Goal: Task Accomplishment & Management: Manage account settings

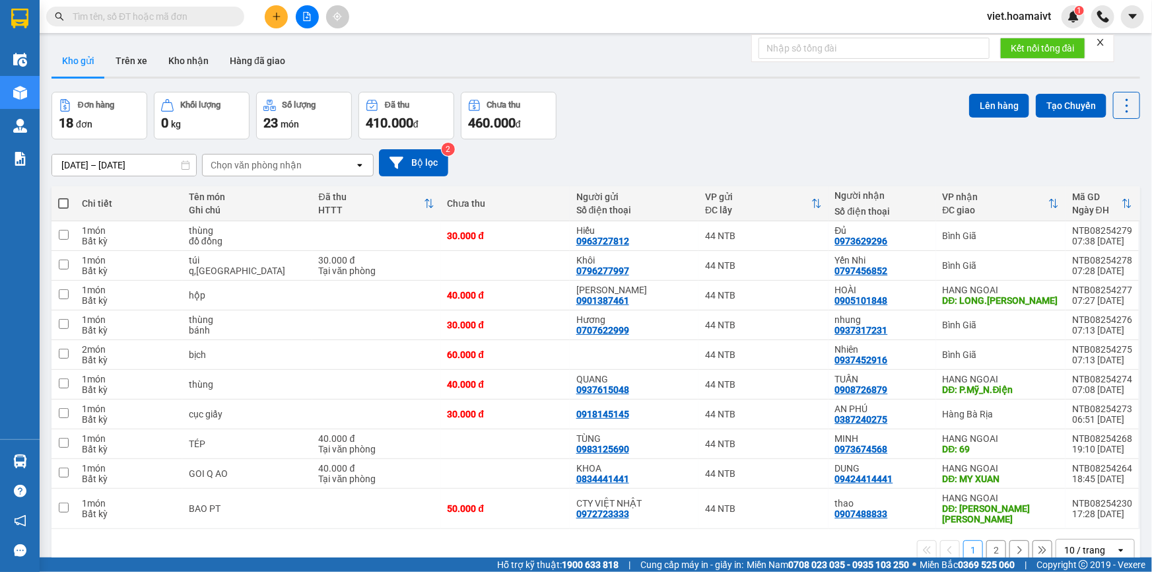
click at [308, 27] on button at bounding box center [307, 16] width 23 height 23
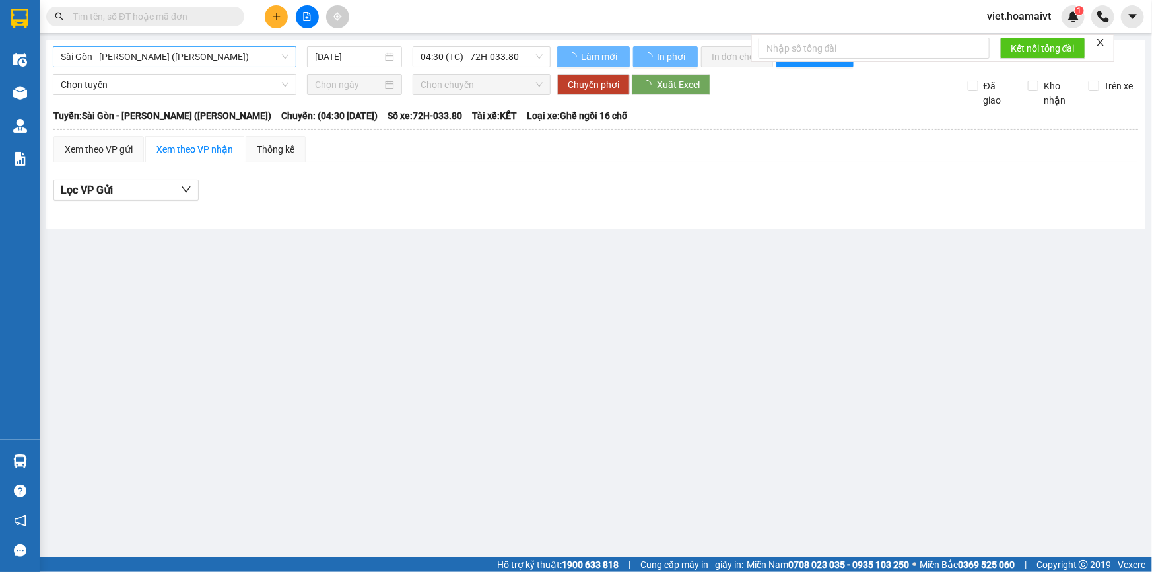
click at [203, 55] on span "Sài Gòn - [PERSON_NAME] ([PERSON_NAME])" at bounding box center [175, 57] width 228 height 20
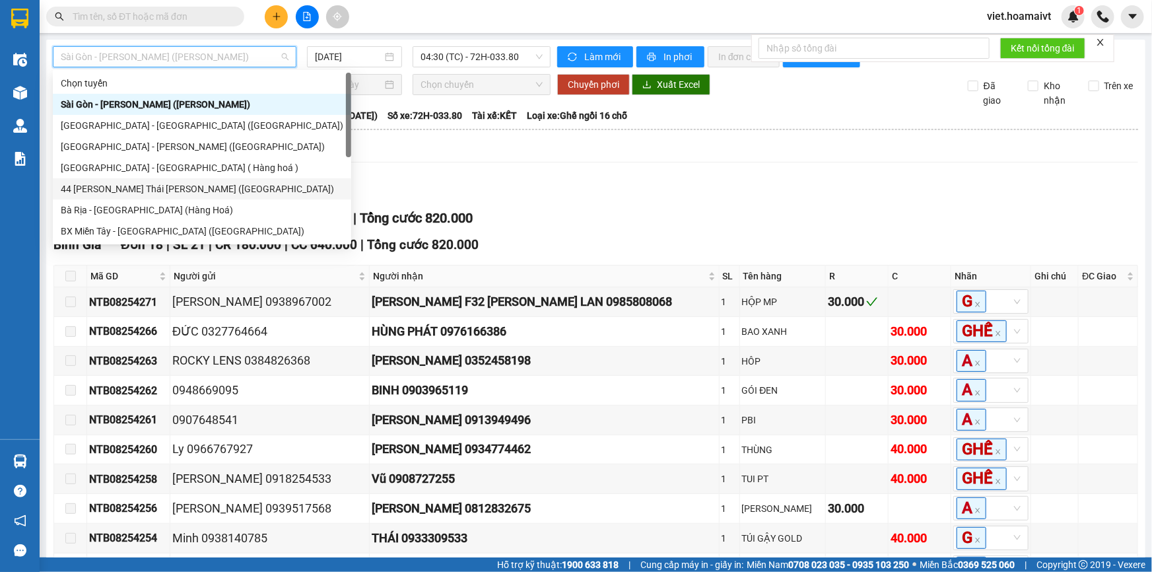
click at [157, 191] on div "44 Nguyễn Thái Bình (Hàng Ngoài)" at bounding box center [202, 189] width 283 height 15
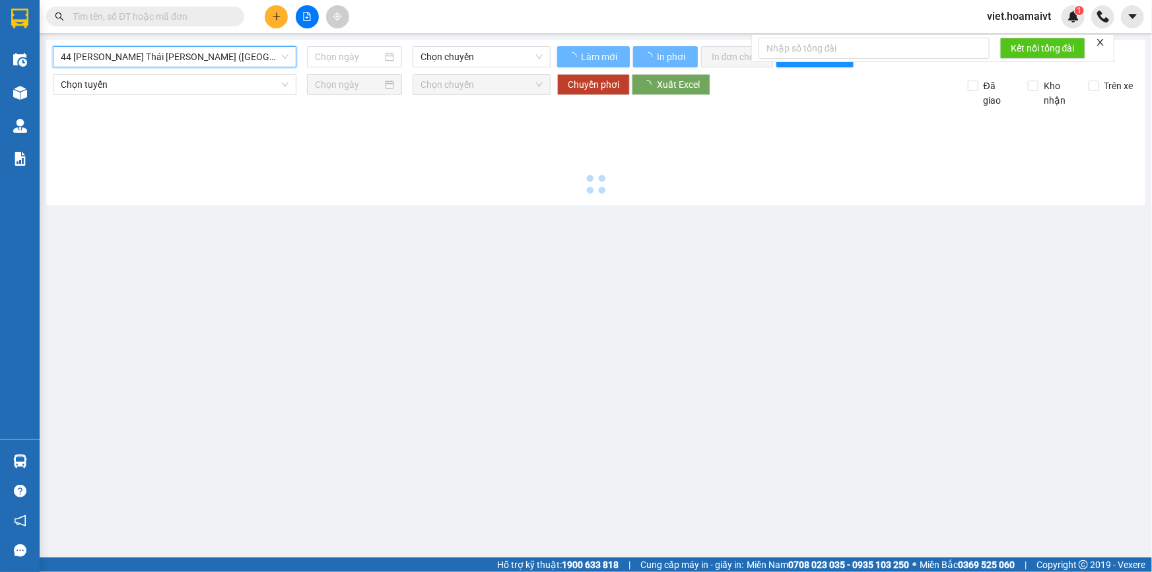
type input "14/08/2025"
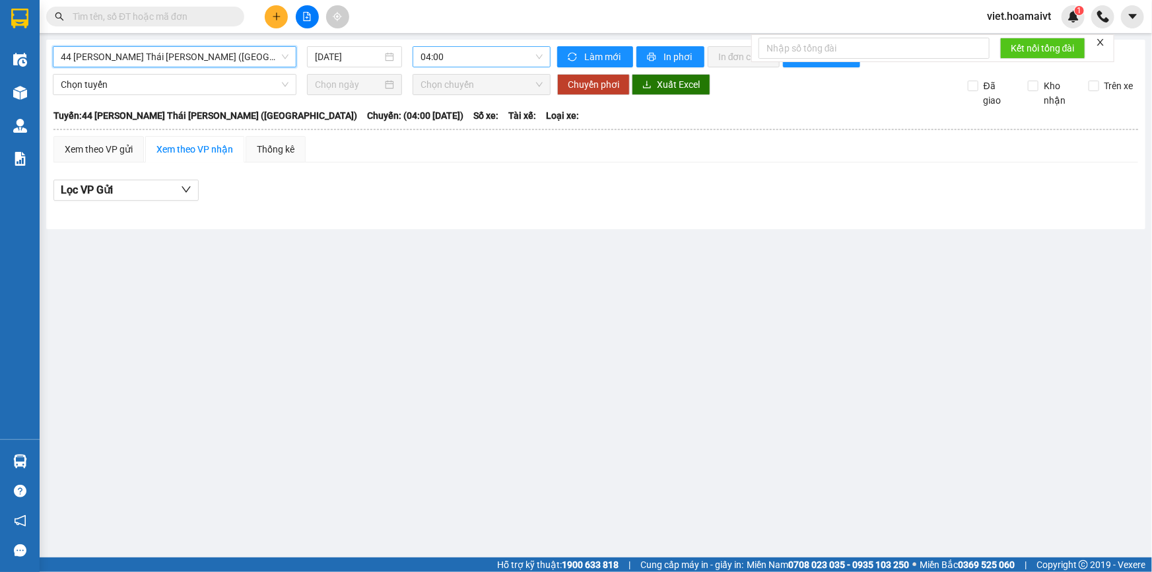
click at [471, 58] on span "04:00" at bounding box center [482, 57] width 122 height 20
type input "0830"
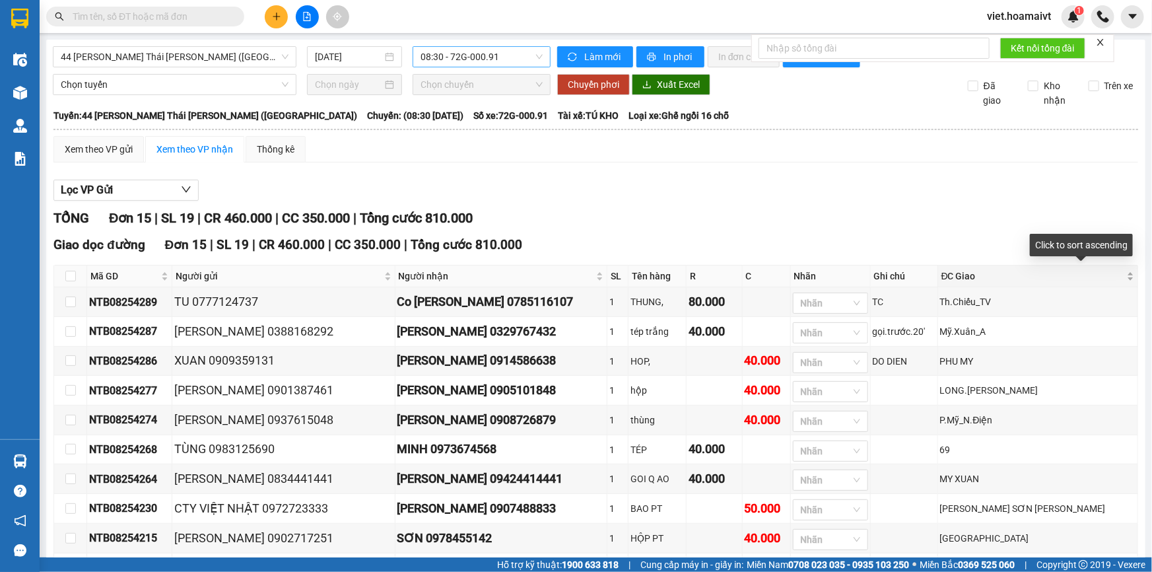
click at [1122, 276] on div "ĐC Giao" at bounding box center [1037, 276] width 193 height 15
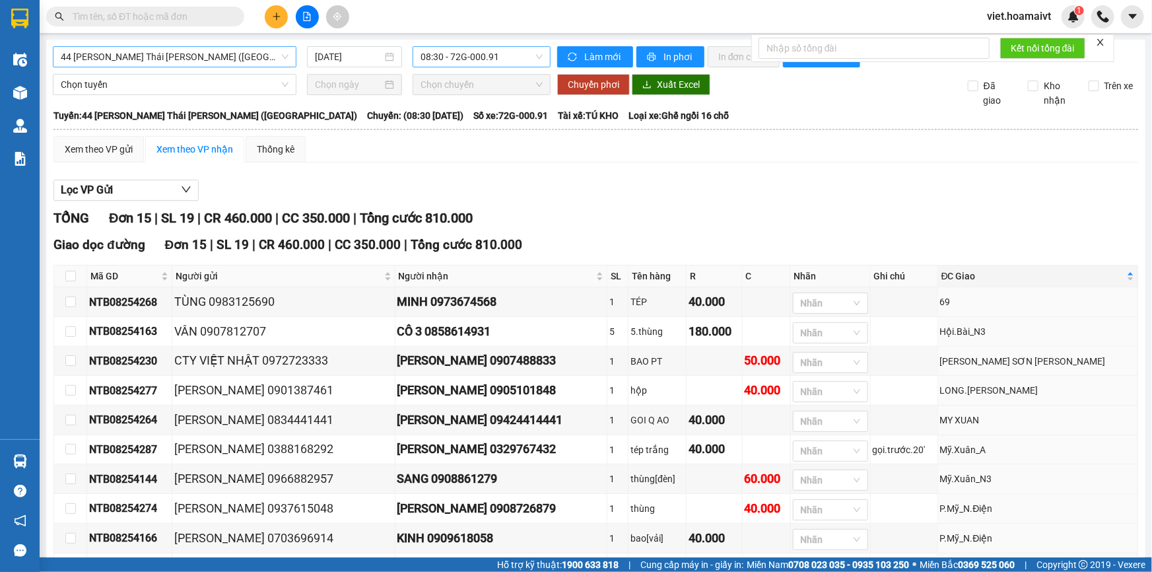
click at [257, 51] on span "44 Nguyễn Thái Bình ([GEOGRAPHIC_DATA])" at bounding box center [175, 57] width 228 height 20
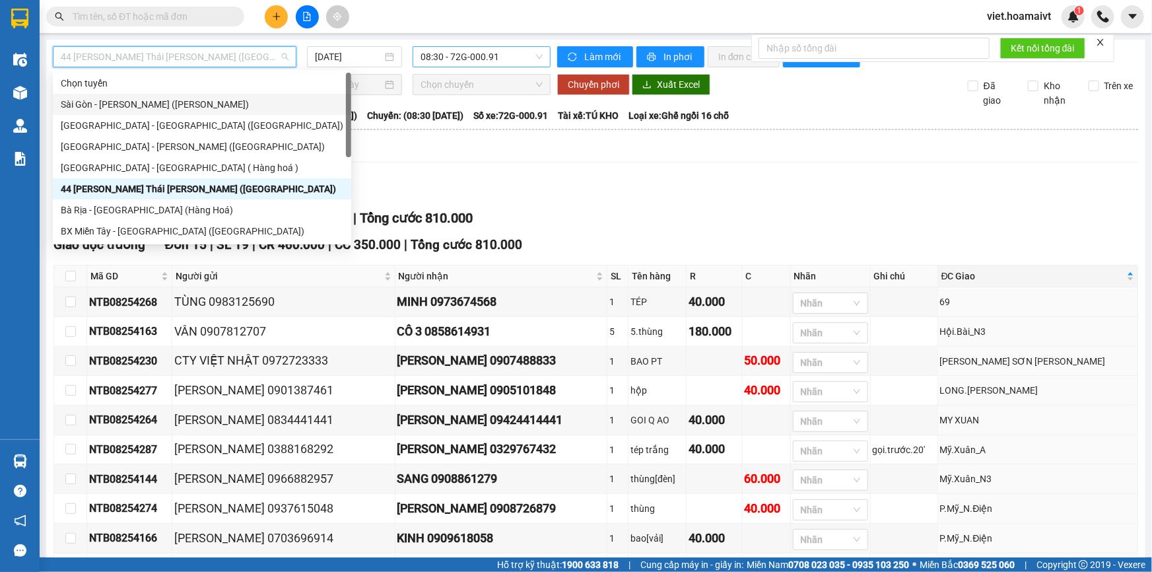
click at [235, 100] on div "Sài Gòn - [PERSON_NAME] ([PERSON_NAME])" at bounding box center [202, 104] width 283 height 15
type input "[DATE]"
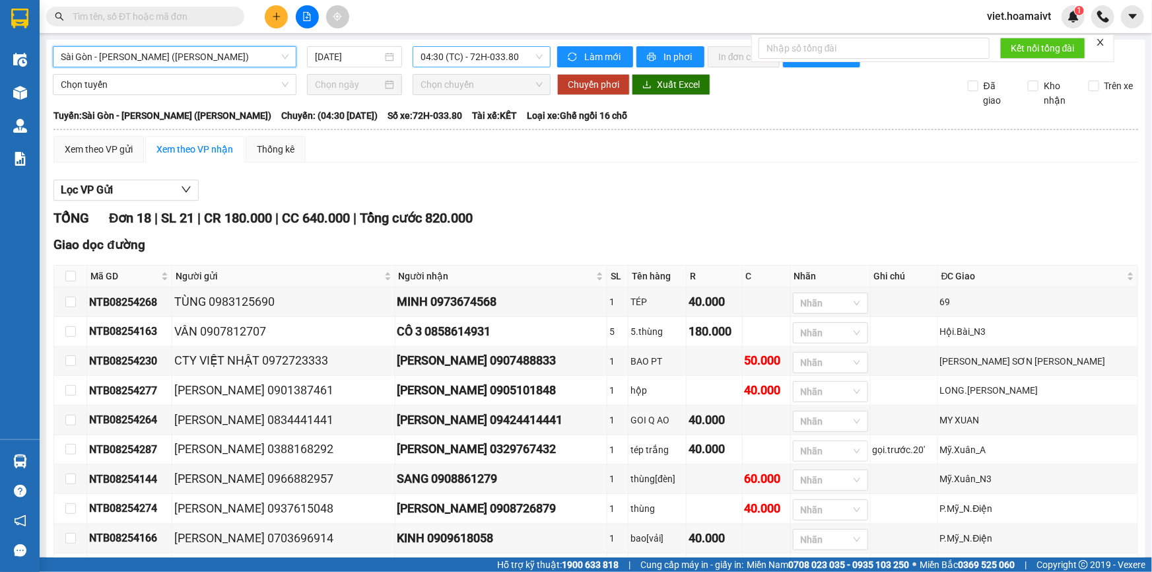
click at [257, 54] on span "Sài Gòn - [PERSON_NAME] ([PERSON_NAME])" at bounding box center [175, 57] width 228 height 20
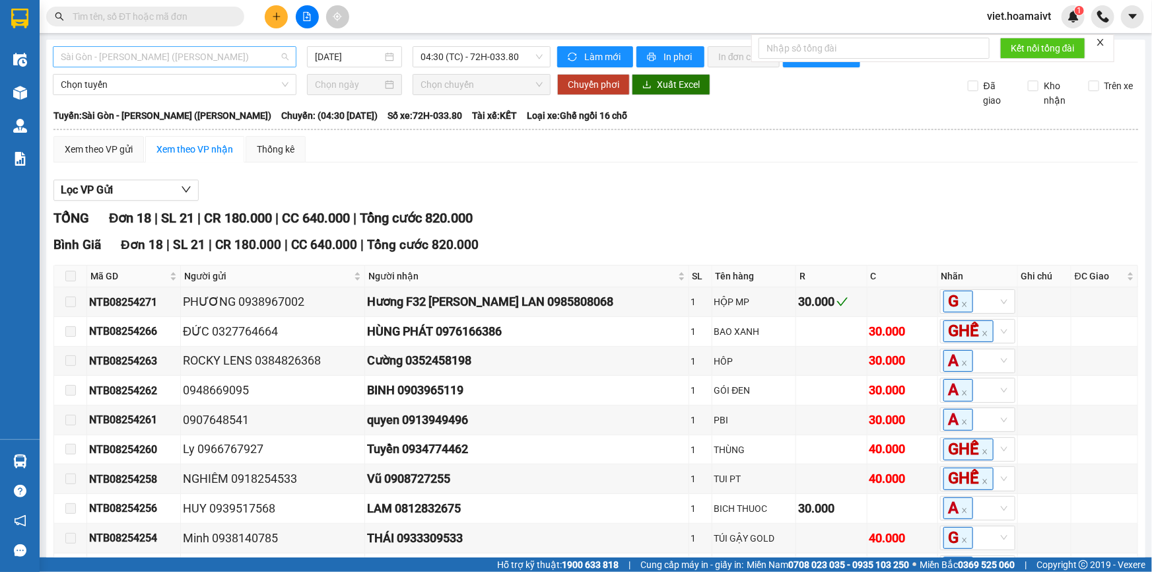
click at [177, 53] on span "Sài Gòn - [PERSON_NAME] ([PERSON_NAME])" at bounding box center [175, 57] width 228 height 20
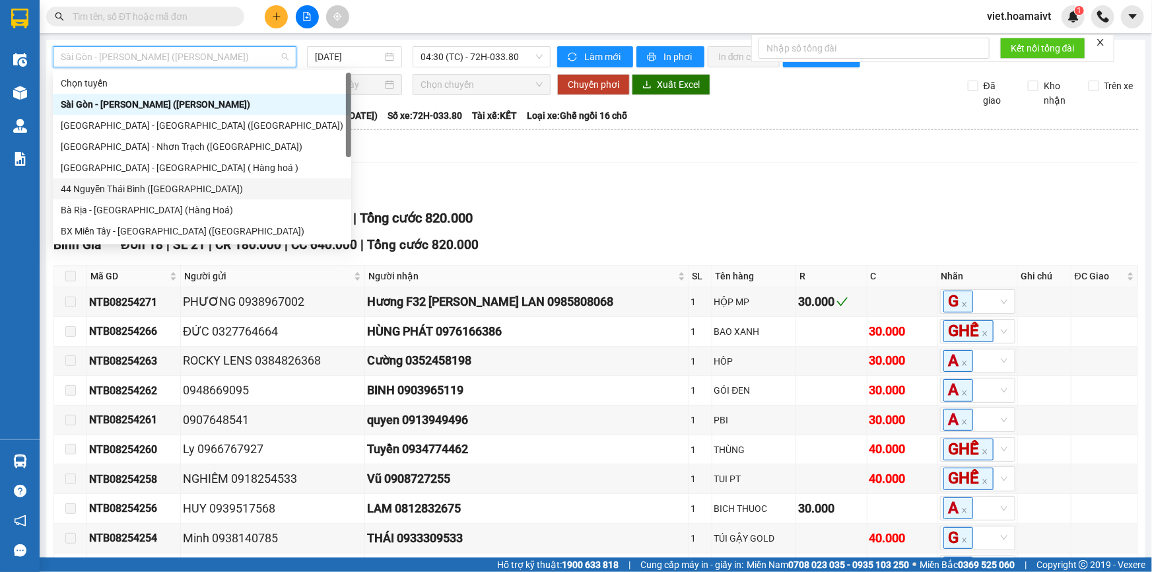
click at [121, 189] on div "44 Nguyễn Thái Bình ([GEOGRAPHIC_DATA])" at bounding box center [202, 189] width 283 height 15
type input "[DATE]"
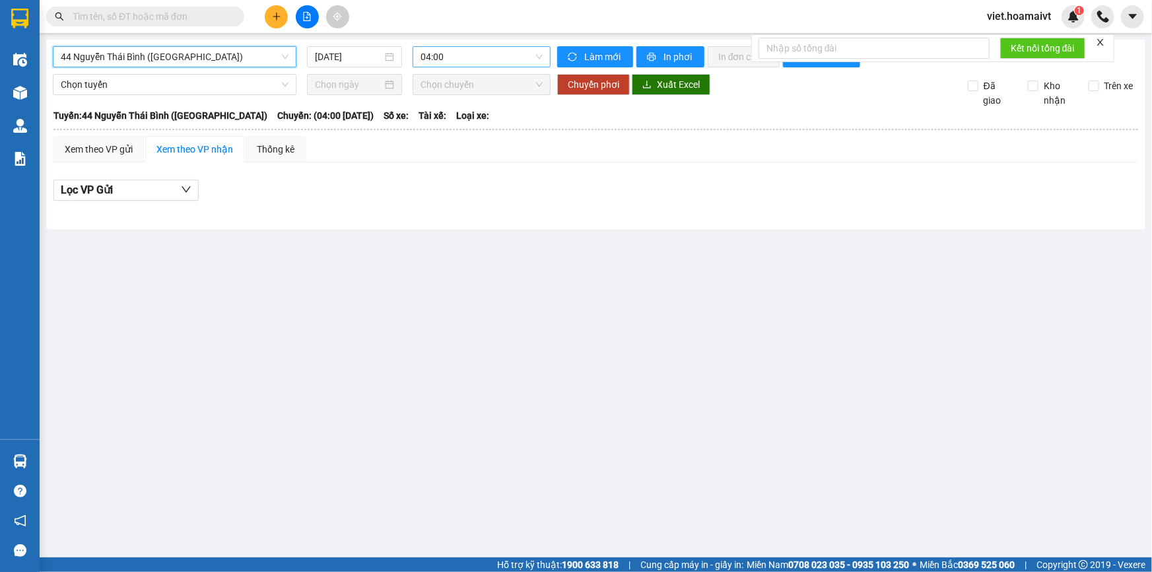
click at [452, 58] on span "04:00" at bounding box center [482, 57] width 122 height 20
type input "0830"
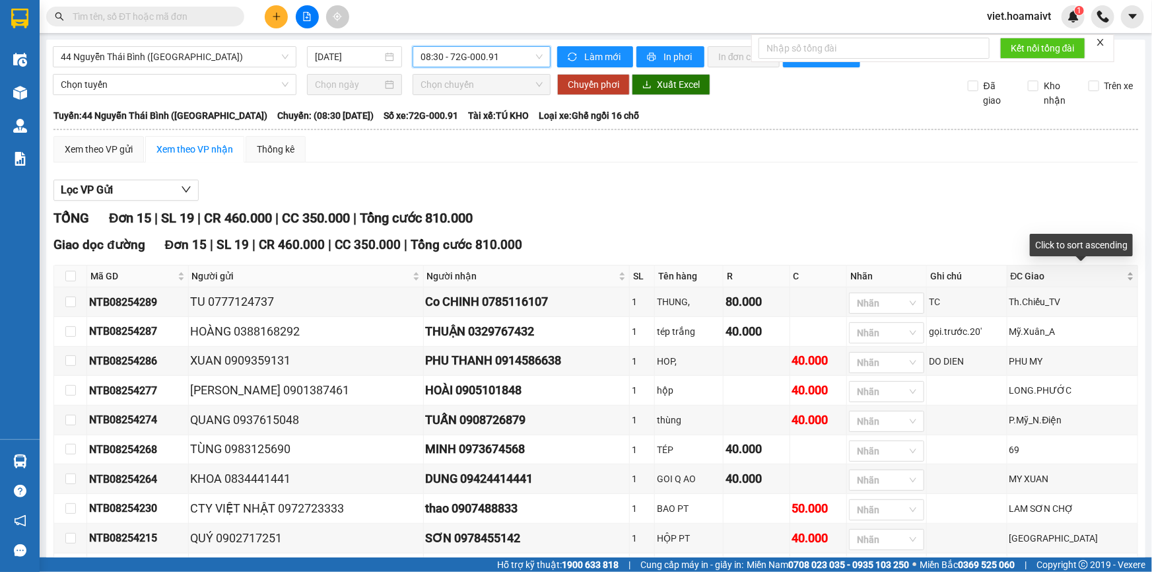
click at [1116, 277] on div "ĐC Giao" at bounding box center [1072, 276] width 123 height 15
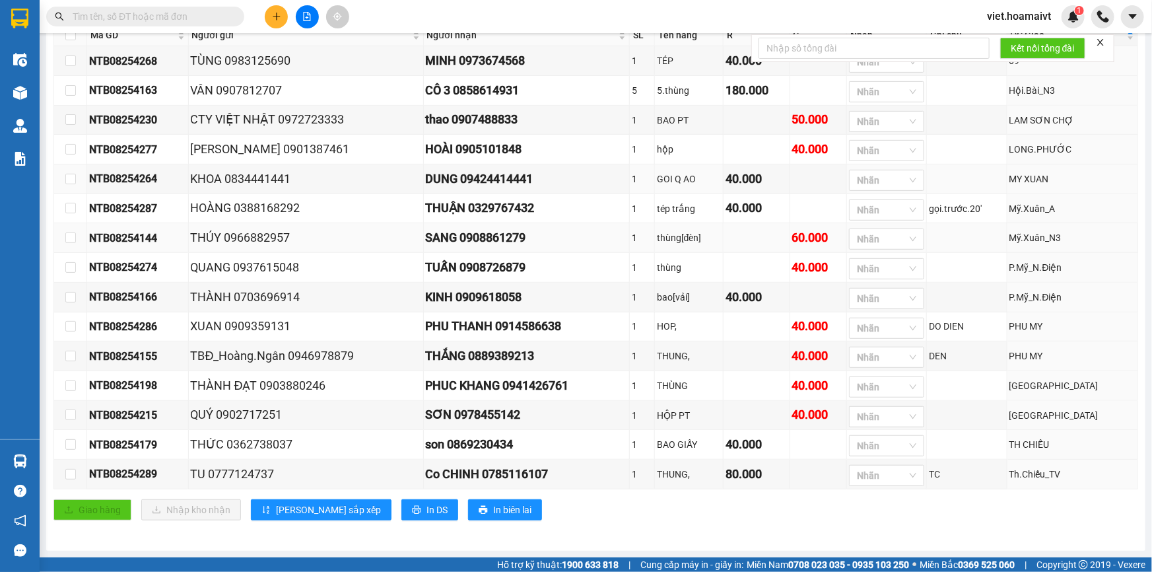
scroll to position [244, 0]
click at [427, 508] on span "In DS" at bounding box center [437, 509] width 21 height 15
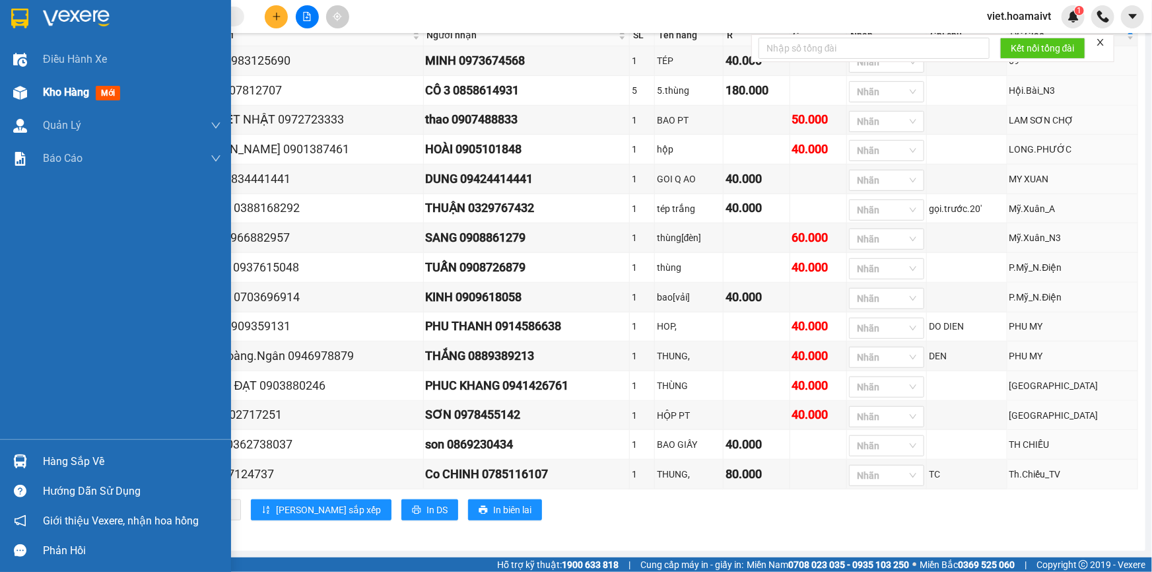
click at [79, 92] on span "Kho hàng" at bounding box center [66, 92] width 46 height 13
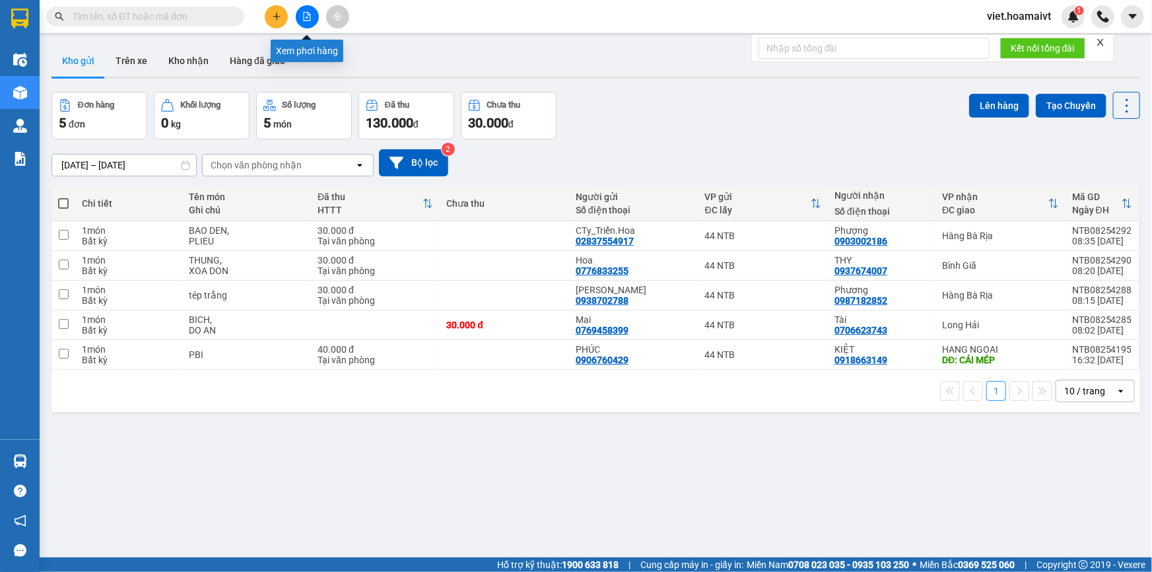
click at [309, 20] on icon "file-add" at bounding box center [307, 16] width 7 height 9
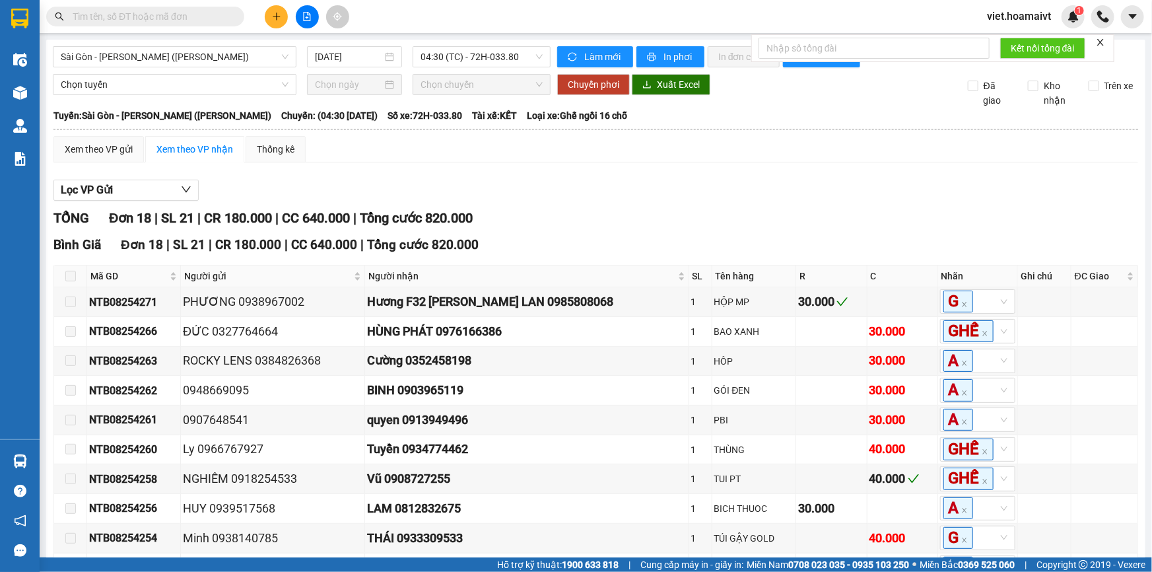
click at [160, 18] on input "text" at bounding box center [151, 16] width 156 height 15
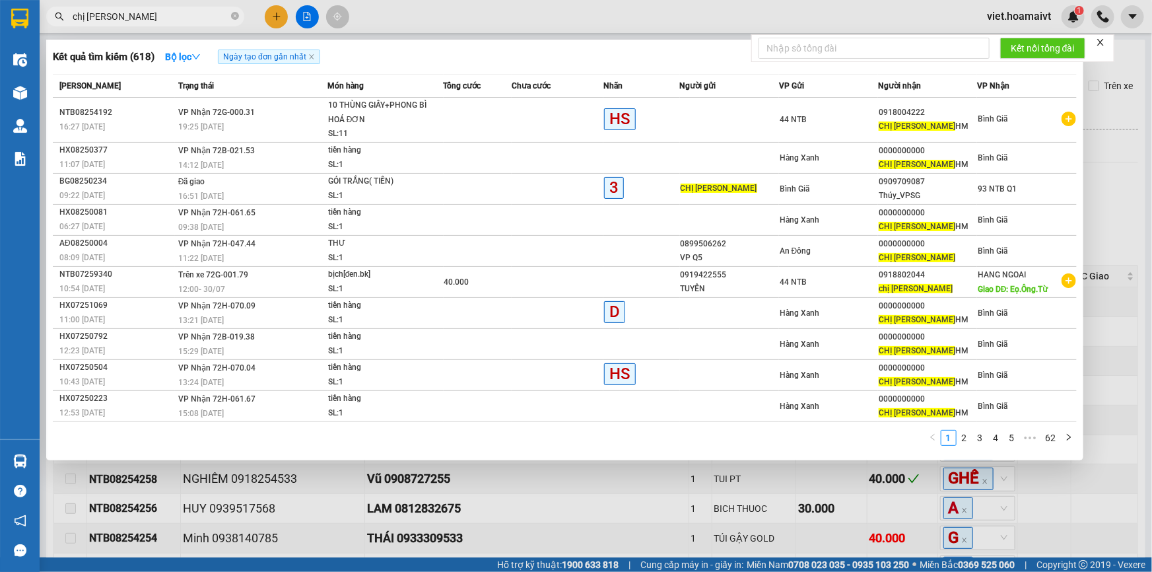
type input "chị thảo"
click at [310, 19] on div at bounding box center [576, 286] width 1152 height 572
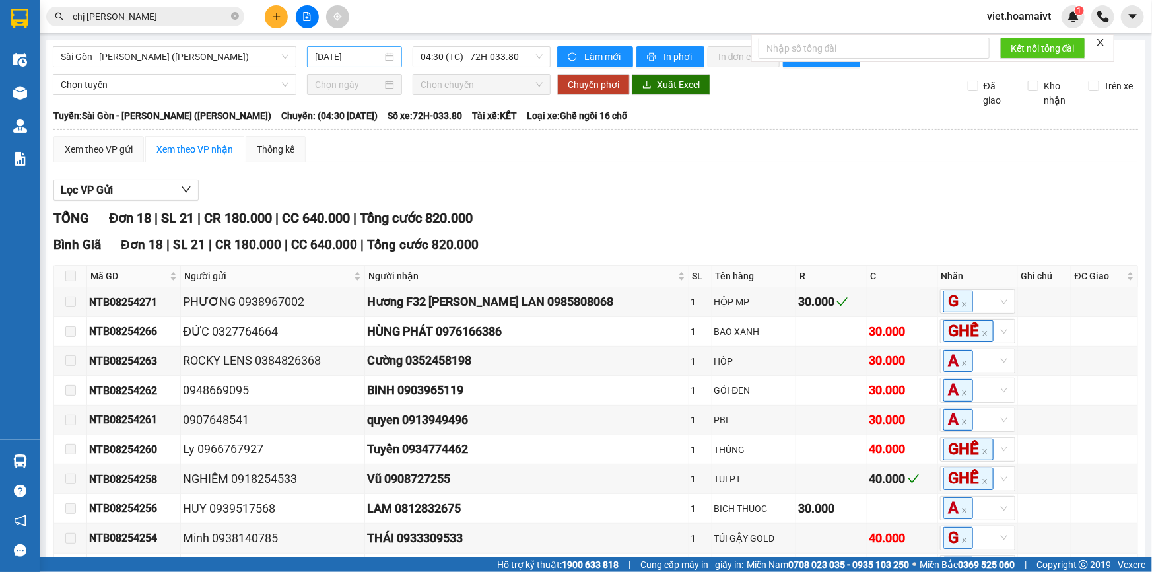
click at [327, 53] on input "14/08/2025" at bounding box center [348, 57] width 67 height 15
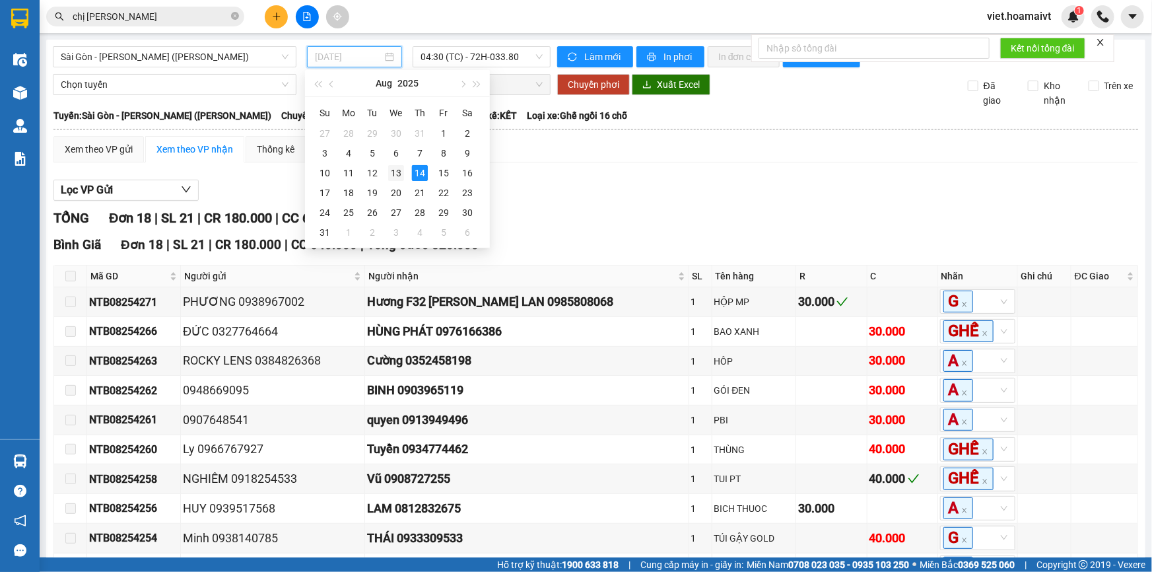
click at [390, 170] on div "13" at bounding box center [396, 173] width 16 height 16
type input "13/08/2025"
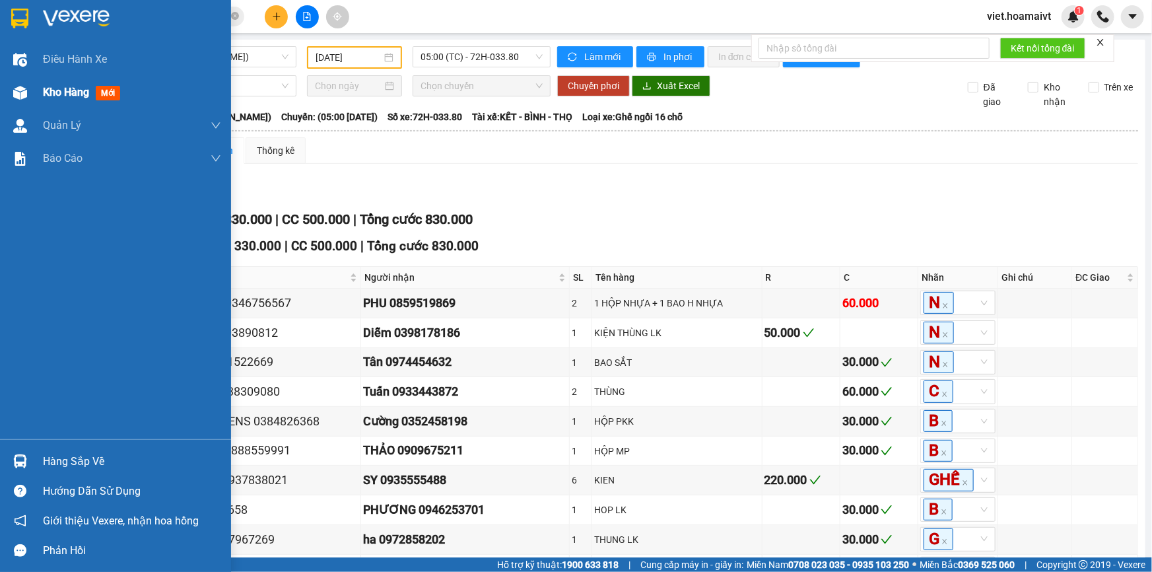
click at [81, 87] on span "Kho hàng" at bounding box center [66, 92] width 46 height 13
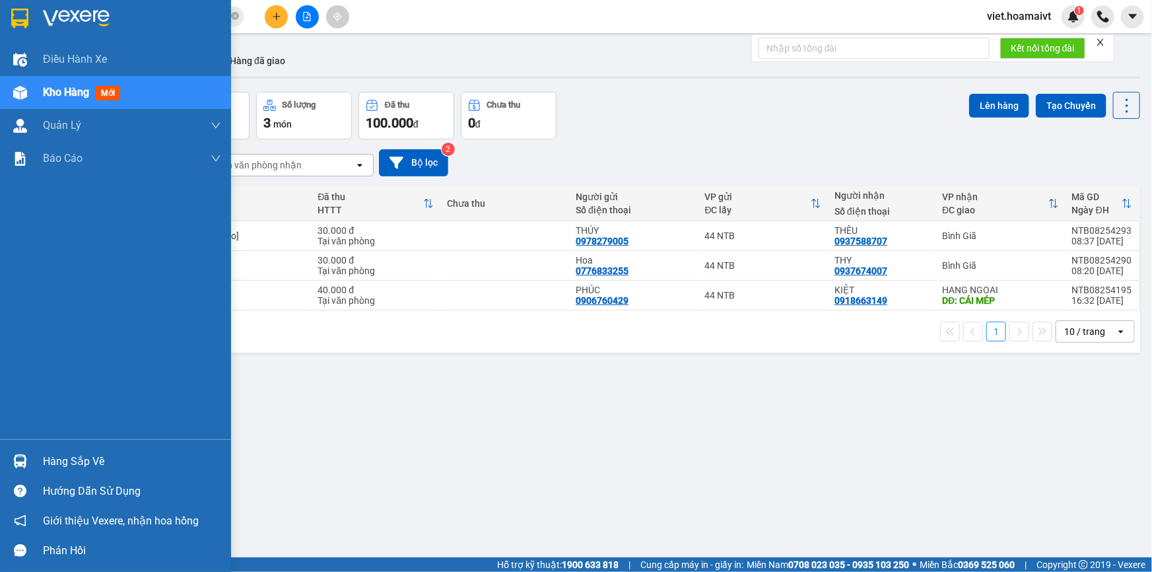
click at [78, 18] on img at bounding box center [76, 19] width 67 height 20
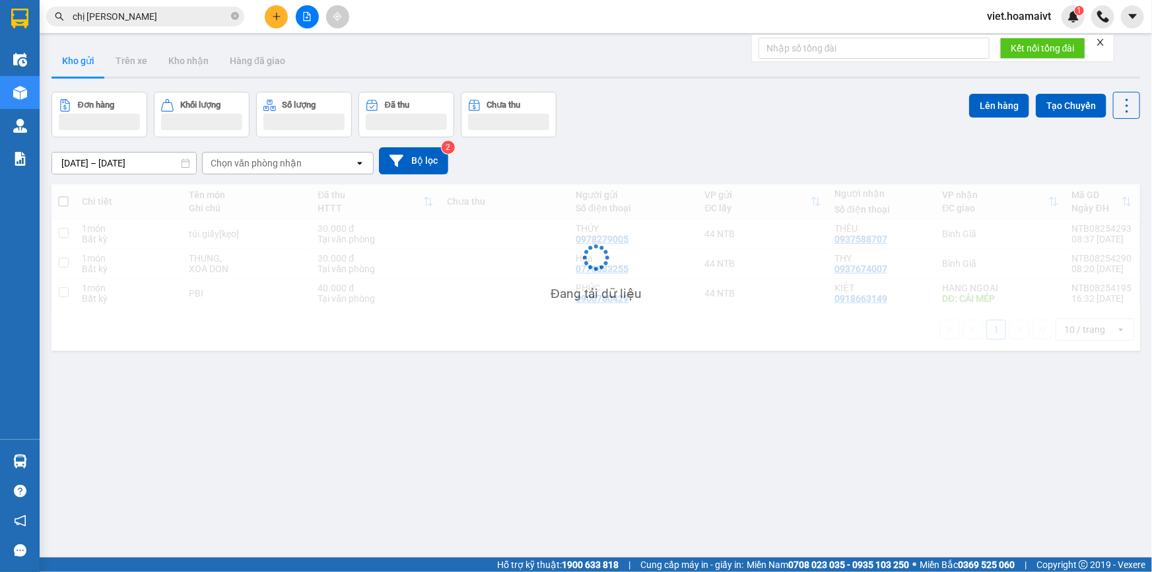
click at [672, 130] on div "Đơn hàng Khối lượng Số lượng Đã thu Chưa thu Lên hàng Tạo Chuyến" at bounding box center [595, 115] width 1089 height 46
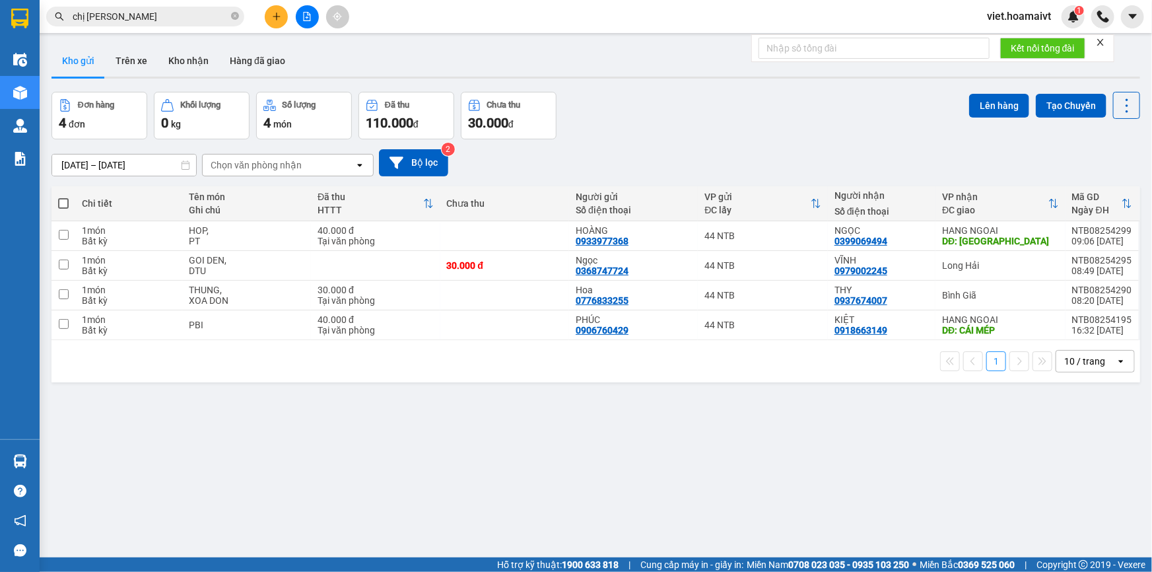
click at [672, 130] on div "Đơn hàng 4 đơn Khối lượng 0 kg Số lượng 4 món Đã thu 110.000 đ Chưa thu 30.000 …" at bounding box center [595, 116] width 1089 height 48
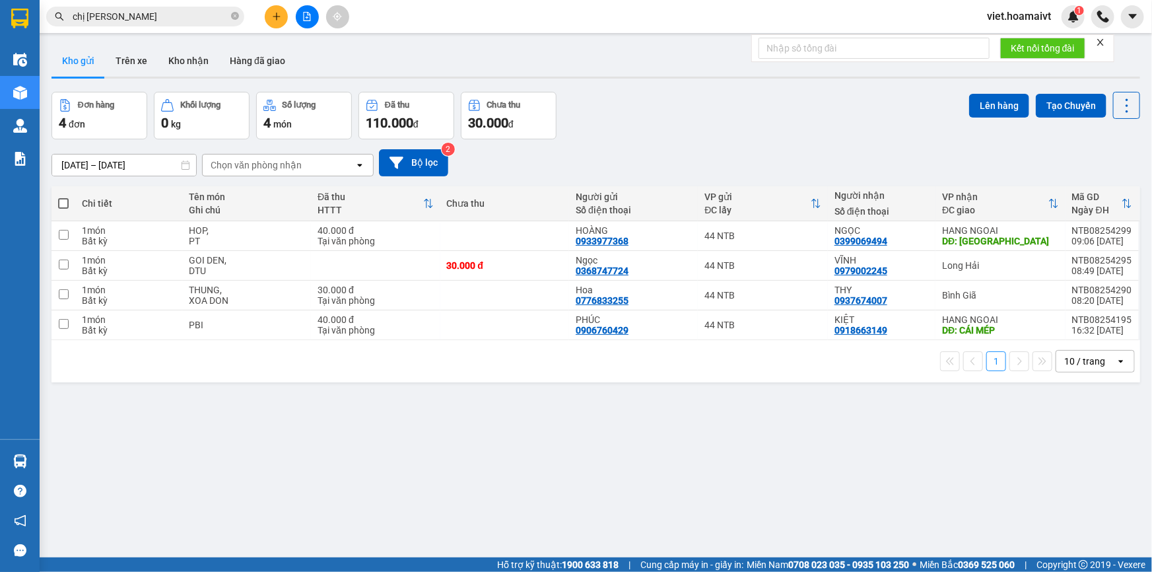
click at [672, 130] on div "Đơn hàng 4 đơn Khối lượng 0 kg Số lượng 4 món Đã thu 110.000 đ Chưa thu 30.000 …" at bounding box center [595, 116] width 1089 height 48
click at [202, 18] on input "chị thảo" at bounding box center [151, 16] width 156 height 15
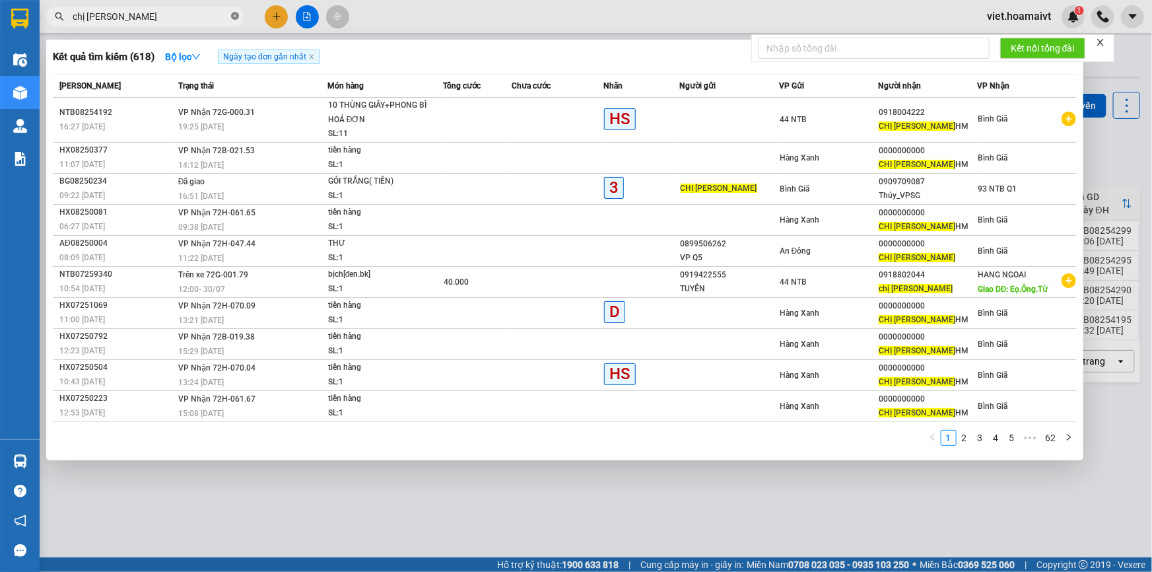
click at [232, 15] on icon "close-circle" at bounding box center [235, 16] width 8 height 8
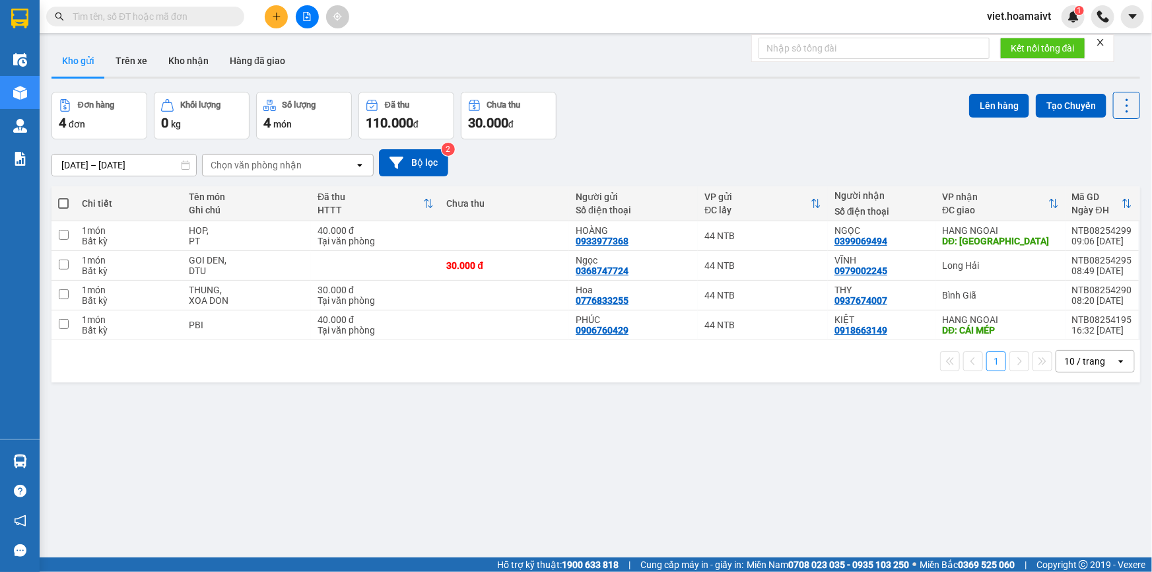
click at [598, 128] on div "Đơn hàng 4 đơn Khối lượng 0 kg Số lượng 4 món Đã thu 110.000 đ Chưa thu 30.000 …" at bounding box center [595, 116] width 1089 height 48
click at [185, 14] on input "text" at bounding box center [151, 16] width 156 height 15
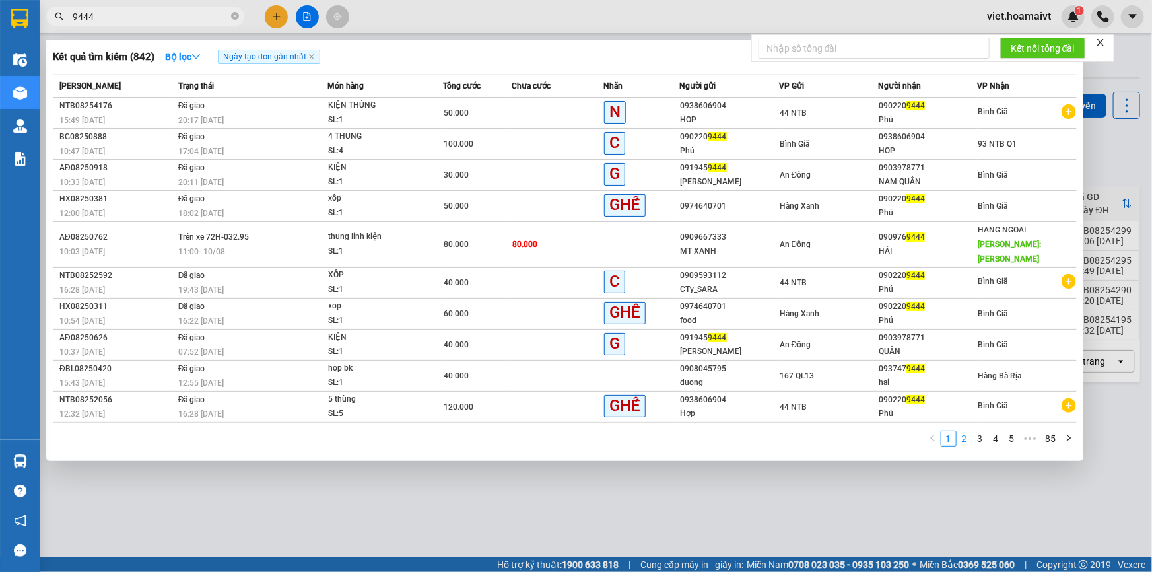
type input "9444"
click at [959, 431] on link "2" at bounding box center [964, 438] width 15 height 15
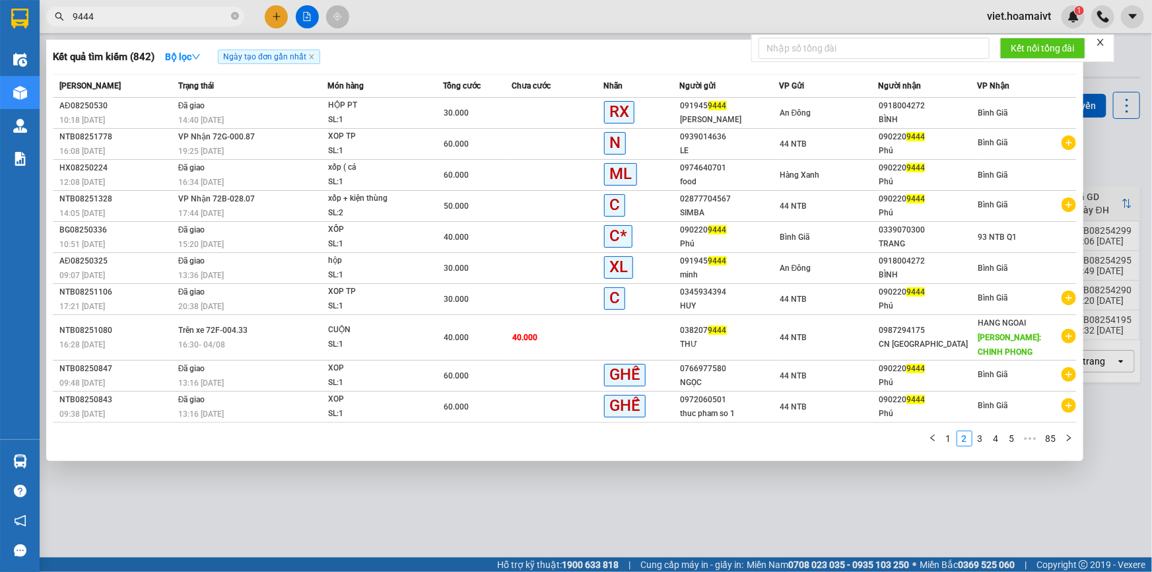
click at [362, 478] on div at bounding box center [576, 286] width 1152 height 572
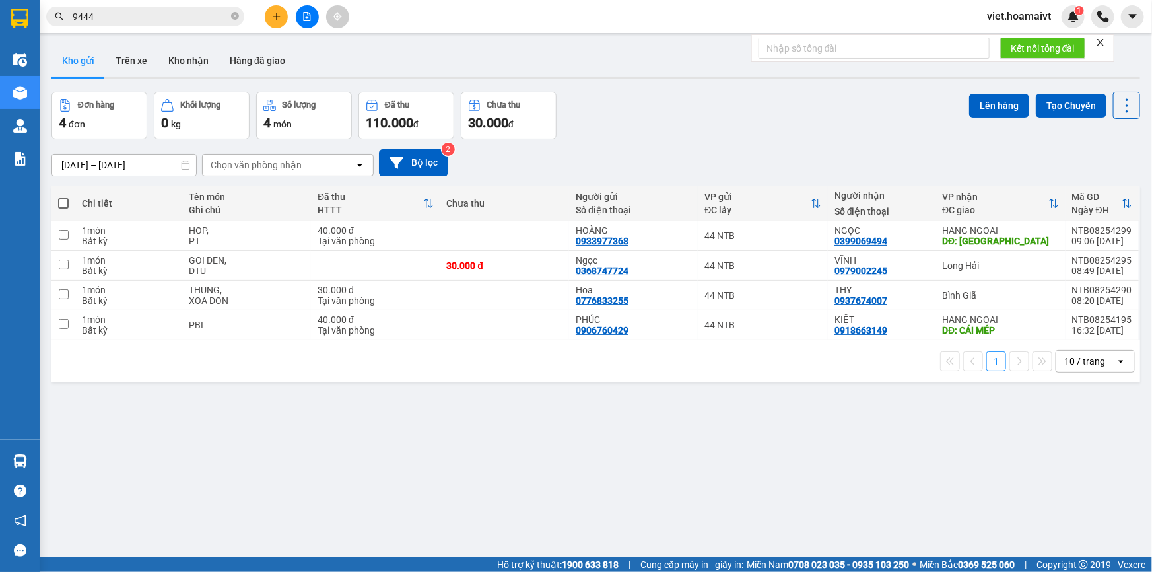
click at [619, 146] on div "[DATE] – [DATE] Press the down arrow key to interact with the calendar and sele…" at bounding box center [595, 162] width 1089 height 47
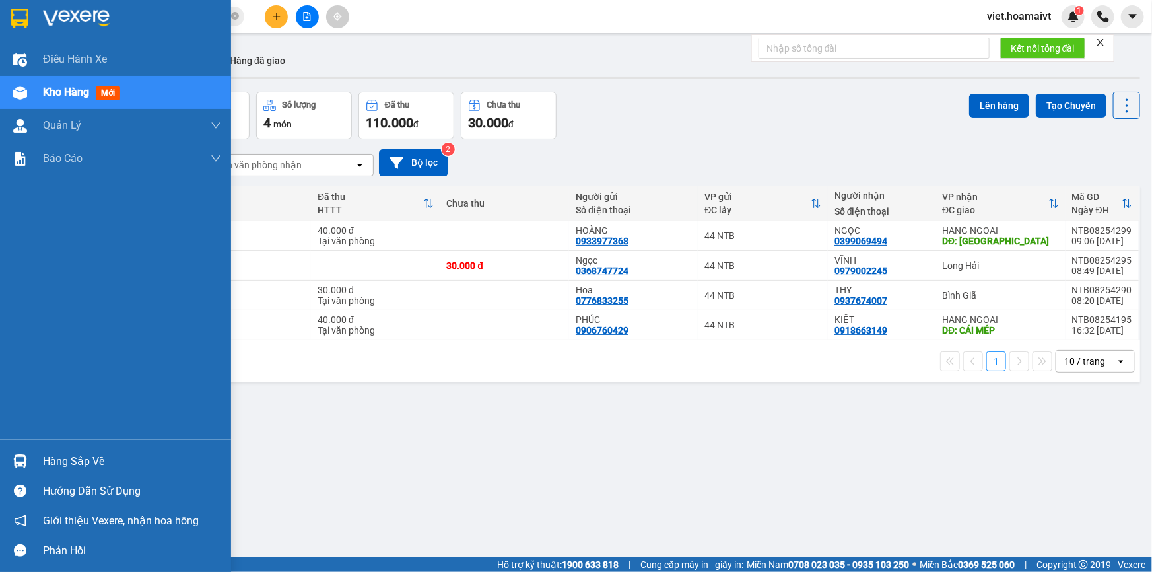
click at [77, 9] on img at bounding box center [76, 19] width 67 height 20
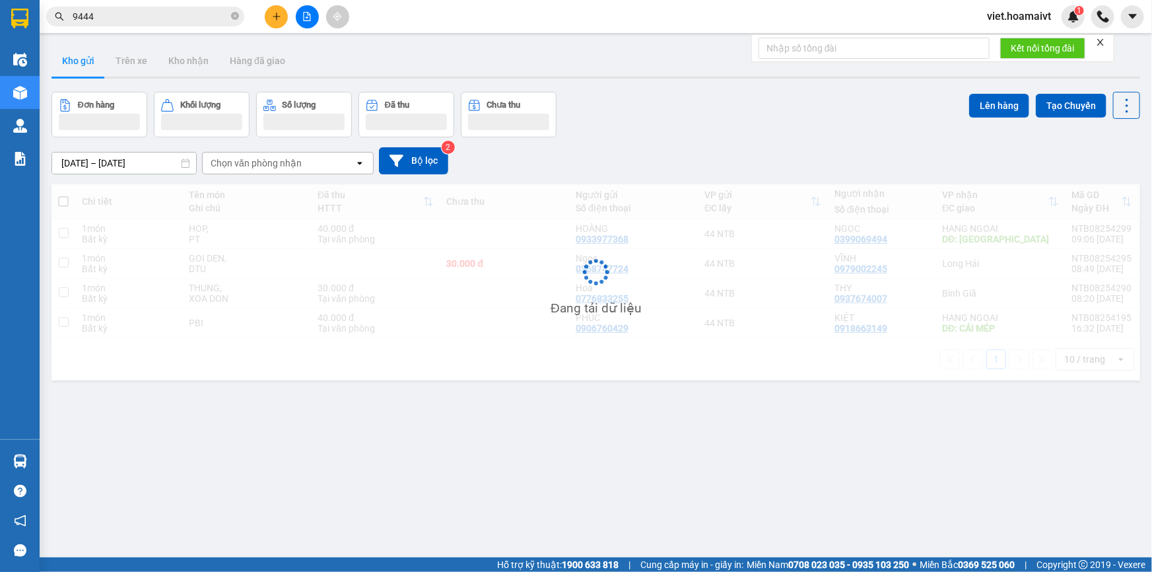
click at [708, 82] on div "ver 1.8.138 Kho gửi Trên xe Kho nhận Hàng đã giao Đơn hàng Khối lượng Số lượng …" at bounding box center [595, 326] width 1099 height 572
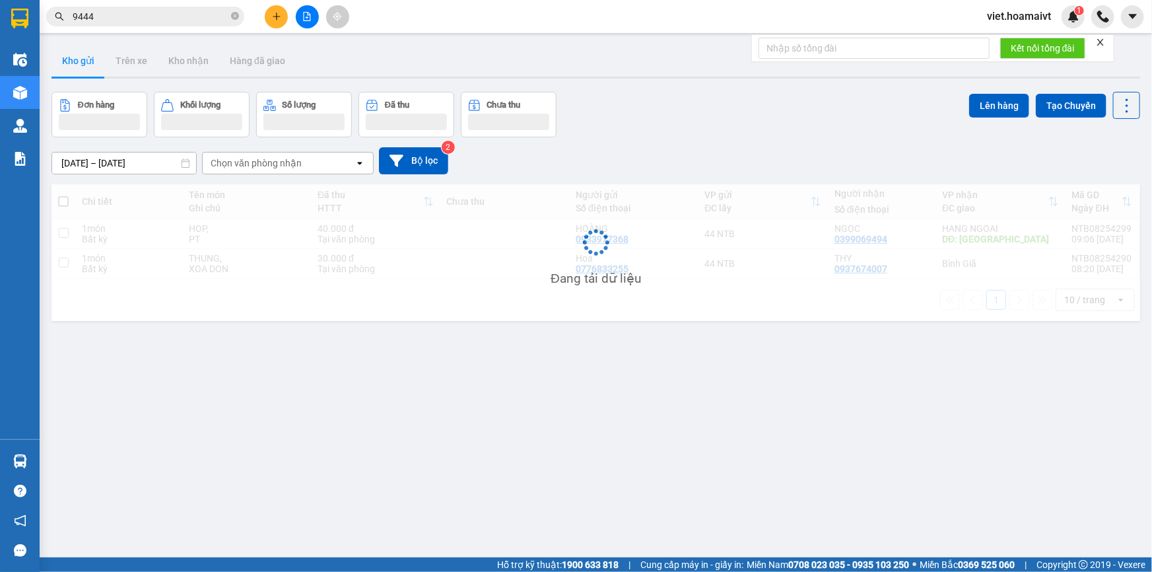
click at [708, 82] on div "ver 1.8.138 Kho gửi Trên xe Kho nhận Hàng đã giao Đơn hàng Khối lượng Số lượng …" at bounding box center [595, 326] width 1099 height 572
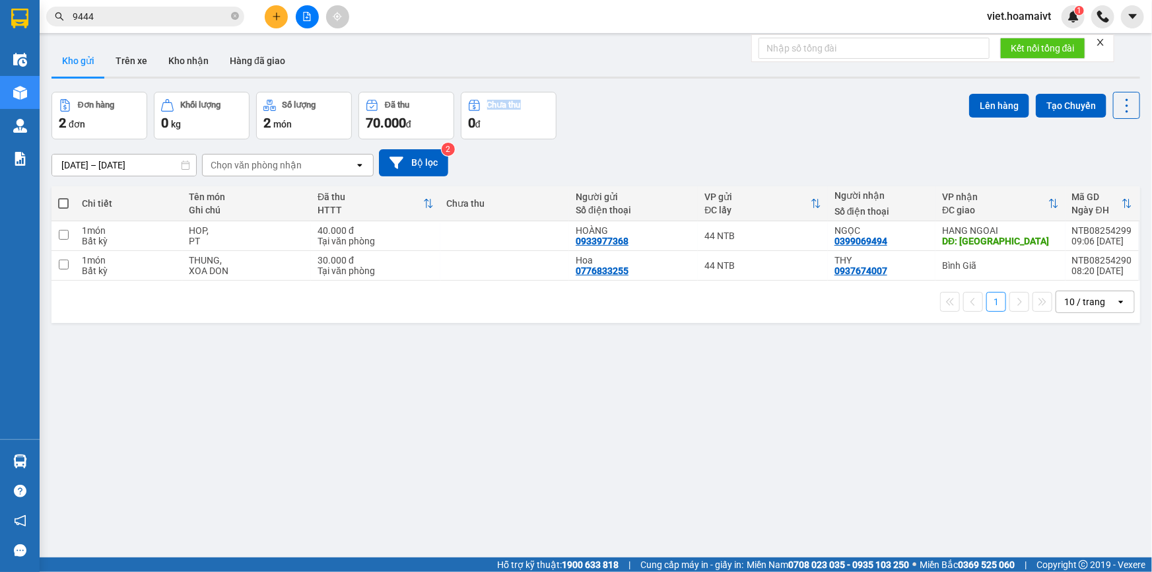
click at [708, 82] on div "ver 1.8.138 Kho gửi Trên xe Kho nhận Hàng đã giao Đơn hàng 2 đơn Khối lượng 0 k…" at bounding box center [595, 326] width 1099 height 572
click at [254, 162] on div "Chọn văn phòng nhận" at bounding box center [256, 164] width 91 height 13
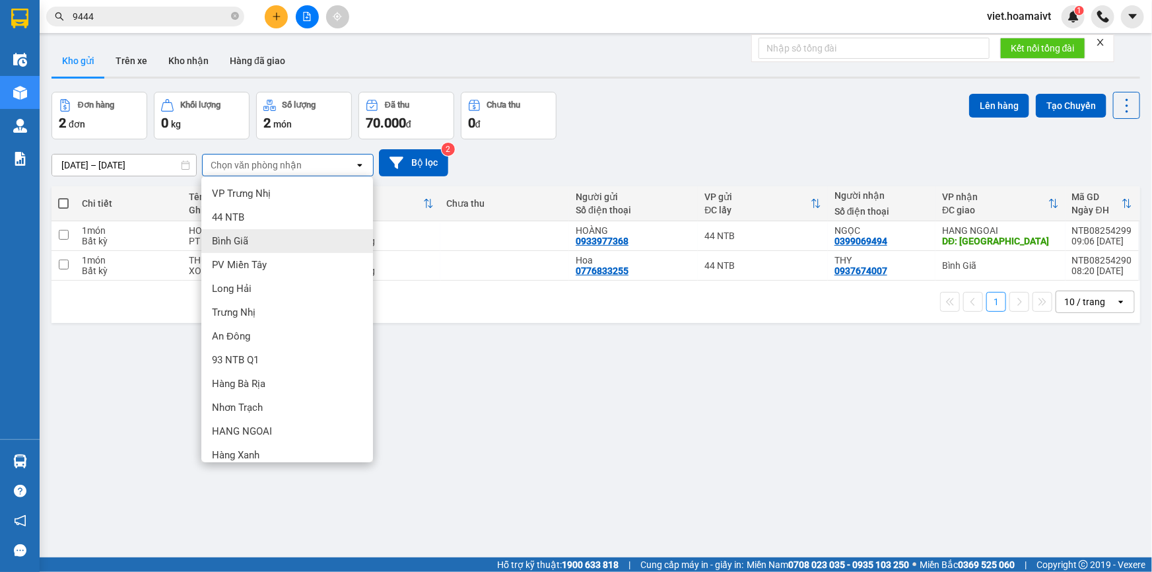
click at [248, 248] on div "Bình Giã" at bounding box center [287, 241] width 172 height 24
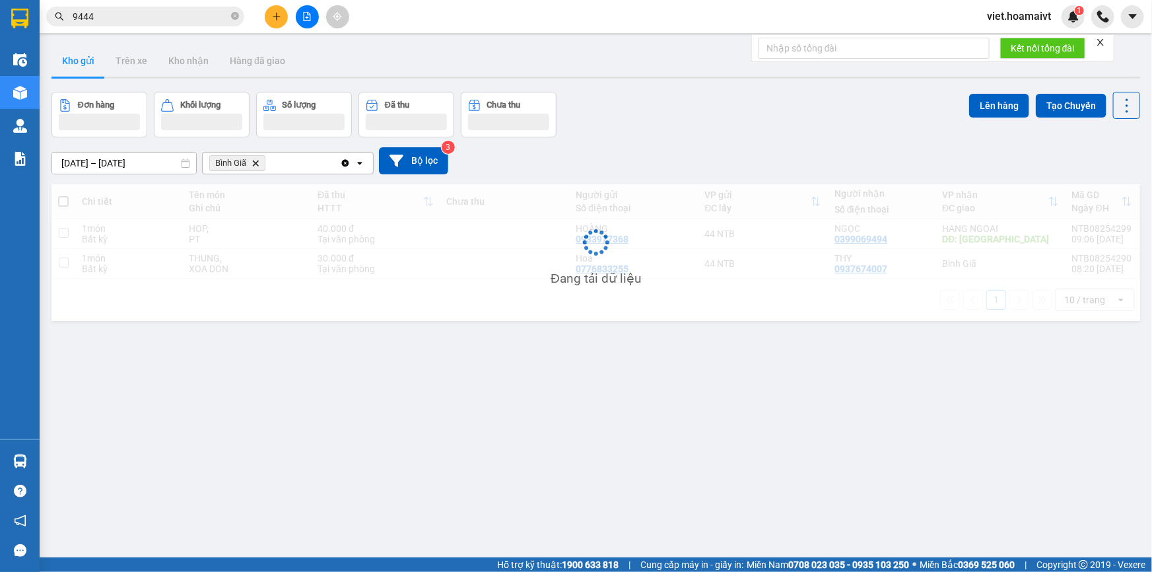
click at [642, 137] on div "Đơn hàng Khối lượng Số lượng Đã thu Chưa thu Lên hàng Tạo Chuyến" at bounding box center [595, 115] width 1089 height 46
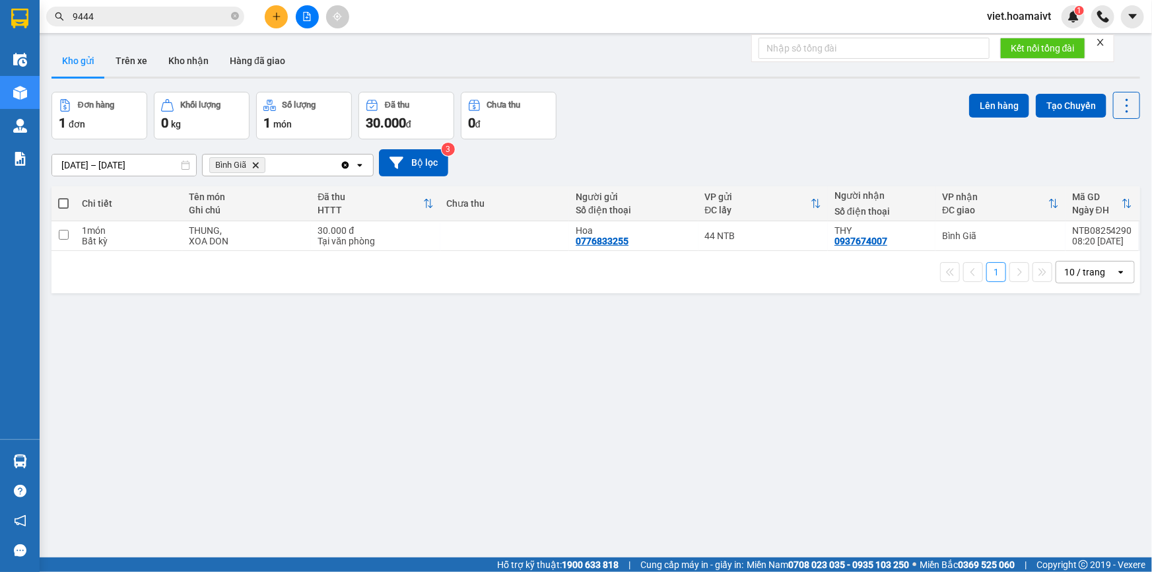
click at [634, 125] on div "Đơn hàng 1 đơn Khối lượng 0 kg Số lượng 1 món Đã thu 30.000 đ Chưa thu 0 đ Lên …" at bounding box center [595, 116] width 1089 height 48
click at [254, 166] on icon "Delete" at bounding box center [256, 165] width 8 height 8
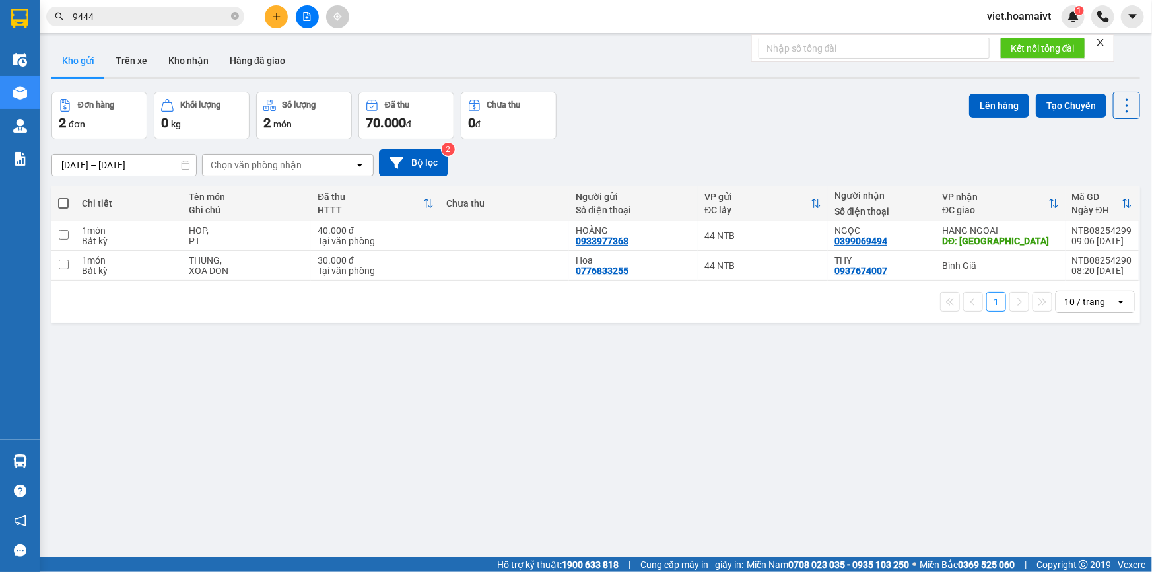
click at [204, 7] on span "9444" at bounding box center [145, 17] width 198 height 20
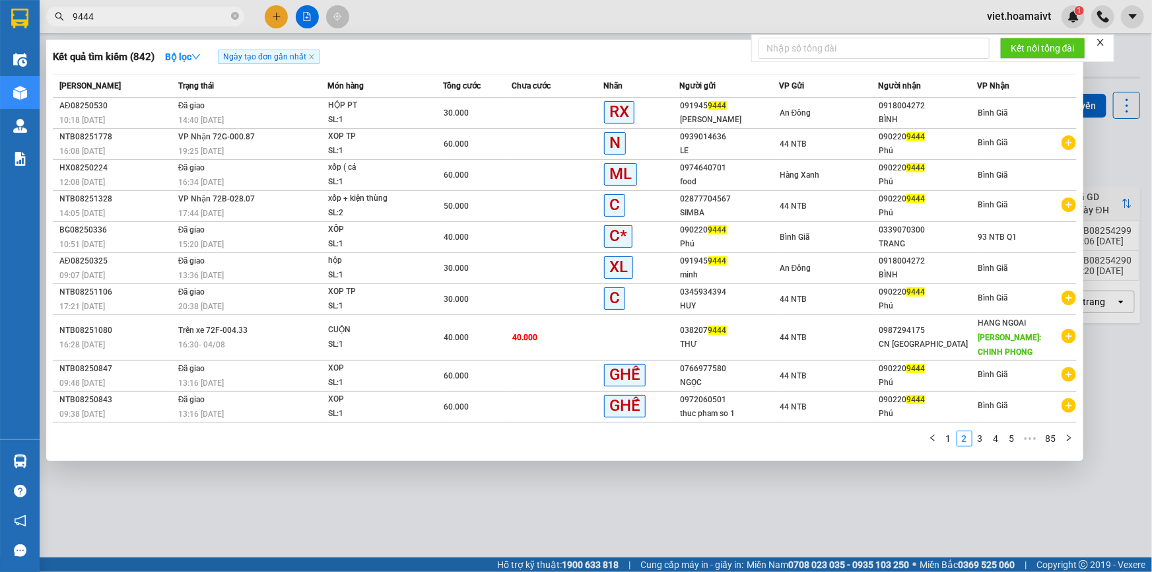
click at [211, 20] on input "9444" at bounding box center [151, 16] width 156 height 15
click at [234, 17] on icon "close-circle" at bounding box center [235, 16] width 8 height 8
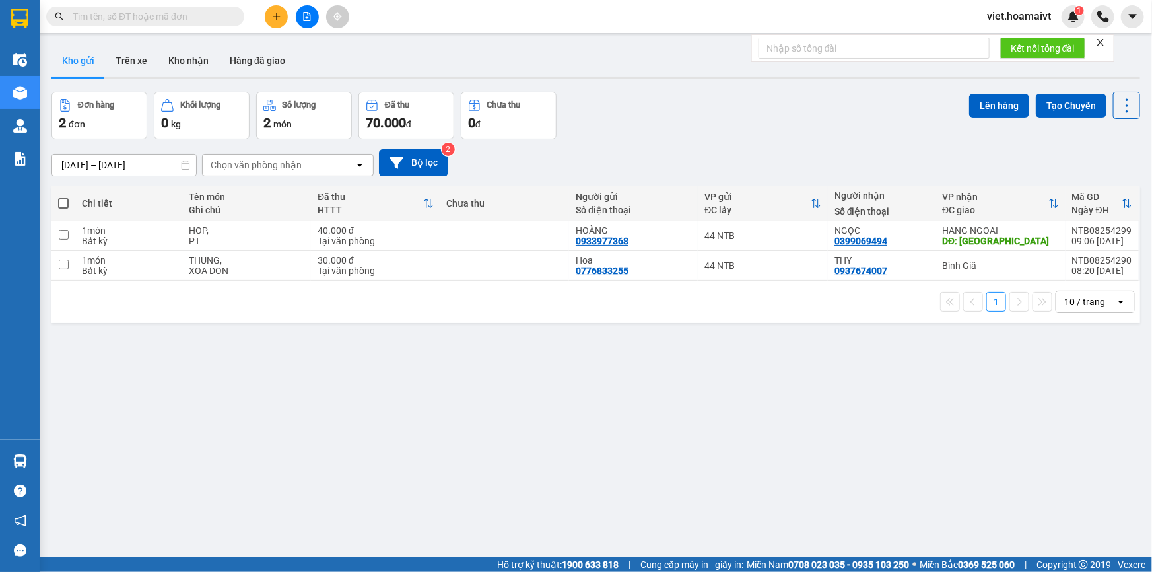
click at [211, 20] on input "text" at bounding box center [151, 16] width 156 height 15
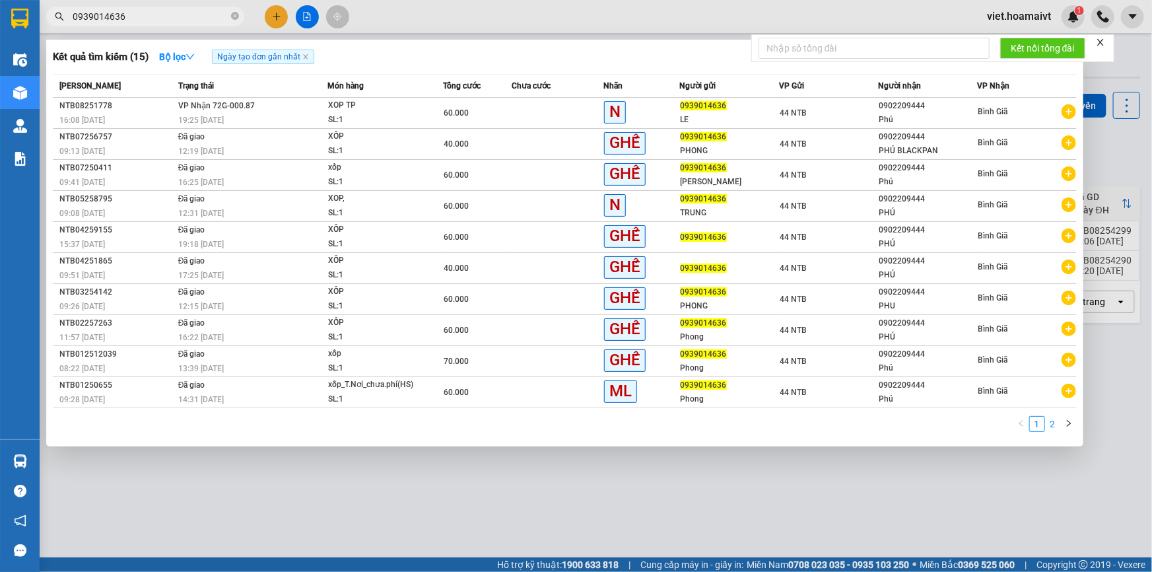
click at [1052, 423] on link "2" at bounding box center [1053, 424] width 15 height 15
click at [1035, 419] on link "1" at bounding box center [1037, 424] width 15 height 15
click at [1056, 428] on link "2" at bounding box center [1053, 424] width 15 height 15
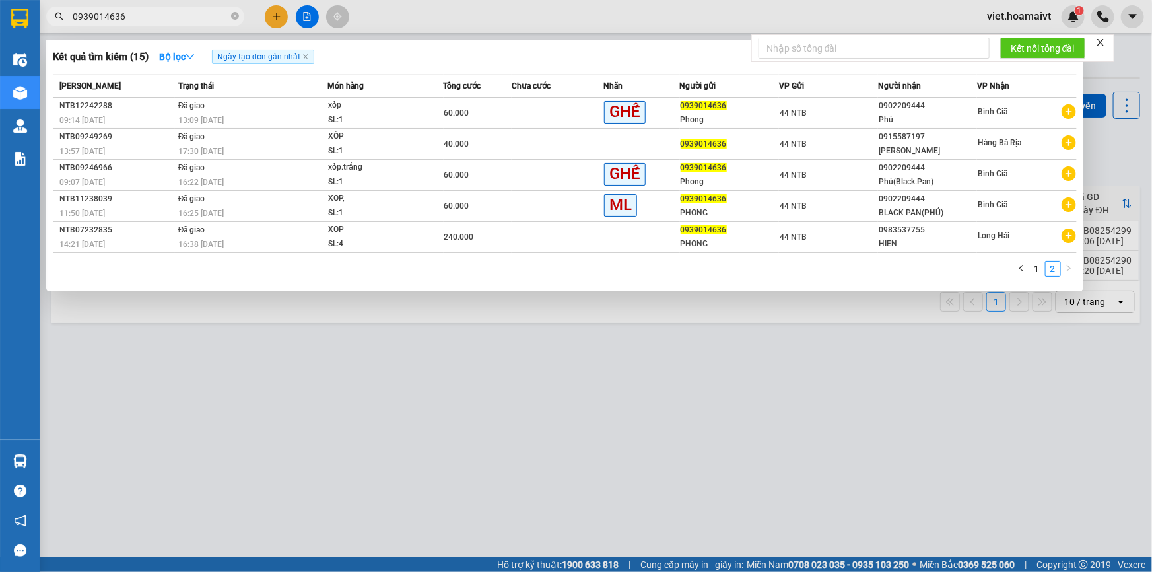
click at [208, 21] on input "0939014636" at bounding box center [151, 16] width 156 height 15
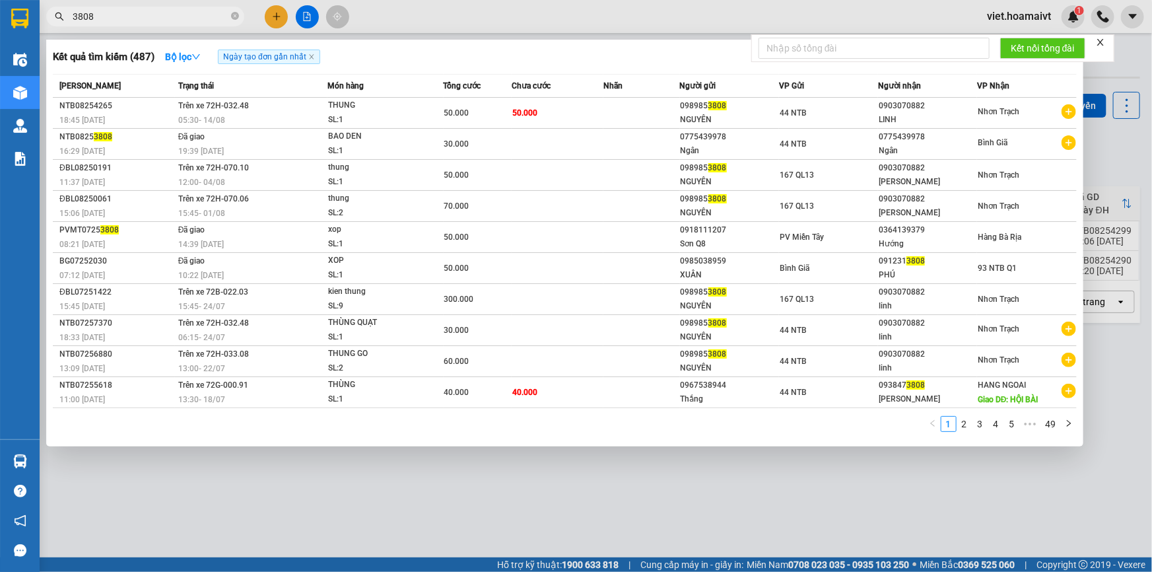
type input "3808"
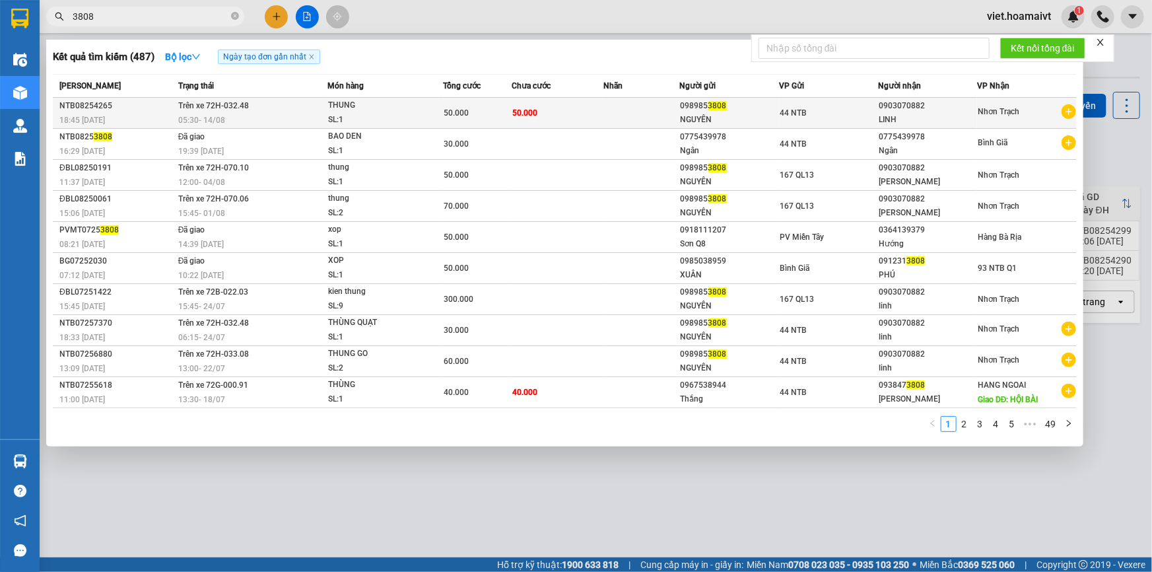
click at [421, 106] on div "THUNG" at bounding box center [377, 105] width 99 height 15
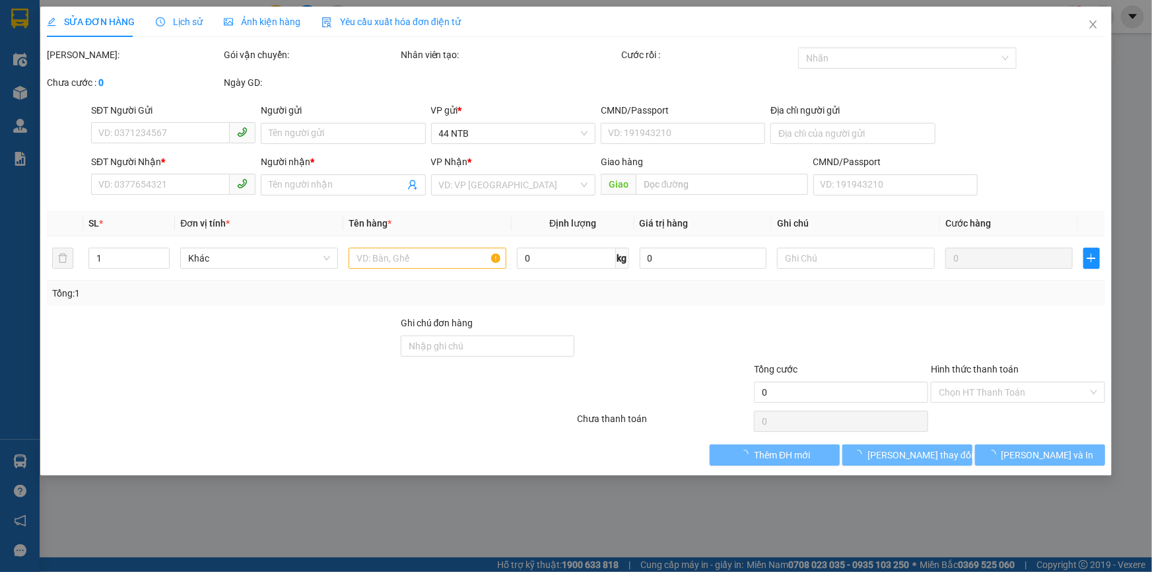
click at [178, 21] on span "Lịch sử" at bounding box center [179, 22] width 47 height 11
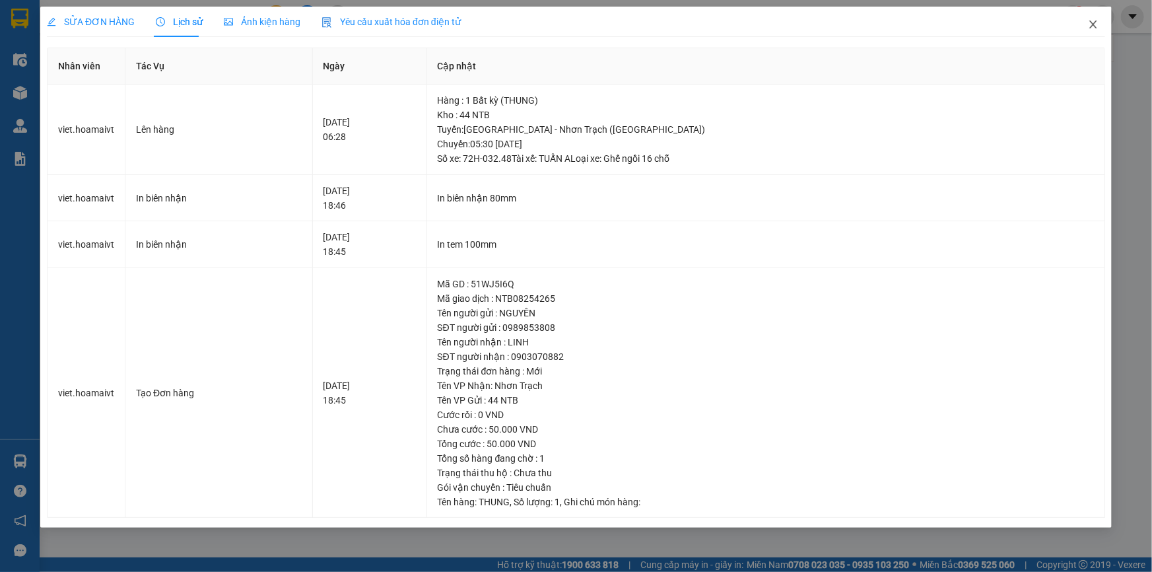
click at [1093, 20] on icon "close" at bounding box center [1093, 24] width 11 height 11
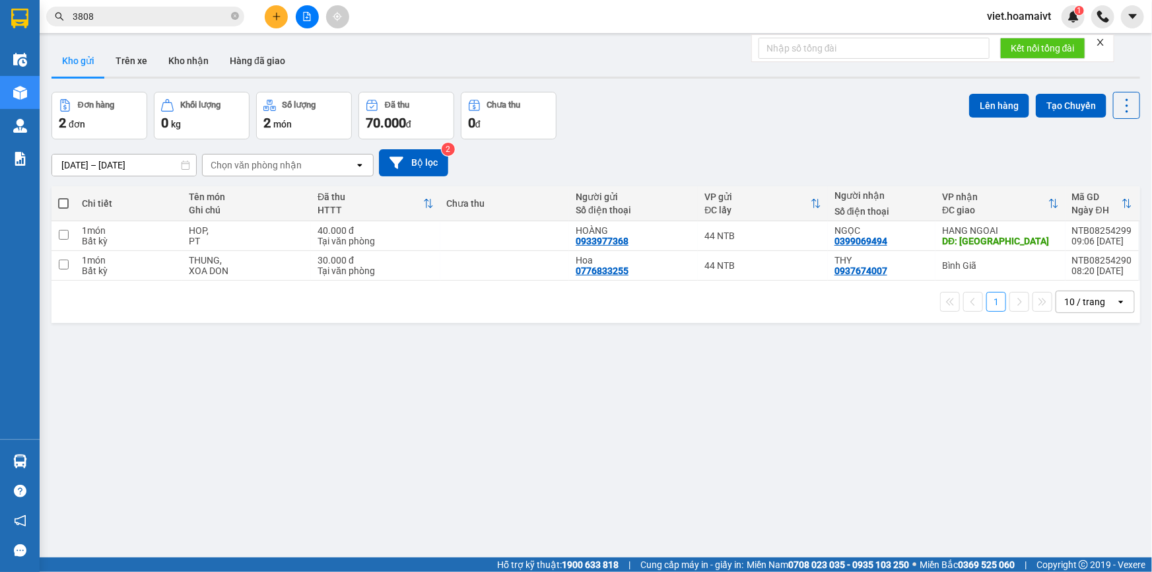
click at [631, 139] on div "13/08/2025 – 14/08/2025 Press the down arrow key to interact with the calendar …" at bounding box center [595, 162] width 1089 height 47
click at [158, 17] on input "3808" at bounding box center [151, 16] width 156 height 15
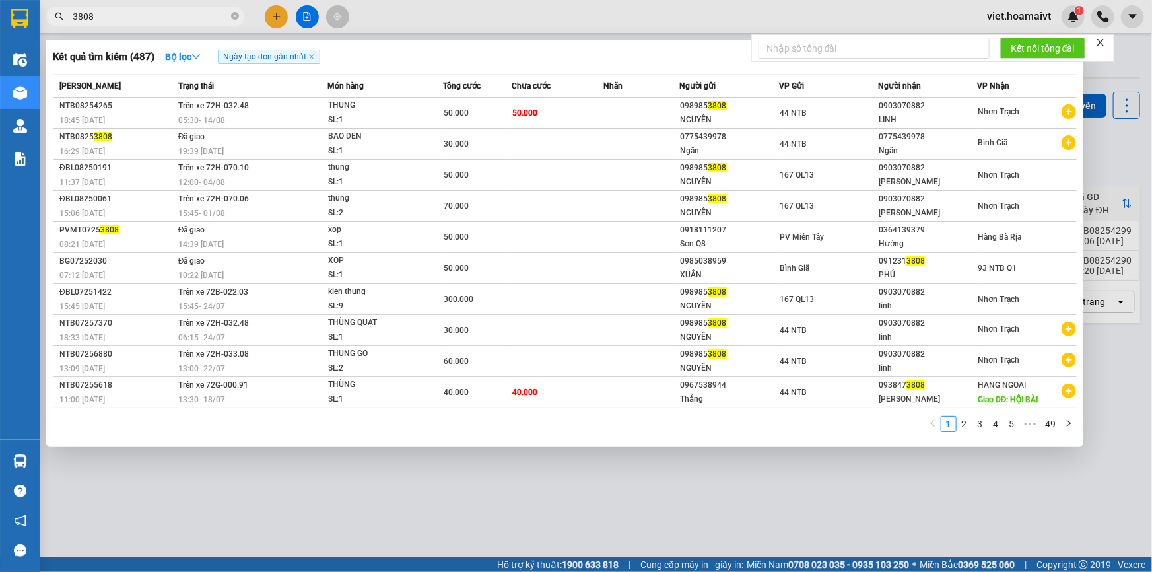
click at [368, 510] on div at bounding box center [576, 286] width 1152 height 572
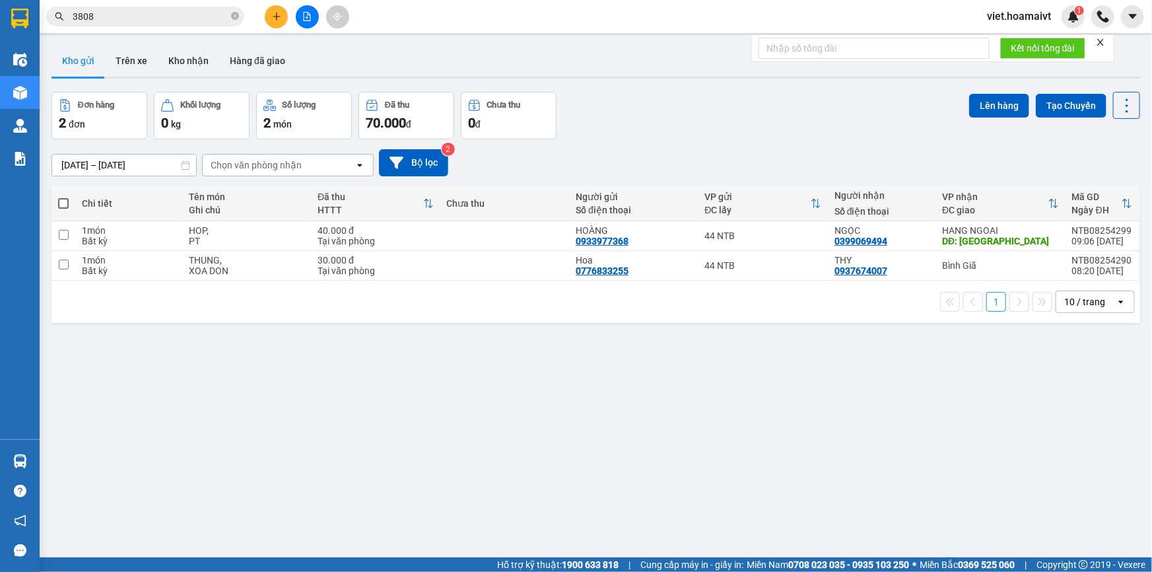
click at [662, 134] on div "Đơn hàng 2 đơn Khối lượng 0 kg Số lượng 2 món Đã thu 70.000 đ Chưa thu 0 đ Lên …" at bounding box center [595, 116] width 1089 height 48
drag, startPoint x: 659, startPoint y: 129, endPoint x: 660, endPoint y: 120, distance: 8.6
click at [659, 128] on div "Đơn hàng 2 đơn Khối lượng 0 kg Số lượng 2 món Đã thu 70.000 đ Chưa thu 0 đ Lên …" at bounding box center [595, 116] width 1089 height 48
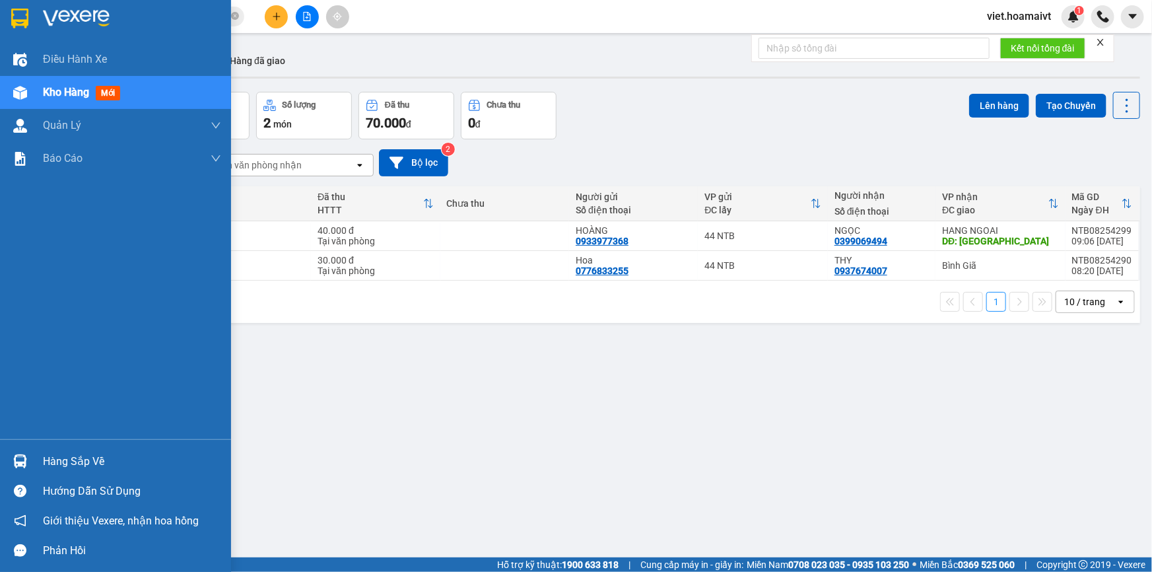
click at [51, 20] on img at bounding box center [76, 19] width 67 height 20
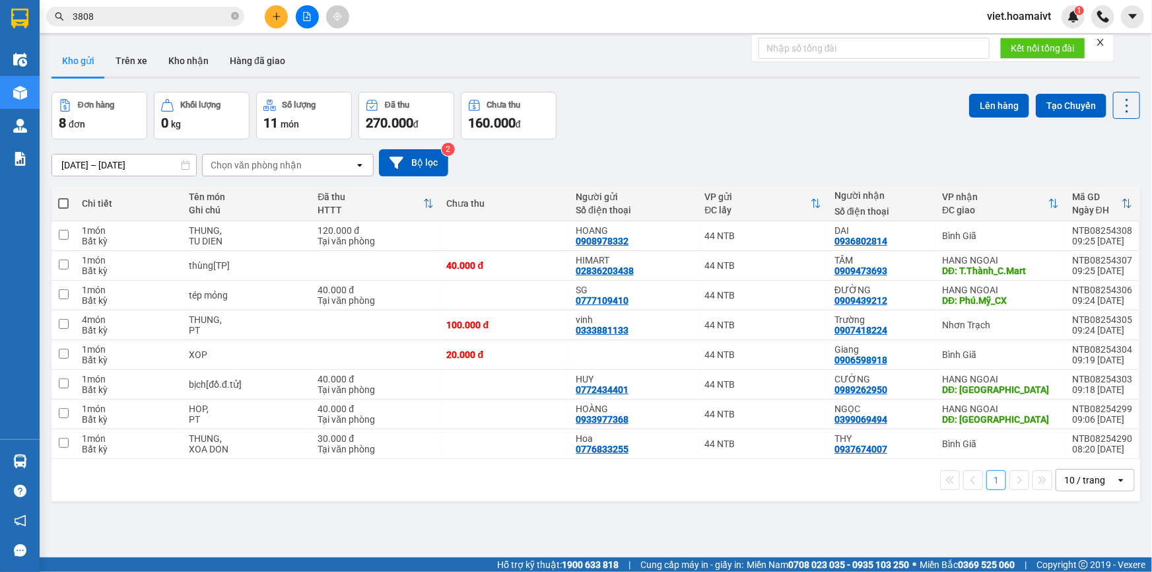
click at [272, 13] on icon "plus" at bounding box center [276, 16] width 9 height 9
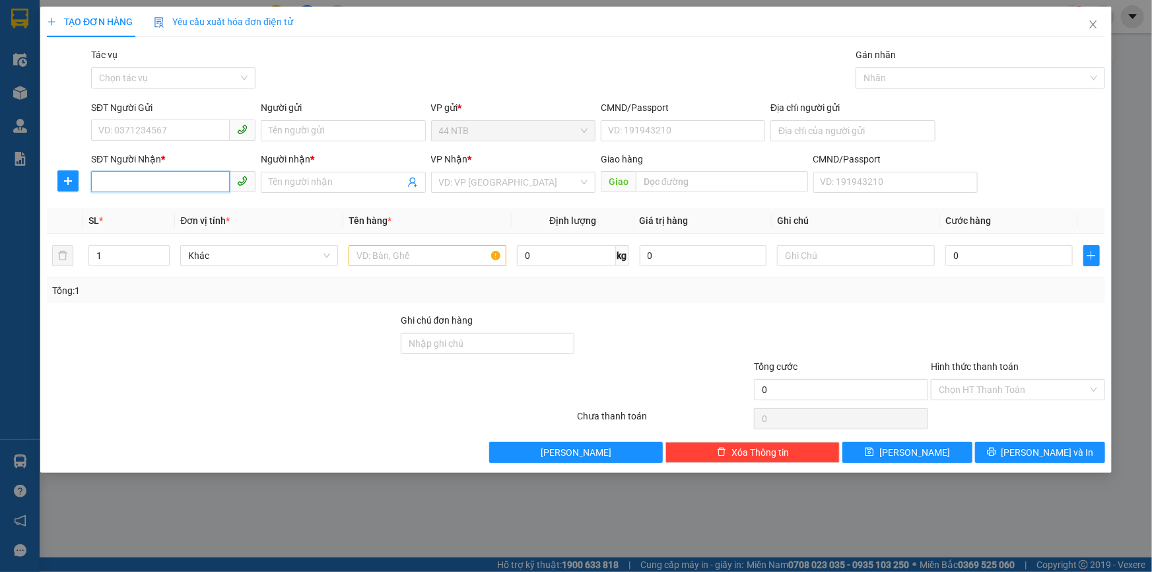
click at [132, 187] on input "SĐT Người Nhận *" at bounding box center [160, 181] width 139 height 21
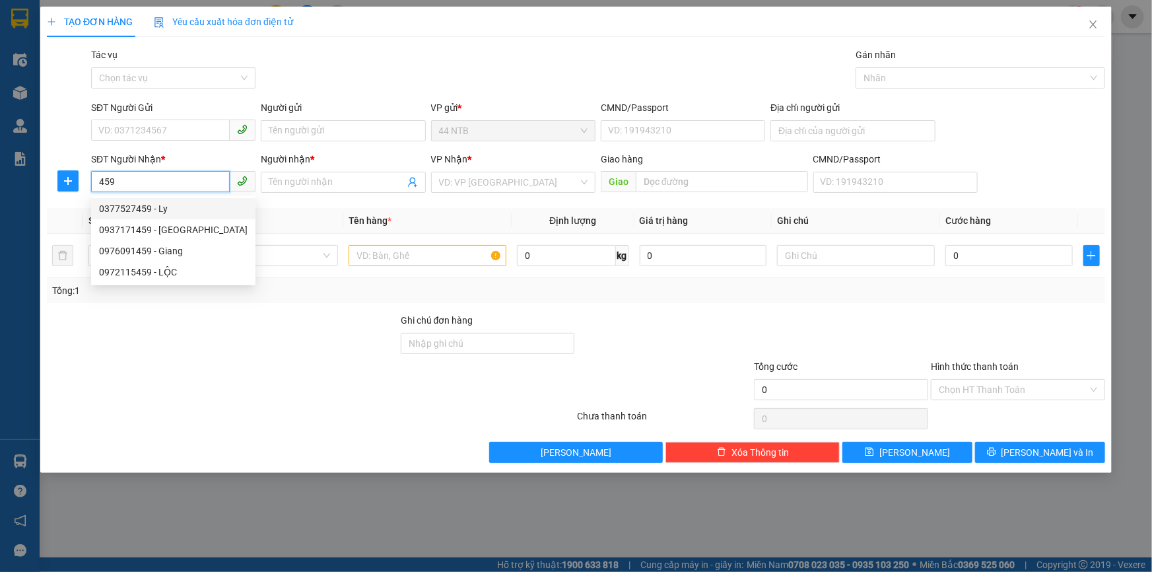
click at [162, 207] on div "0377527459 - Ly" at bounding box center [173, 208] width 149 height 15
type input "0377527459"
type input "Ly"
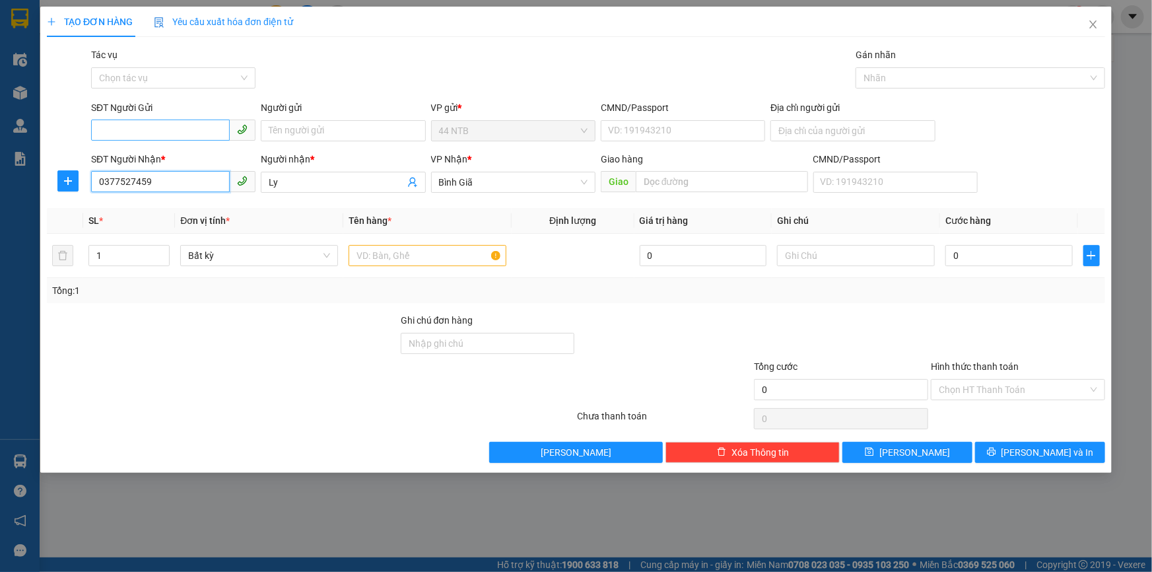
type input "0377527459"
click at [160, 139] on input "SĐT Người Gửi" at bounding box center [160, 129] width 139 height 21
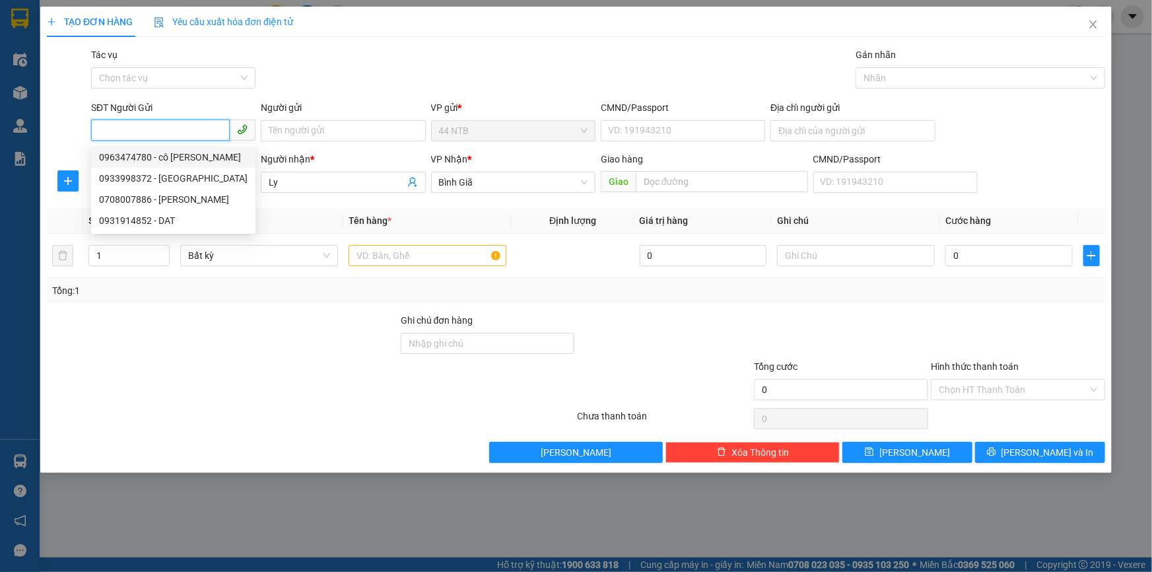
click at [176, 152] on div "0963474780 - cô Lên" at bounding box center [173, 157] width 149 height 15
type input "0963474780"
type input "cô Lên"
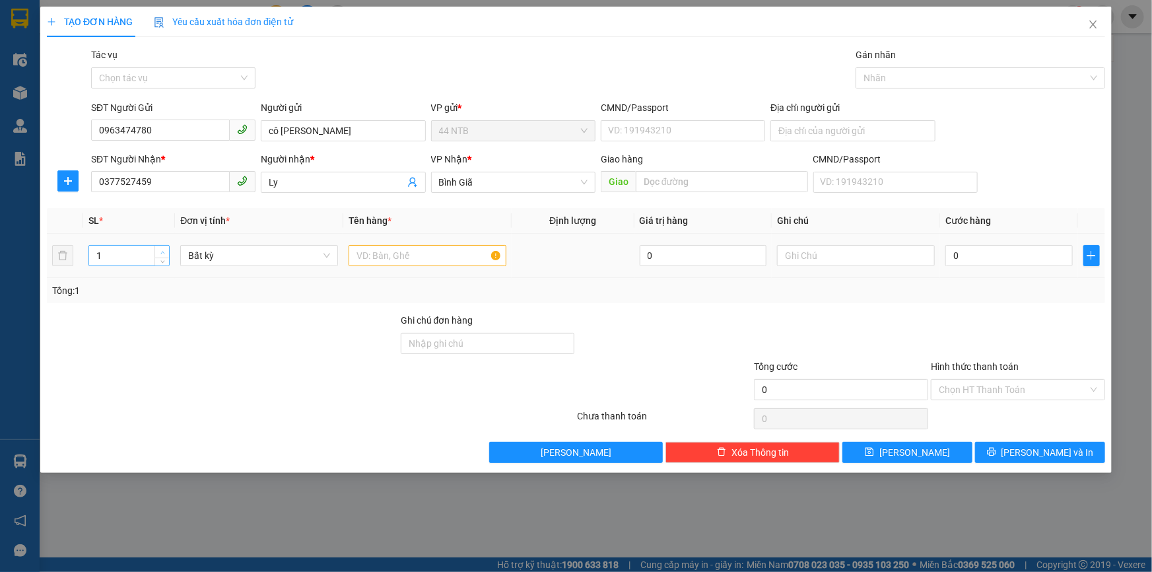
type input "2"
click at [167, 251] on span "Increase Value" at bounding box center [161, 252] width 15 height 12
click at [367, 243] on div at bounding box center [428, 255] width 158 height 26
click at [368, 245] on input "text" at bounding box center [428, 255] width 158 height 21
type input "2 bao"
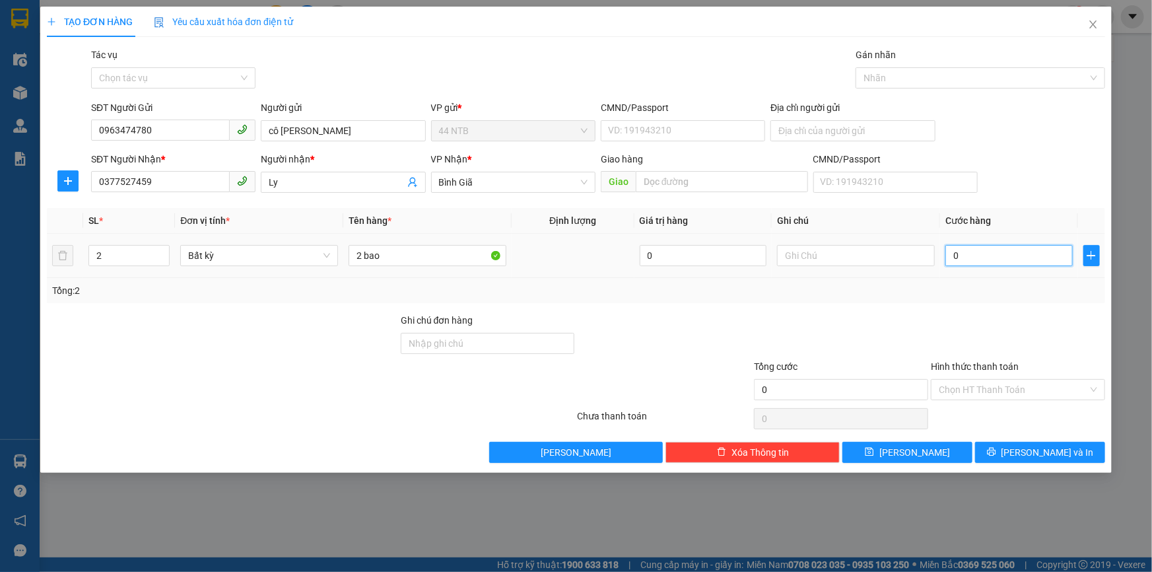
click at [990, 248] on input "0" at bounding box center [1008, 255] width 127 height 21
type input "8"
type input "80"
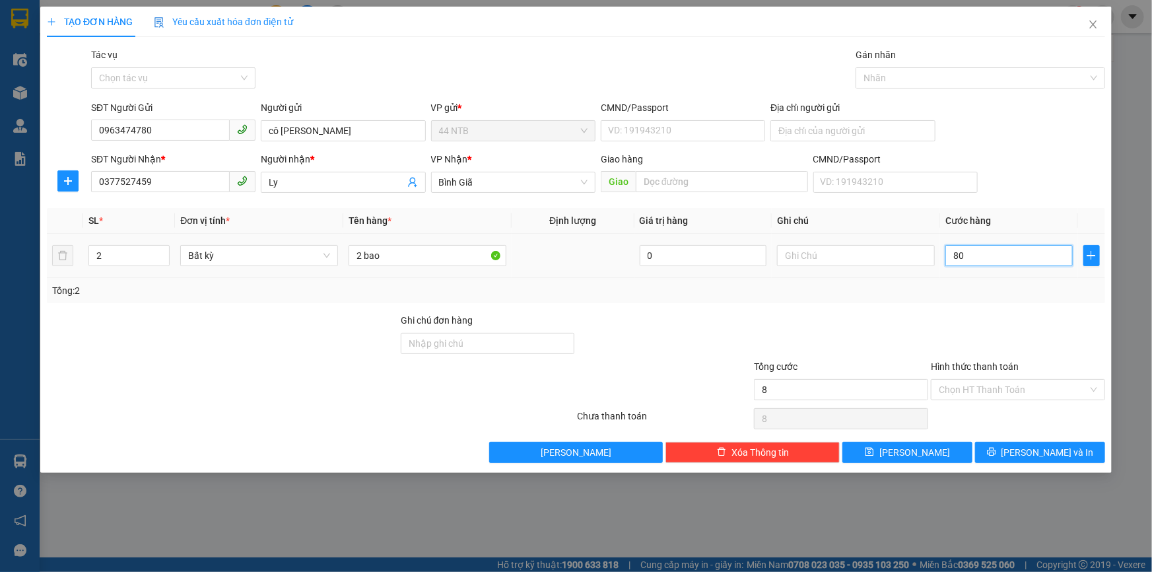
type input "80"
type input "80.000"
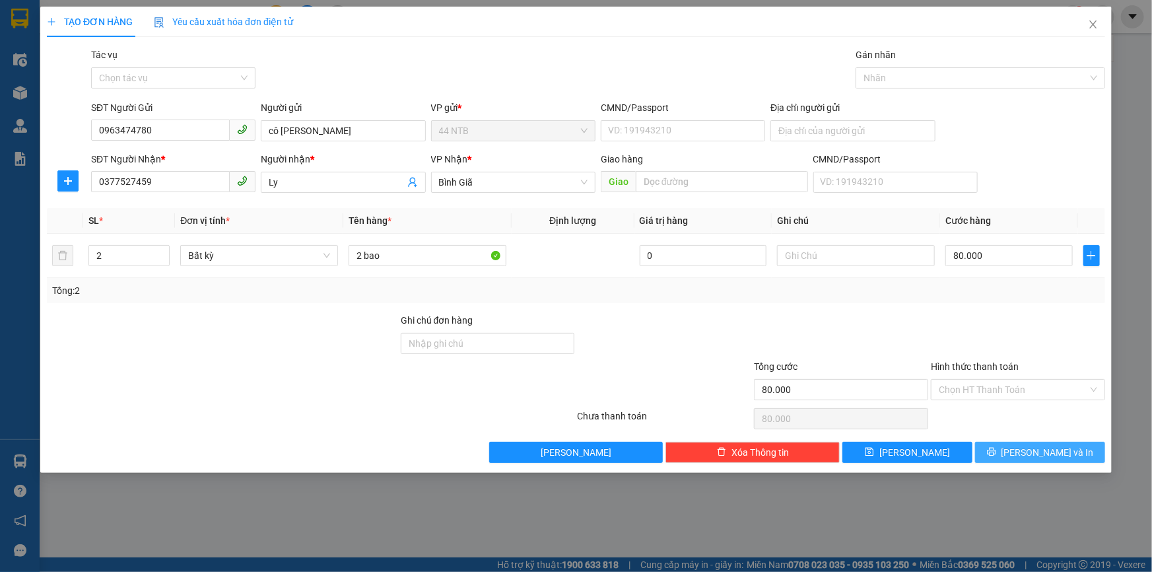
click at [1056, 445] on span "Lưu và In" at bounding box center [1048, 452] width 92 height 15
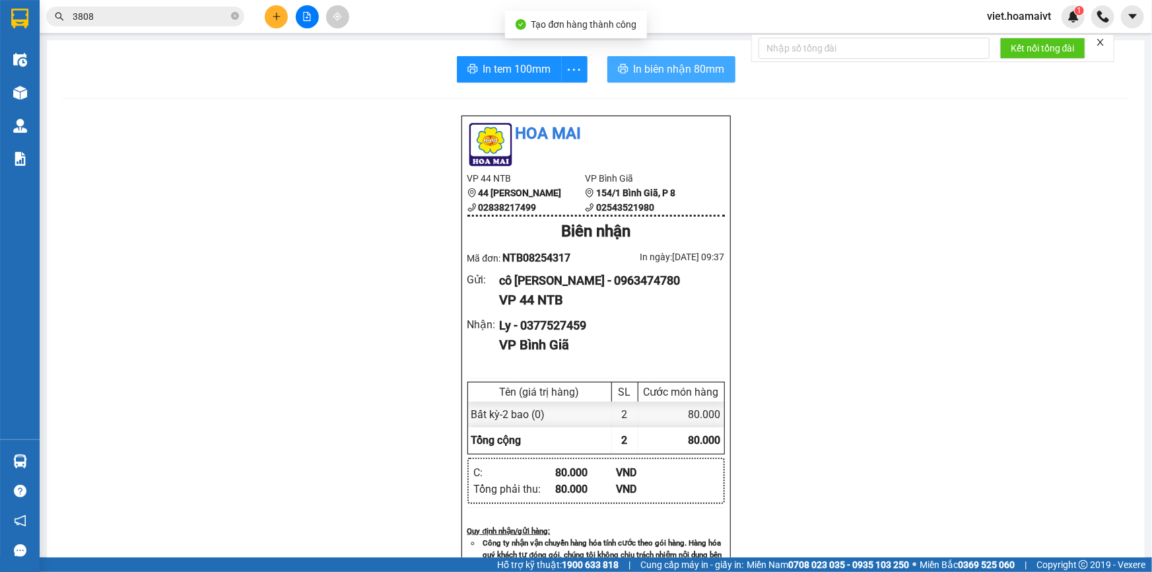
click at [670, 58] on button "In biên nhận 80mm" at bounding box center [671, 69] width 128 height 26
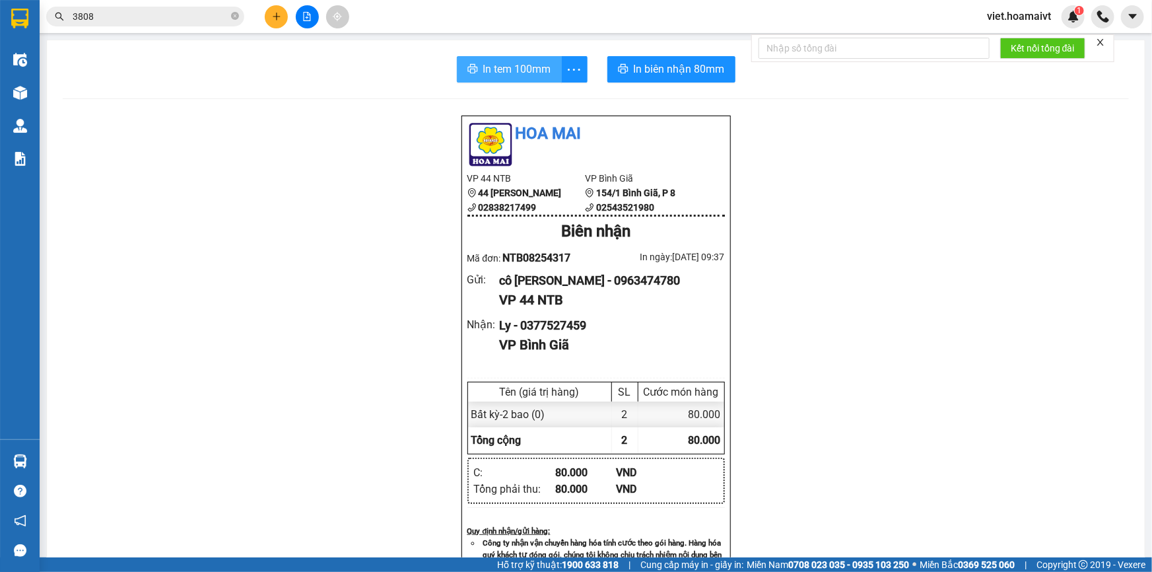
click at [496, 71] on span "In tem 100mm" at bounding box center [517, 69] width 68 height 17
click at [874, 409] on div "Hoa Mai VP 44 NTB 44 Nguyễn Thái Bình 02838217499 VP Bình Giã 154/1 Bình Giã,…" at bounding box center [596, 534] width 1066 height 838
click at [283, 10] on button at bounding box center [276, 16] width 23 height 23
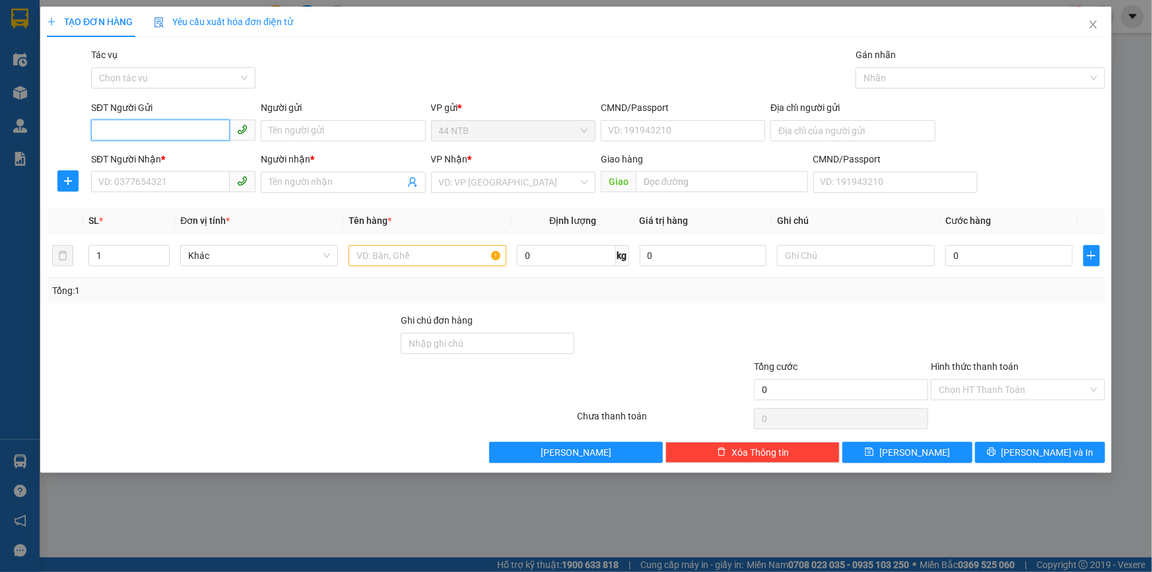
click at [149, 127] on input "SĐT Người Gửi" at bounding box center [160, 129] width 139 height 21
type input "0938556542"
click at [201, 154] on div "0938556542" at bounding box center [173, 157] width 149 height 15
type input "0567967979"
type input "Cao Đạt NGUYEN HUU CANH"
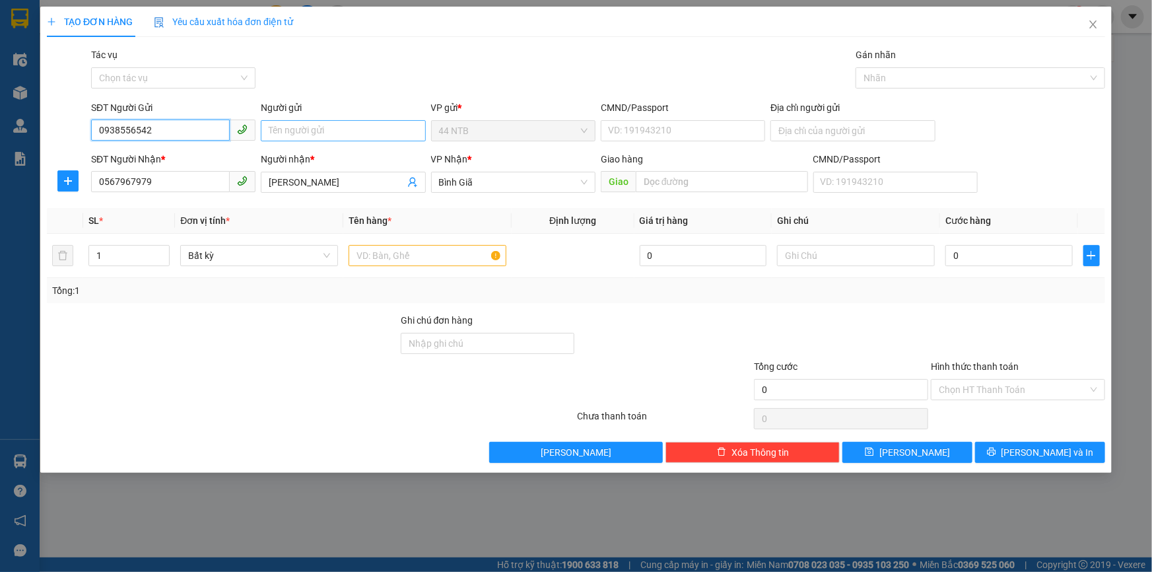
type input "0938556542"
click at [305, 133] on input "Người gửi" at bounding box center [343, 130] width 164 height 21
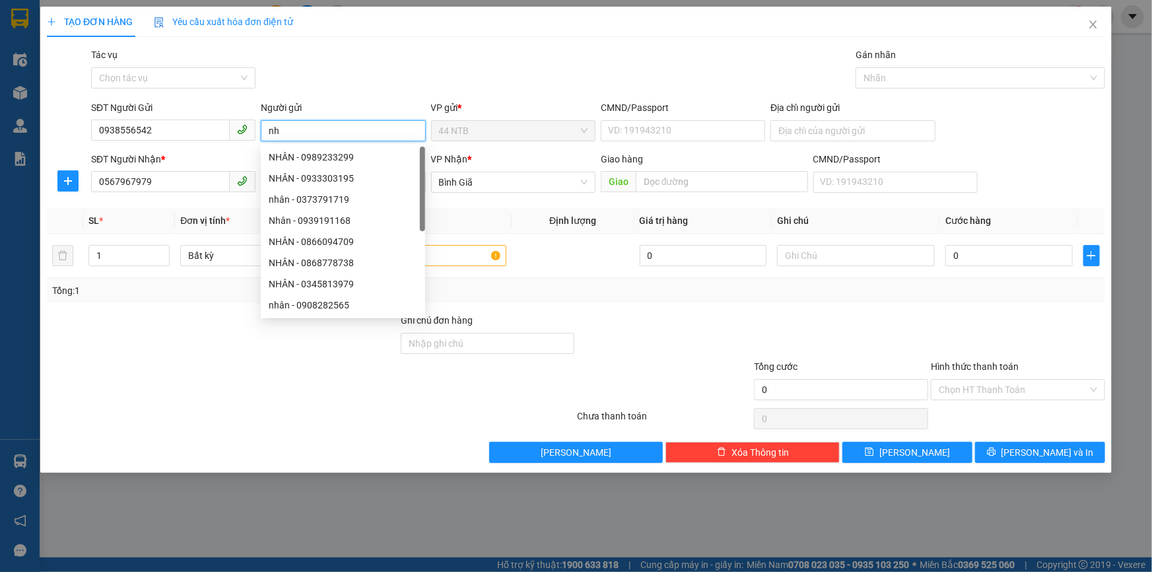
type input "n"
type input "NHÂN"
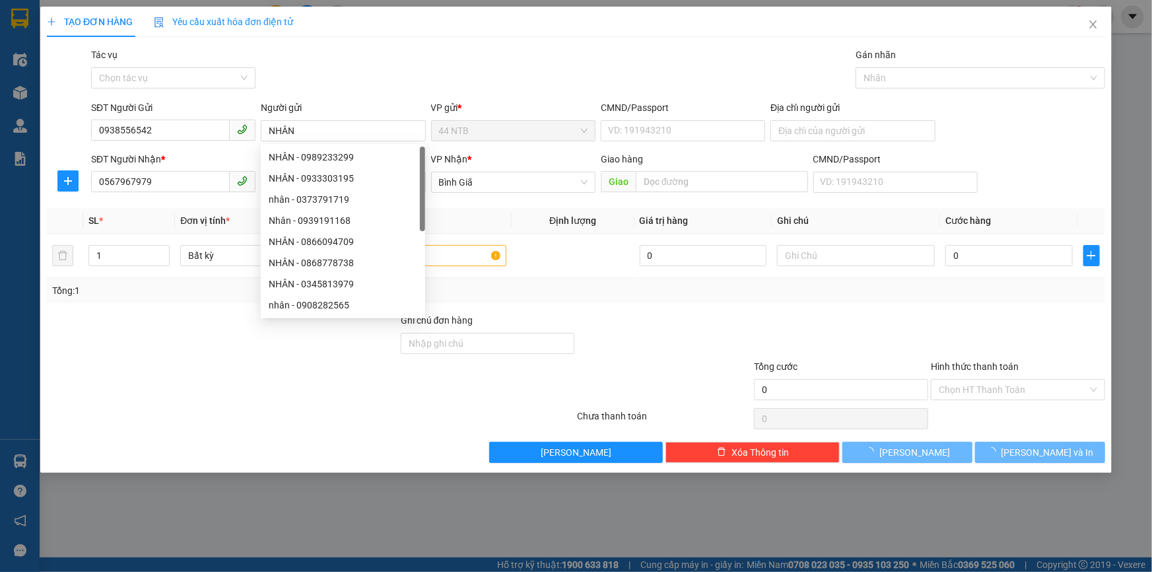
click at [662, 51] on div "Gói vận chuyển * Tiêu chuẩn Tác vụ Chọn tác vụ Gán nhãn Nhãn" at bounding box center [597, 71] width 1019 height 46
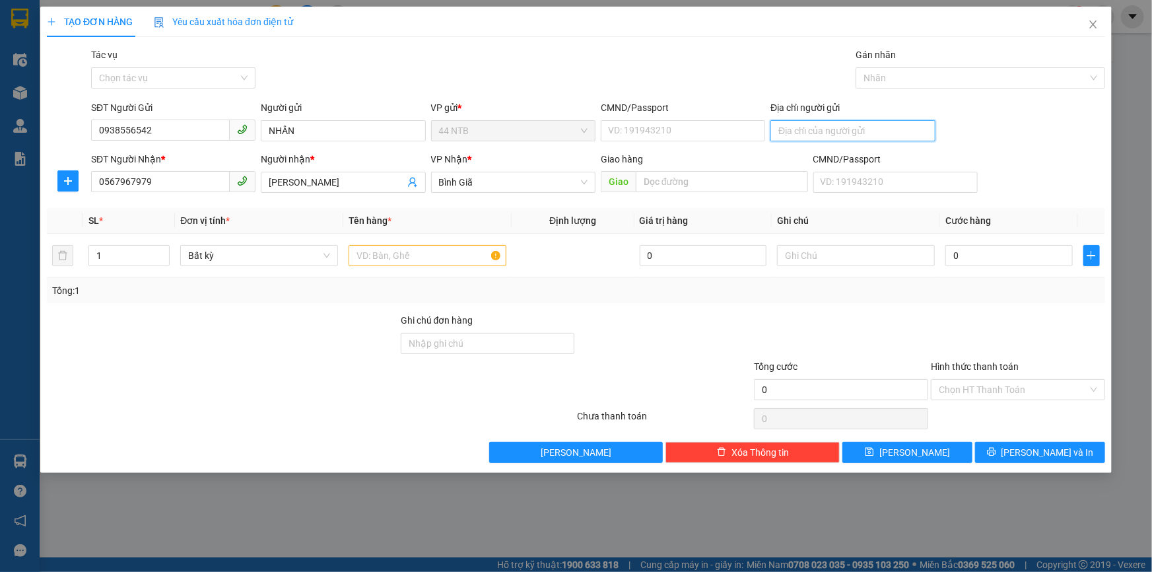
click at [798, 138] on input "Địa chỉ người gửi" at bounding box center [852, 130] width 164 height 21
type input "46 TRƯƠNG ĐỊNH"
drag, startPoint x: 548, startPoint y: 66, endPoint x: 339, endPoint y: 130, distance: 218.2
click at [548, 65] on div "Gói vận chuyển * Tiêu chuẩn Tác vụ Chọn tác vụ Gán nhãn Nhãn" at bounding box center [597, 71] width 1019 height 46
drag, startPoint x: 186, startPoint y: 184, endPoint x: 0, endPoint y: 241, distance: 194.2
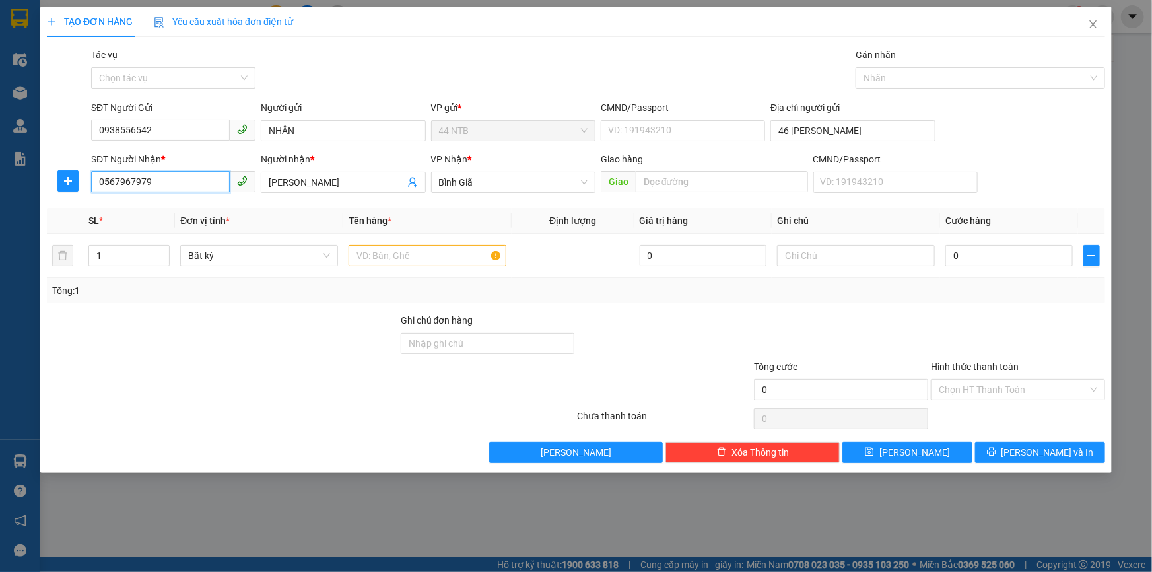
click at [0, 238] on div "TẠO ĐƠN HÀNG Yêu cầu xuất hóa đơn điện tử Transit Pickup Surcharge Ids Transit …" at bounding box center [576, 286] width 1152 height 572
type input "0908086976"
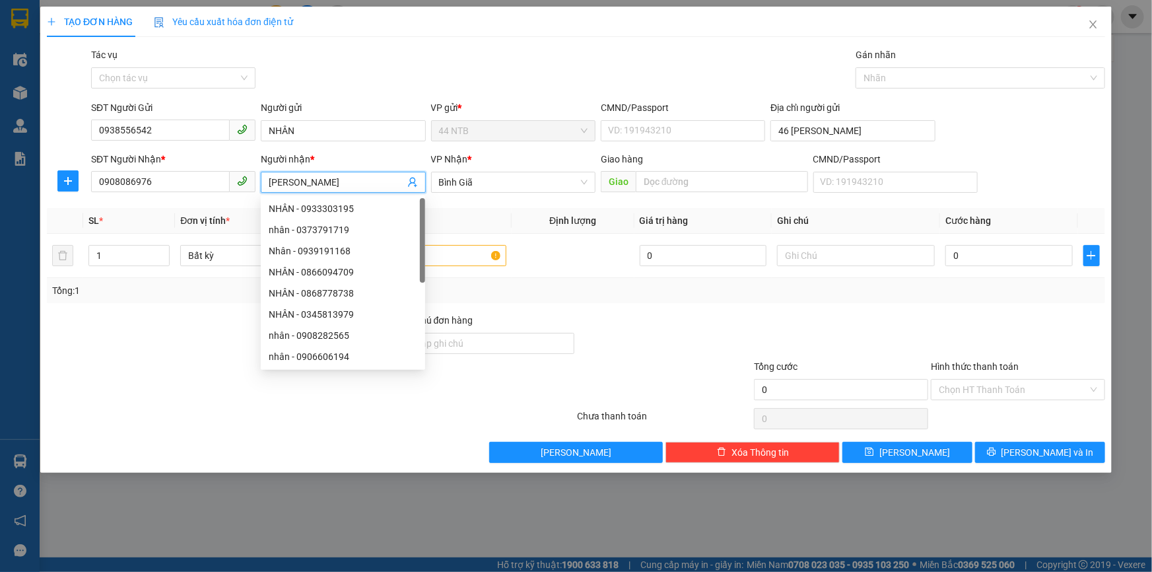
drag, startPoint x: 393, startPoint y: 185, endPoint x: 227, endPoint y: 206, distance: 167.7
click at [227, 206] on div "Transit Pickup Surcharge Ids Transit Deliver Surcharge Ids Transit Deliver Surc…" at bounding box center [576, 255] width 1058 height 415
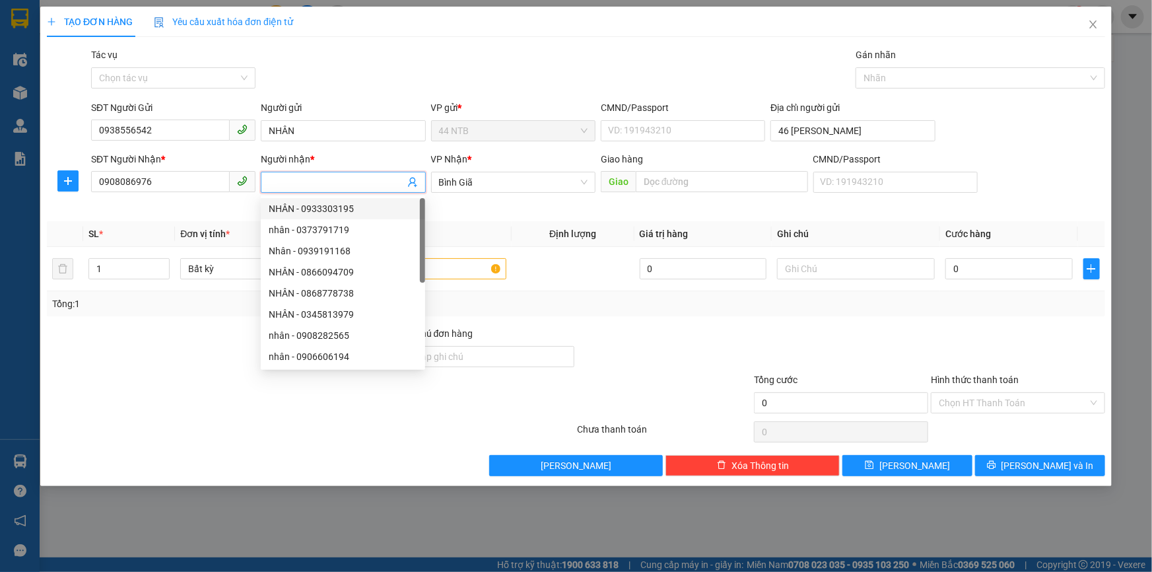
click at [289, 182] on input "Người nhận *" at bounding box center [336, 182] width 135 height 15
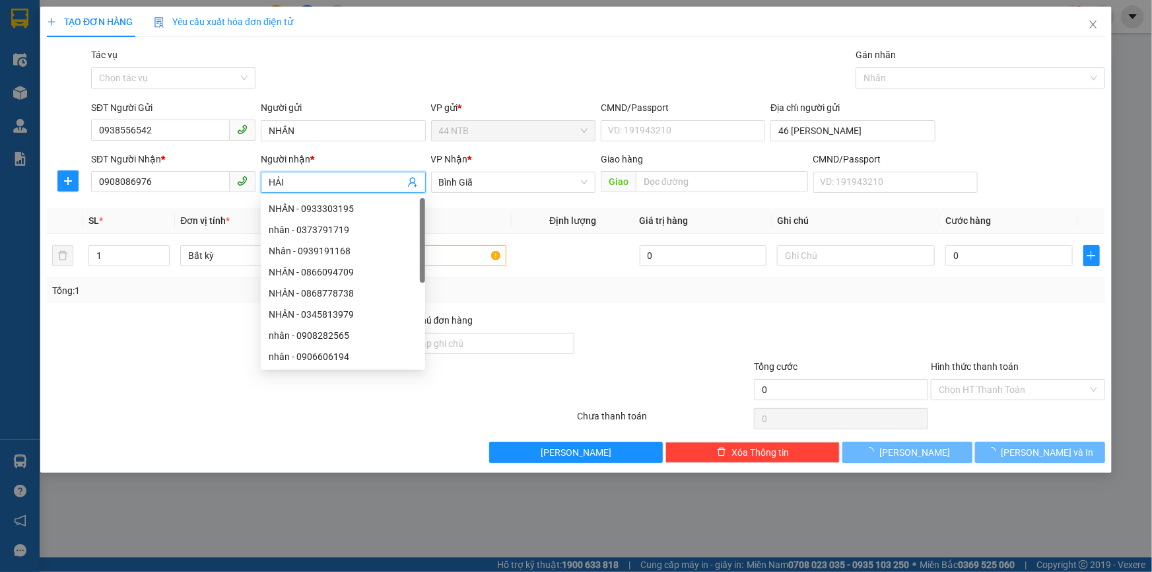
type input "HẢI"
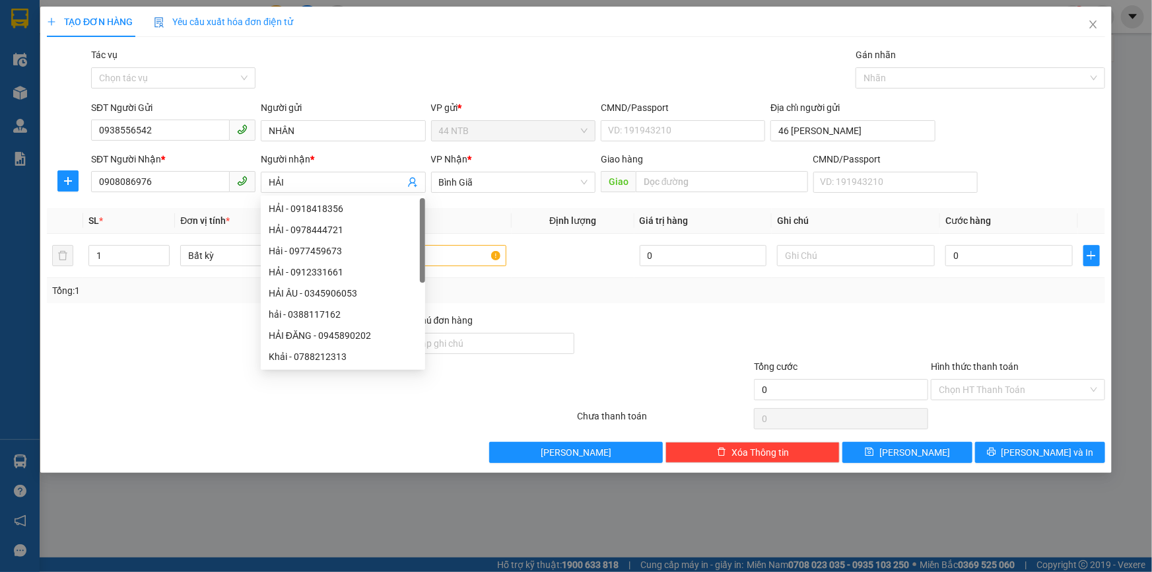
click at [503, 58] on div "Gói vận chuyển * Tiêu chuẩn Tác vụ Chọn tác vụ Gán nhãn Nhãn" at bounding box center [597, 71] width 1019 height 46
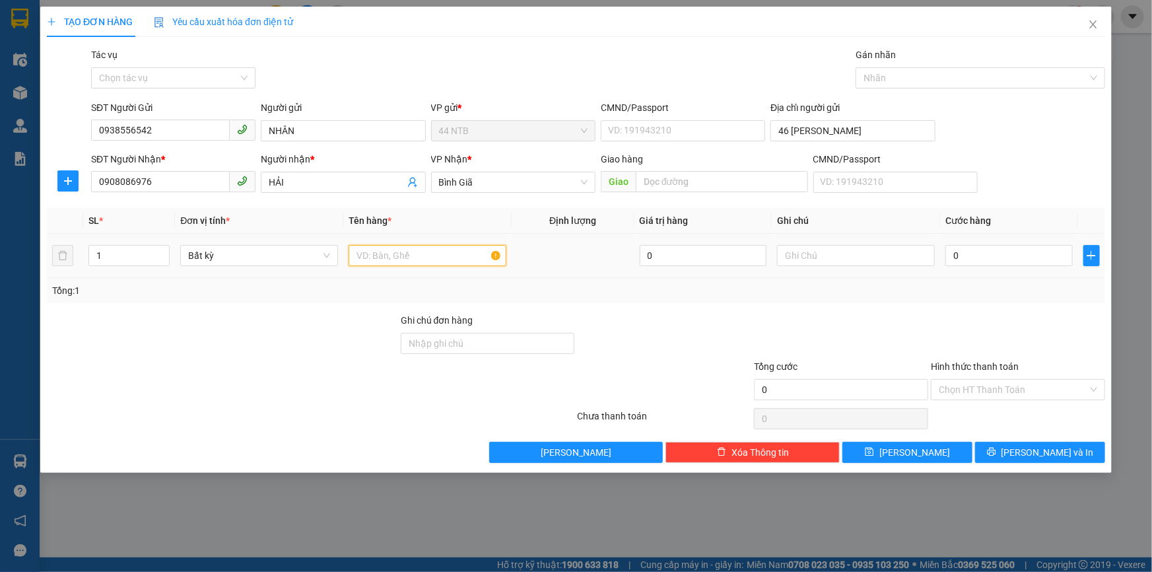
click at [434, 255] on input "text" at bounding box center [428, 255] width 158 height 21
type input "GÓI"
click at [836, 257] on input "text" at bounding box center [856, 255] width 158 height 21
type input "D"
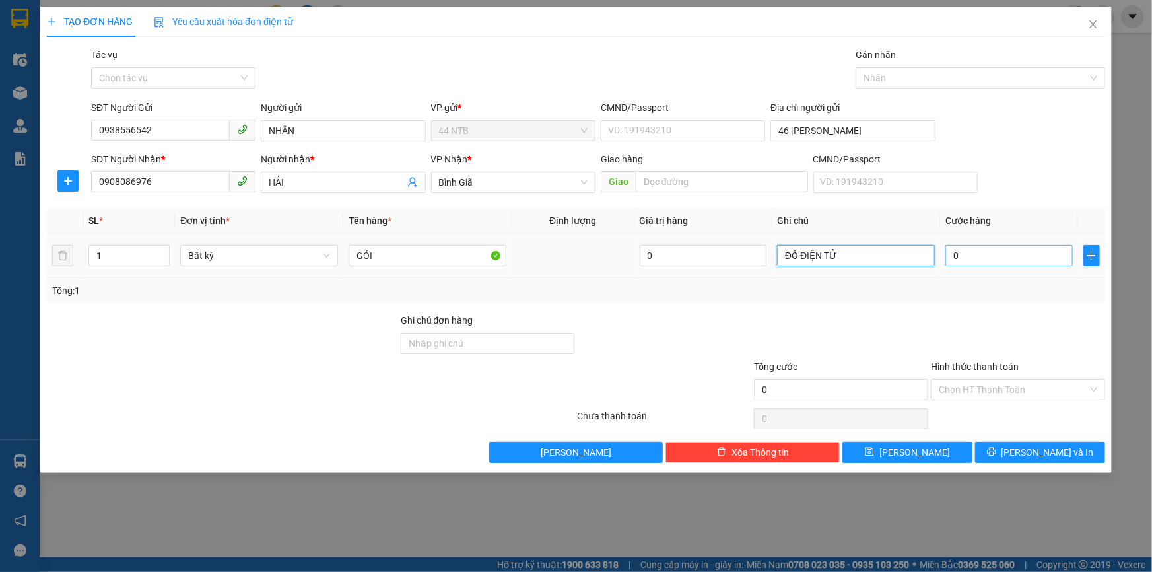
type input "ĐỒ ĐIỆN TỬ"
click at [975, 250] on input "0" at bounding box center [1008, 255] width 127 height 21
type input "3"
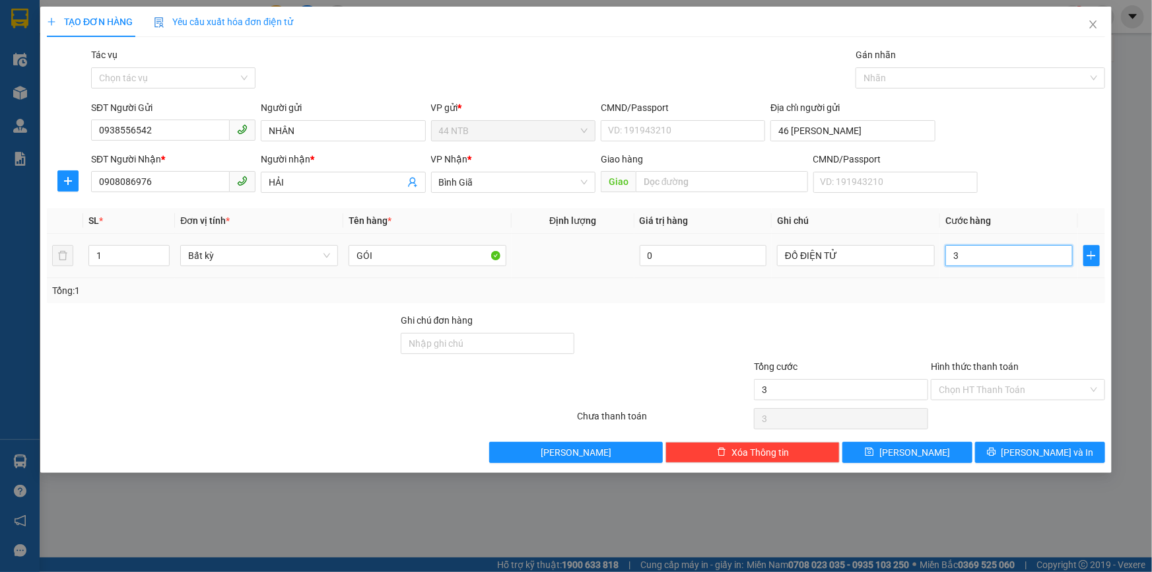
type input "30"
type input "30.000"
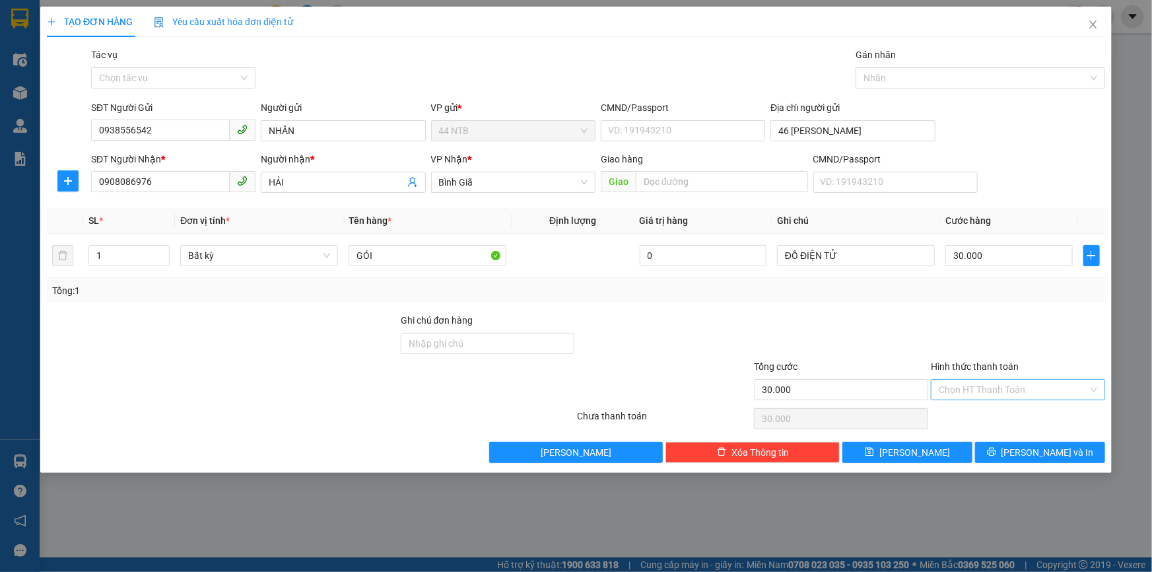
click at [984, 383] on input "Hình thức thanh toán" at bounding box center [1013, 390] width 149 height 20
click at [993, 412] on div "Tại văn phòng" at bounding box center [1018, 415] width 158 height 15
type input "0"
click at [1004, 452] on button "Lưu và In" at bounding box center [1040, 452] width 130 height 21
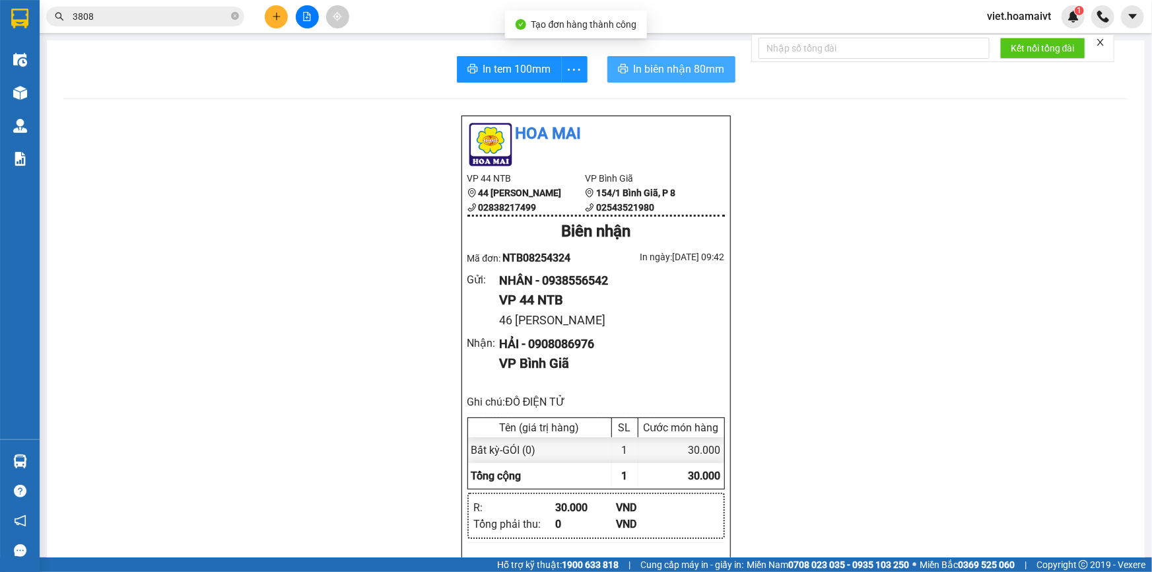
click at [634, 65] on span "In biên nhận 80mm" at bounding box center [679, 69] width 91 height 17
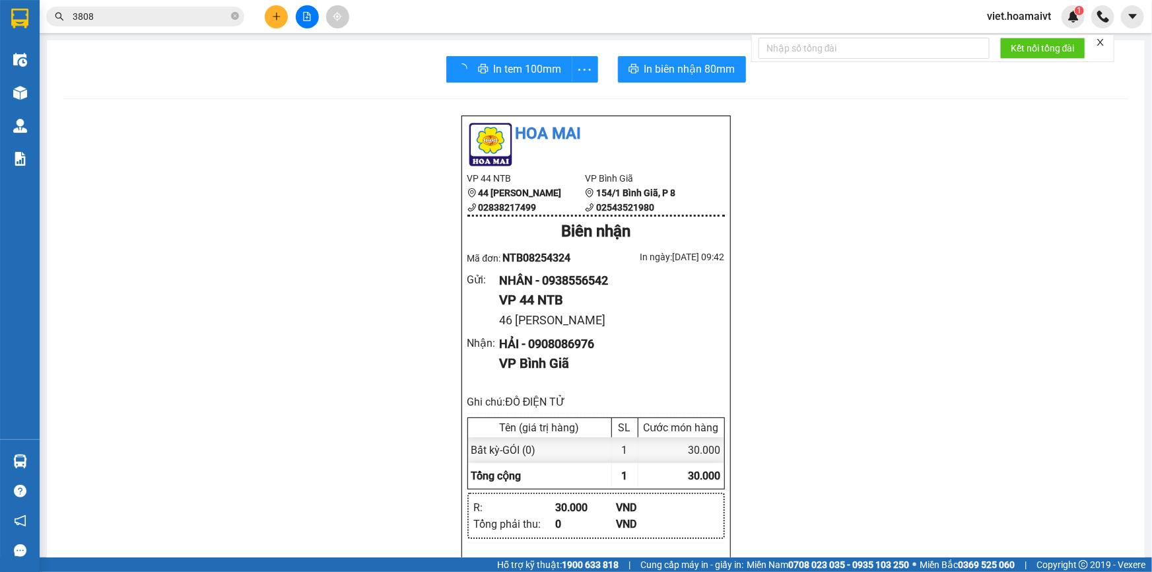
click at [906, 389] on div "Hoa Mai VP 44 NTB 44 Nguyễn Thái Bình 02838217499 VP Bình Giã 154/1 Bình Giã,…" at bounding box center [596, 569] width 1066 height 909
click at [238, 13] on icon "close-circle" at bounding box center [235, 16] width 8 height 8
click at [213, 15] on input "text" at bounding box center [151, 16] width 156 height 15
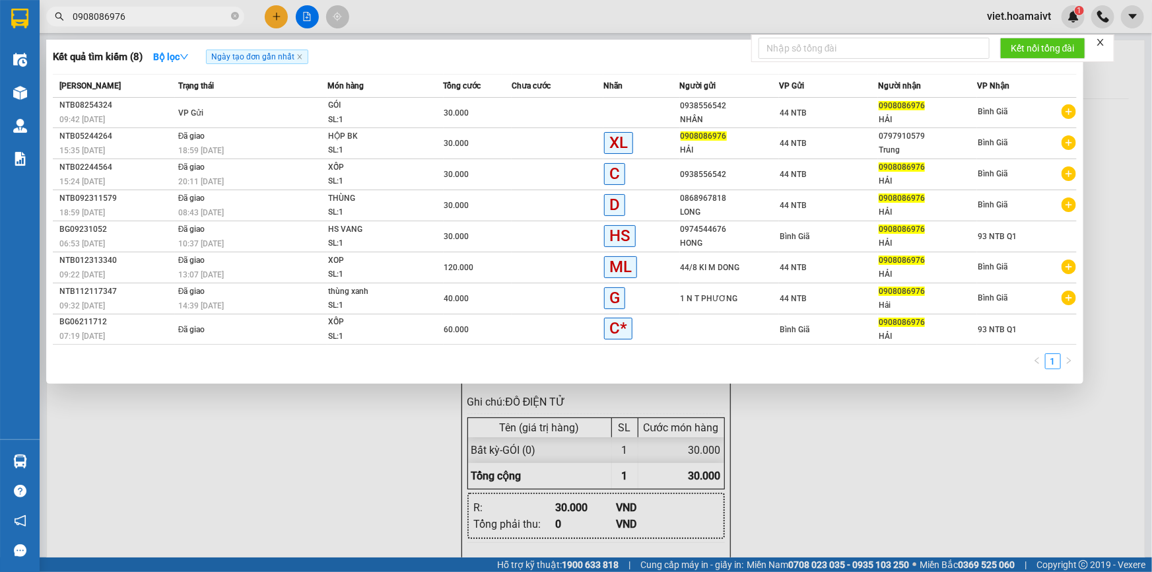
type input "0908086976"
click at [846, 473] on div at bounding box center [576, 286] width 1152 height 572
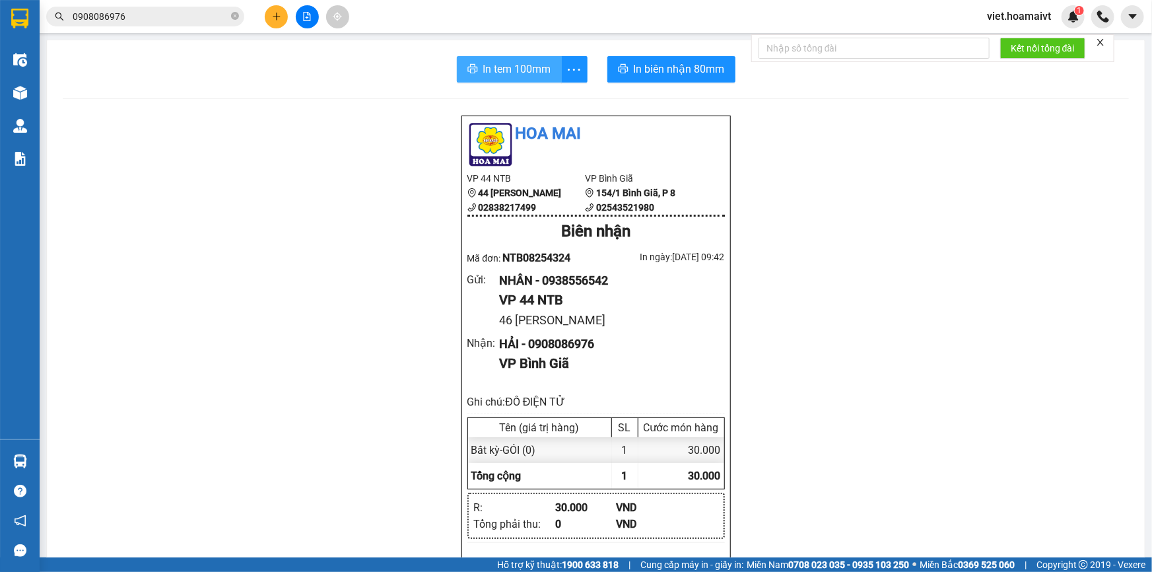
click at [518, 67] on span "In tem 100mm" at bounding box center [517, 69] width 68 height 17
click at [912, 416] on div "Hoa Mai VP 44 NTB 44 Nguyễn Thái Bình 02838217499 VP Bình Giã 154/1 Bình Giã,…" at bounding box center [596, 569] width 1066 height 909
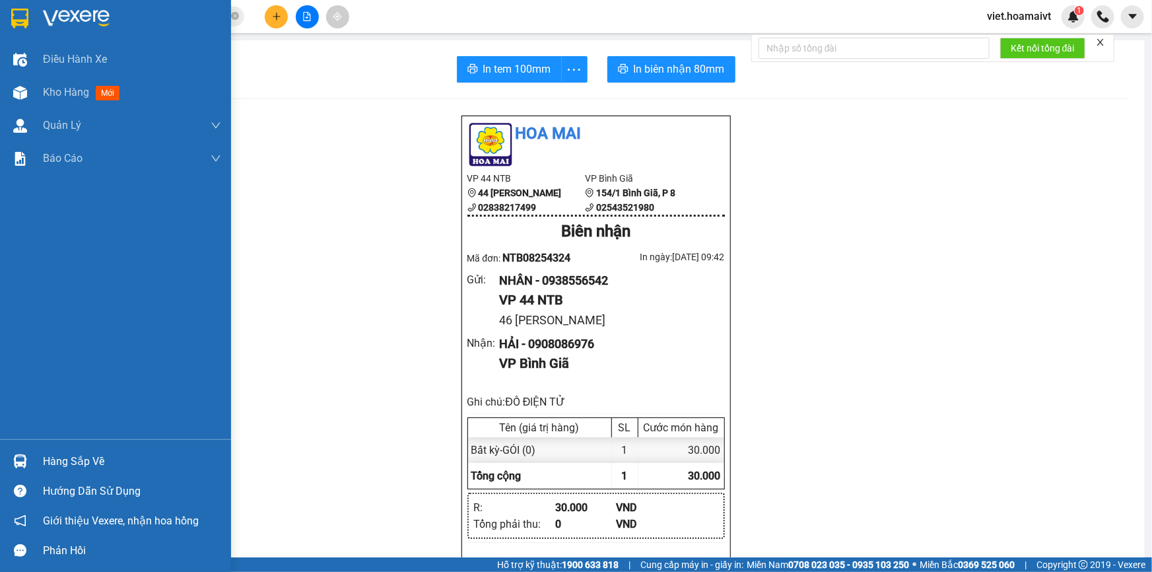
click at [48, 19] on img at bounding box center [76, 19] width 67 height 20
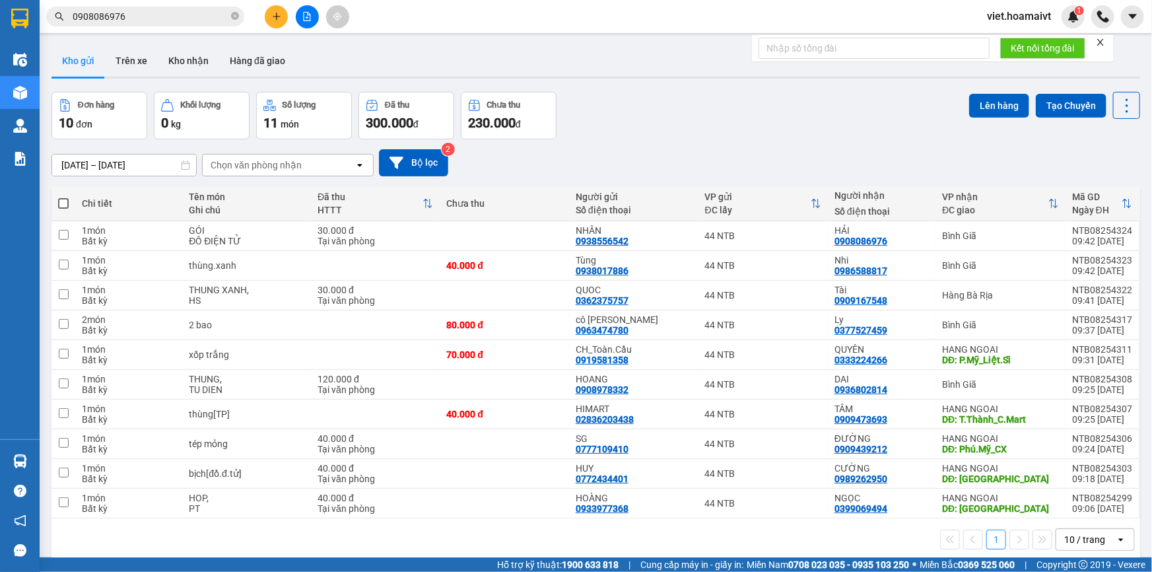
click at [643, 140] on div "13/08/2025 – 14/08/2025 Press the down arrow key to interact with the calendar …" at bounding box center [595, 162] width 1089 height 47
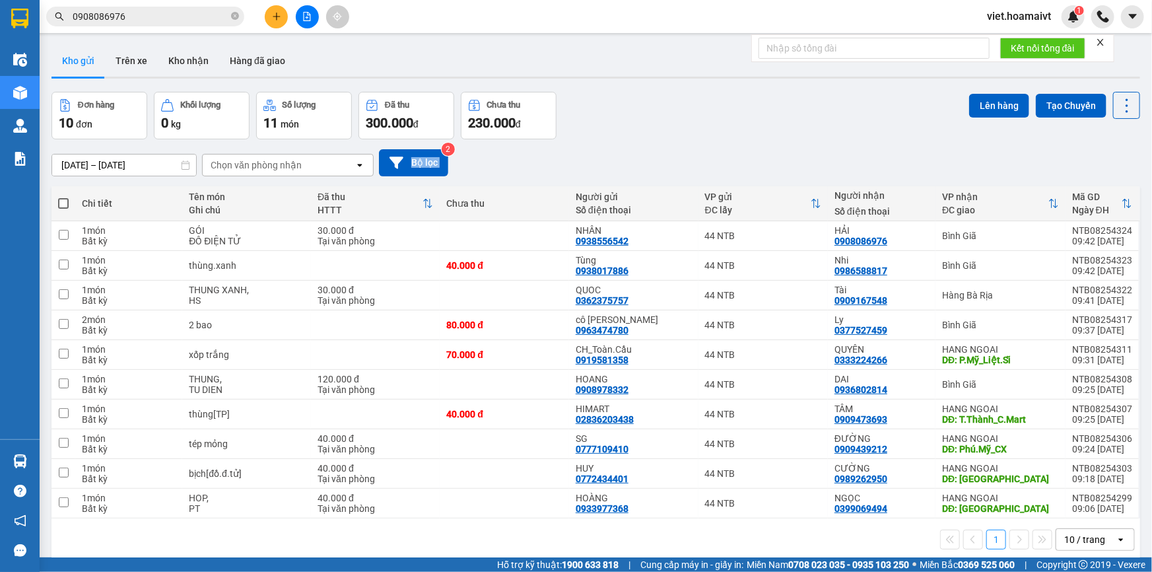
click at [643, 140] on div "13/08/2025 – 14/08/2025 Press the down arrow key to interact with the calendar …" at bounding box center [595, 162] width 1089 height 47
click at [684, 103] on div "Đơn hàng 10 đơn Khối lượng 0 kg Số lượng 11 món Đã thu 300.000 đ Chưa thu 230.0…" at bounding box center [595, 116] width 1089 height 48
click at [670, 92] on div "Đơn hàng 10 đơn Khối lượng 0 kg Số lượng 11 món Đã thu 300.000 đ Chưa thu 230.0…" at bounding box center [595, 116] width 1089 height 48
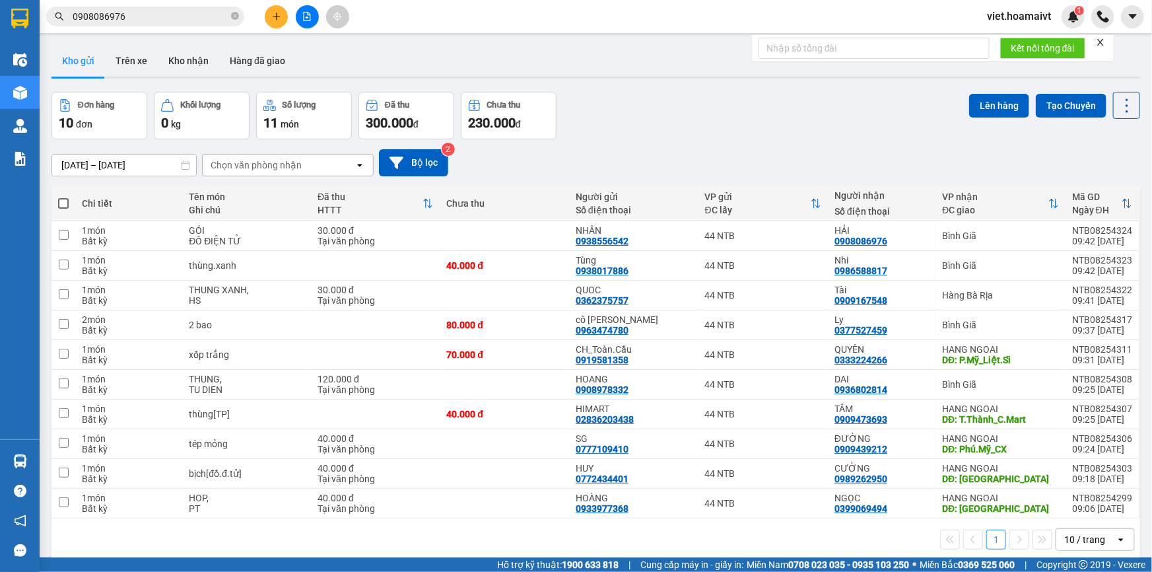
click at [668, 92] on div "Đơn hàng 10 đơn Khối lượng 0 kg Số lượng 11 món Đã thu 300.000 đ Chưa thu 230.0…" at bounding box center [595, 116] width 1089 height 48
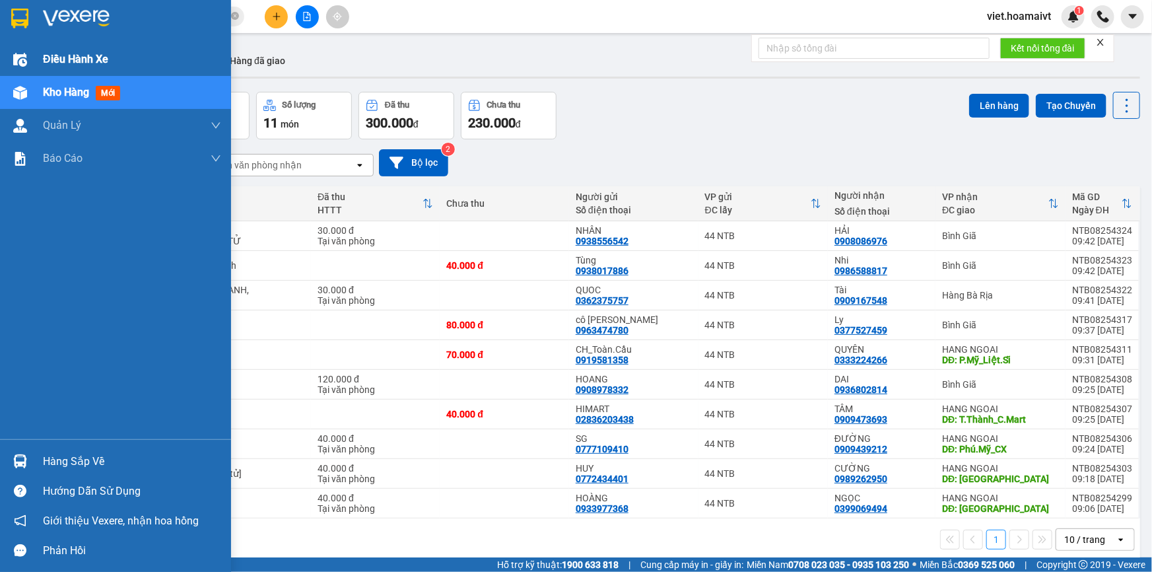
click at [50, 56] on span "Điều hành xe" at bounding box center [75, 59] width 65 height 17
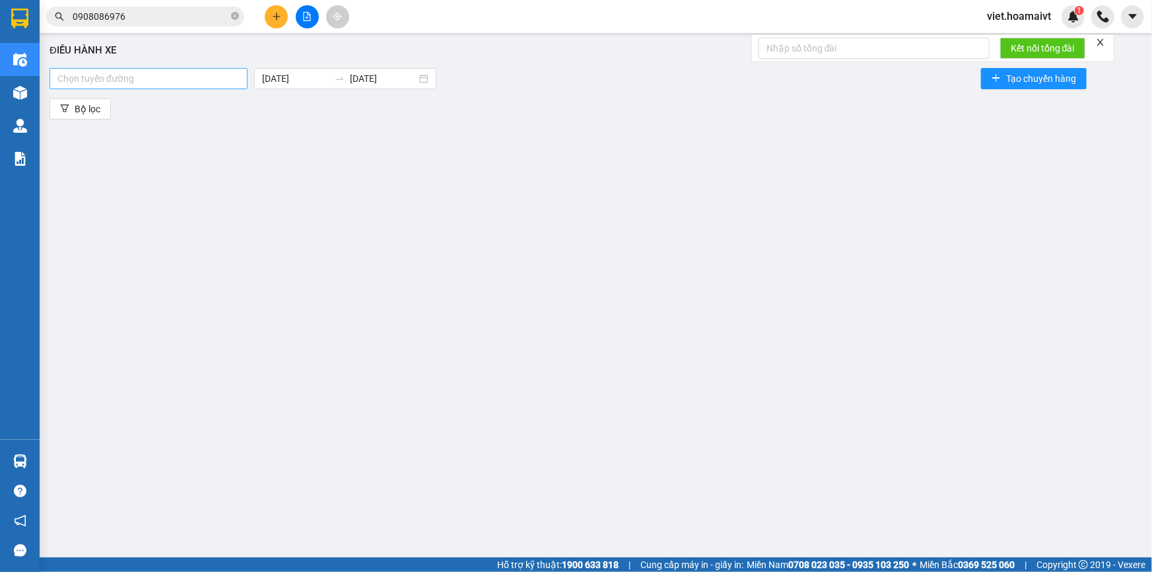
click at [158, 79] on div at bounding box center [148, 79] width 191 height 16
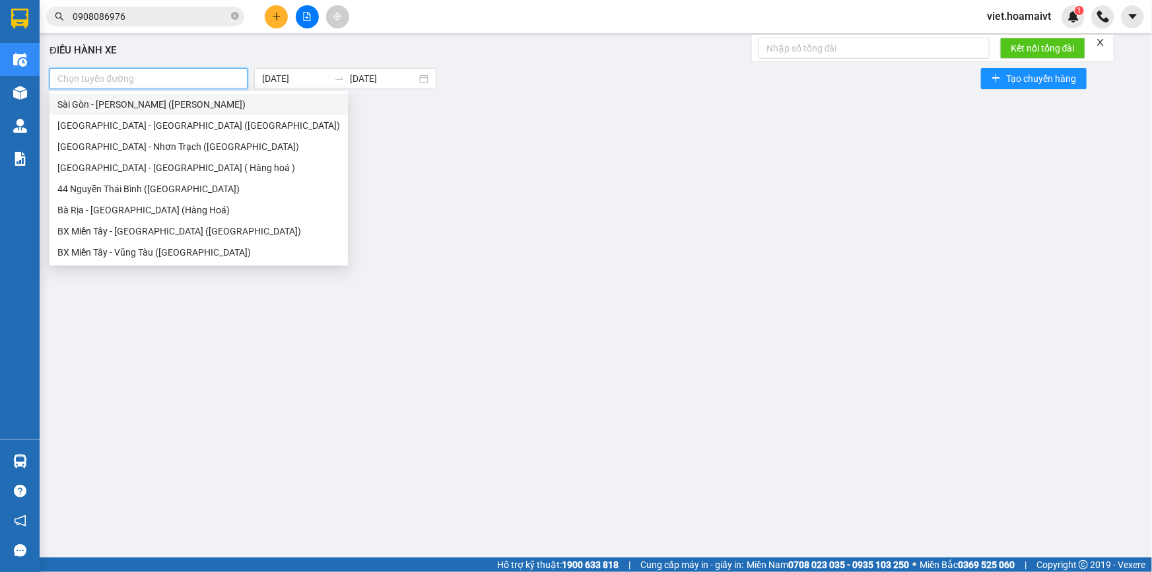
click at [154, 103] on div "Sài Gòn - Vũng Tàu (Hàng Hoá)" at bounding box center [198, 104] width 283 height 15
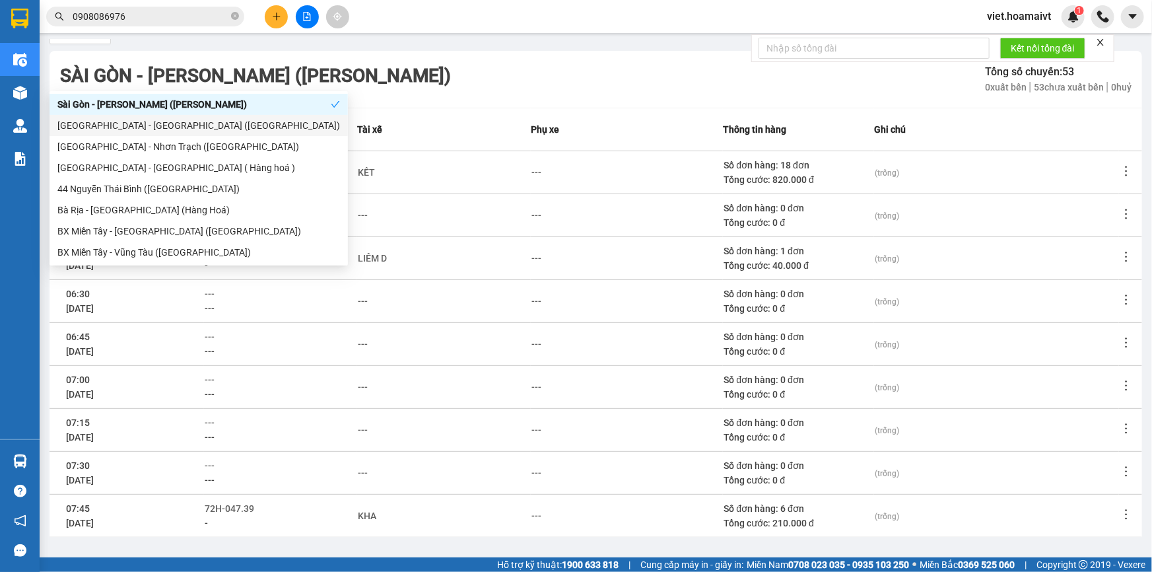
scroll to position [172, 0]
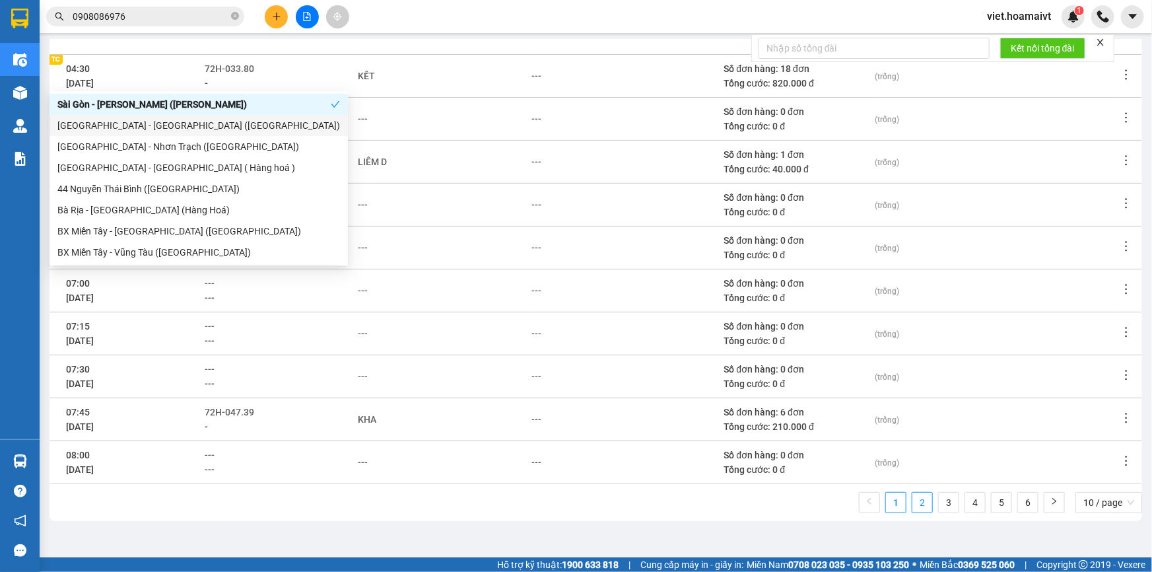
click at [912, 510] on link "2" at bounding box center [922, 503] width 20 height 20
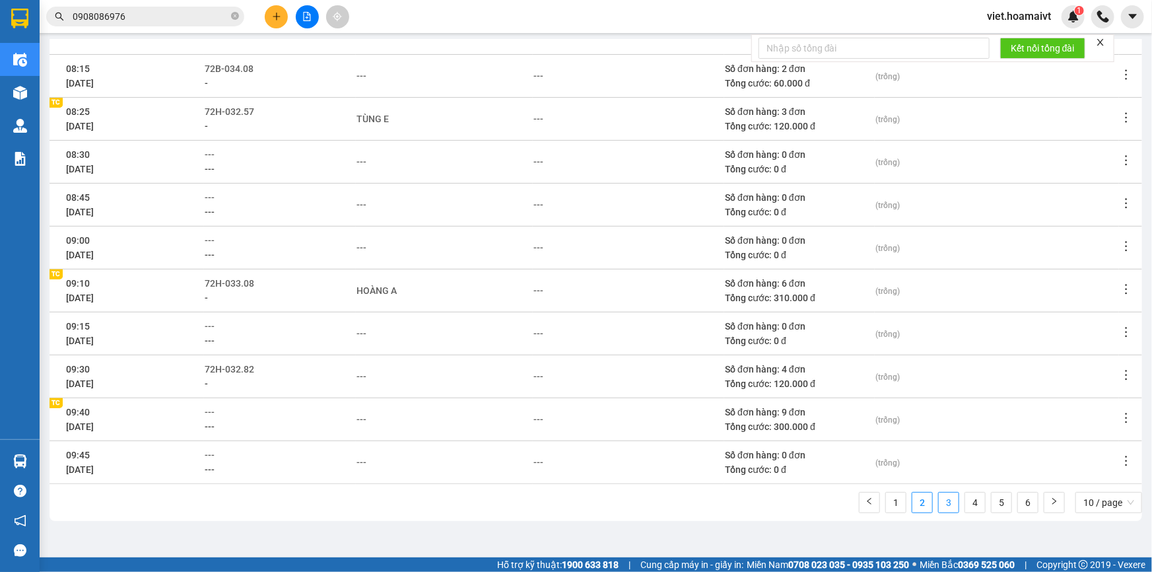
click at [939, 499] on link "3" at bounding box center [949, 503] width 20 height 20
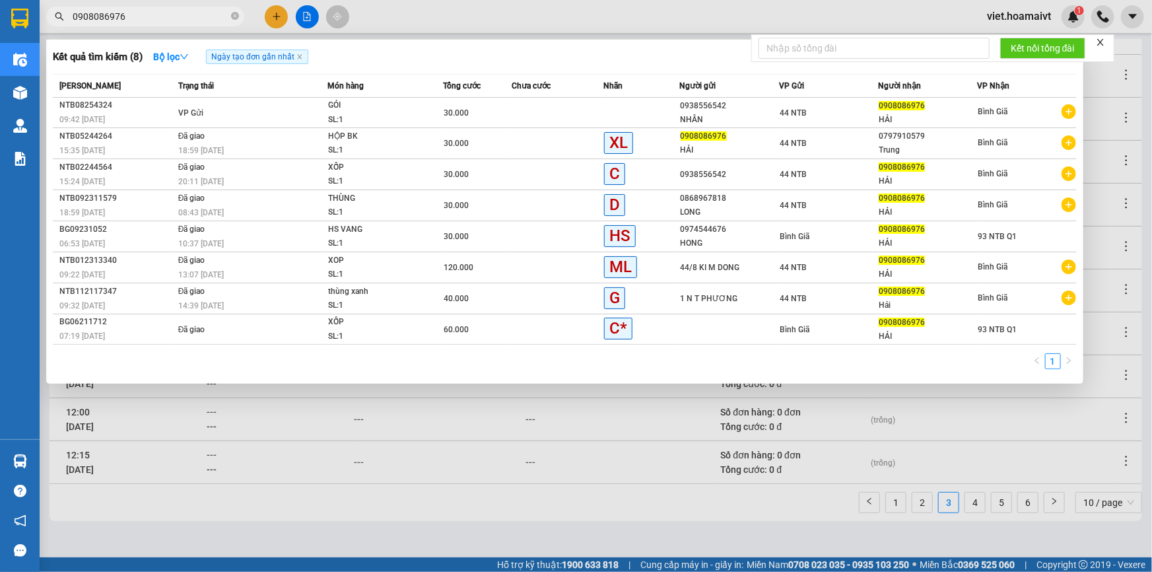
click at [201, 13] on input "0908086976" at bounding box center [151, 16] width 156 height 15
click at [238, 14] on icon "close-circle" at bounding box center [235, 16] width 8 height 8
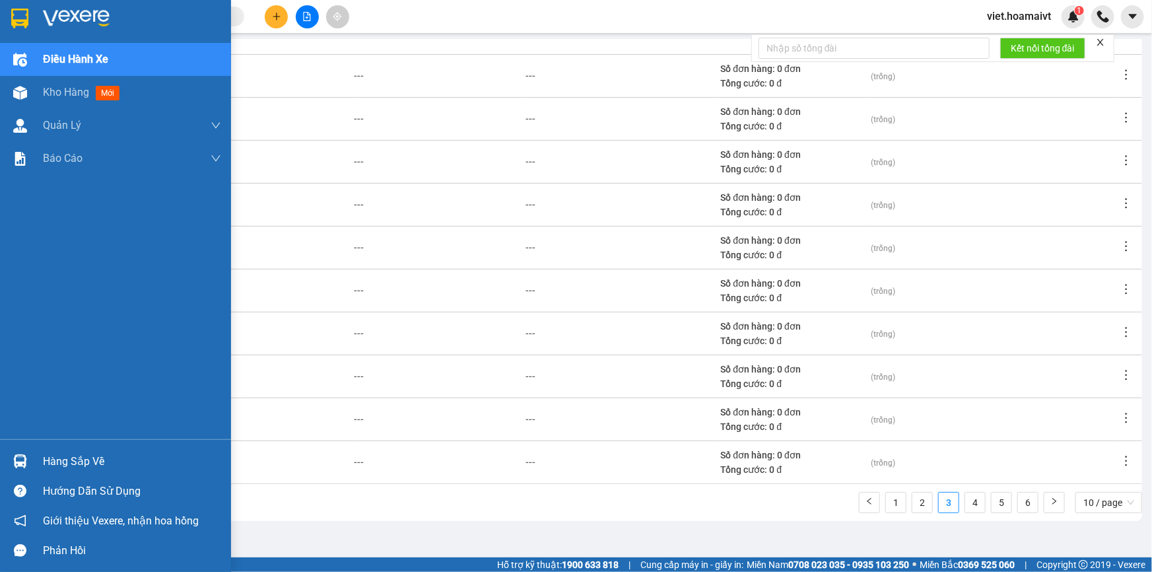
click at [56, 14] on img at bounding box center [76, 19] width 67 height 20
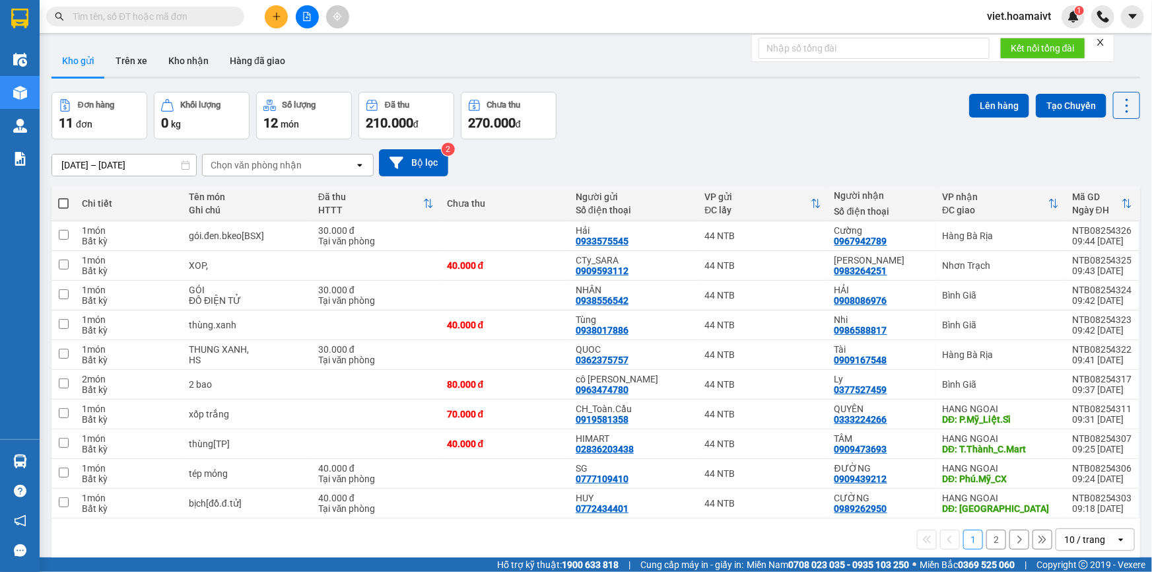
click at [710, 125] on div "Đơn hàng 11 đơn Khối lượng 0 kg Số lượng 12 món Đã thu 210.000 đ Chưa thu 270.0…" at bounding box center [595, 116] width 1089 height 48
click at [655, 127] on div "Đơn hàng 11 đơn Khối lượng 0 kg Số lượng 12 món Đã thu 210.000 đ Chưa thu 270.0…" at bounding box center [595, 116] width 1089 height 48
click at [314, 20] on button at bounding box center [307, 16] width 23 height 23
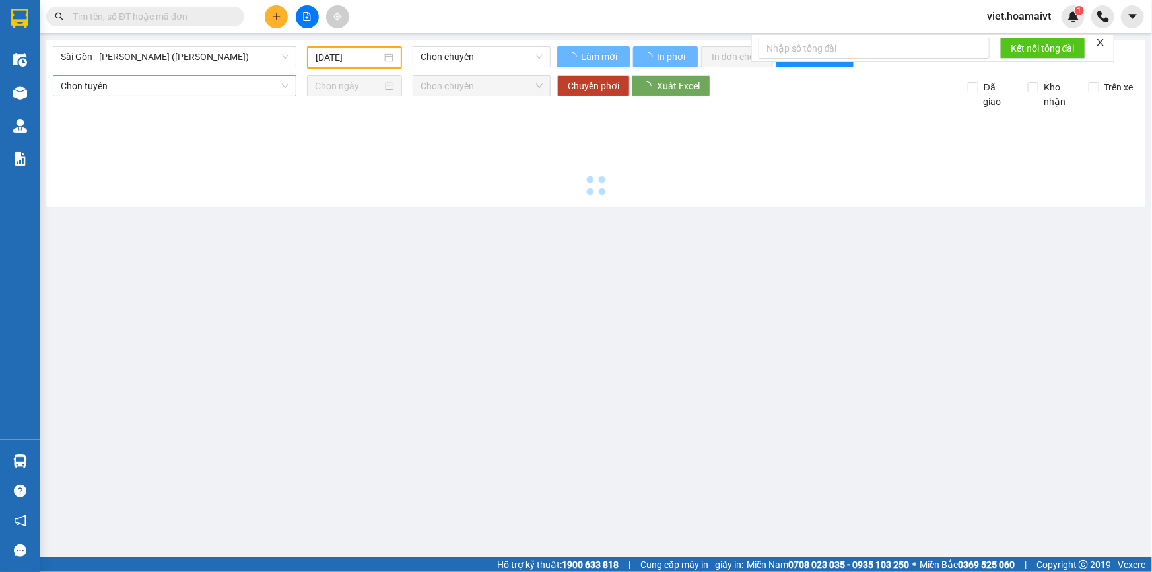
type input "14/08/2025"
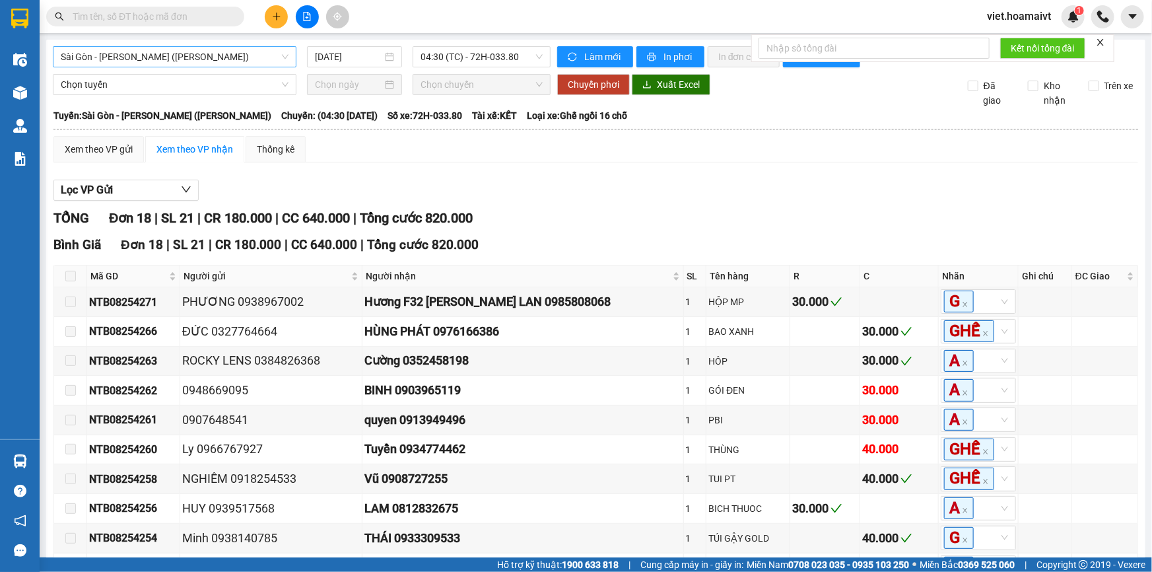
click at [195, 60] on span "Sài Gòn - Vũng Tàu (Hàng Hoá)" at bounding box center [175, 57] width 228 height 20
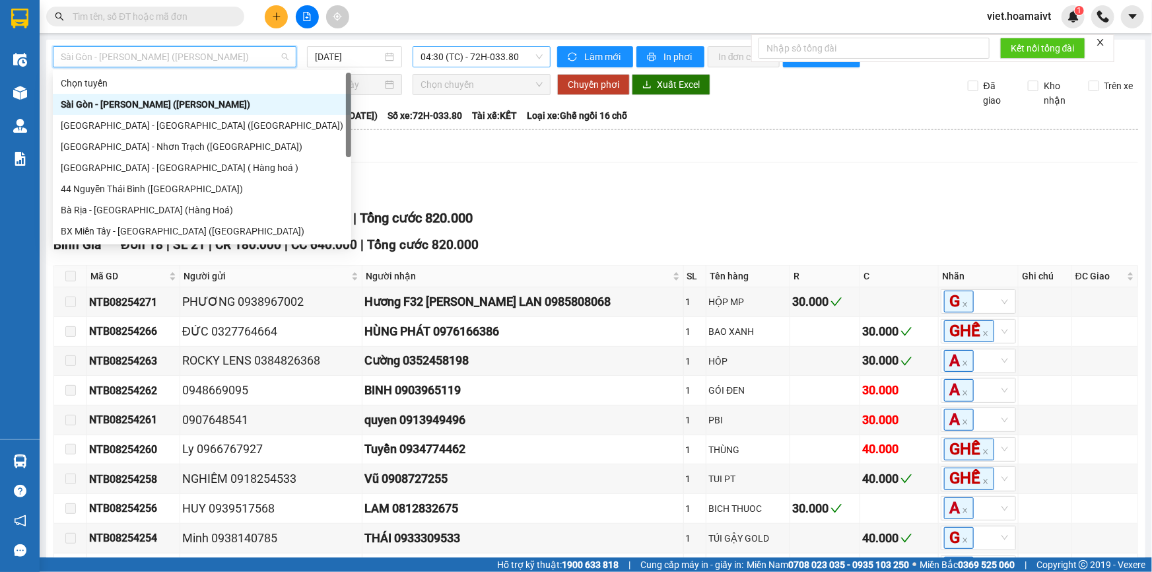
click at [466, 48] on span "04:30 (TC) - 72H-033.80" at bounding box center [482, 57] width 122 height 20
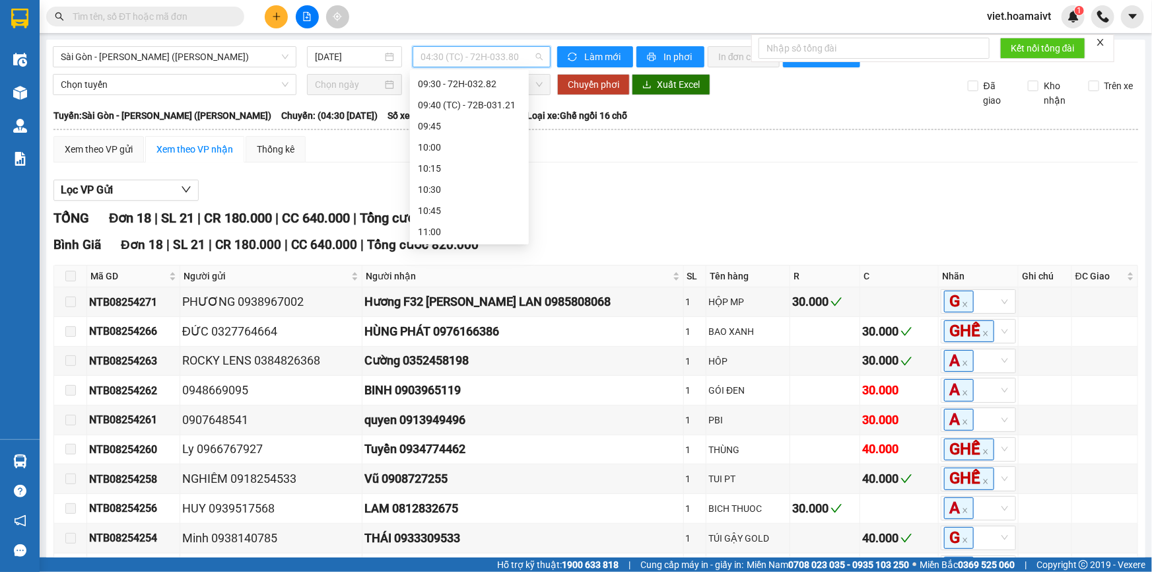
scroll to position [360, 0]
click at [487, 127] on div "09:40 (TC) - 72B-031.21" at bounding box center [469, 125] width 103 height 15
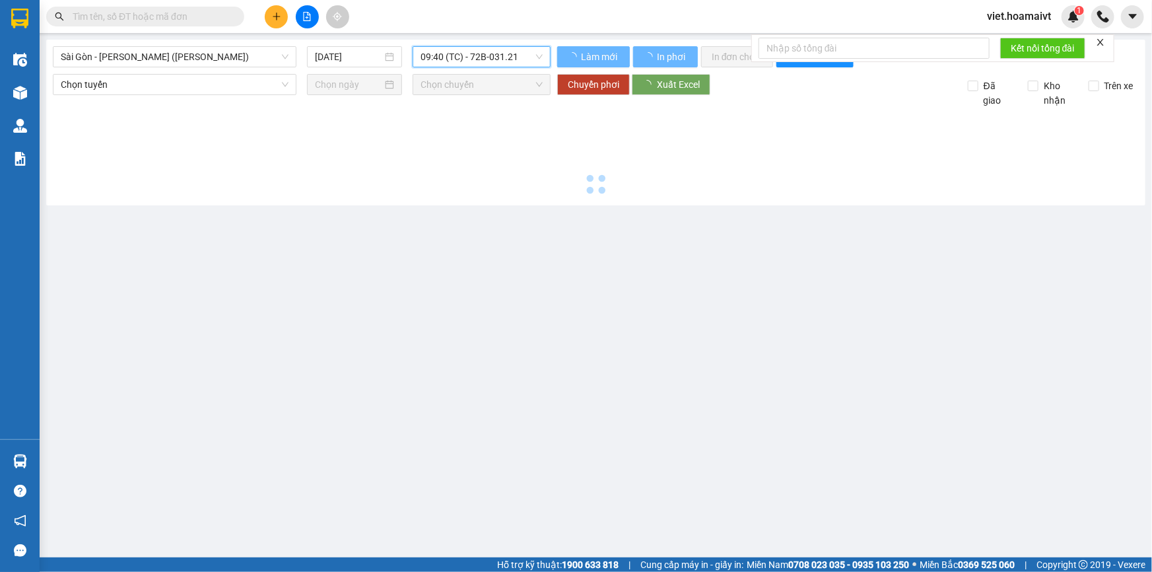
click at [665, 166] on div at bounding box center [596, 153] width 1086 height 91
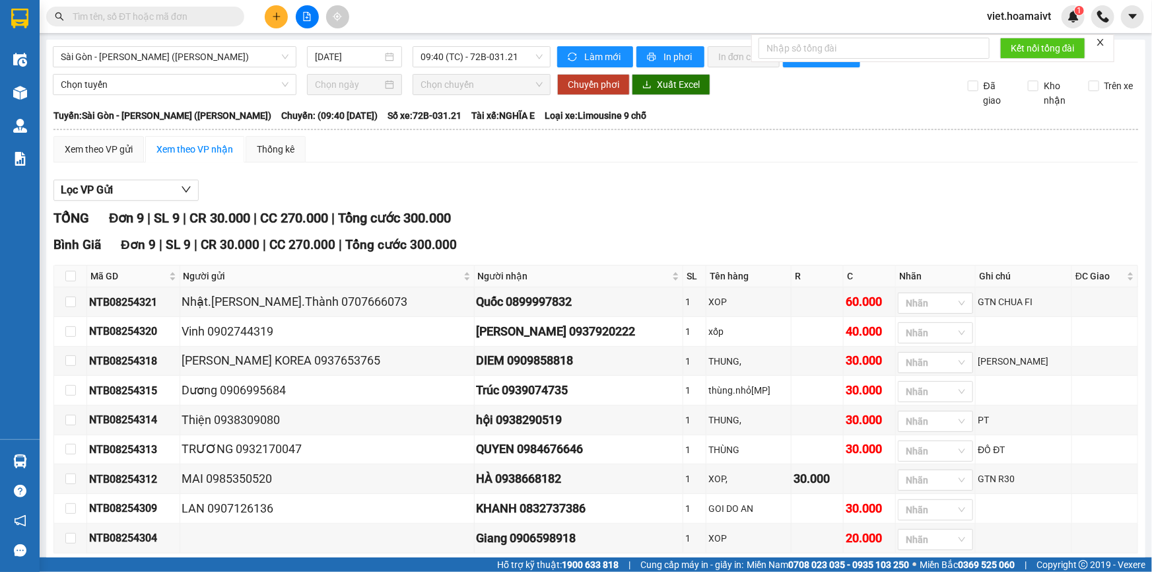
click at [665, 166] on div "Xem theo VP gửi Xem theo VP nhận Thống kê Lọc VP Gửi TỔNG Đơn 9 | SL 9 | CR 30…" at bounding box center [595, 368] width 1085 height 465
click at [658, 162] on div "Xem theo VP gửi Xem theo VP nhận Thống kê" at bounding box center [595, 149] width 1085 height 26
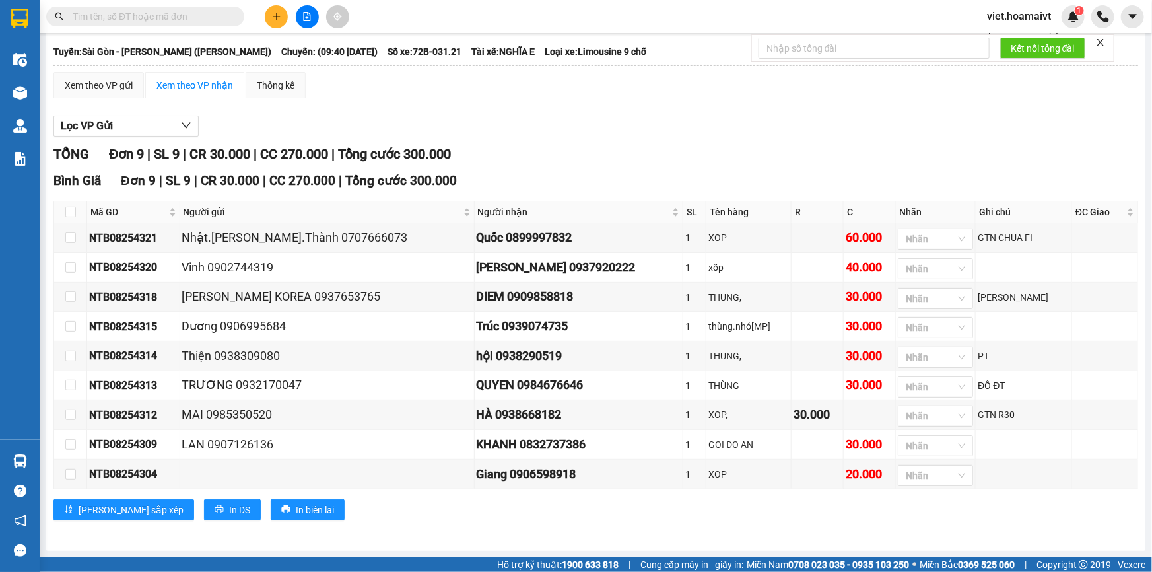
click at [277, 13] on icon "plus" at bounding box center [276, 16] width 1 height 7
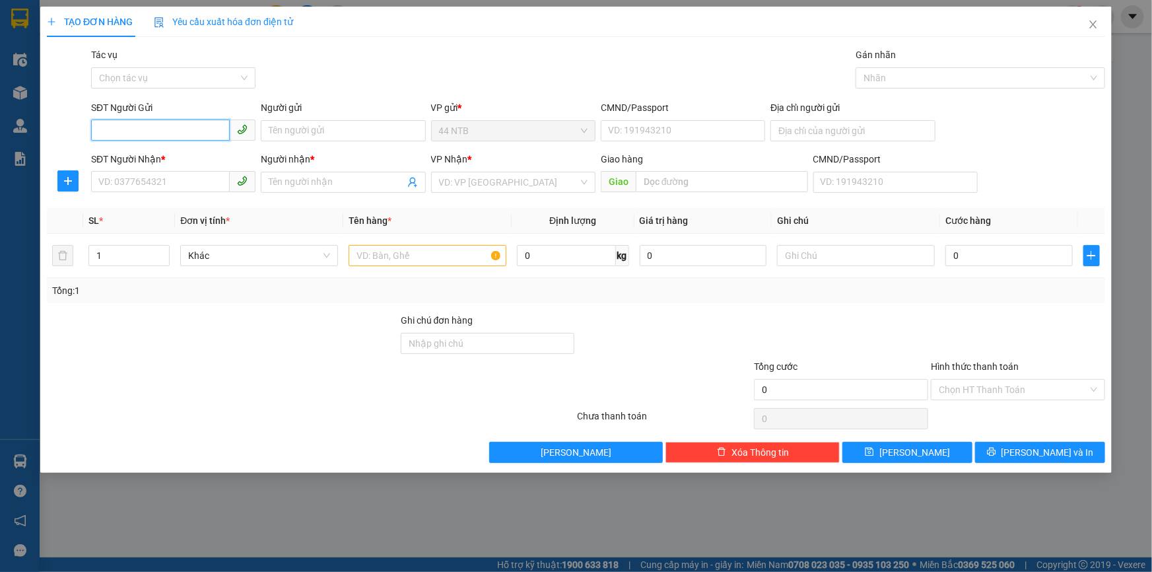
click at [127, 121] on input "SĐT Người Gửi" at bounding box center [160, 129] width 139 height 21
type input "0766888591"
click at [207, 164] on div "0766888591 - GIANG" at bounding box center [173, 157] width 164 height 21
type input "GIANG"
type input "0933007626"
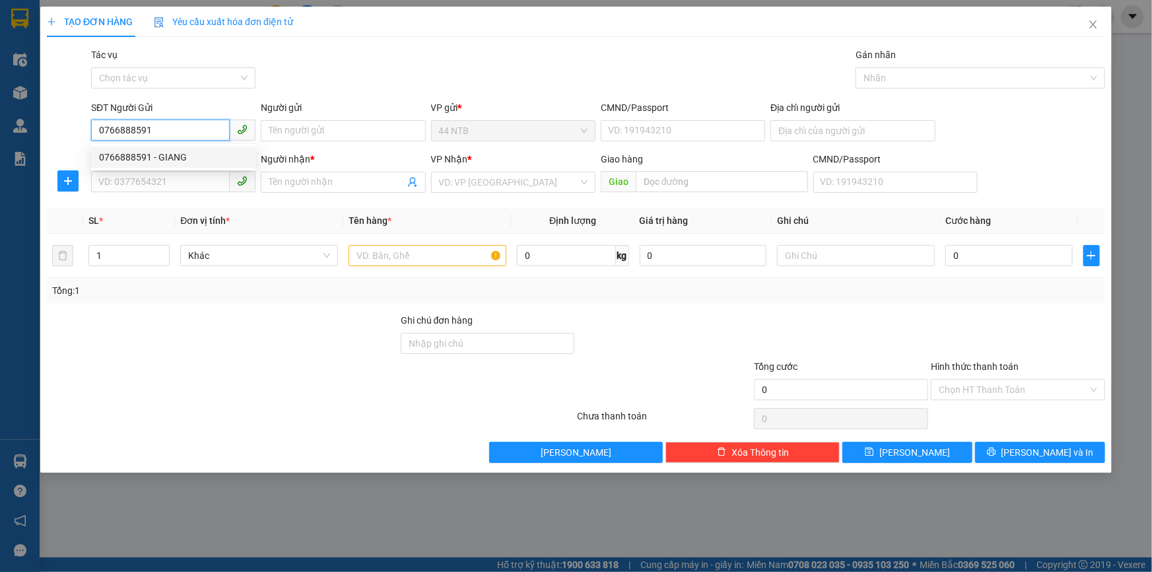
type input "THÀNH"
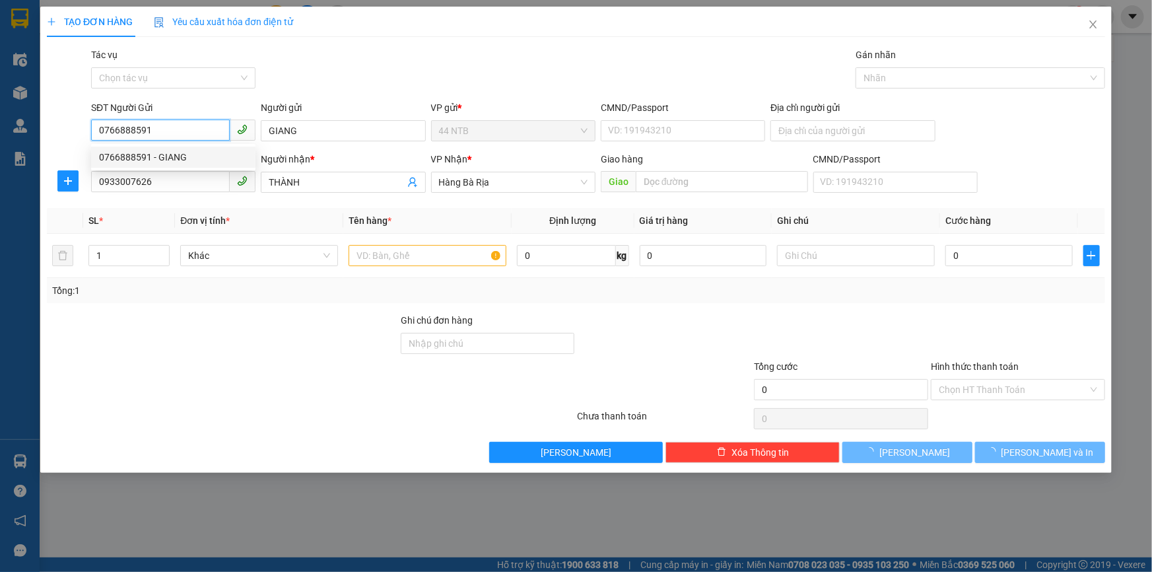
type input "0766888591"
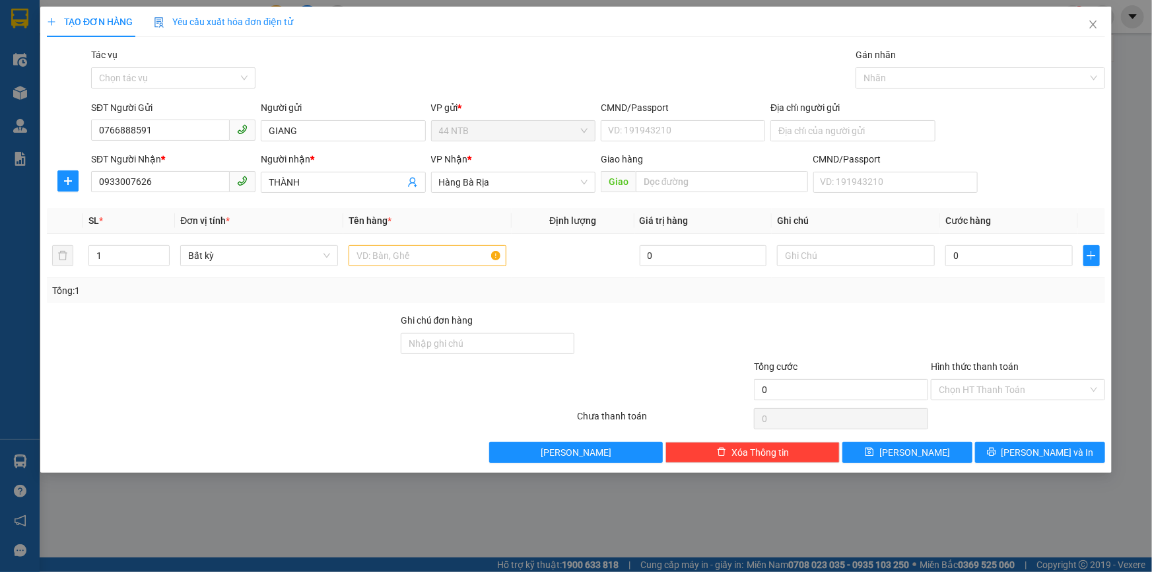
click at [375, 95] on div "Transit Pickup Surcharge Ids Transit Deliver Surcharge Ids Transit Deliver Surc…" at bounding box center [576, 255] width 1058 height 415
click at [847, 132] on input "Địa chỉ người gửi" at bounding box center [852, 130] width 164 height 21
type input "19/10/11A NGUYỄN VĂN TĂNG"
click at [583, 50] on div "Gói vận chuyển * Tiêu chuẩn Tác vụ Chọn tác vụ Gán nhãn Nhãn" at bounding box center [597, 71] width 1019 height 46
click at [173, 183] on input "0933007626" at bounding box center [160, 181] width 139 height 21
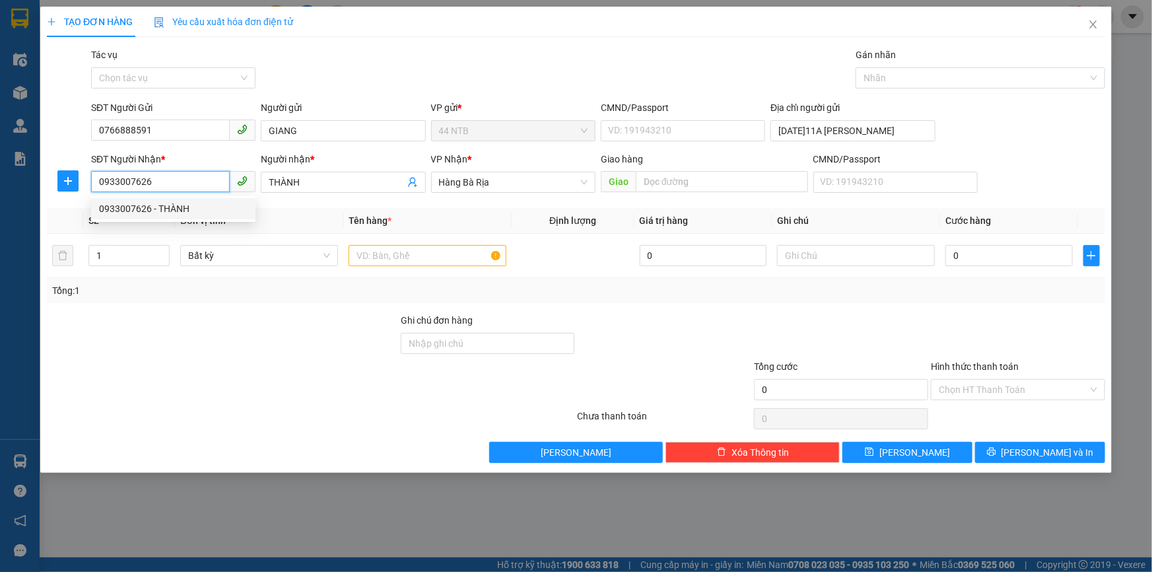
drag, startPoint x: 173, startPoint y: 183, endPoint x: 0, endPoint y: 169, distance: 173.5
click at [0, 171] on div "TẠO ĐƠN HÀNG Yêu cầu xuất hóa đơn điện tử Transit Pickup Surcharge Ids Transit …" at bounding box center [576, 286] width 1152 height 572
type input "0826881493"
click at [315, 185] on input "THÀNH" at bounding box center [336, 182] width 135 height 15
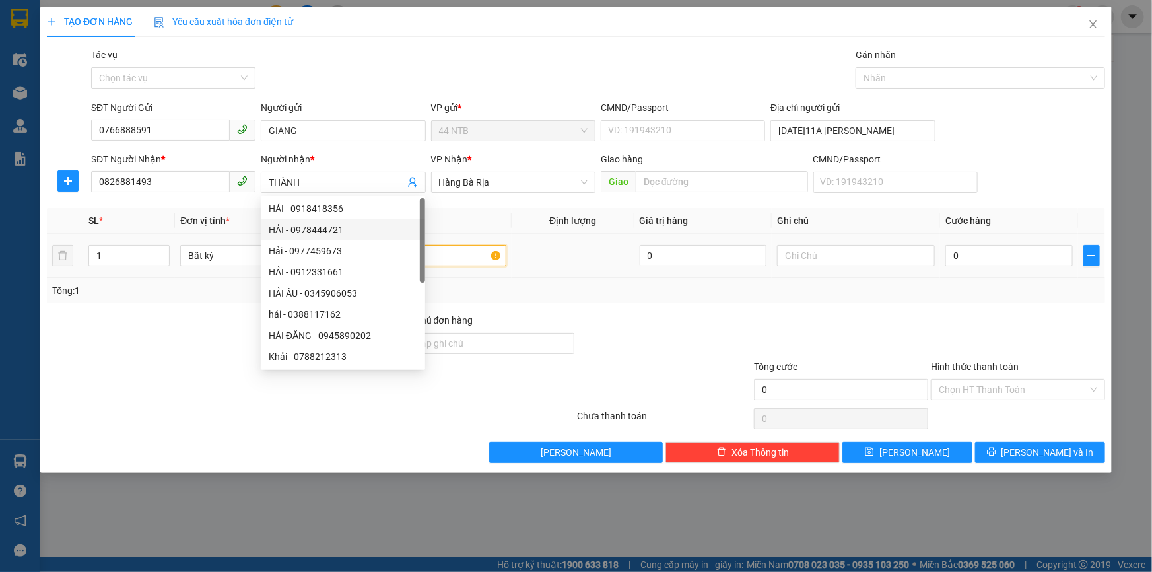
click at [472, 261] on input "text" at bounding box center [428, 255] width 158 height 21
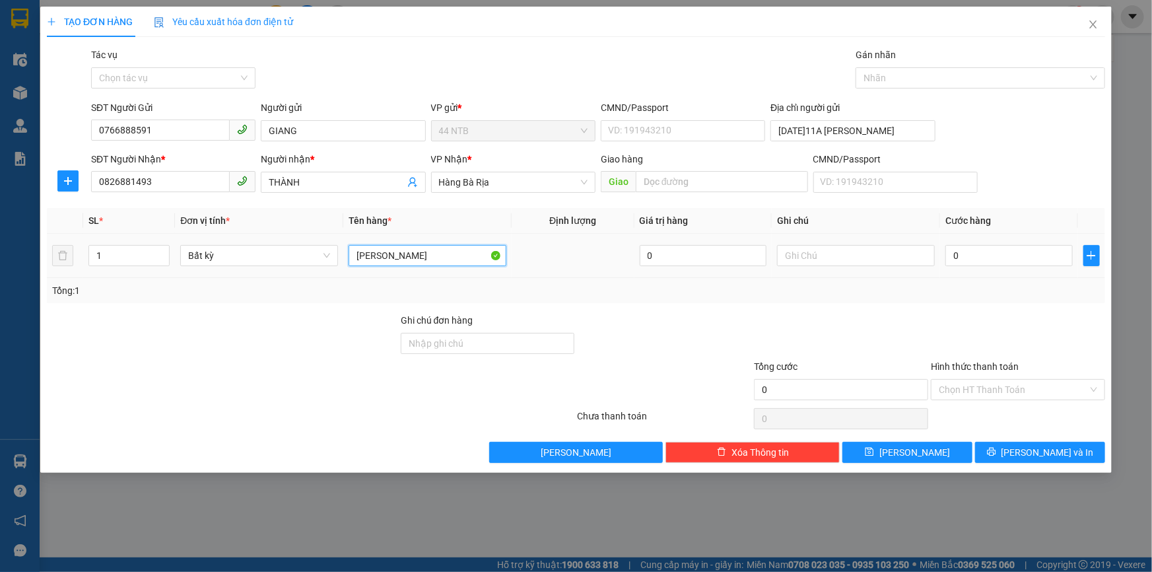
type input "THÙNG NILON"
click at [878, 239] on td at bounding box center [856, 256] width 168 height 44
click at [874, 253] on input "text" at bounding box center [856, 255] width 158 height 21
type input "CÚP"
click at [988, 242] on div "0" at bounding box center [1008, 255] width 127 height 26
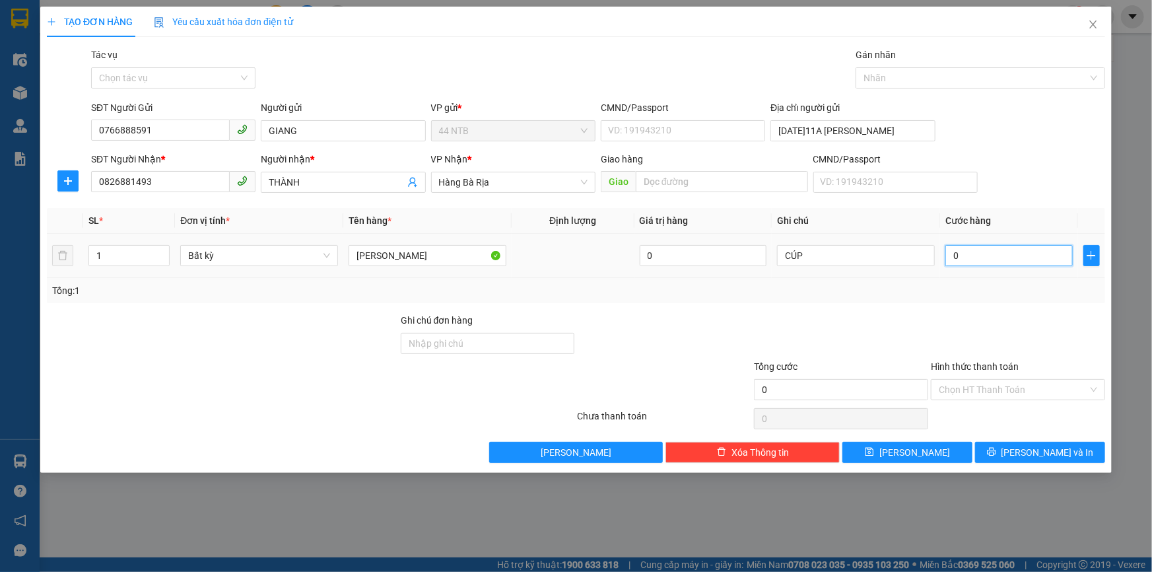
click at [992, 250] on input "0" at bounding box center [1008, 255] width 127 height 21
type input "3"
type input "30"
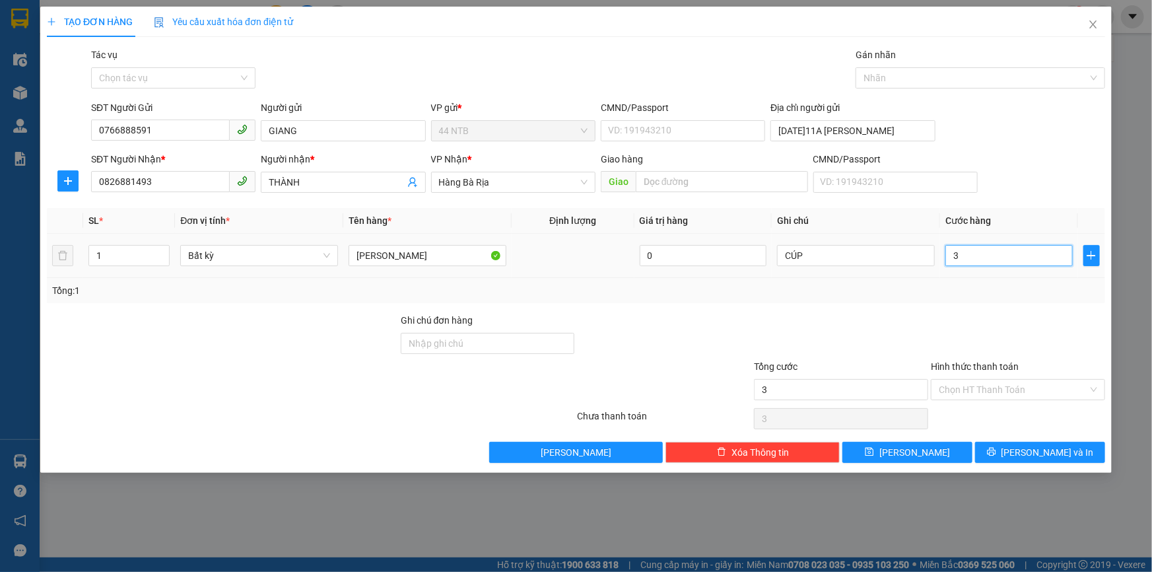
type input "30"
type input "30.000"
click at [1039, 381] on input "Hình thức thanh toán" at bounding box center [1013, 390] width 149 height 20
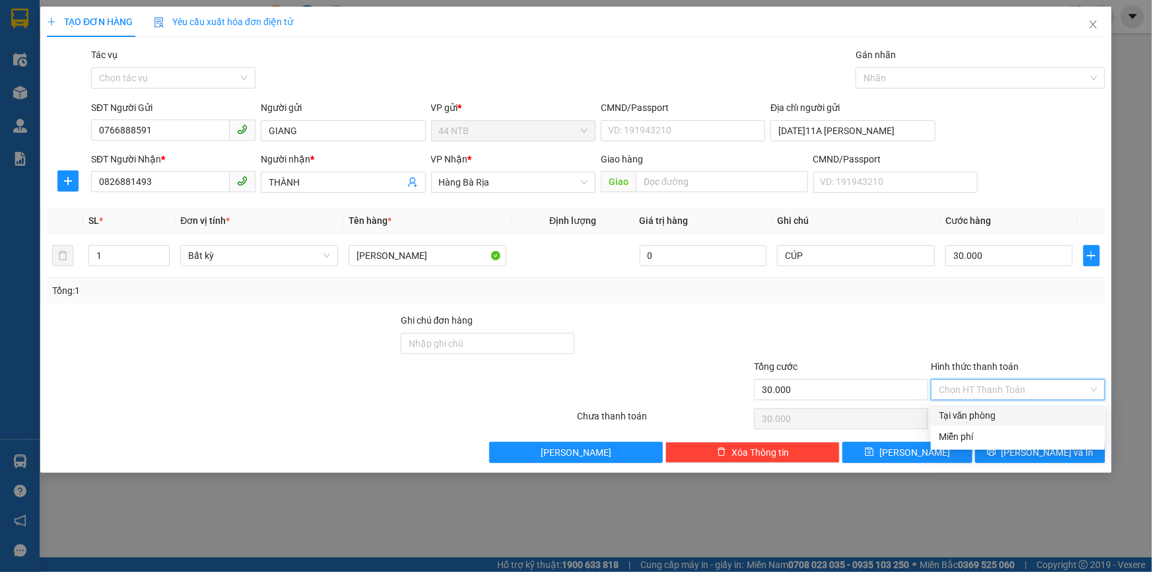
click at [1035, 411] on div "Tại văn phòng" at bounding box center [1018, 415] width 158 height 15
type input "0"
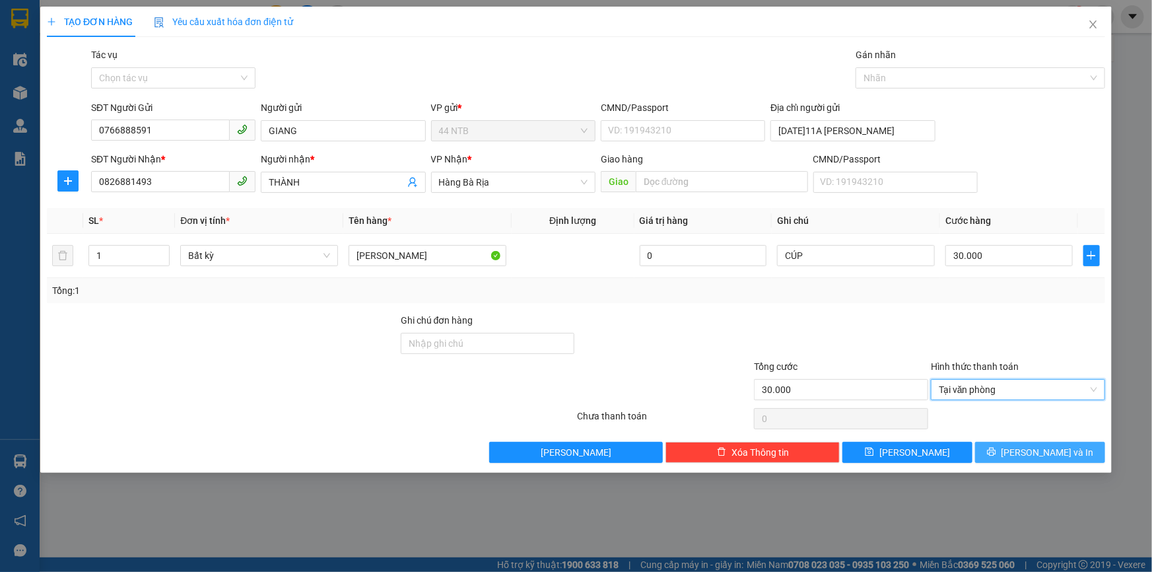
click at [1044, 446] on span "Lưu và In" at bounding box center [1048, 452] width 92 height 15
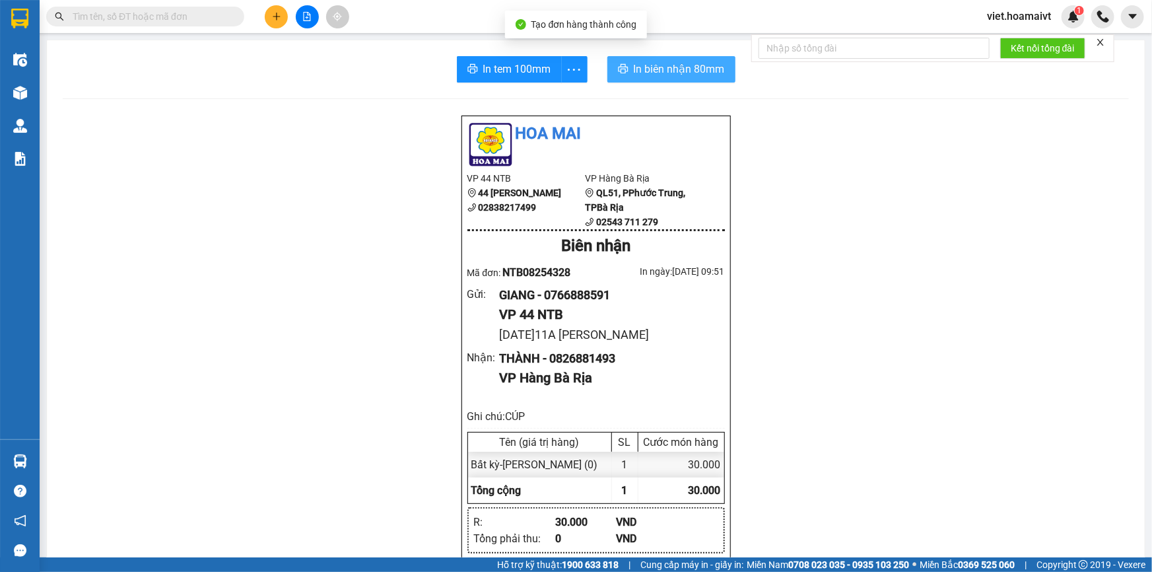
click at [648, 74] on span "In biên nhận 80mm" at bounding box center [679, 69] width 91 height 17
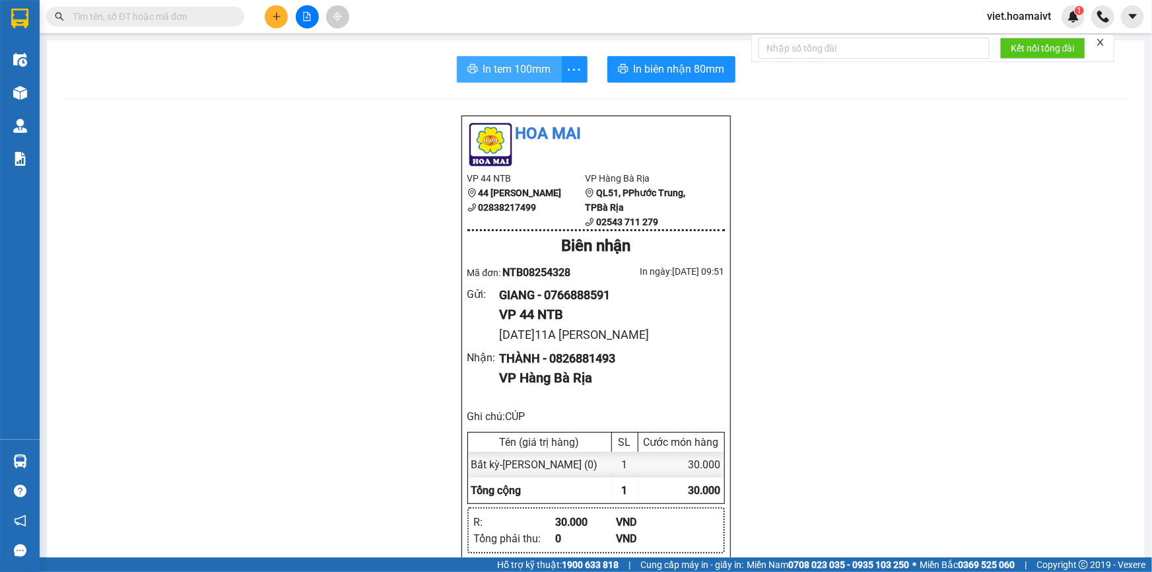
click at [519, 61] on span "In tem 100mm" at bounding box center [517, 69] width 68 height 17
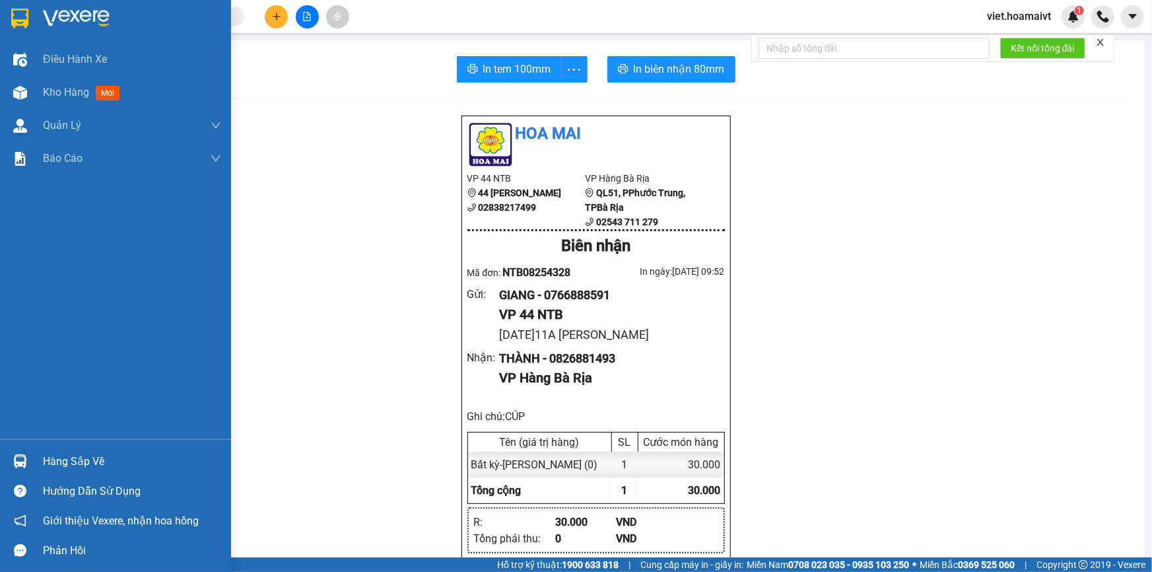
click at [63, 28] on div at bounding box center [115, 21] width 231 height 43
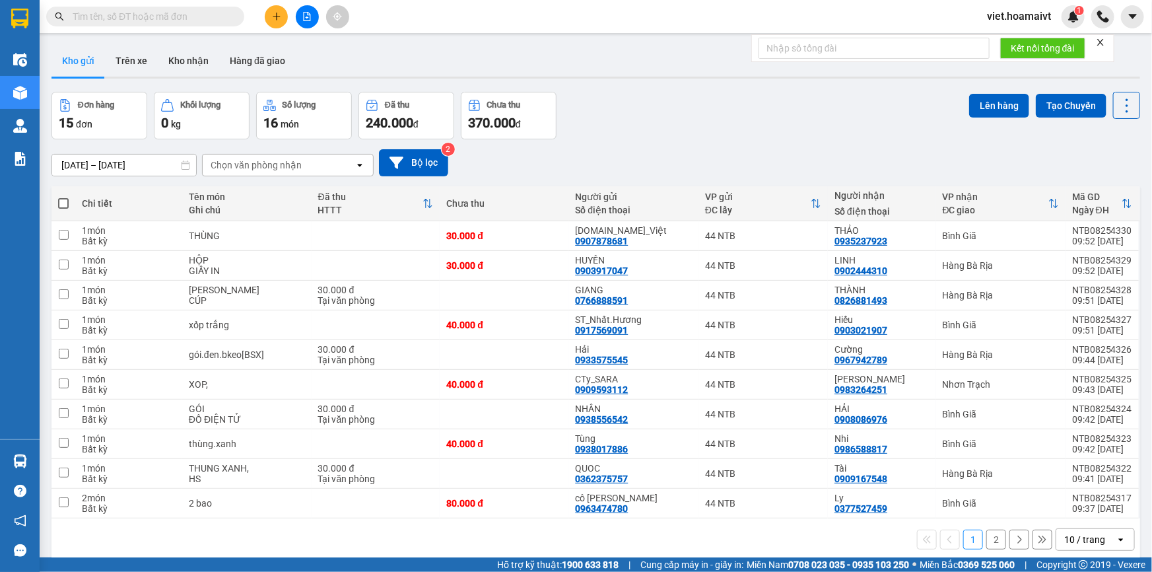
click at [633, 144] on div "13/08/2025 – 14/08/2025 Press the down arrow key to interact with the calendar …" at bounding box center [595, 162] width 1089 height 47
click at [638, 150] on div "13/08/2025 – 14/08/2025 Press the down arrow key to interact with the calendar …" at bounding box center [595, 162] width 1089 height 27
click at [283, 162] on div "Chọn văn phòng nhận" at bounding box center [256, 164] width 91 height 13
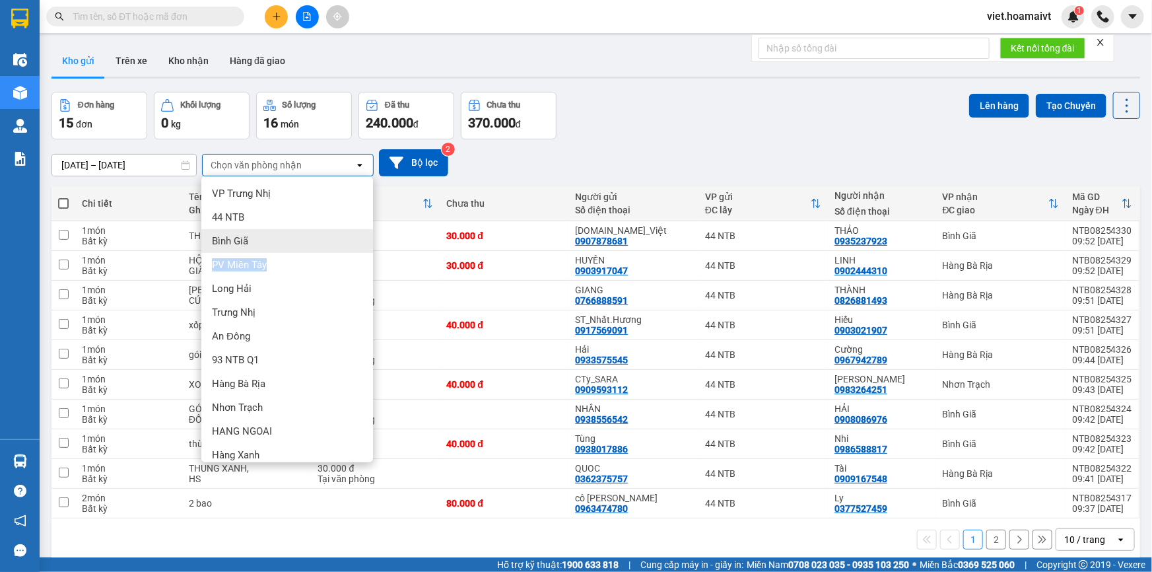
drag, startPoint x: 266, startPoint y: 259, endPoint x: 266, endPoint y: 239, distance: 19.8
click at [266, 239] on ul "VP Trưng Nhị 44 NTB Bình Giã PV Miền Tây Long Hải Trưng Nhị An Đông 93 NTB …" at bounding box center [287, 319] width 172 height 286
click at [266, 239] on div "Bình Giã" at bounding box center [287, 241] width 172 height 24
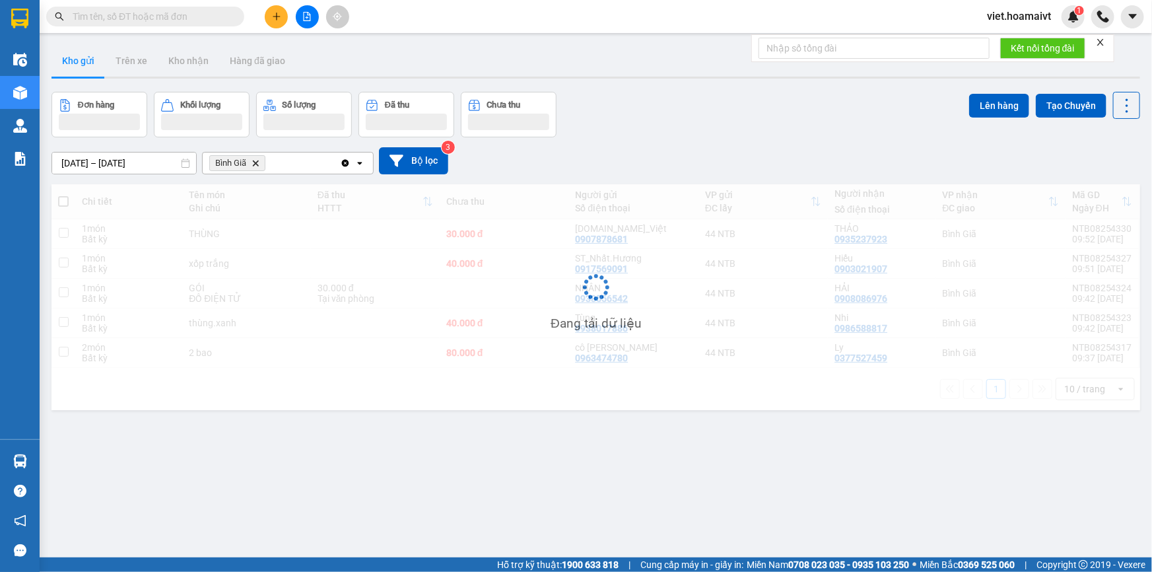
click at [655, 136] on div "Đơn hàng Khối lượng Số lượng Đã thu Chưa thu Lên hàng Tạo Chuyến" at bounding box center [595, 115] width 1089 height 46
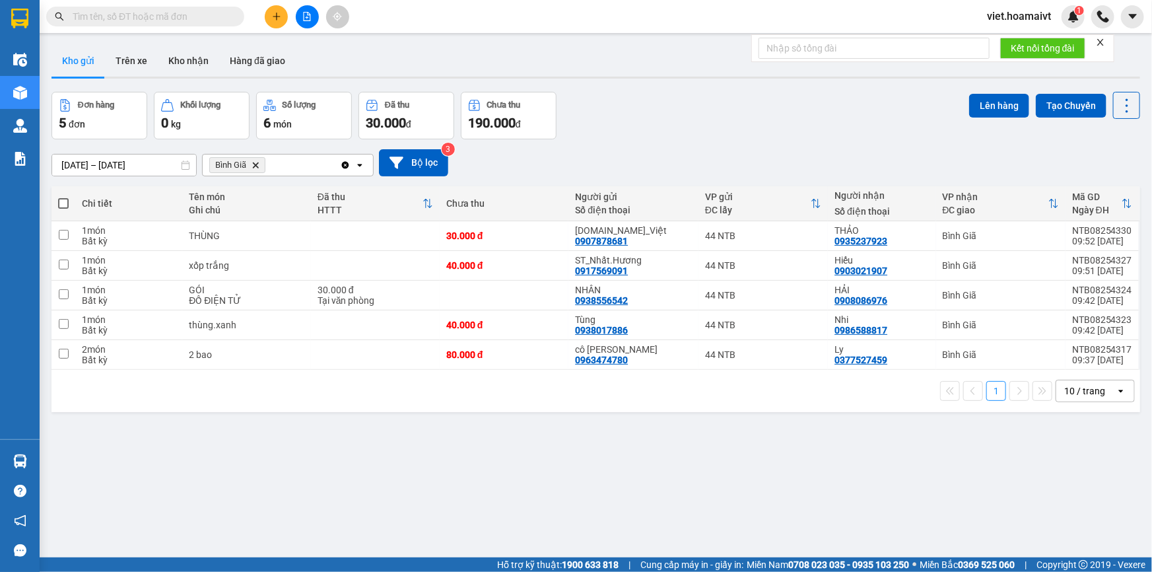
click at [655, 136] on div "Đơn hàng 5 đơn Khối lượng 0 kg Số lượng 6 món Đã thu 30.000 đ Chưa thu 190.000 …" at bounding box center [595, 116] width 1089 height 48
click at [254, 164] on icon "Delete" at bounding box center [256, 165] width 8 height 8
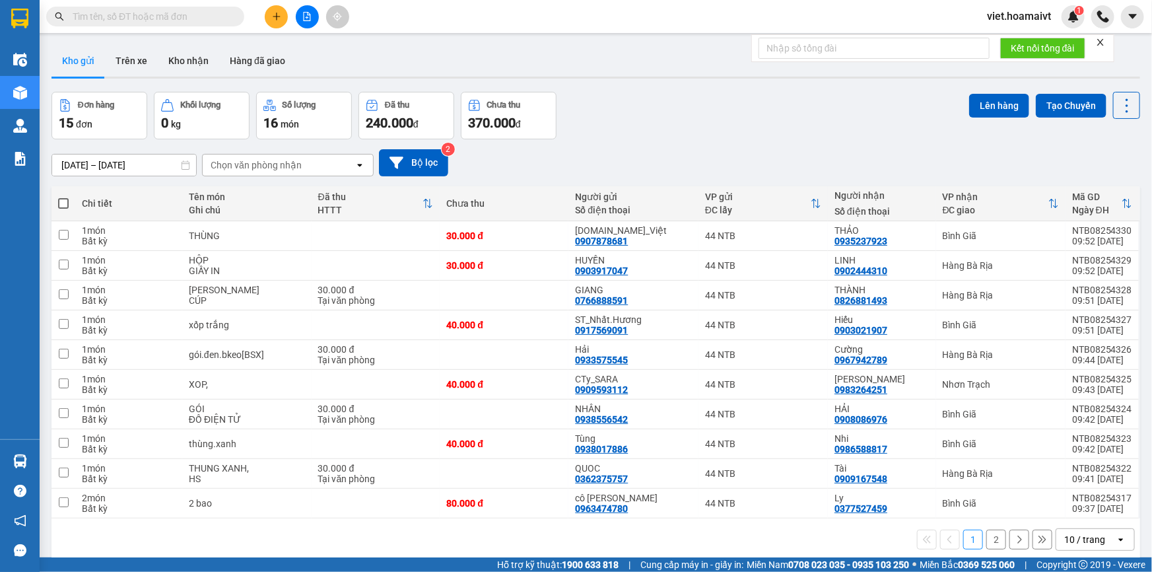
click at [619, 108] on div "Đơn hàng 15 đơn Khối lượng 0 kg Số lượng 16 món Đã thu 240.000 đ Chưa thu 370.0…" at bounding box center [595, 116] width 1089 height 48
click at [231, 166] on div "Chọn văn phòng nhận" at bounding box center [256, 164] width 91 height 13
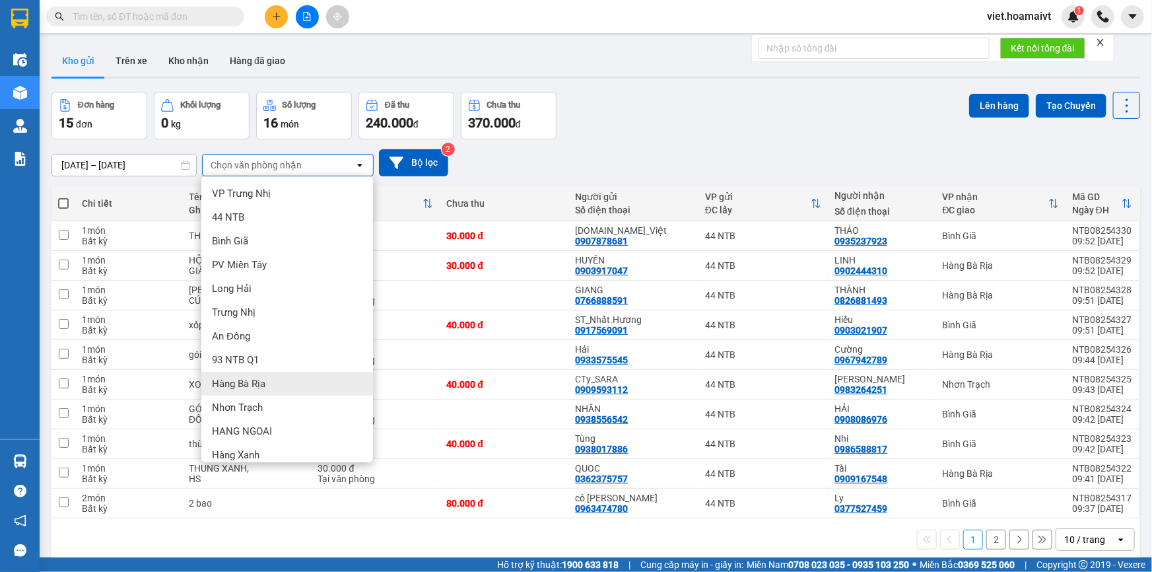
click at [283, 386] on div "Hàng Bà Rịa" at bounding box center [287, 384] width 172 height 24
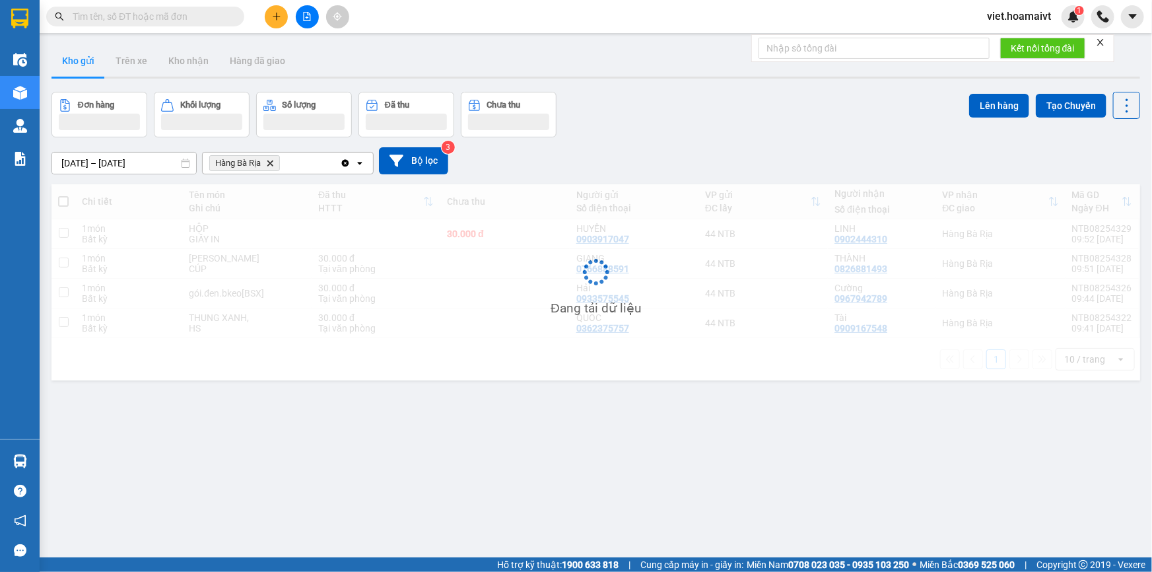
click at [708, 119] on div "Đơn hàng Khối lượng Số lượng Đã thu Chưa thu Lên hàng Tạo Chuyến" at bounding box center [595, 115] width 1089 height 46
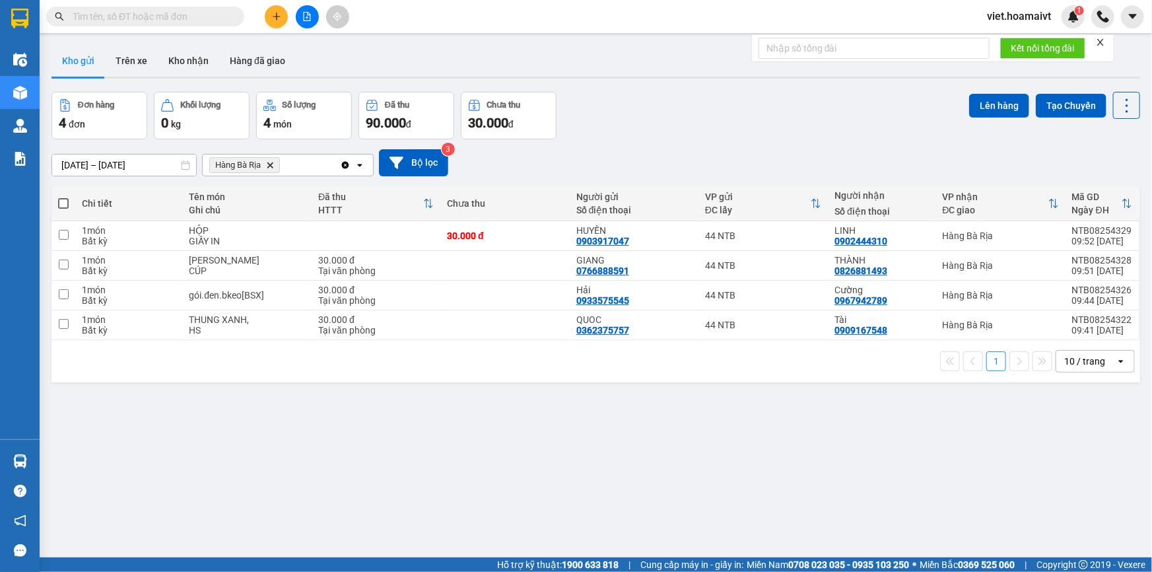
click at [271, 168] on icon "Delete" at bounding box center [270, 165] width 8 height 8
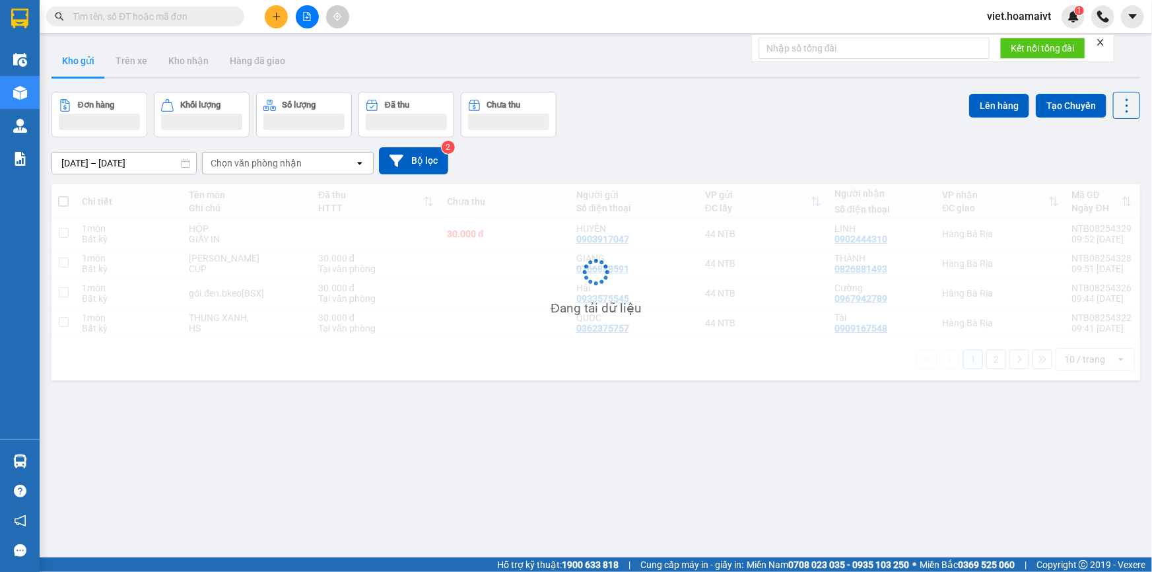
click at [815, 156] on div "13/08/2025 – 14/08/2025 Press the down arrow key to interact with the calendar …" at bounding box center [595, 160] width 1089 height 27
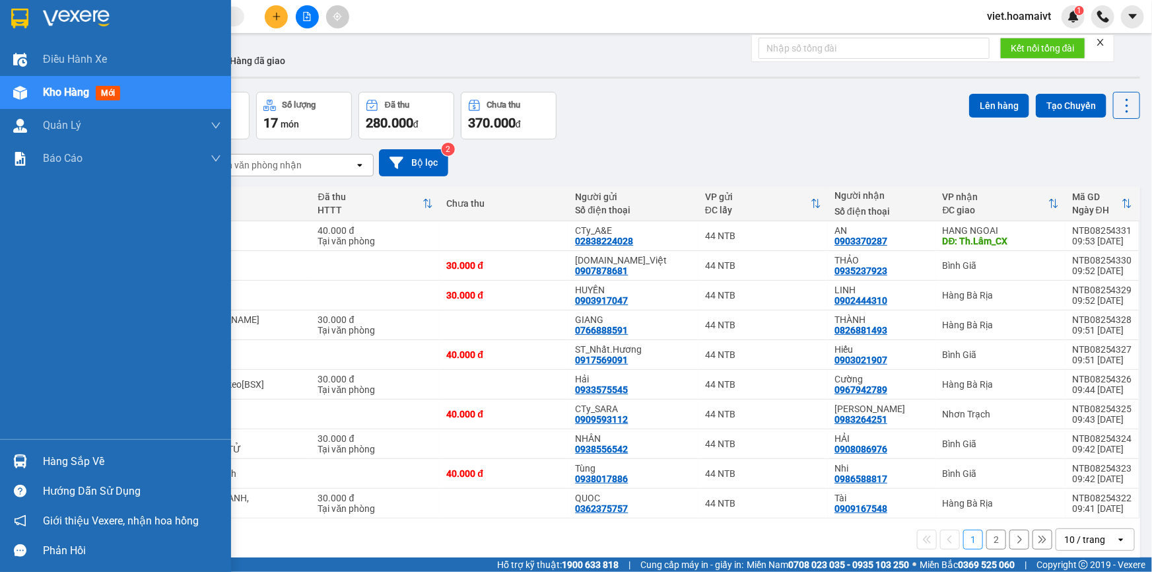
click at [43, 21] on img at bounding box center [76, 19] width 67 height 20
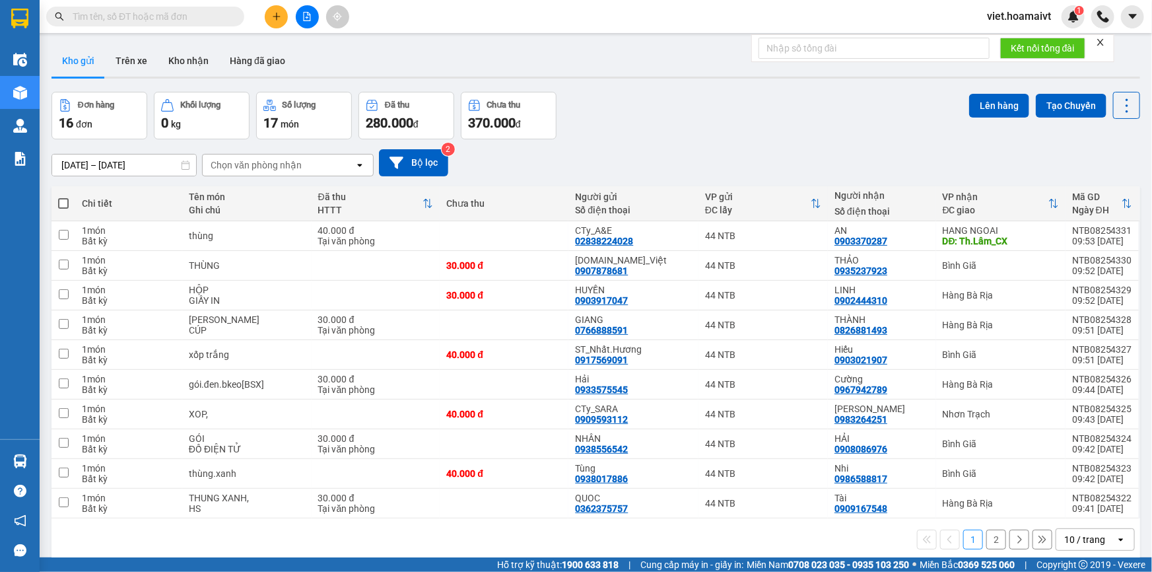
click at [732, 139] on div "13/08/2025 – 14/08/2025 Press the down arrow key to interact with the calendar …" at bounding box center [595, 162] width 1089 height 47
click at [267, 18] on button at bounding box center [276, 16] width 23 height 23
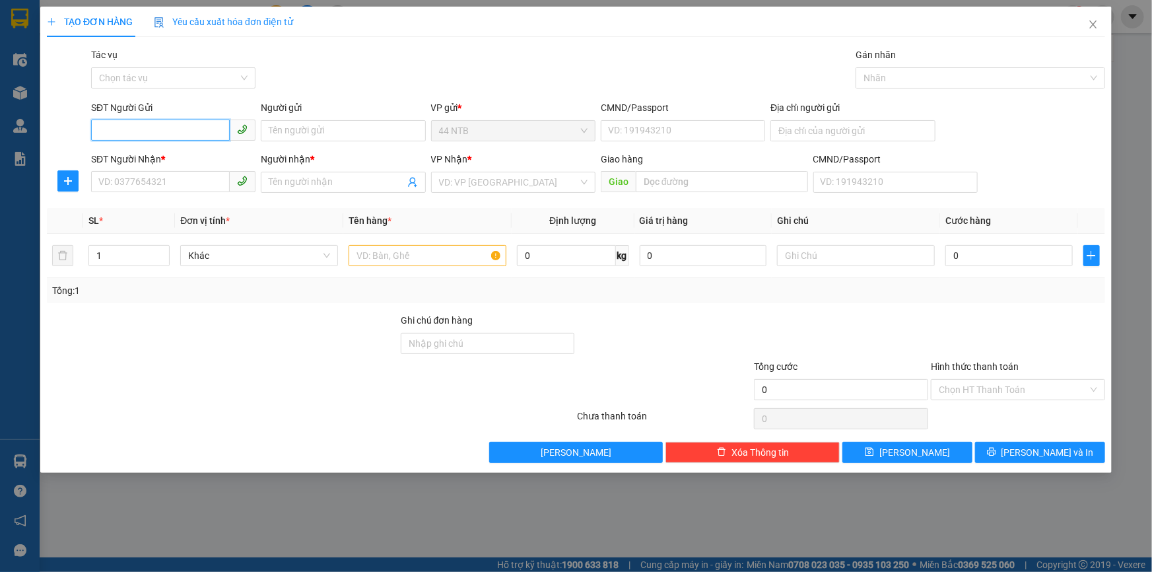
click at [154, 136] on input "SĐT Người Gửi" at bounding box center [160, 129] width 139 height 21
click at [154, 141] on span at bounding box center [173, 130] width 164 height 21
click at [154, 128] on input "SĐT Người Gửi" at bounding box center [160, 129] width 139 height 21
click at [176, 134] on input "SĐT Người Gửi" at bounding box center [160, 129] width 139 height 21
type input "0903768515"
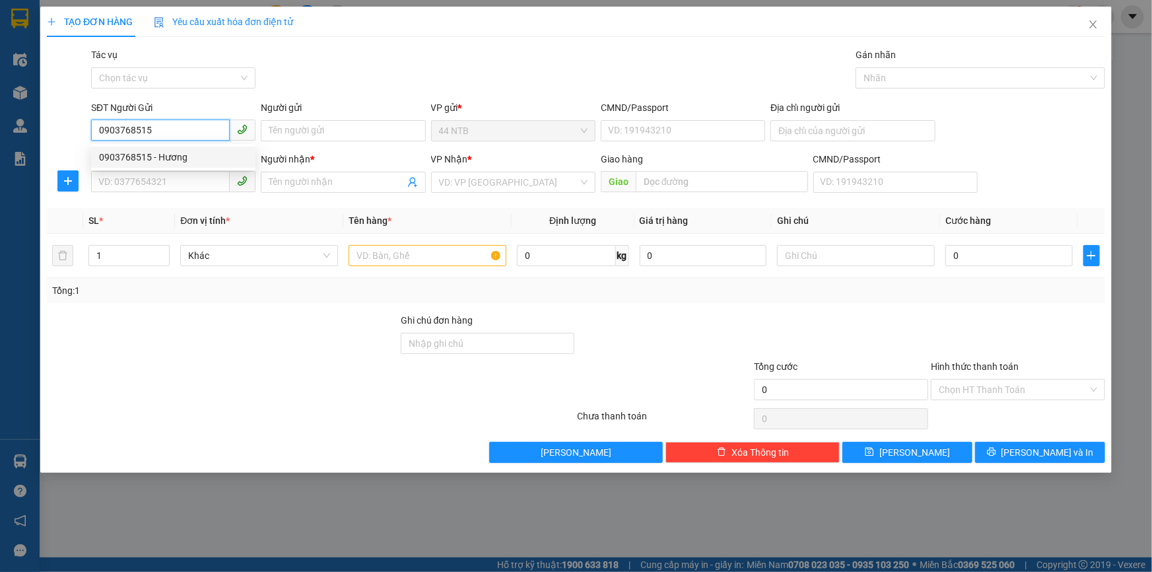
click at [207, 156] on div "0903768515 - Hương" at bounding box center [173, 157] width 149 height 15
type input "Hương"
type input "079189002186"
type input "0903397693"
type input "LẦU"
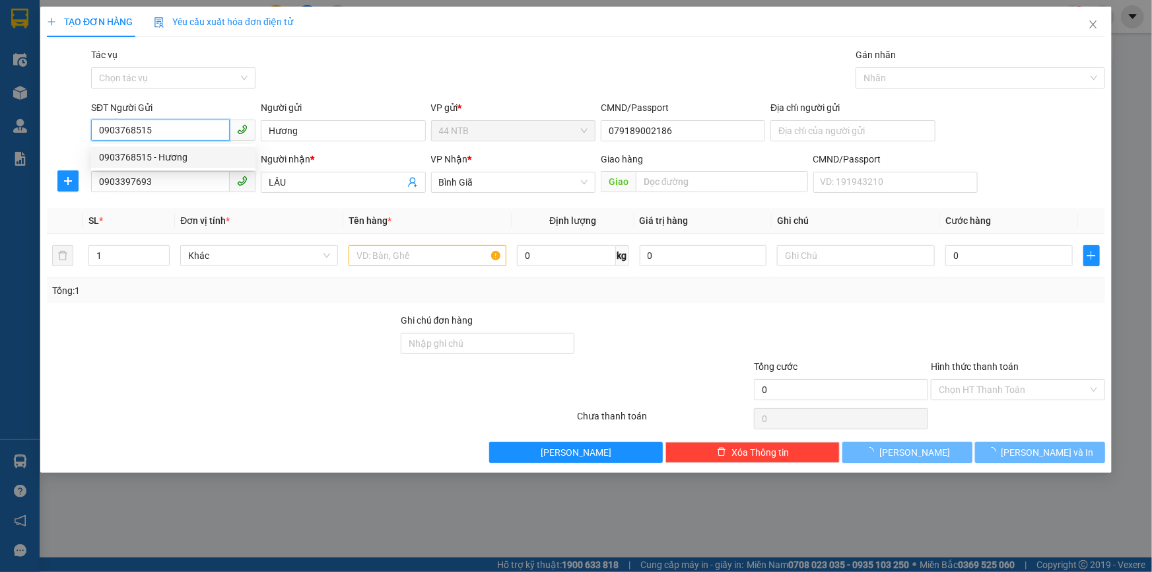
type input "0903768515"
click at [291, 75] on div "Gói vận chuyển * Tiêu chuẩn Tác vụ Chọn tác vụ Gán nhãn Nhãn" at bounding box center [597, 71] width 1019 height 46
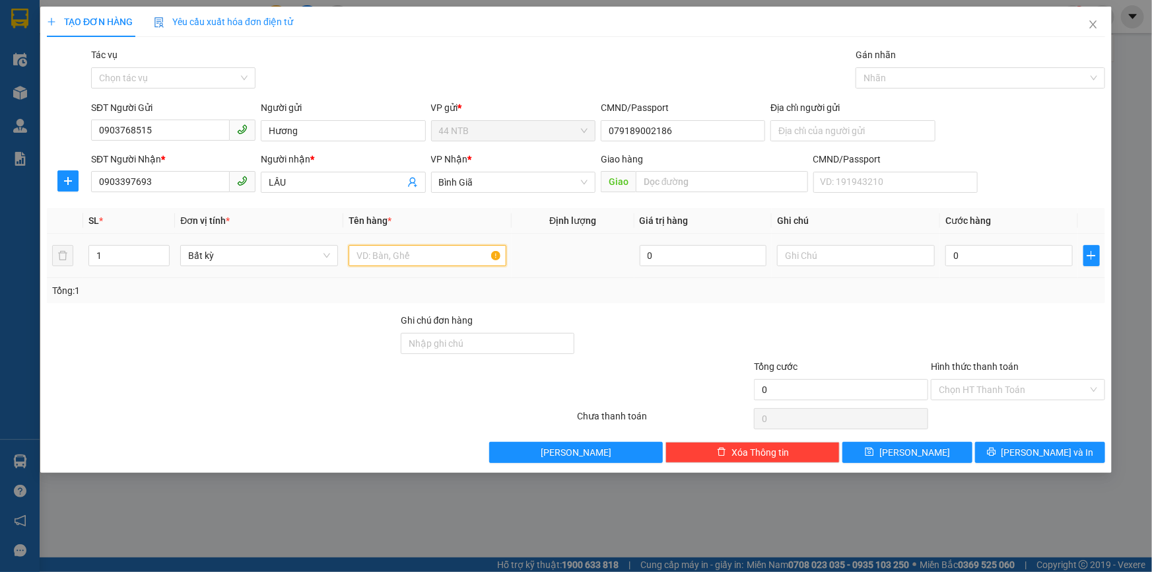
click at [385, 259] on input "text" at bounding box center [428, 255] width 158 height 21
type input "THÙNG"
click at [812, 256] on input "text" at bounding box center [856, 255] width 158 height 21
type input "MÁY KHOAN"
click at [978, 259] on input "0" at bounding box center [1008, 255] width 127 height 21
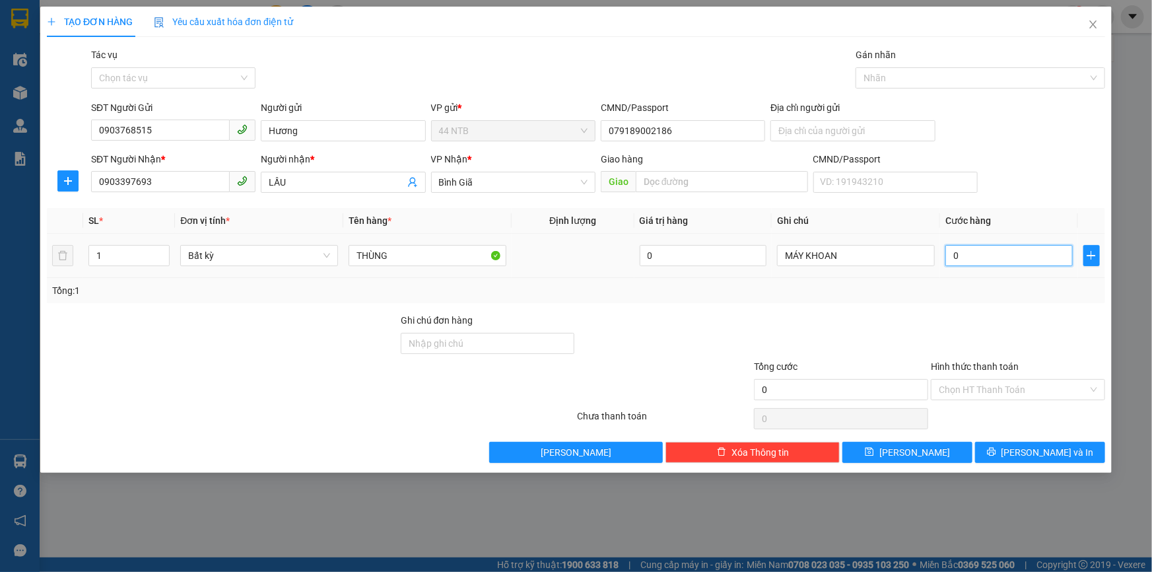
type input "3"
type input "30"
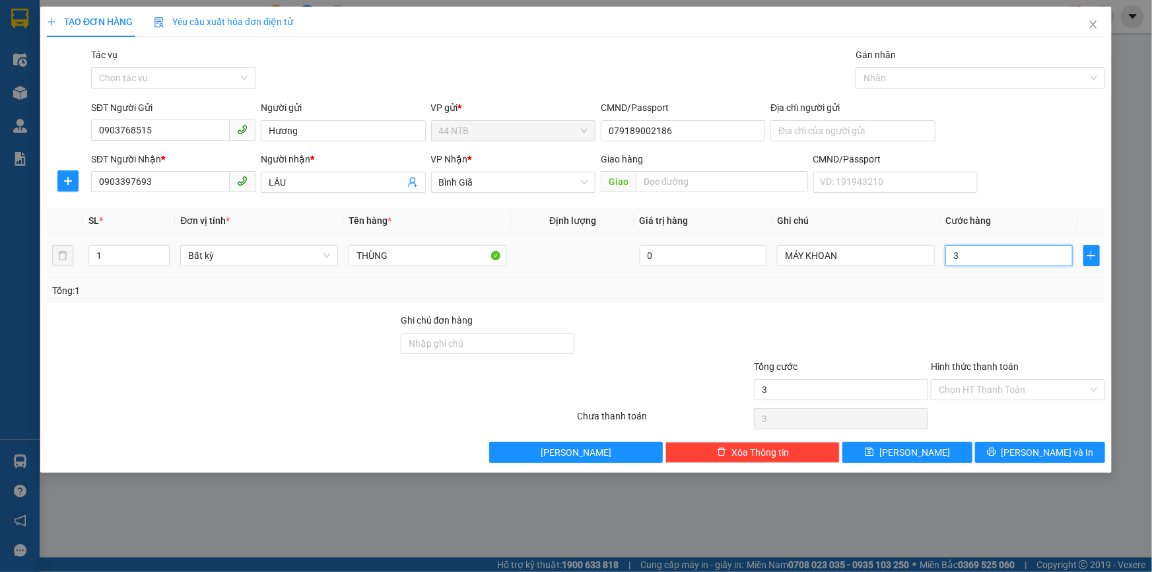
type input "30"
type input "30.000"
click at [998, 382] on input "Hình thức thanh toán" at bounding box center [1013, 390] width 149 height 20
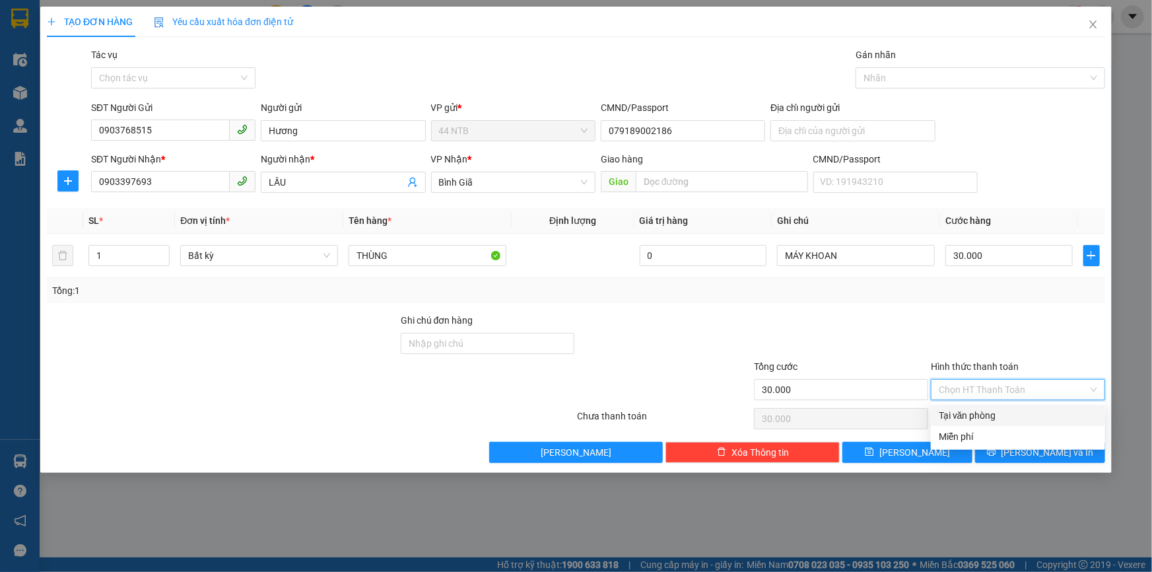
click at [1008, 408] on div "Tại văn phòng" at bounding box center [1018, 415] width 158 height 15
type input "0"
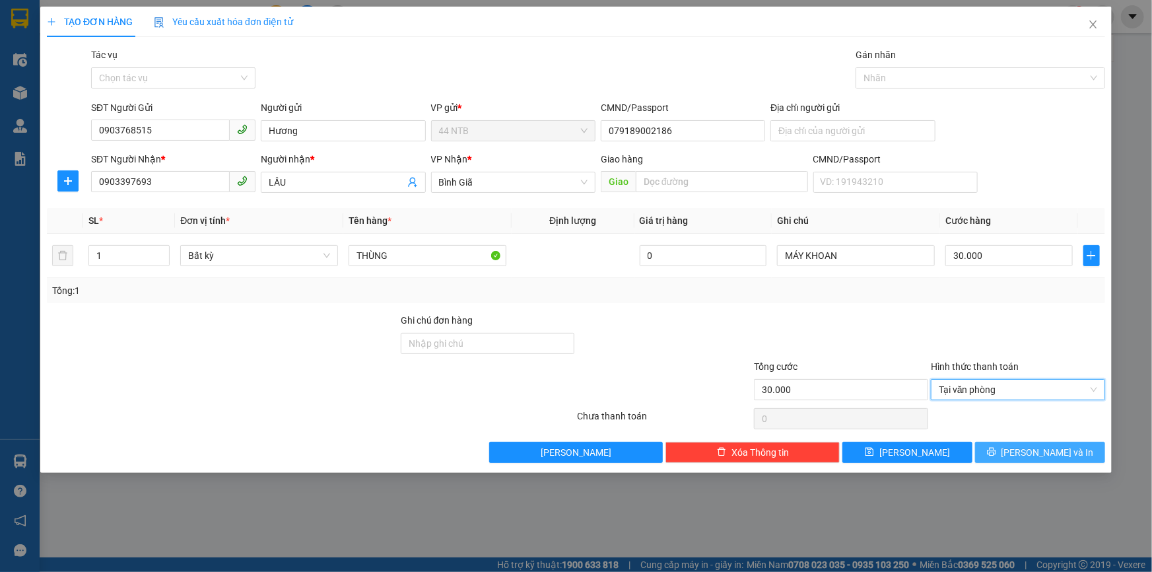
click at [1040, 452] on span "Lưu và In" at bounding box center [1048, 452] width 92 height 15
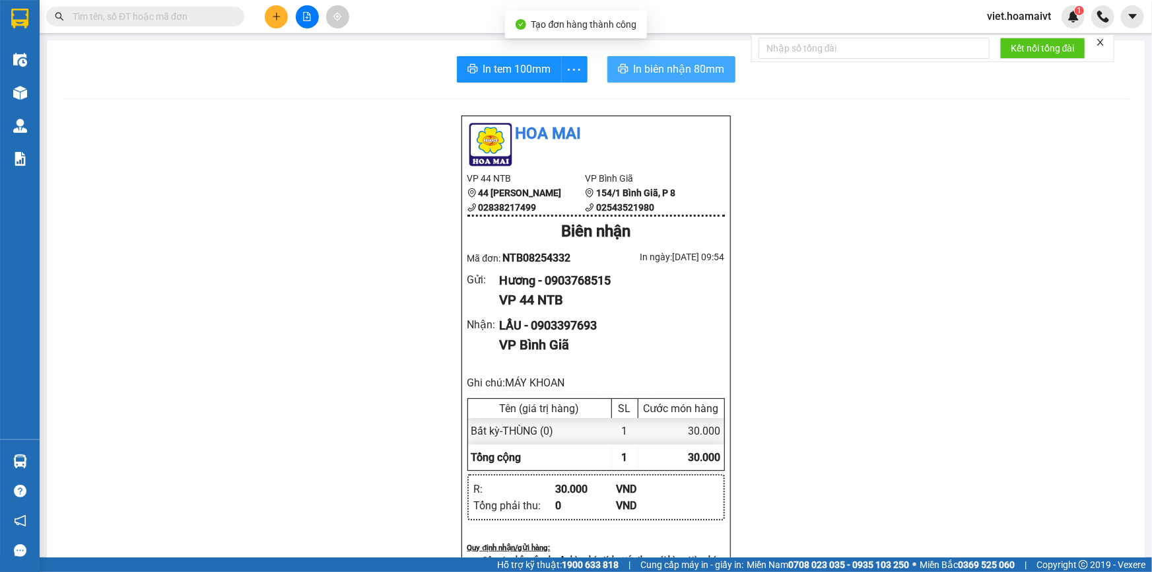
click at [671, 69] on span "In biên nhận 80mm" at bounding box center [679, 69] width 91 height 17
click at [904, 401] on div "Hoa Mai VP 44 NTB 44 Nguyễn Thái Bình 02838217499 VP Bình Giã 154/1 Bình Giã,…" at bounding box center [596, 549] width 1066 height 869
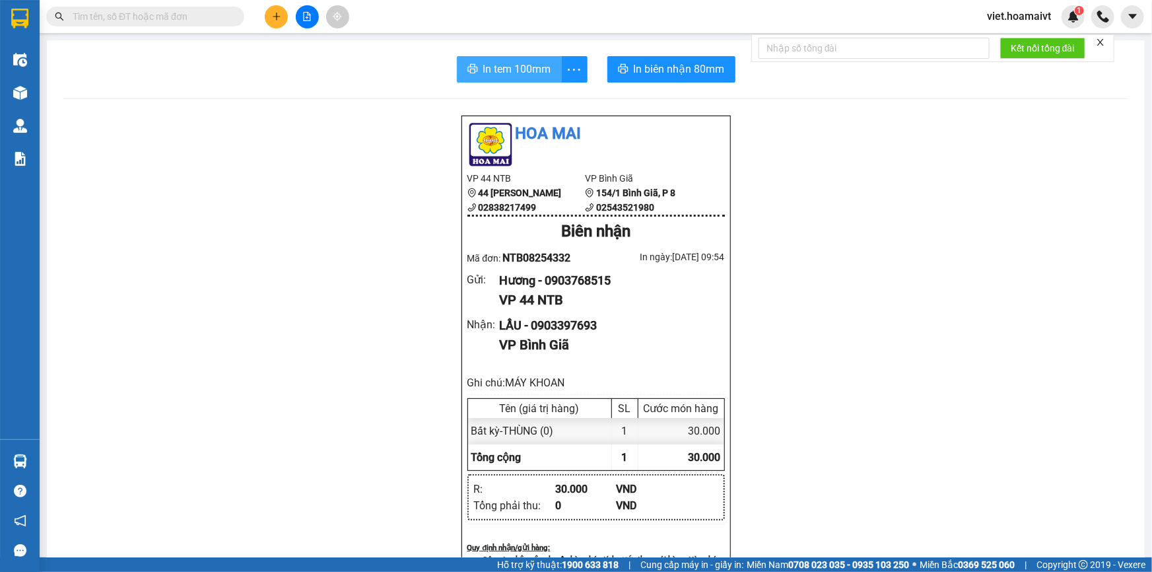
click at [493, 72] on span "In tem 100mm" at bounding box center [517, 69] width 68 height 17
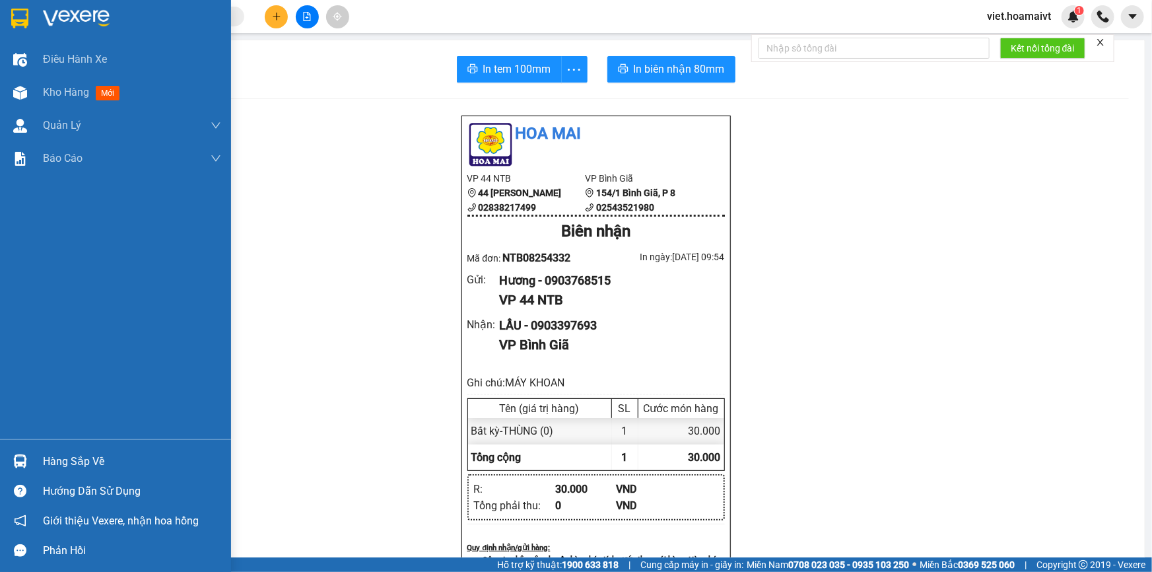
click at [67, 18] on img at bounding box center [76, 19] width 67 height 20
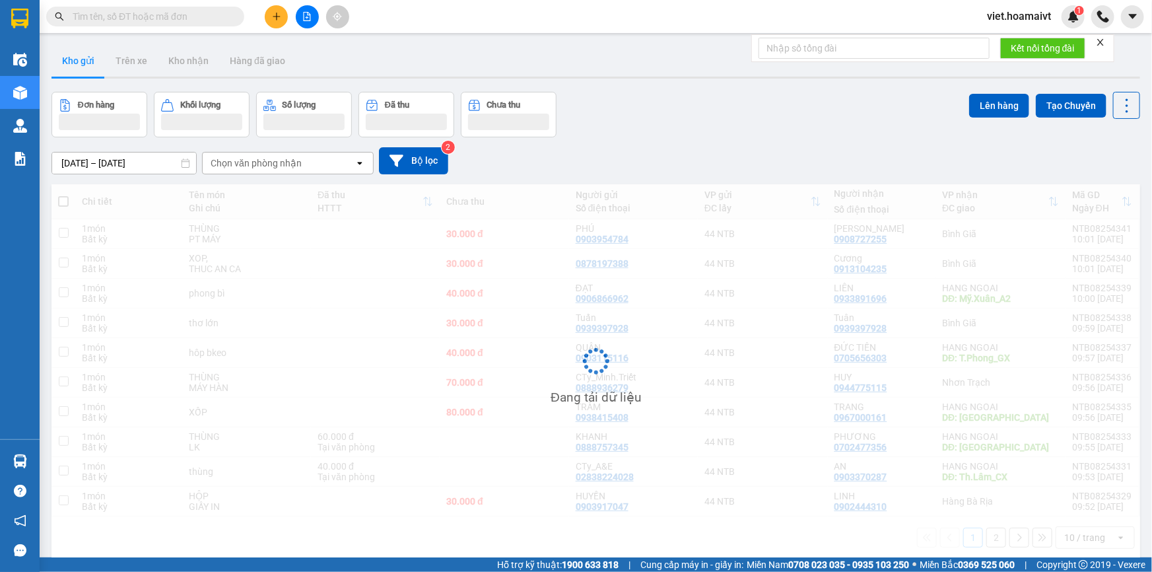
click at [275, 156] on div "Chọn văn phòng nhận" at bounding box center [256, 162] width 91 height 13
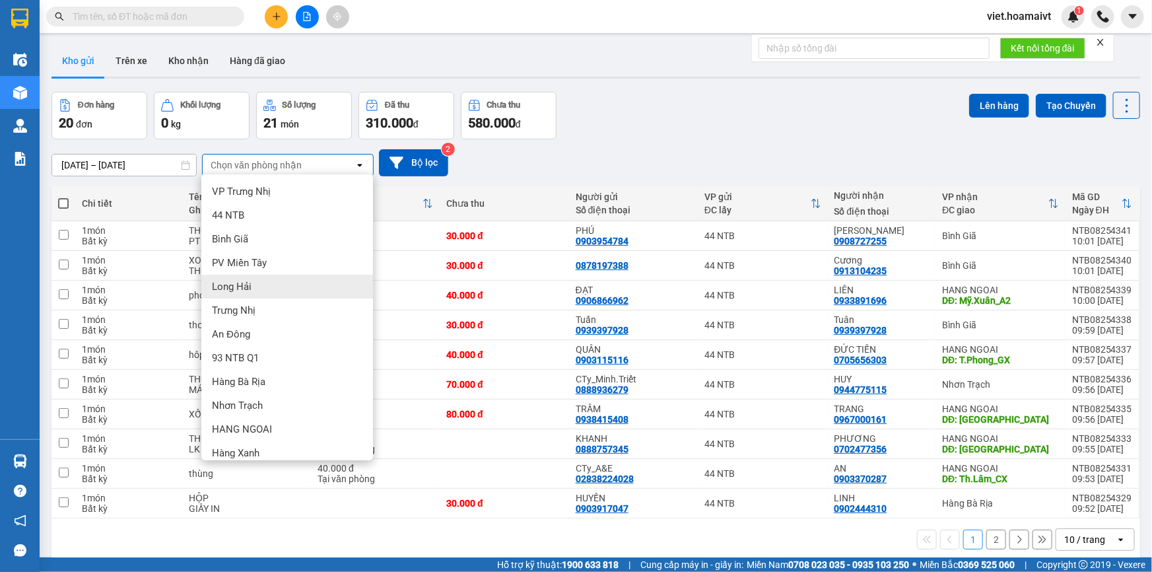
click at [273, 283] on div "Long Hải" at bounding box center [287, 287] width 172 height 24
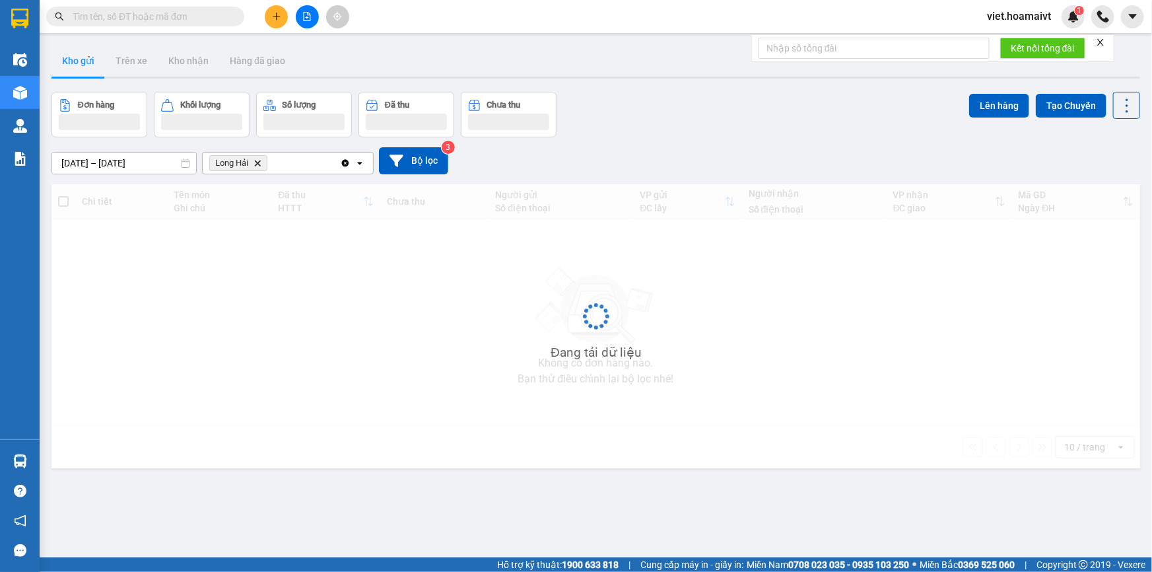
click at [720, 131] on div "Đơn hàng Khối lượng Số lượng Đã thu Chưa thu Lên hàng Tạo Chuyến" at bounding box center [595, 115] width 1089 height 46
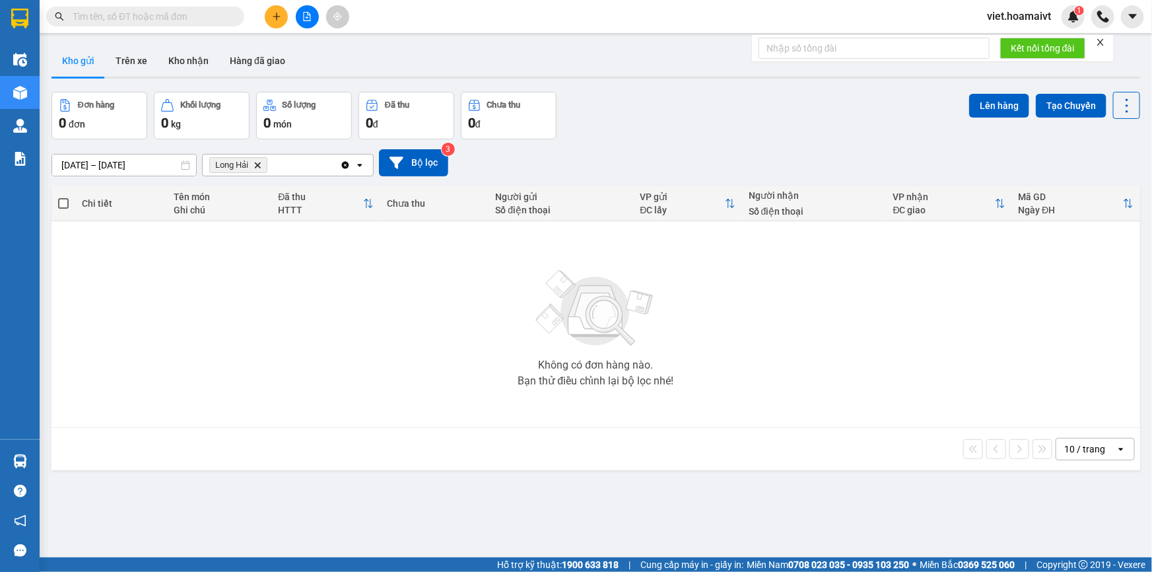
click at [257, 162] on icon "Delete" at bounding box center [258, 165] width 8 height 8
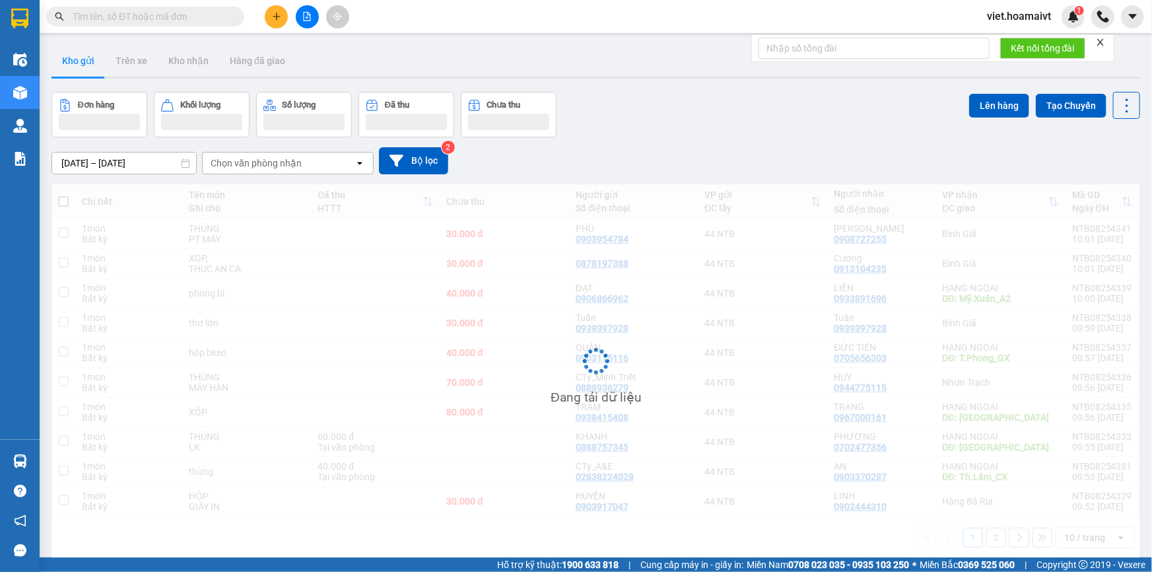
click at [714, 151] on div "13/08/2025 – 14/08/2025 Press the down arrow key to interact with the calendar …" at bounding box center [595, 160] width 1089 height 27
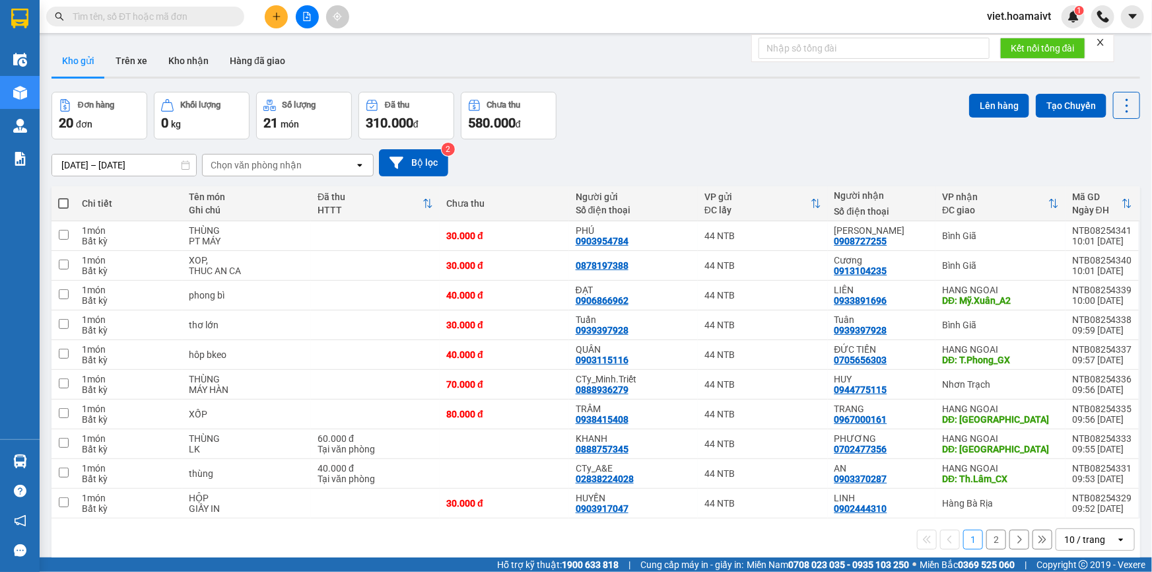
click at [1067, 533] on div "10 / trang" at bounding box center [1084, 539] width 41 height 13
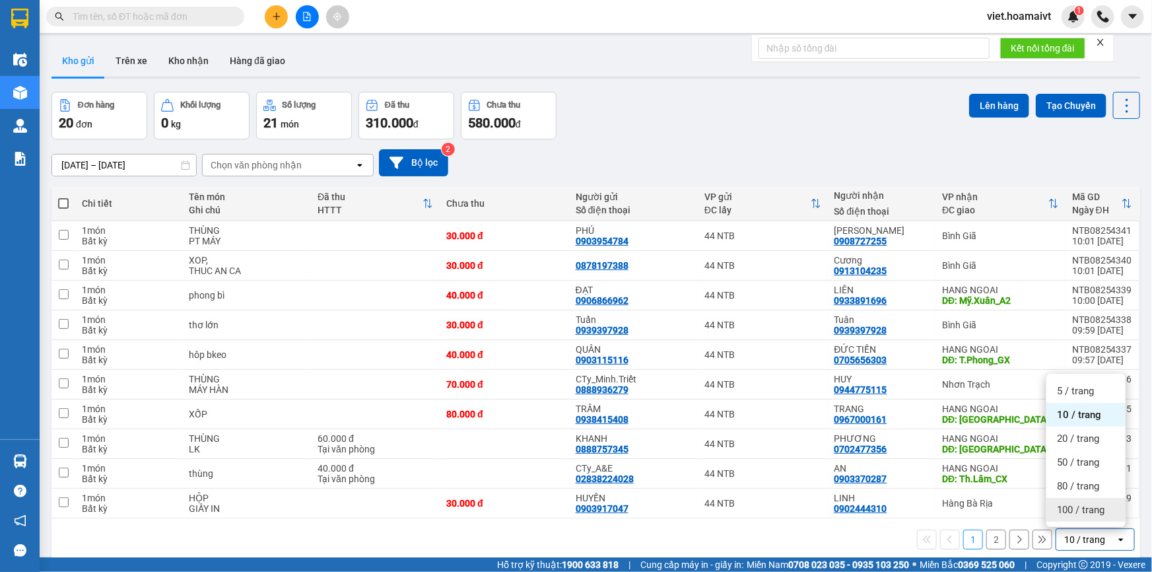
click at [1083, 502] on div "100 / trang" at bounding box center [1085, 510] width 79 height 24
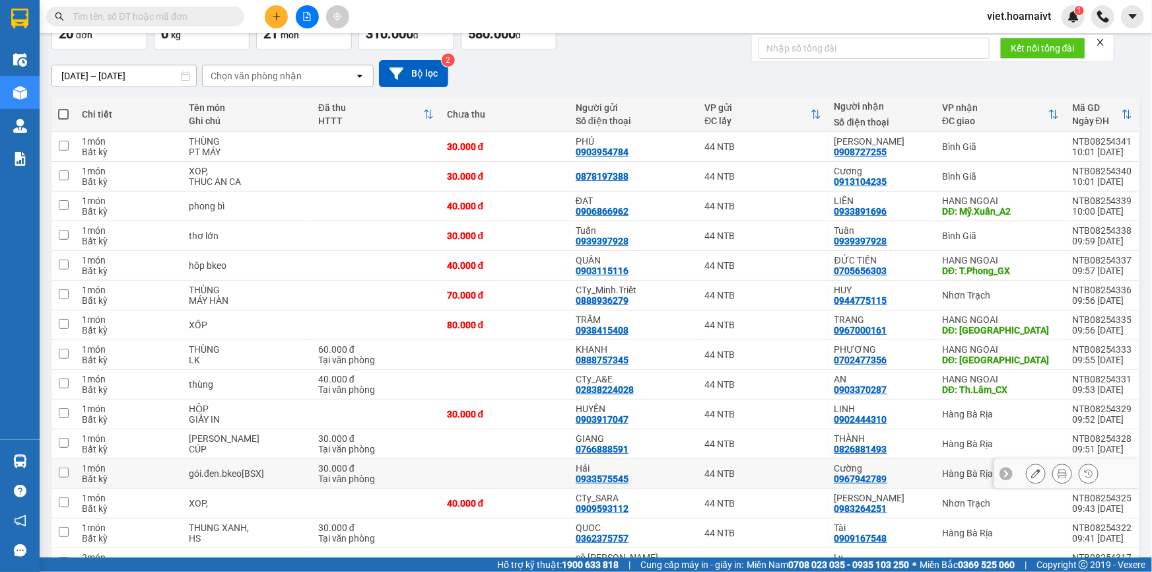
scroll to position [10, 0]
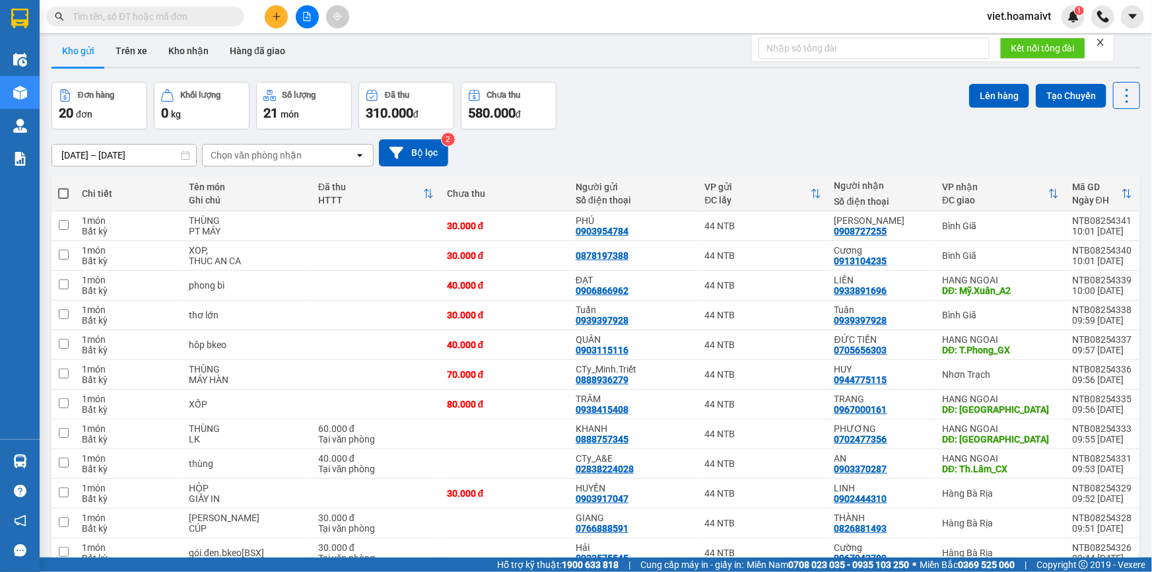
click at [254, 160] on div "Chọn văn phòng nhận" at bounding box center [256, 155] width 91 height 13
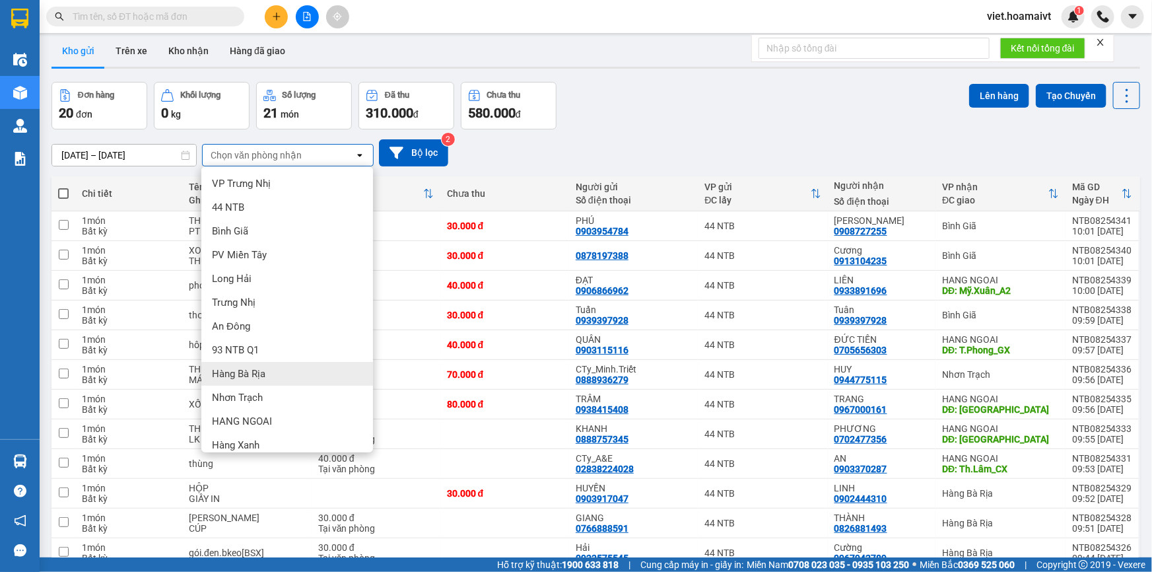
click at [273, 366] on div "Hàng Bà Rịa" at bounding box center [287, 374] width 172 height 24
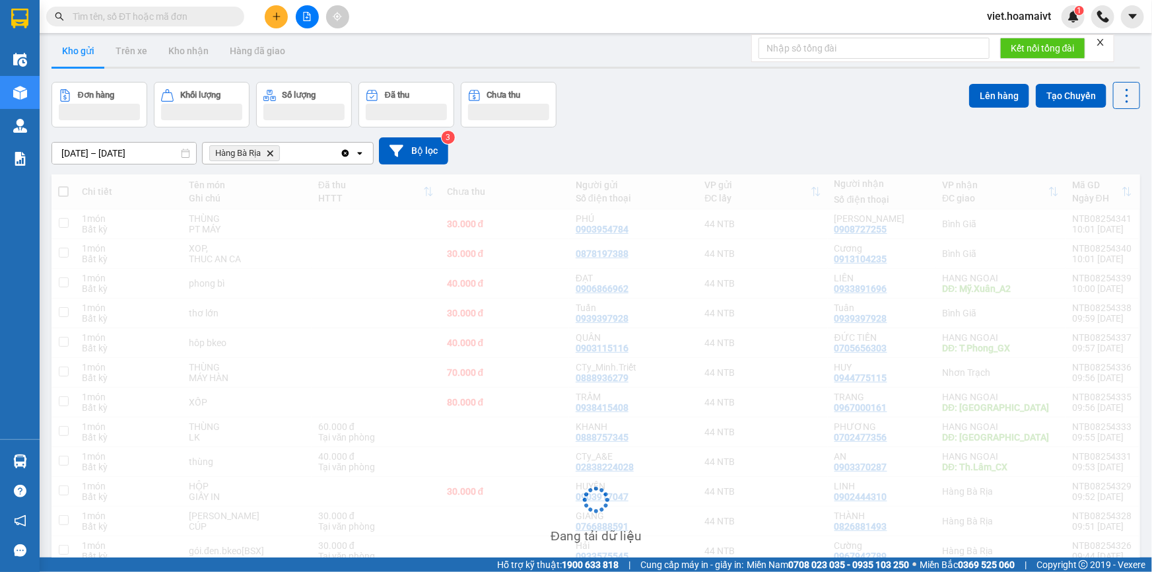
click at [702, 67] on div at bounding box center [595, 68] width 1089 height 2
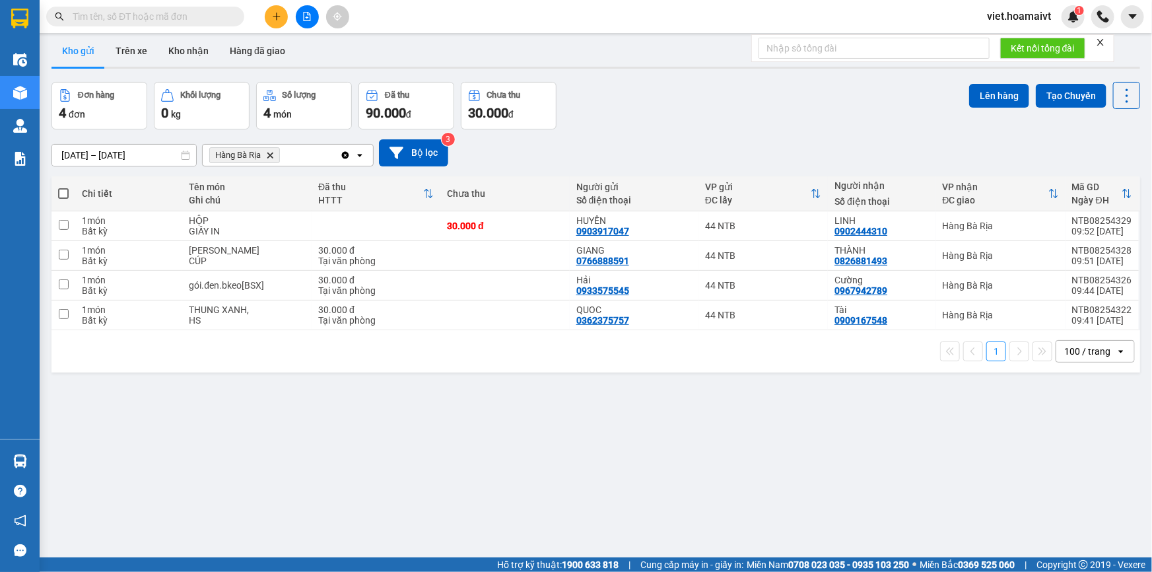
click at [693, 95] on div "Đơn hàng 4 đơn Khối lượng 0 kg Số lượng 4 món Đã thu 90.000 đ Chưa thu 30.000 đ…" at bounding box center [595, 106] width 1089 height 48
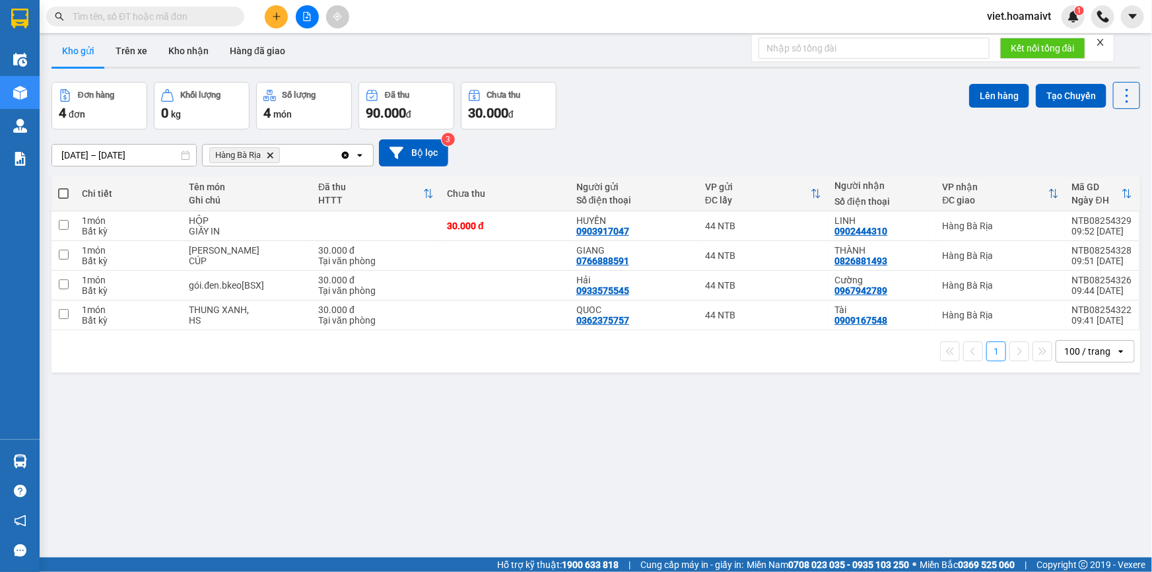
click at [271, 156] on icon "Hàng Bà Rịa, close by backspace" at bounding box center [270, 155] width 6 height 6
click at [271, 156] on div "Chọn văn phòng nhận" at bounding box center [256, 155] width 91 height 13
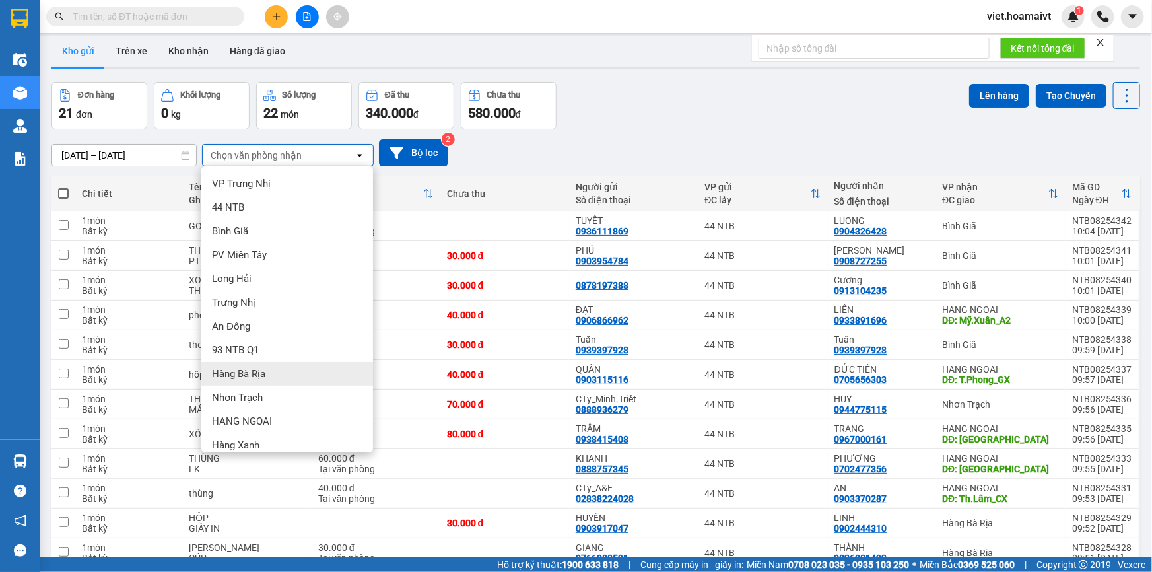
click at [306, 370] on div "Hàng Bà Rịa" at bounding box center [287, 374] width 172 height 24
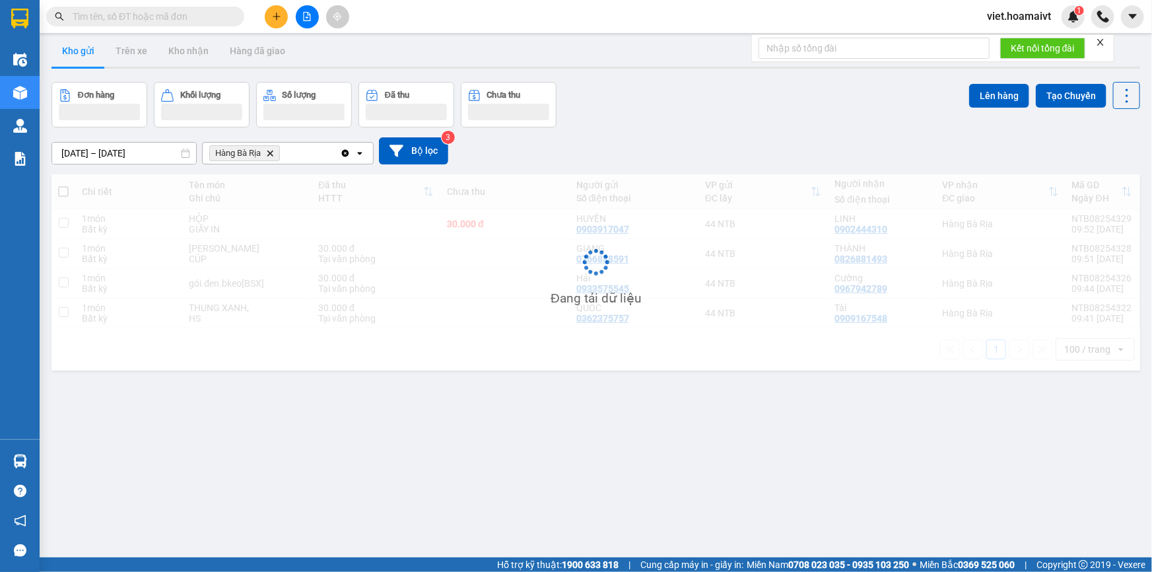
click at [705, 116] on div "Đơn hàng Khối lượng Số lượng Đã thu Chưa thu Lên hàng Tạo Chuyến" at bounding box center [595, 105] width 1089 height 46
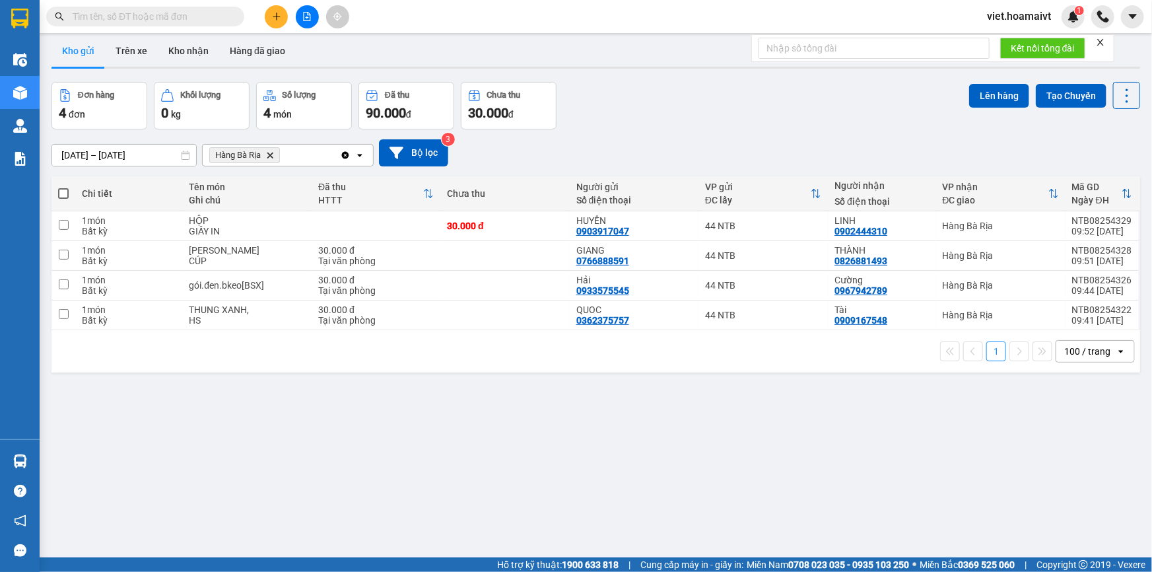
click at [270, 158] on icon "Delete" at bounding box center [270, 155] width 8 height 8
click at [270, 158] on div "Chọn văn phòng nhận" at bounding box center [256, 155] width 91 height 13
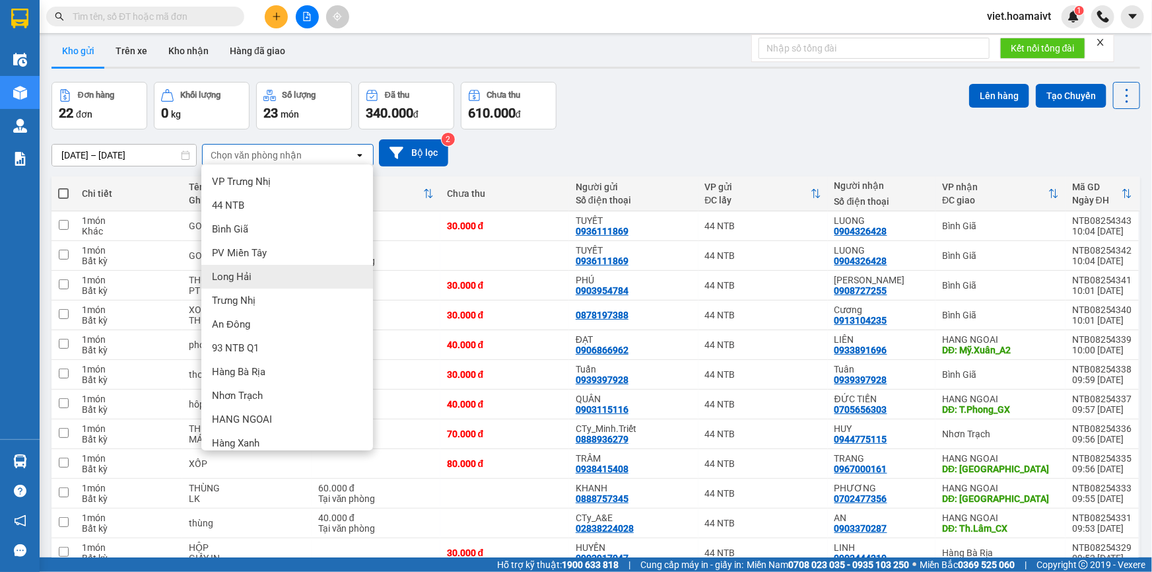
click at [285, 273] on div "Long Hải" at bounding box center [287, 277] width 172 height 24
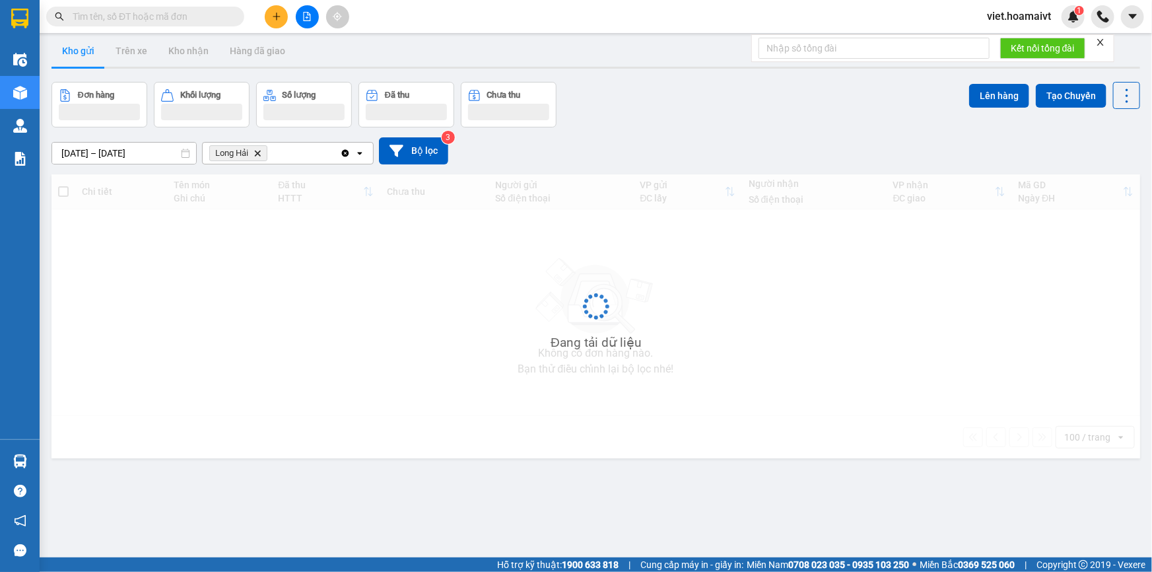
click at [671, 145] on div "13/08/2025 – 14/08/2025 Press the down arrow key to interact with the calendar …" at bounding box center [595, 150] width 1089 height 27
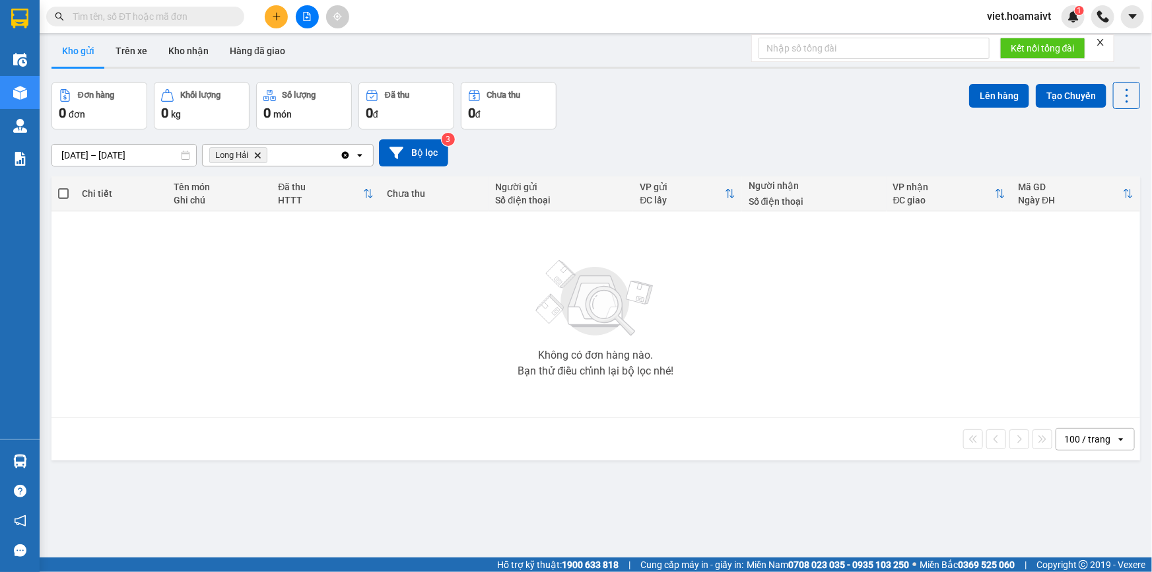
click at [259, 154] on icon "Long Hải, close by backspace" at bounding box center [258, 155] width 6 height 6
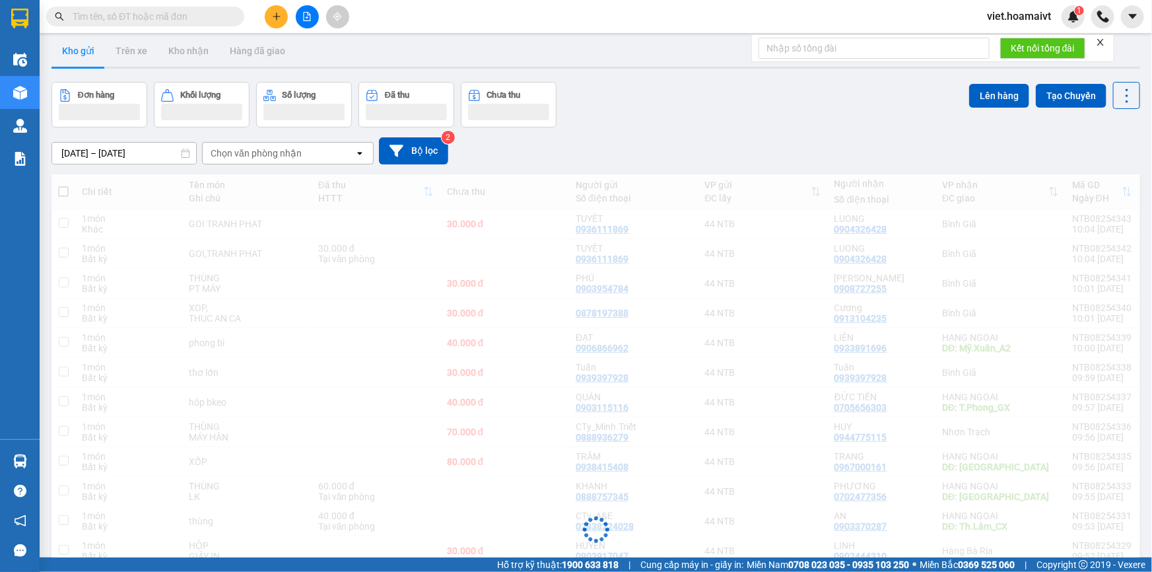
click at [660, 139] on div "13/08/2025 – 14/08/2025 Press the down arrow key to interact with the calendar …" at bounding box center [595, 150] width 1089 height 27
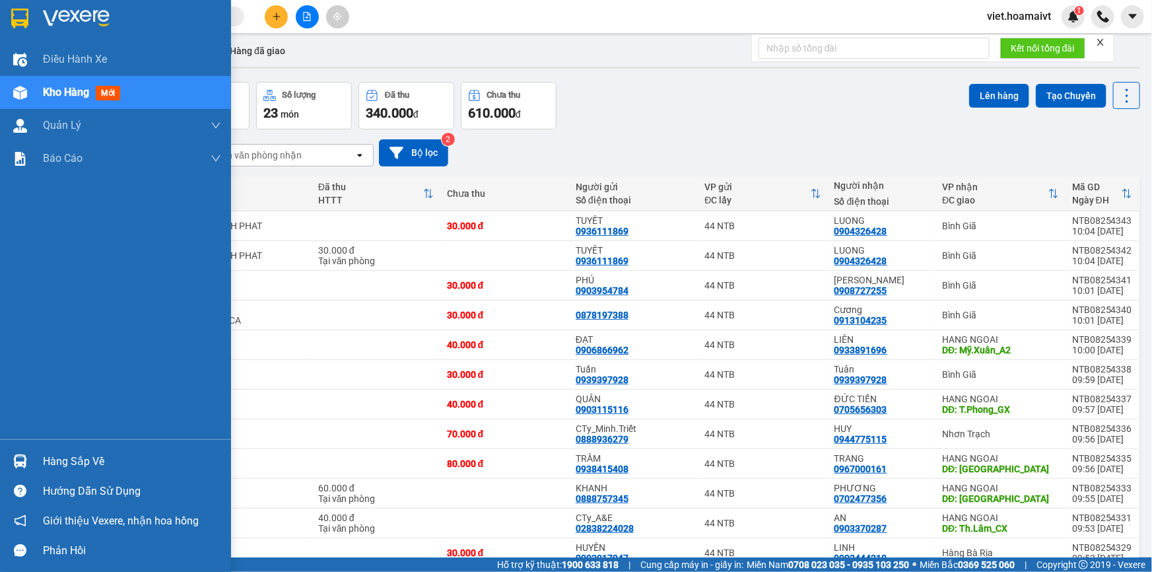
click at [71, 17] on img at bounding box center [76, 19] width 67 height 20
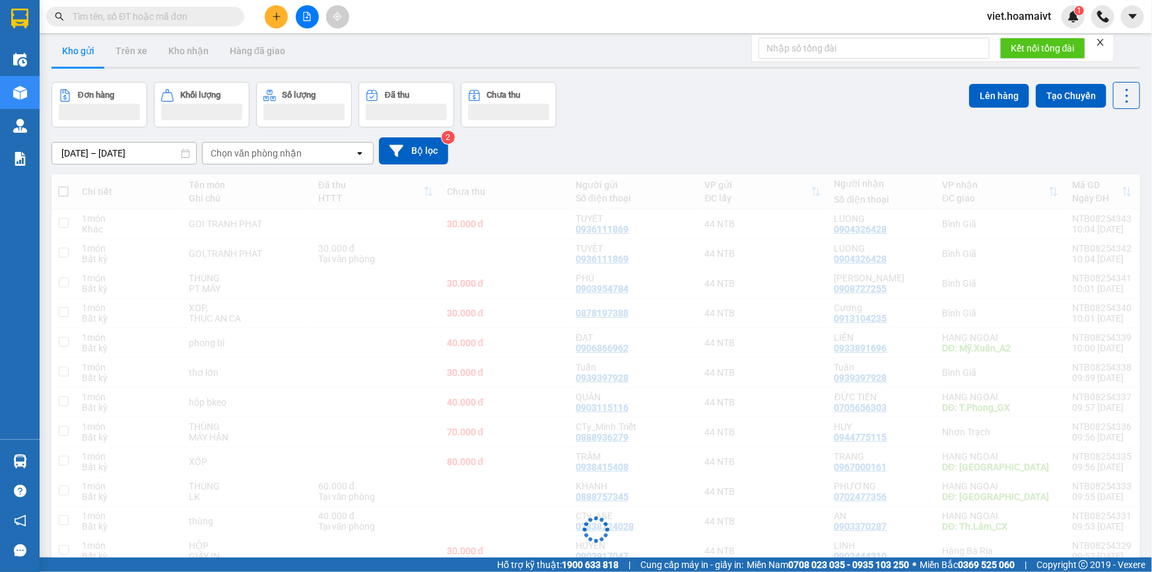
click at [661, 148] on div "13/08/2025 – 14/08/2025 Press the down arrow key to interact with the calendar …" at bounding box center [595, 150] width 1089 height 27
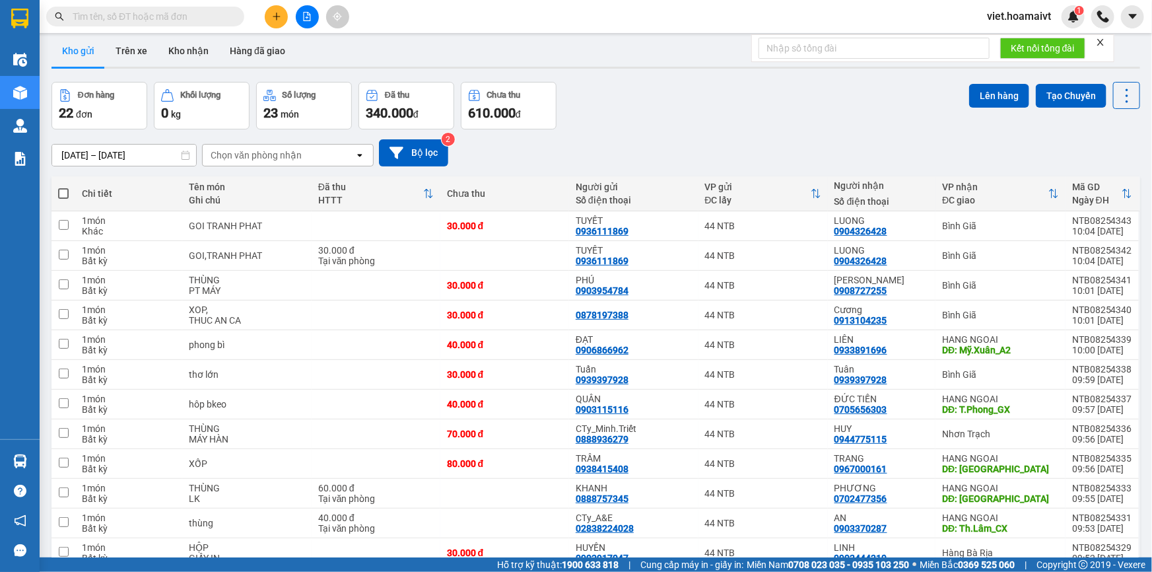
click at [657, 149] on div "13/08/2025 – 14/08/2025 Press the down arrow key to interact with the calendar …" at bounding box center [595, 152] width 1089 height 27
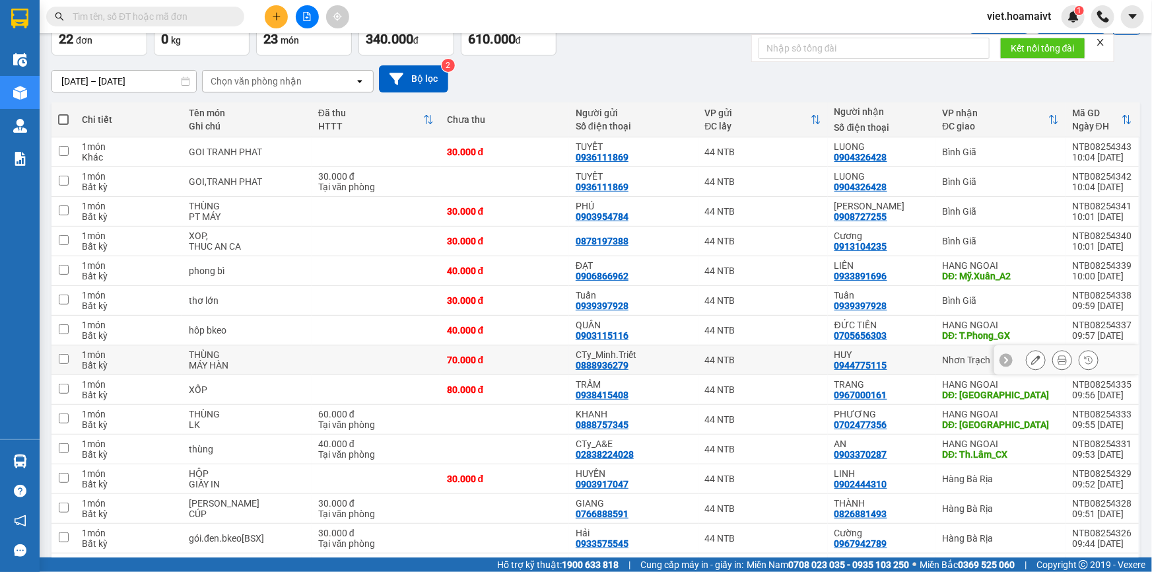
scroll to position [130, 0]
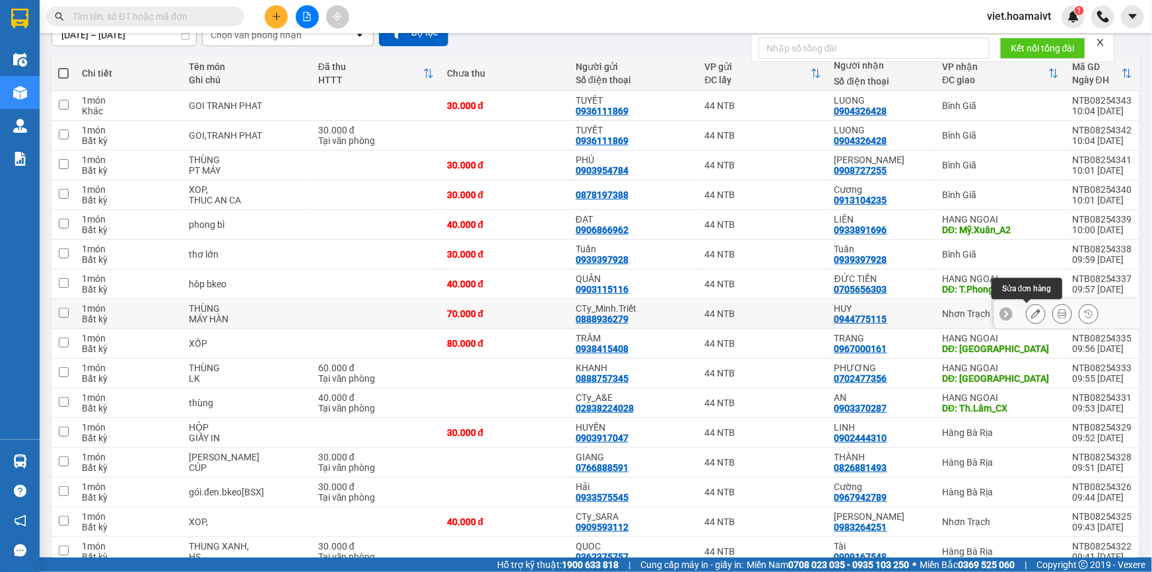
click at [1031, 312] on icon at bounding box center [1035, 313] width 9 height 9
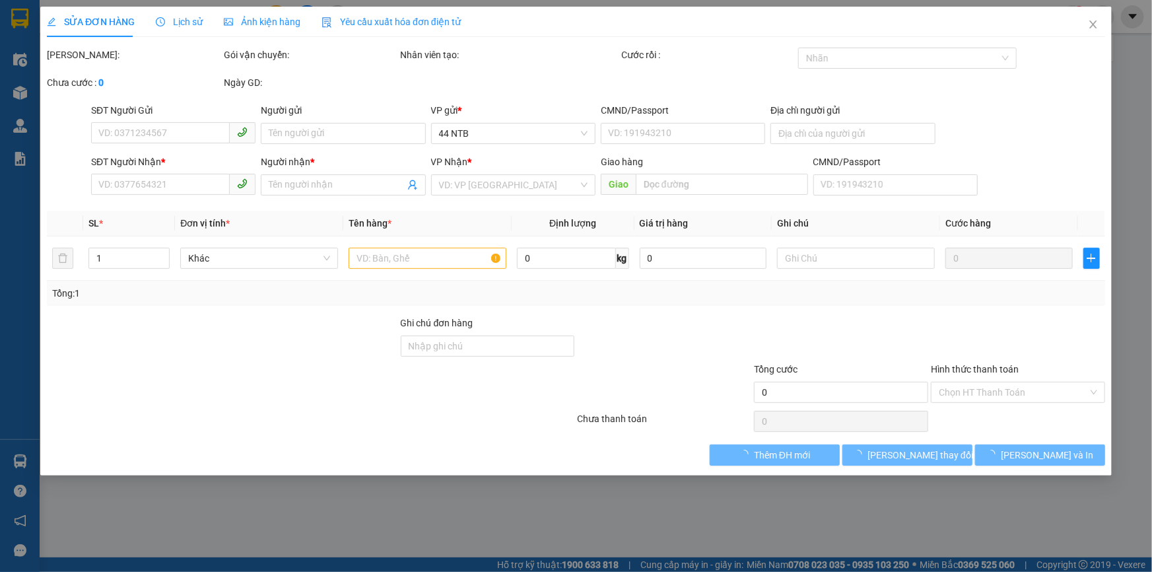
type input "0888936279"
type input "CTy_Minh.Triết"
type input "0315311351"
type input "0944775115"
type input "HUY"
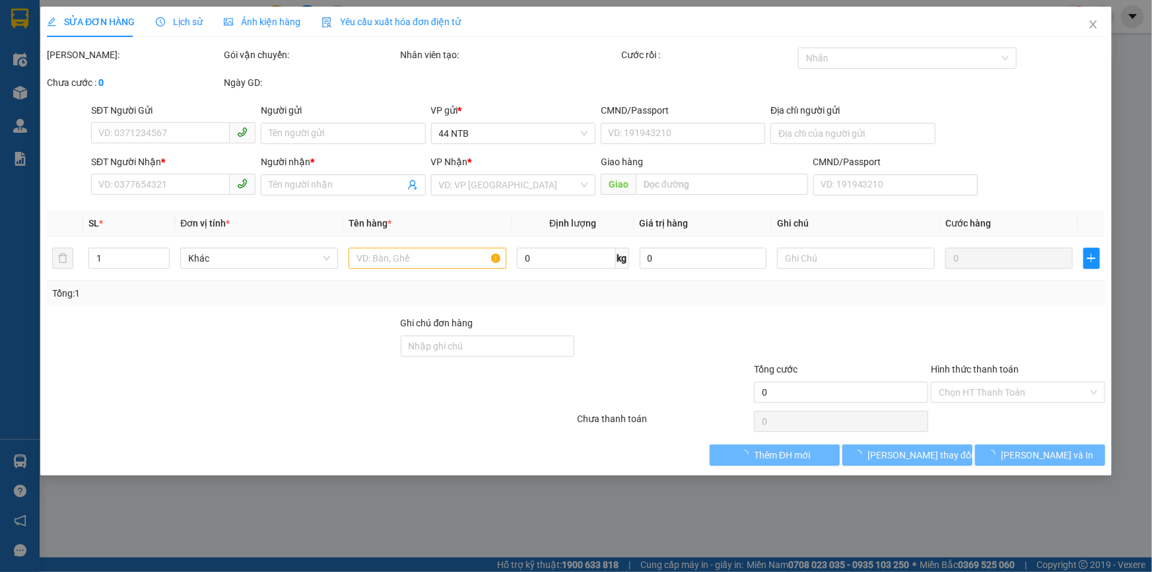
type input "70.000"
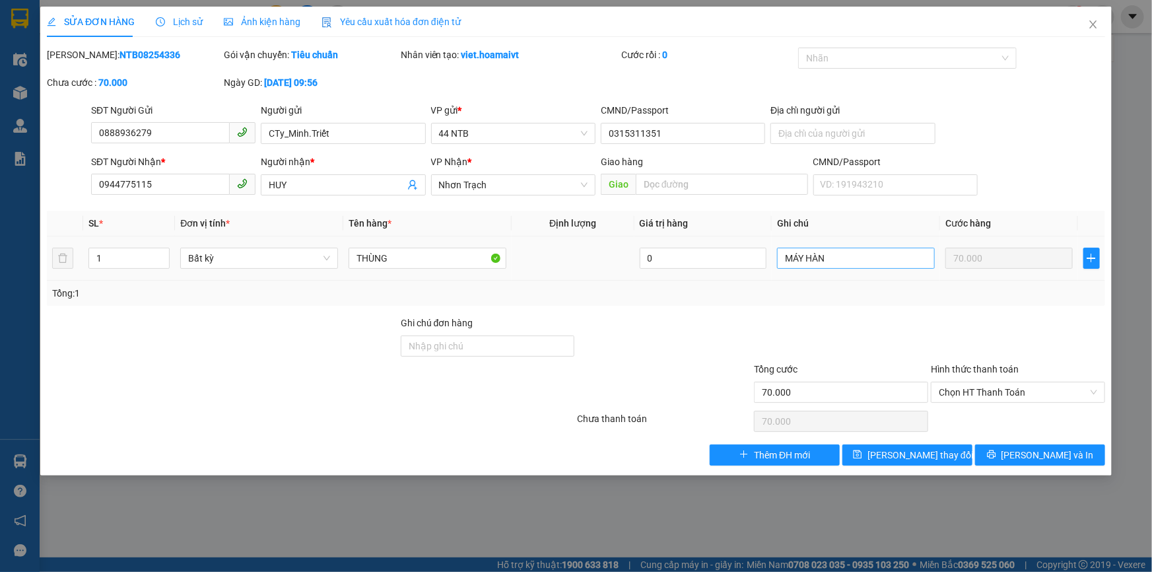
drag, startPoint x: 852, startPoint y: 269, endPoint x: 822, endPoint y: 265, distance: 30.0
click at [822, 265] on div "MÁY HÀN" at bounding box center [856, 258] width 158 height 26
drag, startPoint x: 837, startPoint y: 257, endPoint x: 675, endPoint y: 255, distance: 162.4
click at [688, 264] on tr "1 Bất kỳ THÙNG 0 MÁY HÀN 70.000" at bounding box center [576, 258] width 1058 height 44
type input "LẤY LẠI"
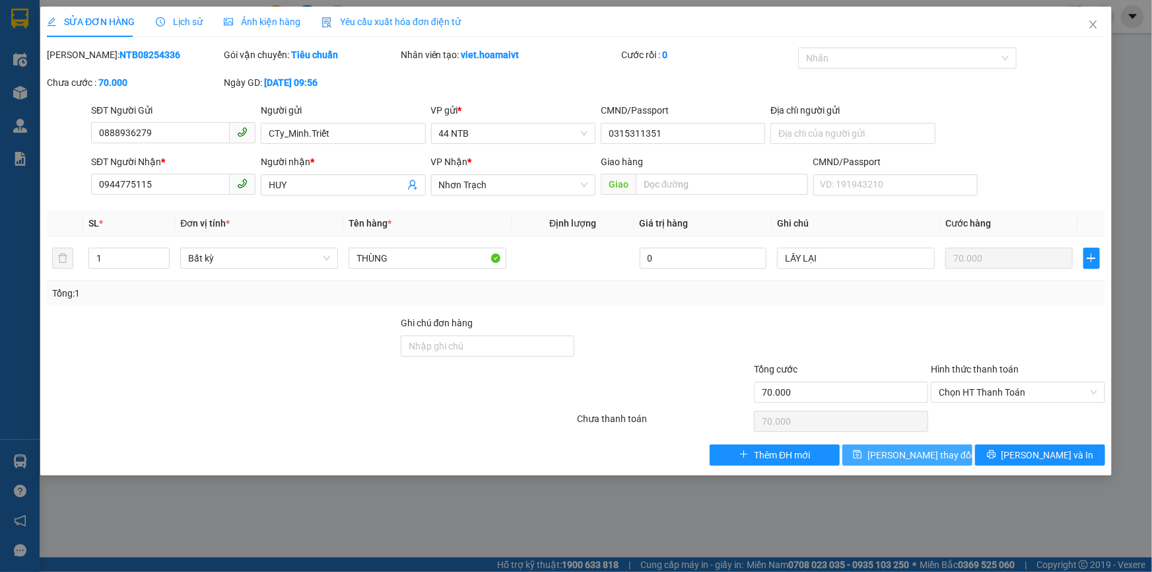
click at [935, 456] on span "Lưu thay đổi" at bounding box center [921, 455] width 106 height 15
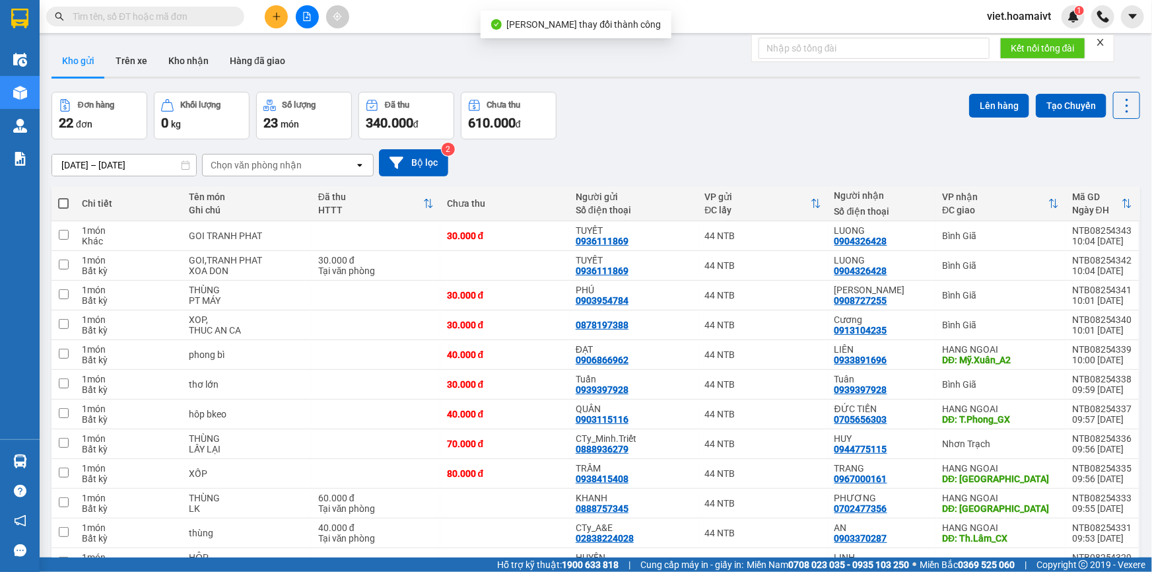
click at [710, 143] on div "13/08/2025 – 14/08/2025 Press the down arrow key to interact with the calendar …" at bounding box center [595, 162] width 1089 height 47
click at [623, 124] on div "Đơn hàng 22 đơn Khối lượng 0 kg Số lượng 23 món Đã thu 340.000 đ Chưa thu 610.0…" at bounding box center [595, 116] width 1089 height 48
click at [309, 15] on icon "file-add" at bounding box center [307, 16] width 7 height 9
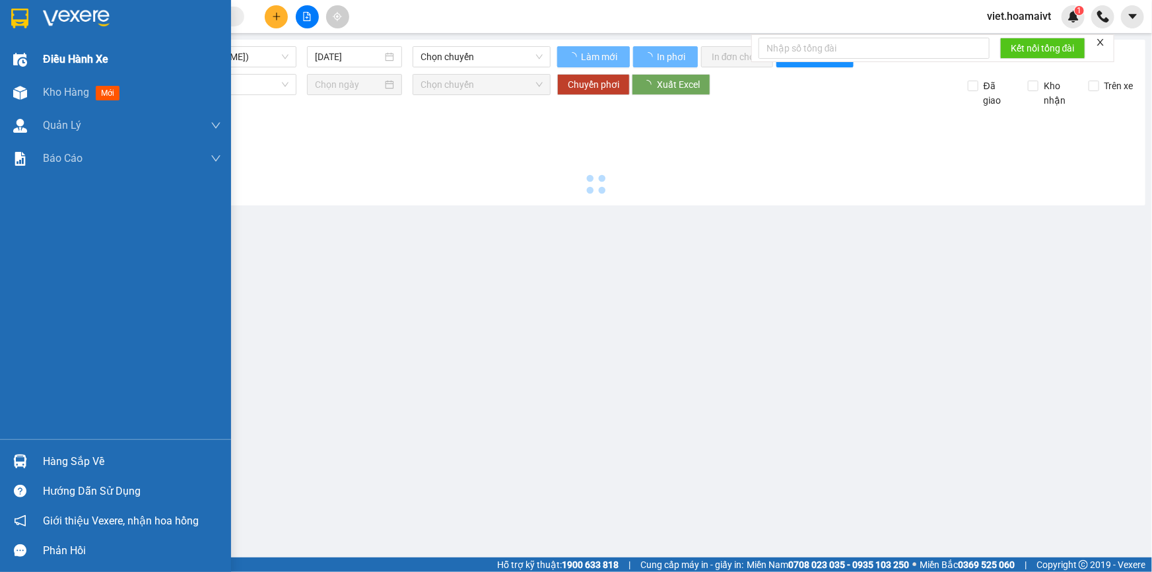
click at [52, 61] on span "Điều hành xe" at bounding box center [75, 59] width 65 height 17
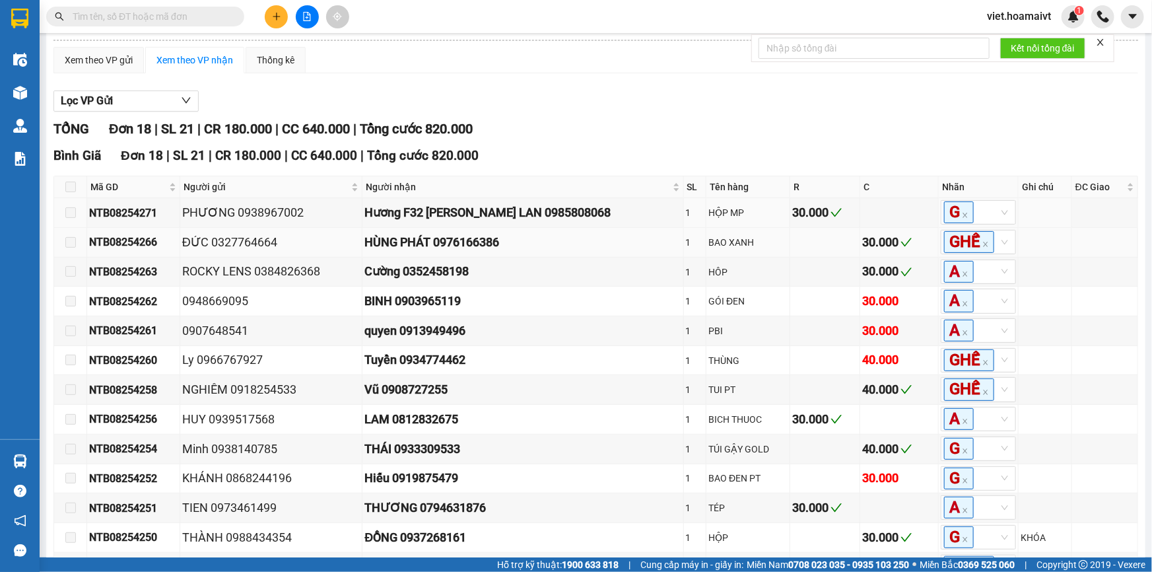
scroll to position [180, 0]
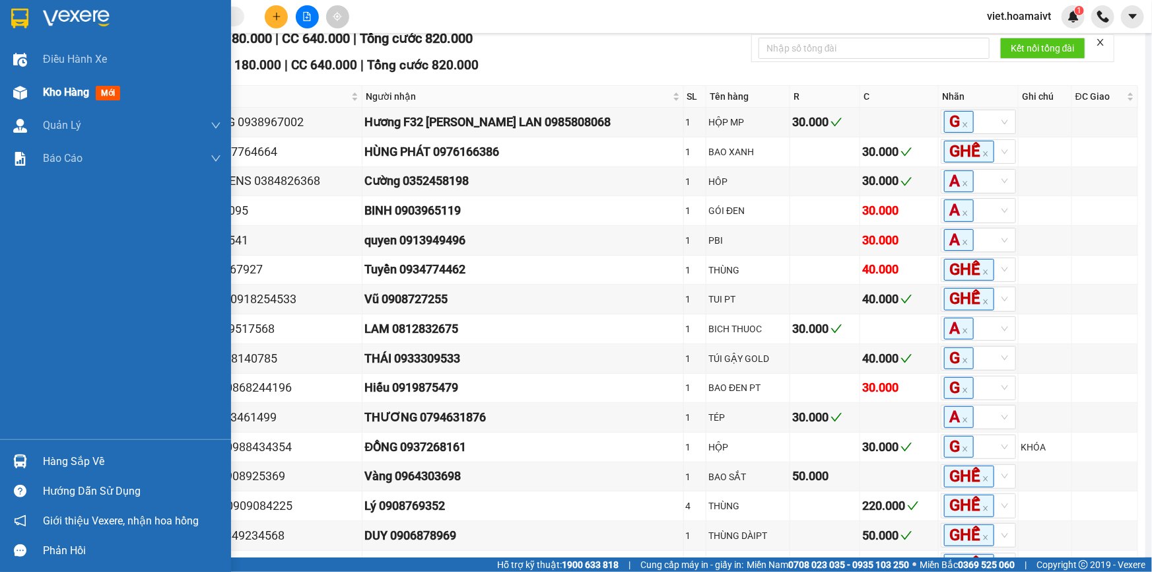
click at [55, 97] on span "Kho hàng" at bounding box center [66, 92] width 46 height 13
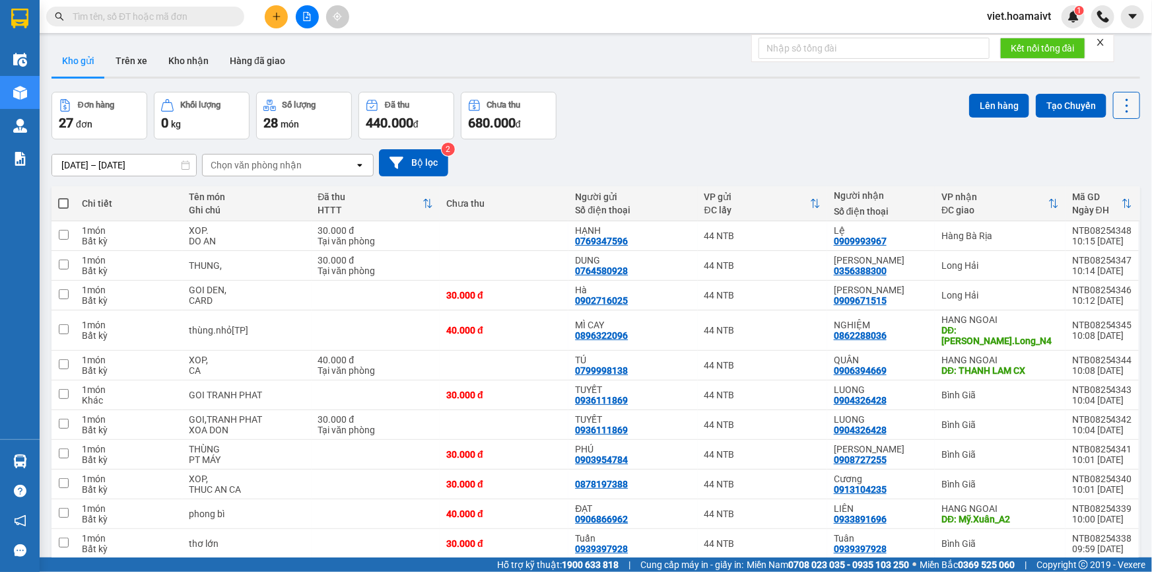
click at [1118, 98] on icon at bounding box center [1127, 105] width 18 height 18
click at [1101, 187] on span "Làm mới" at bounding box center [1099, 188] width 36 height 13
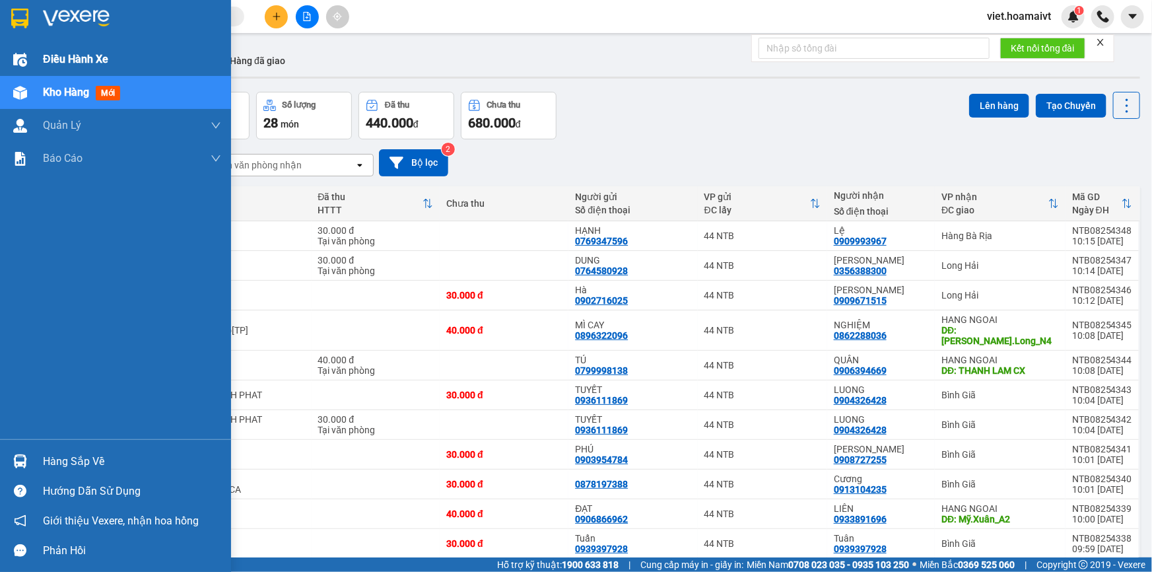
click at [76, 61] on span "Điều hành xe" at bounding box center [75, 59] width 65 height 17
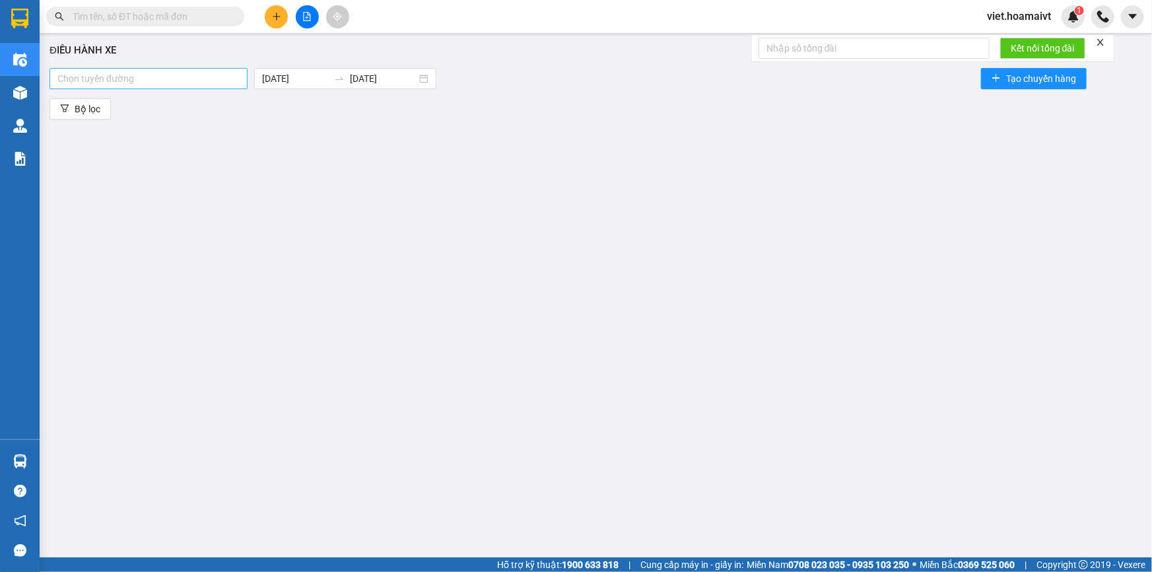
click at [141, 77] on div at bounding box center [148, 79] width 191 height 16
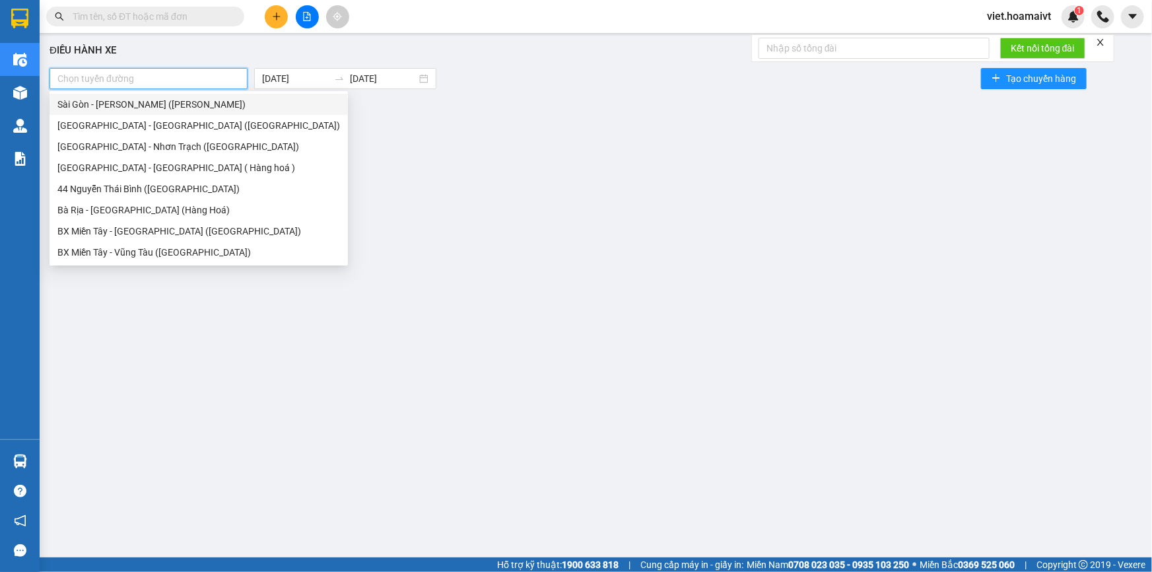
click at [127, 105] on div "Sài Gòn - Vũng Tàu (Hàng Hoá)" at bounding box center [198, 104] width 283 height 15
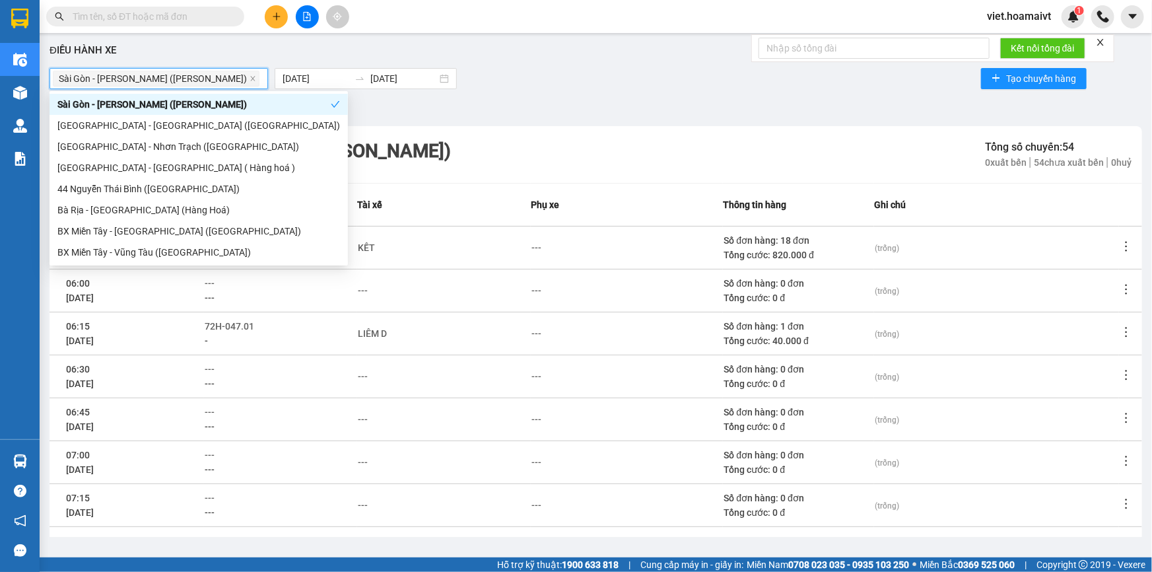
click at [570, 59] on div "Điều hành xe Sài Gòn - Vũng Tàu (Hàng Hoá) 14/08/2025 14/08/2025 Tạo chuyến h…" at bounding box center [595, 288] width 1099 height 497
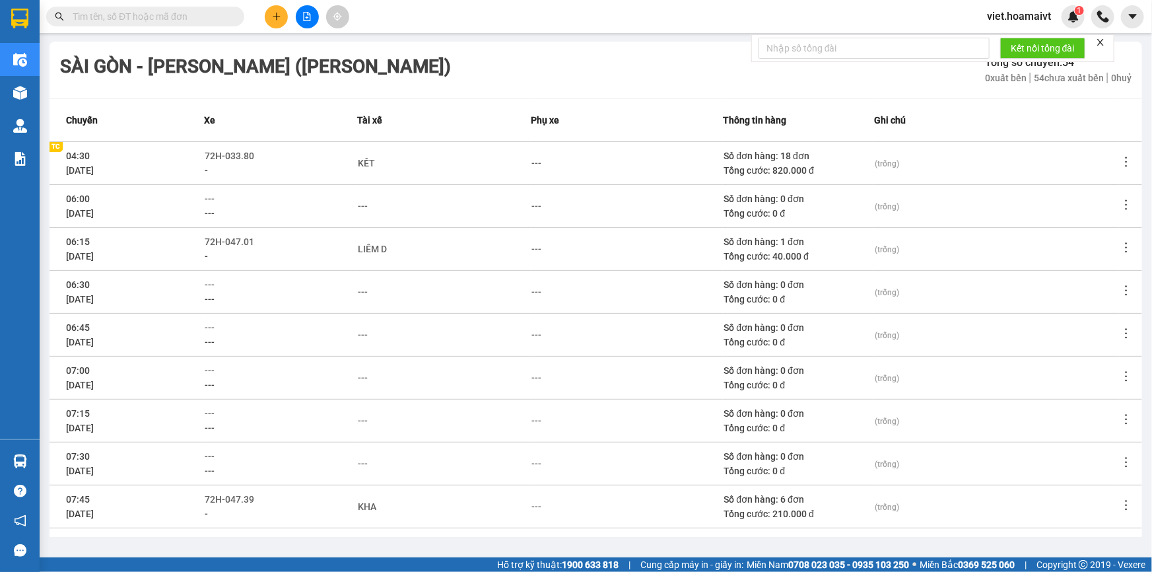
scroll to position [172, 0]
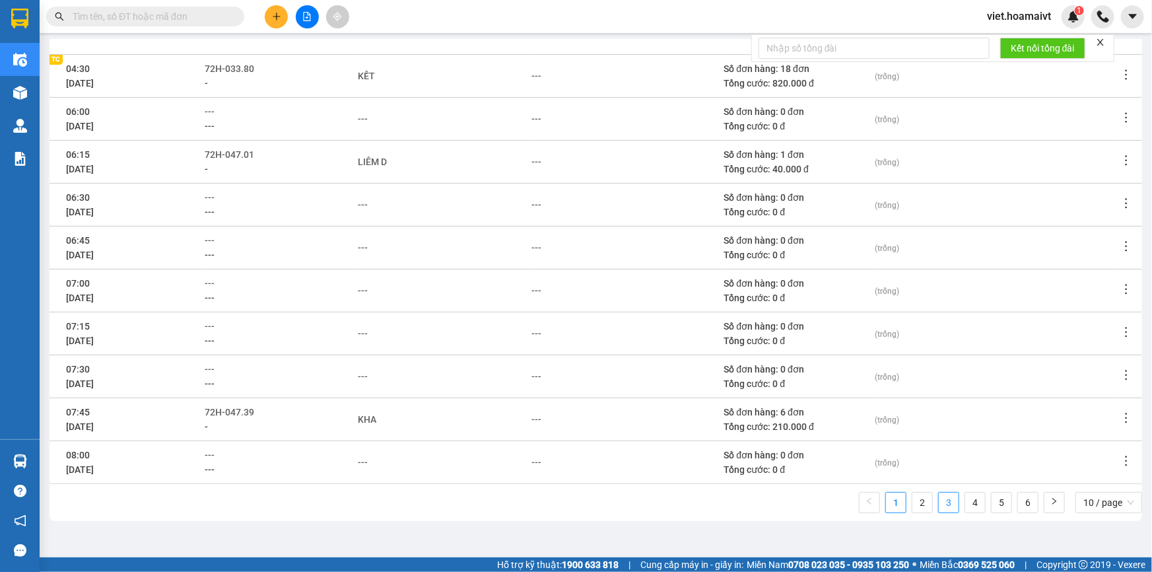
click at [943, 496] on link "3" at bounding box center [949, 503] width 20 height 20
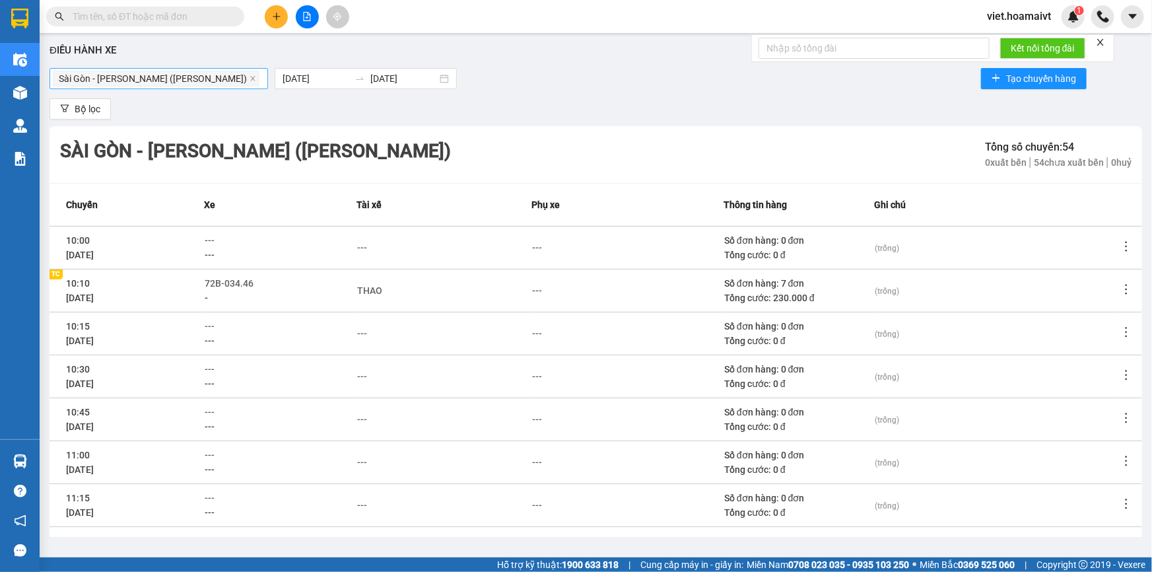
scroll to position [0, 0]
click at [250, 75] on icon "close" at bounding box center [253, 78] width 7 height 7
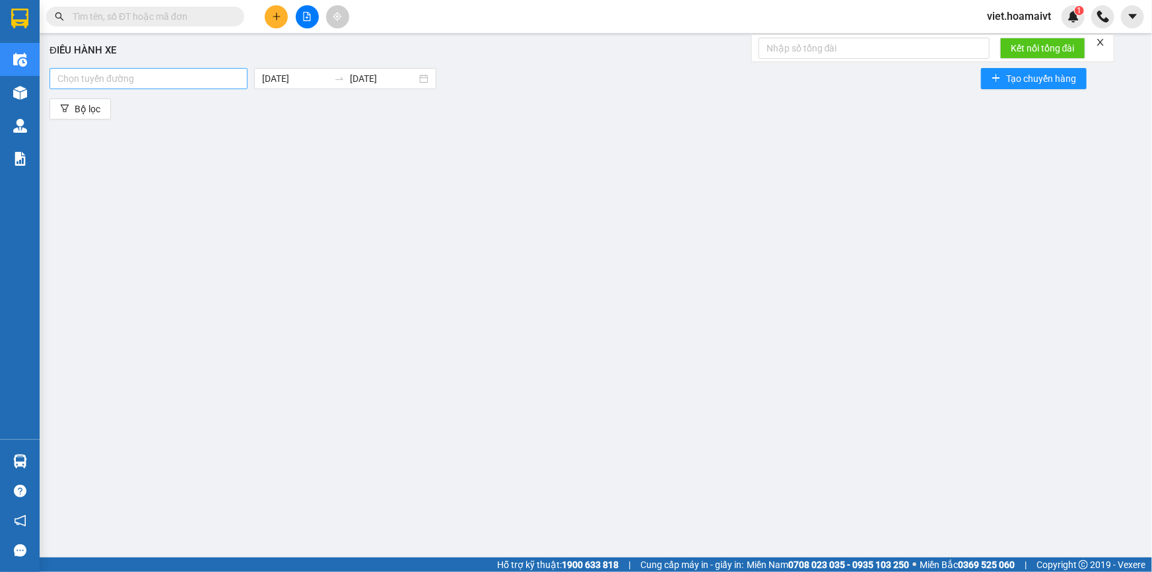
click at [188, 75] on div at bounding box center [148, 79] width 191 height 16
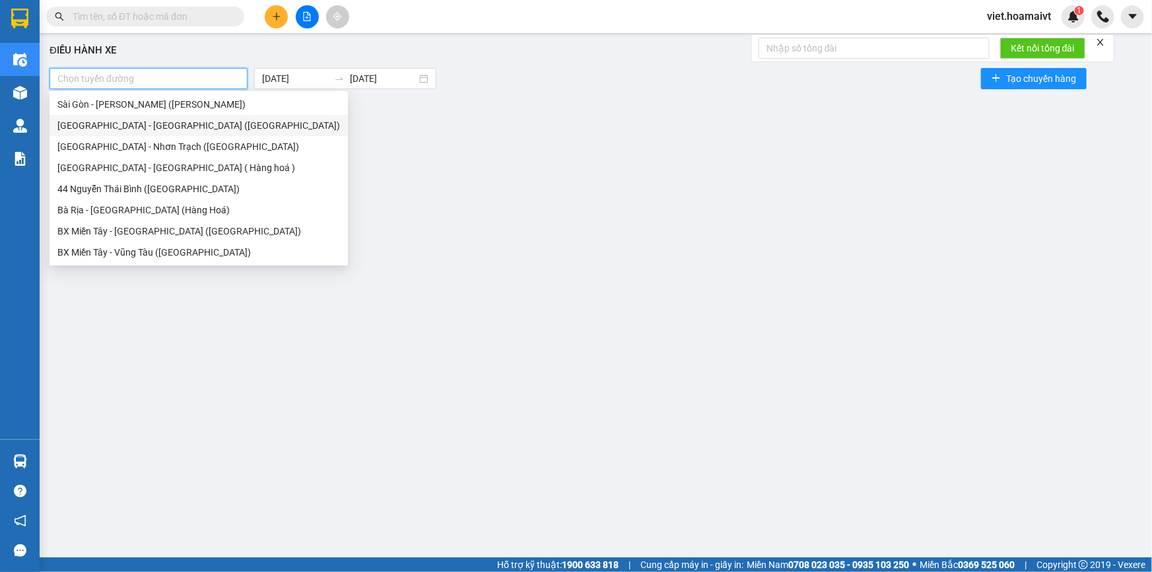
click at [144, 128] on div "Sài Gòn - Bà Rịa (Hàng Hoá)" at bounding box center [198, 125] width 283 height 15
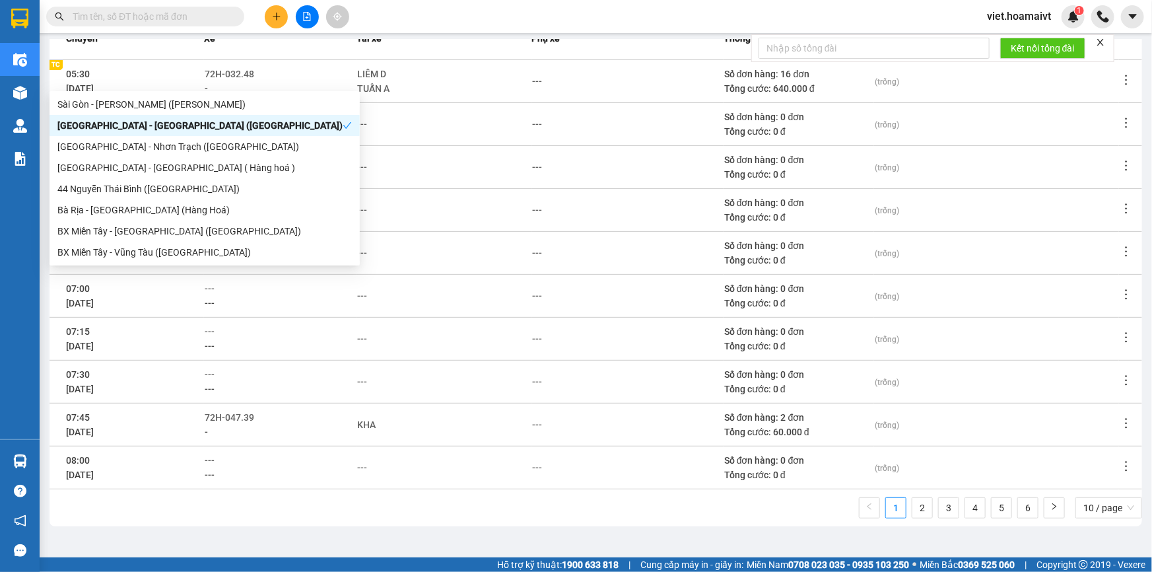
scroll to position [172, 0]
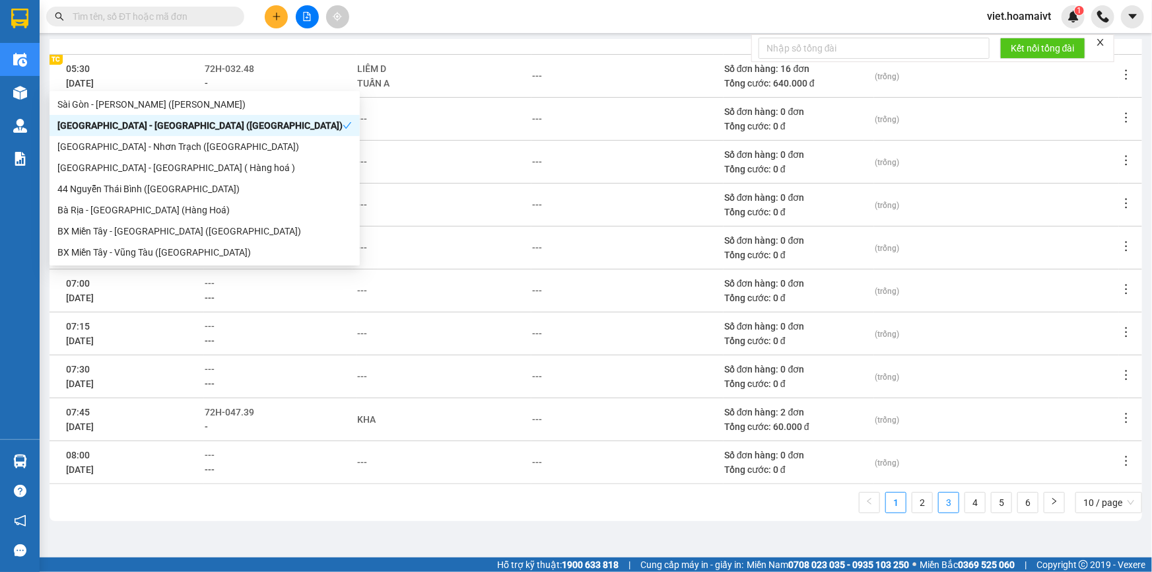
click at [939, 503] on link "3" at bounding box center [949, 503] width 20 height 20
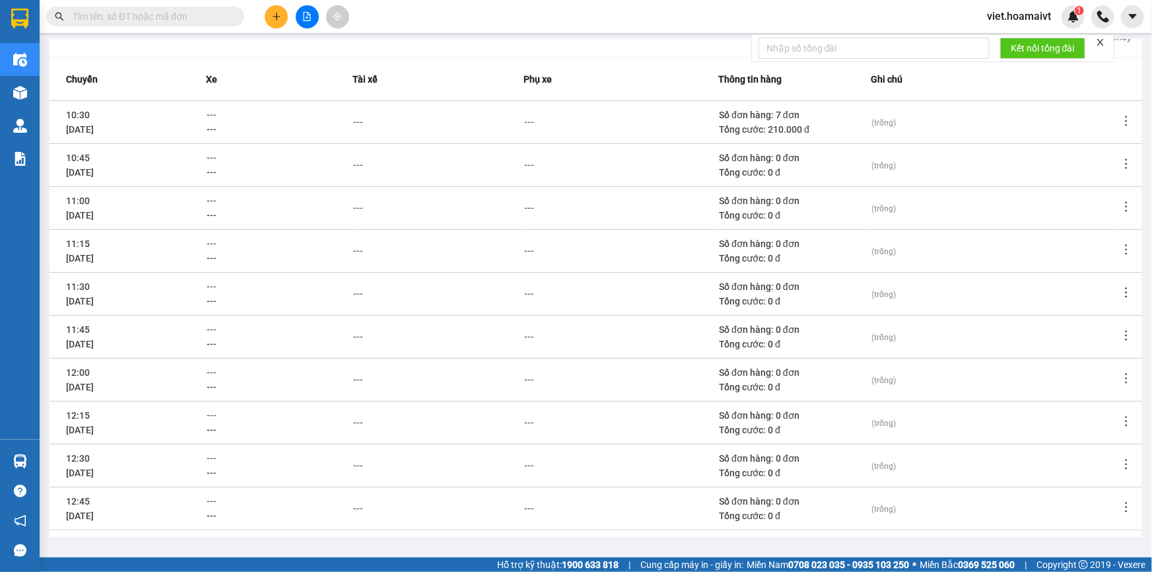
scroll to position [0, 0]
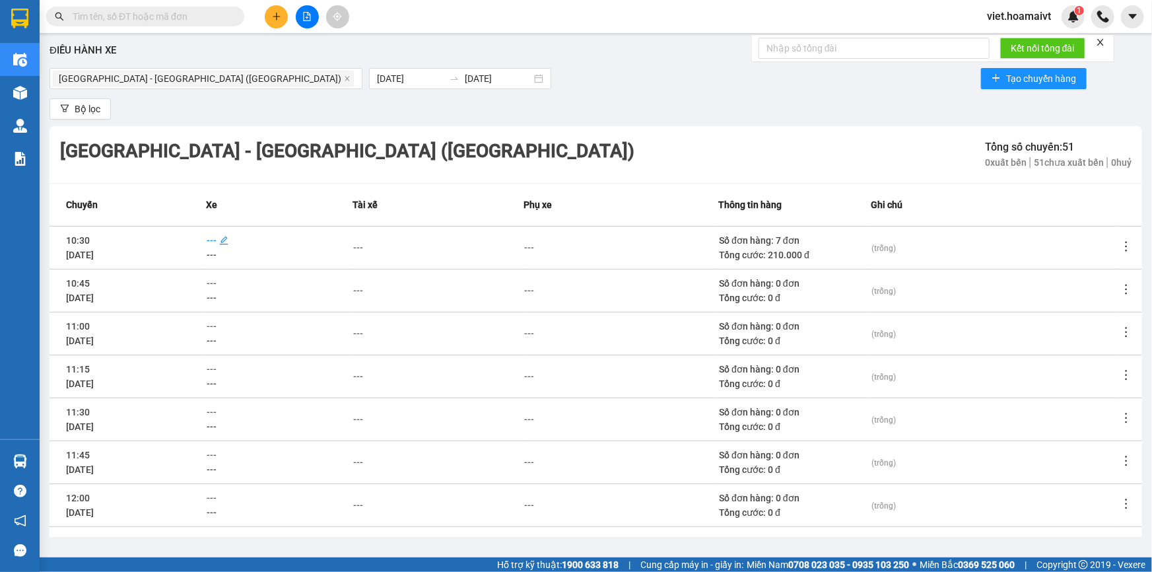
click at [217, 238] on span "---" at bounding box center [212, 240] width 10 height 11
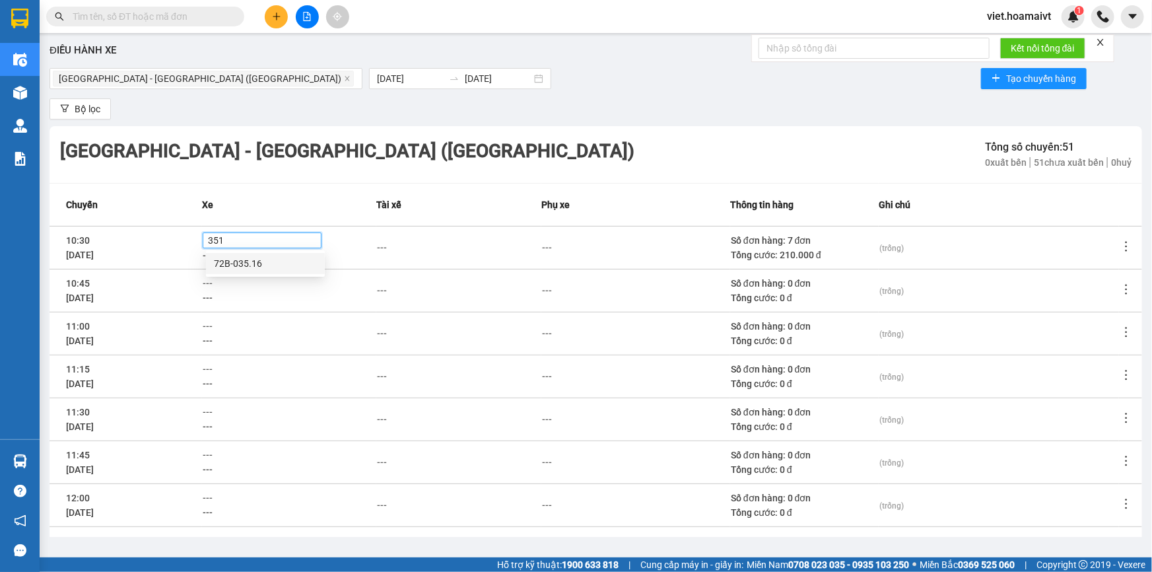
type input "3516"
click at [244, 263] on div "72B-035.16" at bounding box center [265, 263] width 103 height 15
click at [387, 246] on div "---" at bounding box center [382, 247] width 10 height 15
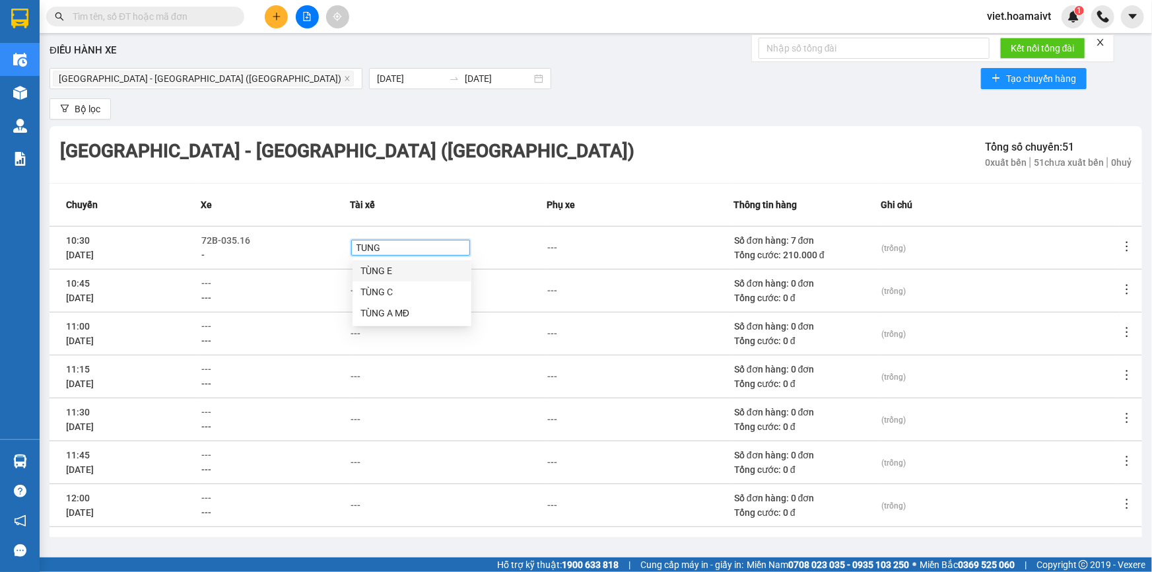
type input "TUNG C"
click at [377, 264] on div "TÙNG C" at bounding box center [411, 270] width 103 height 15
click at [515, 140] on div "Sài Gòn - Bà Rịa (Hàng Hoá) Tổng số chuyến: 51 0 xuất bến 51 chưa xuất bến 0 …" at bounding box center [596, 154] width 1093 height 57
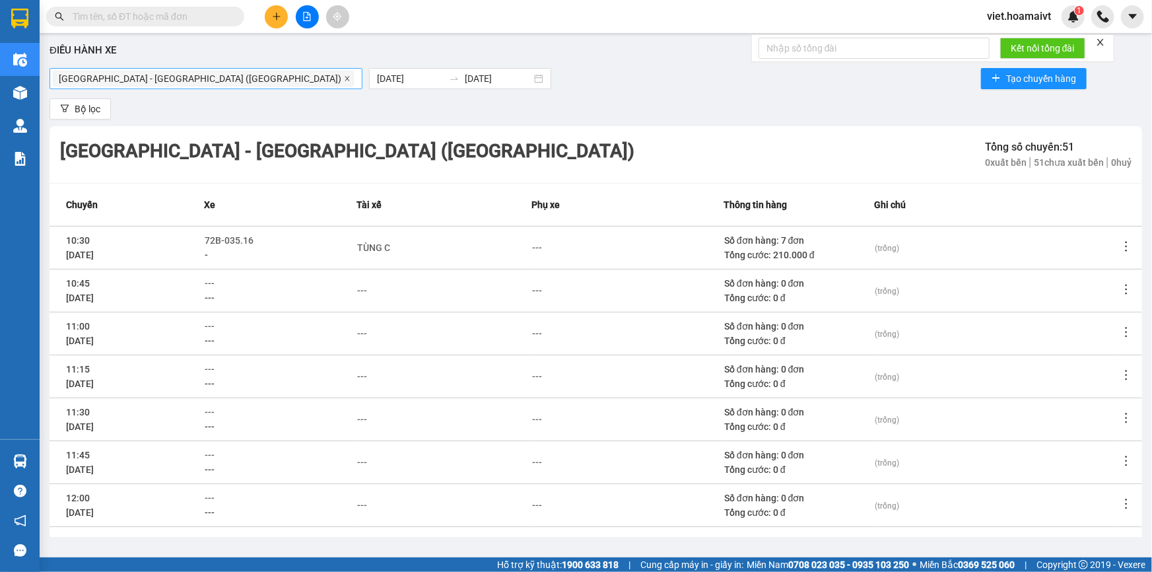
click at [344, 80] on icon "close" at bounding box center [347, 78] width 7 height 7
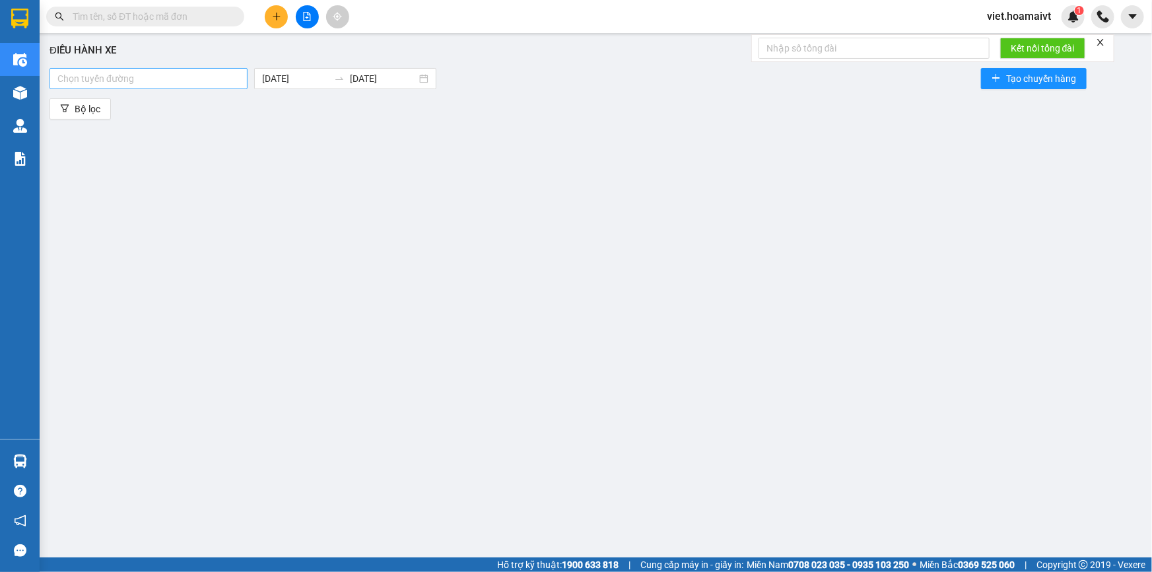
click at [166, 80] on div at bounding box center [148, 79] width 191 height 16
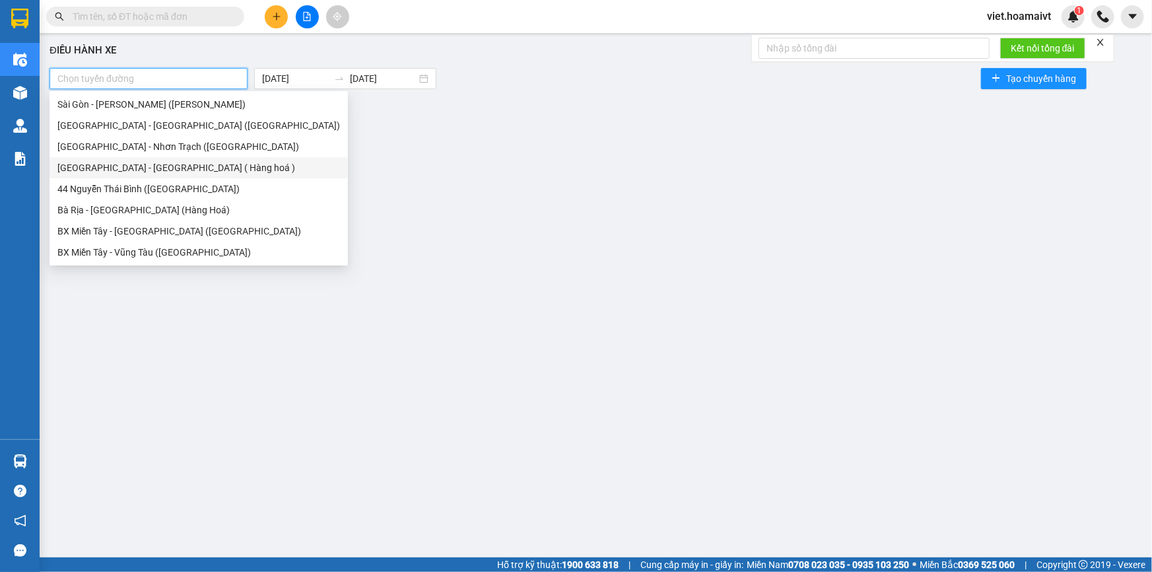
click at [127, 167] on div "Sài Gòn - Long Hải ( Hàng hoá )" at bounding box center [198, 167] width 283 height 15
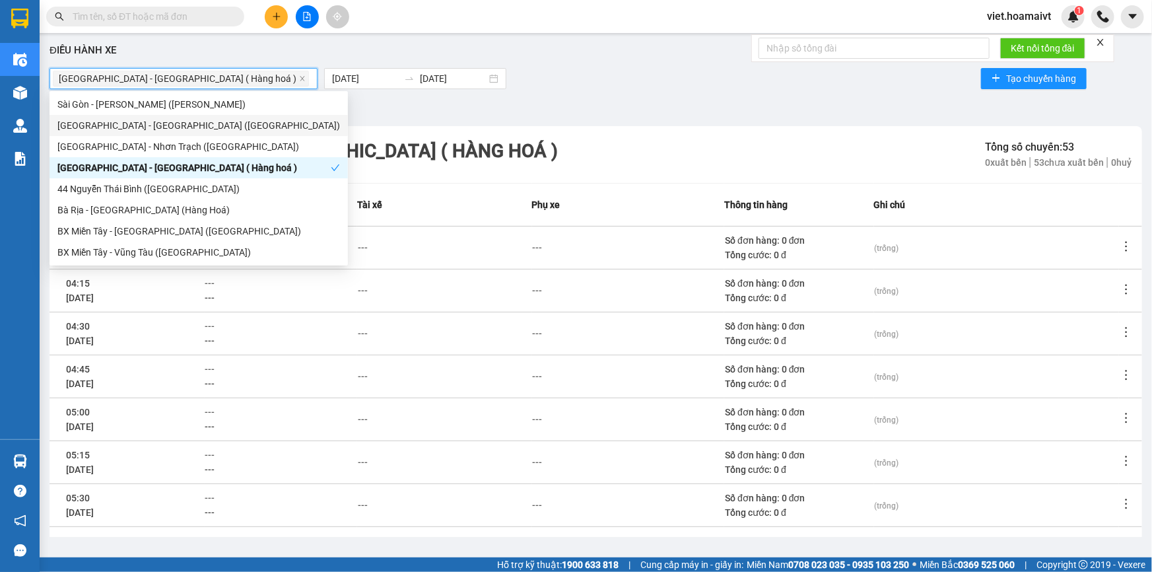
scroll to position [172, 0]
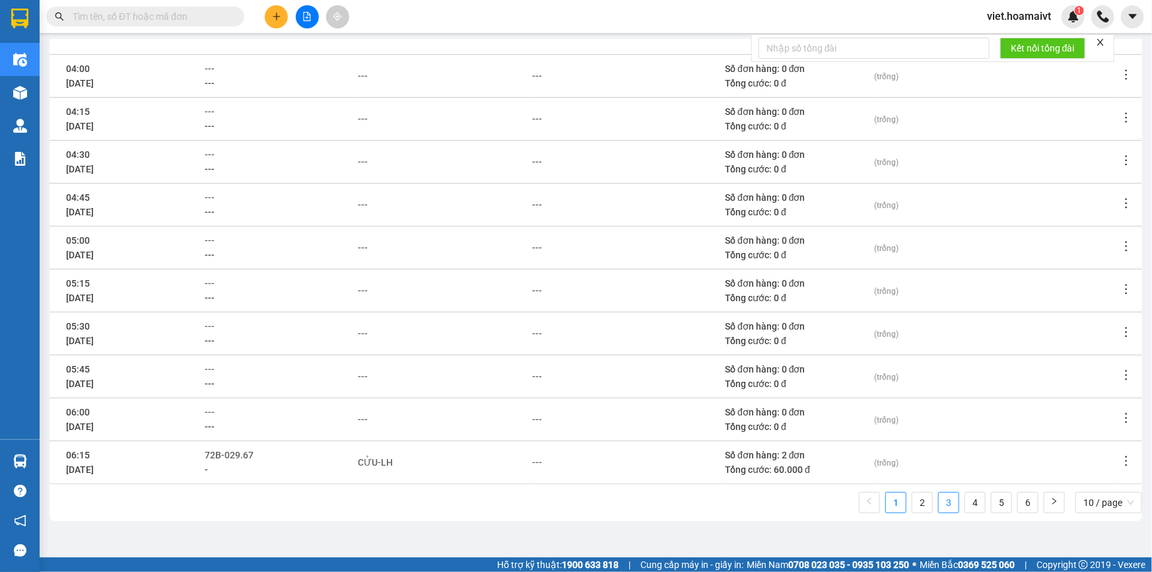
click at [940, 506] on link "3" at bounding box center [949, 503] width 20 height 20
click at [216, 329] on span "---" at bounding box center [211, 326] width 10 height 11
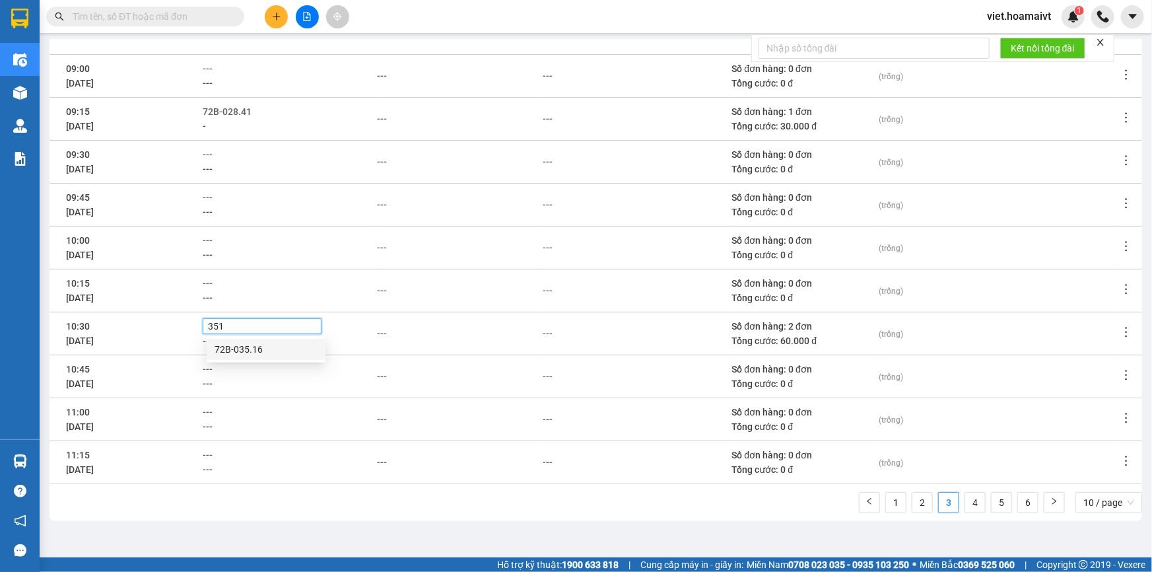
type input "3516"
click at [242, 350] on div "72B-035.16" at bounding box center [266, 349] width 103 height 15
click at [376, 326] on div "72B-035.16" at bounding box center [289, 326] width 173 height 17
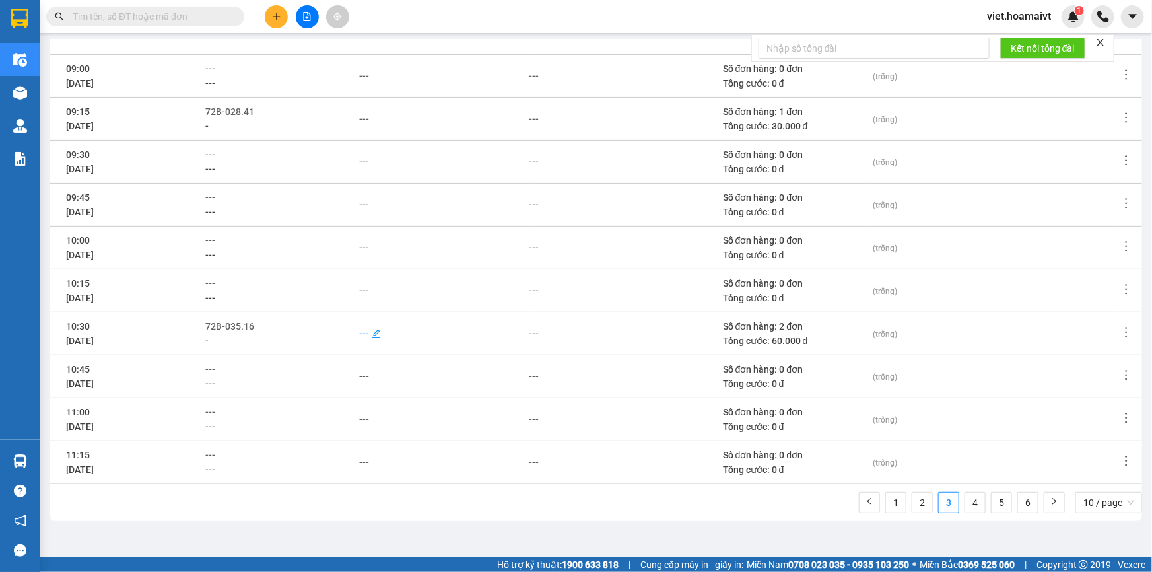
click at [366, 337] on div "---" at bounding box center [364, 333] width 10 height 15
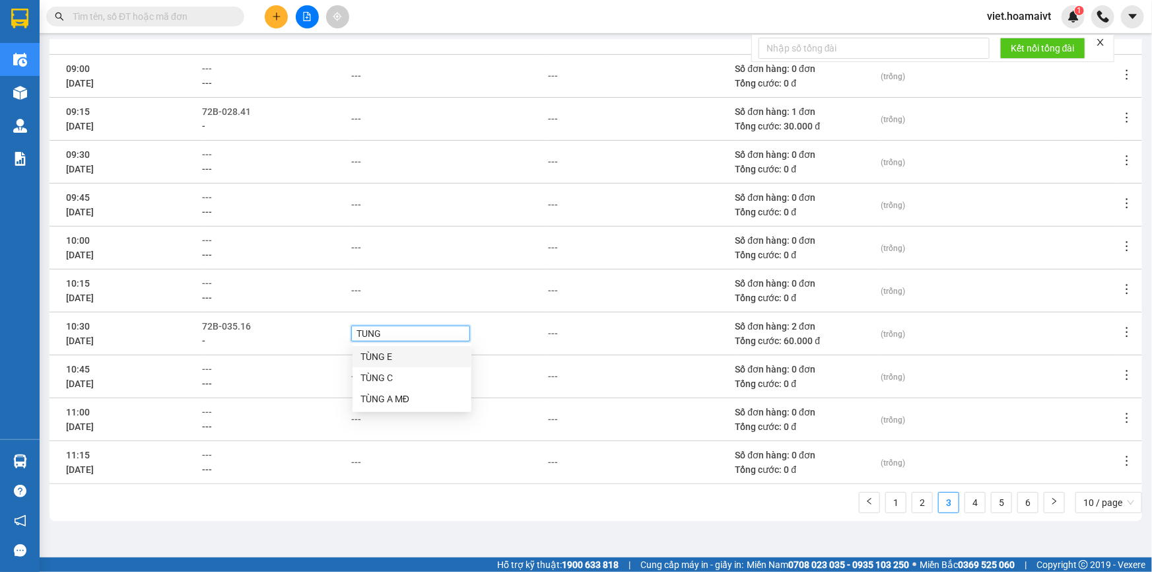
type input "TUNG C"
click at [368, 355] on div "TÙNG C" at bounding box center [411, 356] width 103 height 15
click at [481, 183] on td "---" at bounding box center [449, 204] width 197 height 43
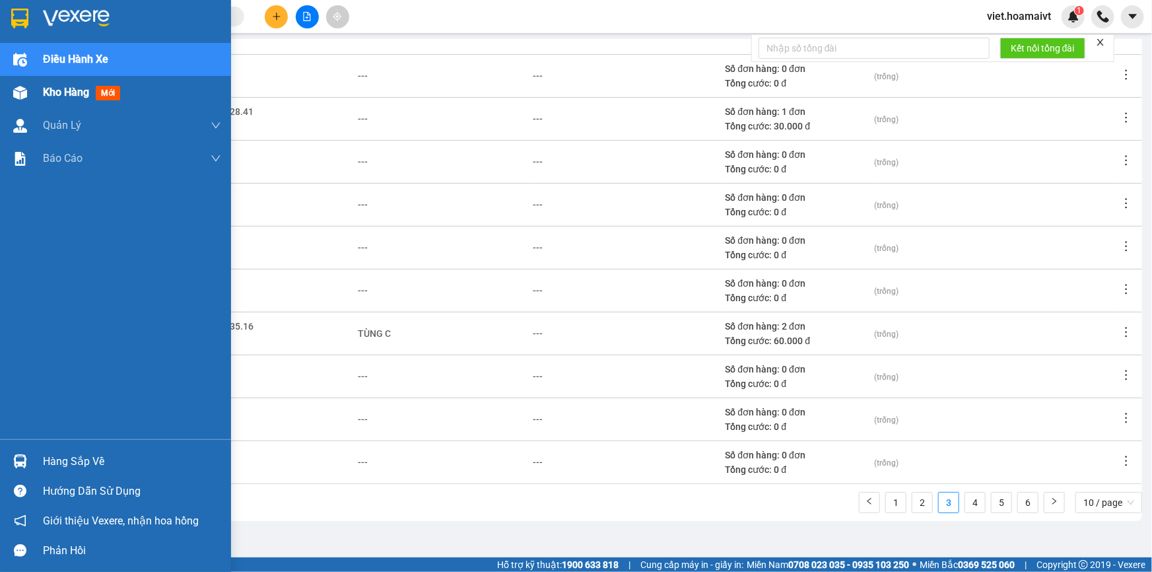
click at [71, 94] on span "Kho hàng" at bounding box center [66, 92] width 46 height 13
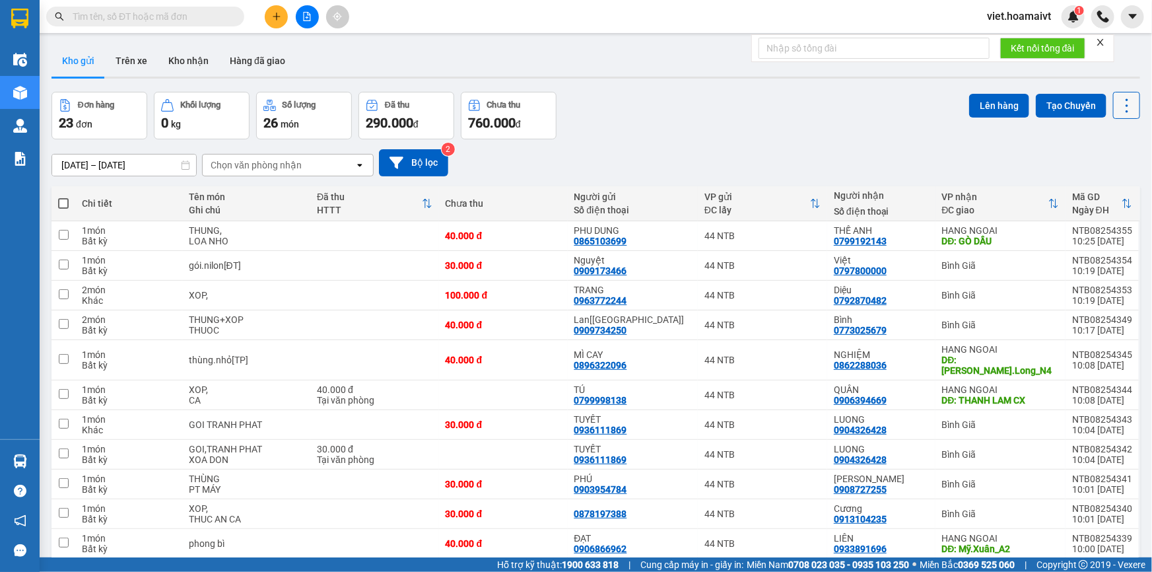
click at [1118, 108] on icon at bounding box center [1127, 105] width 18 height 18
click at [1091, 193] on span "Làm mới" at bounding box center [1099, 188] width 36 height 13
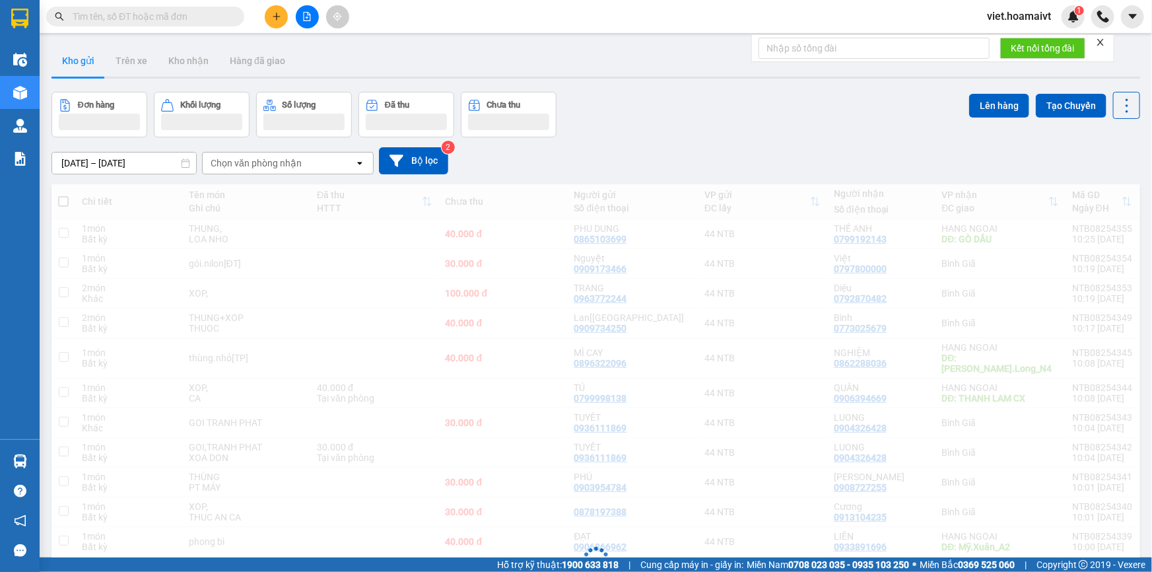
click at [819, 186] on div "Đang tải dữ liệu" at bounding box center [595, 569] width 1089 height 771
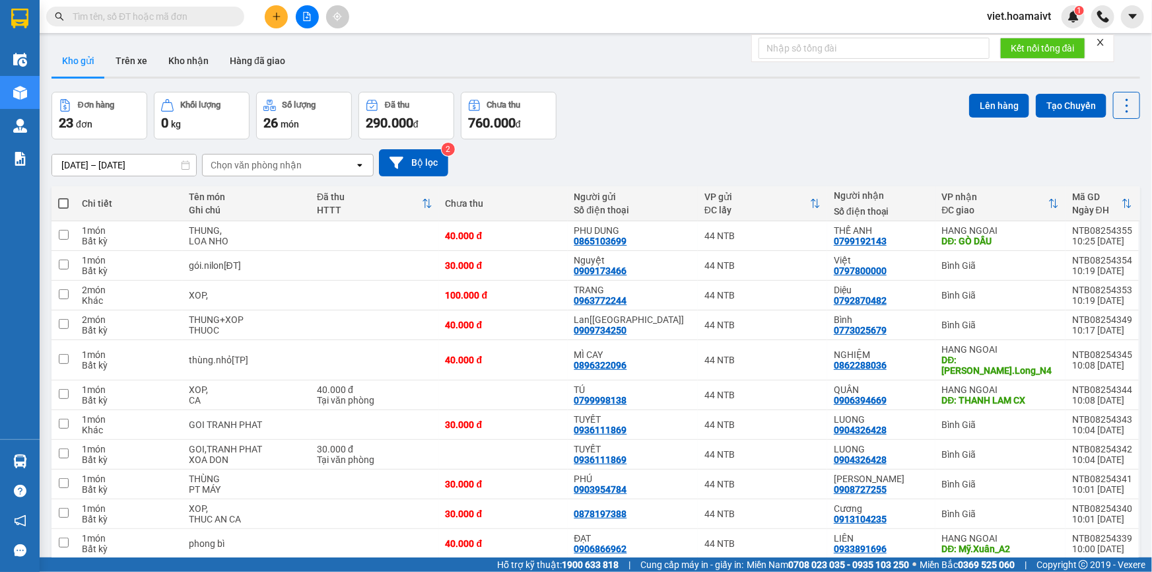
click at [1101, 42] on icon "close" at bounding box center [1100, 42] width 7 height 7
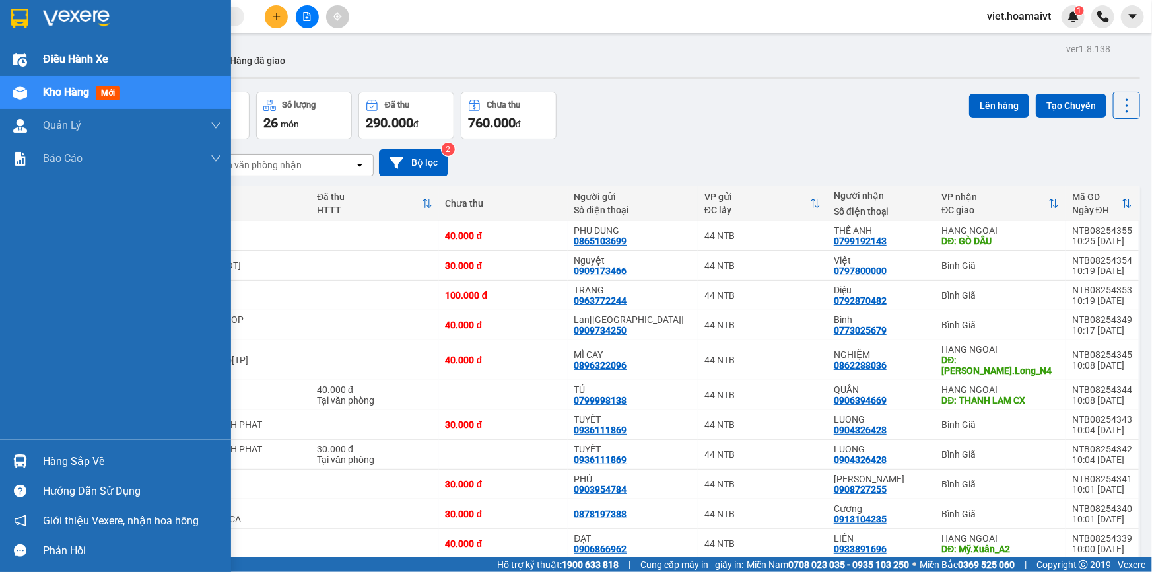
click at [68, 58] on span "Điều hành xe" at bounding box center [75, 59] width 65 height 17
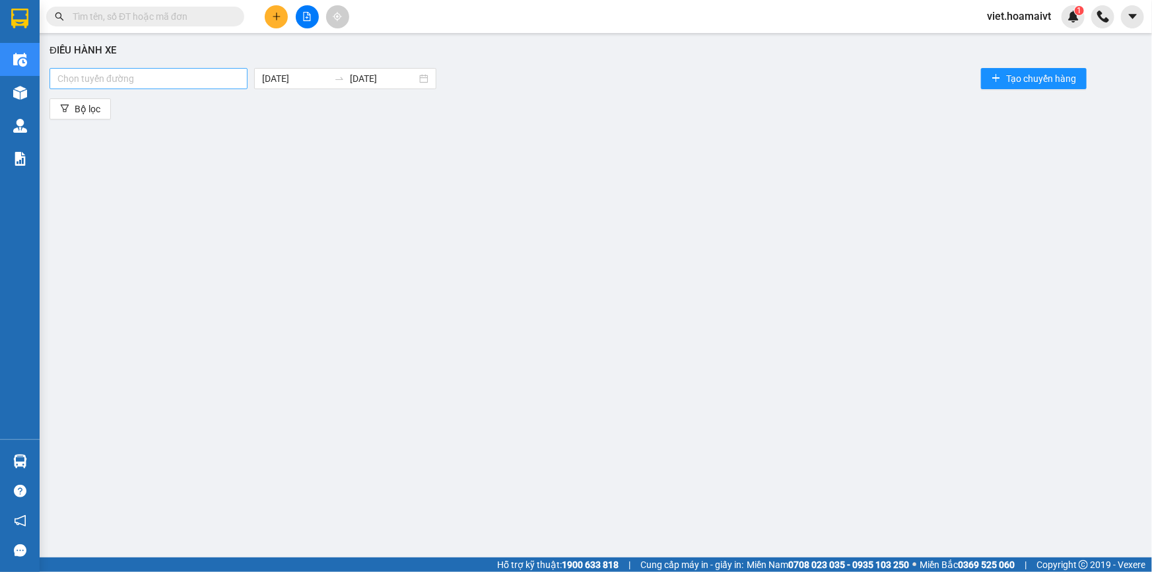
click at [143, 80] on div at bounding box center [148, 79] width 191 height 16
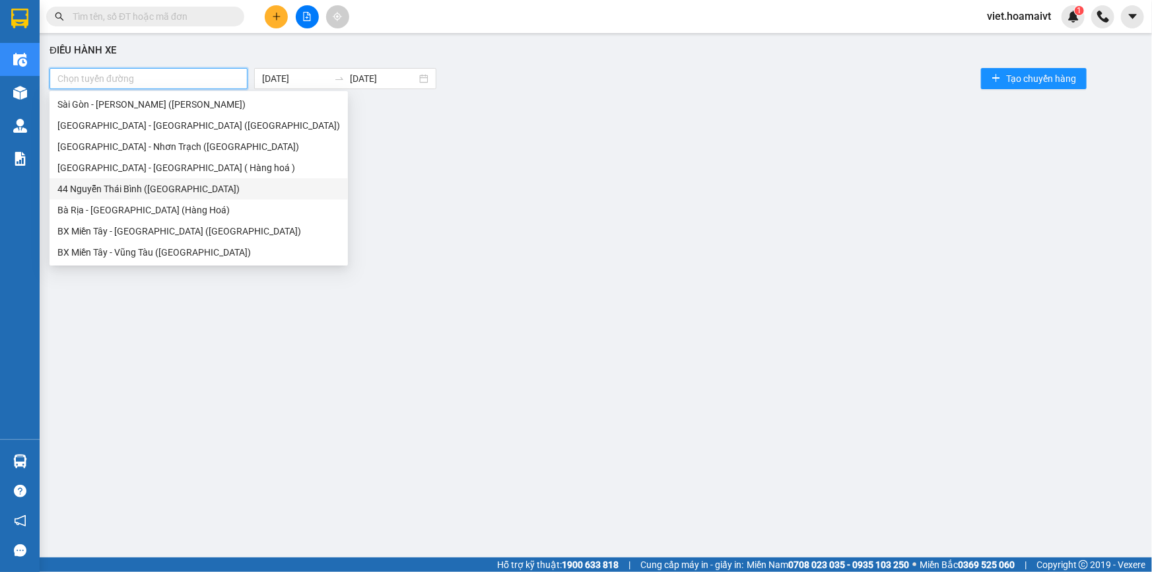
click at [113, 192] on div "44 Nguyễn Thái Bình (Hàng Ngoài)" at bounding box center [198, 189] width 283 height 15
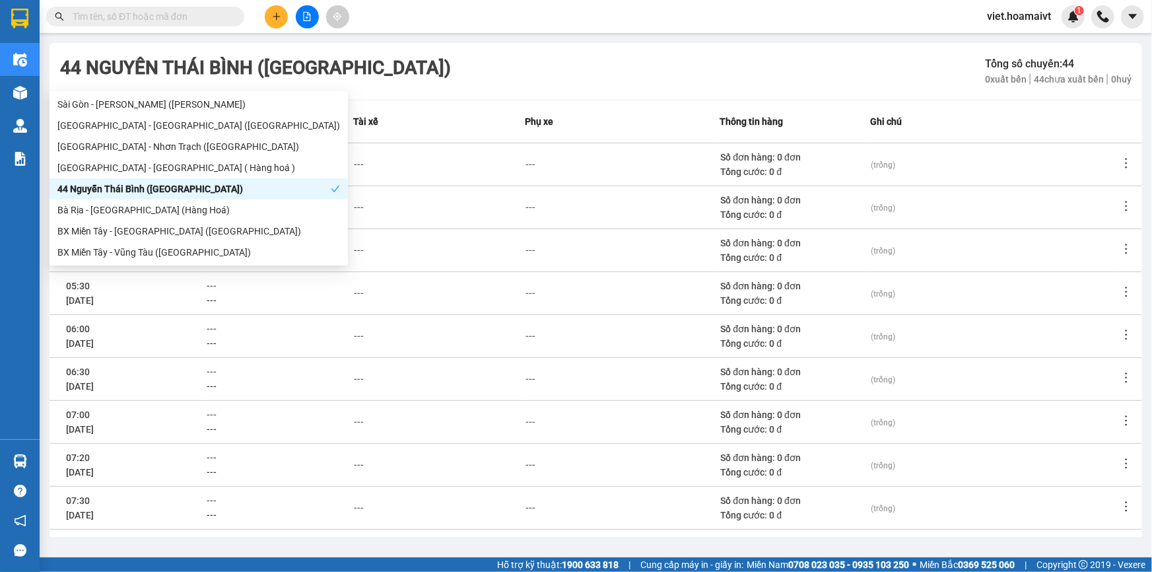
scroll to position [172, 0]
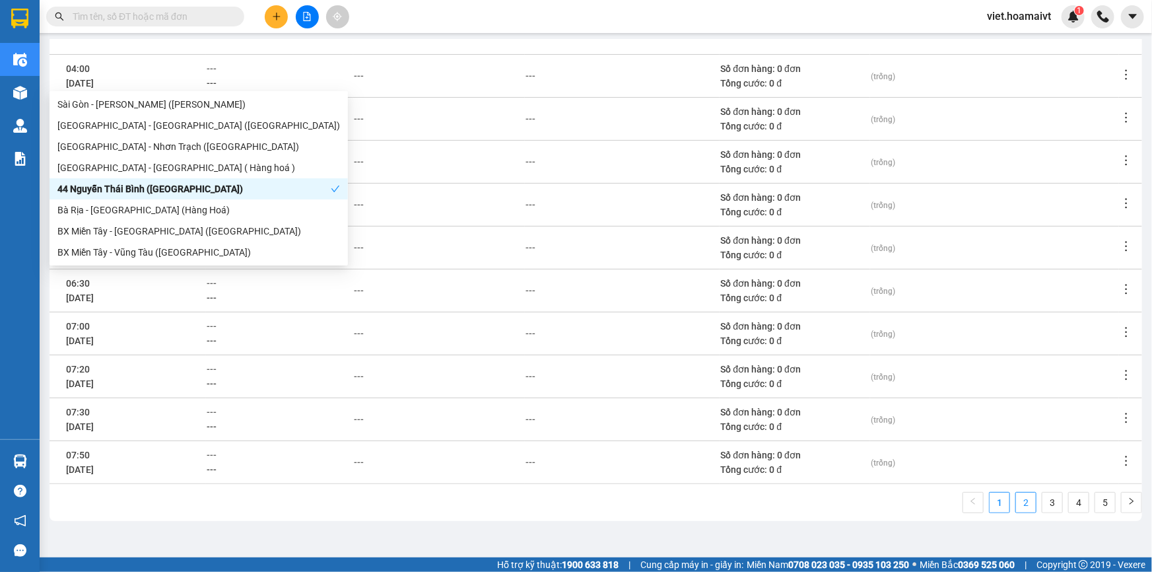
click at [1018, 512] on li "2" at bounding box center [1025, 502] width 21 height 21
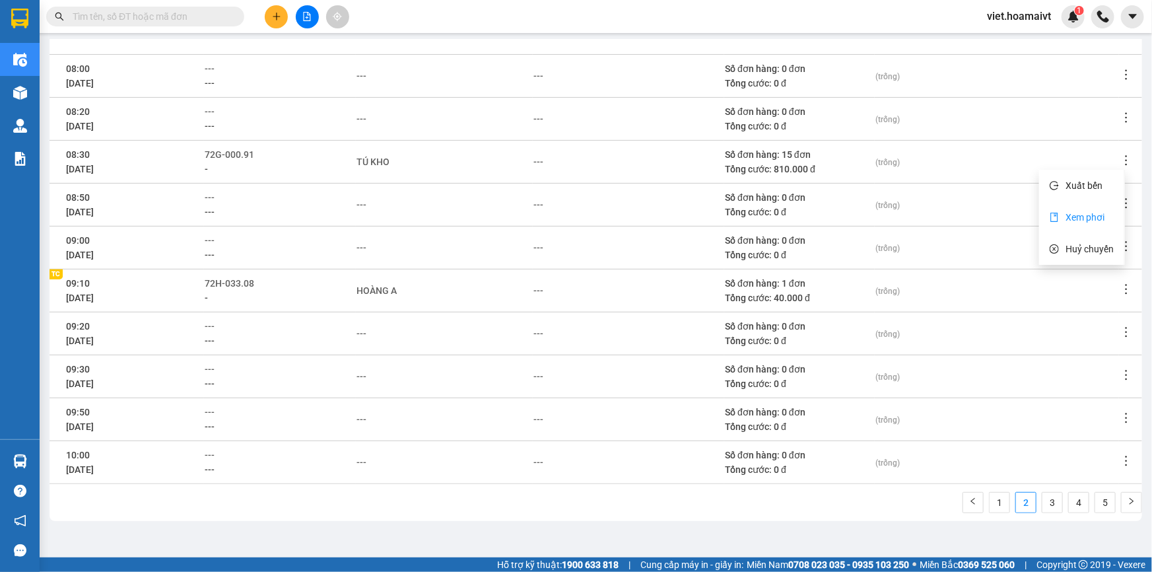
click at [1075, 212] on span "Xem phơi" at bounding box center [1085, 217] width 39 height 11
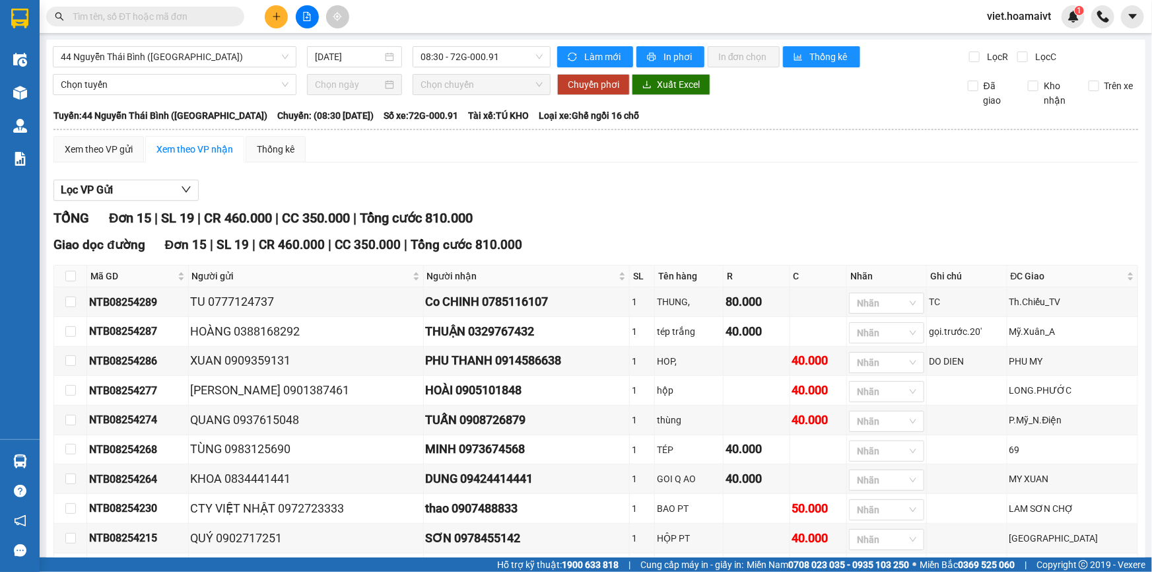
click at [622, 166] on div "Xem theo VP gửi Xem theo VP nhận Thống kê Lọc VP Gửi TỔNG Đơn 15 | SL 19 | CR …" at bounding box center [595, 457] width 1085 height 642
click at [597, 170] on div "Xem theo VP gửi Xem theo VP nhận Thống kê Lọc VP Gửi TỔNG Đơn 15 | SL 19 | CR …" at bounding box center [595, 457] width 1085 height 642
click at [536, 180] on div "Lọc VP Gửi" at bounding box center [595, 191] width 1085 height 22
click at [266, 20] on button at bounding box center [276, 16] width 23 height 23
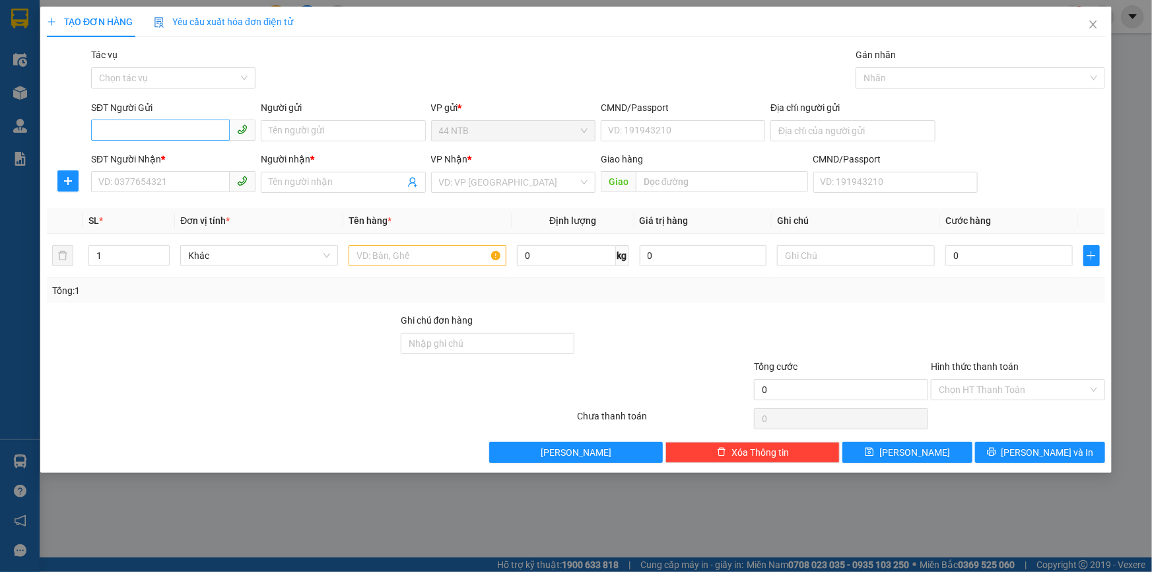
click at [157, 133] on input "SĐT Người Gửi" at bounding box center [160, 129] width 139 height 21
type input "0918345699"
click at [187, 158] on div "0918345699 - GIANG" at bounding box center [173, 157] width 149 height 15
type input "GIANG"
type input "0868603905"
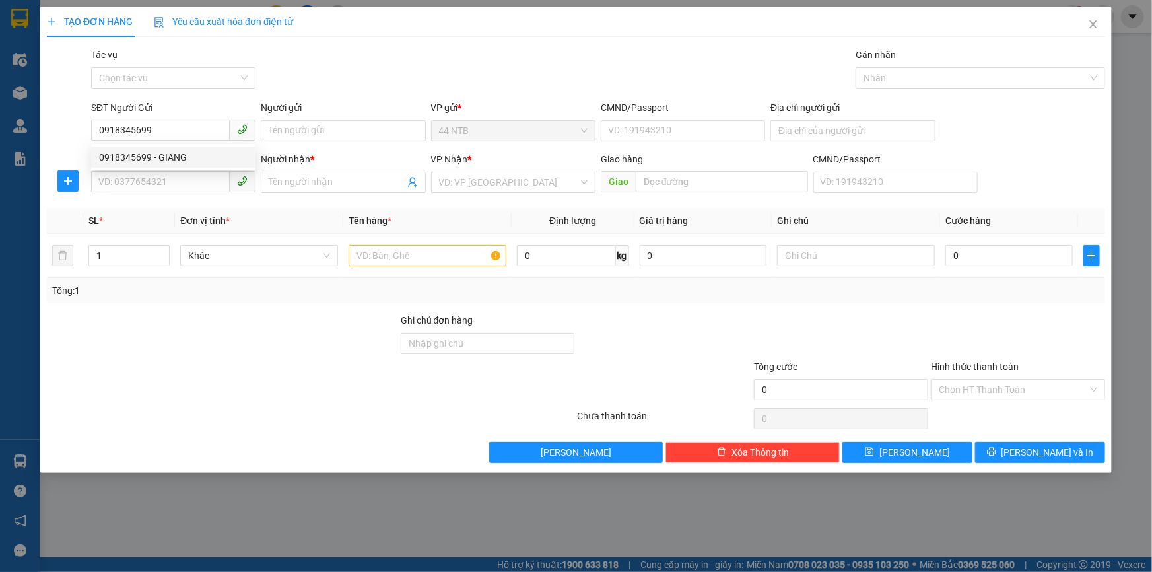
type input "THÙY"
type input "0918345699"
drag, startPoint x: 168, startPoint y: 185, endPoint x: 0, endPoint y: 218, distance: 170.9
click at [0, 218] on div "TẠO ĐƠN HÀNG Yêu cầu xuất hóa đơn điện tử Transit Pickup Surcharge Ids Transit …" at bounding box center [576, 286] width 1152 height 572
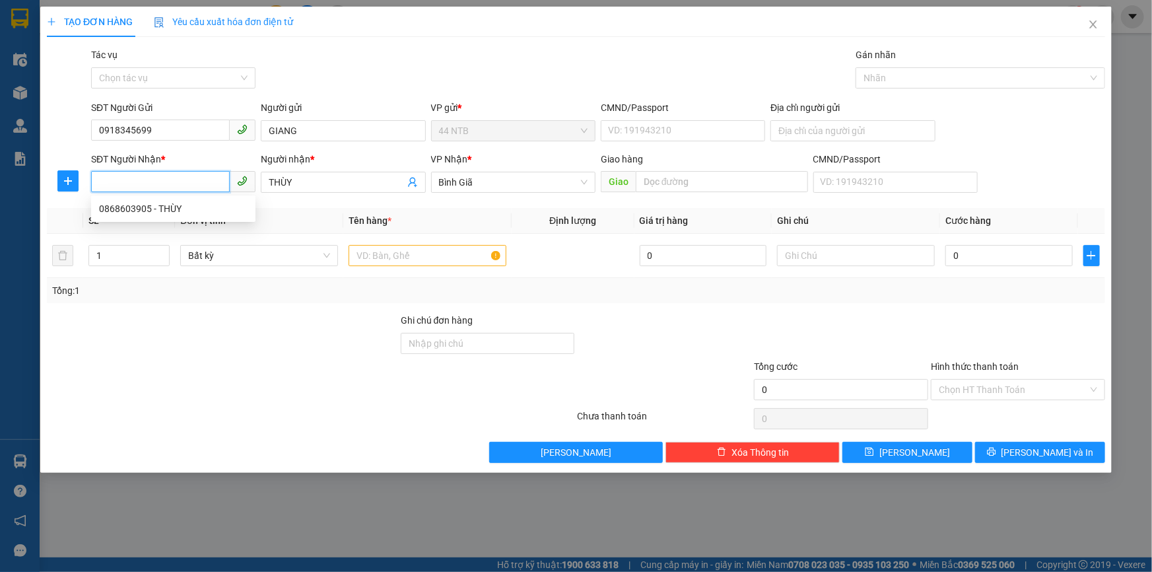
click at [147, 180] on input "SĐT Người Nhận *" at bounding box center [160, 181] width 139 height 21
type input "0938088848"
click at [180, 205] on div "0938088848 - NGUYÊN" at bounding box center [173, 208] width 149 height 15
type input "NGUYÊN"
type input "Phước.Hòa"
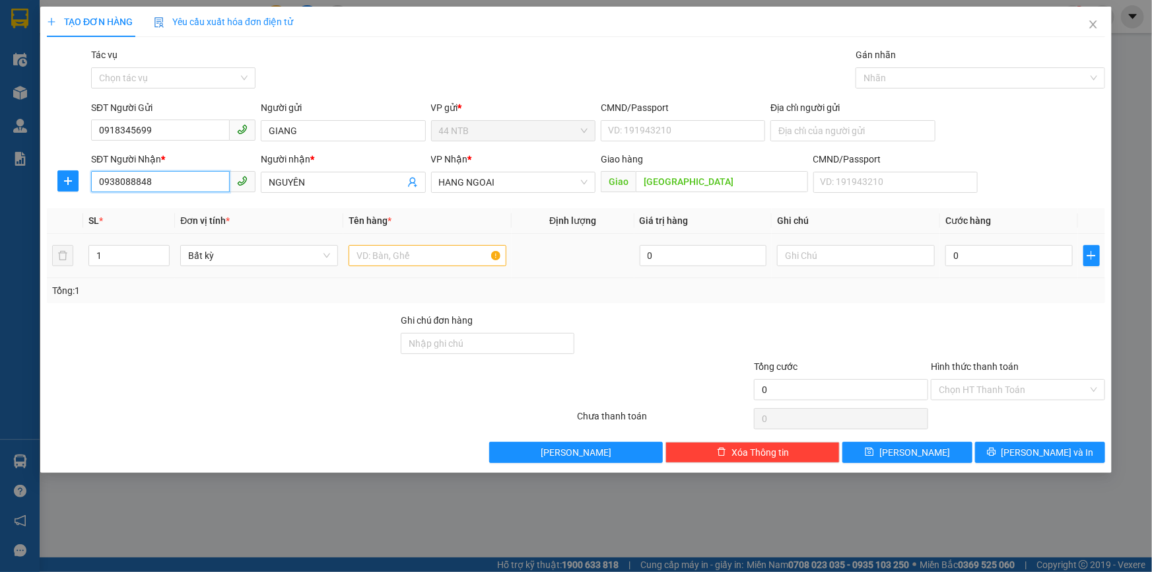
type input "0938088848"
click at [452, 256] on input "text" at bounding box center [428, 255] width 158 height 21
type input "TÚI GIẤY"
click at [971, 259] on input "0" at bounding box center [1008, 255] width 127 height 21
type input "4"
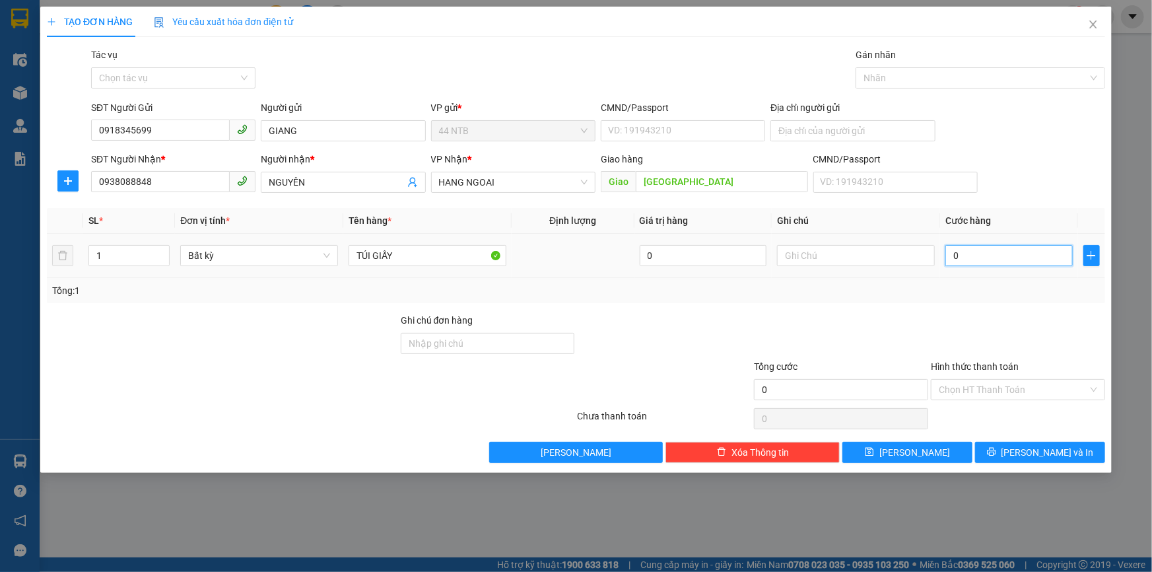
type input "4"
type input "40"
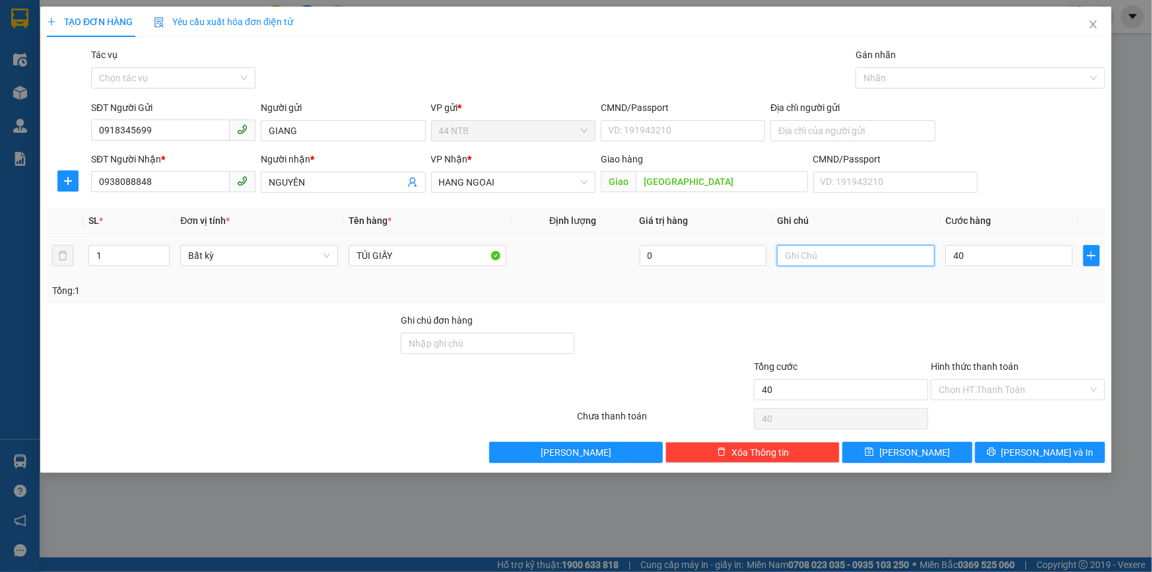
type input "40.000"
click at [875, 254] on input "text" at bounding box center [856, 255] width 158 height 21
click at [796, 263] on input "text" at bounding box center [856, 255] width 158 height 21
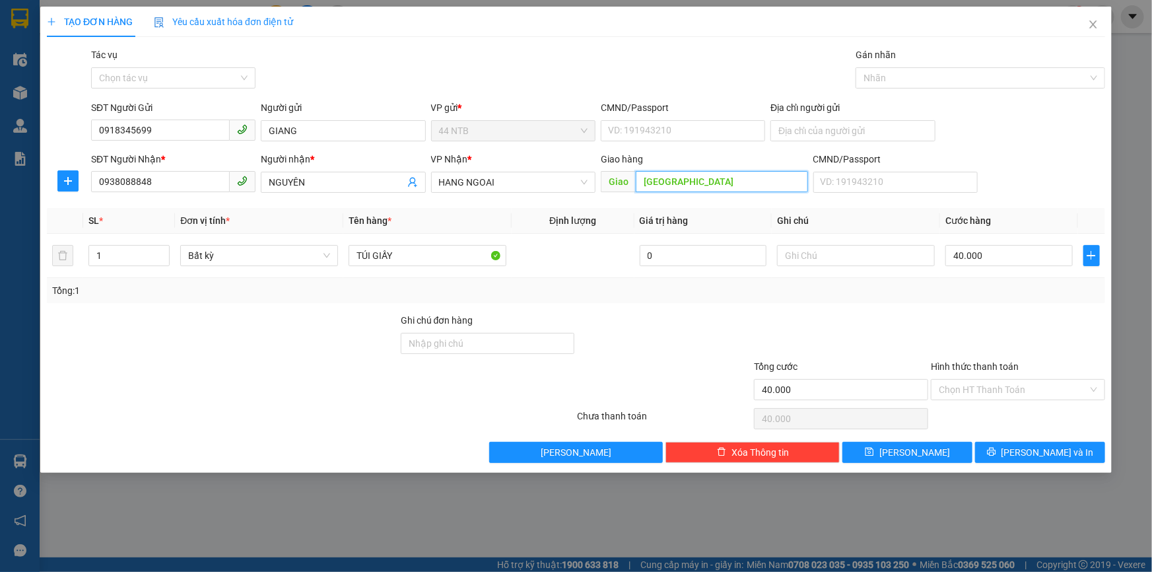
click at [694, 189] on input "Phước.Hòa" at bounding box center [722, 181] width 172 height 21
type input "LAM SƠN"
click at [592, 61] on div "Gói vận chuyển * Tiêu chuẩn Tác vụ Chọn tác vụ Gán nhãn Nhãn" at bounding box center [597, 71] width 1019 height 46
click at [613, 19] on div "TẠO ĐƠN HÀNG Yêu cầu xuất hóa đơn điện tử" at bounding box center [576, 22] width 1058 height 30
click at [842, 129] on input "Địa chỉ người gửi" at bounding box center [852, 130] width 164 height 21
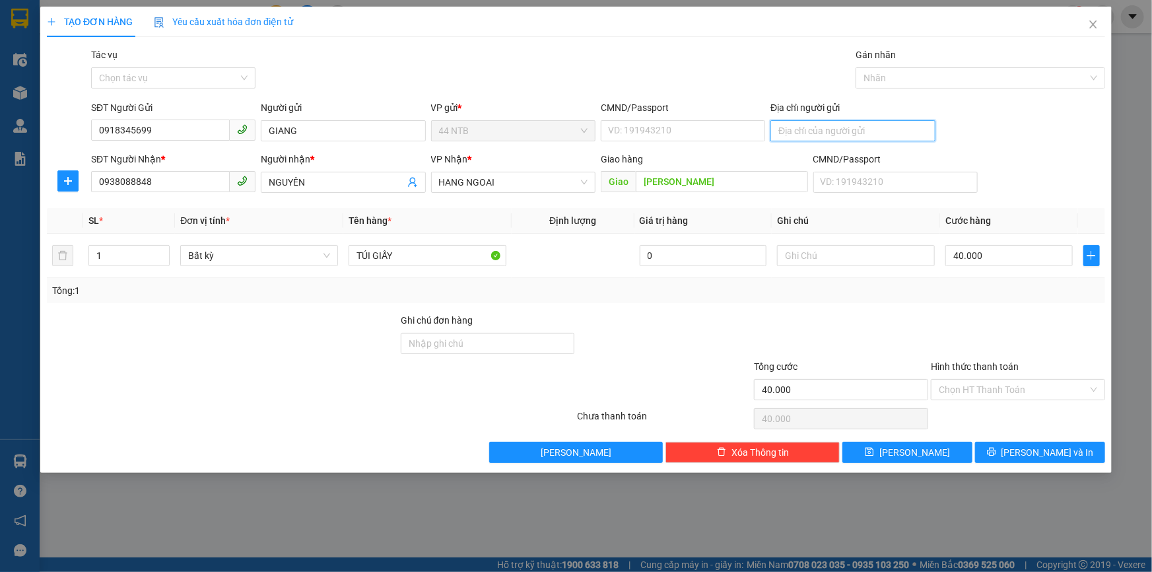
type input "D"
type input "ĐƯỜNG SỐ 7 KP 5 AN PHÚ THỦ ĐỨC"
click at [639, 63] on div "Gói vận chuyển * Tiêu chuẩn Tác vụ Chọn tác vụ Gán nhãn Nhãn" at bounding box center [597, 71] width 1019 height 46
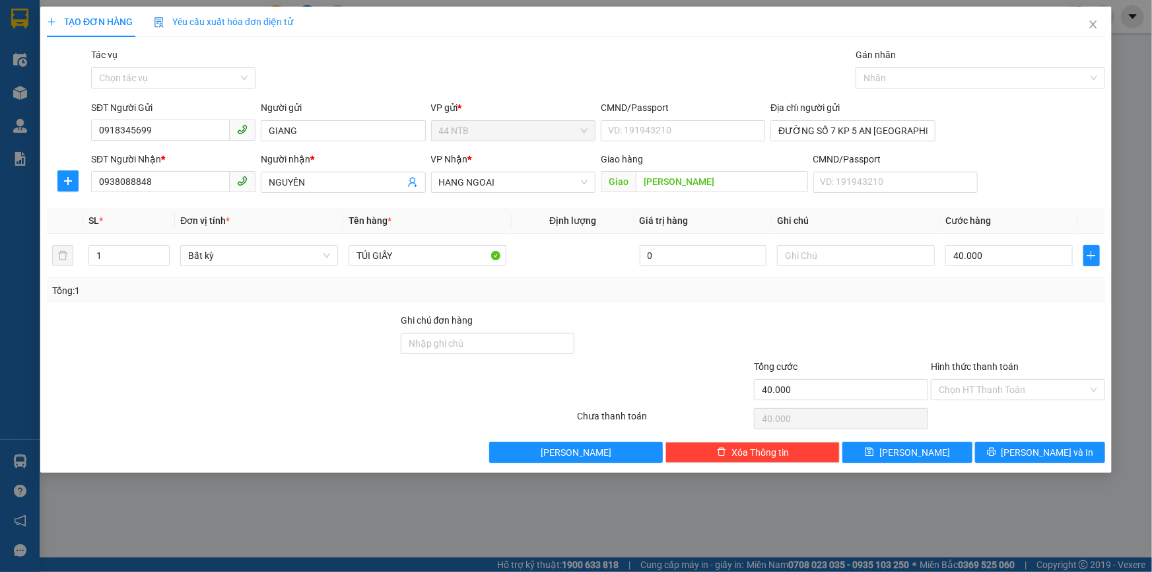
click at [462, 48] on div "Gói vận chuyển * Tiêu chuẩn Tác vụ Chọn tác vụ Gán nhãn Nhãn" at bounding box center [597, 71] width 1019 height 46
click at [484, 41] on div "TẠO ĐƠN HÀNG Yêu cầu xuất hóa đơn điện tử Transit Pickup Surcharge Ids Transit …" at bounding box center [576, 235] width 1058 height 456
click at [996, 331] on div at bounding box center [1018, 336] width 177 height 46
click at [974, 340] on div at bounding box center [1018, 336] width 177 height 46
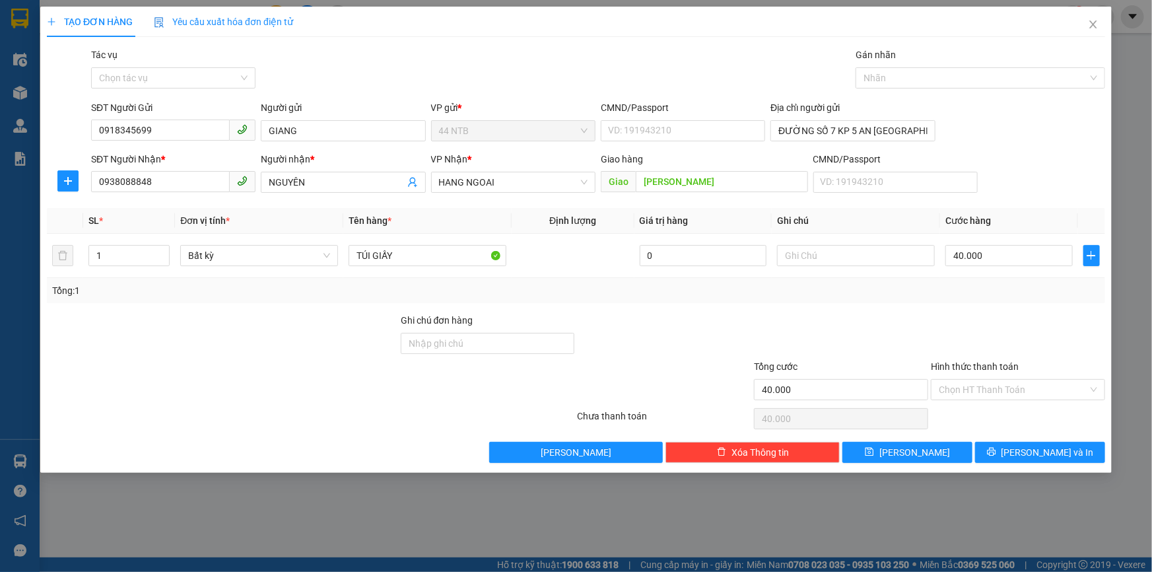
click at [954, 339] on div at bounding box center [1018, 336] width 177 height 46
click at [866, 258] on input "text" at bounding box center [856, 255] width 158 height 21
click at [814, 257] on input "text" at bounding box center [856, 255] width 158 height 21
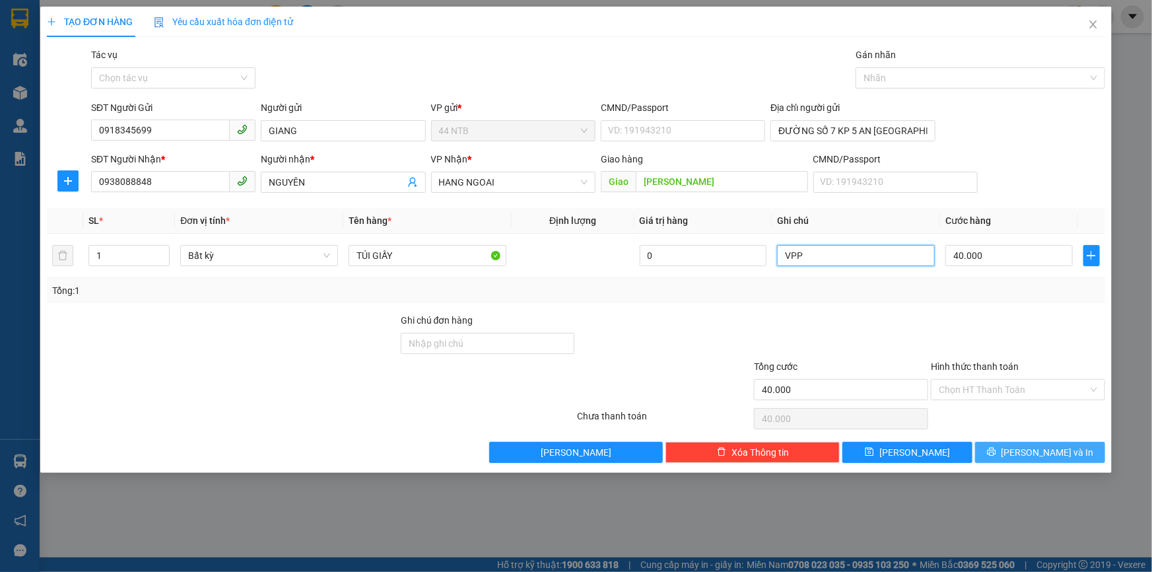
type input "VPP"
click at [1001, 444] on button "Lưu và In" at bounding box center [1040, 452] width 130 height 21
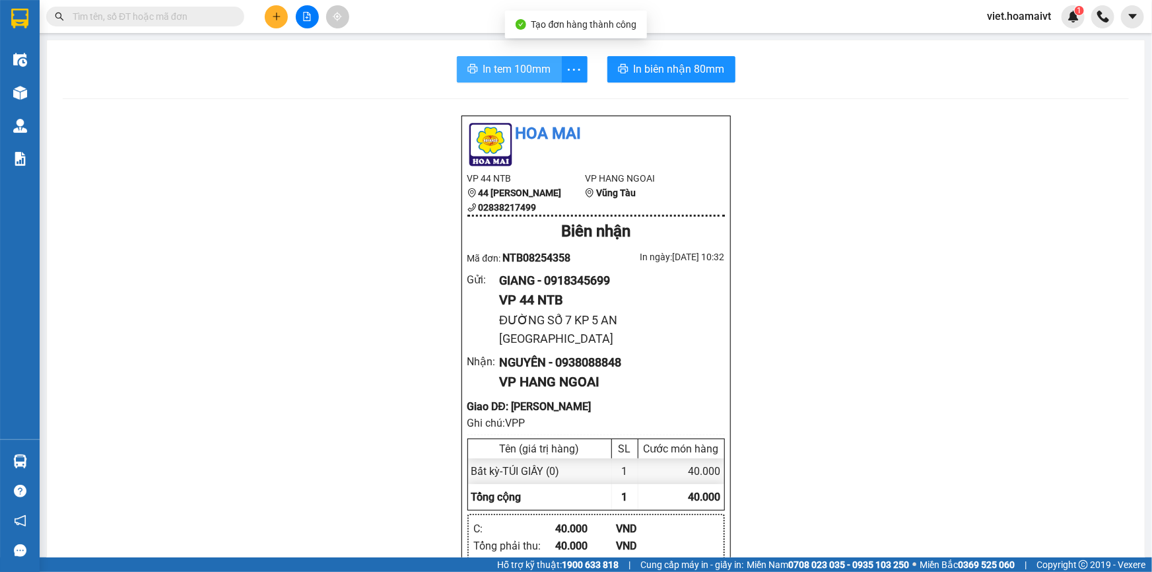
click at [549, 74] on button "In tem 100mm" at bounding box center [509, 69] width 105 height 26
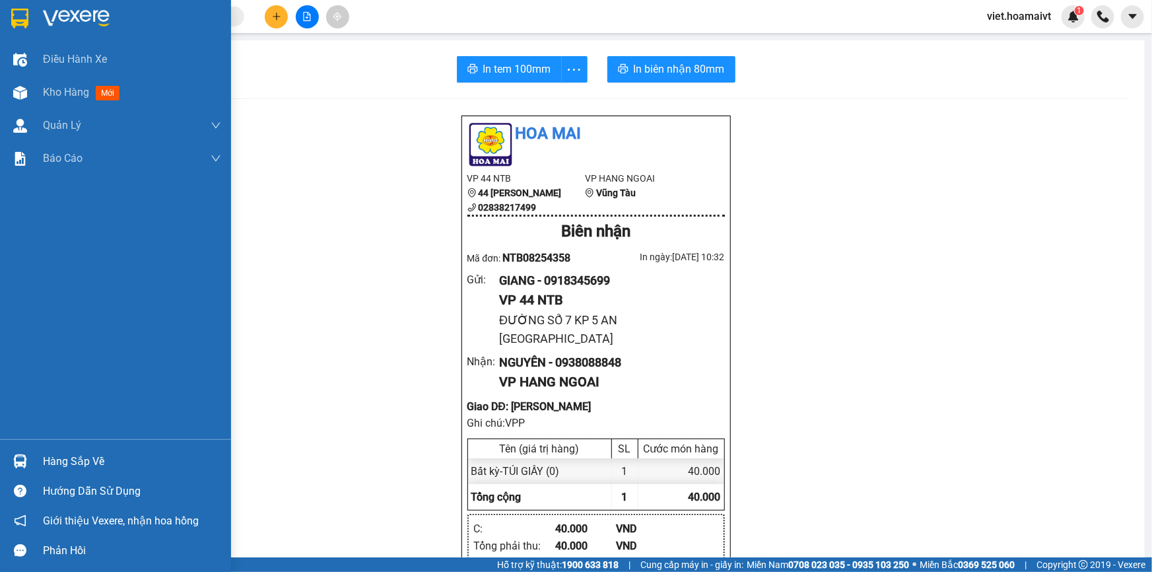
click at [66, 9] on img at bounding box center [76, 19] width 67 height 20
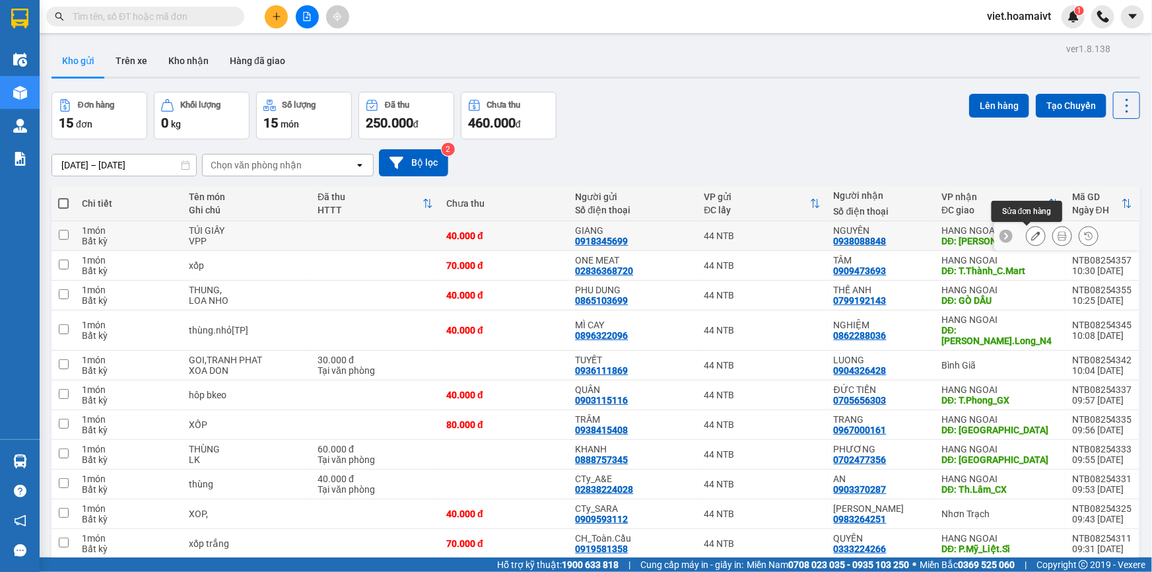
click at [1031, 231] on icon at bounding box center [1035, 235] width 9 height 9
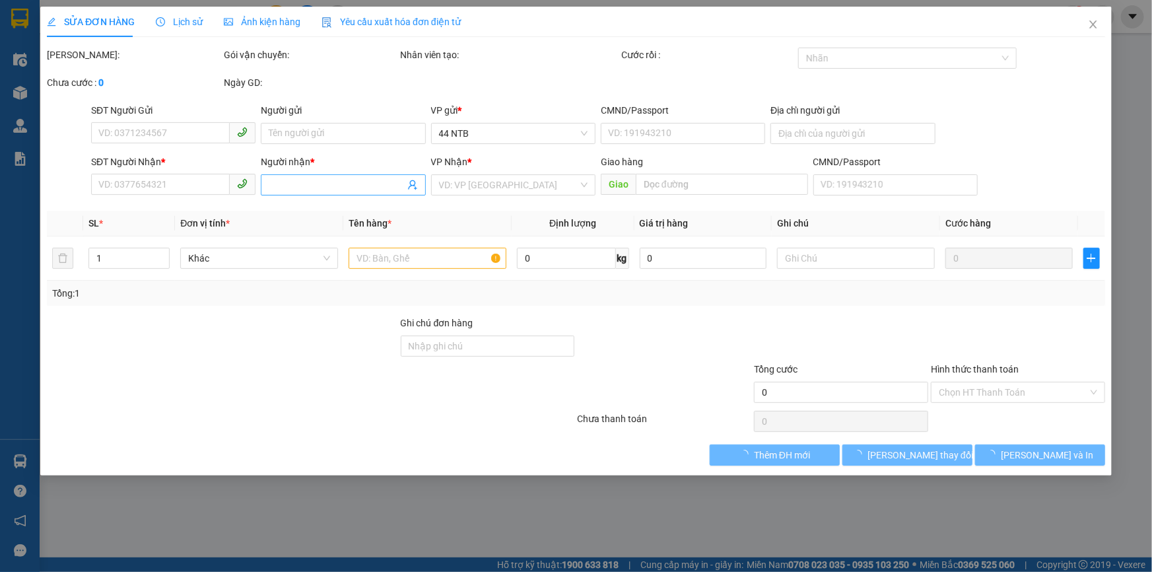
type input "0918345699"
type input "GIANG"
type input "ĐƯỜNG SỐ 7 KP 5 AN PHÚ THỦ ĐỨC"
type input "0938088848"
type input "NGUYÊN"
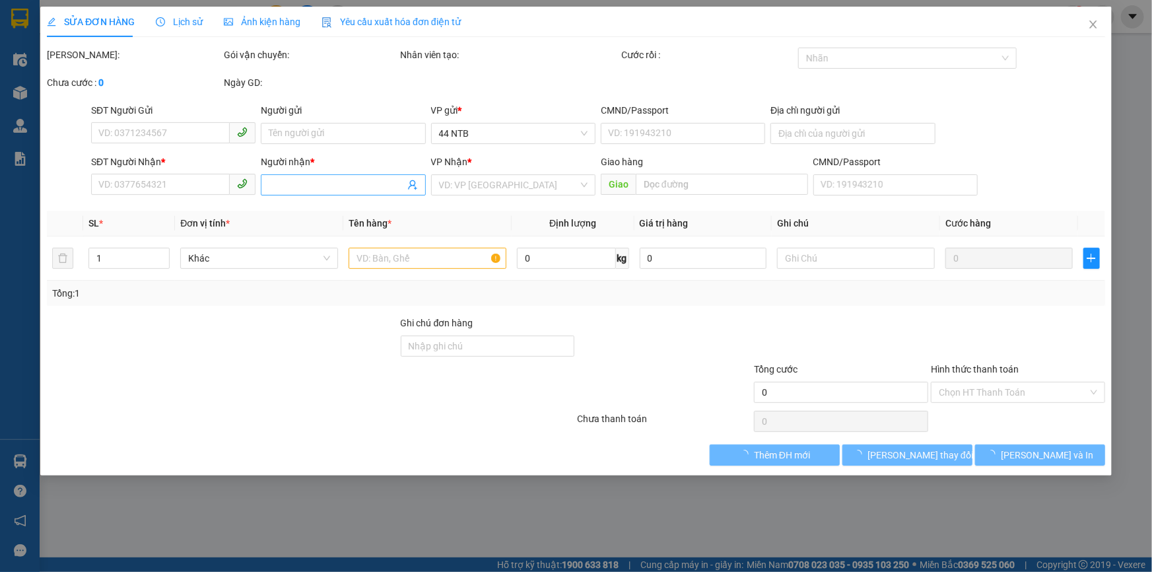
type input "LAM SƠN"
type input "40.000"
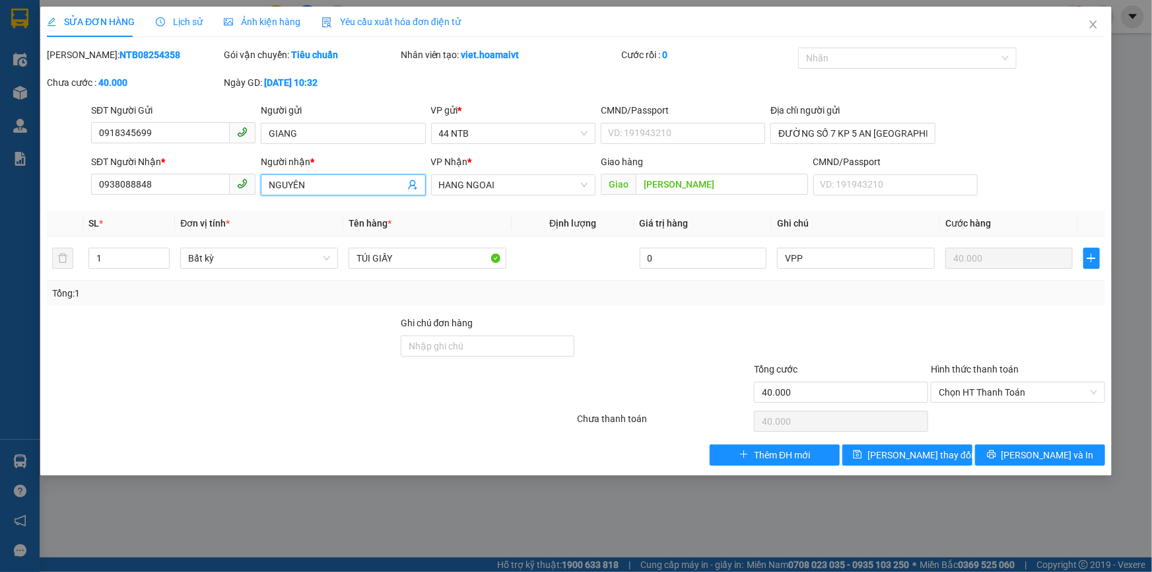
drag, startPoint x: 327, startPoint y: 189, endPoint x: 176, endPoint y: 201, distance: 152.3
click at [178, 204] on div "Total Paid Fee 0 Total UnPaid Fee 40.000 Cash Collection Total Fee Mã ĐH: NTB08…" at bounding box center [576, 257] width 1058 height 418
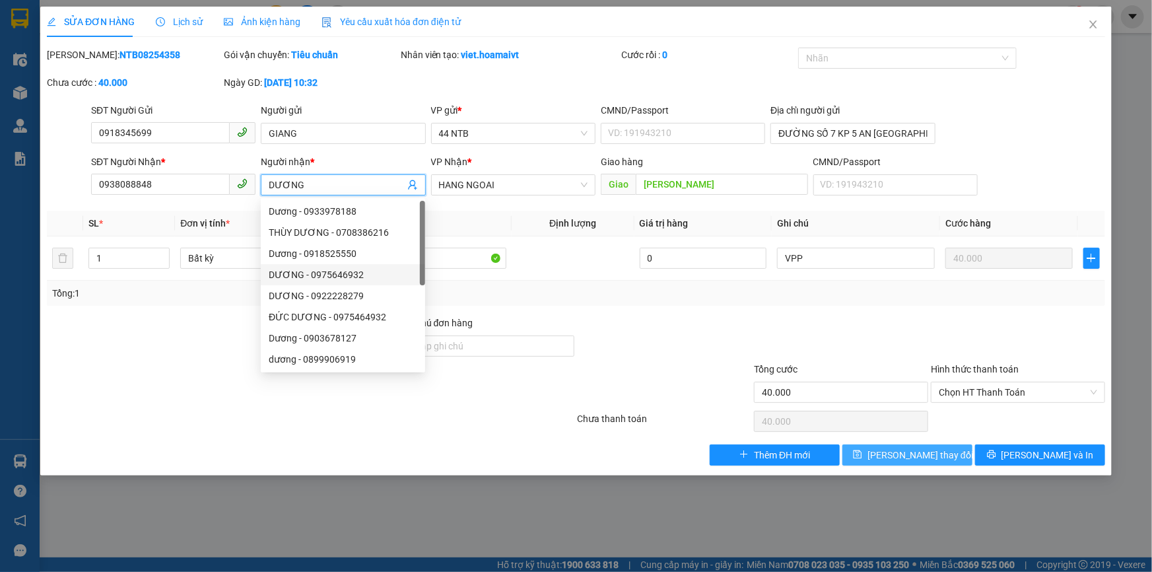
type input "DƯƠNG"
drag, startPoint x: 909, startPoint y: 449, endPoint x: 817, endPoint y: 450, distance: 91.8
click at [903, 448] on span "Lưu thay đổi" at bounding box center [921, 455] width 106 height 15
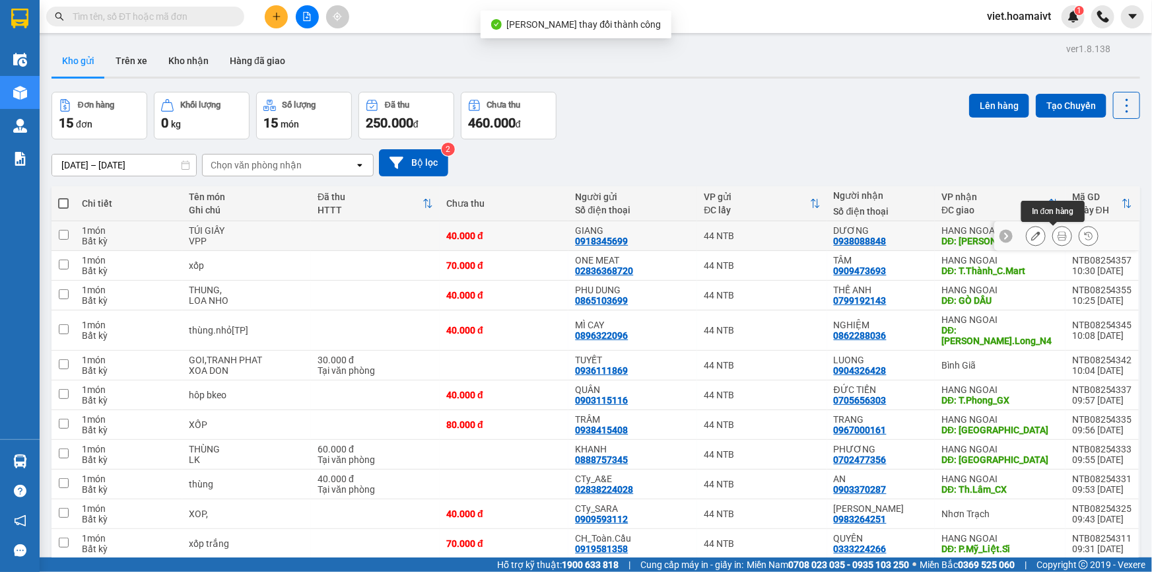
click at [1058, 234] on icon at bounding box center [1062, 235] width 9 height 9
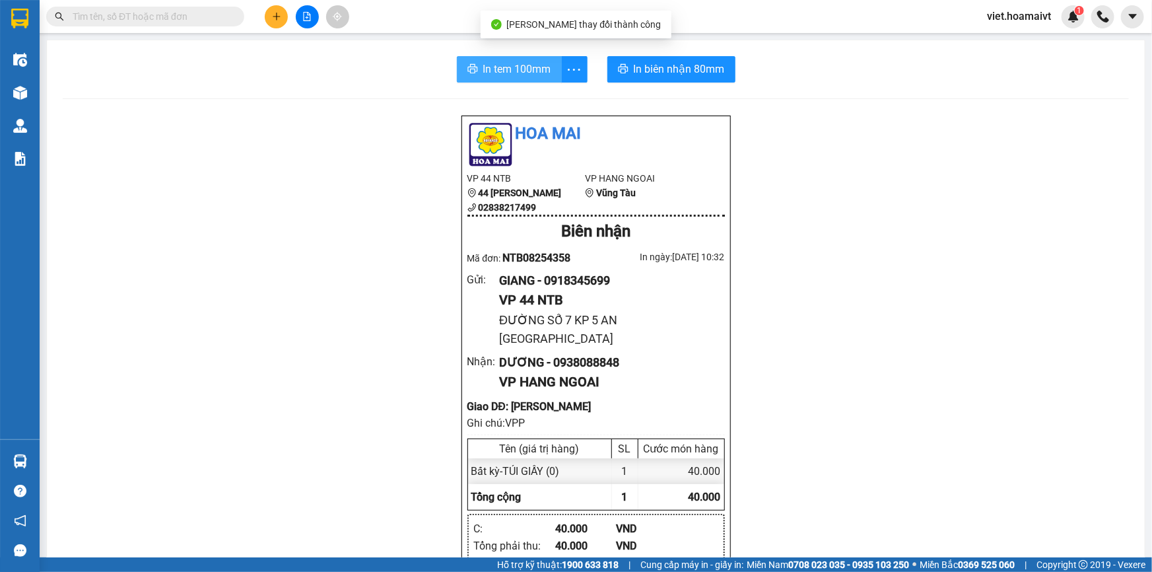
click at [514, 59] on button "In tem 100mm" at bounding box center [509, 69] width 105 height 26
drag, startPoint x: 947, startPoint y: 380, endPoint x: 714, endPoint y: 99, distance: 365.7
click at [285, 10] on button at bounding box center [276, 16] width 23 height 23
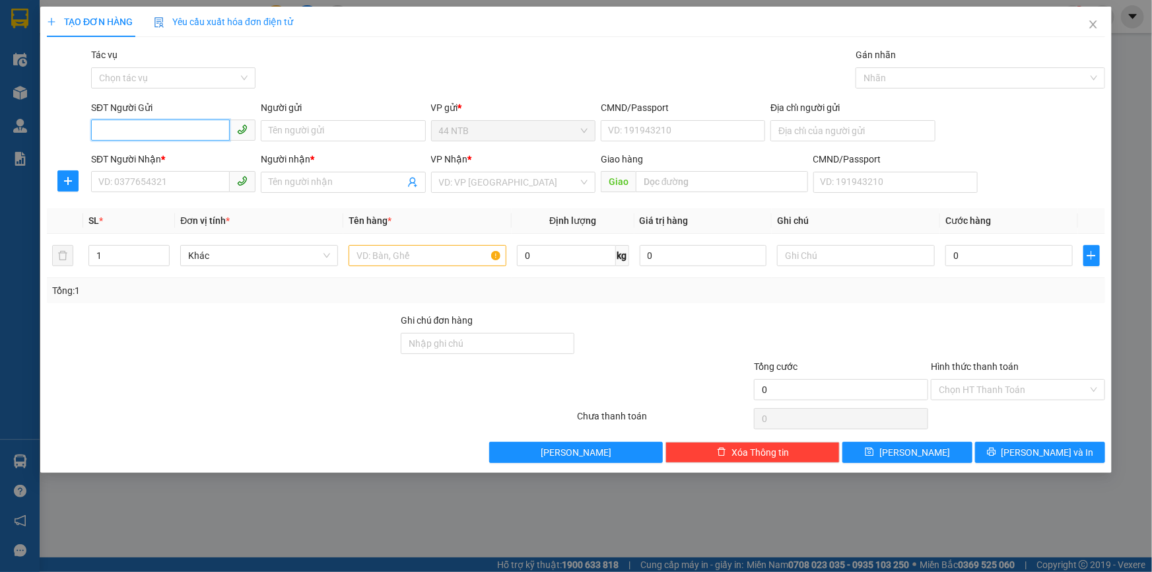
click at [139, 137] on input "SĐT Người Gửi" at bounding box center [160, 129] width 139 height 21
type input "0908468847"
click at [185, 154] on div "0908468847 - hoa" at bounding box center [173, 157] width 149 height 15
type input "hoa"
type input "0764772772"
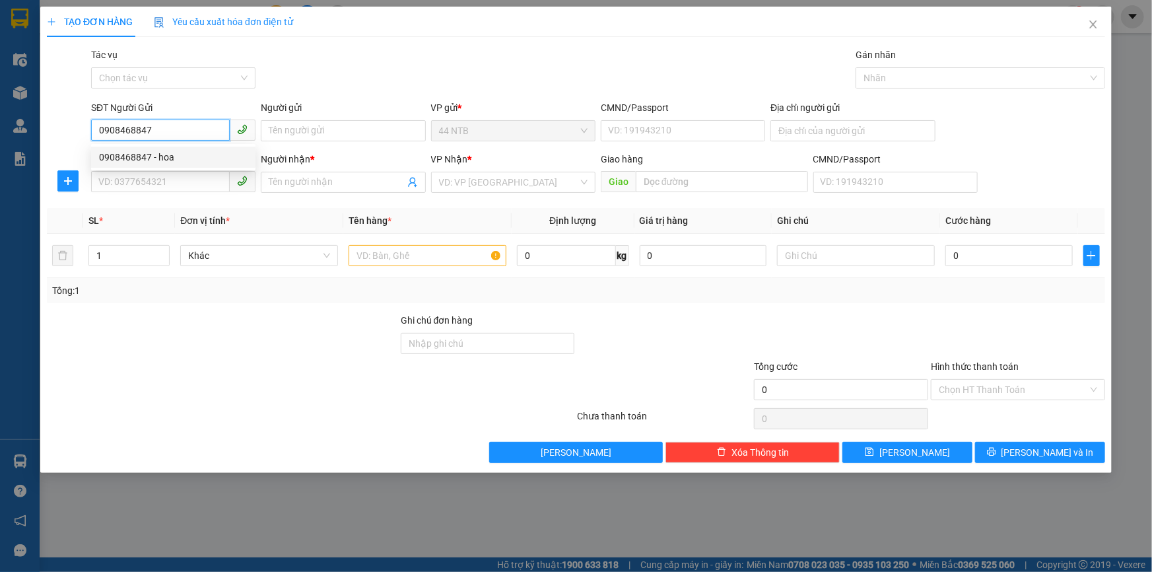
type input "Nga(Mỹ Cảnh)"
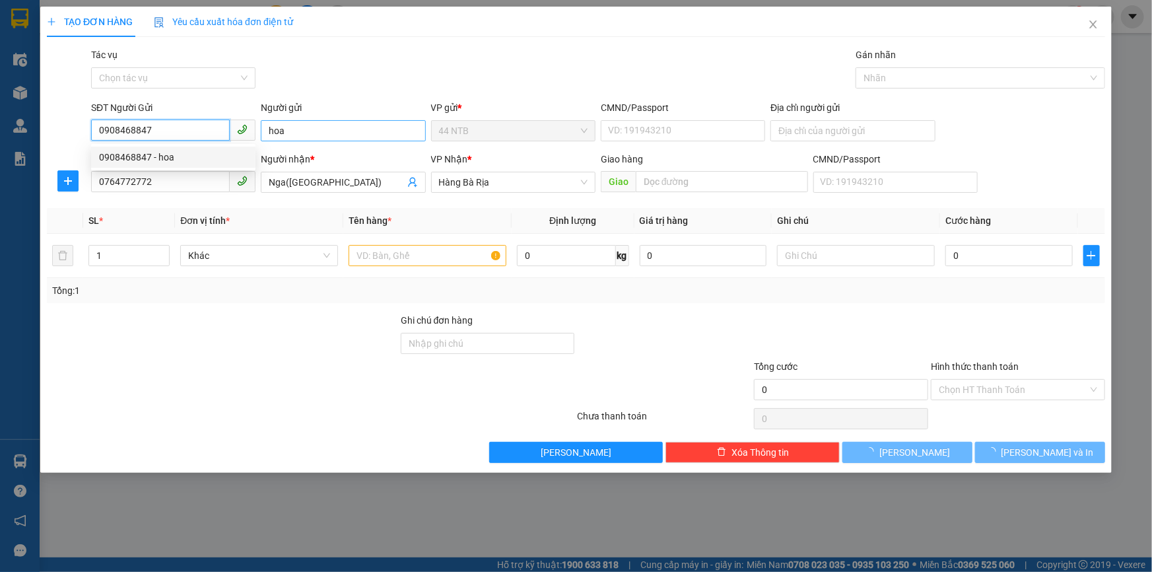
type input "0908468847"
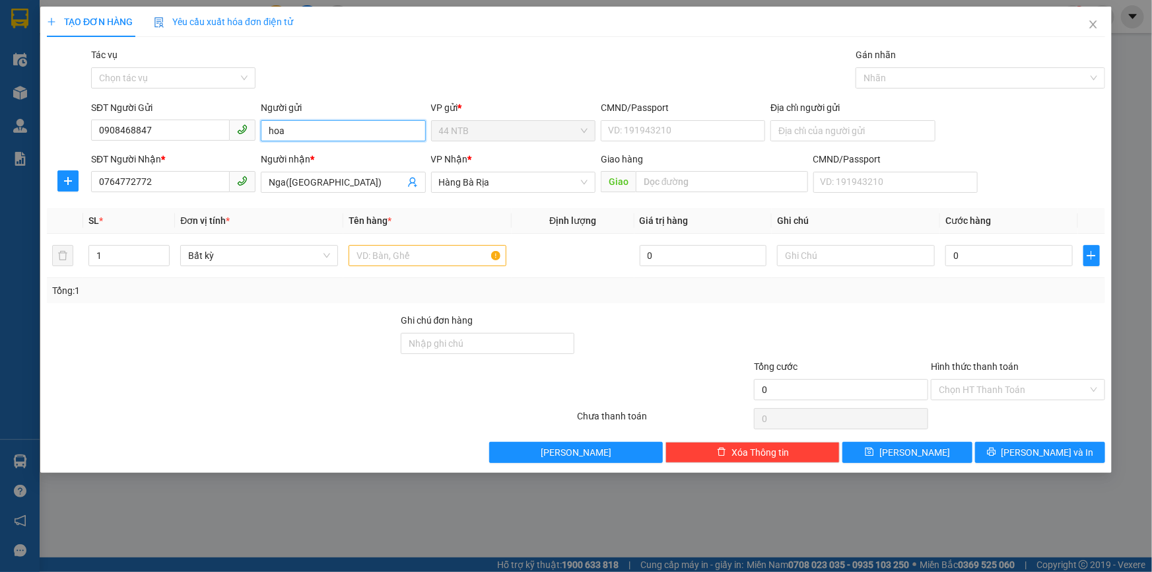
drag, startPoint x: 279, startPoint y: 134, endPoint x: 158, endPoint y: 151, distance: 122.7
click at [158, 151] on form "SĐT Người Gửi 0908468847 Người gửi hoa hoa VP gửi * 44 NTB CMND/Passport VD: 19…" at bounding box center [576, 149] width 1058 height 98
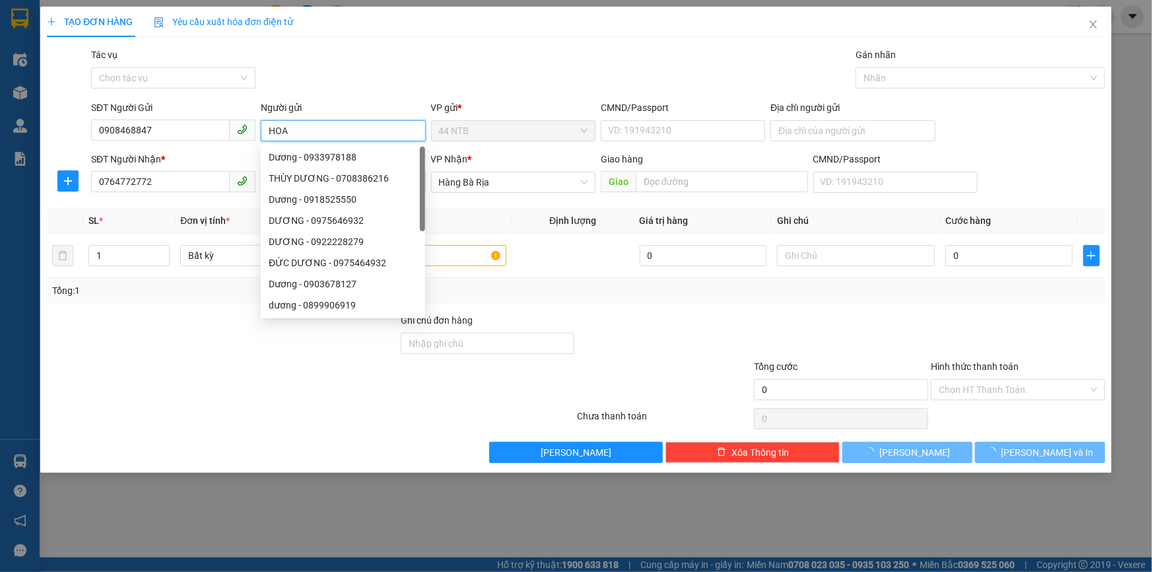
type input "HOA"
click at [337, 50] on div "Gói vận chuyển * Tiêu chuẩn Tác vụ Chọn tác vụ Gán nhãn Nhãn" at bounding box center [597, 71] width 1019 height 46
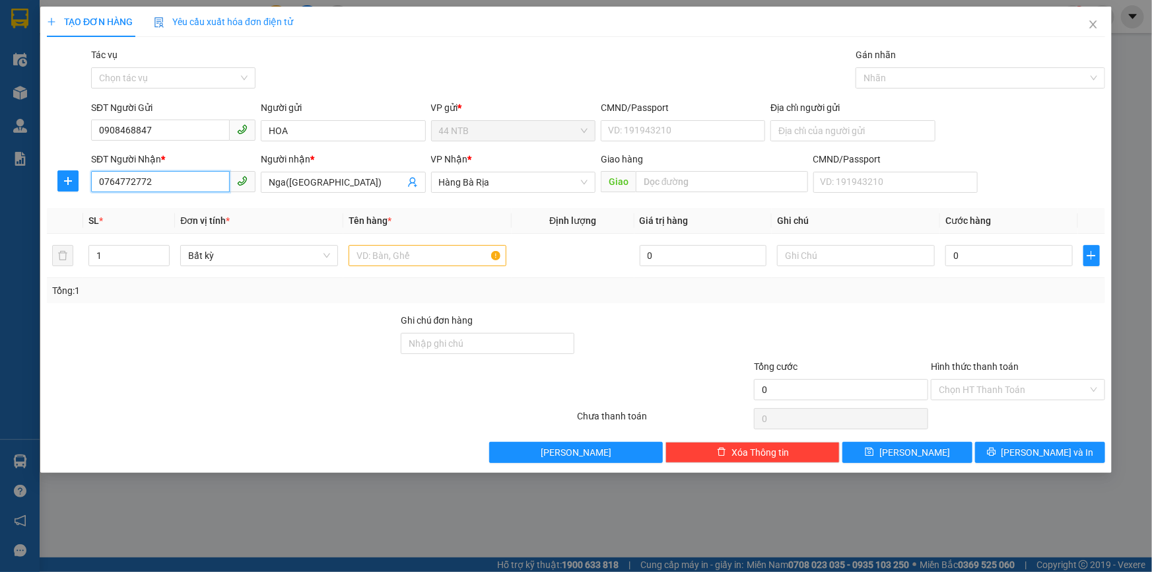
click at [162, 185] on input "0764772772" at bounding box center [160, 181] width 139 height 21
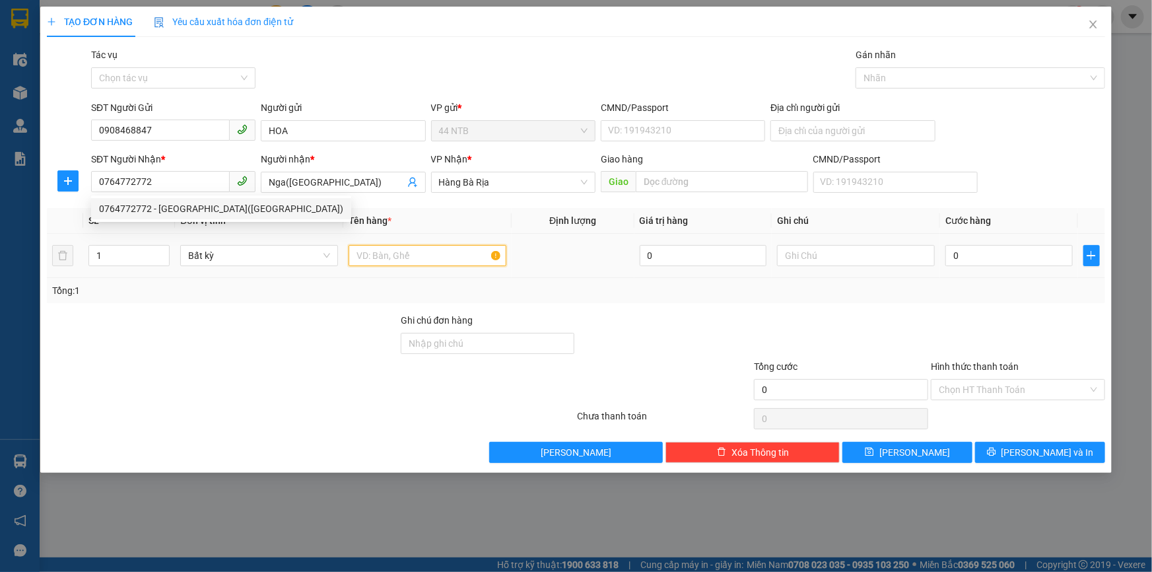
click at [415, 254] on input "text" at bounding box center [428, 255] width 158 height 21
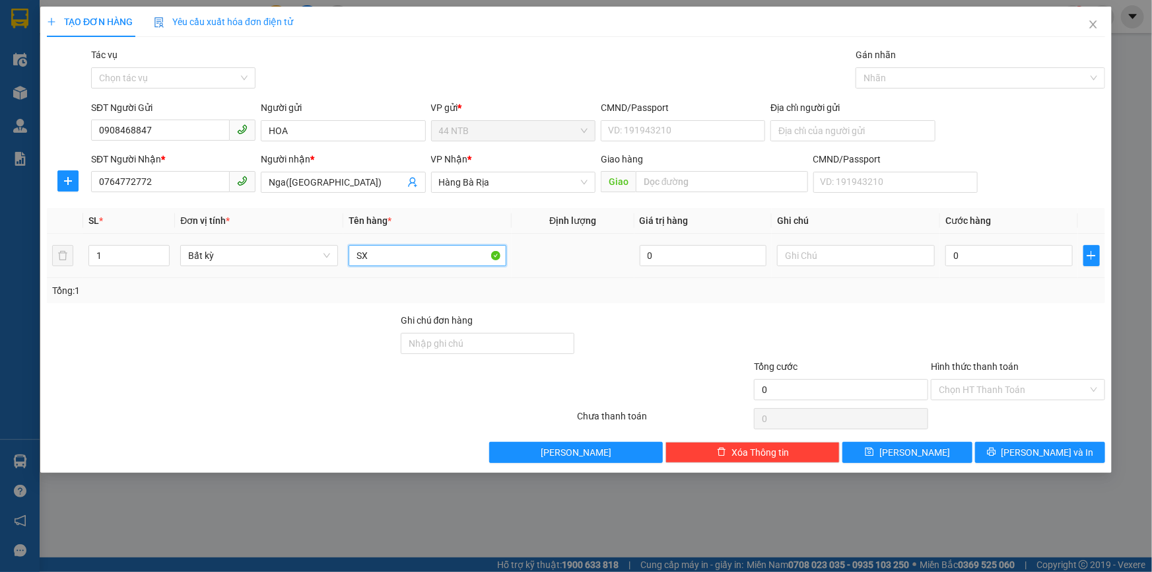
type input "S"
type input "XỐP"
click at [984, 259] on input "0" at bounding box center [1008, 255] width 127 height 21
type input "3"
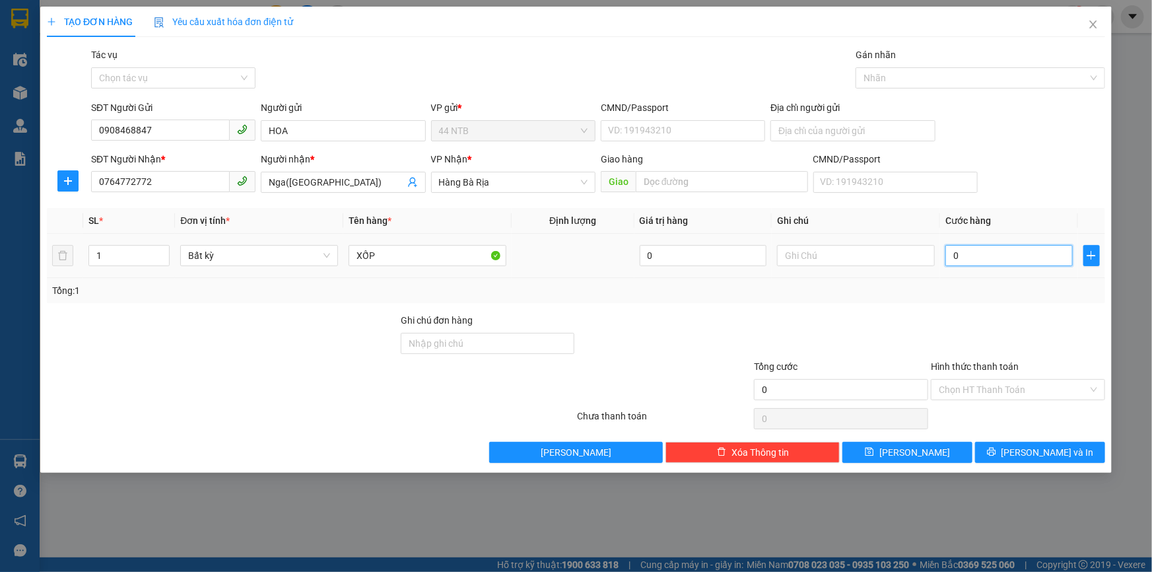
type input "3"
type input "30"
type input "30.000"
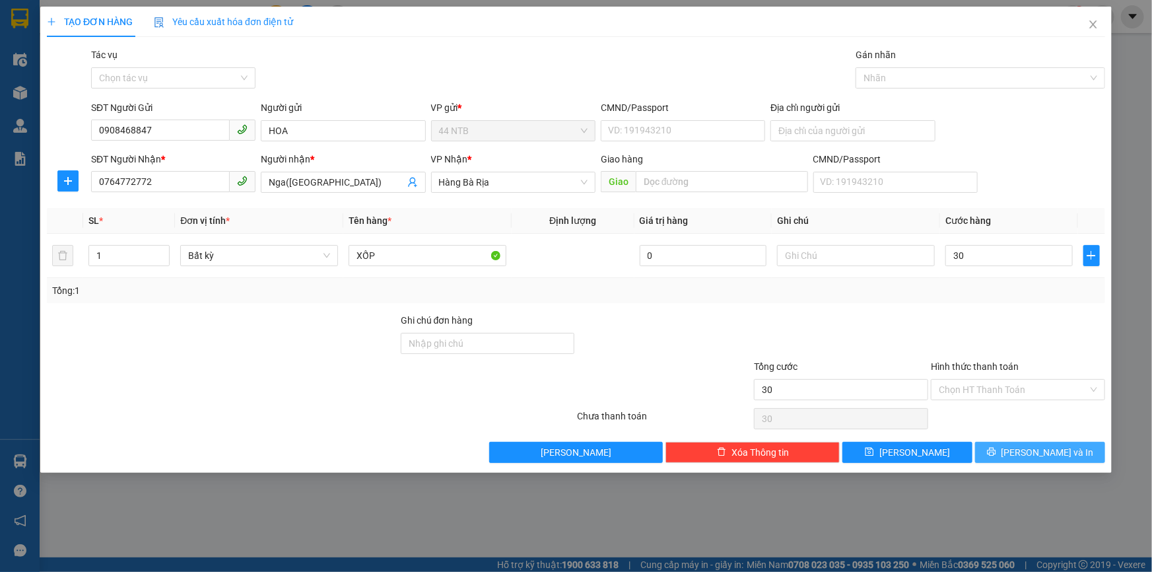
type input "30.000"
click at [1041, 447] on span "Lưu và In" at bounding box center [1048, 452] width 92 height 15
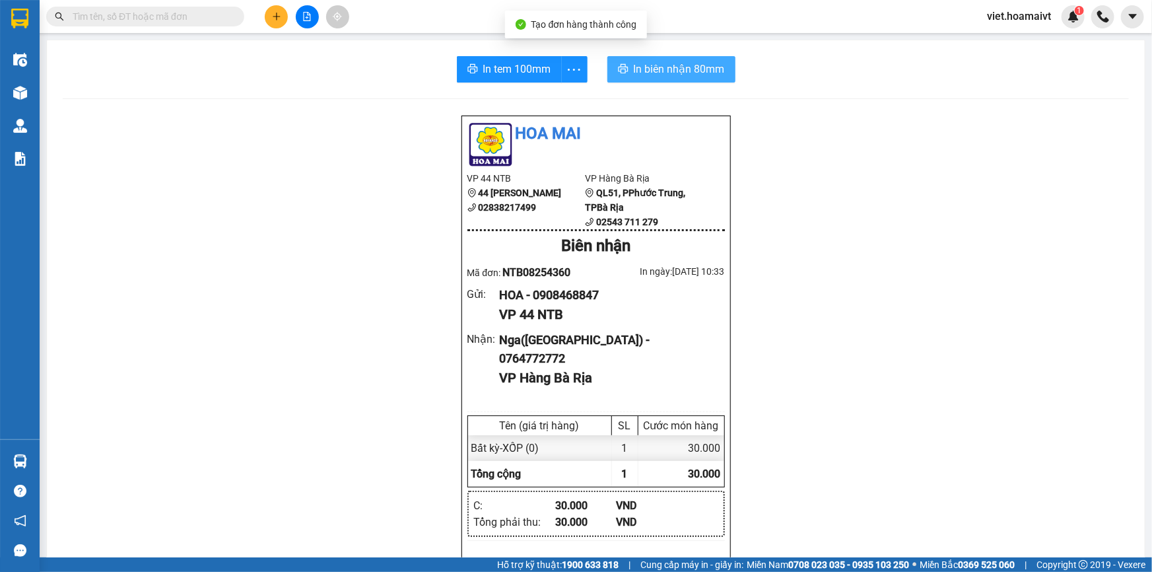
click at [634, 71] on span "In biên nhận 80mm" at bounding box center [679, 69] width 91 height 17
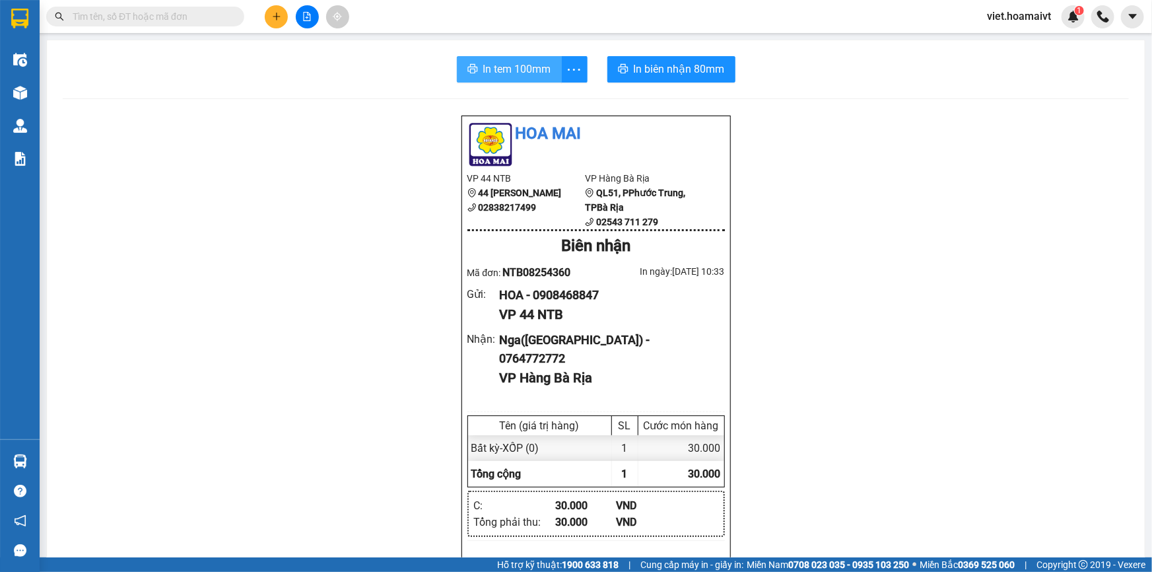
click at [536, 61] on span "In tem 100mm" at bounding box center [517, 69] width 68 height 17
click at [871, 409] on div "Hoa Mai VP 44 NTB 44 Nguyễn Thái Bình 02838217499 VP Hàng Bà Rịa QL51, PPhướ…" at bounding box center [596, 551] width 1066 height 872
click at [279, 19] on icon "plus" at bounding box center [276, 16] width 9 height 9
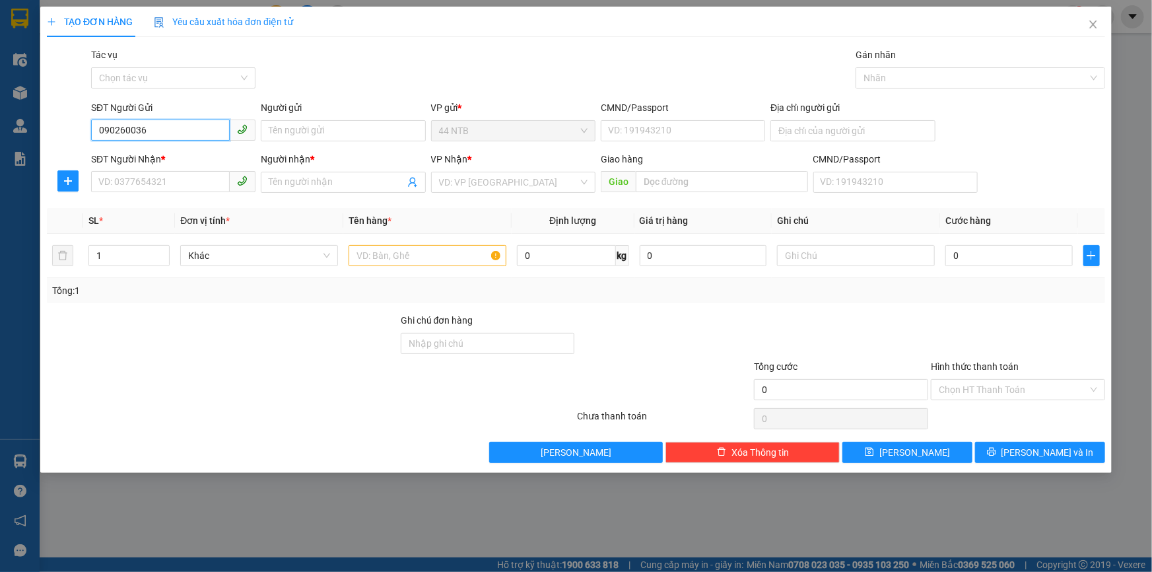
type input "0902600367"
click at [166, 152] on div "0902600367 - THỊNH" at bounding box center [173, 157] width 149 height 15
type input "THỊNH"
type input "0357767147"
type input "tam"
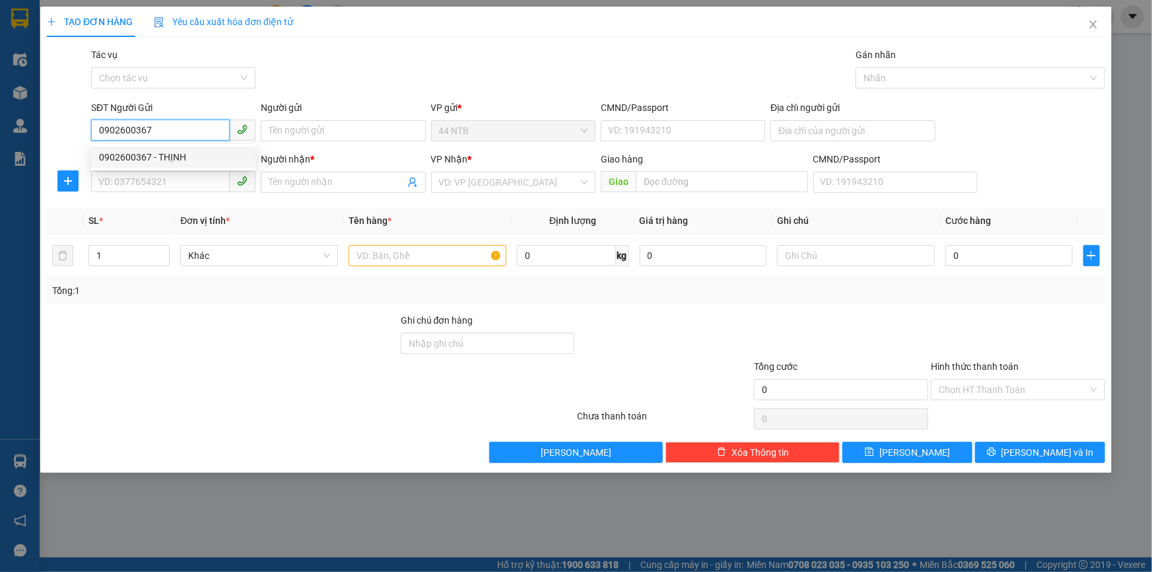
type input "M.Xuân_N3"
type input "0902600367"
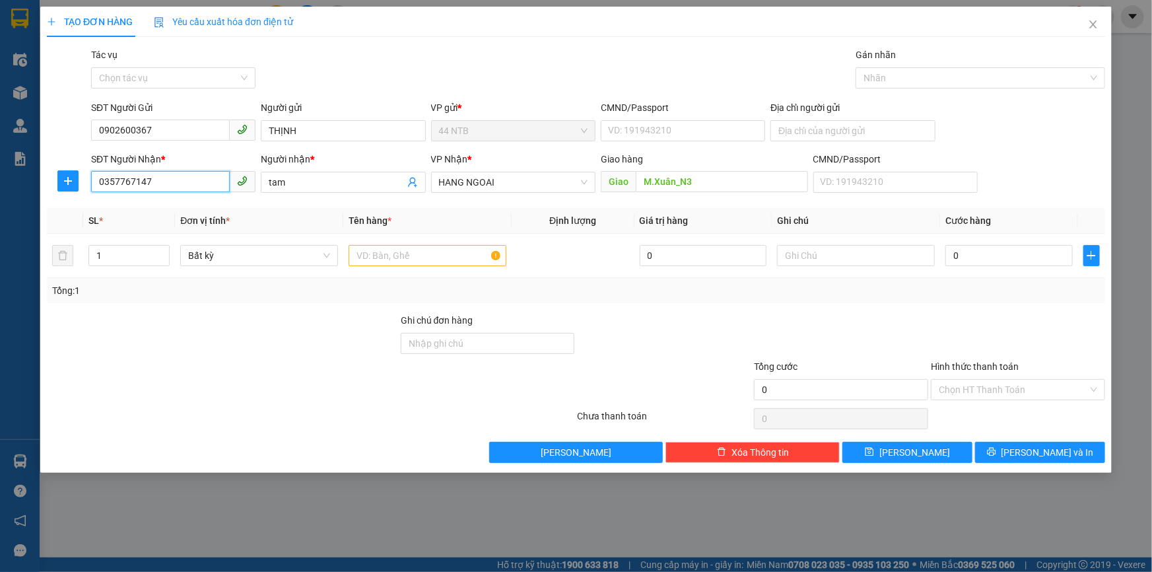
drag, startPoint x: 164, startPoint y: 180, endPoint x: 81, endPoint y: 178, distance: 82.6
click at [81, 178] on div "SĐT Người Nhận * 0357767147 0357767147 Người nhận * tam VP Nhận * HANG NGOAI Gi…" at bounding box center [576, 175] width 1061 height 46
type input "0967196952"
click at [172, 209] on div "0967196952 - chien" at bounding box center [173, 208] width 149 height 15
type input "chien"
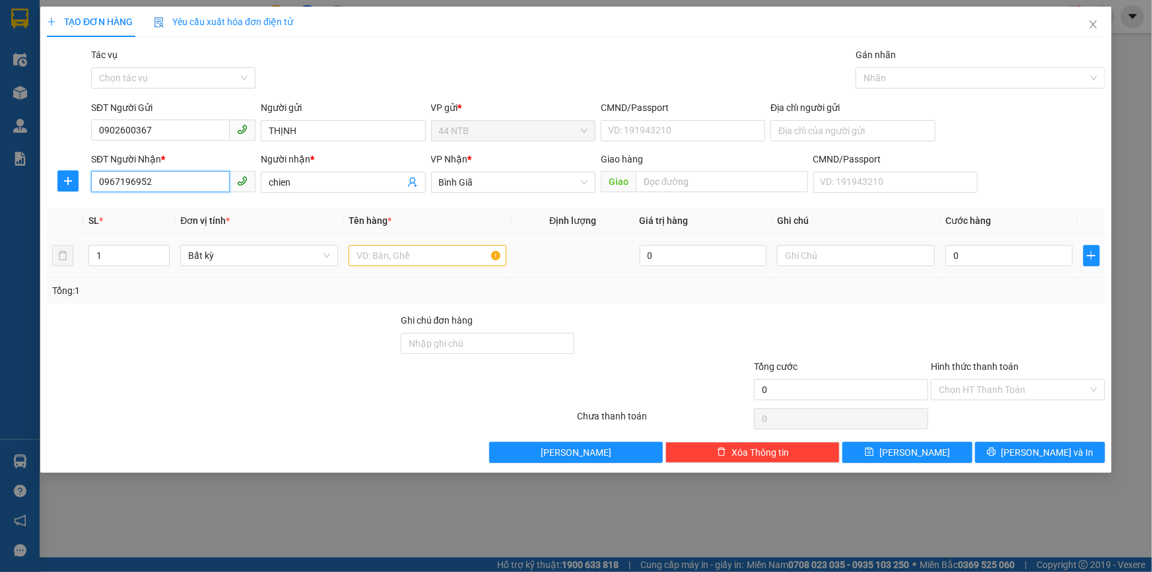
type input "0967196952"
click at [448, 257] on input "text" at bounding box center [428, 255] width 158 height 21
type input "KIỆN GỖ"
click at [973, 256] on input "0" at bounding box center [1008, 255] width 127 height 21
type input "3"
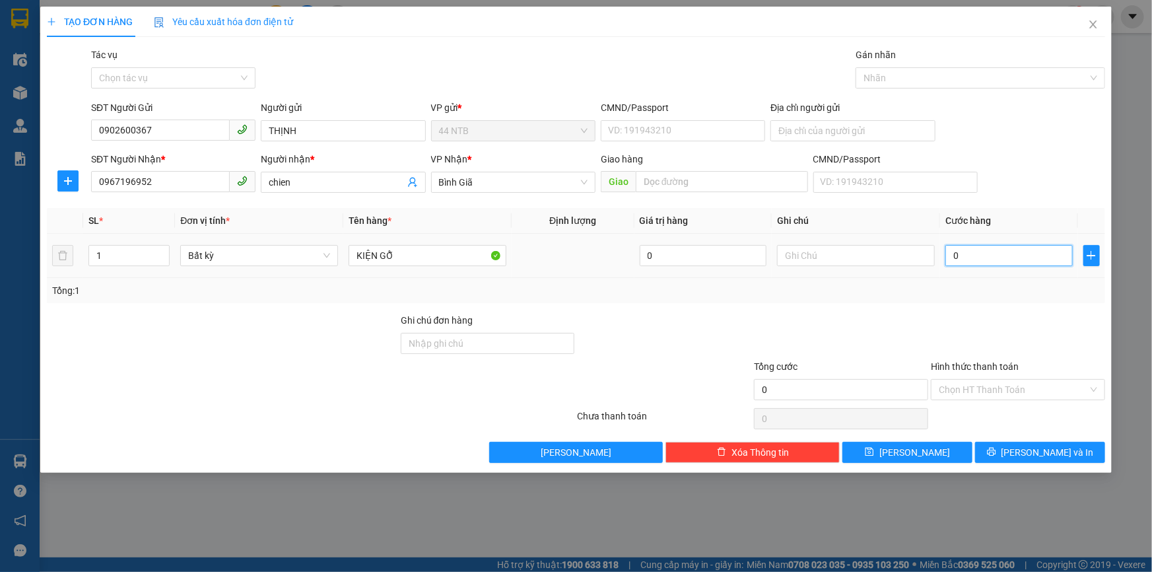
type input "3"
type input "30"
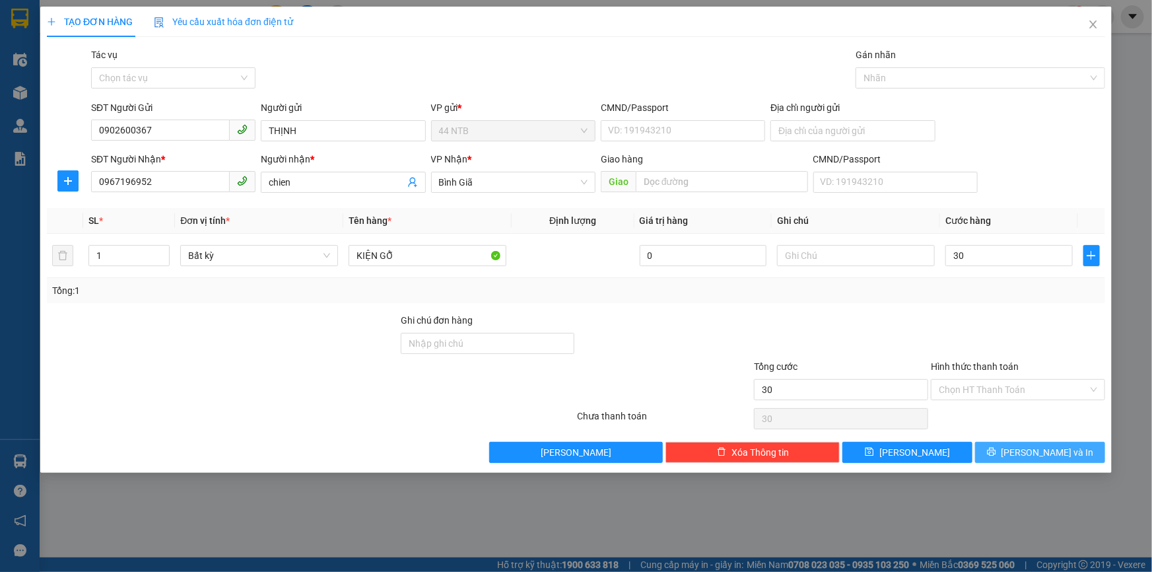
type input "30.000"
click at [1037, 453] on span "Lưu và In" at bounding box center [1048, 452] width 92 height 15
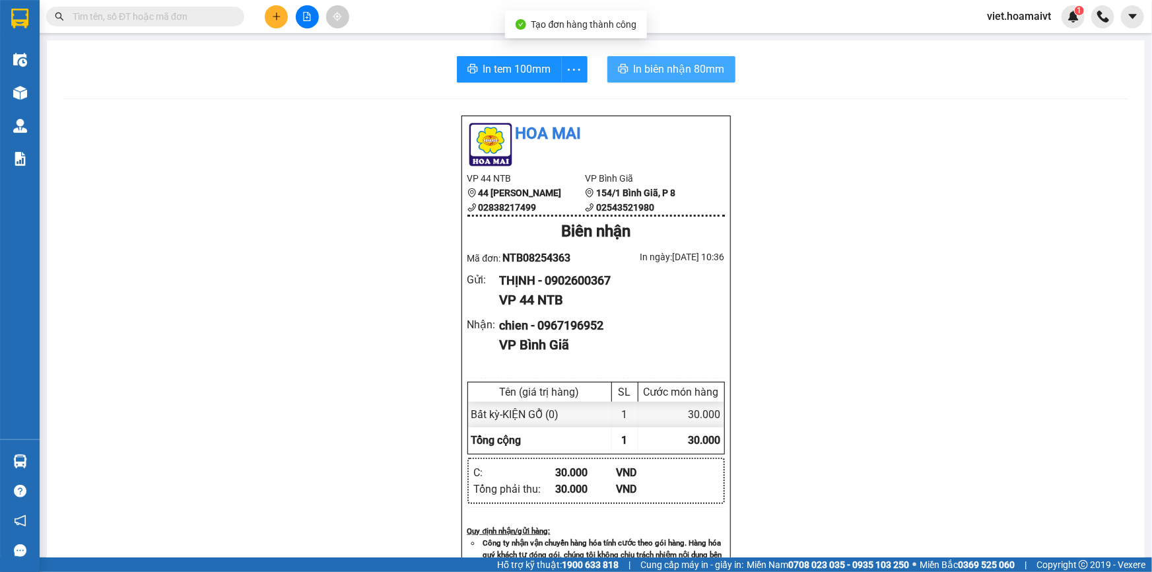
click at [667, 67] on span "In biên nhận 80mm" at bounding box center [679, 69] width 91 height 17
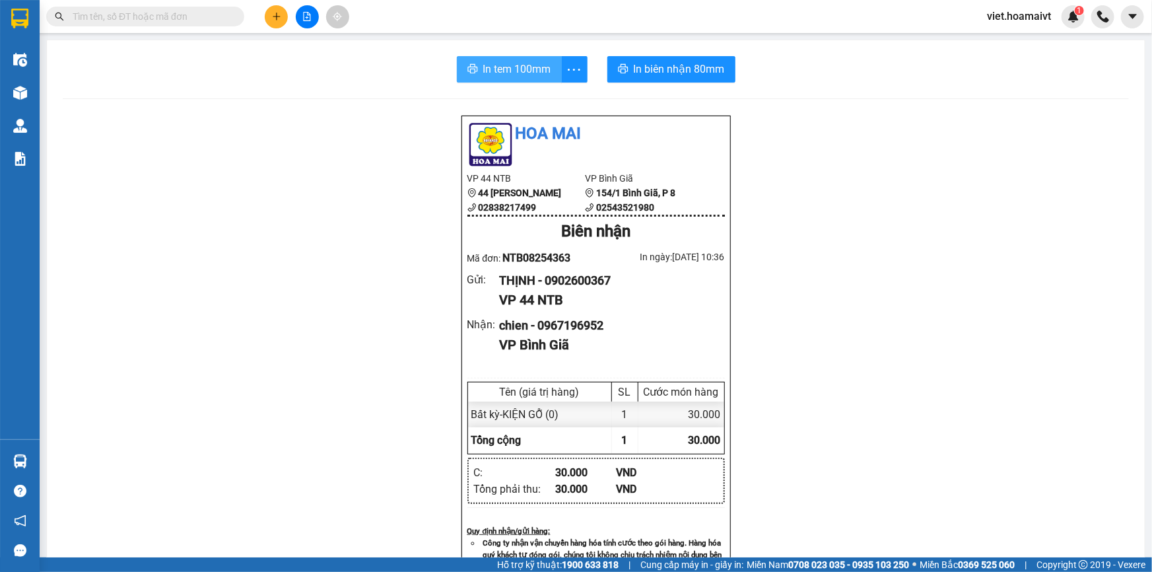
click at [521, 61] on span "In tem 100mm" at bounding box center [517, 69] width 68 height 17
click at [193, 19] on input "text" at bounding box center [151, 16] width 156 height 15
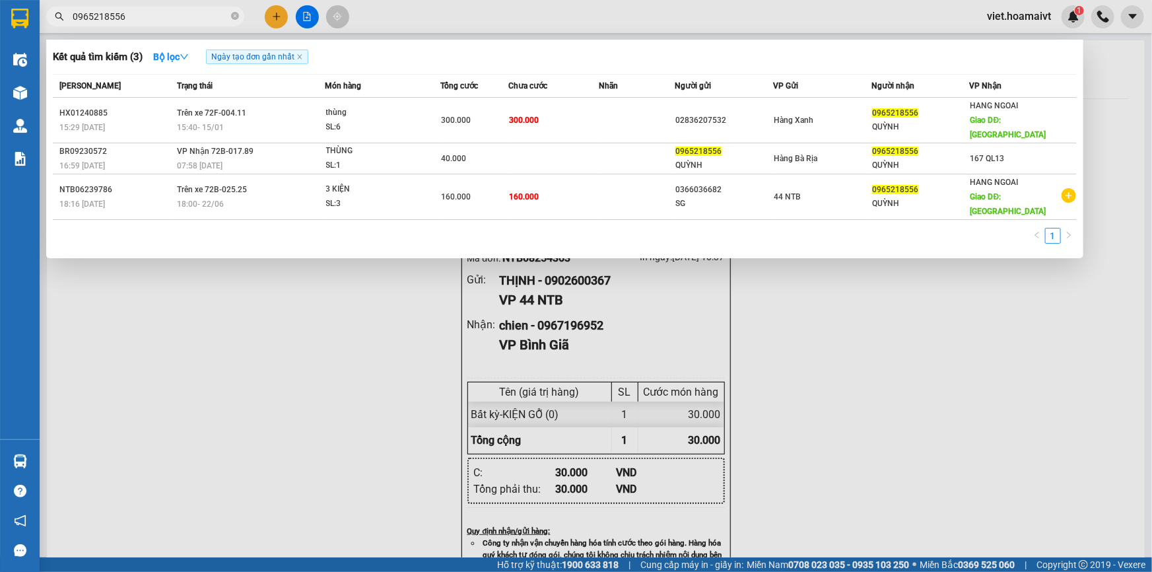
type input "0965218556"
click at [805, 357] on div at bounding box center [576, 286] width 1152 height 572
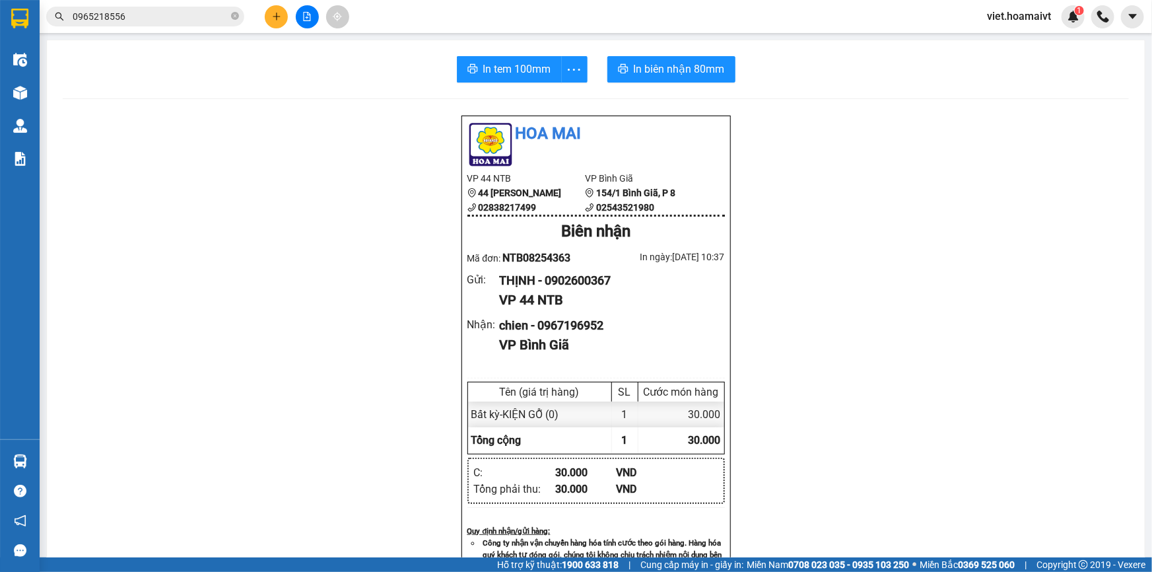
click at [805, 357] on div "Hoa Mai VP 44 NTB 44 Nguyễn Thái Bình 02838217499 VP Bình Giã 154/1 Bình Giã,…" at bounding box center [596, 534] width 1066 height 838
click at [205, 17] on input "0965218556" at bounding box center [151, 16] width 156 height 15
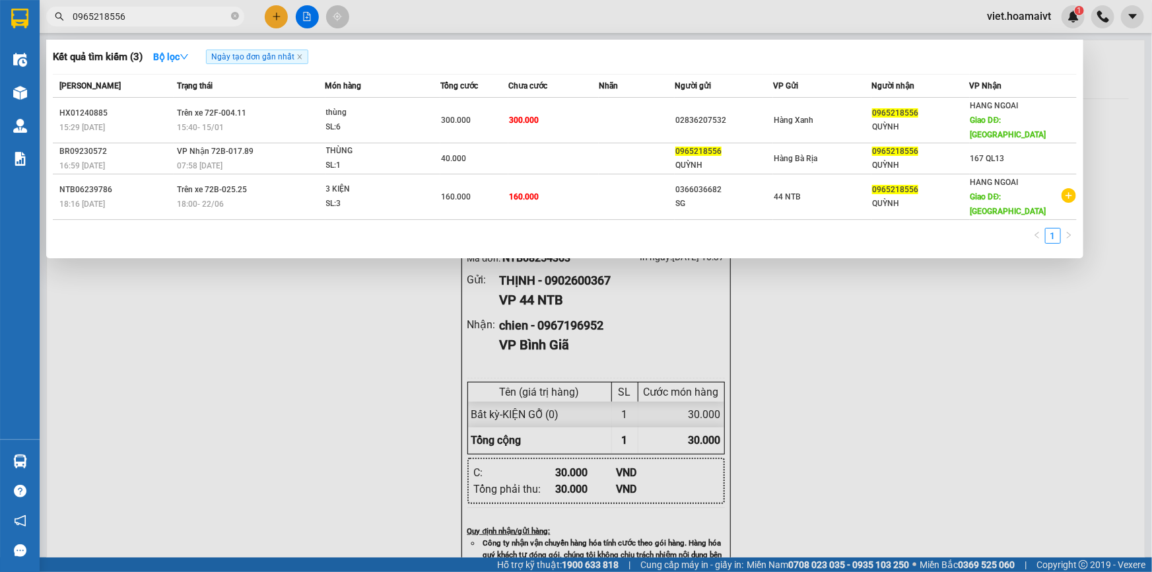
click at [234, 322] on div at bounding box center [576, 286] width 1152 height 572
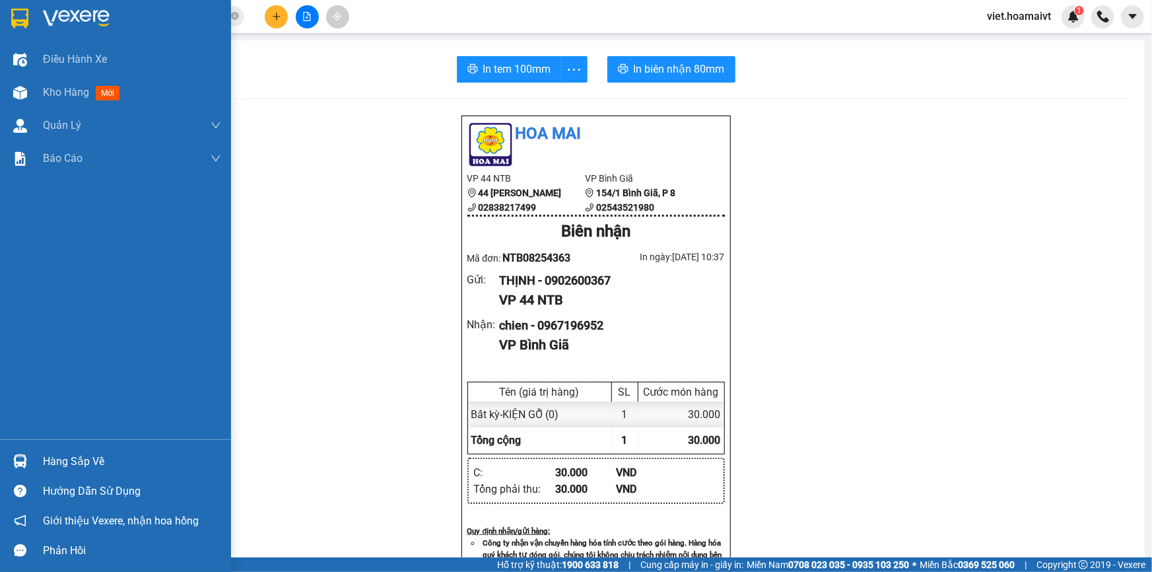
click at [54, 11] on img at bounding box center [76, 19] width 67 height 20
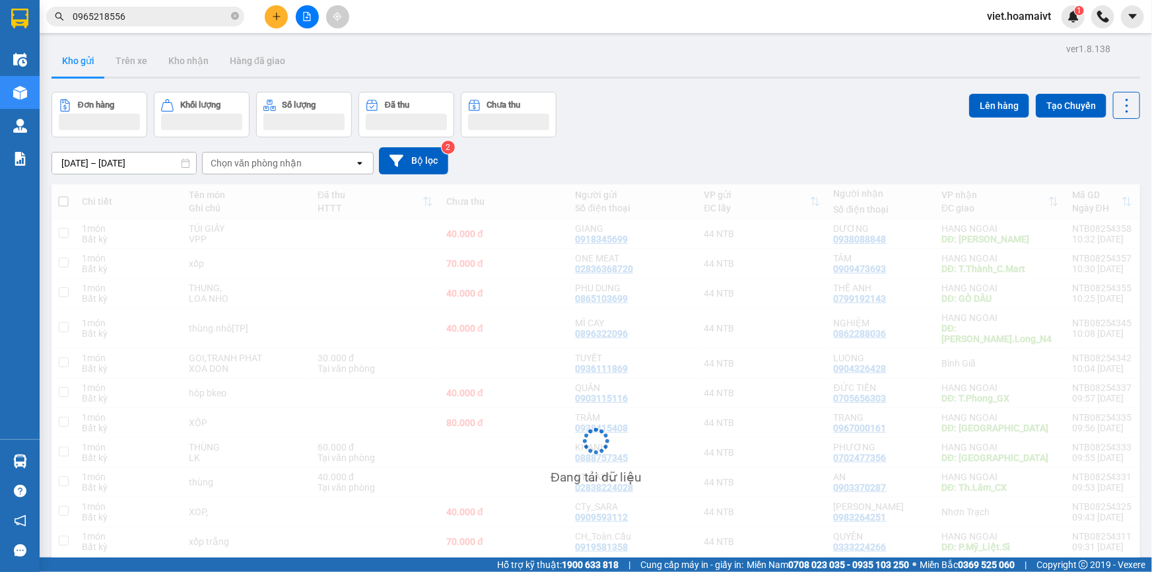
click at [797, 147] on div "13/08/2025 – 14/08/2025 Press the down arrow key to interact with the calendar …" at bounding box center [595, 160] width 1089 height 27
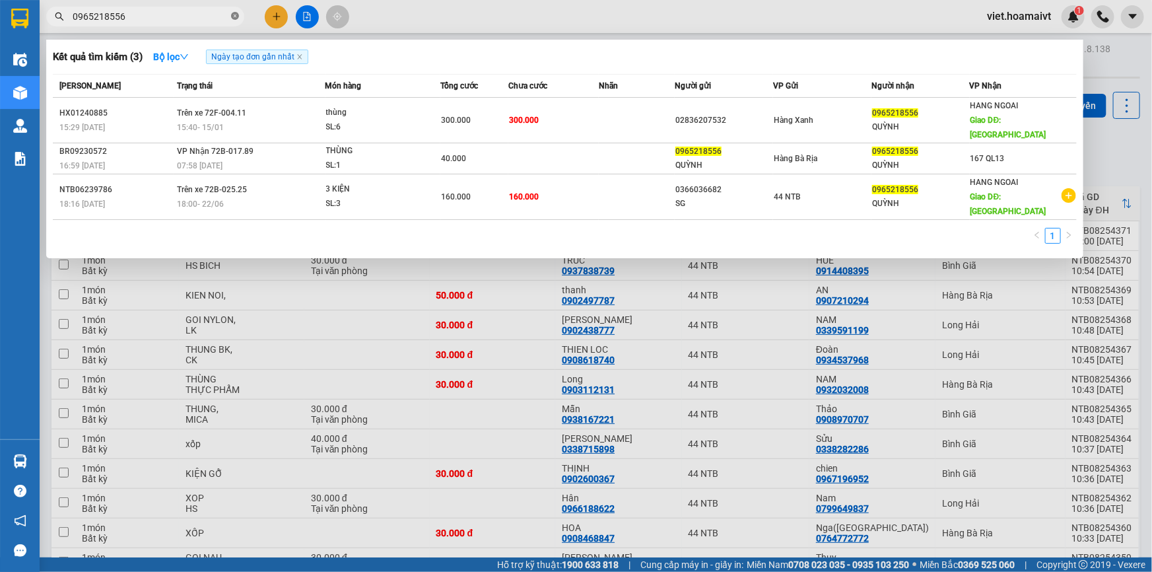
click at [236, 16] on icon "close-circle" at bounding box center [235, 16] width 8 height 8
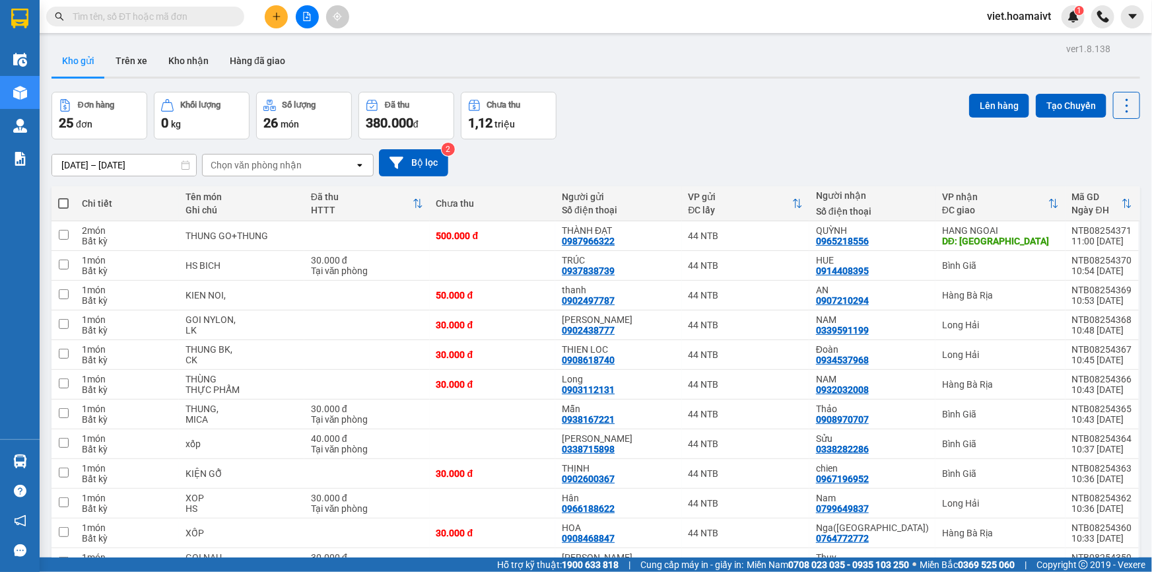
click at [193, 19] on input "text" at bounding box center [151, 16] width 156 height 15
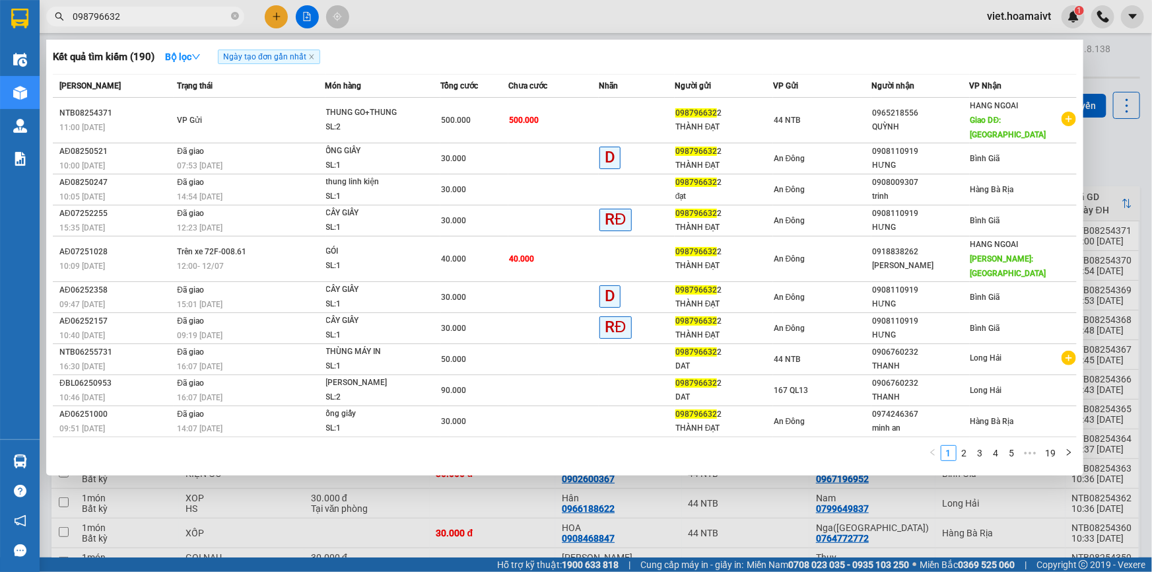
type input "0987966322"
click at [236, 18] on icon "close-circle" at bounding box center [235, 16] width 8 height 8
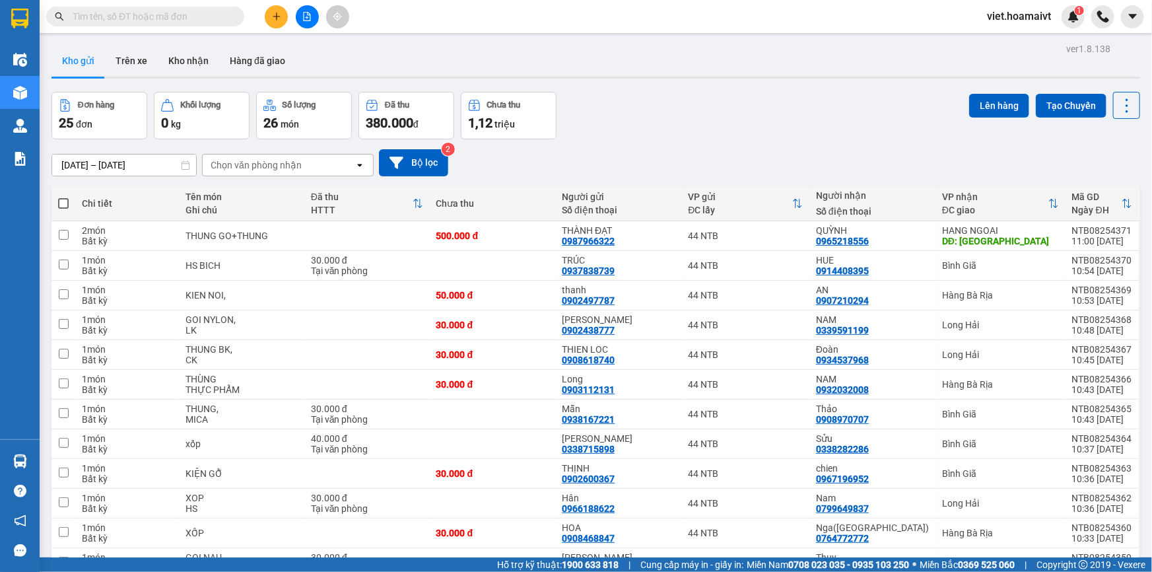
click at [176, 17] on input "text" at bounding box center [151, 16] width 156 height 15
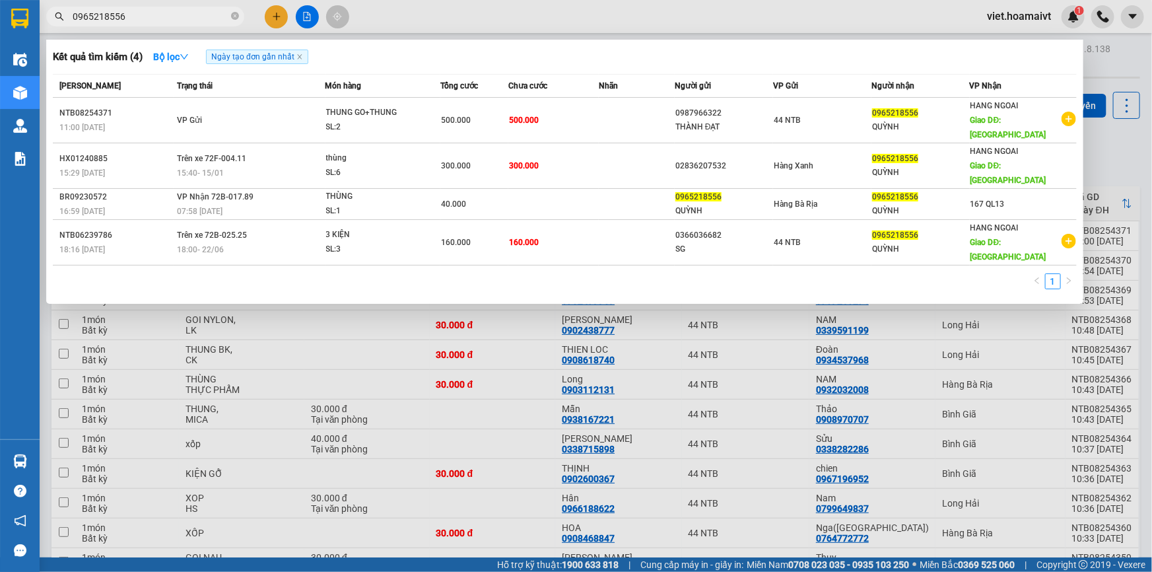
type input "0965218556"
click at [818, 413] on div at bounding box center [576, 286] width 1152 height 572
click at [234, 13] on icon "close-circle" at bounding box center [235, 16] width 8 height 8
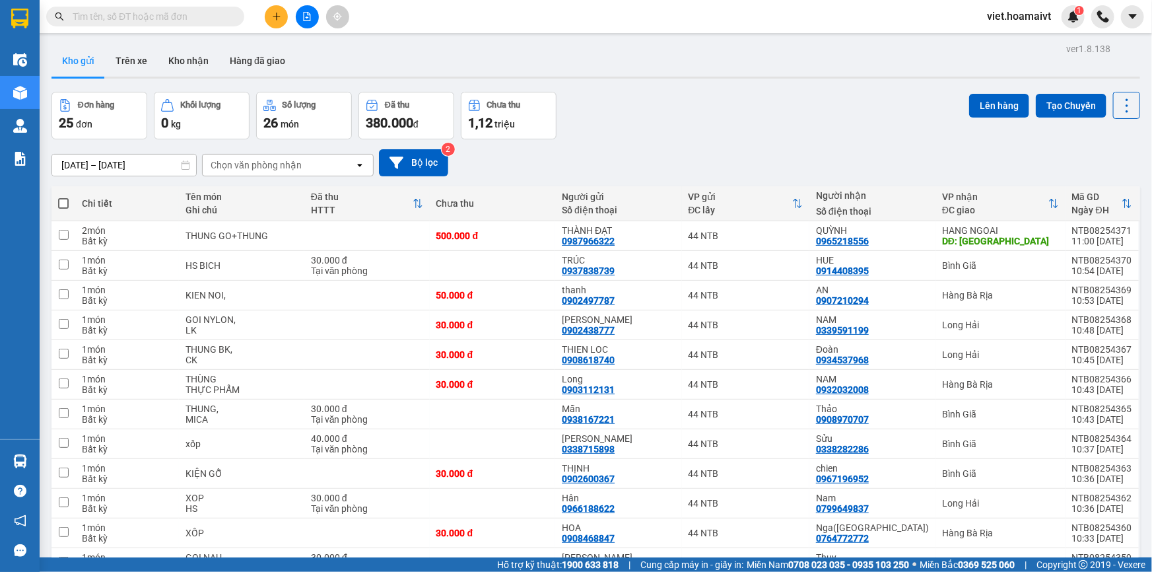
click at [762, 128] on div "Đơn hàng 25 đơn Khối lượng 0 kg Số lượng 26 món Đã thu 380.000 đ Chưa thu 1,12 …" at bounding box center [595, 116] width 1089 height 48
click at [757, 129] on div "Đơn hàng 25 đơn Khối lượng 0 kg Số lượng 26 món Đã thu 380.000 đ Chưa thu 1,12 …" at bounding box center [595, 116] width 1089 height 48
click at [753, 131] on div "Đơn hàng 25 đơn Khối lượng 0 kg Số lượng 26 món Đã thu 380.000 đ Chưa thu 1,12 …" at bounding box center [595, 116] width 1089 height 48
click at [267, 175] on div "Chọn văn phòng nhận" at bounding box center [279, 164] width 152 height 21
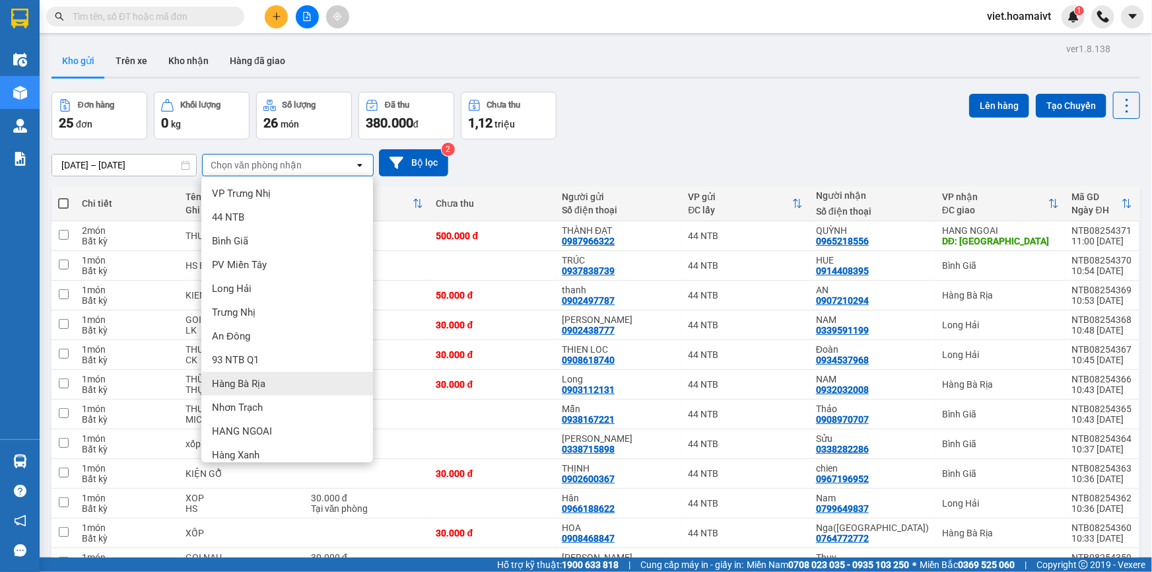
click at [270, 390] on div "Hàng Bà Rịa" at bounding box center [287, 384] width 172 height 24
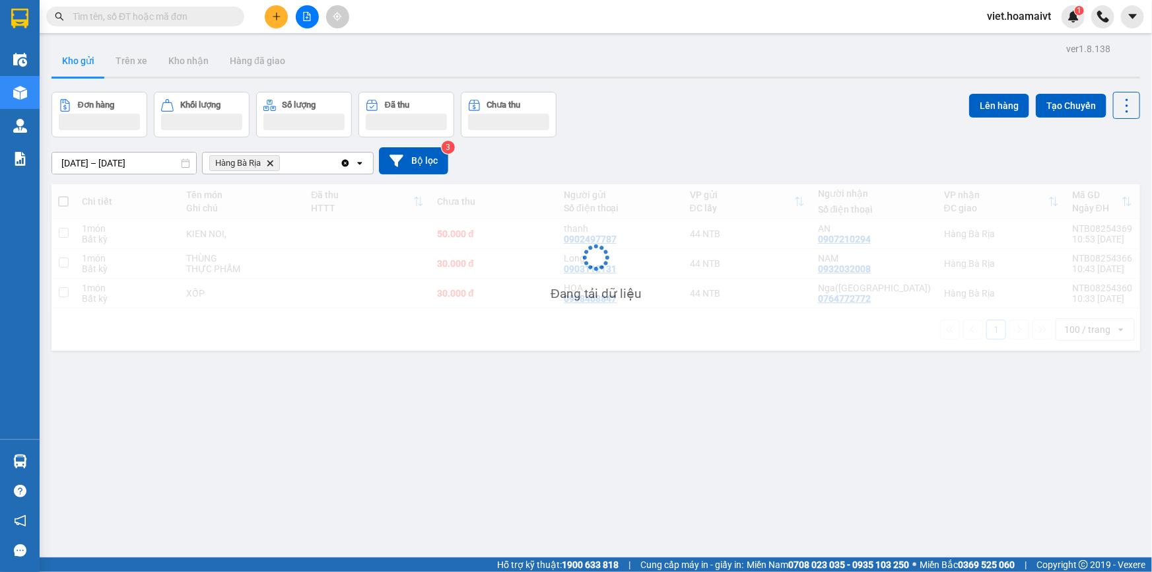
click at [693, 140] on div "13/08/2025 – 14/08/2025 Press the down arrow key to interact with the calendar …" at bounding box center [595, 160] width 1089 height 47
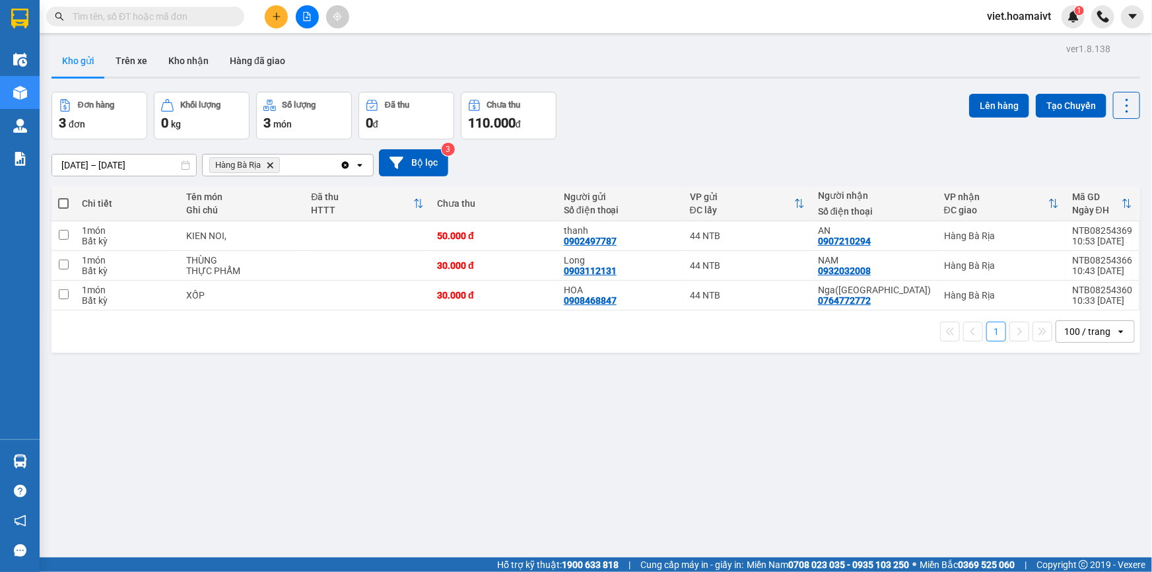
click at [267, 166] on icon "Delete" at bounding box center [270, 165] width 8 height 8
click at [267, 166] on div "Chọn văn phòng nhận" at bounding box center [256, 164] width 91 height 13
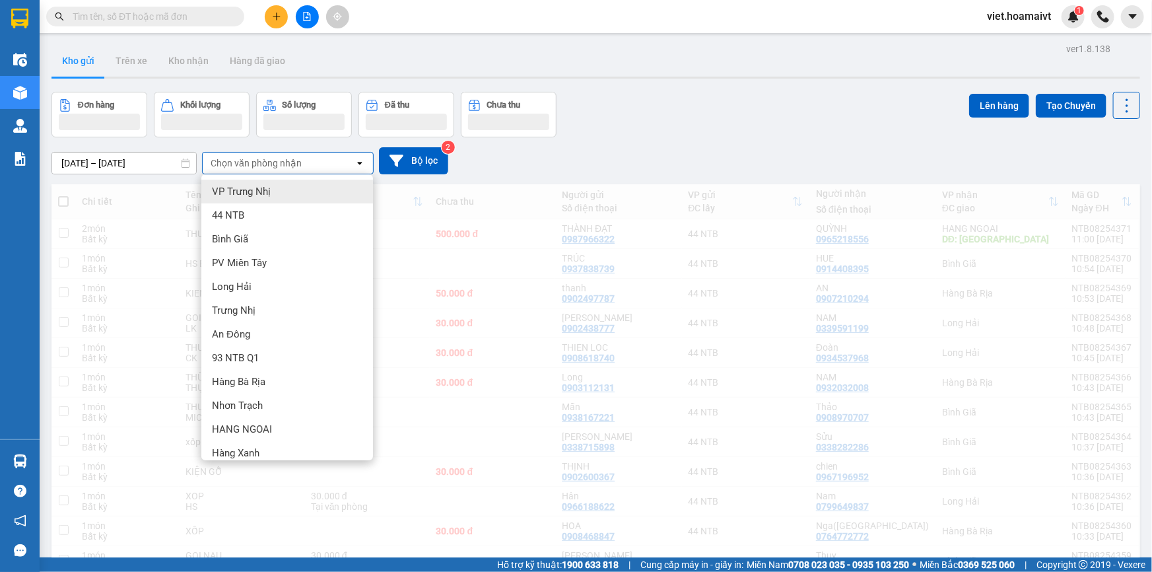
scroll to position [33, 0]
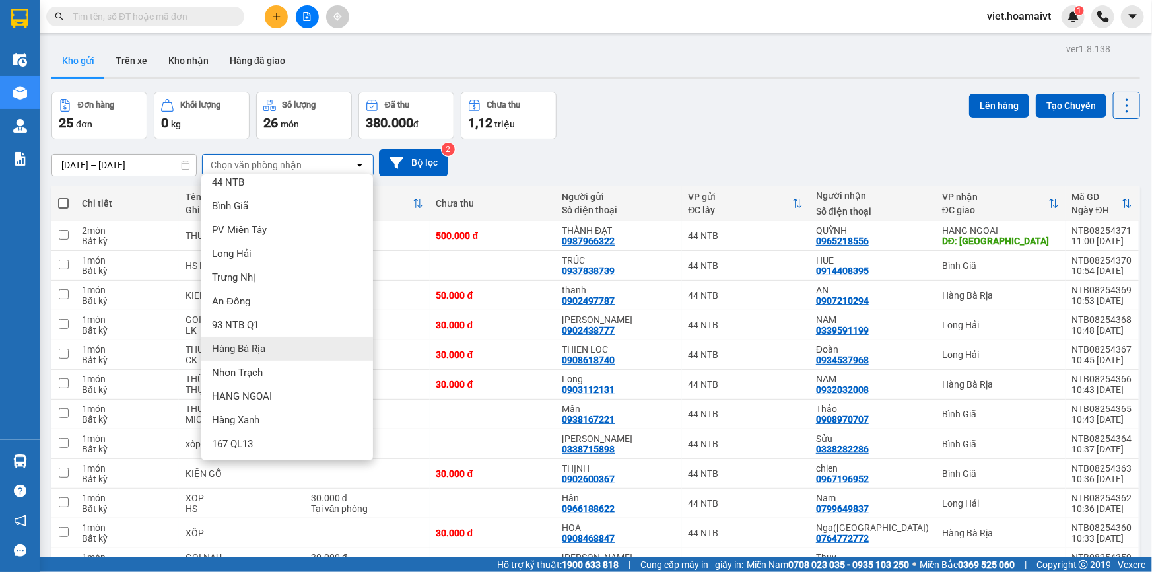
click at [316, 343] on div "Hàng Bà Rịa" at bounding box center [287, 349] width 172 height 24
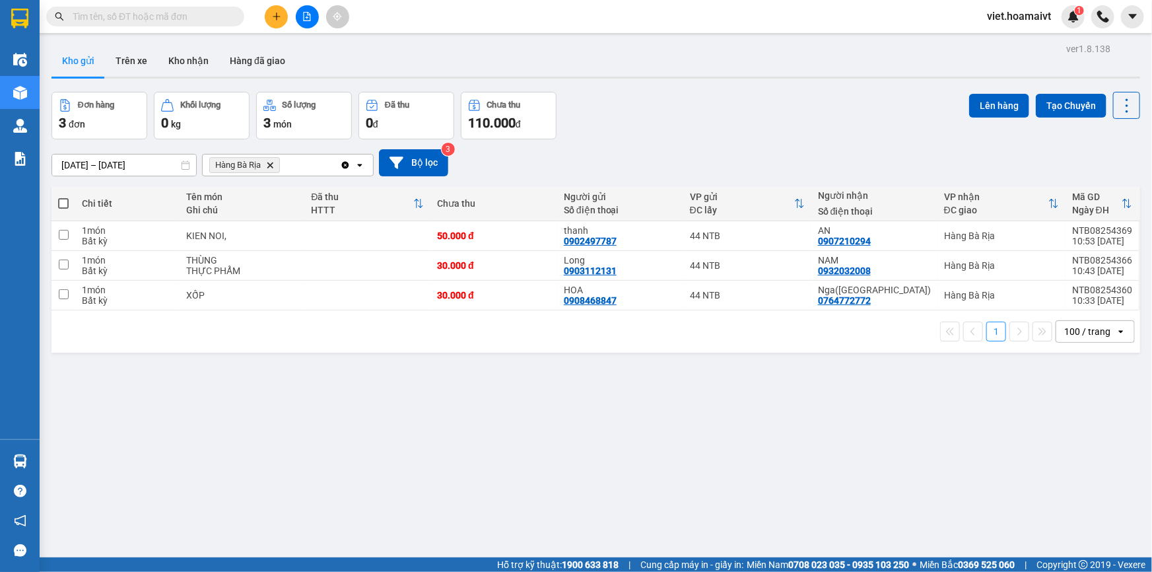
click at [267, 164] on icon "Delete" at bounding box center [270, 165] width 8 height 8
click at [267, 164] on div "Chọn văn phòng nhận" at bounding box center [256, 164] width 91 height 13
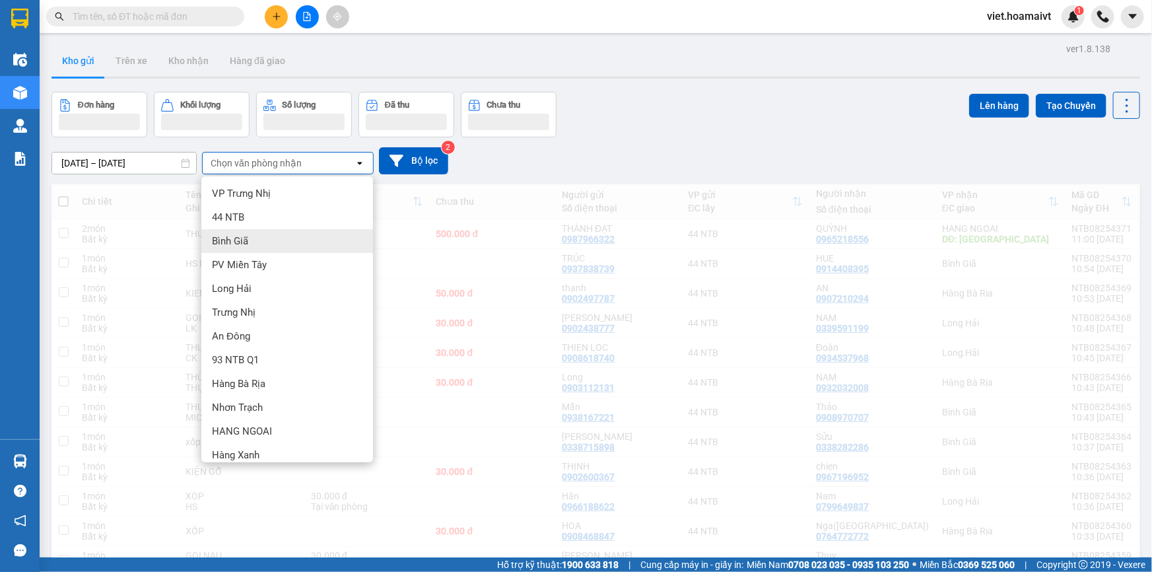
click at [276, 244] on div "Bình Giã" at bounding box center [287, 241] width 172 height 24
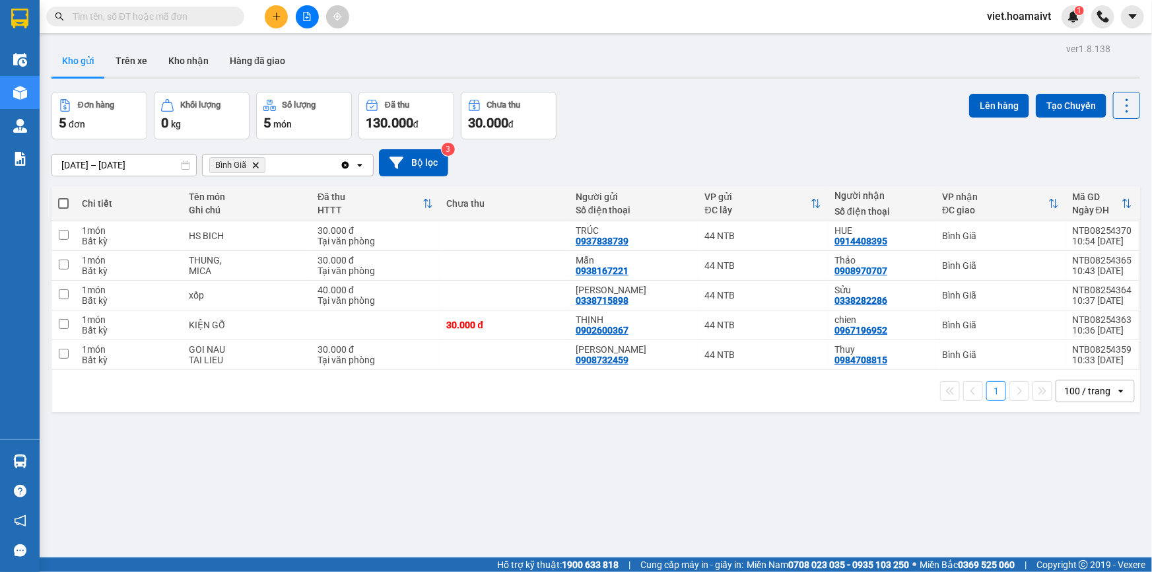
click at [798, 164] on div "13/08/2025 – 14/08/2025 Press the down arrow key to interact with the calendar …" at bounding box center [595, 162] width 1089 height 27
click at [786, 147] on div "13/08/2025 – 14/08/2025 Press the down arrow key to interact with the calendar …" at bounding box center [595, 162] width 1089 height 47
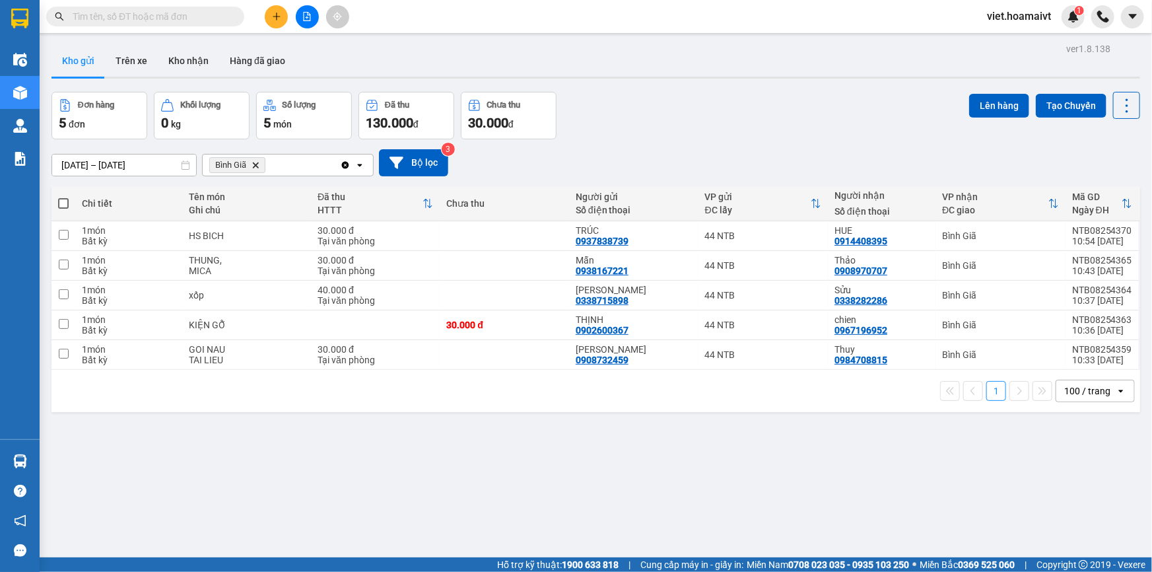
click at [279, 13] on icon "plus" at bounding box center [276, 16] width 9 height 9
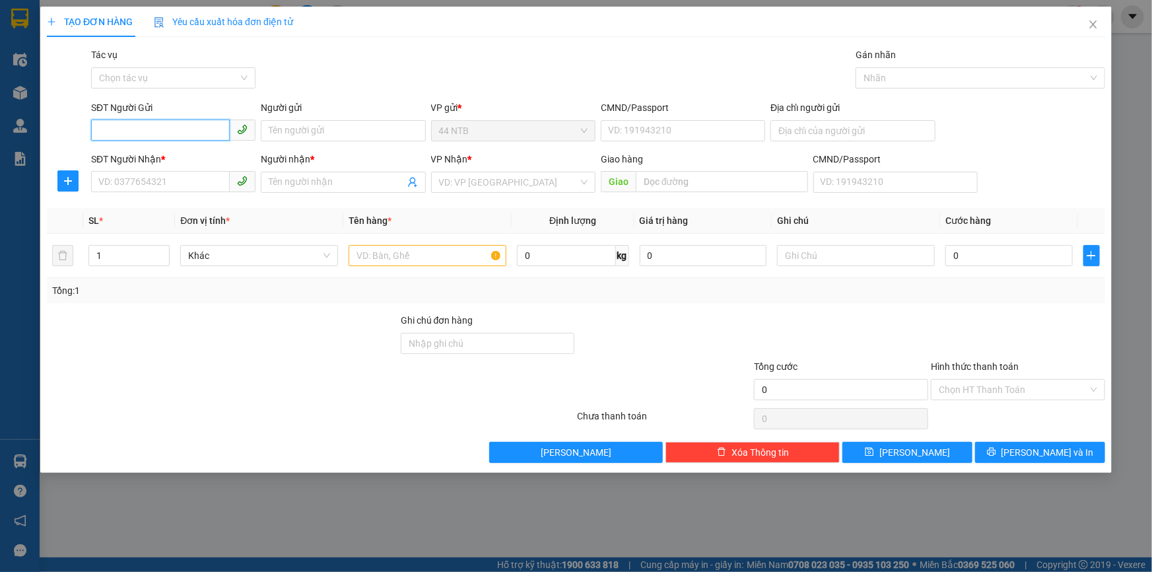
click at [152, 127] on input "SĐT Người Gửi" at bounding box center [160, 129] width 139 height 21
type input "0938183819"
click at [174, 156] on div "0938183819 - Sang" at bounding box center [173, 157] width 149 height 15
type input "Sang"
type input "0912779174"
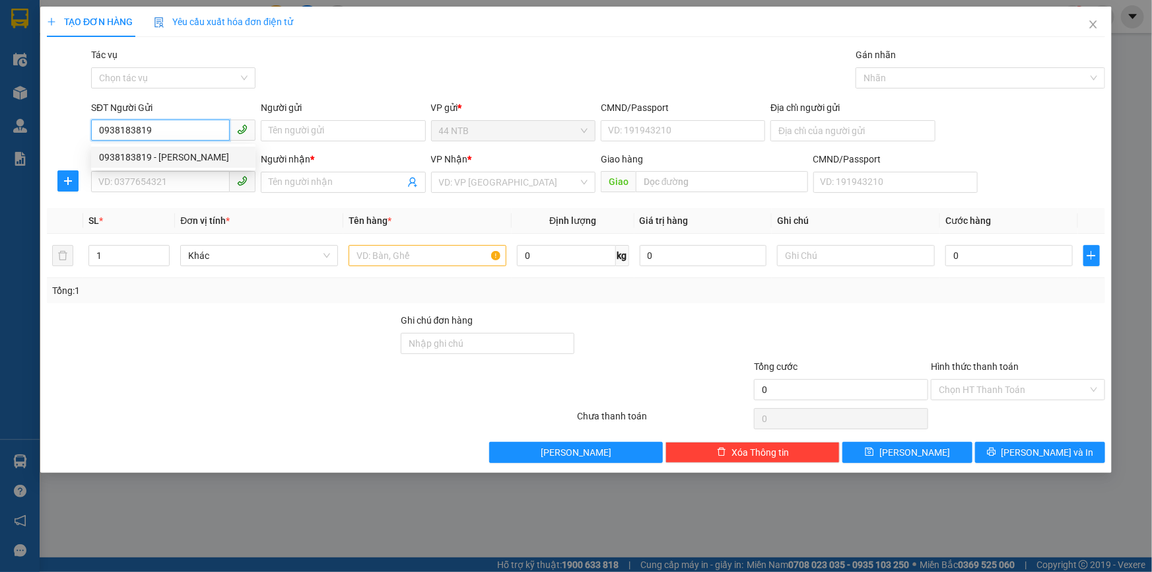
type input "NHỰT"
type input "0938183819"
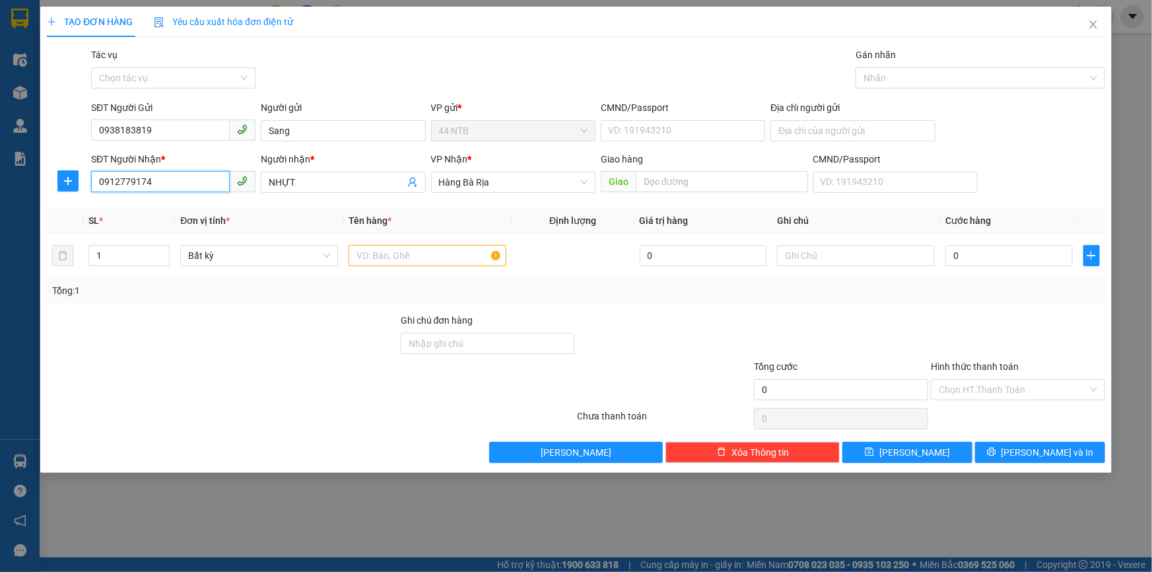
drag, startPoint x: 182, startPoint y: 184, endPoint x: 13, endPoint y: 215, distance: 171.7
click at [14, 213] on div "TẠO ĐƠN HÀNG Yêu cầu xuất hóa đơn điện tử Transit Pickup Surcharge Ids Transit …" at bounding box center [576, 286] width 1152 height 572
type input "0903937"
click at [161, 210] on div "0903937654 - Teo" at bounding box center [173, 208] width 149 height 15
type input "251_N.C.Trứ_Q1"
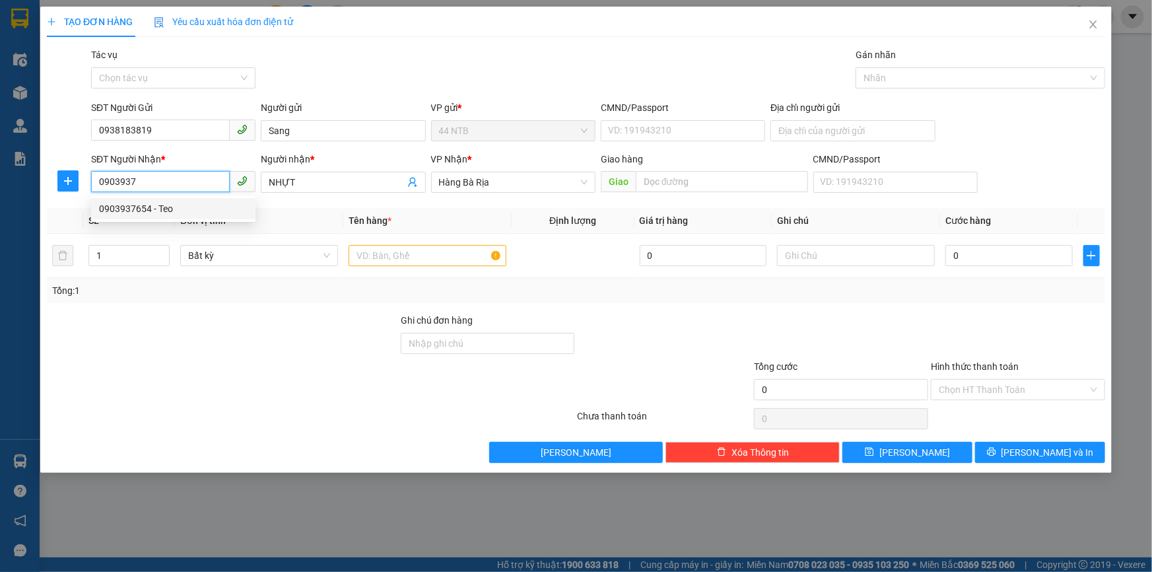
type input "0903937654"
type input "Teo"
type input "0903937654"
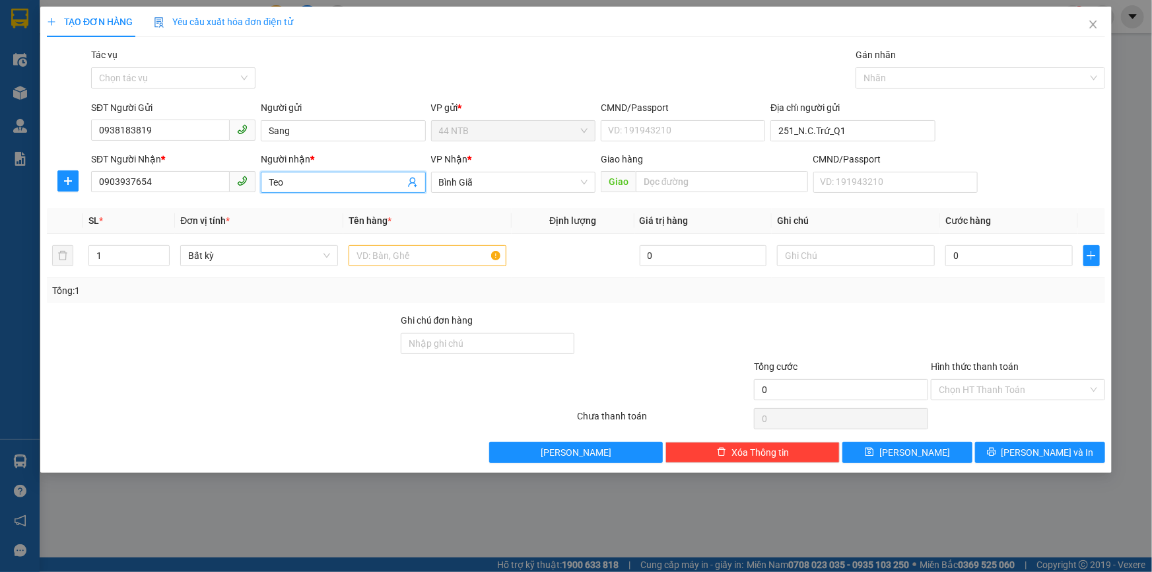
drag, startPoint x: 309, startPoint y: 186, endPoint x: 176, endPoint y: 219, distance: 136.9
click at [179, 218] on div "Transit Pickup Surcharge Ids Transit Deliver Surcharge Ids Transit Deliver Surc…" at bounding box center [576, 255] width 1058 height 415
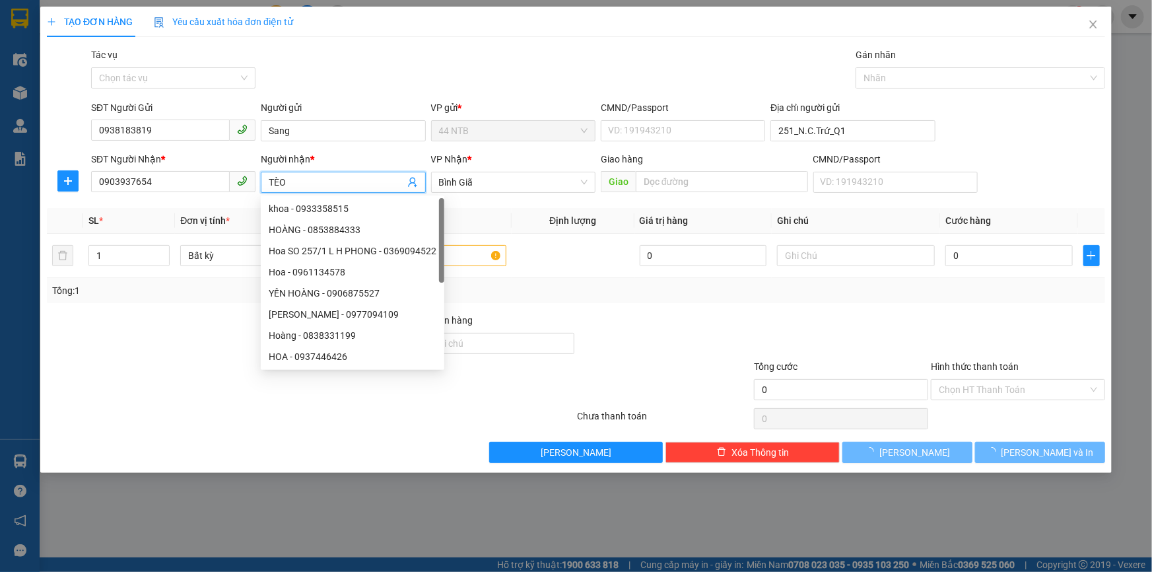
type input "TÈO"
click at [440, 81] on div "Gói vận chuyển * Tiêu chuẩn Tác vụ Chọn tác vụ Gán nhãn Nhãn" at bounding box center [597, 71] width 1019 height 46
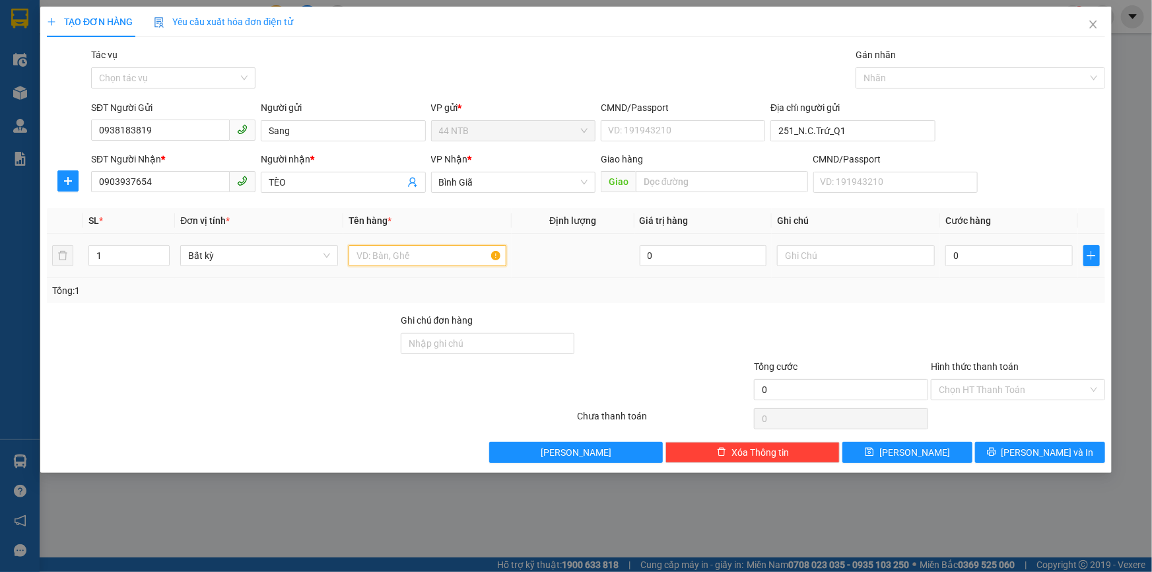
click at [471, 259] on input "text" at bounding box center [428, 255] width 158 height 21
type input "HỘP BK"
click at [905, 251] on input "text" at bounding box center [856, 255] width 158 height 21
type input "PT XE"
click at [1017, 264] on input "0" at bounding box center [1008, 255] width 127 height 21
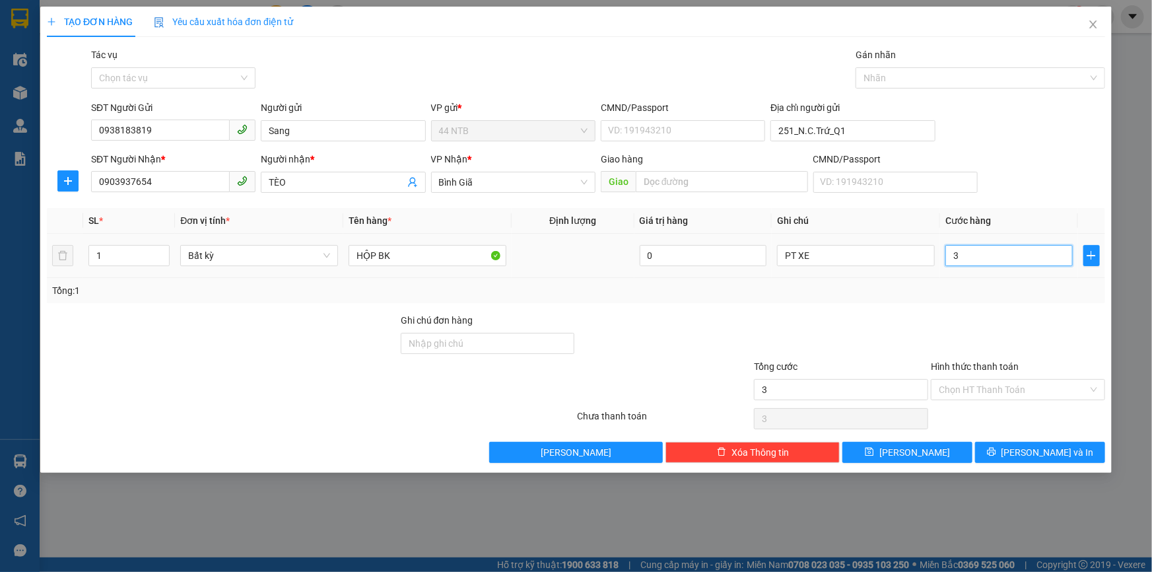
type input "3"
type input "30"
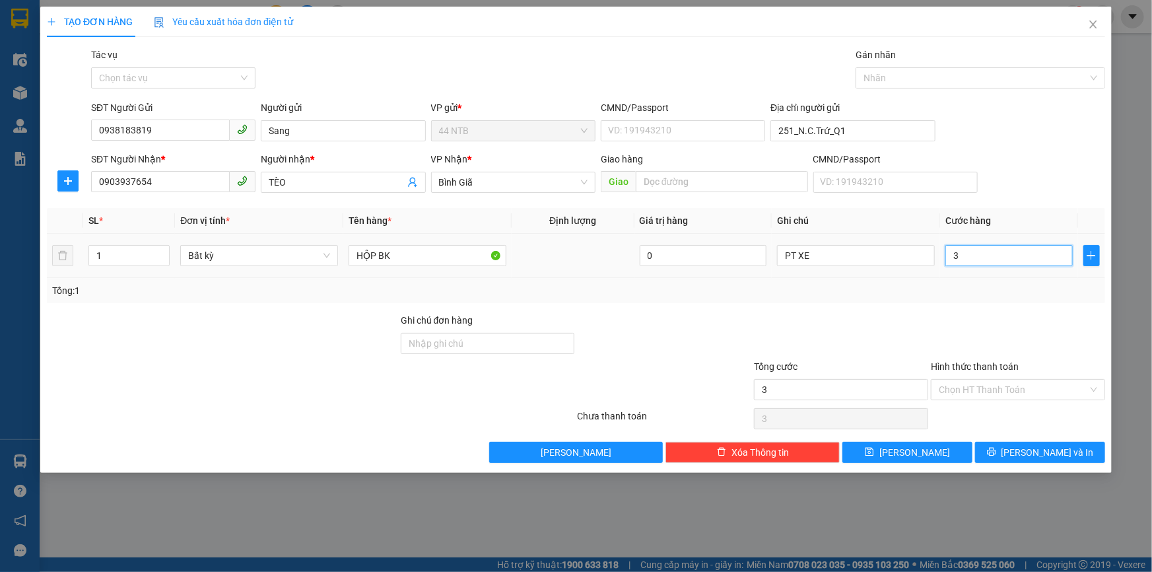
type input "30"
type input "30.000"
click at [1085, 452] on button "Lưu và In" at bounding box center [1040, 452] width 130 height 21
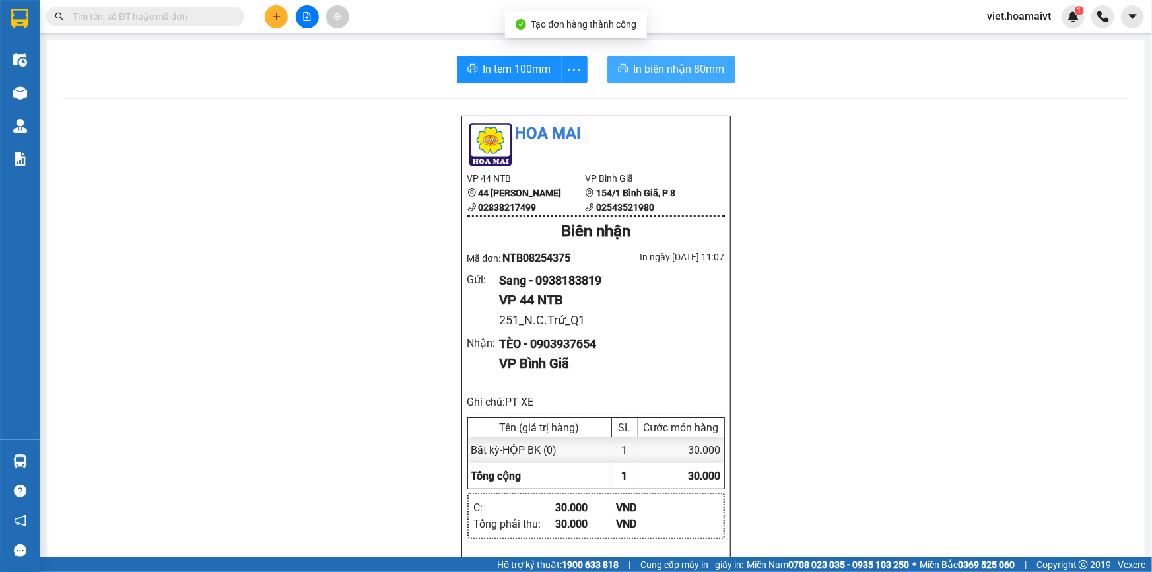
click at [696, 64] on span "In biên nhận 80mm" at bounding box center [679, 69] width 91 height 17
click at [919, 436] on div "Hoa Mai VP 44 NTB 44 Nguyễn Thái Bình 02838217499 VP Bình Giã 154/1 Bình Giã,…" at bounding box center [596, 571] width 1066 height 912
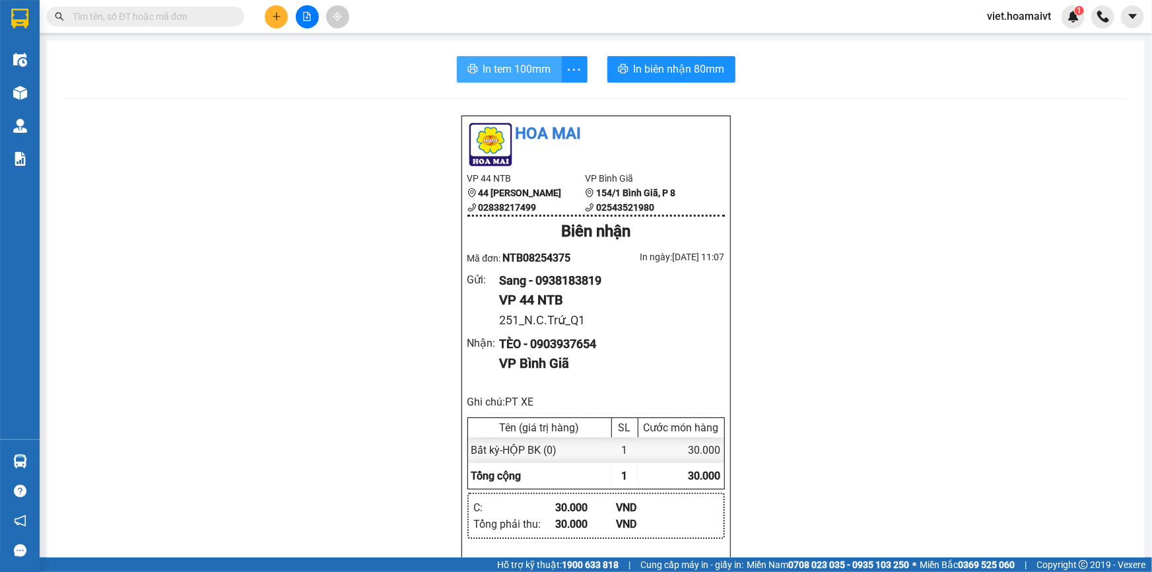
click at [500, 70] on span "In tem 100mm" at bounding box center [517, 69] width 68 height 17
click at [906, 451] on div "Hoa Mai VP 44 NTB 44 Nguyễn Thái Bình 02838217499 VP Bình Giã 154/1 Bình Giã,…" at bounding box center [596, 571] width 1066 height 912
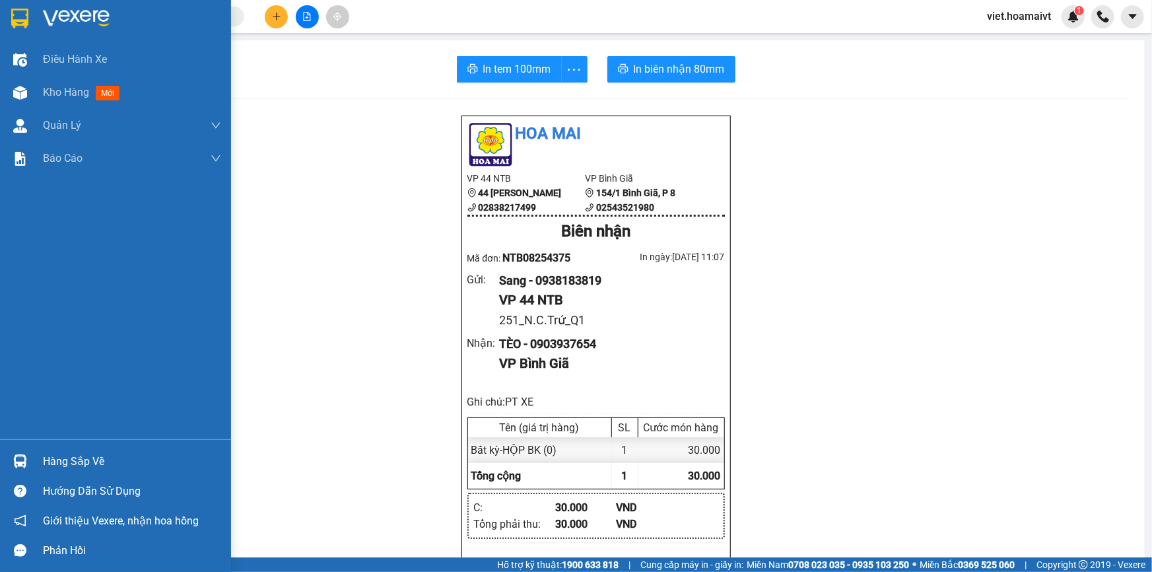
click at [96, 17] on img at bounding box center [76, 19] width 67 height 20
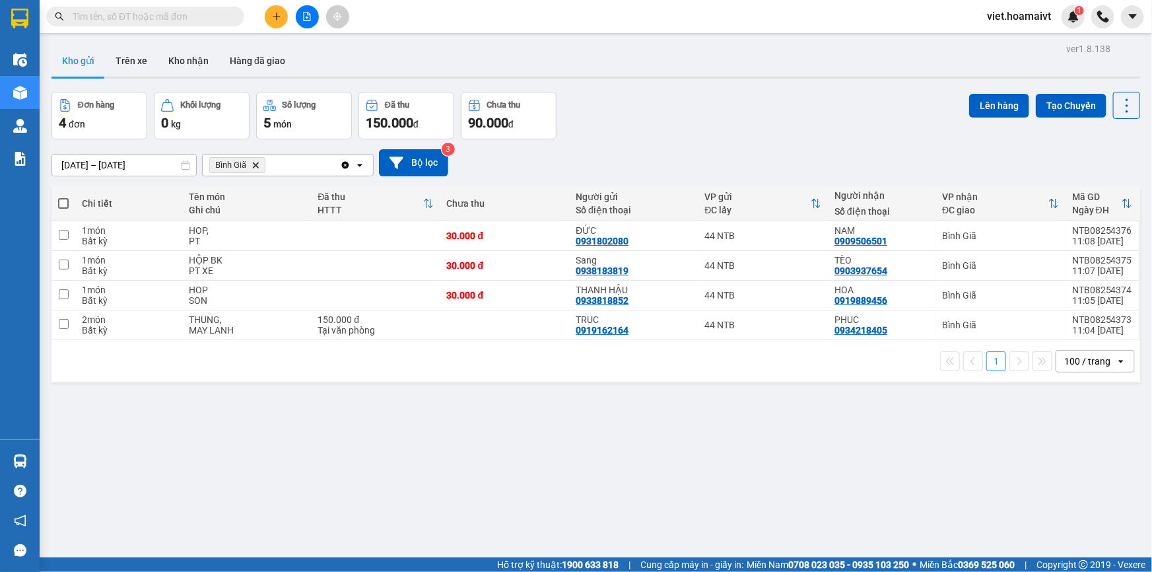
click at [775, 135] on div "Đơn hàng 4 đơn Khối lượng 0 kg Số lượng 5 món Đã thu 150.000 đ Chưa thu 90.000 …" at bounding box center [595, 116] width 1089 height 48
click at [256, 162] on icon "Delete" at bounding box center [256, 165] width 8 height 8
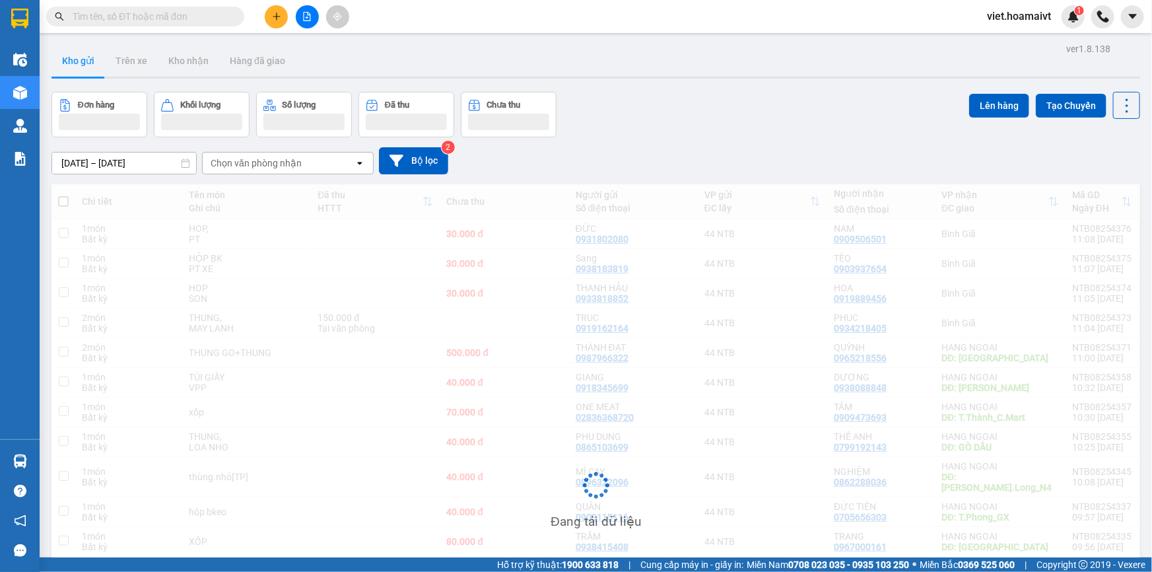
click at [767, 77] on div at bounding box center [595, 78] width 1089 height 2
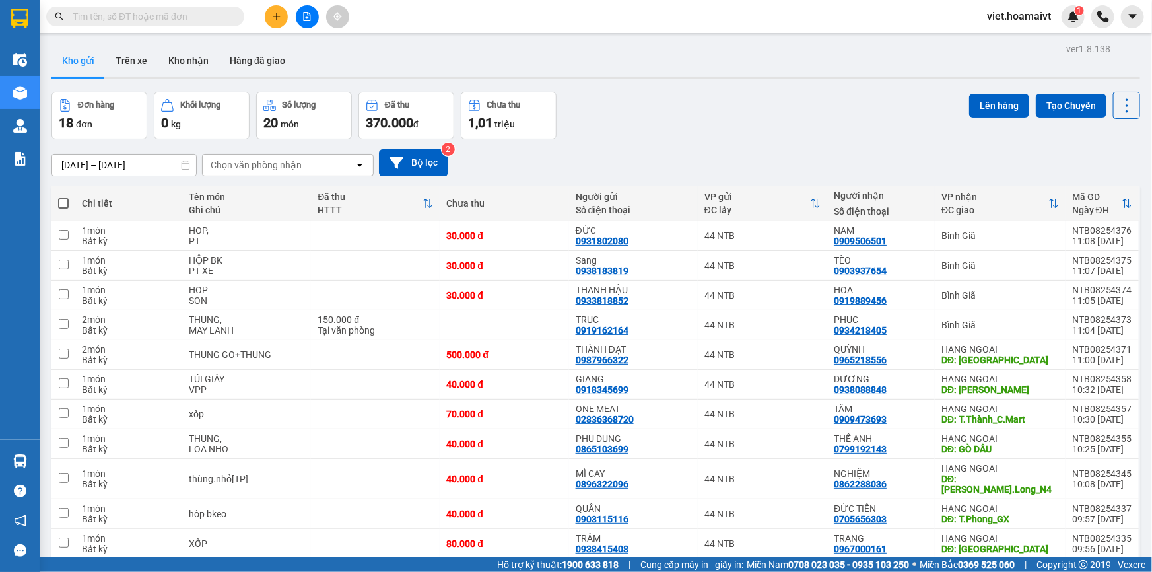
click at [767, 77] on div at bounding box center [595, 78] width 1089 height 2
click at [728, 94] on div "Đơn hàng 18 đơn Khối lượng 0 kg Số lượng 20 món Đã thu 370.000 đ Chưa thu 1,01 …" at bounding box center [595, 116] width 1089 height 48
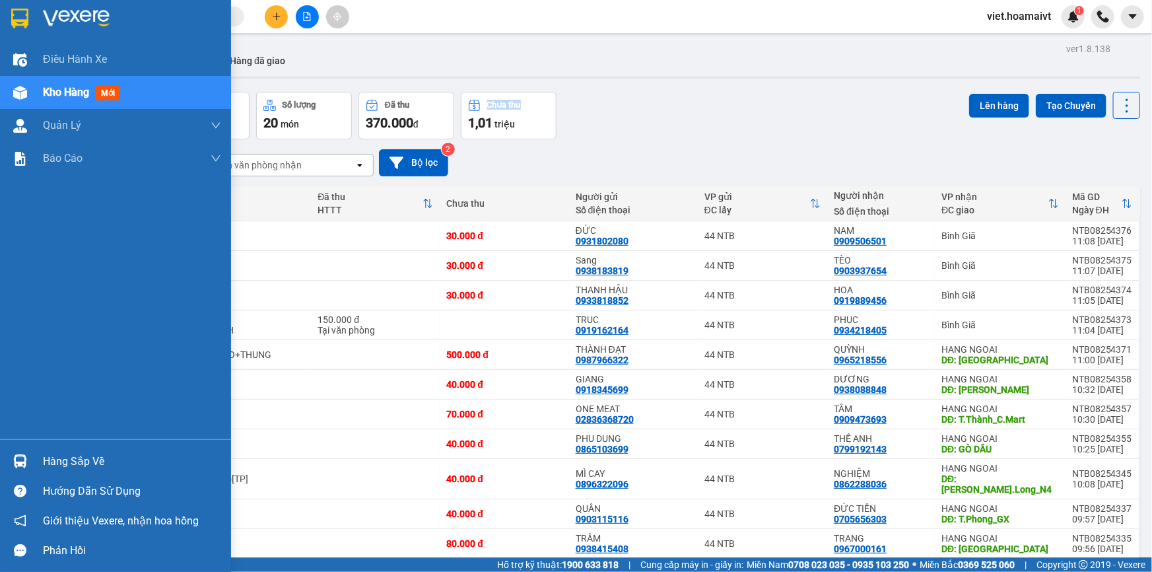
click at [65, 13] on img at bounding box center [76, 19] width 67 height 20
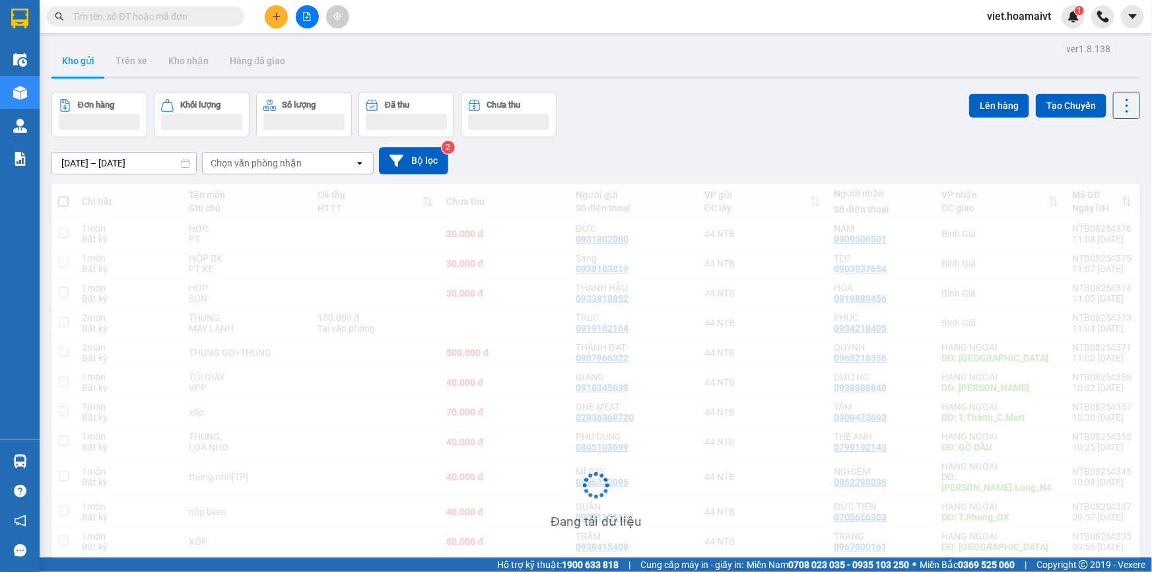
click at [662, 129] on div "Đơn hàng Khối lượng Số lượng Đã thu Chưa thu Lên hàng Tạo Chuyến" at bounding box center [595, 115] width 1089 height 46
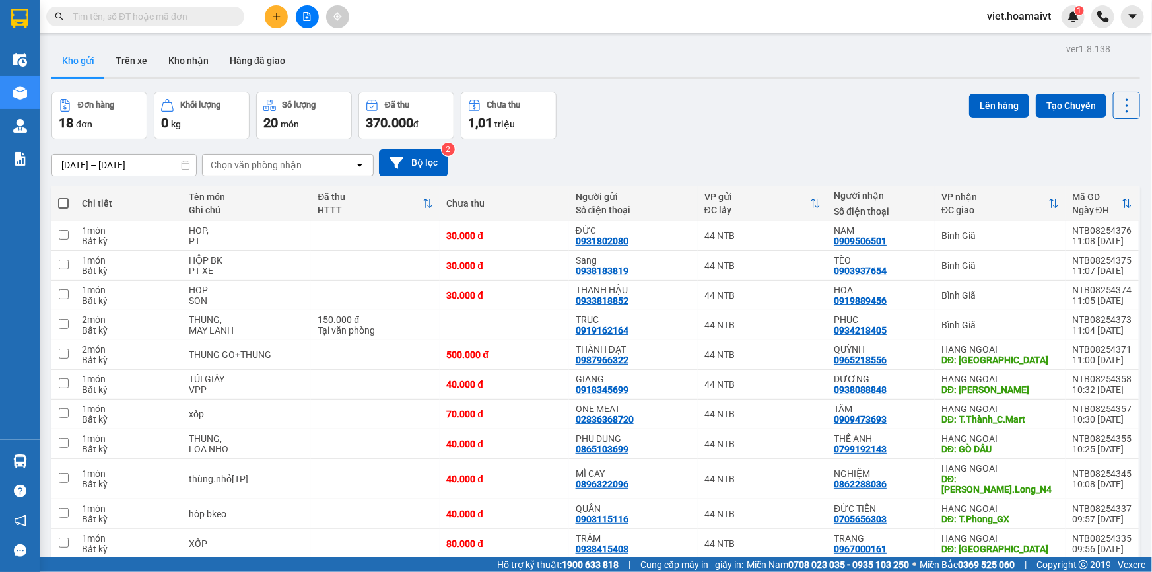
click at [668, 146] on div "13/08/2025 – 14/08/2025 Press the down arrow key to interact with the calendar …" at bounding box center [595, 162] width 1089 height 47
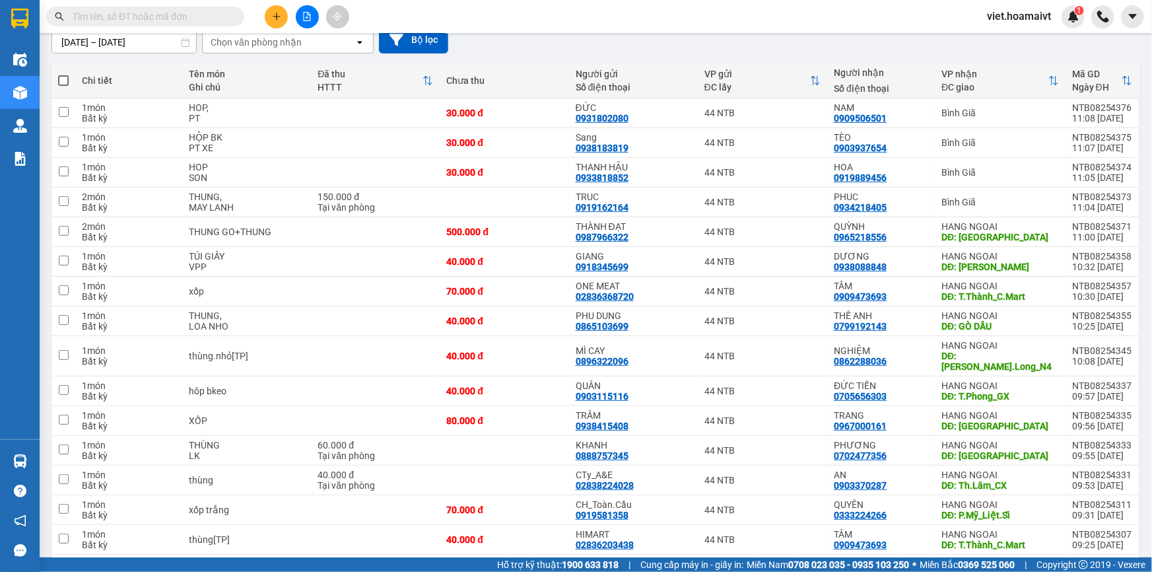
scroll to position [251, 0]
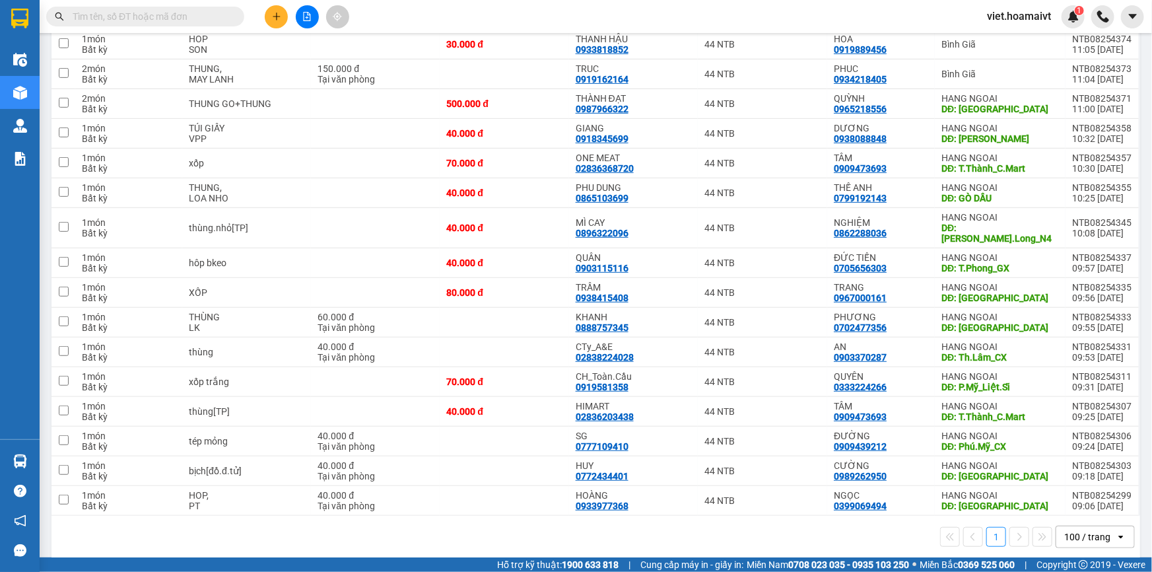
click at [516, 552] on main "ver 1.8.138 Kho gửi Trên xe Kho nhận Hàng đã giao Đơn hàng 18 đơn Khối lượng 0 …" at bounding box center [576, 278] width 1152 height 557
click at [598, 533] on div "1 100 / trang open" at bounding box center [596, 537] width 1078 height 22
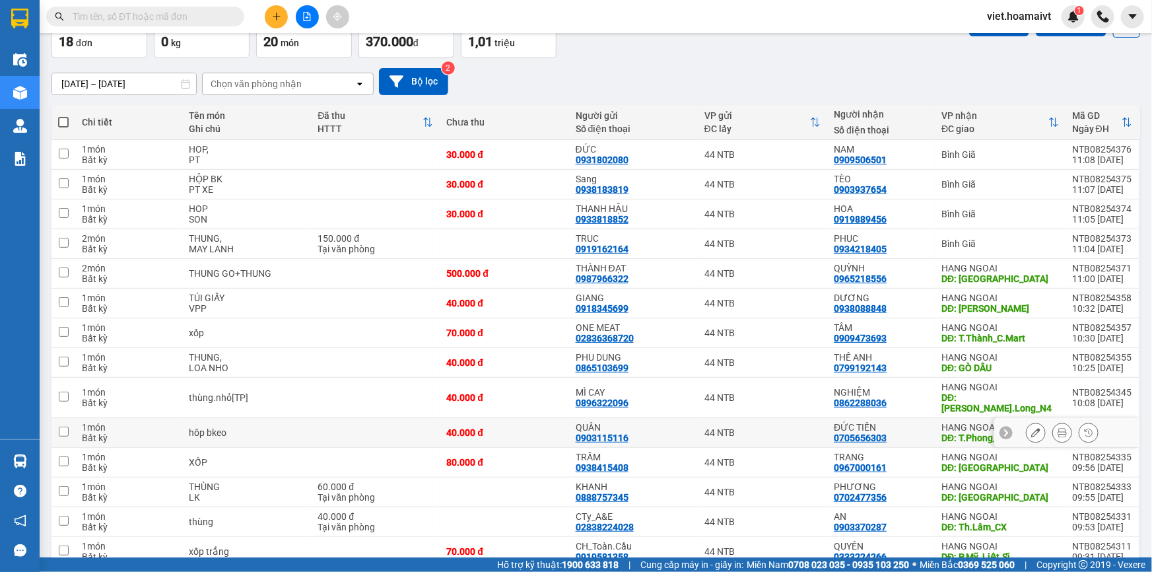
scroll to position [0, 0]
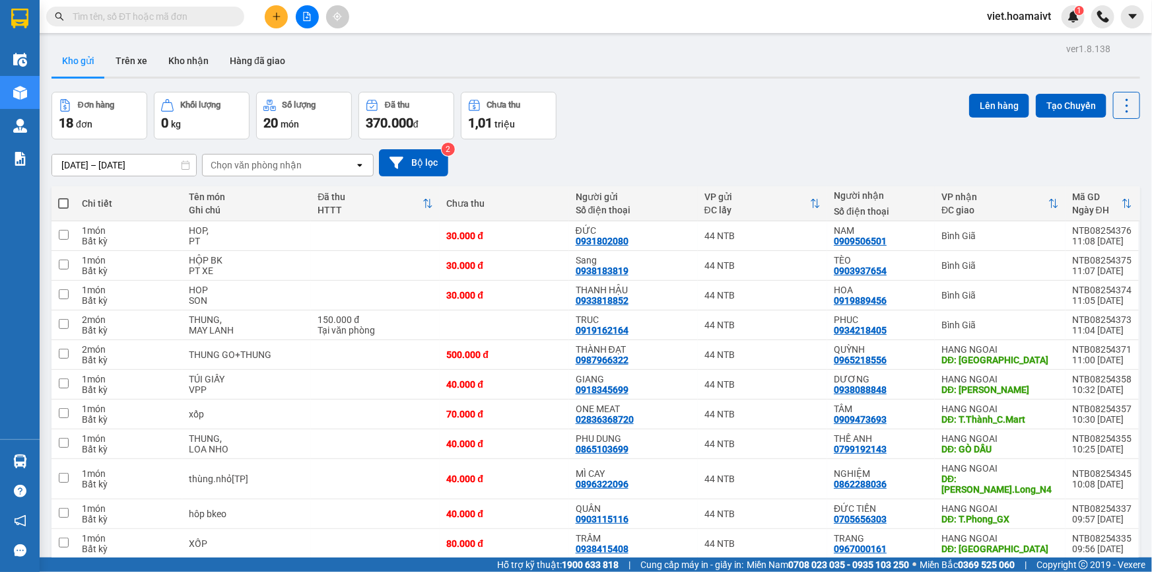
click at [301, 23] on button at bounding box center [307, 16] width 23 height 23
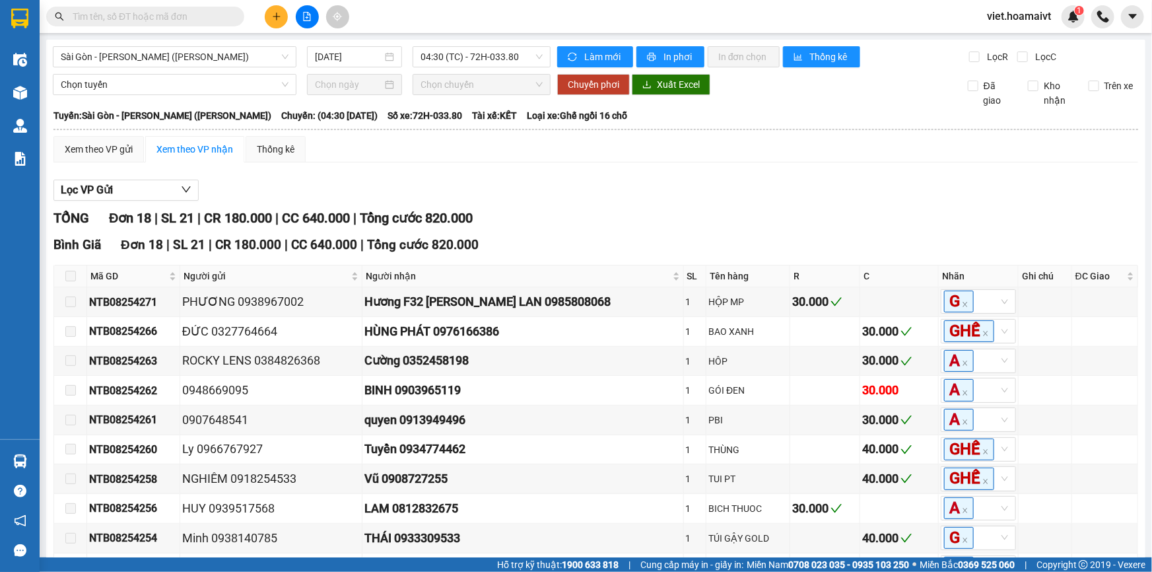
click at [655, 156] on div "Xem theo VP gửi Xem theo VP nhận Thống kê" at bounding box center [595, 149] width 1085 height 26
click at [455, 63] on span "04:30 (TC) - 72H-033.80" at bounding box center [482, 57] width 122 height 20
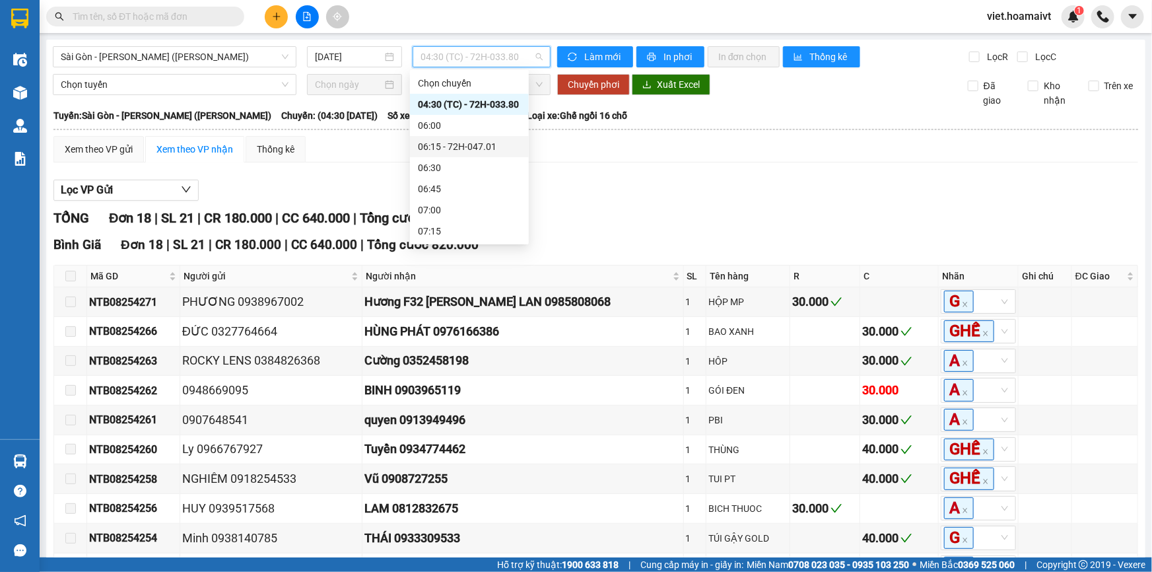
click at [477, 145] on div "06:15 - 72H-047.01" at bounding box center [469, 146] width 103 height 15
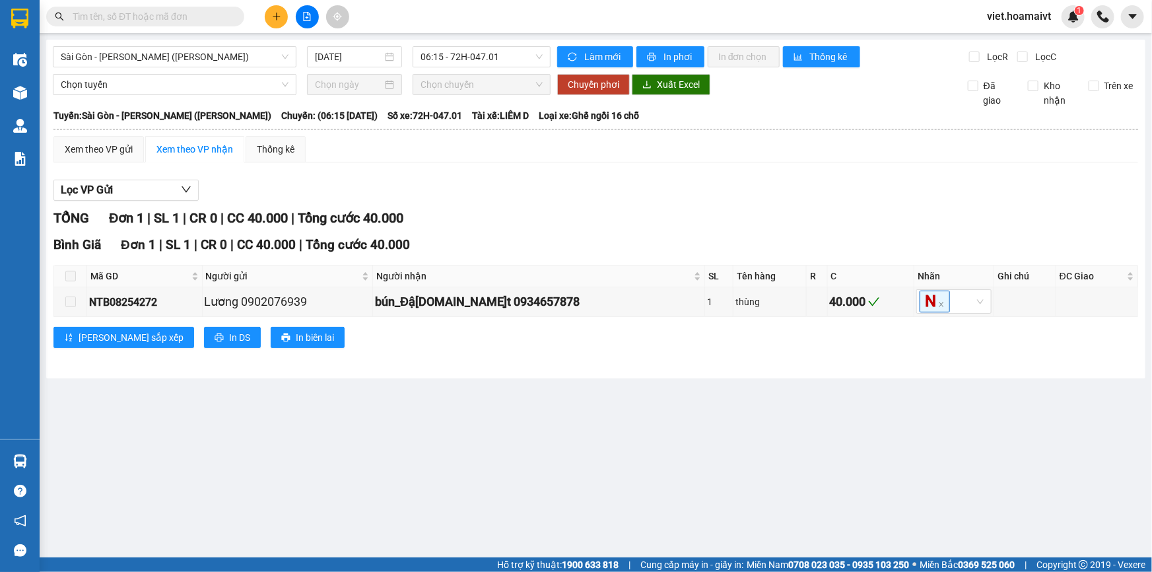
click at [691, 146] on div "Xem theo VP gửi Xem theo VP nhận Thống kê" at bounding box center [595, 149] width 1085 height 26
click at [690, 147] on div "Xem theo VP gửi Xem theo VP nhận Thống kê" at bounding box center [595, 149] width 1085 height 26
click at [510, 53] on span "06:15 - 72H-047.01" at bounding box center [482, 57] width 122 height 20
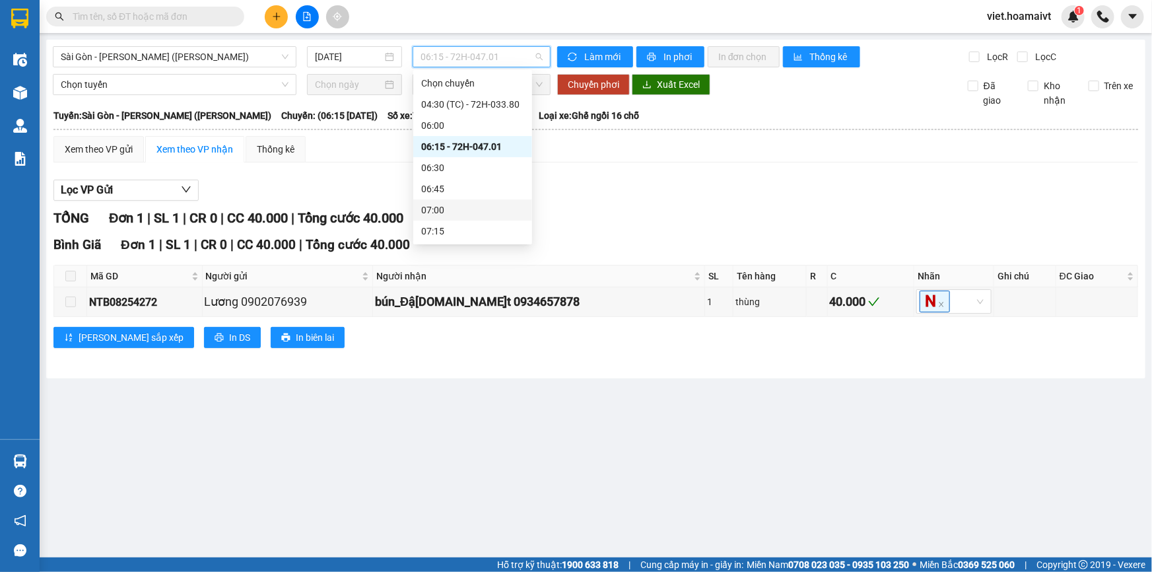
scroll to position [119, 0]
click at [479, 147] on div "07:45 - 72H-047.39" at bounding box center [472, 154] width 103 height 15
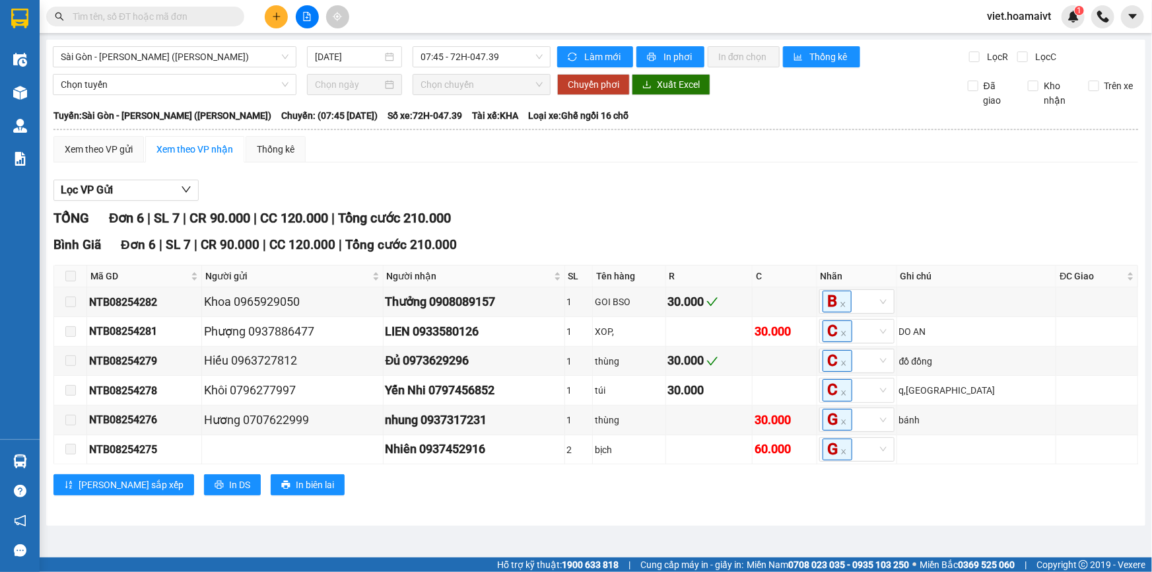
click at [663, 161] on div "Xem theo VP gửi Xem theo VP nhận Thống kê" at bounding box center [595, 149] width 1085 height 26
click at [489, 63] on span "07:45 - 72H-047.39" at bounding box center [482, 57] width 122 height 20
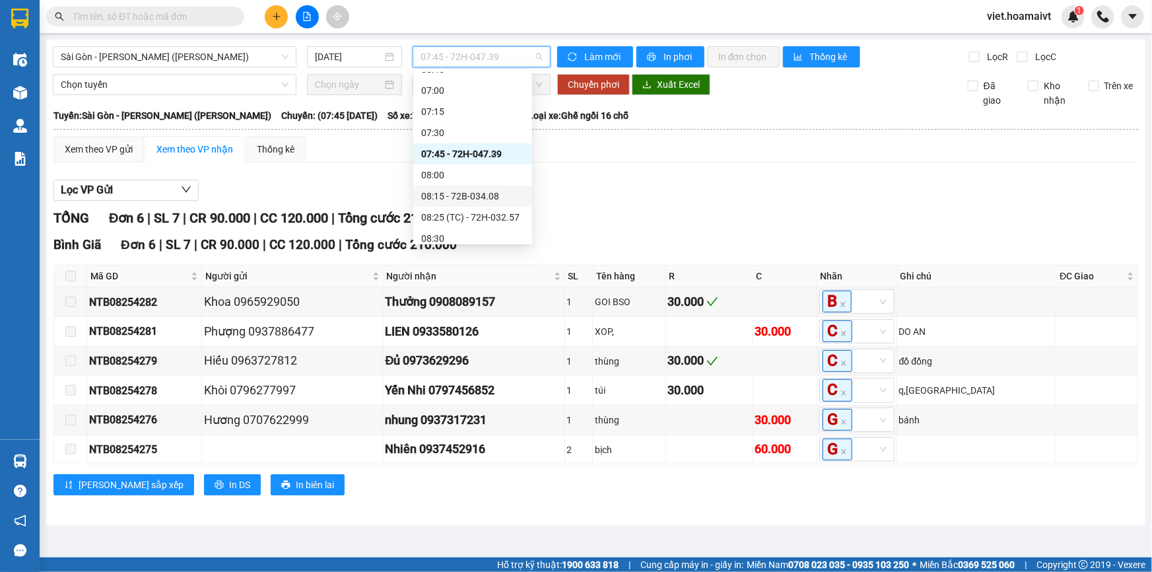
click at [498, 193] on div "08:15 - 72B-034.08" at bounding box center [472, 196] width 103 height 15
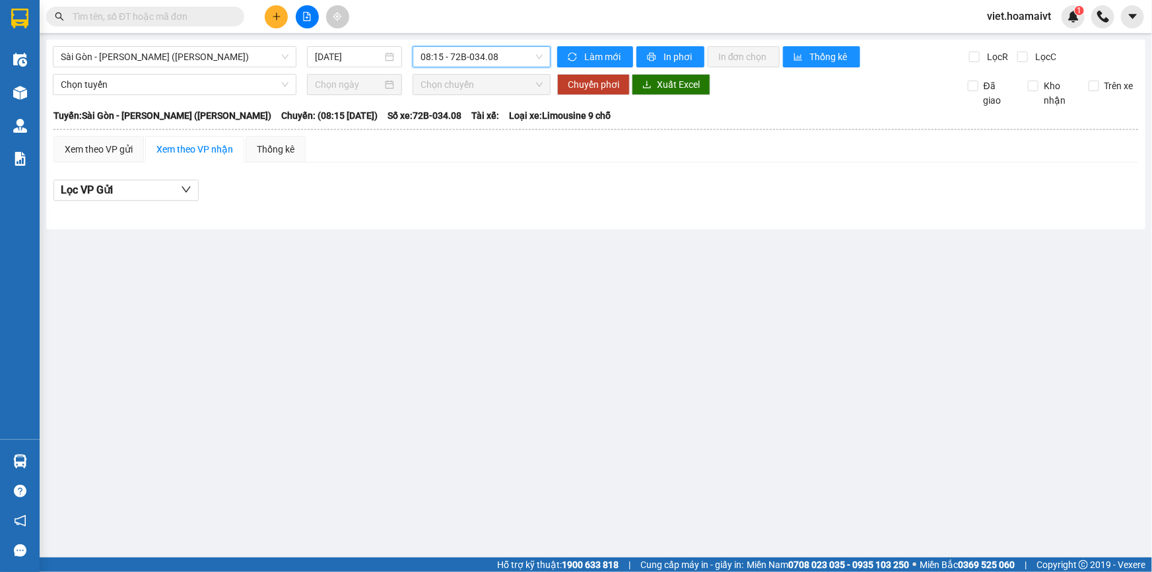
click at [755, 160] on div "Xem theo VP gửi Xem theo VP nhận Thống kê" at bounding box center [595, 149] width 1085 height 26
click at [511, 53] on span "08:15 - 72B-034.08" at bounding box center [482, 57] width 122 height 20
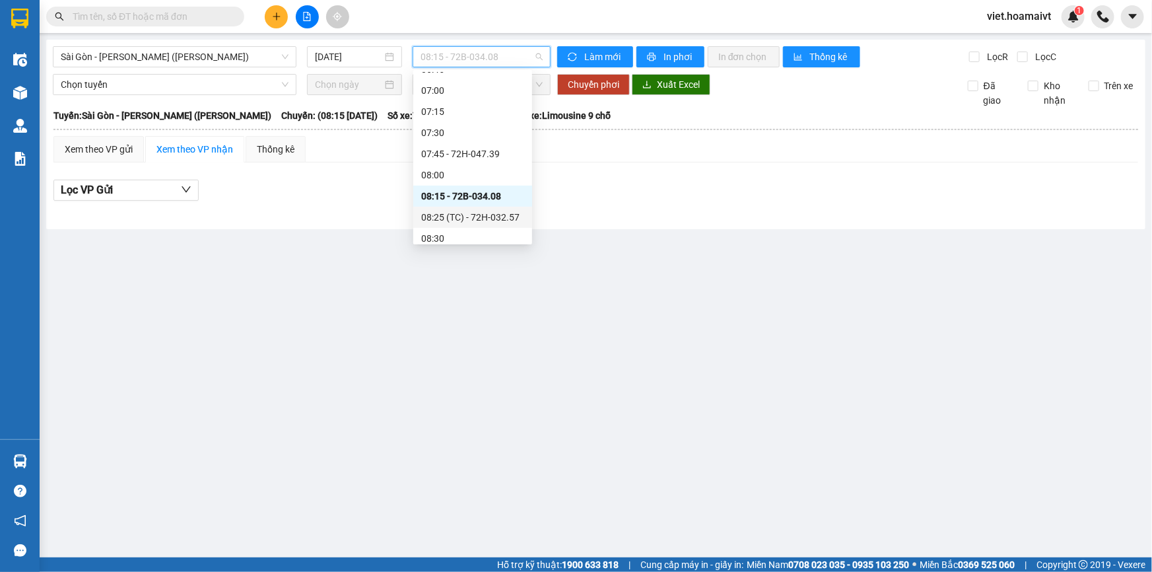
click at [517, 224] on div "08:25 (TC) - 72H-032.57" at bounding box center [472, 217] width 119 height 21
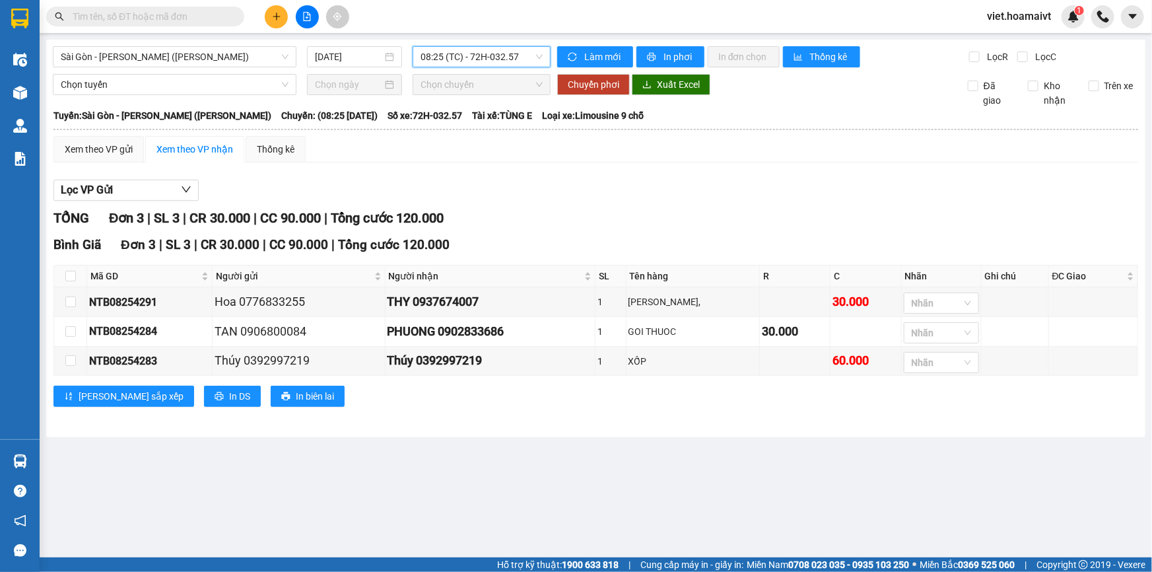
click at [722, 191] on div "Lọc VP Gửi" at bounding box center [595, 191] width 1085 height 22
click at [719, 193] on div "Lọc VP Gửi" at bounding box center [595, 191] width 1085 height 22
click at [672, 186] on div "Lọc VP Gửi" at bounding box center [595, 191] width 1085 height 22
click at [208, 63] on span "Sài Gòn - Vũng Tàu (Hàng Hoá)" at bounding box center [175, 57] width 228 height 20
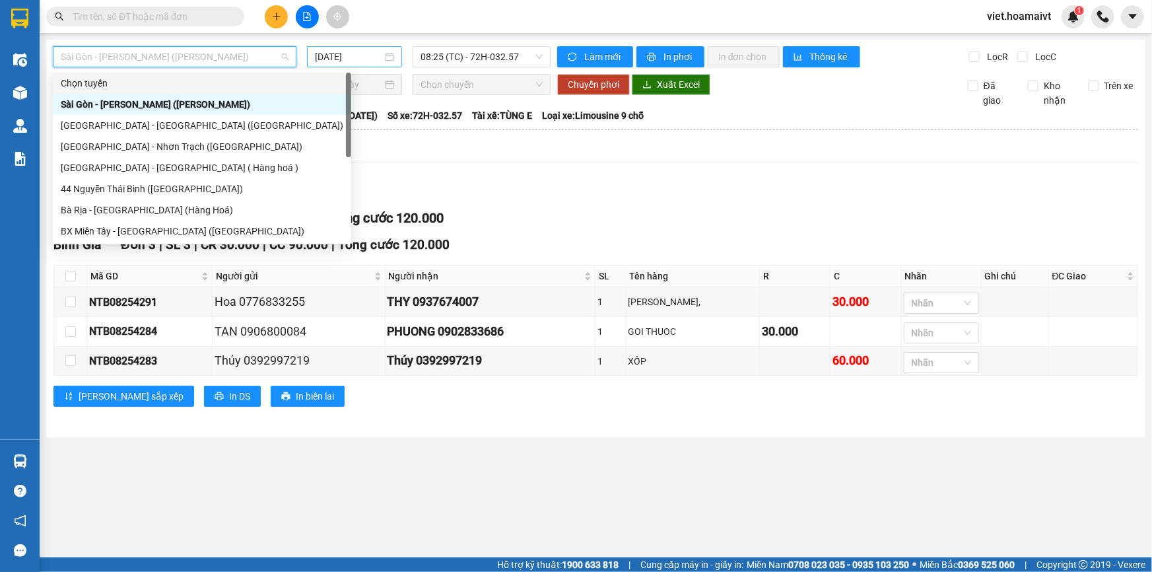
click at [356, 61] on input "14/08/2025" at bounding box center [348, 57] width 67 height 15
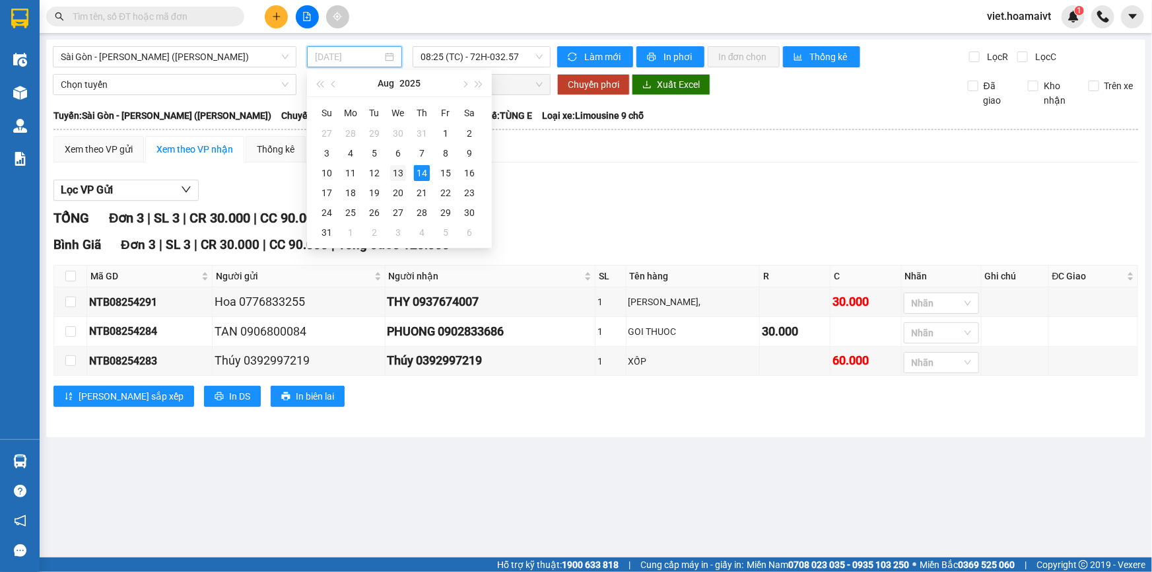
click at [396, 174] on div "13" at bounding box center [398, 173] width 16 height 16
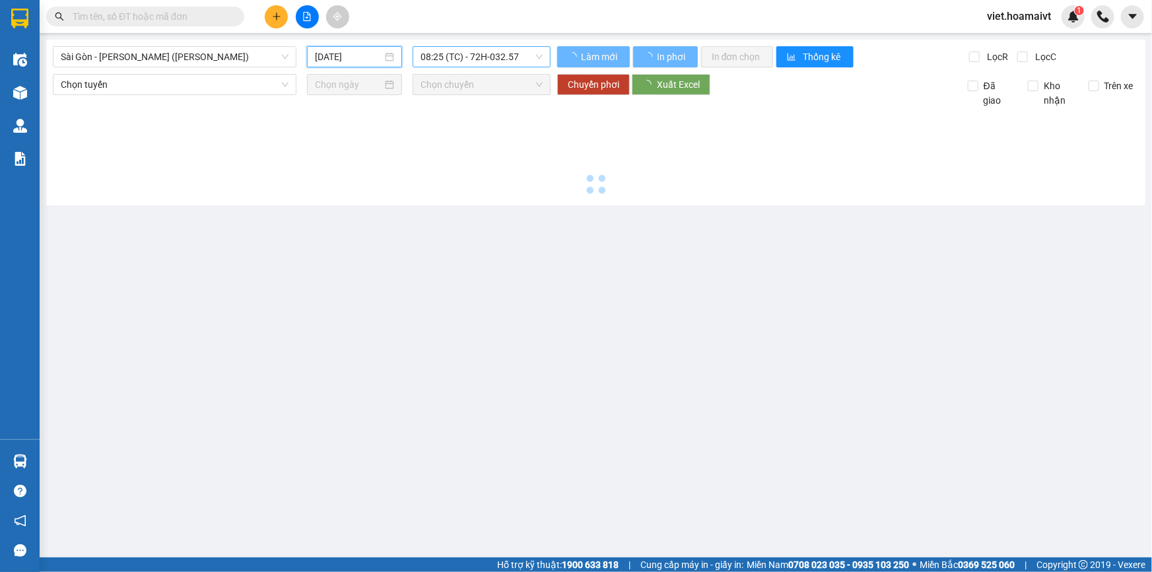
type input "13/08/2025"
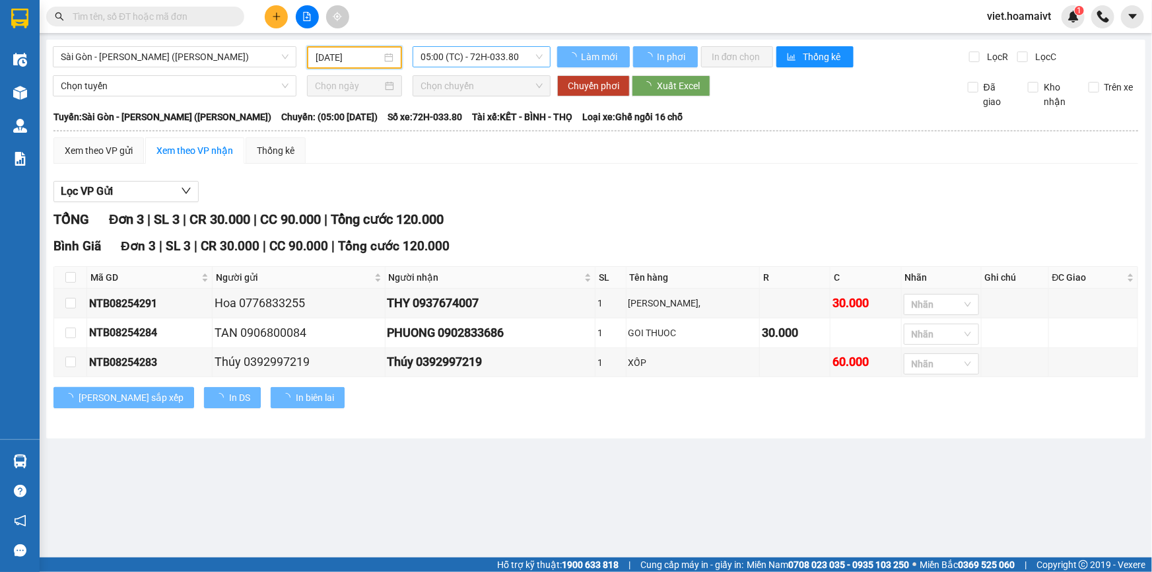
click at [487, 53] on span "05:00 (TC) - 72H-033.80" at bounding box center [482, 57] width 122 height 20
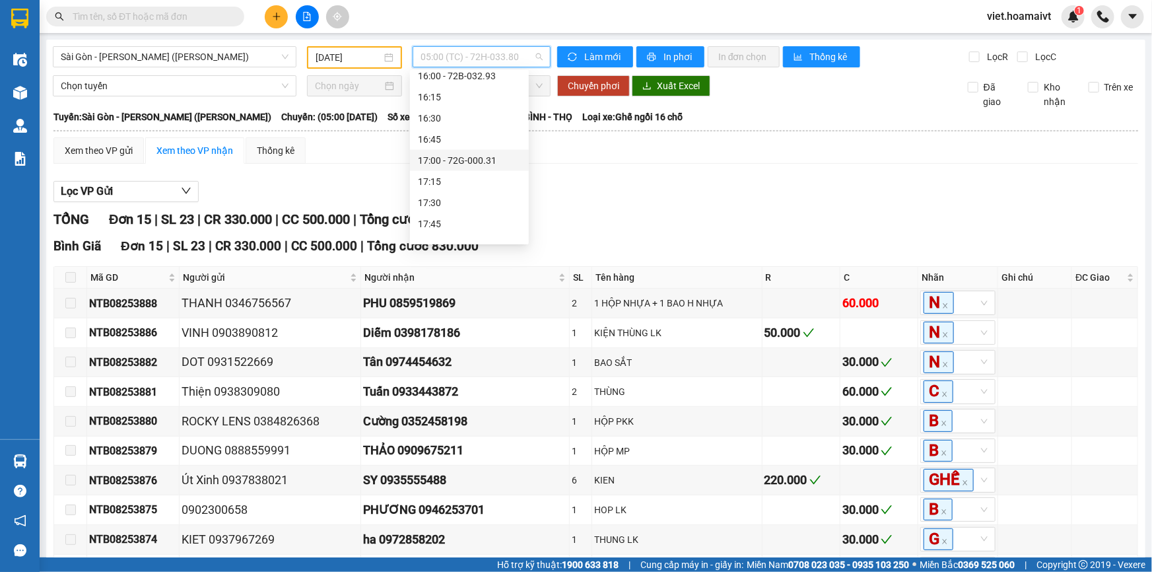
scroll to position [1119, 0]
click at [493, 235] on div "18:05 (TC) - 72G-005.31" at bounding box center [469, 231] width 103 height 15
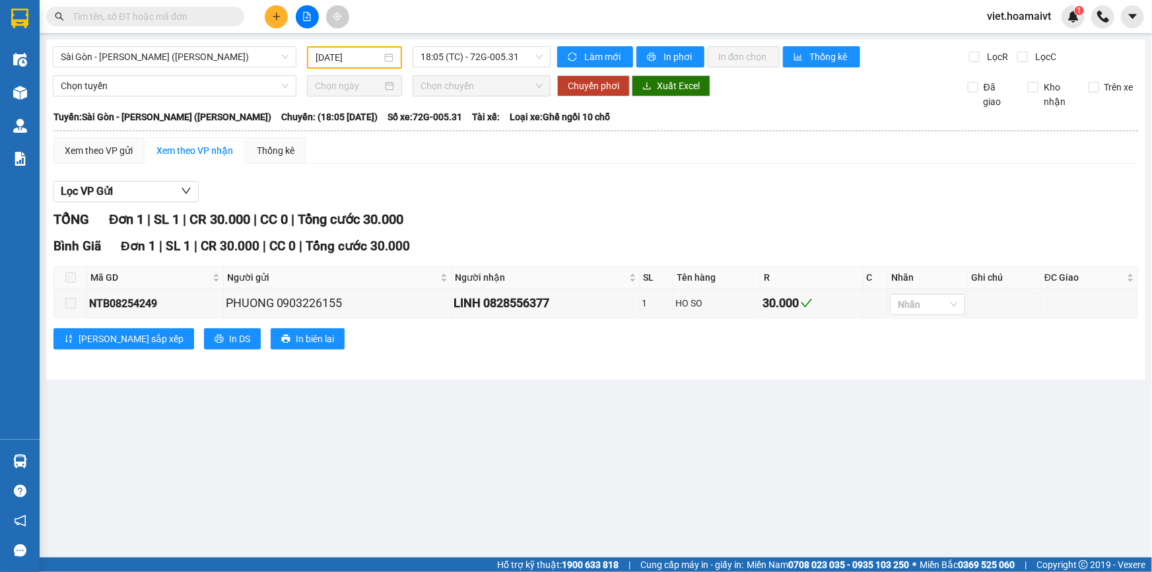
click at [618, 218] on div "TỔNG Đơn 1 | SL 1 | CR 30.000 | CC 0 | Tổng cước 30.000" at bounding box center [595, 219] width 1085 height 20
click at [652, 214] on div "TỔNG Đơn 1 | SL 1 | CR 30.000 | CC 0 | Tổng cước 30.000" at bounding box center [595, 219] width 1085 height 20
click at [479, 51] on span "18:05 (TC) - 72G-005.31" at bounding box center [482, 57] width 122 height 20
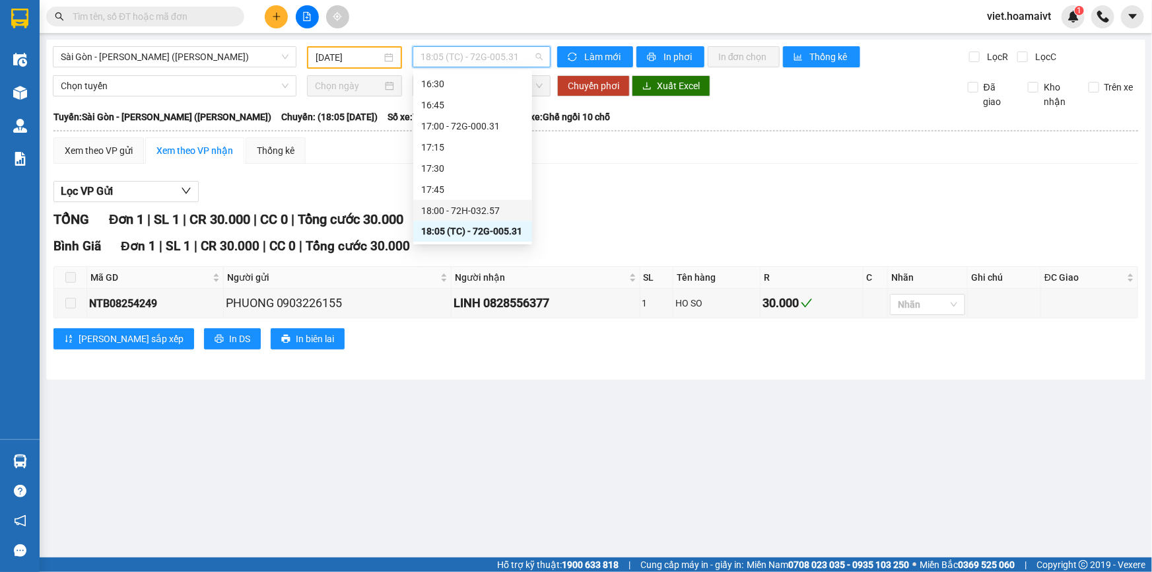
click at [498, 211] on div "18:00 - 72H-032.57" at bounding box center [472, 210] width 103 height 15
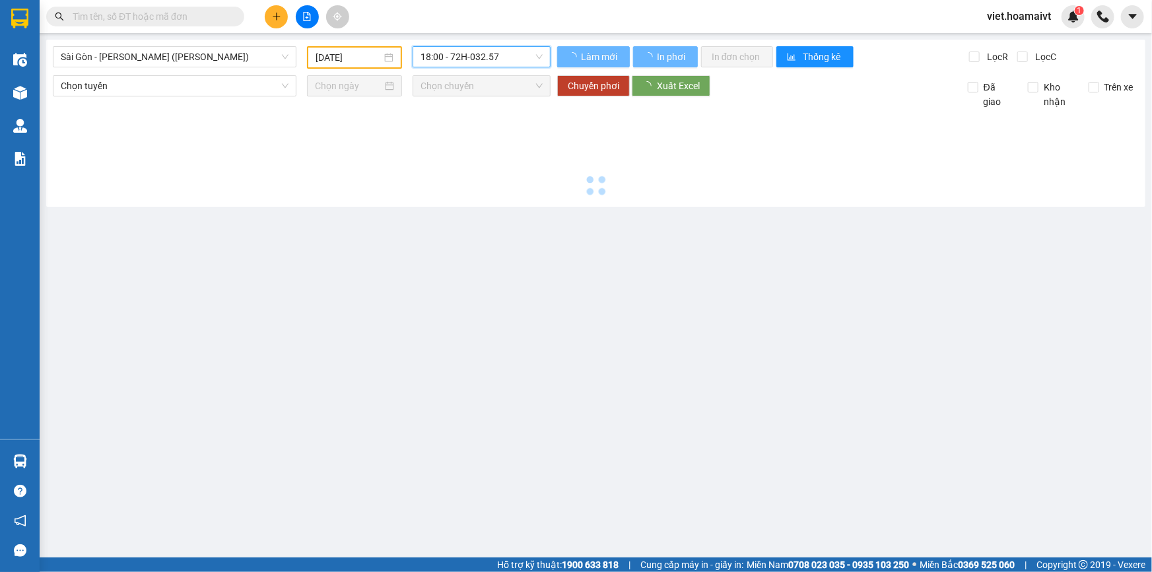
click at [724, 200] on div "Sài Gòn - Vũng Tàu (Hàng Hoá) 13/08/2025 18:00 18:00 - 72H-032.57 Làm mới In …" at bounding box center [595, 123] width 1099 height 167
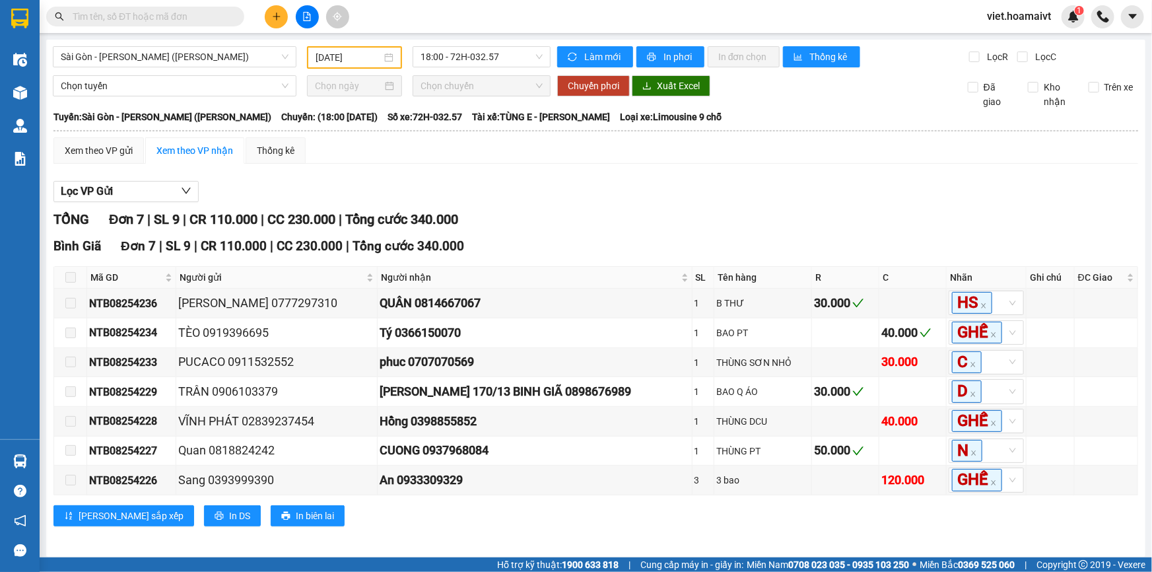
click at [723, 200] on div "Lọc VP Gửi" at bounding box center [595, 192] width 1085 height 22
click at [722, 202] on div at bounding box center [595, 202] width 1085 height 1
click at [721, 202] on div at bounding box center [595, 202] width 1085 height 1
click at [720, 202] on div at bounding box center [595, 202] width 1085 height 1
click at [185, 17] on input "text" at bounding box center [151, 16] width 156 height 15
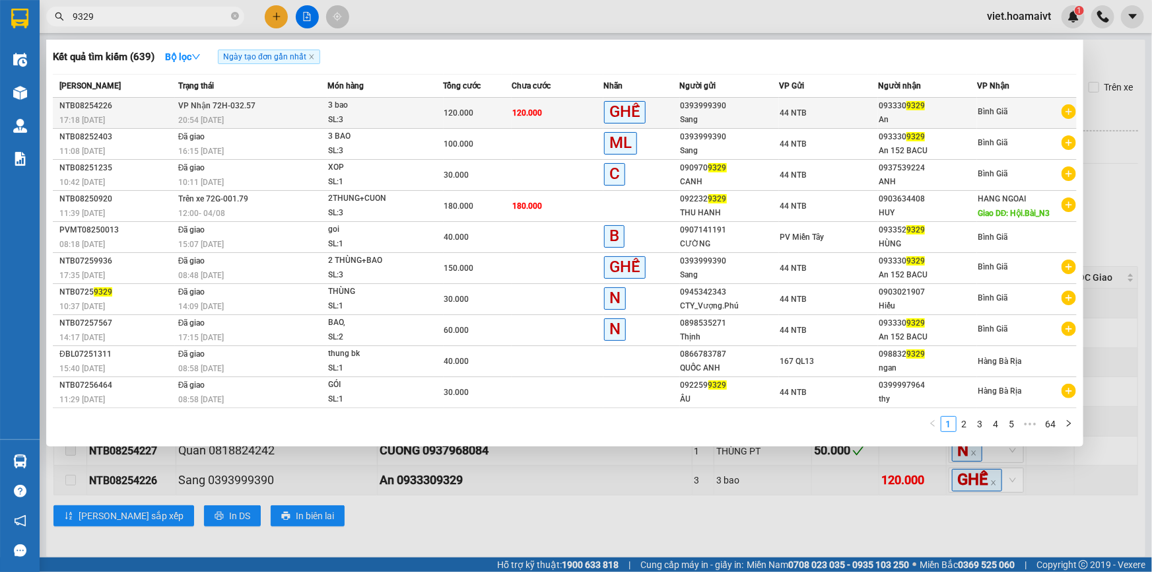
type input "9329"
click at [294, 113] on div "20:54 - 13/08" at bounding box center [252, 120] width 149 height 15
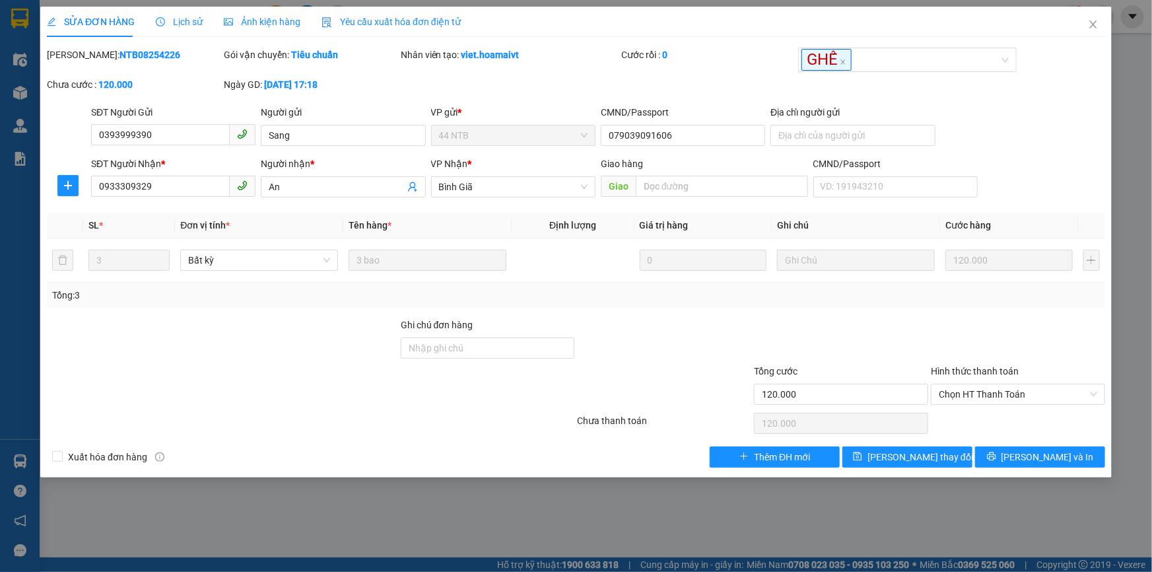
click at [180, 25] on span "Lịch sử" at bounding box center [179, 22] width 47 height 11
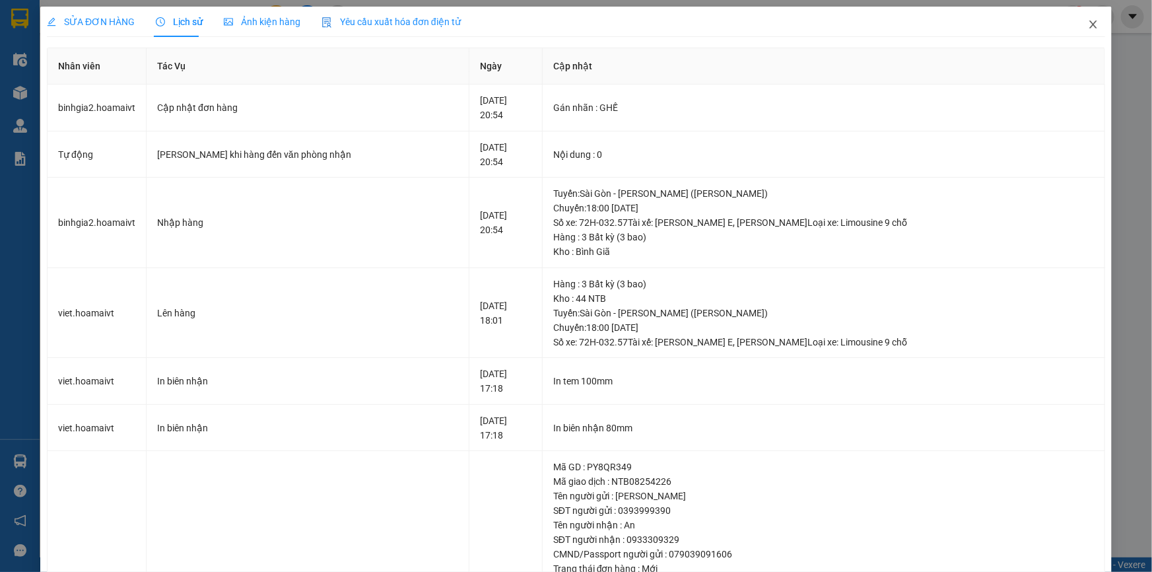
click at [1088, 26] on icon "close" at bounding box center [1093, 24] width 11 height 11
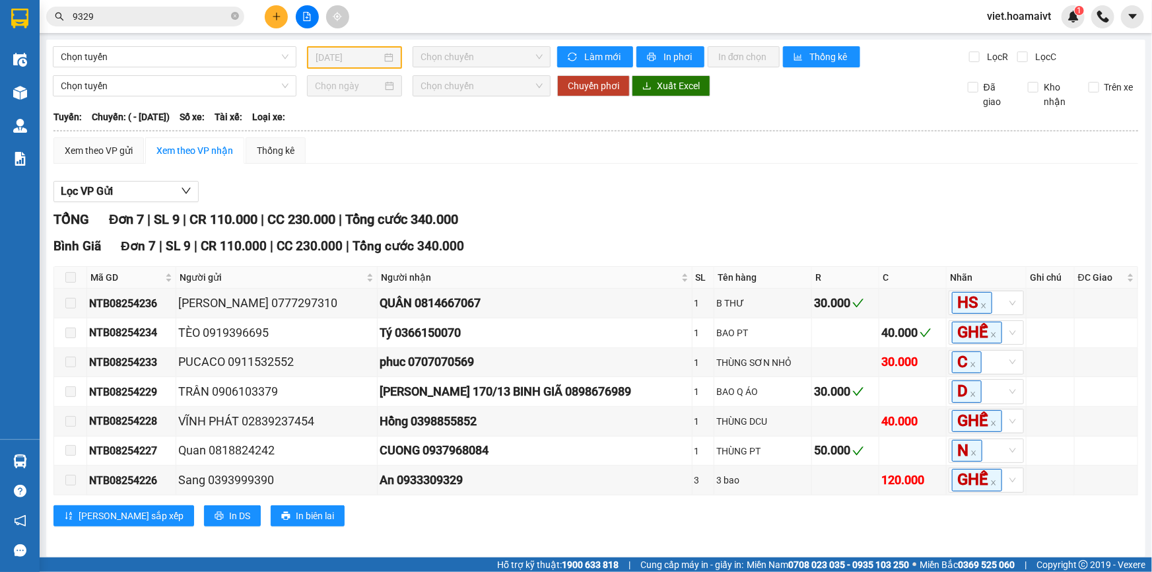
click at [829, 193] on div "Lọc VP Gửi" at bounding box center [595, 192] width 1085 height 22
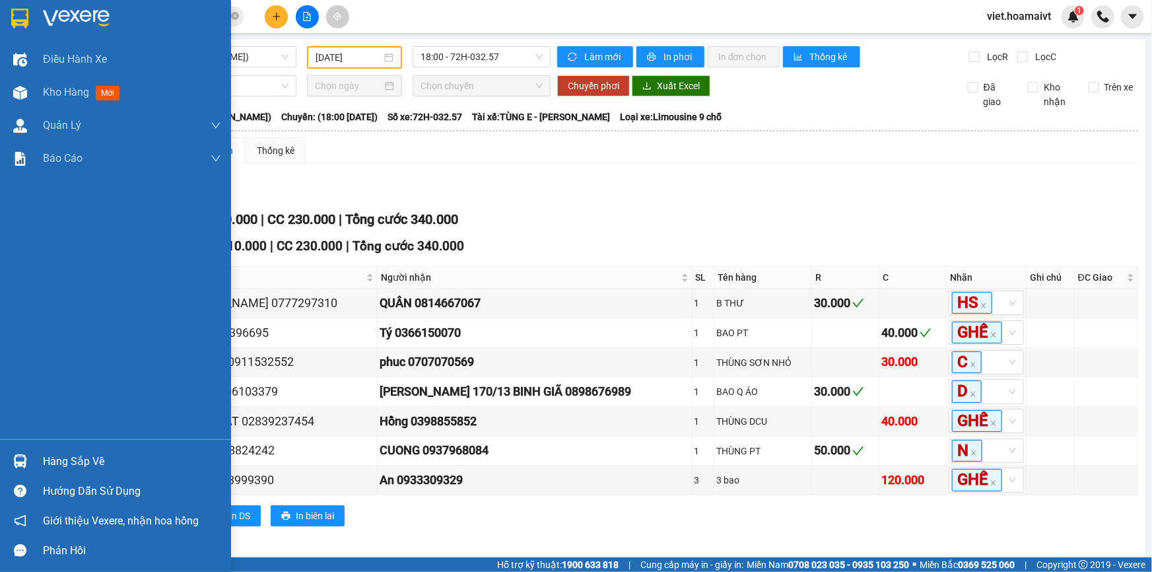
click at [64, 30] on div at bounding box center [115, 21] width 231 height 43
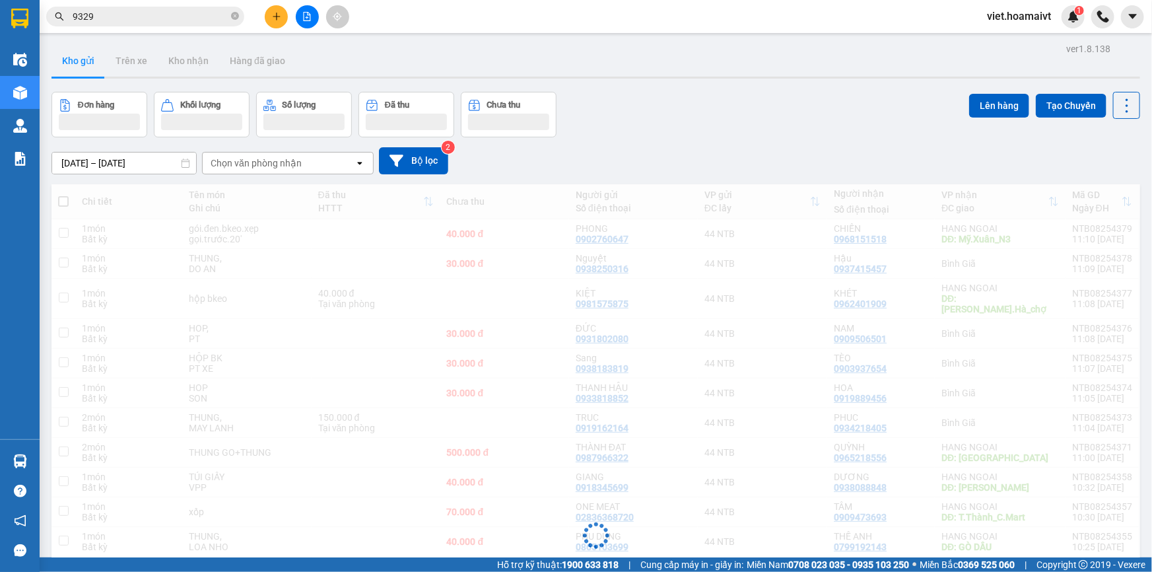
click at [717, 123] on div "Đơn hàng Khối lượng Số lượng Đã thu Chưa thu Lên hàng Tạo Chuyến" at bounding box center [595, 115] width 1089 height 46
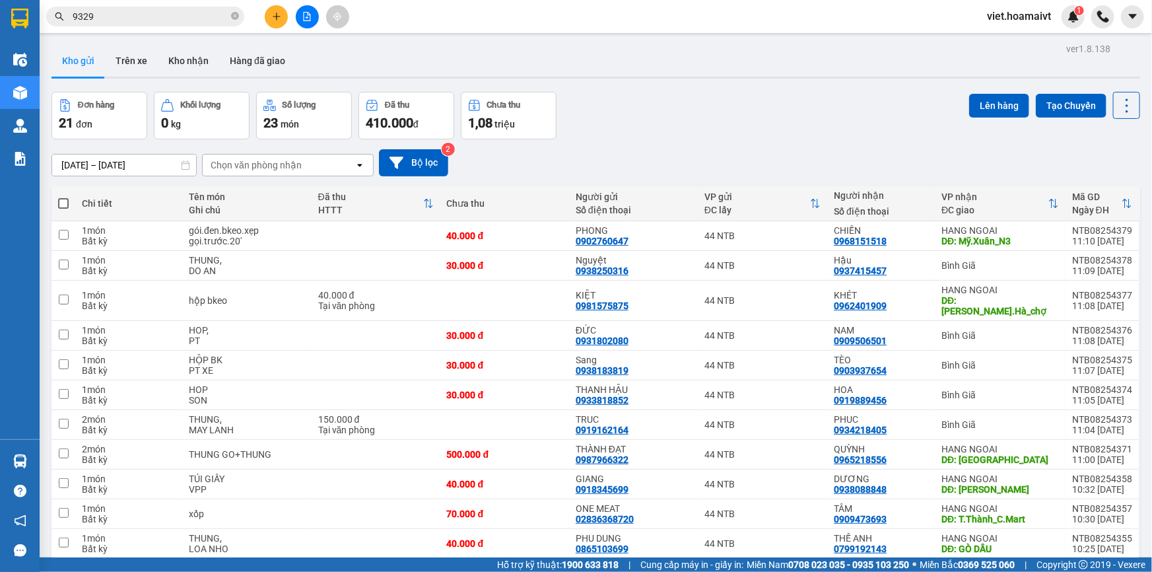
click at [717, 123] on div "Đơn hàng 21 đơn Khối lượng 0 kg Số lượng 23 món Đã thu 410.000 đ Chưa thu 1,08 …" at bounding box center [595, 116] width 1089 height 48
click at [214, 16] on input "9329" at bounding box center [151, 16] width 156 height 15
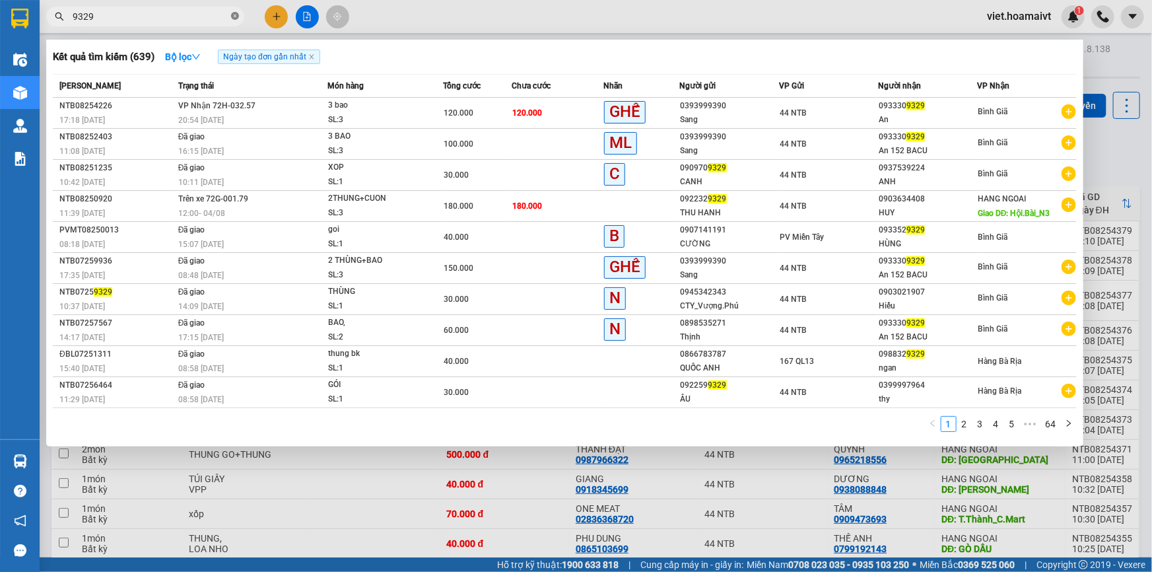
click at [234, 16] on icon "close-circle" at bounding box center [235, 16] width 8 height 8
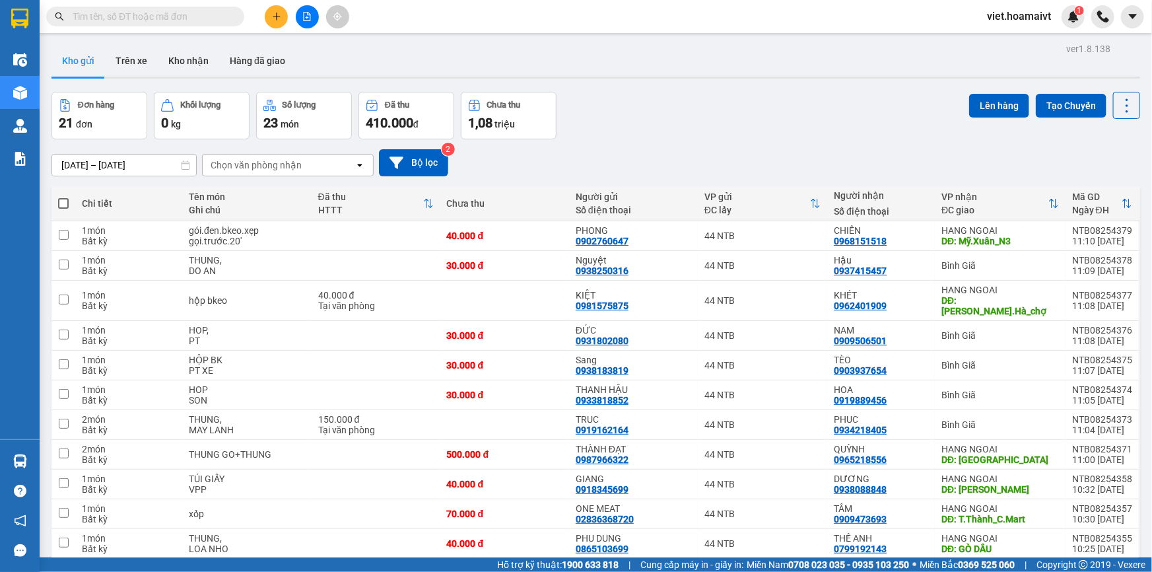
click at [704, 102] on div "Đơn hàng 21 đơn Khối lượng 0 kg Số lượng 23 món Đã thu 410.000 đ Chưa thu 1,08 …" at bounding box center [595, 116] width 1089 height 48
click at [271, 9] on button at bounding box center [276, 16] width 23 height 23
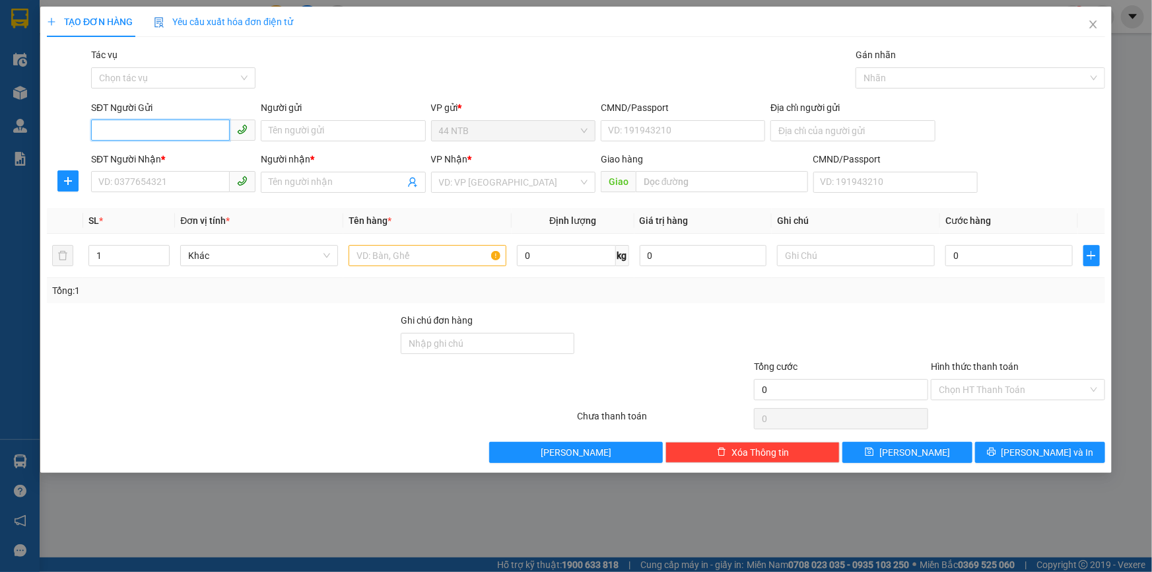
click at [149, 125] on input "SĐT Người Gửi" at bounding box center [160, 129] width 139 height 21
click at [172, 161] on div "0909492272 - laptop TH" at bounding box center [173, 157] width 149 height 15
type input "0909492272"
type input "laptop TH"
type input "394/2_N.D.Dương_Q10"
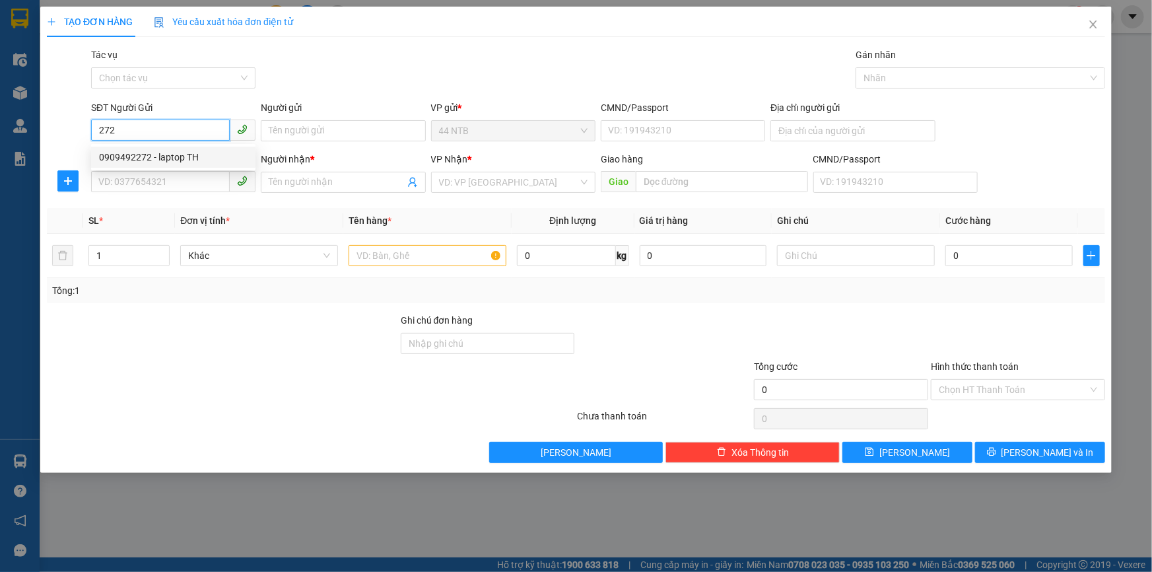
type input "0975886272"
type input "Sao Việt ( PHƯỢNG )"
type input "0909492272"
click at [382, 59] on div "Gói vận chuyển * Tiêu chuẩn Tác vụ Chọn tác vụ Gán nhãn Nhãn" at bounding box center [597, 71] width 1019 height 46
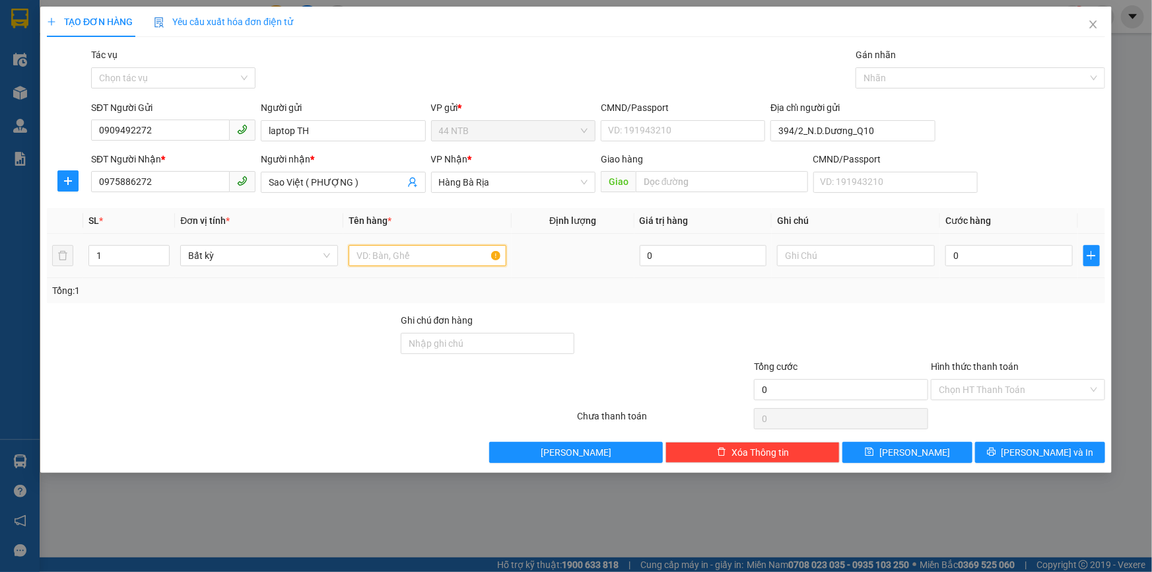
click at [463, 261] on input "text" at bounding box center [428, 255] width 158 height 21
type input "HỘP"
click at [982, 263] on input "0" at bounding box center [1008, 255] width 127 height 21
type input "3"
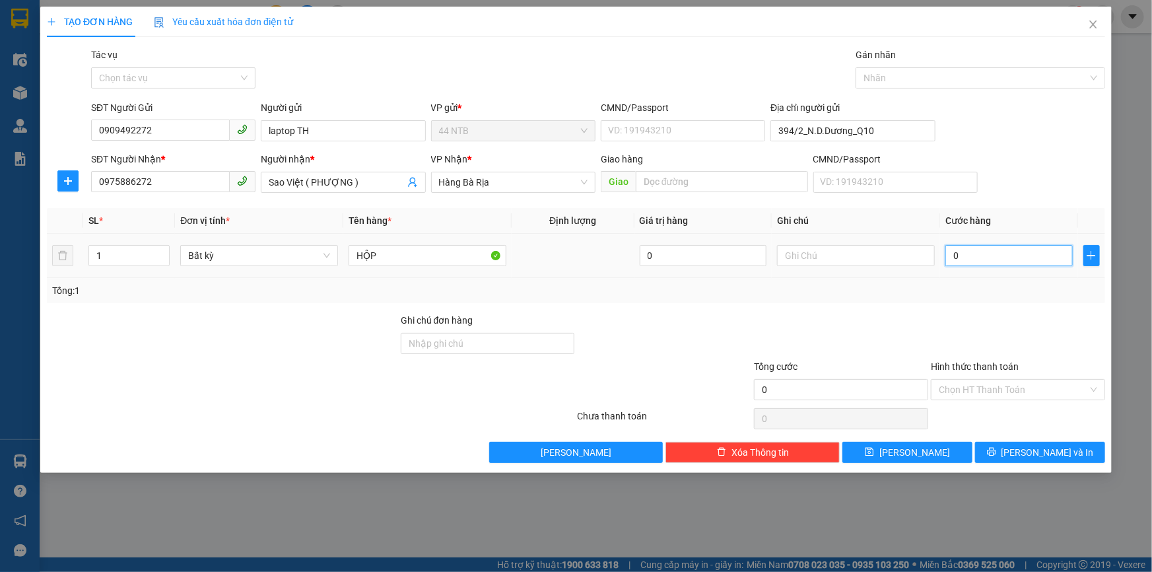
type input "3"
type input "30"
type input "30.000"
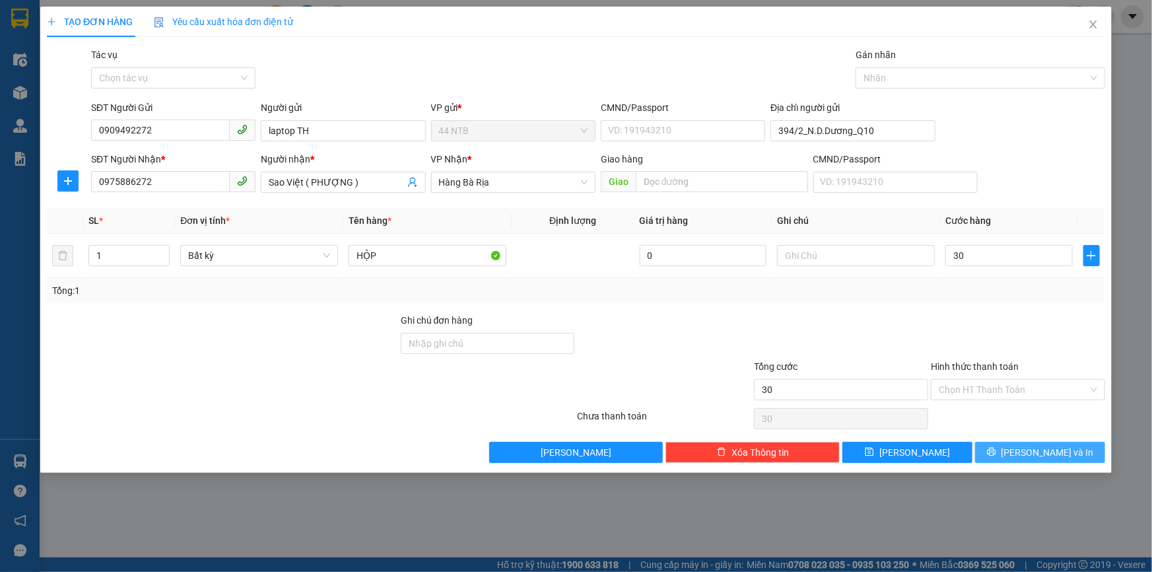
type input "30.000"
click at [1070, 452] on button "Lưu và In" at bounding box center [1040, 452] width 130 height 21
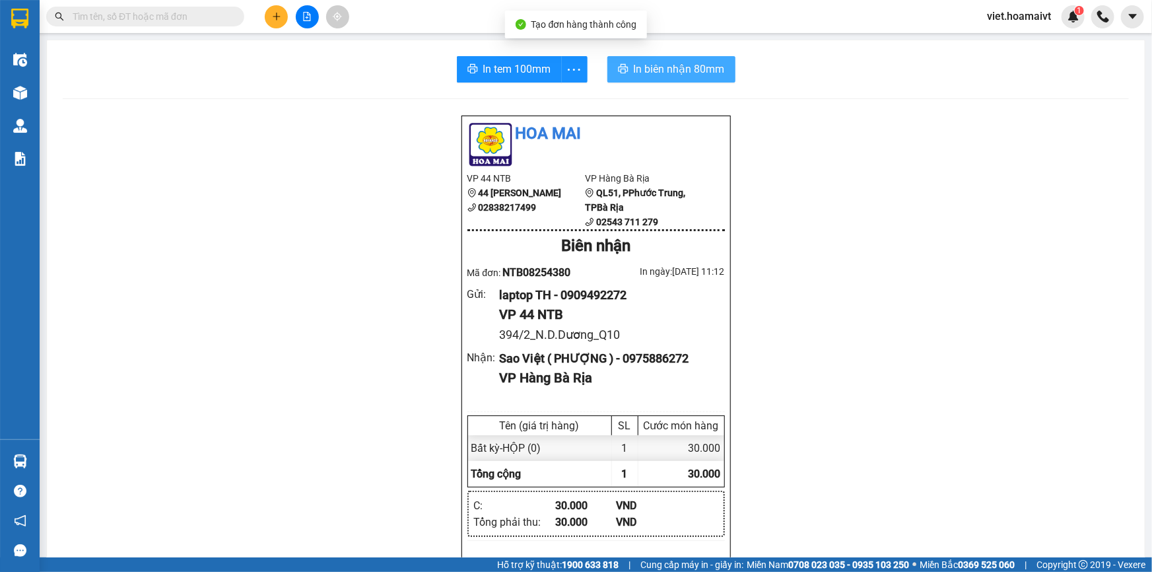
click at [638, 66] on span "In biên nhận 80mm" at bounding box center [679, 69] width 91 height 17
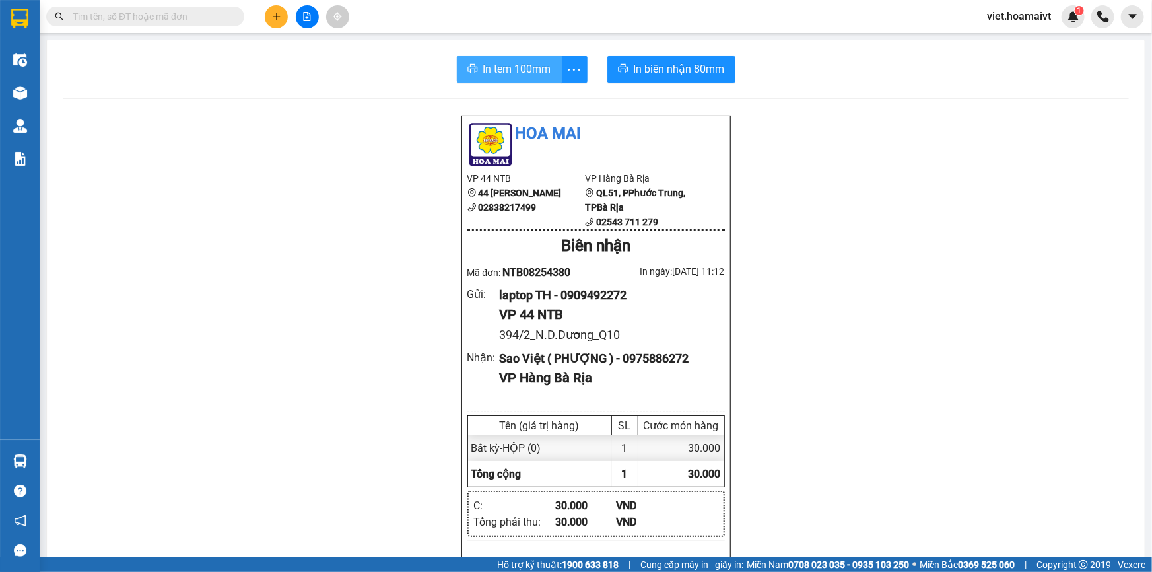
click at [502, 72] on span "In tem 100mm" at bounding box center [517, 69] width 68 height 17
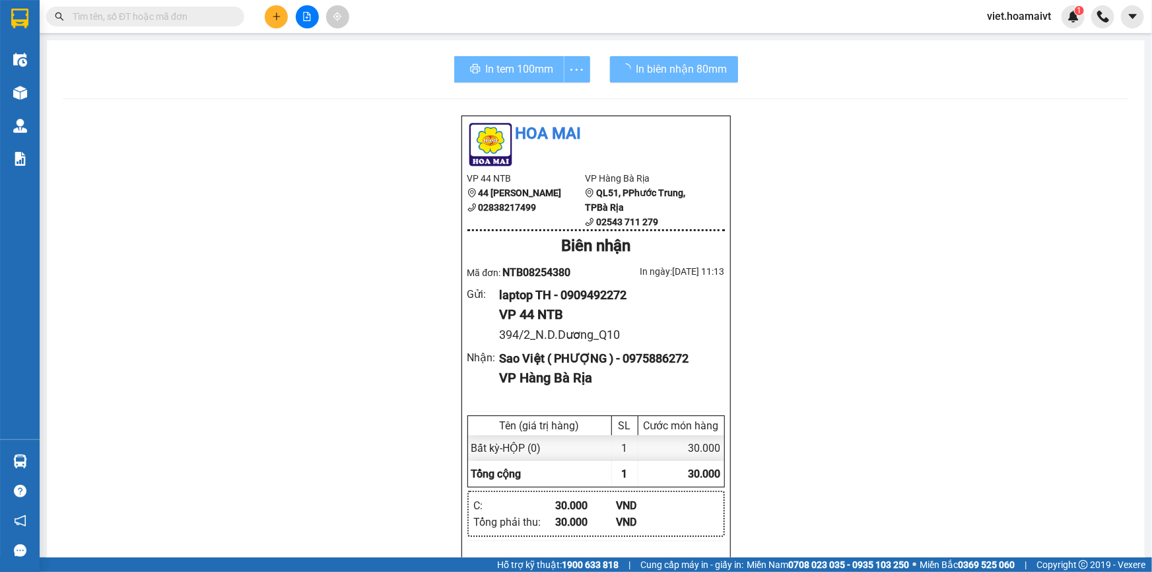
click at [947, 422] on div "Hoa Mai VP 44 NTB 44 Nguyễn Thái Bình 02838217499 VP Hàng Bà Rịa QL51, PPhướ…" at bounding box center [596, 562] width 1066 height 894
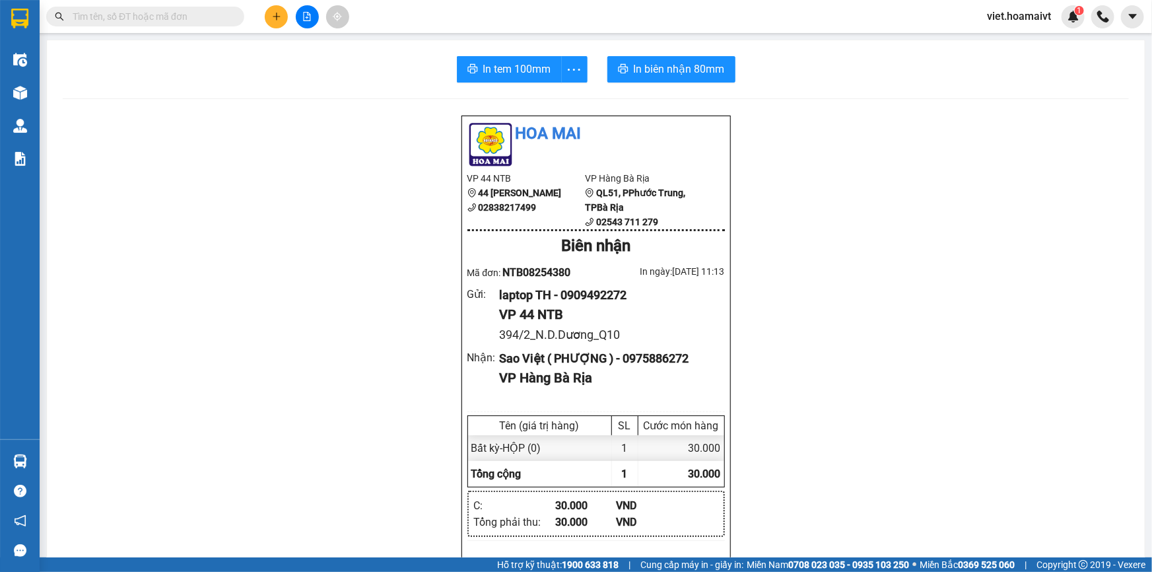
click at [947, 420] on div "Hoa Mai VP 44 NTB 44 Nguyễn Thái Bình 02838217499 VP Hàng Bà Rịa QL51, PPhướ…" at bounding box center [596, 562] width 1066 height 894
click at [277, 15] on icon "plus" at bounding box center [276, 16] width 9 height 9
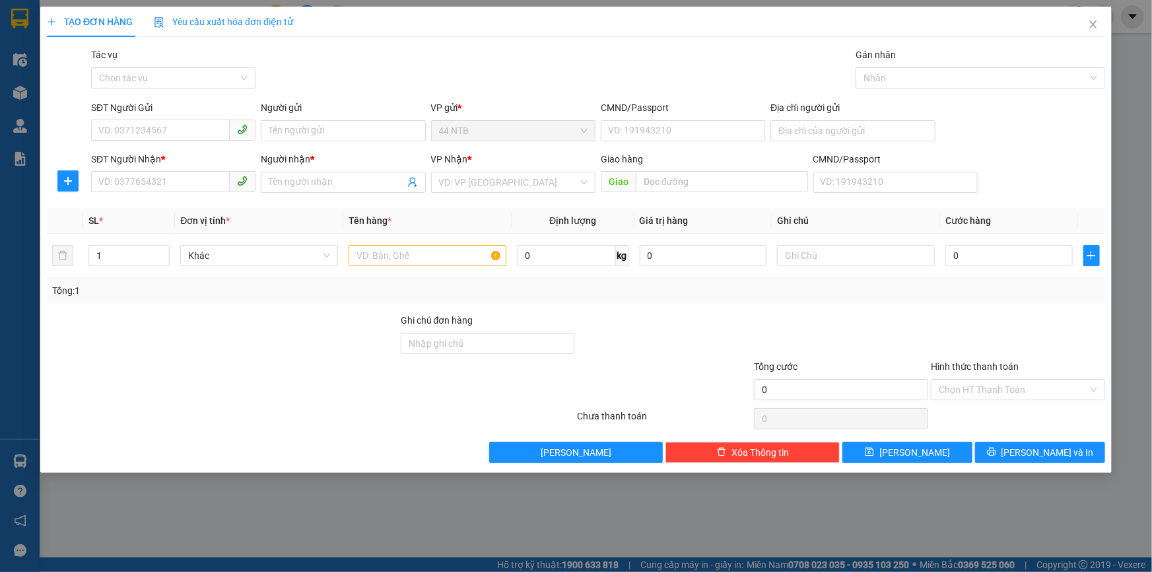
click at [140, 141] on div "SĐT Người Gửi VD: 0371234567" at bounding box center [173, 123] width 164 height 46
click at [145, 135] on input "SĐT Người Gửi" at bounding box center [160, 129] width 139 height 21
click at [180, 137] on input "SĐT Người Gửi" at bounding box center [160, 129] width 139 height 21
click at [173, 178] on input "SĐT Người Nhận *" at bounding box center [160, 181] width 139 height 21
type input "0909045339"
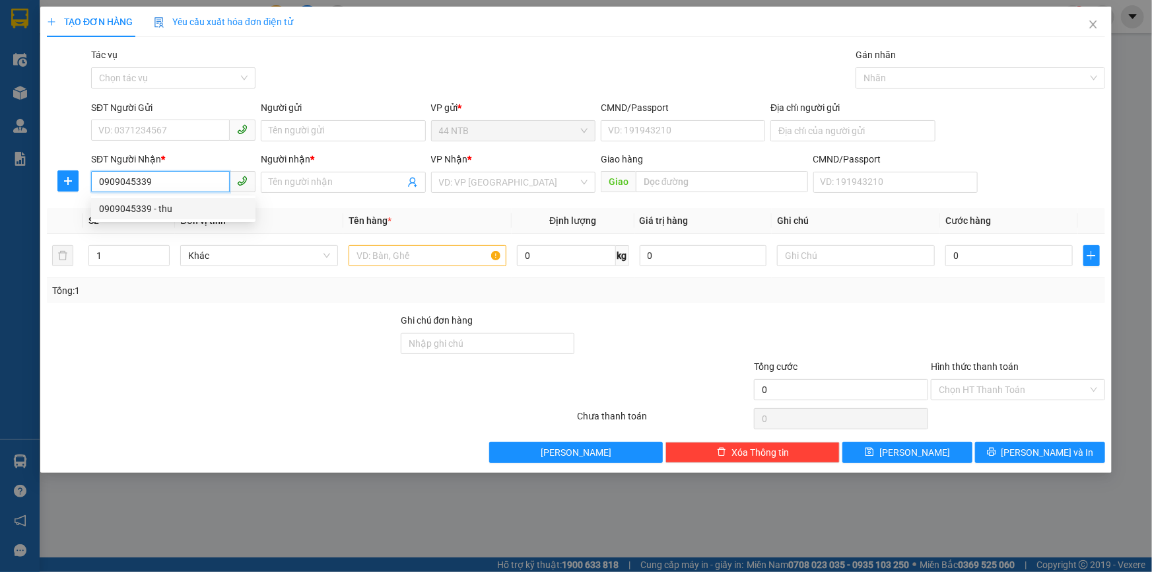
click at [163, 207] on div "0909045339 - thu" at bounding box center [173, 208] width 149 height 15
type input "thu"
type input "0909045339"
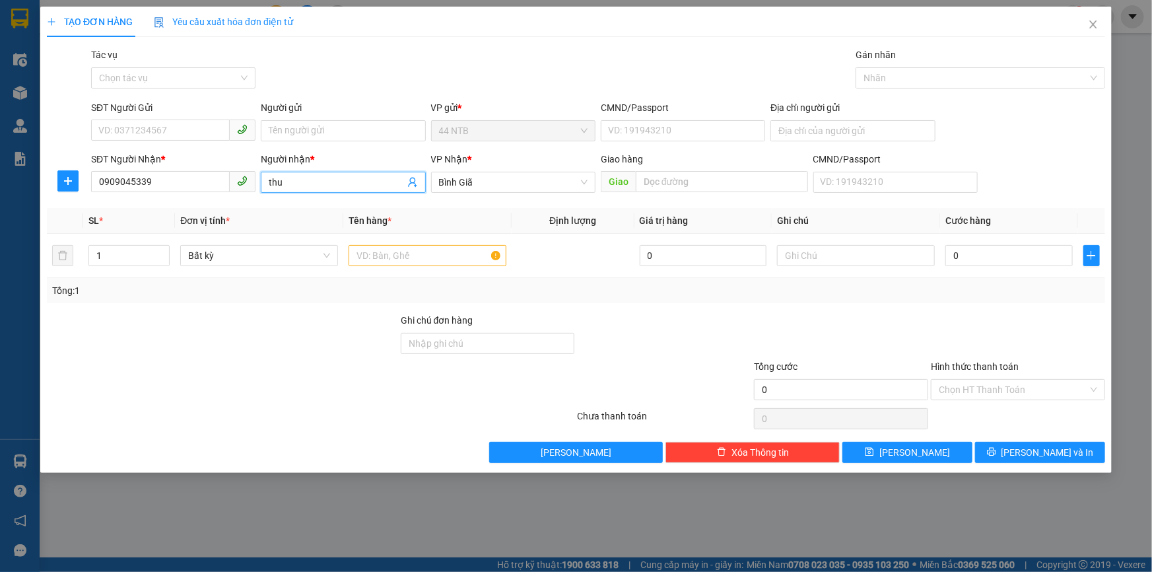
drag, startPoint x: 337, startPoint y: 180, endPoint x: 125, endPoint y: 194, distance: 212.4
click at [125, 194] on div "SĐT Người Nhận * 0909045339 Người nhận * thu thu VP Nhận * Bình Giã Giao hàng…" at bounding box center [597, 175] width 1019 height 46
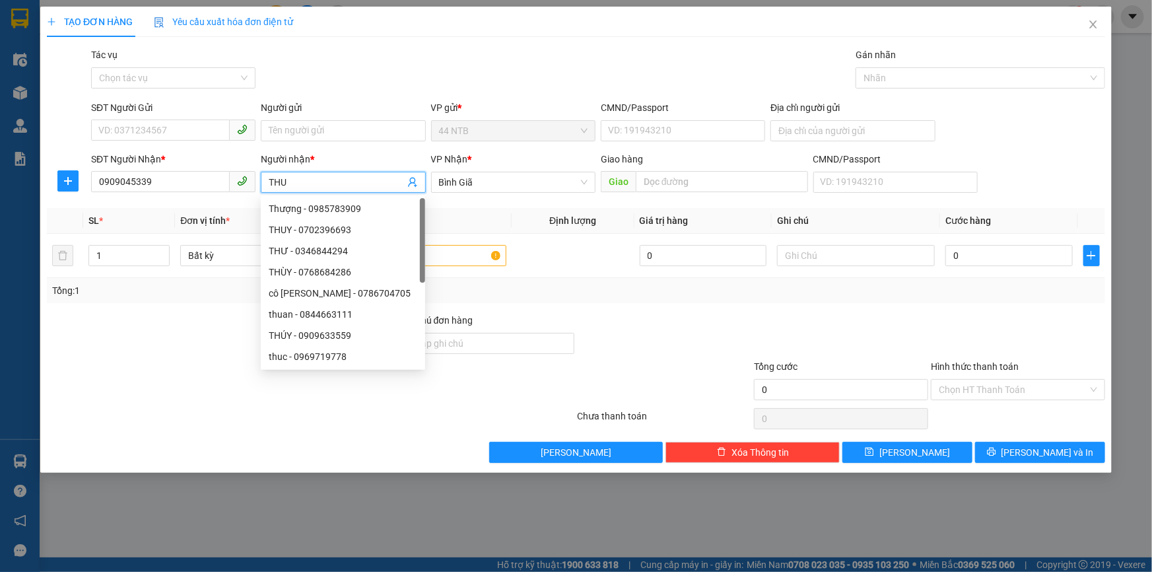
type input "THU"
click at [484, 26] on div "TẠO ĐƠN HÀNG Yêu cầu xuất hóa đơn điện tử" at bounding box center [576, 22] width 1058 height 30
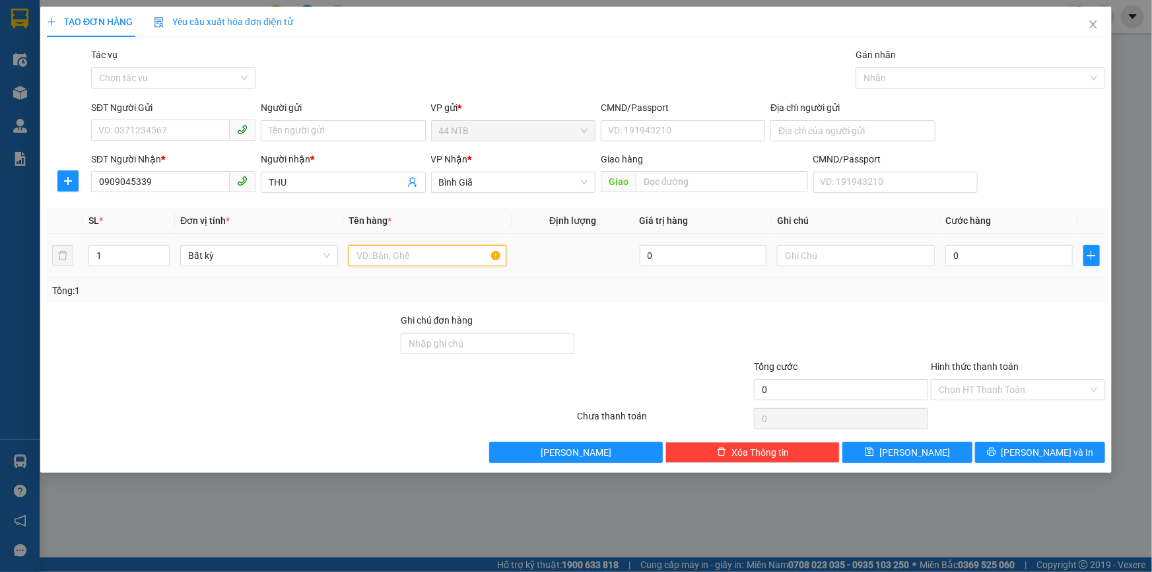
click at [444, 251] on input "text" at bounding box center [428, 255] width 158 height 21
type input "THÙNG"
click at [1004, 263] on input "0" at bounding box center [1008, 255] width 127 height 21
type input "3"
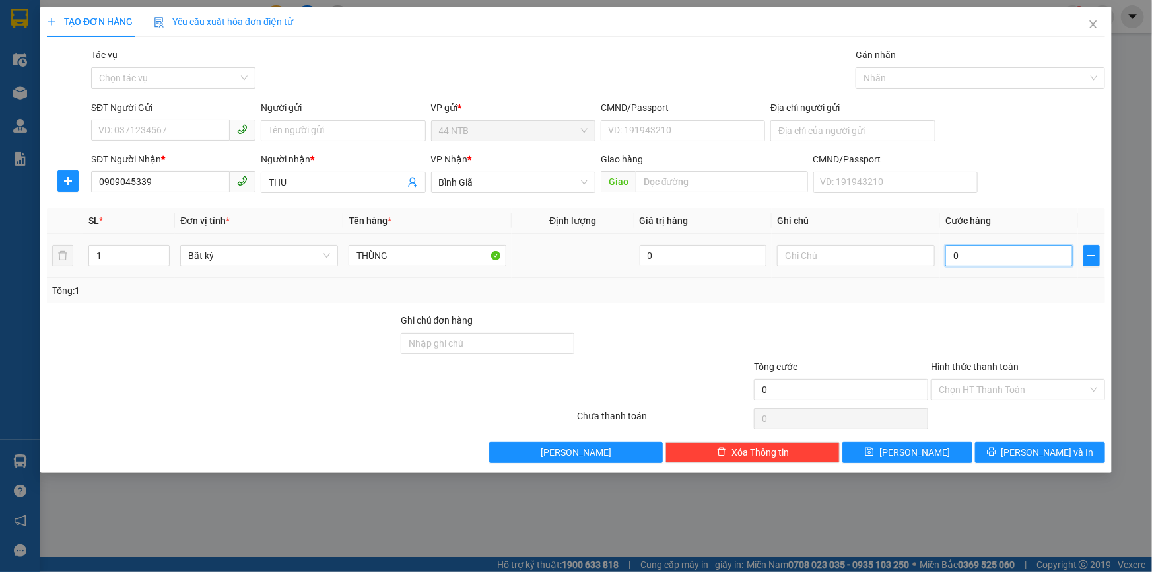
type input "3"
type input "30"
type input "30.000"
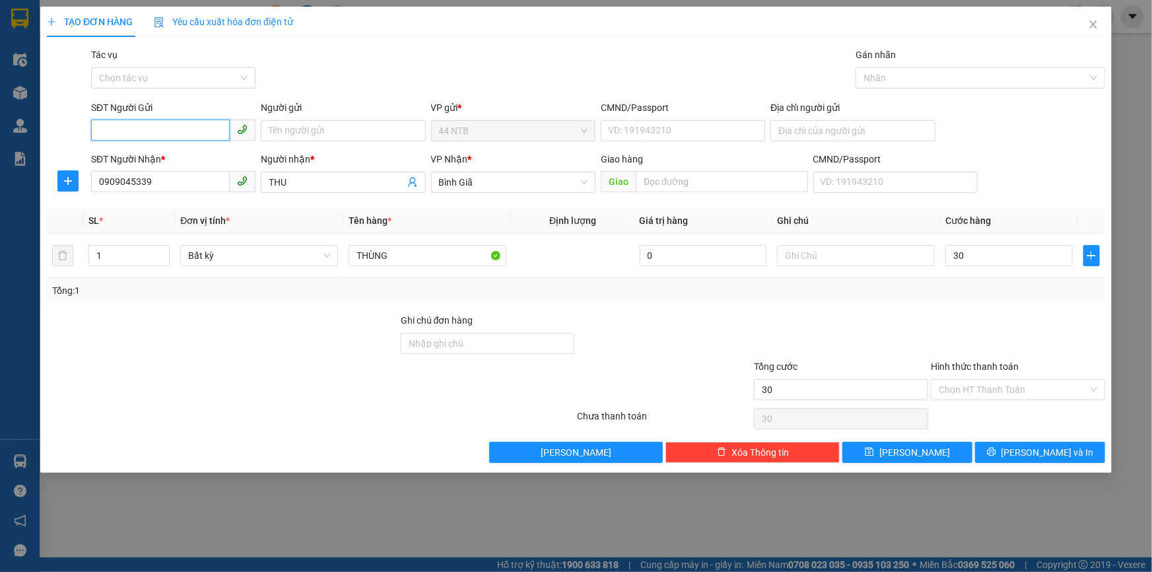
type input "30.000"
click at [123, 128] on input "SĐT Người Gửi" at bounding box center [160, 129] width 139 height 21
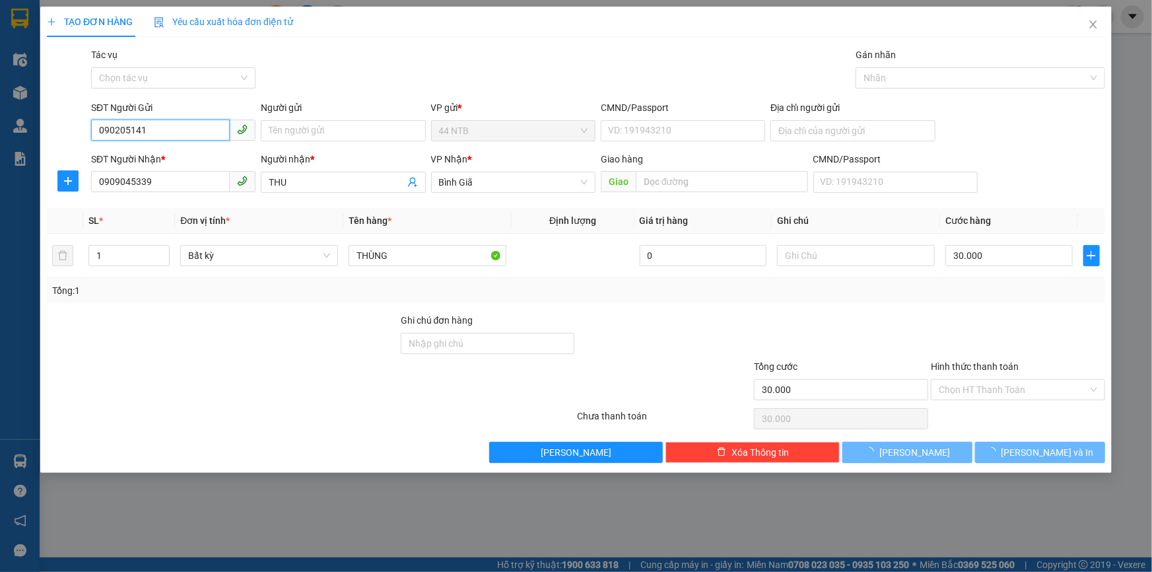
type input "0902051415"
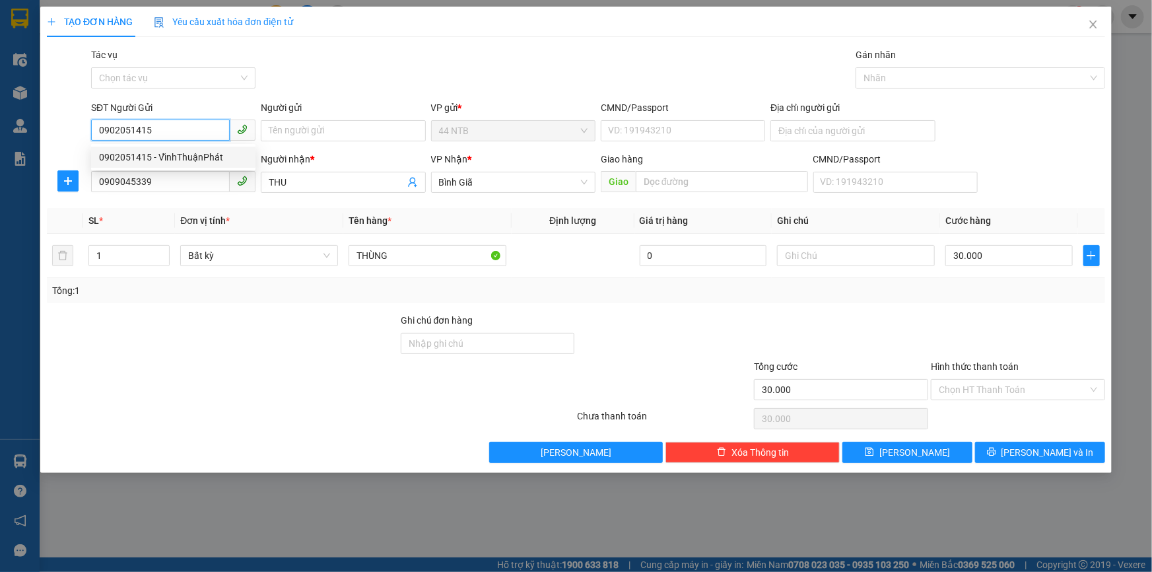
click at [162, 166] on div "0902051415 - VĩnhThuậnPhát" at bounding box center [173, 157] width 164 height 21
type input "VĩnhThuậnPhát"
type input "0902051415"
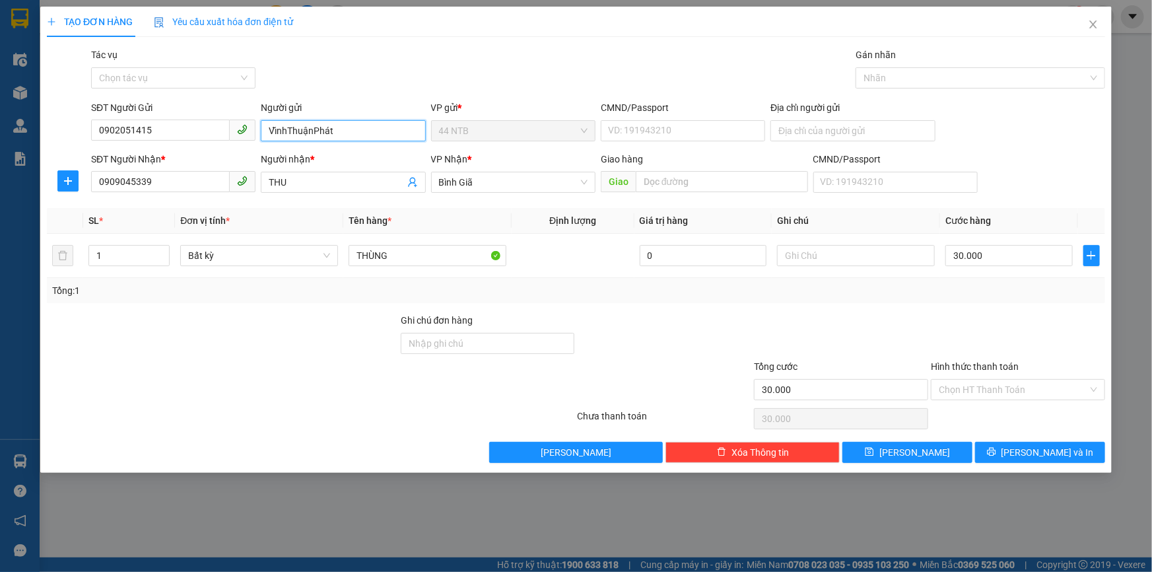
drag, startPoint x: 343, startPoint y: 132, endPoint x: 110, endPoint y: 198, distance: 242.2
click at [110, 198] on div "Transit Pickup Surcharge Ids Transit Deliver Surcharge Ids Transit Deliver Surc…" at bounding box center [576, 255] width 1058 height 415
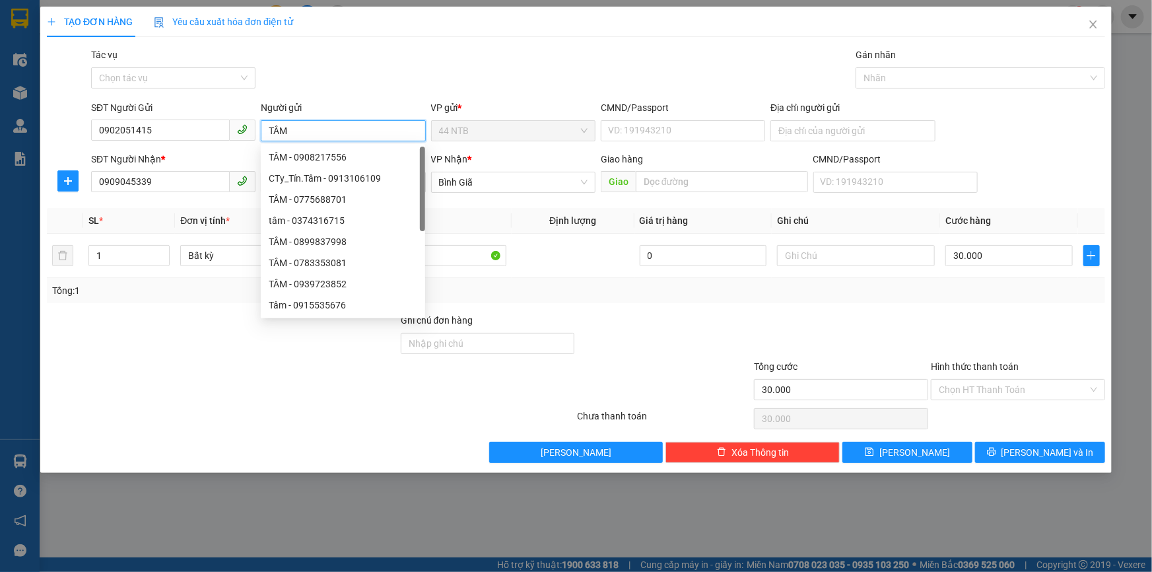
type input "TÂM"
click at [642, 39] on div "TẠO ĐƠN HÀNG Yêu cầu xuất hóa đơn điện tử Transit Pickup Surcharge Ids Transit …" at bounding box center [576, 235] width 1058 height 456
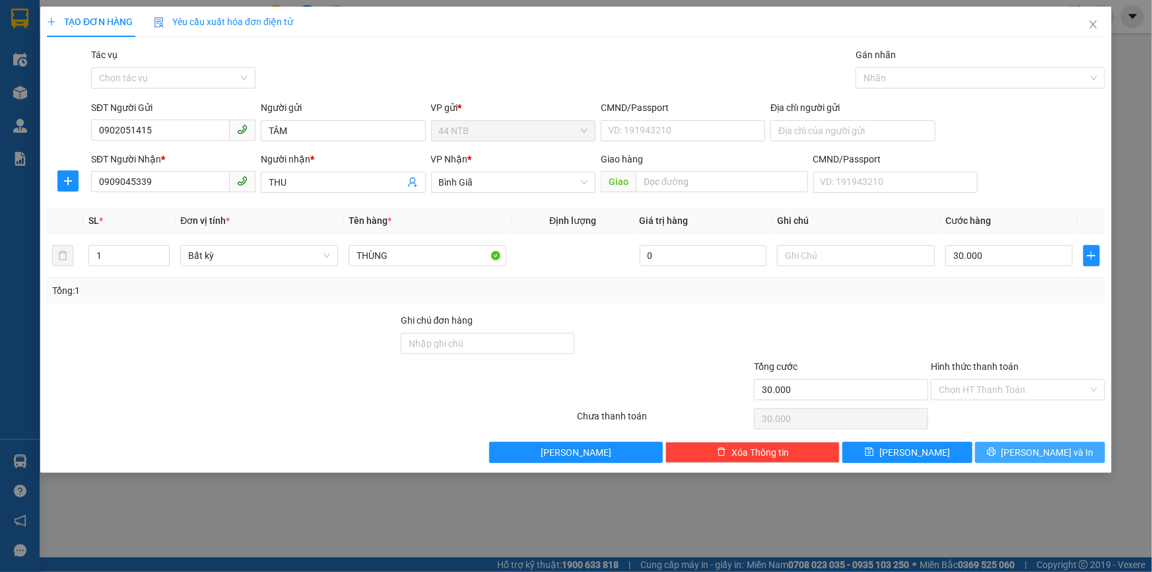
click at [1036, 448] on span "Lưu và In" at bounding box center [1048, 452] width 92 height 15
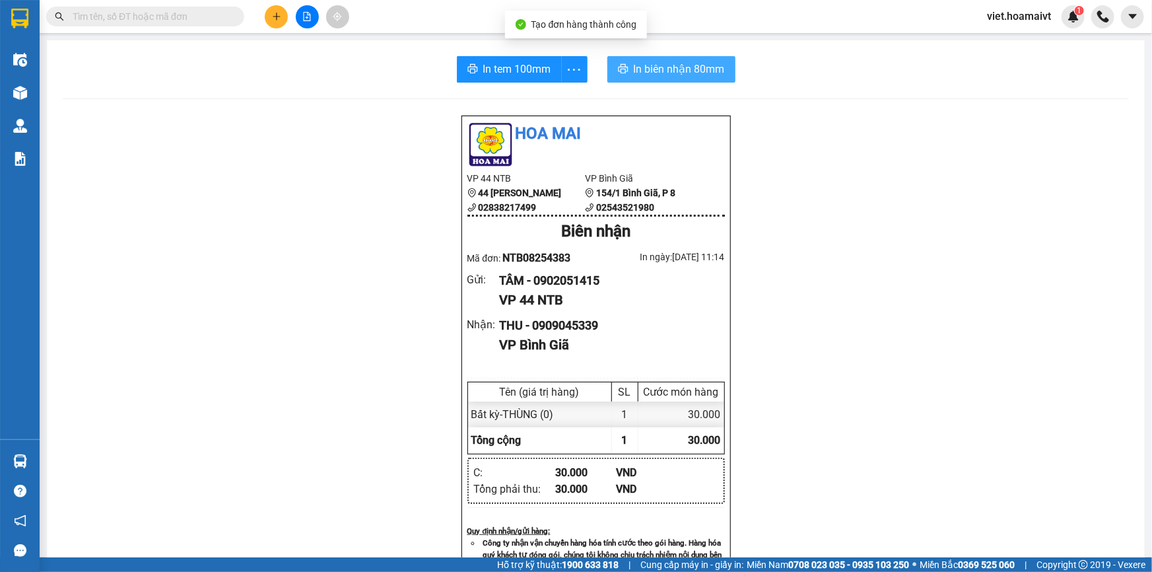
click at [700, 72] on span "In biên nhận 80mm" at bounding box center [679, 69] width 91 height 17
click at [958, 427] on div "Hoa Mai VP 44 NTB 44 Nguyễn Thái Bình 02838217499 VP Bình Giã 154/1 Bình Giã,…" at bounding box center [596, 534] width 1066 height 838
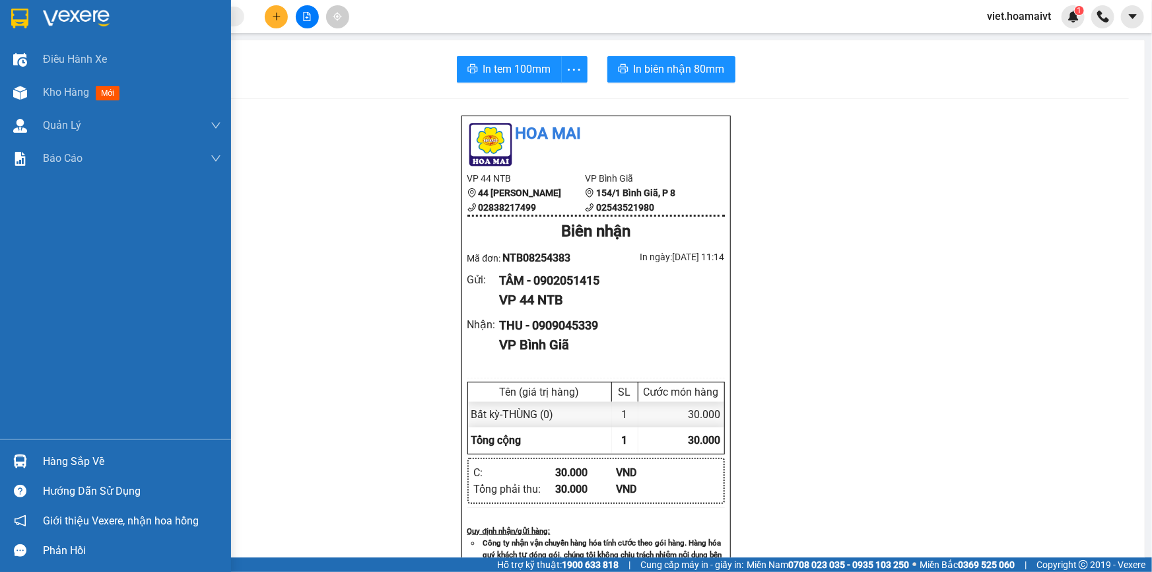
click at [63, 18] on img at bounding box center [76, 19] width 67 height 20
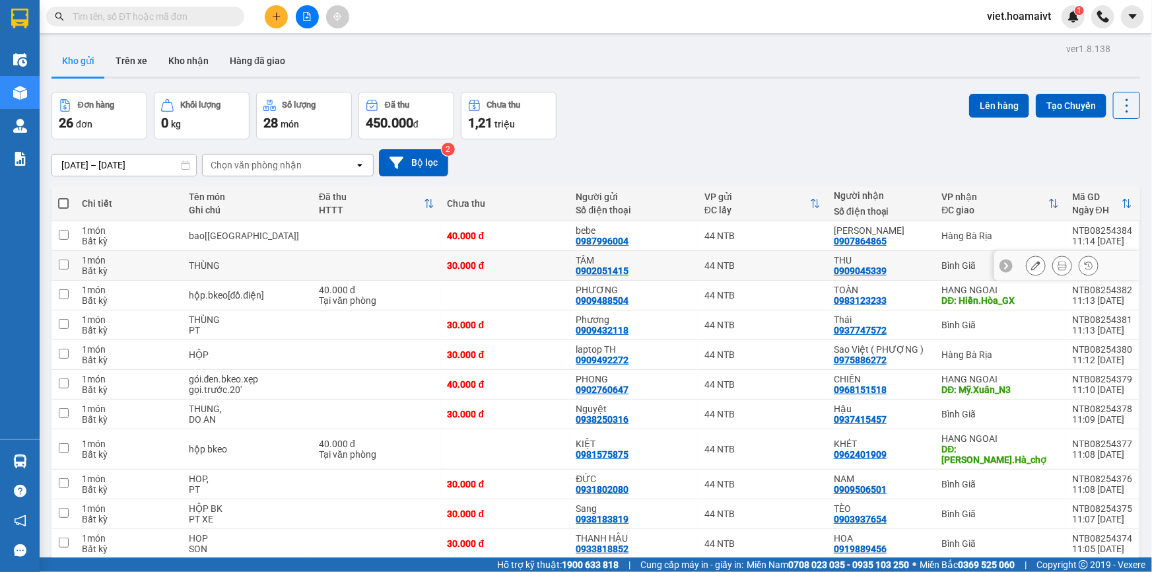
click at [1031, 264] on icon at bounding box center [1035, 265] width 9 height 9
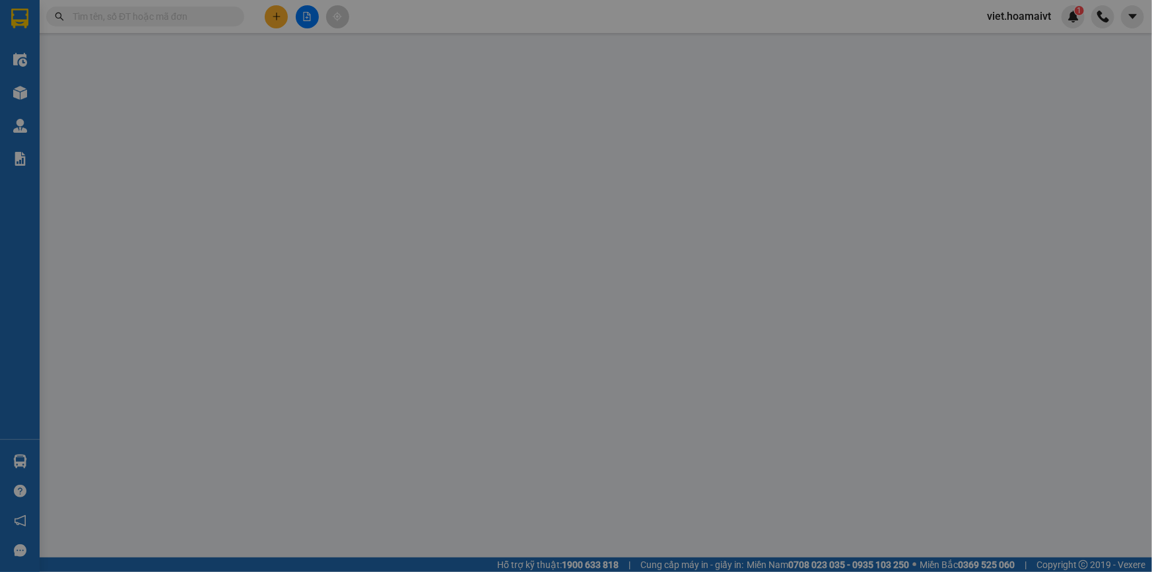
type input "0902051415"
type input "TÂM"
type input "0909045339"
type input "THU"
type input "30.000"
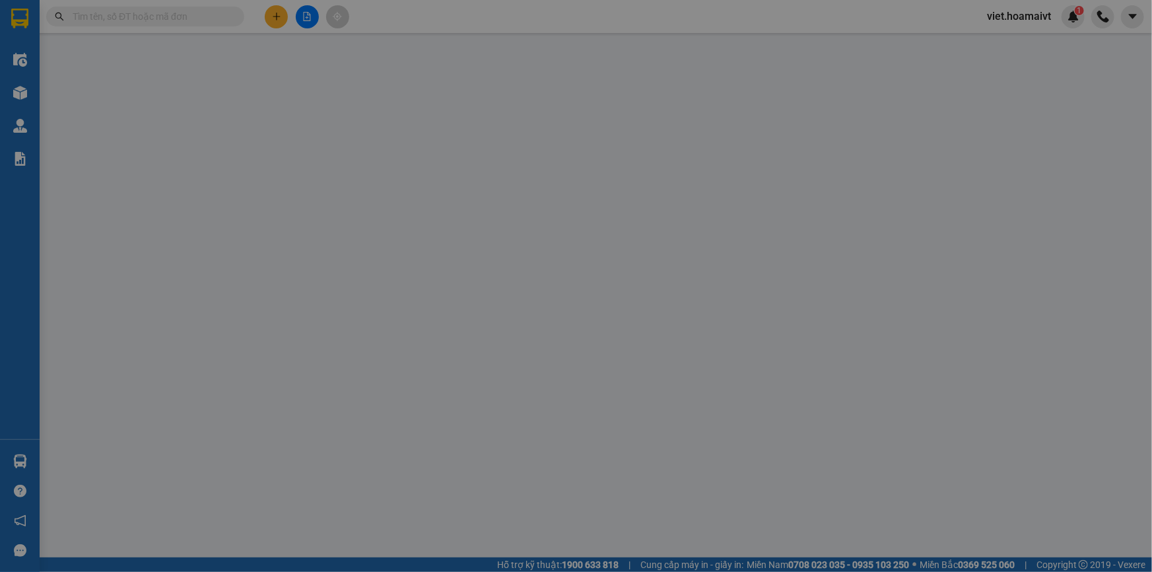
type input "30.000"
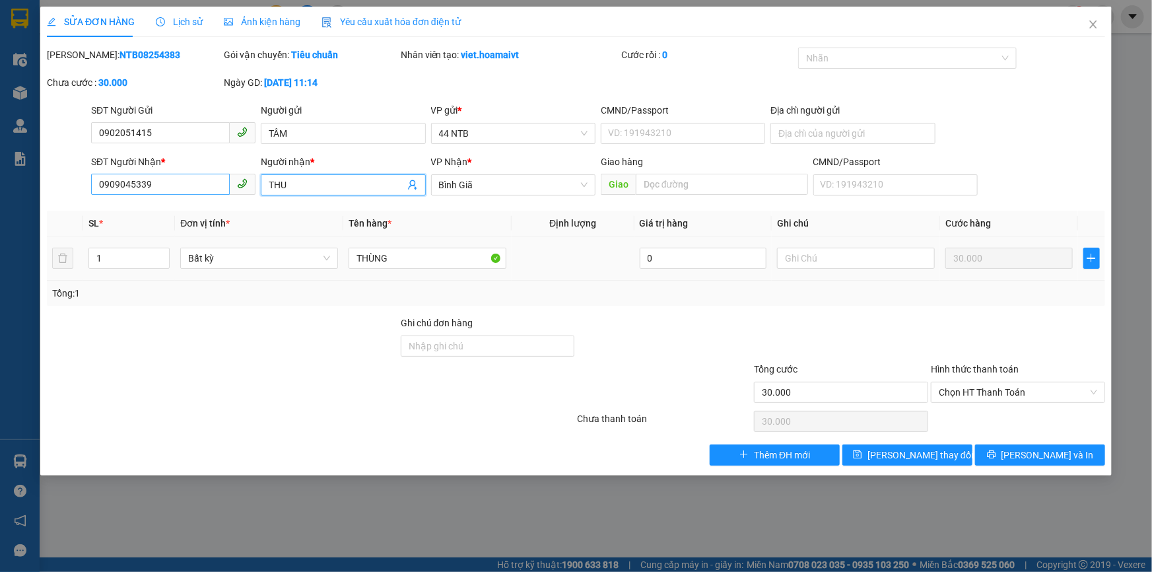
drag, startPoint x: 221, startPoint y: 198, endPoint x: 197, endPoint y: 193, distance: 24.3
click at [198, 199] on div "SĐT Người Nhận * 0909045339 Người nhận * THU THU VP Nhận * Bình Giã Giao hàng…" at bounding box center [597, 177] width 1019 height 46
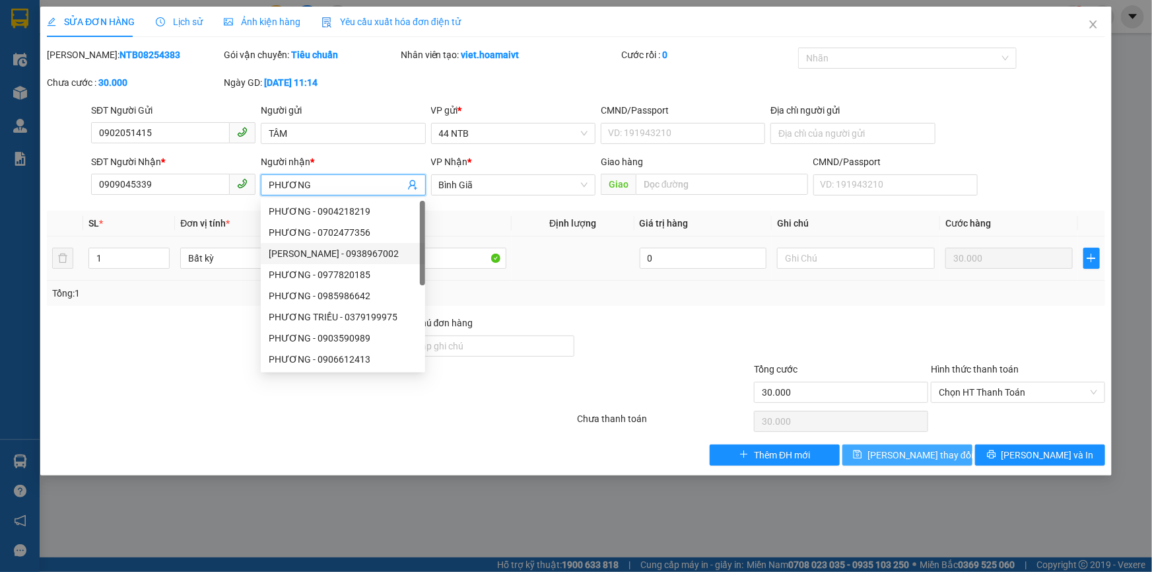
type input "PHƯƠNG"
click at [901, 456] on span "Lưu thay đổi" at bounding box center [921, 455] width 106 height 15
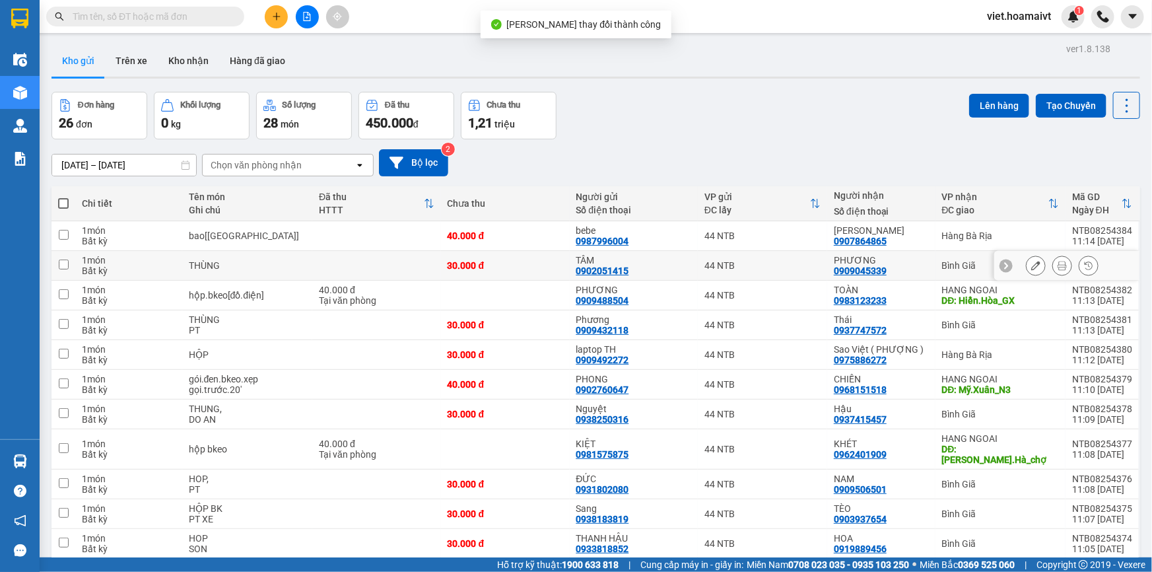
click at [1058, 264] on icon at bounding box center [1062, 265] width 9 height 9
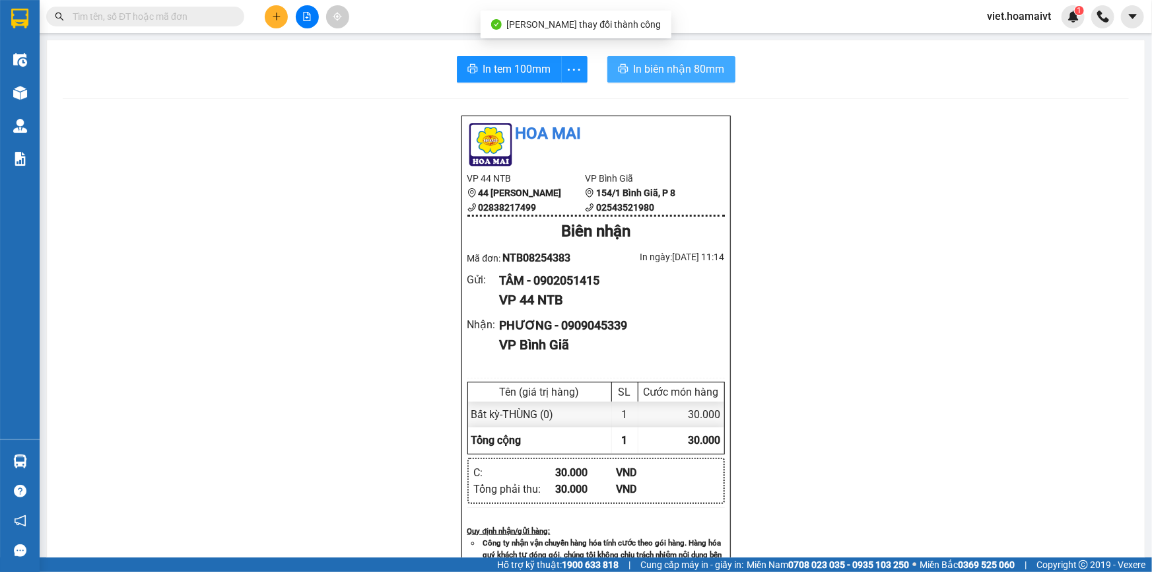
click at [702, 73] on span "In biên nhận 80mm" at bounding box center [679, 69] width 91 height 17
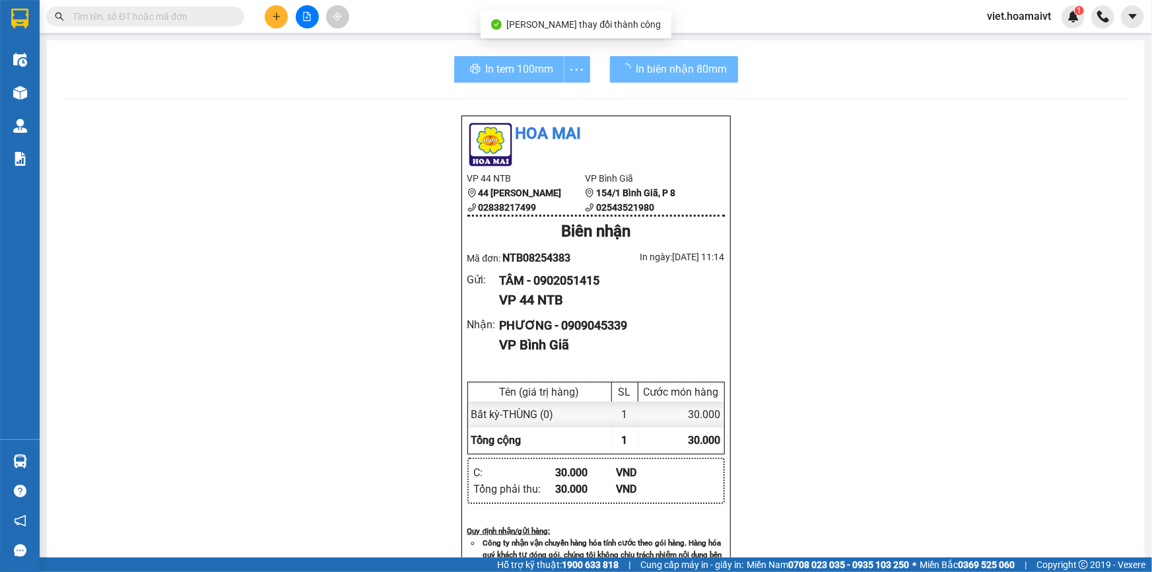
click at [838, 460] on div "Hoa Mai VP 44 NTB 44 Nguyễn Thái Bình 02838217499 VP Bình Giã 154/1 Bình Giã,…" at bounding box center [596, 534] width 1066 height 838
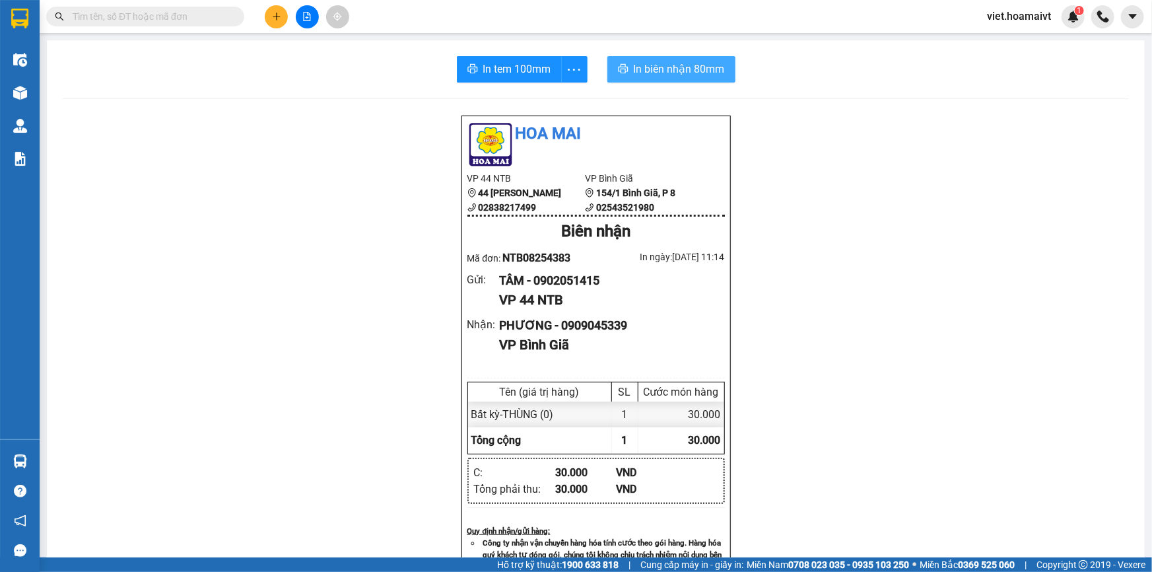
click at [706, 72] on span "In biên nhận 80mm" at bounding box center [679, 69] width 91 height 17
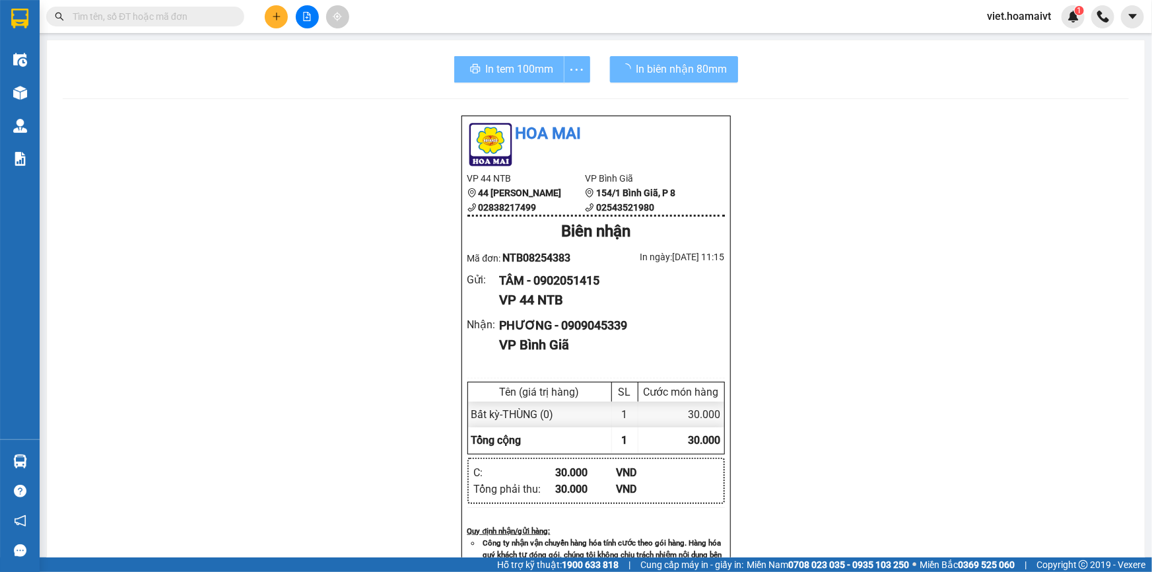
click at [878, 378] on div "Hoa Mai VP 44 NTB 44 Nguyễn Thái Bình 02838217499 VP Bình Giã 154/1 Bình Giã,…" at bounding box center [596, 534] width 1066 height 838
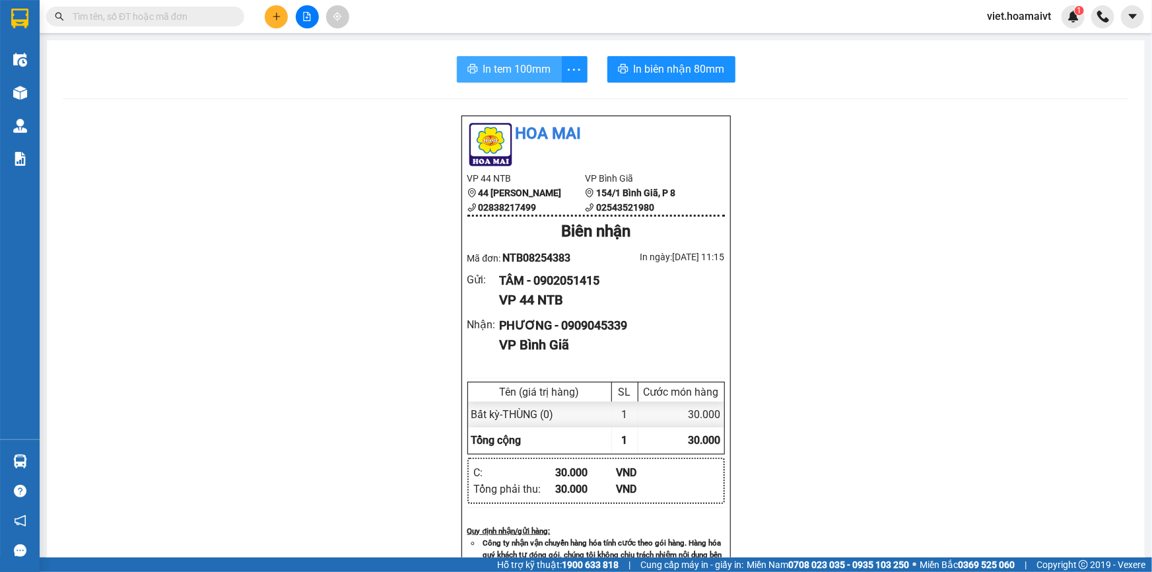
click at [471, 66] on icon "printer" at bounding box center [472, 68] width 11 height 11
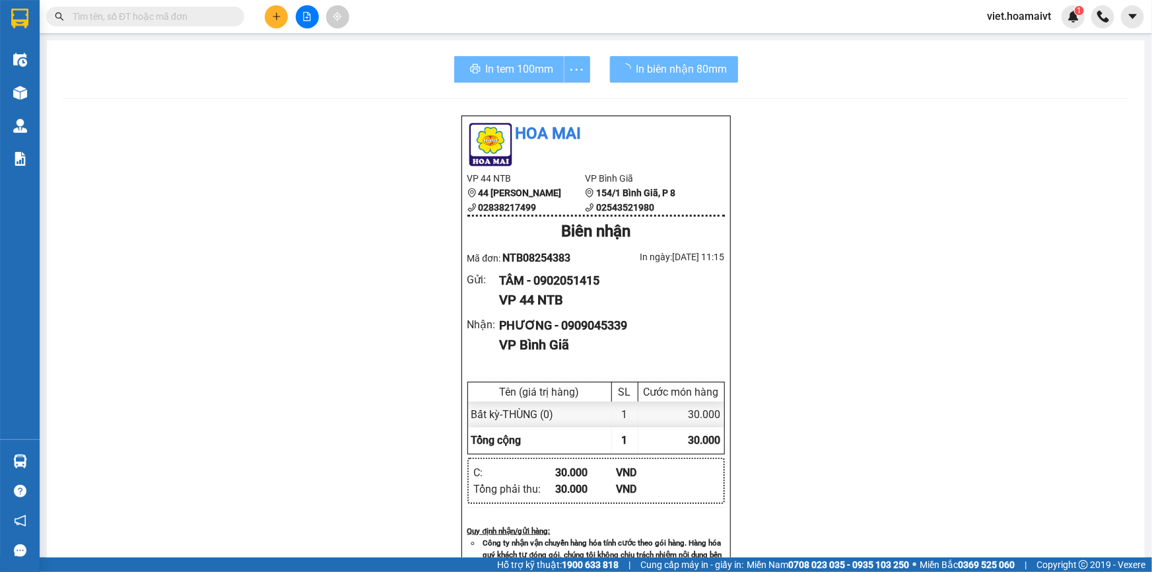
click at [932, 429] on div "Hoa Mai VP 44 NTB 44 Nguyễn Thái Bình 02838217499 VP Bình Giã 154/1 Bình Giã,…" at bounding box center [596, 534] width 1066 height 838
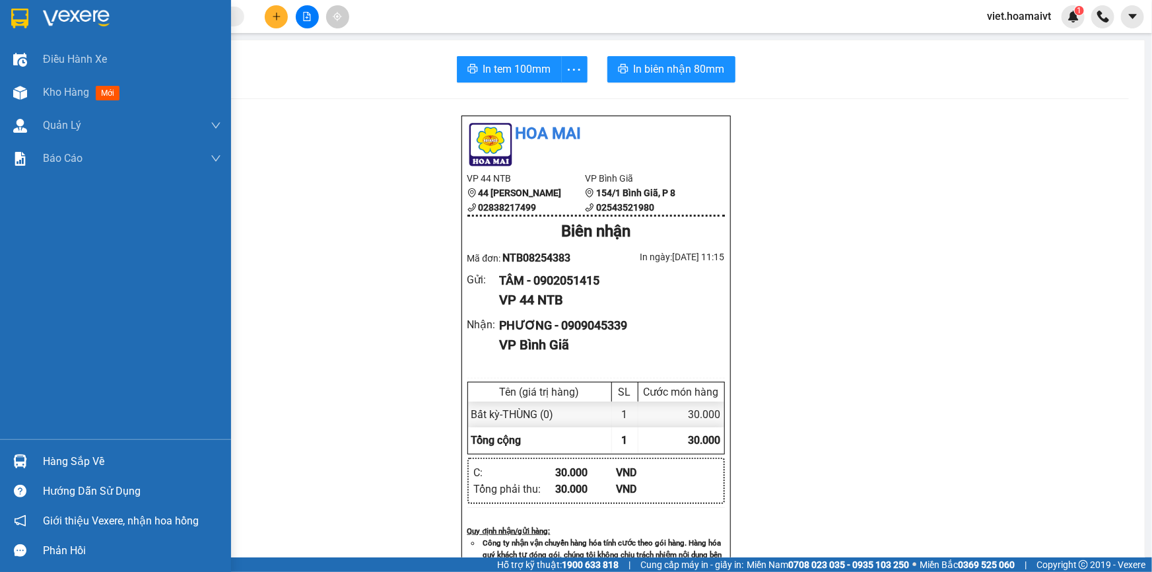
click at [36, 19] on div at bounding box center [115, 21] width 231 height 43
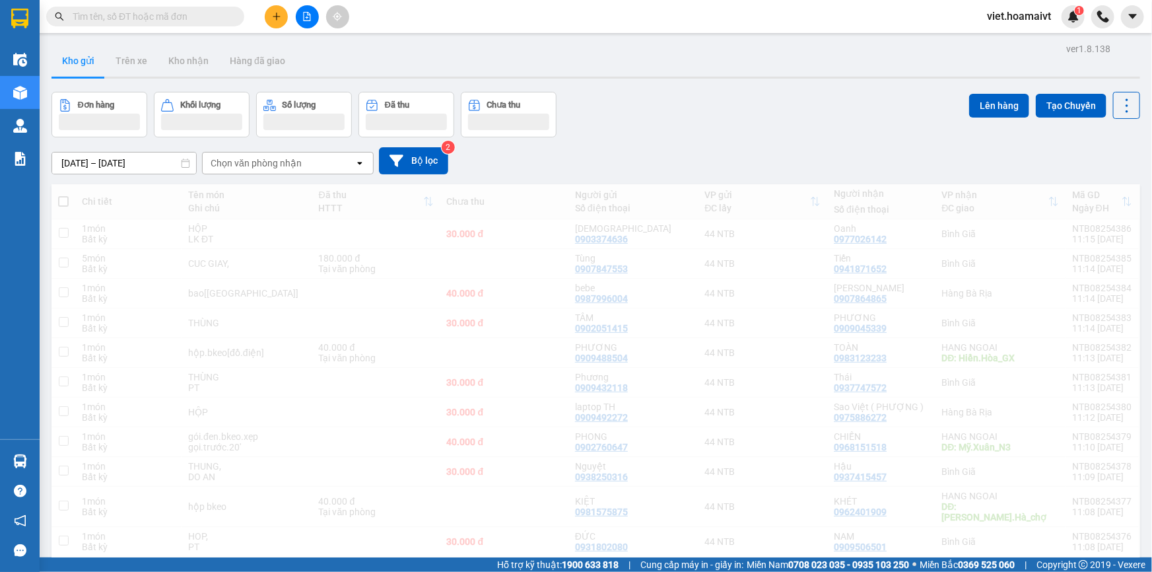
click at [782, 119] on div "Đơn hàng Khối lượng Số lượng Đã thu Chưa thu Lên hàng Tạo Chuyến" at bounding box center [595, 115] width 1089 height 46
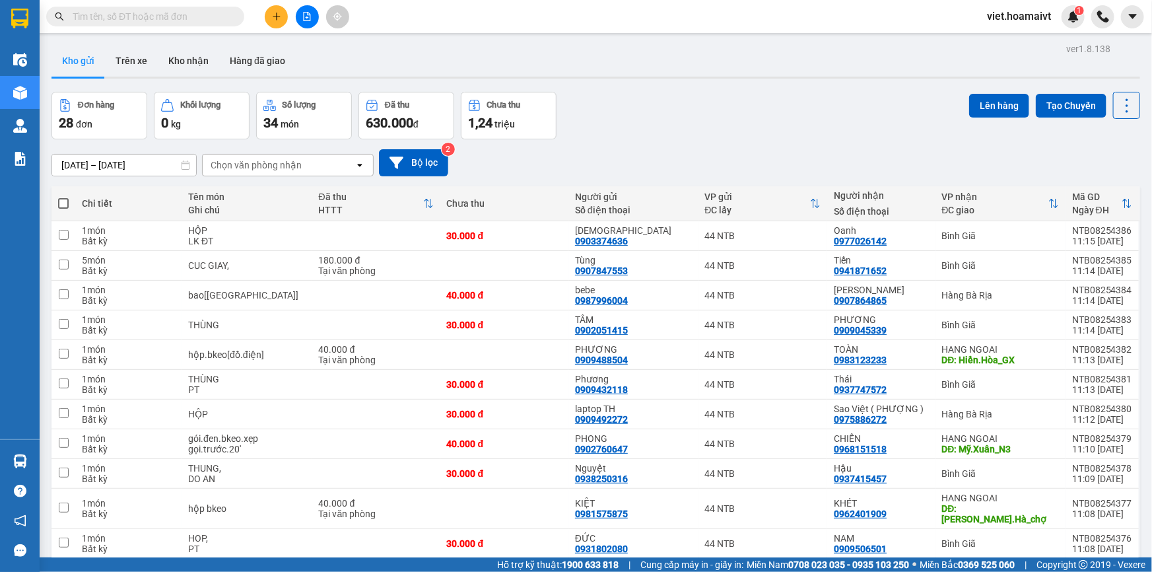
click at [782, 119] on div "Đơn hàng 28 đơn Khối lượng 0 kg Số lượng 34 món Đã thu 630.000 đ Chưa thu 1,24 …" at bounding box center [595, 116] width 1089 height 48
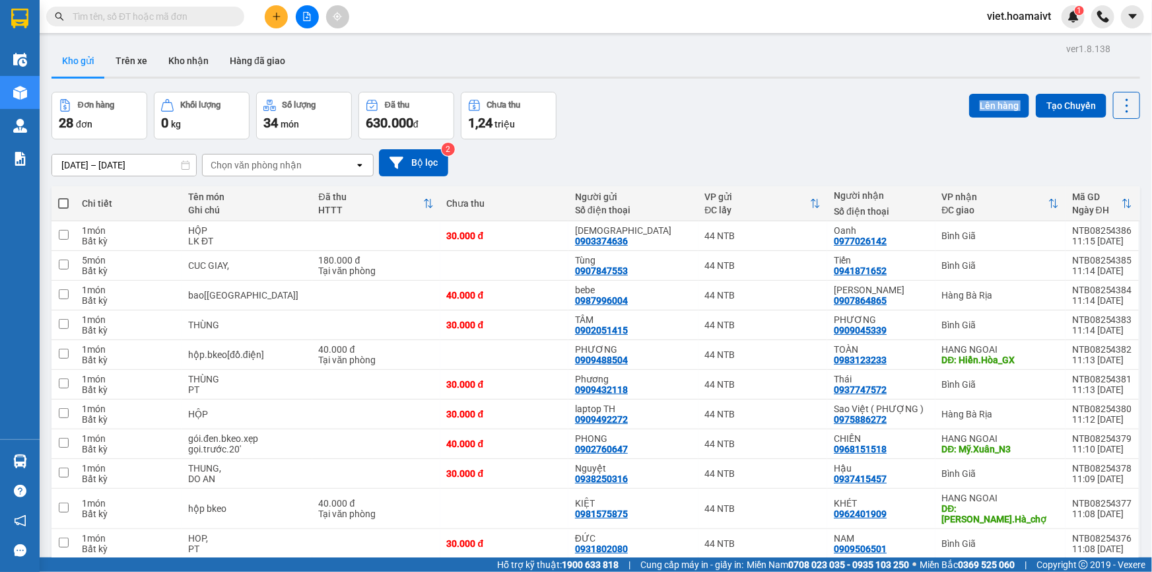
click at [784, 119] on div "Đơn hàng 28 đơn Khối lượng 0 kg Số lượng 34 món Đã thu 630.000 đ Chưa thu 1,24 …" at bounding box center [595, 116] width 1089 height 48
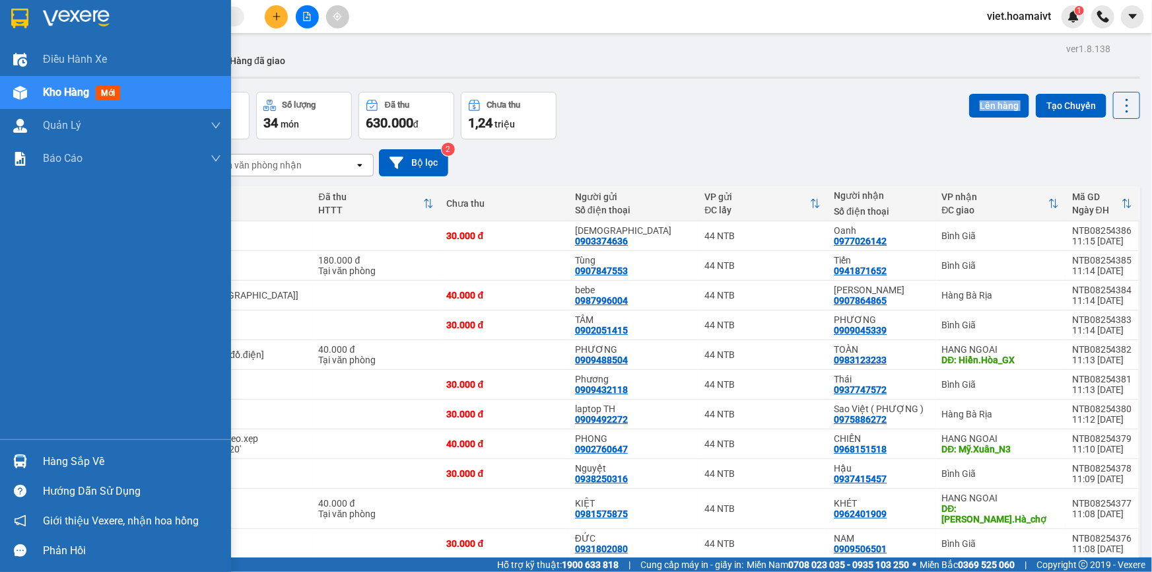
click at [48, 9] on img at bounding box center [76, 19] width 67 height 20
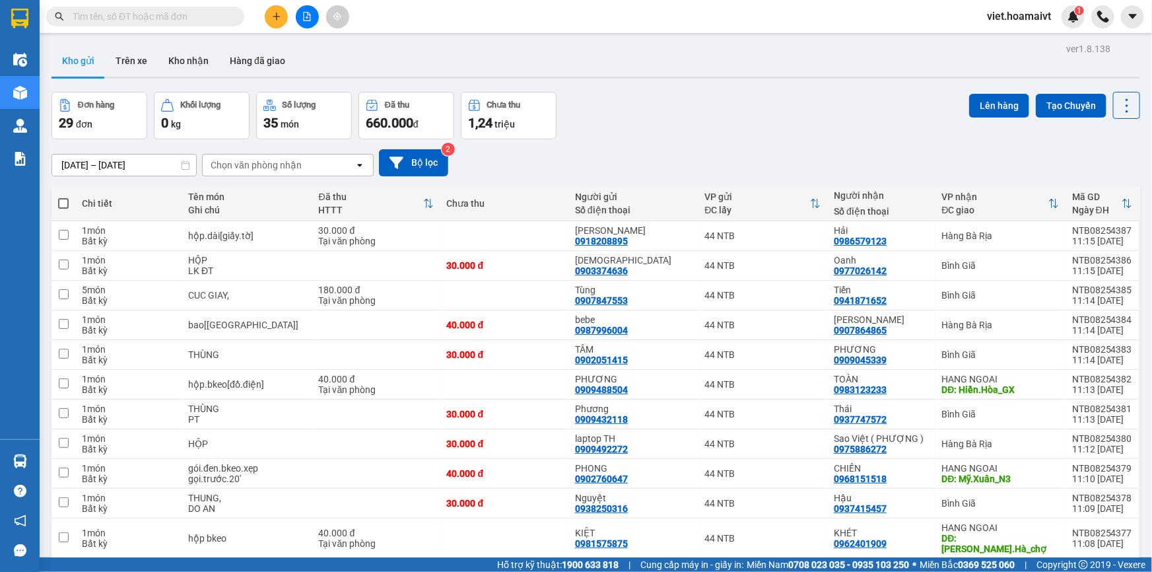
click at [756, 98] on div "Đơn hàng 29 đơn Khối lượng 0 kg Số lượng 35 món Đã thu 660.000 đ Chưa thu 1,24 …" at bounding box center [595, 116] width 1089 height 48
click at [757, 98] on div "Đơn hàng 29 đơn Khối lượng 0 kg Số lượng 35 món Đã thu 660.000 đ Chưa thu 1,24 …" at bounding box center [595, 116] width 1089 height 48
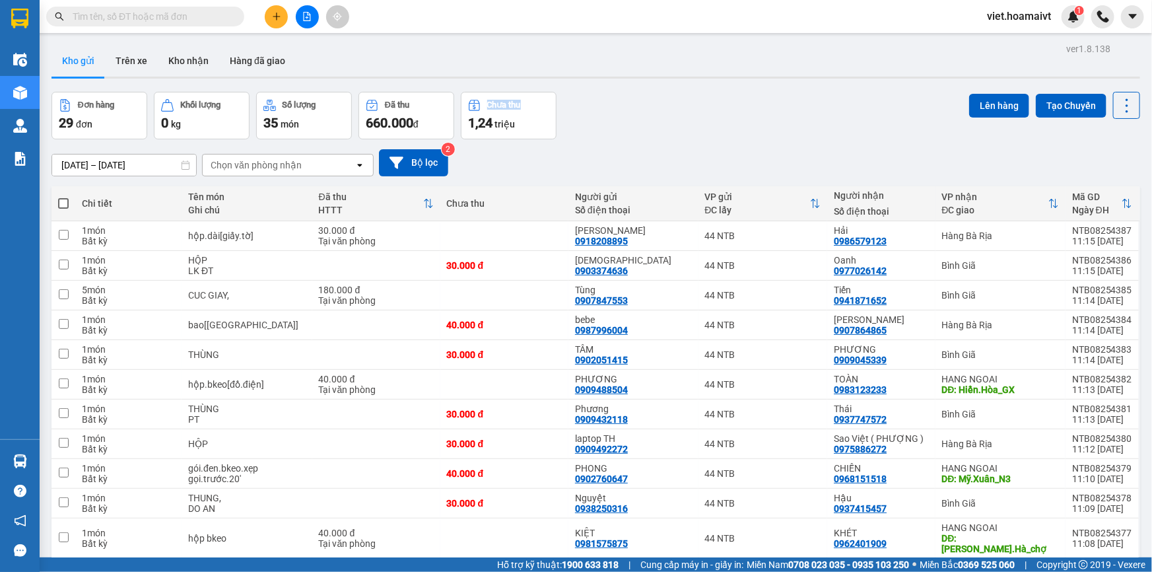
click at [757, 98] on div "Đơn hàng 29 đơn Khối lượng 0 kg Số lượng 35 món Đã thu 660.000 đ Chưa thu 1,24 …" at bounding box center [595, 116] width 1089 height 48
click at [757, 99] on div "Đơn hàng 29 đơn Khối lượng 0 kg Số lượng 35 món Đã thu 660.000 đ Chưa thu 1,24 …" at bounding box center [595, 116] width 1089 height 48
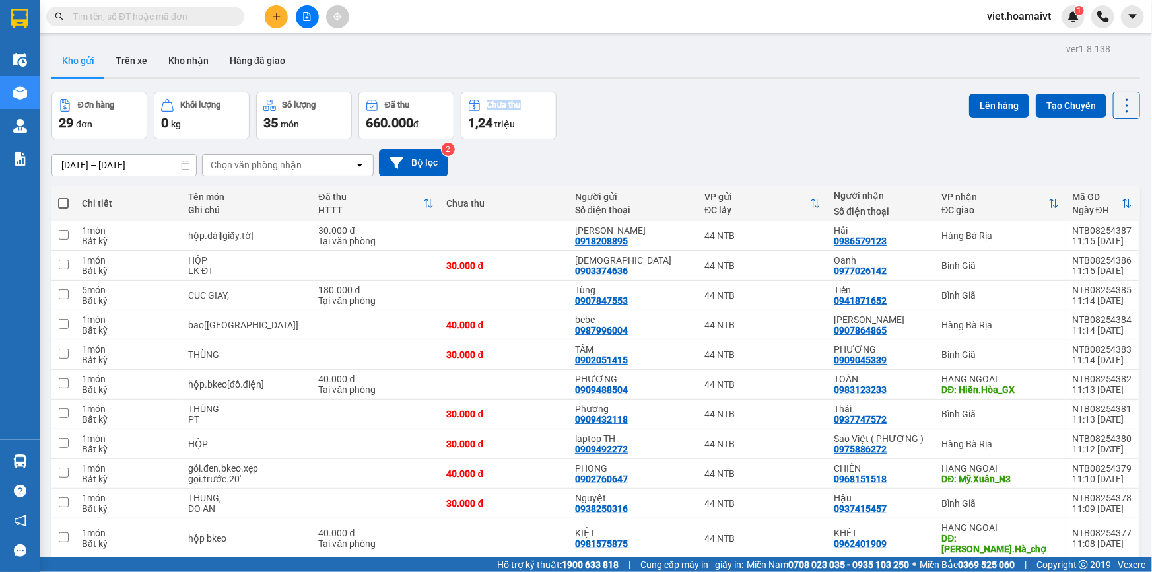
click at [757, 100] on div "Đơn hàng 29 đơn Khối lượng 0 kg Số lượng 35 món Đã thu 660.000 đ Chưa thu 1,24 …" at bounding box center [595, 116] width 1089 height 48
click at [756, 100] on div "Đơn hàng 29 đơn Khối lượng 0 kg Số lượng 35 món Đã thu 660.000 đ Chưa thu 1,24 …" at bounding box center [595, 116] width 1089 height 48
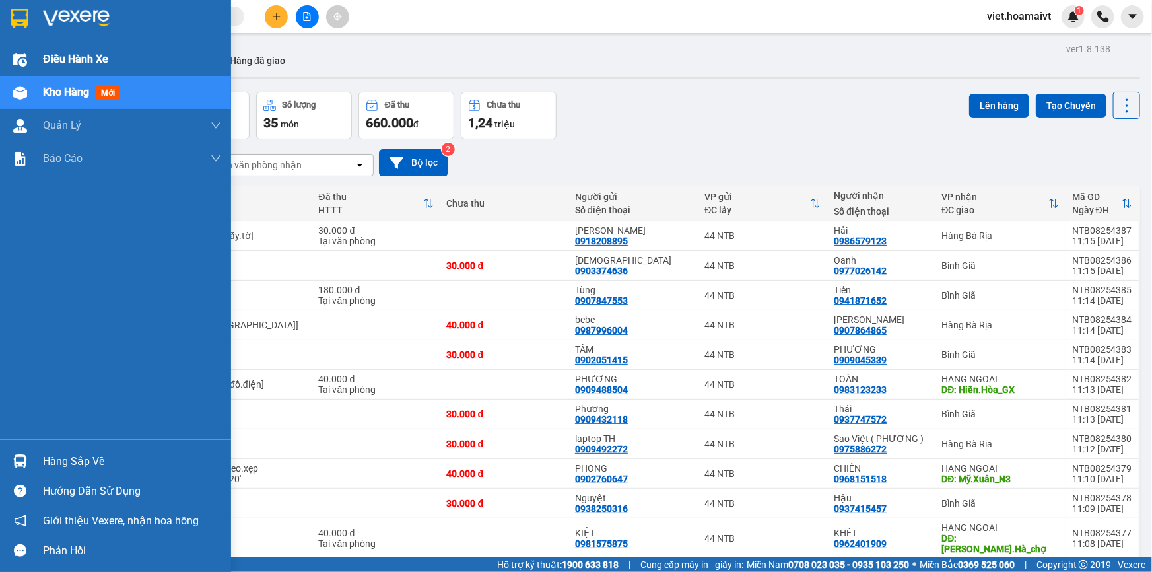
click at [83, 55] on span "Điều hành xe" at bounding box center [75, 59] width 65 height 17
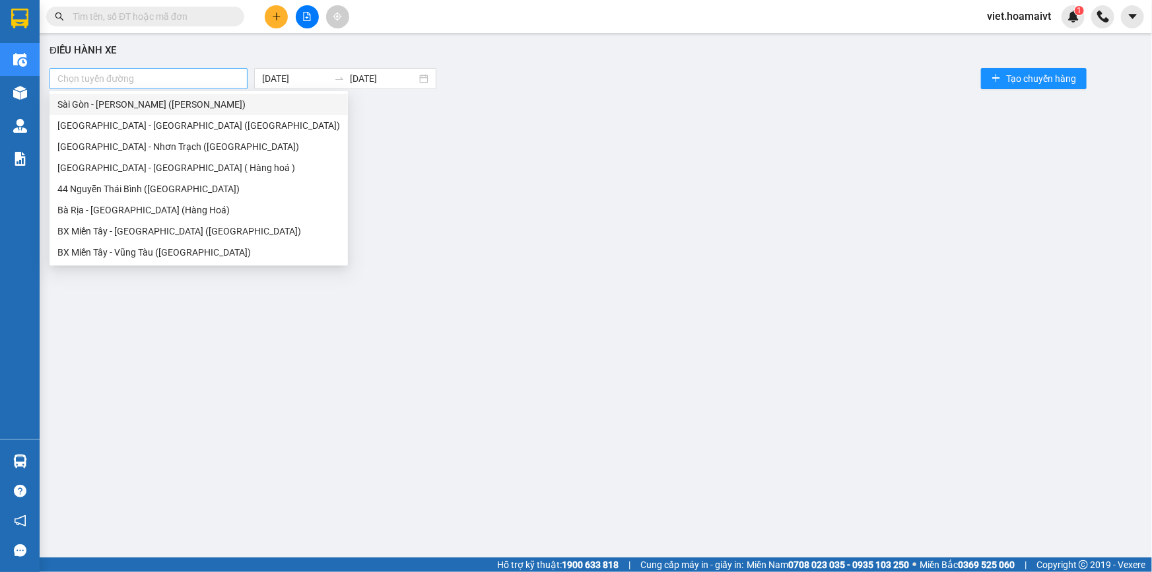
click at [163, 73] on div at bounding box center [148, 79] width 191 height 16
click at [164, 97] on div "Sài Gòn - Vũng Tàu (Hàng Hoá)" at bounding box center [198, 104] width 283 height 15
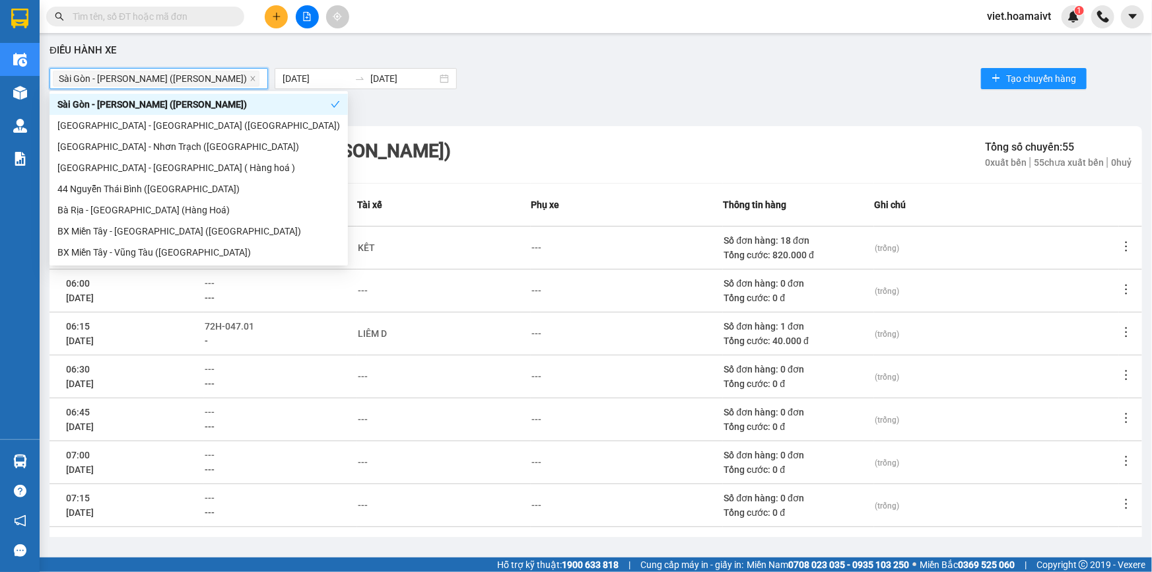
drag, startPoint x: 628, startPoint y: 106, endPoint x: 638, endPoint y: 118, distance: 15.5
click at [629, 106] on div "Bộ lọc" at bounding box center [596, 108] width 1093 height 21
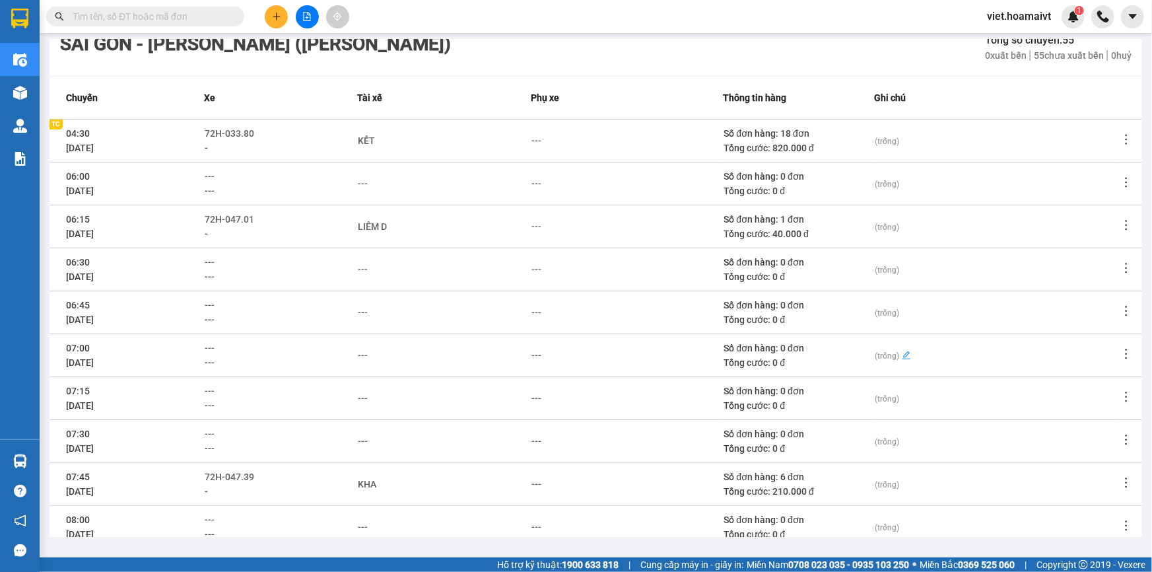
scroll to position [172, 0]
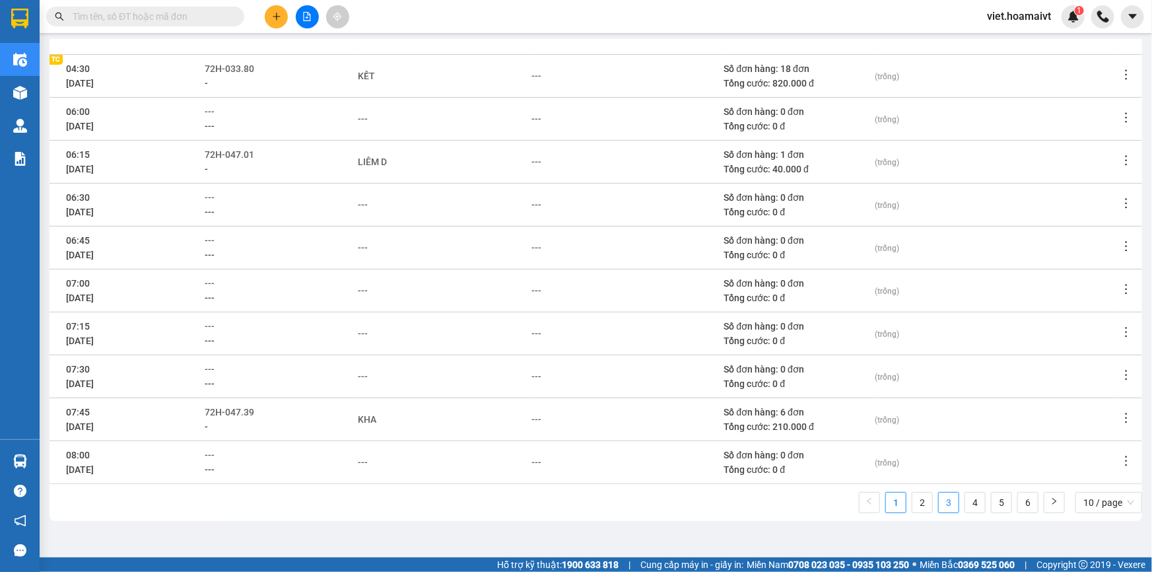
click at [939, 502] on link "3" at bounding box center [949, 503] width 20 height 20
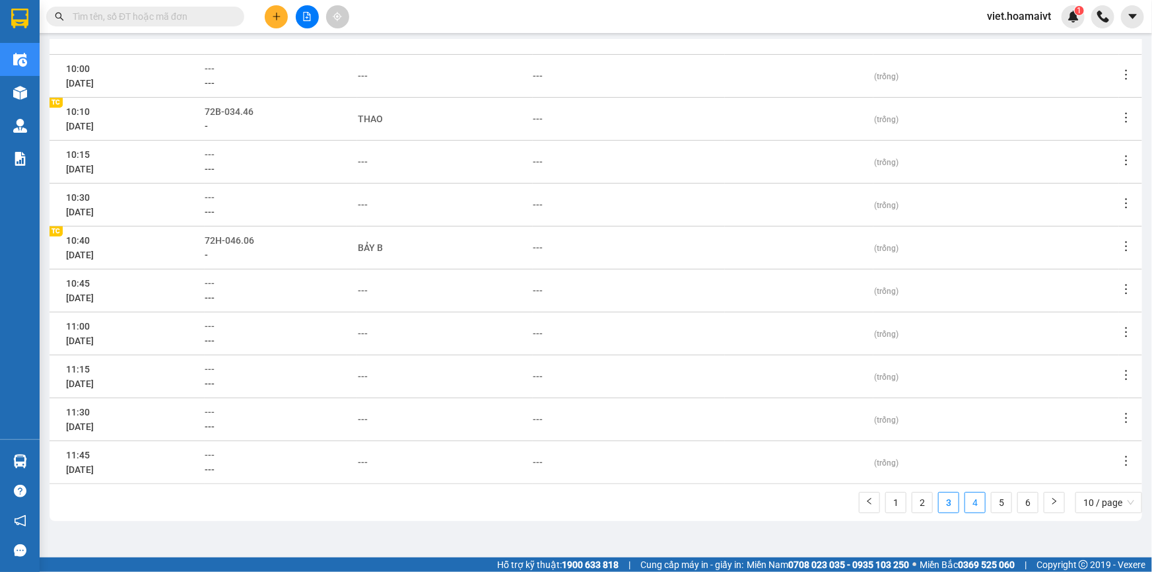
click at [970, 503] on link "4" at bounding box center [975, 503] width 20 height 20
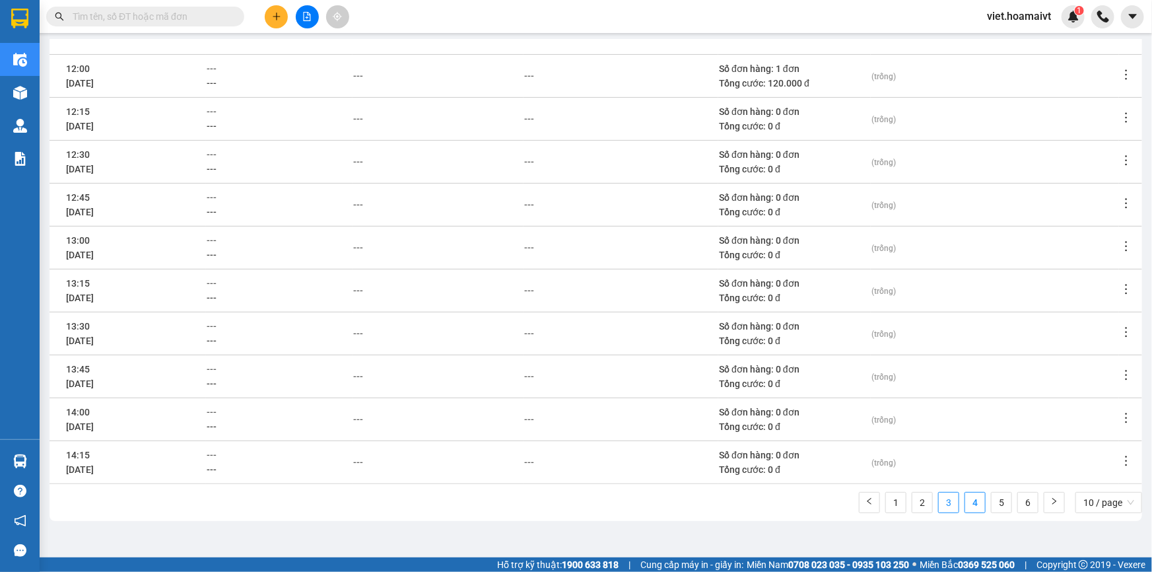
click at [939, 504] on link "3" at bounding box center [949, 503] width 20 height 20
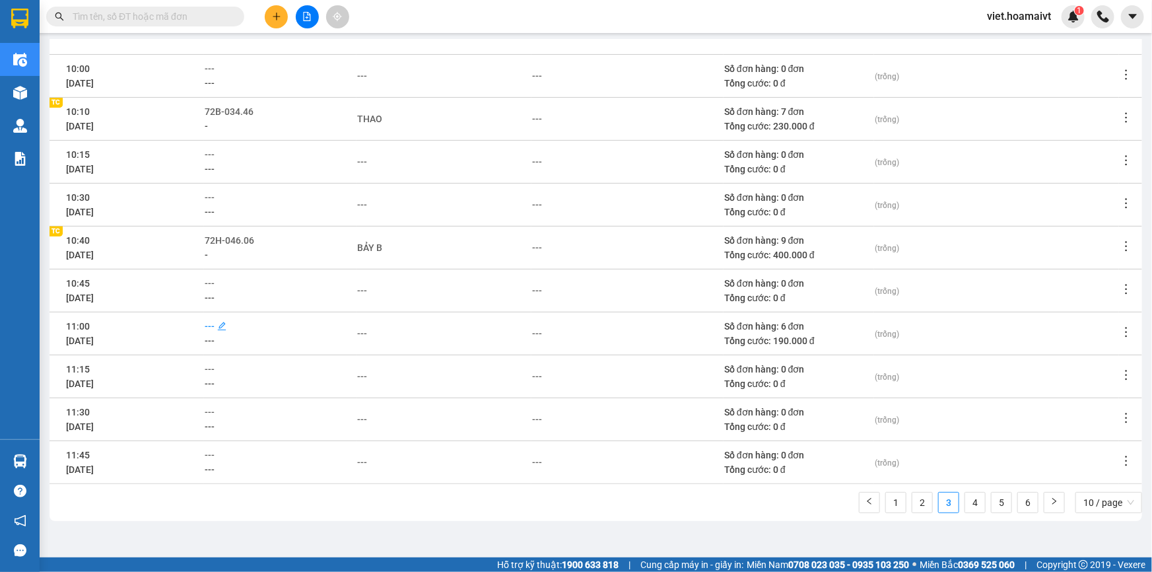
click at [215, 321] on span "---" at bounding box center [210, 326] width 10 height 11
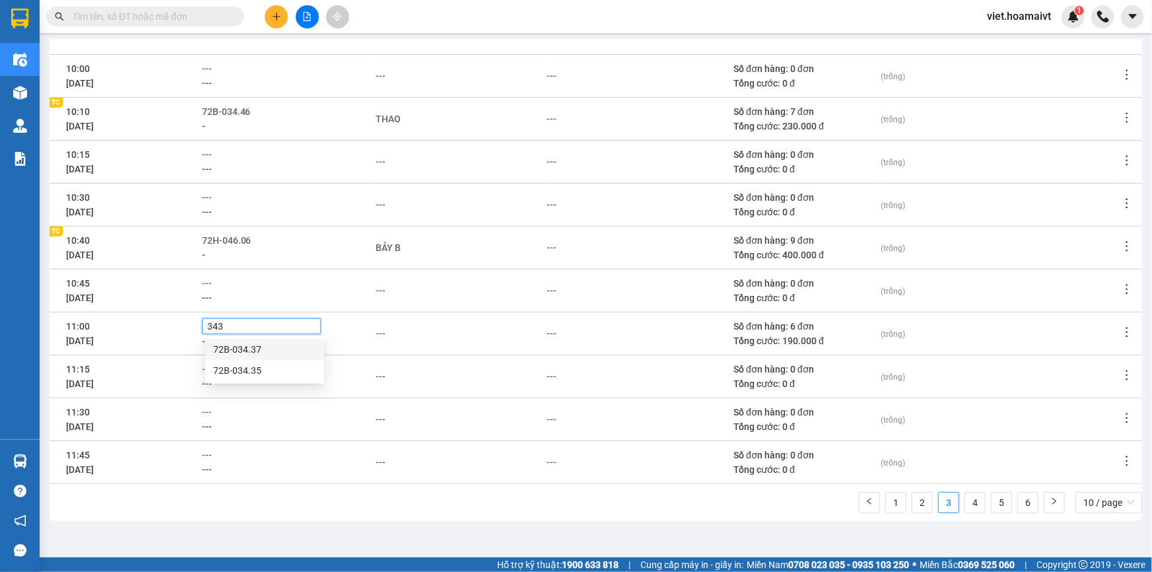
type input "3435"
click at [251, 347] on div "72B-034.35" at bounding box center [264, 349] width 103 height 15
click at [494, 347] on td "---" at bounding box center [460, 333] width 171 height 43
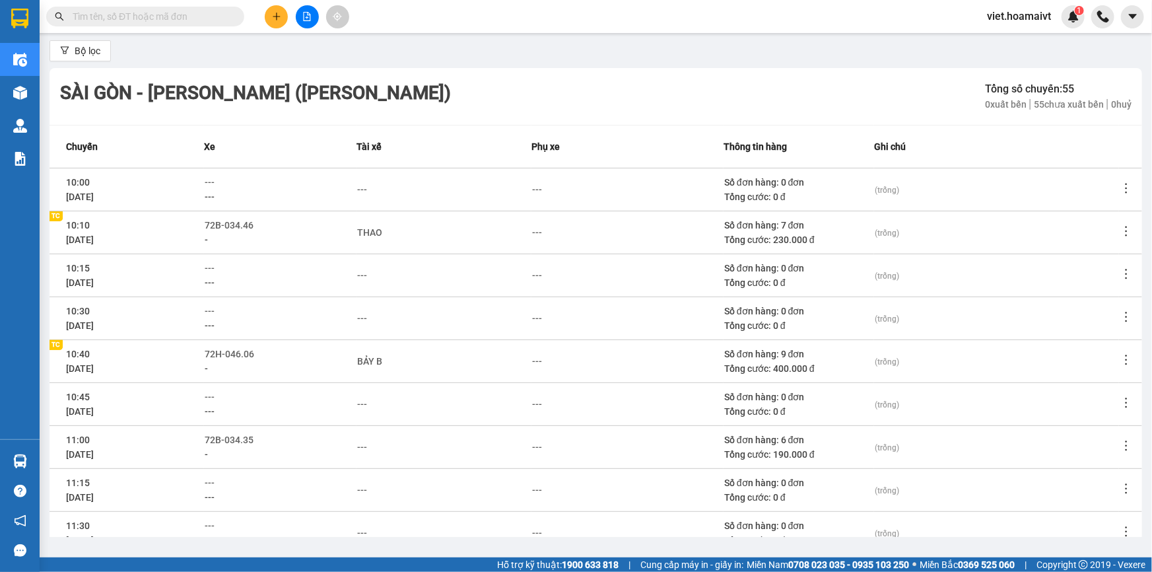
scroll to position [0, 0]
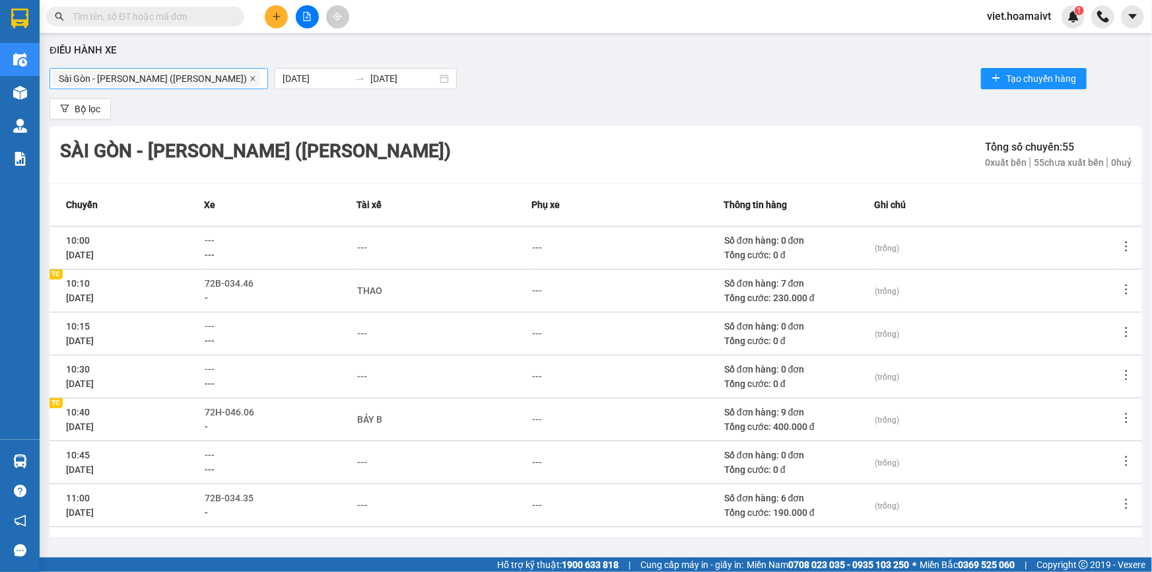
click at [250, 74] on span at bounding box center [253, 78] width 7 height 15
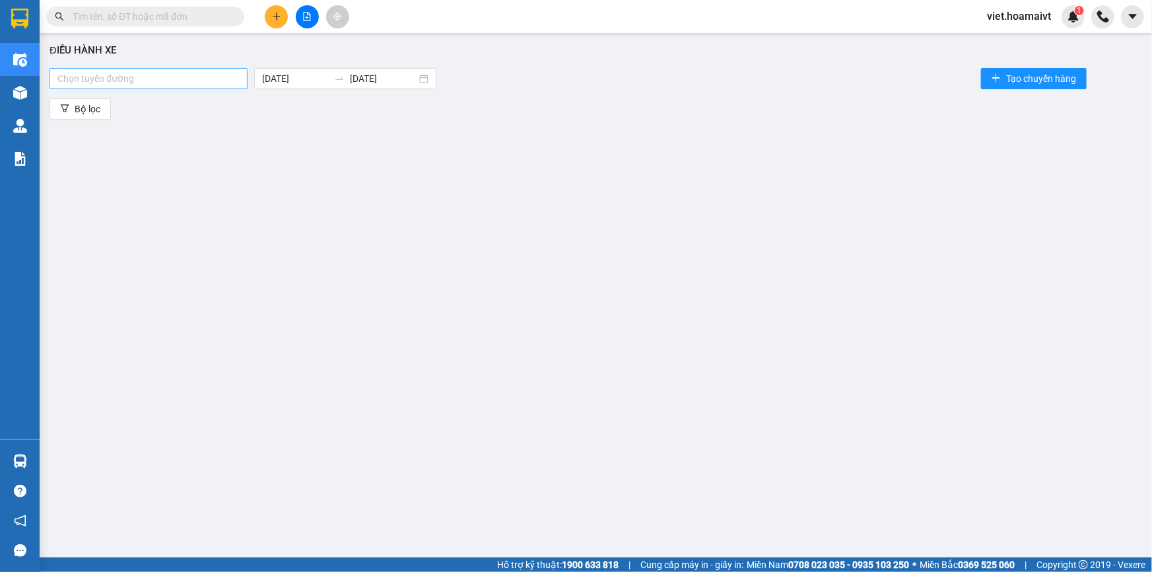
click at [190, 74] on div at bounding box center [148, 79] width 191 height 16
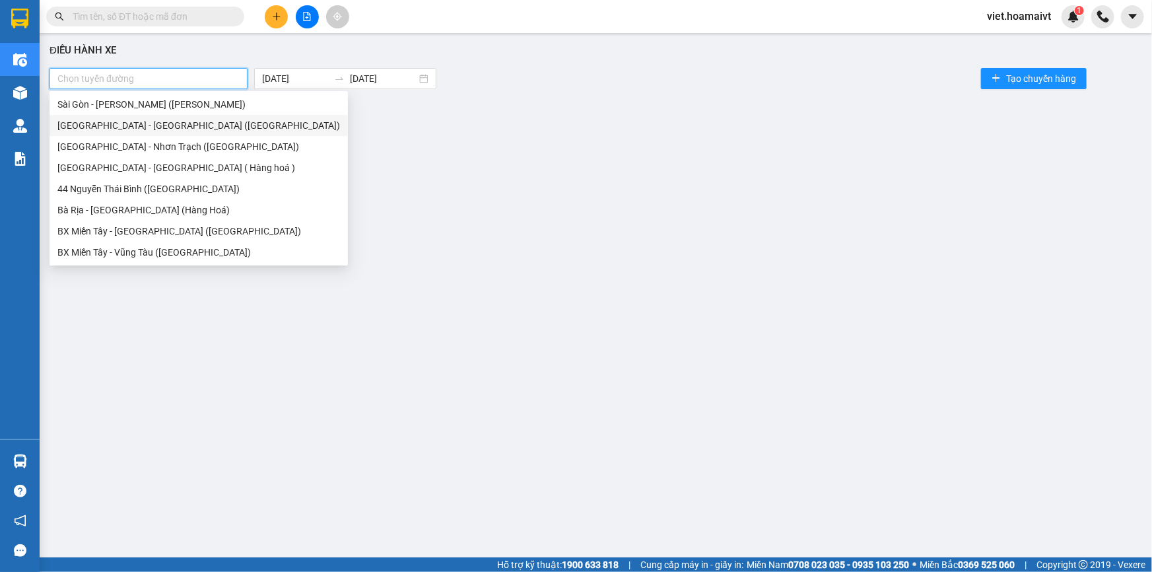
click at [183, 124] on div "Sài Gòn - Bà Rịa (Hàng Hoá)" at bounding box center [198, 125] width 283 height 15
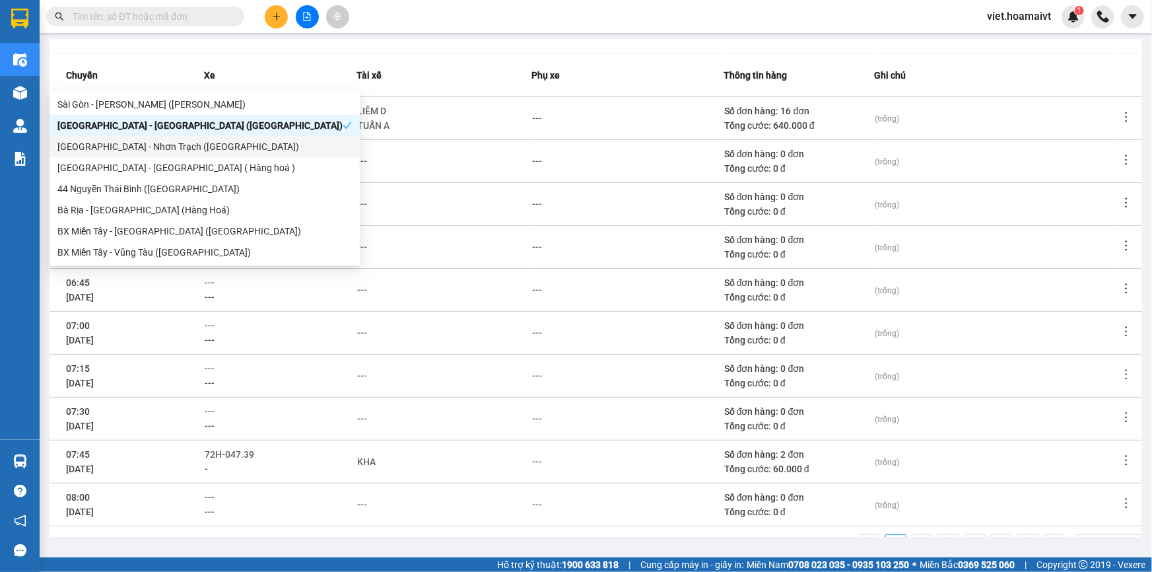
scroll to position [172, 0]
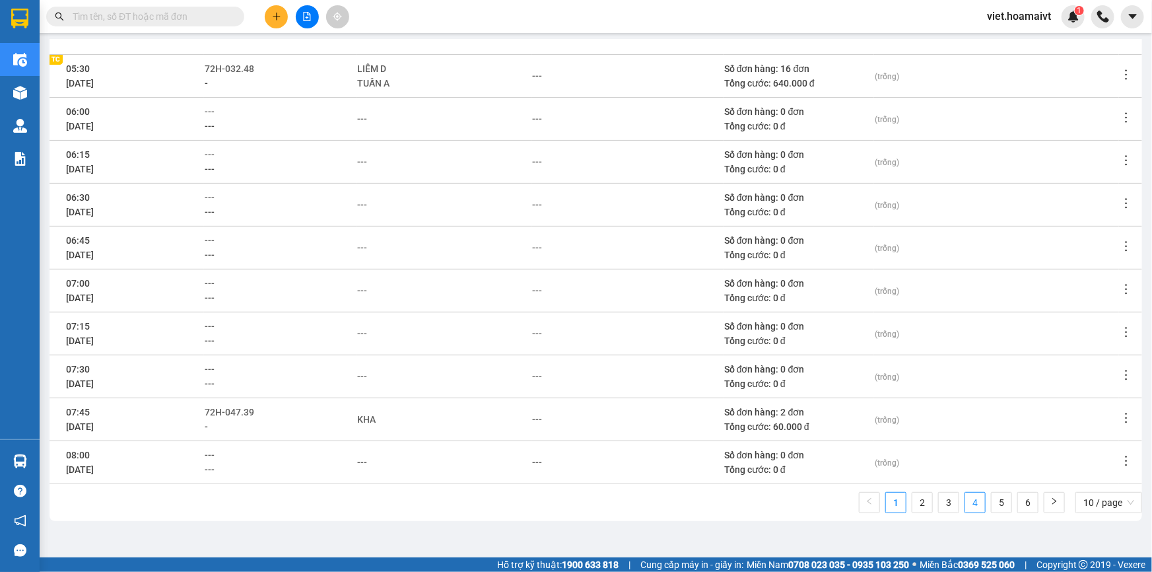
click at [965, 506] on link "4" at bounding box center [975, 503] width 20 height 20
click at [939, 502] on link "3" at bounding box center [949, 503] width 20 height 20
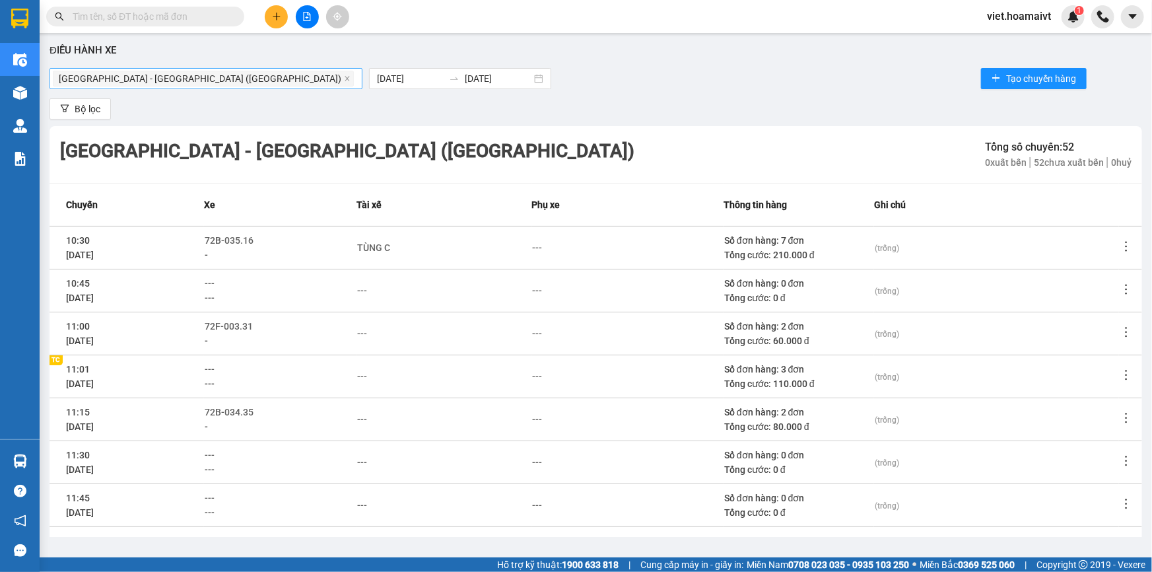
click at [1120, 417] on icon "more" at bounding box center [1126, 417] width 13 height 13
click at [1091, 471] on span "Xem phơi" at bounding box center [1085, 474] width 39 height 11
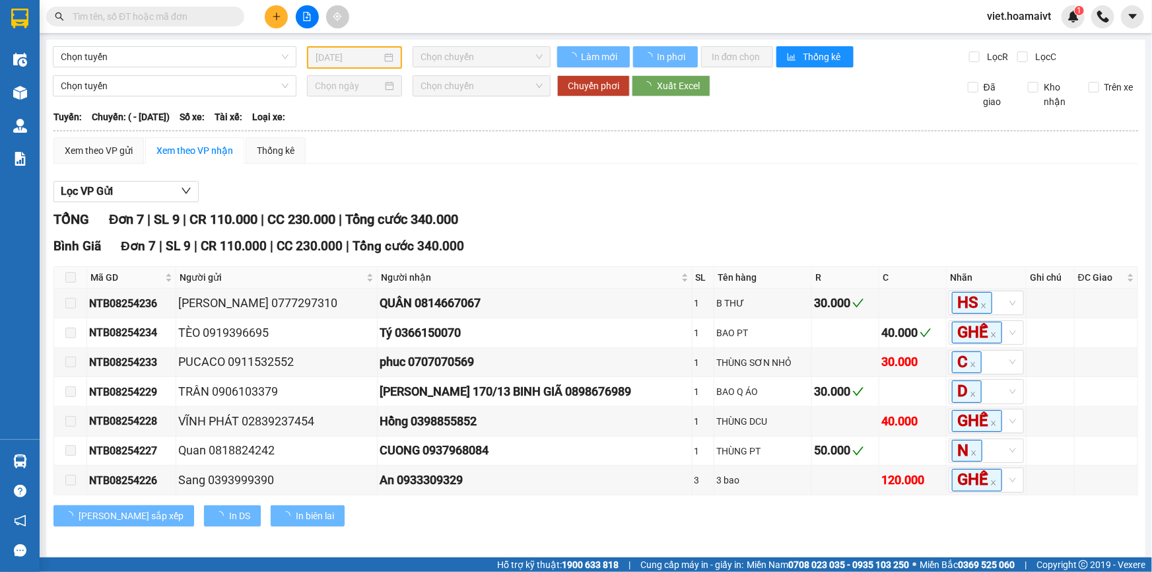
type input "14/08/2025"
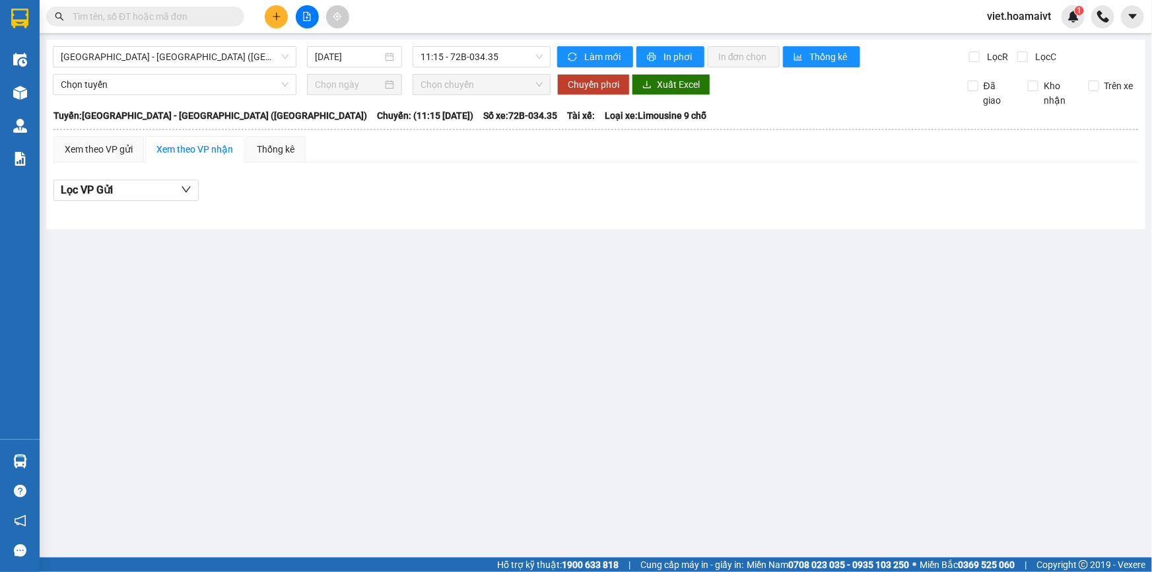
click at [674, 213] on div at bounding box center [595, 211] width 1085 height 7
click at [458, 57] on span "11:15 - 72B-034.35" at bounding box center [482, 57] width 122 height 20
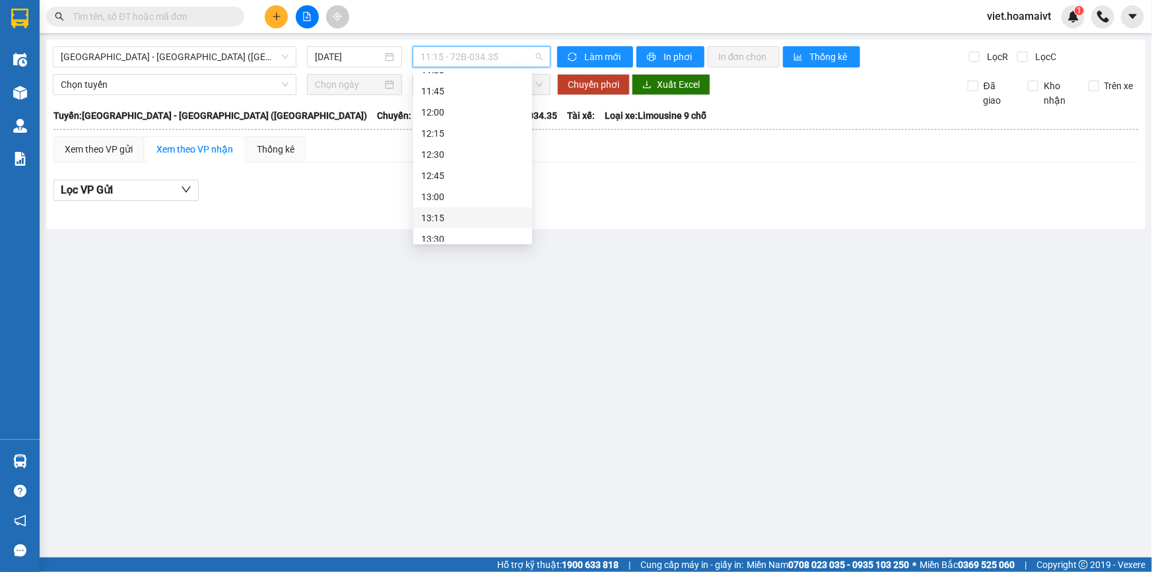
scroll to position [500, 0]
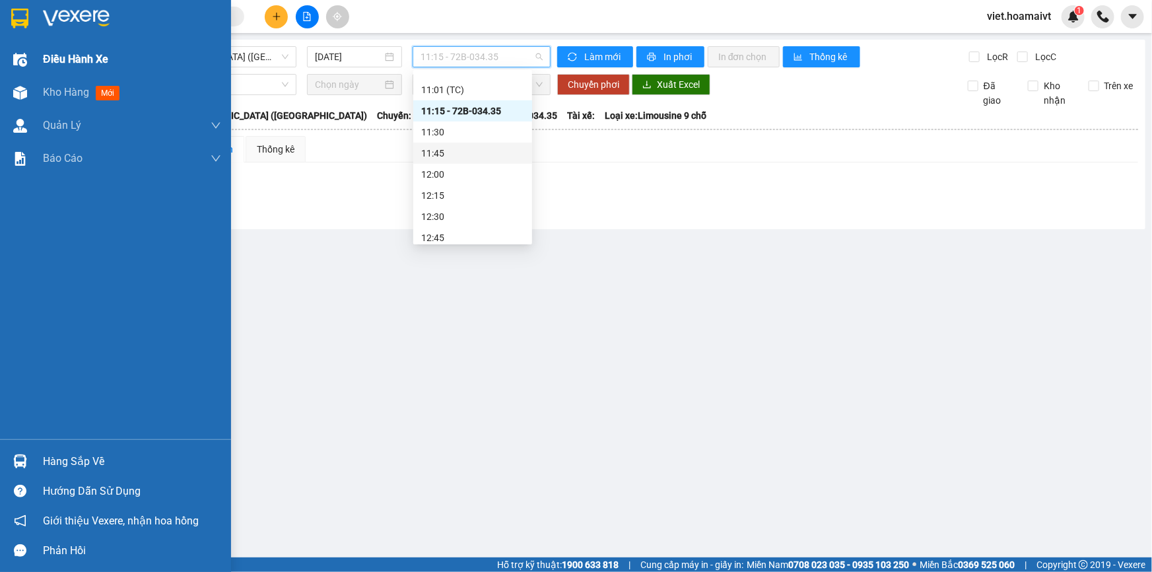
click at [55, 64] on span "Điều hành xe" at bounding box center [75, 59] width 65 height 17
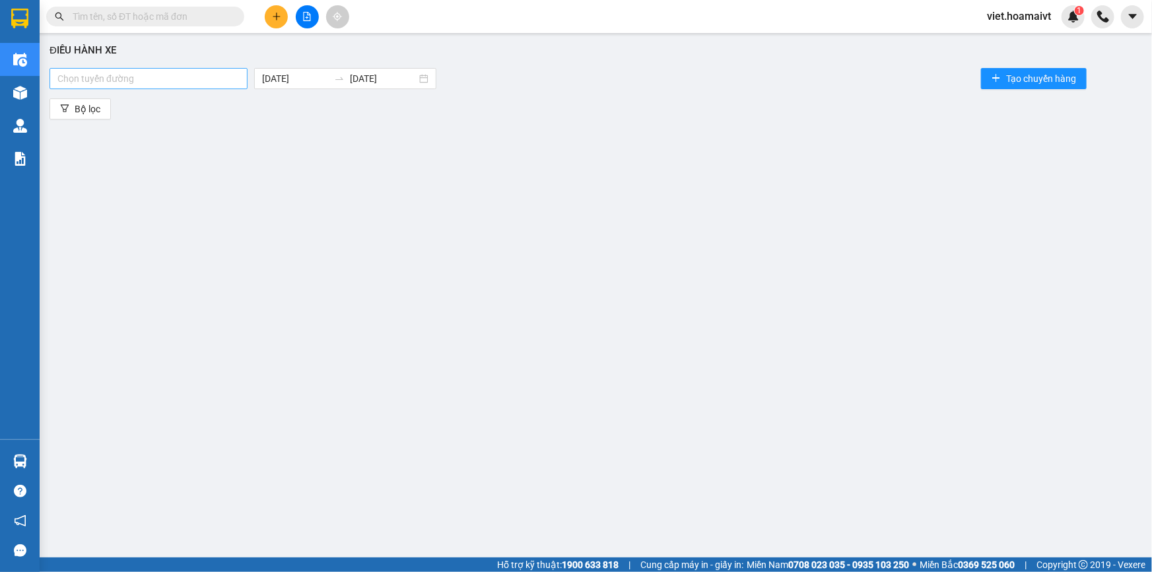
click at [186, 79] on div at bounding box center [148, 79] width 191 height 16
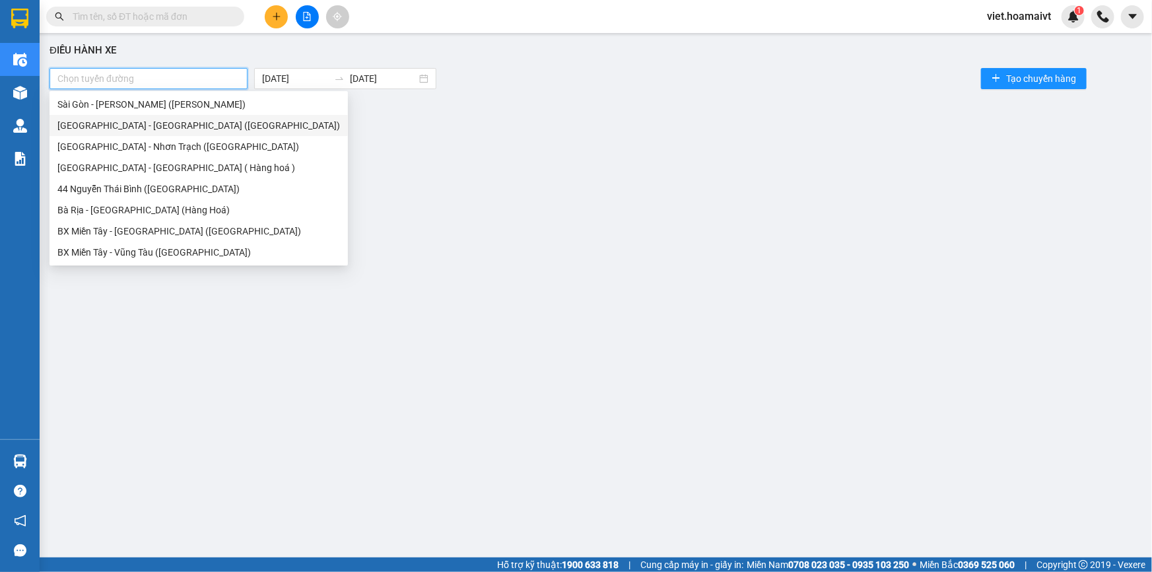
click at [191, 121] on div "Sài Gòn - Bà Rịa (Hàng Hoá)" at bounding box center [198, 125] width 283 height 15
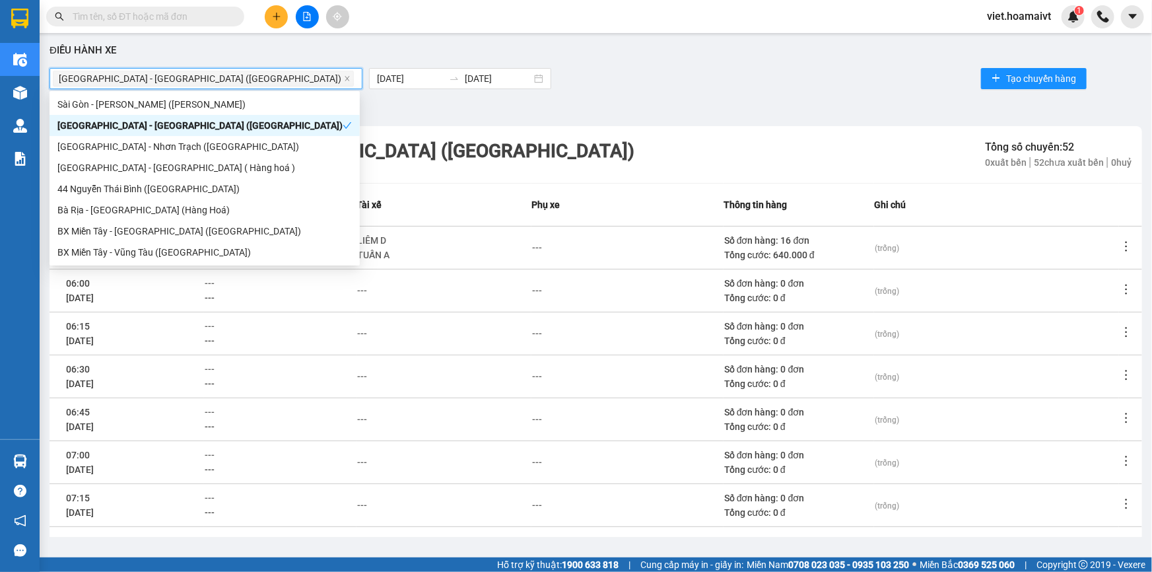
scroll to position [172, 0]
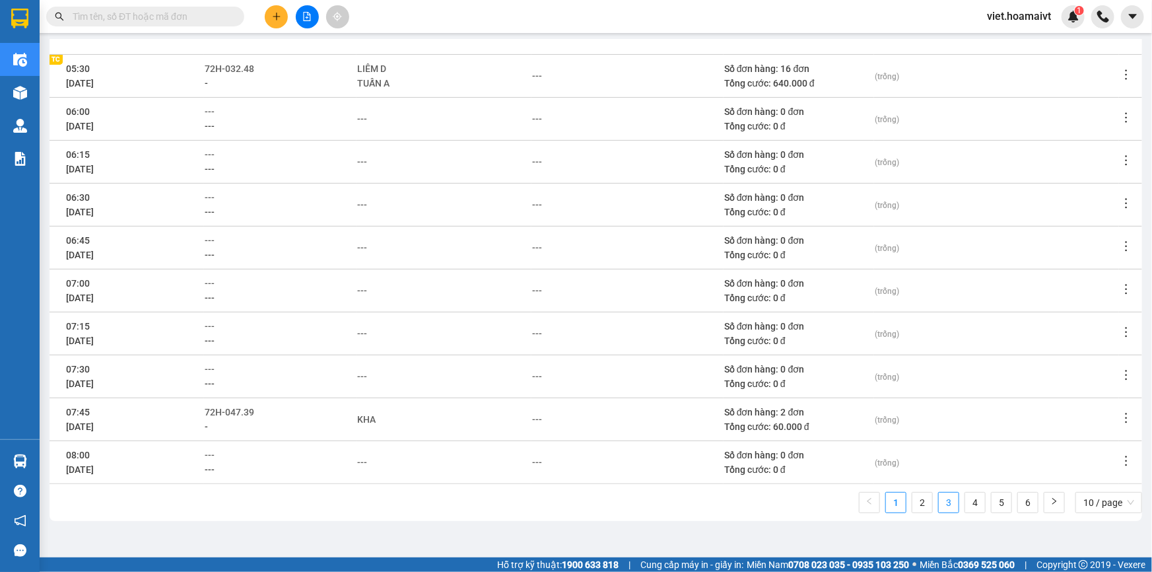
click at [939, 506] on link "3" at bounding box center [949, 503] width 20 height 20
click at [214, 197] on span "---" at bounding box center [210, 197] width 10 height 11
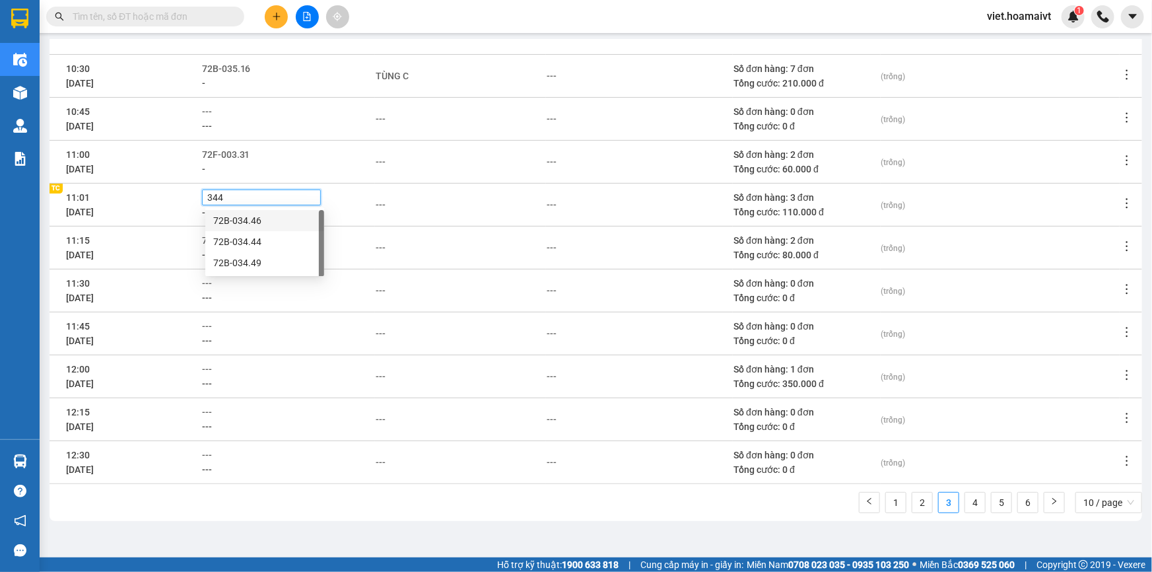
type input "3444"
click at [242, 216] on div "72B-034.44" at bounding box center [264, 220] width 103 height 15
click at [362, 215] on div "-" at bounding box center [288, 213] width 172 height 15
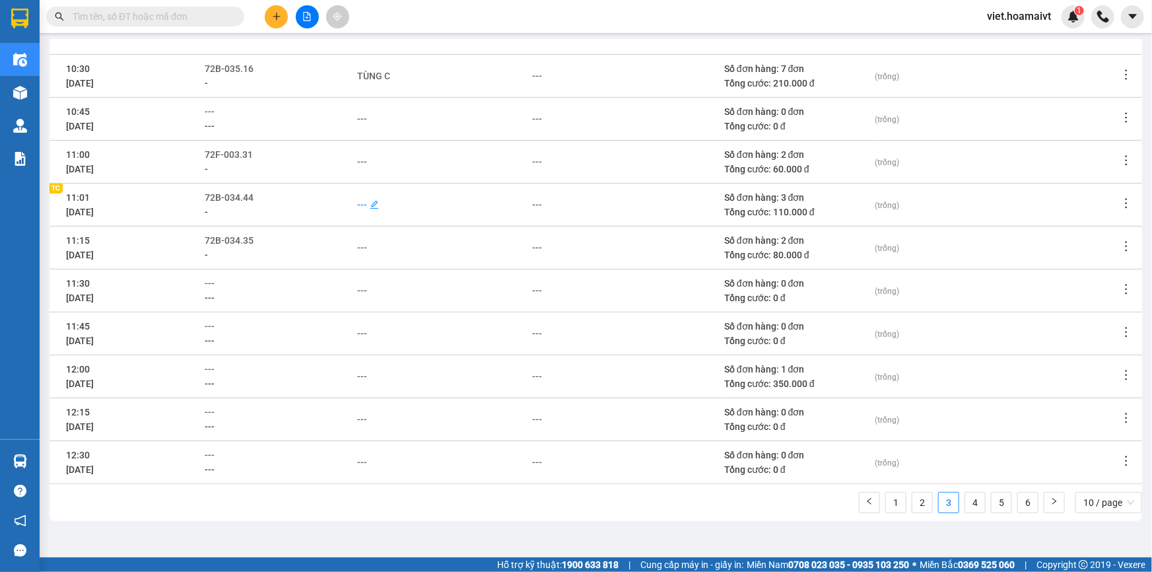
click at [363, 201] on div "---" at bounding box center [362, 204] width 10 height 15
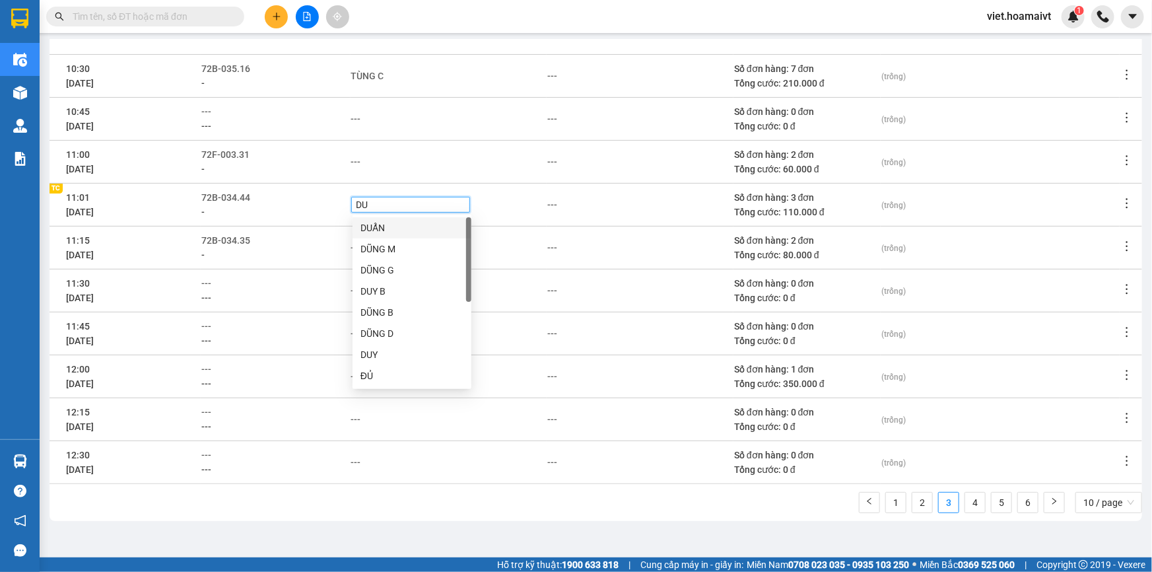
type input "DUY"
click at [379, 226] on div "DUY B" at bounding box center [411, 228] width 103 height 15
click at [326, 249] on div "-" at bounding box center [275, 255] width 148 height 15
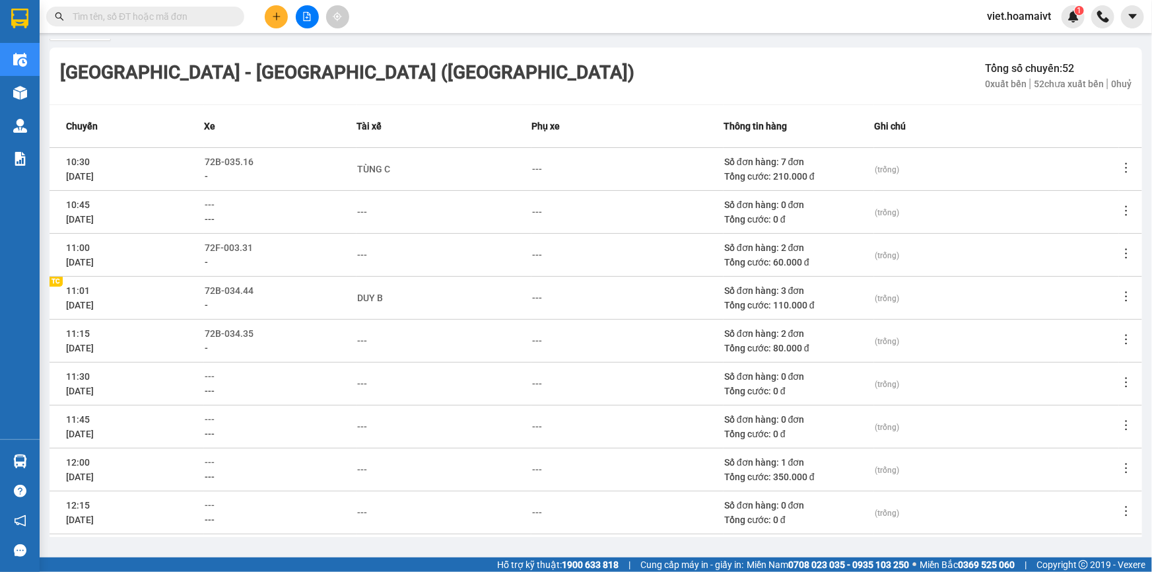
scroll to position [0, 0]
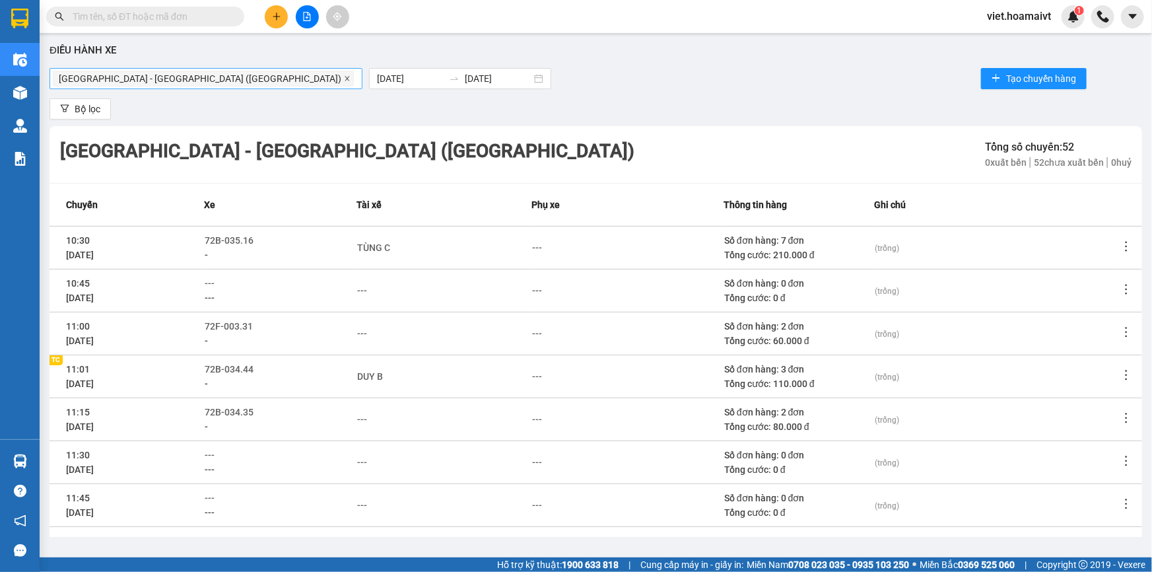
click at [344, 73] on span at bounding box center [347, 78] width 7 height 15
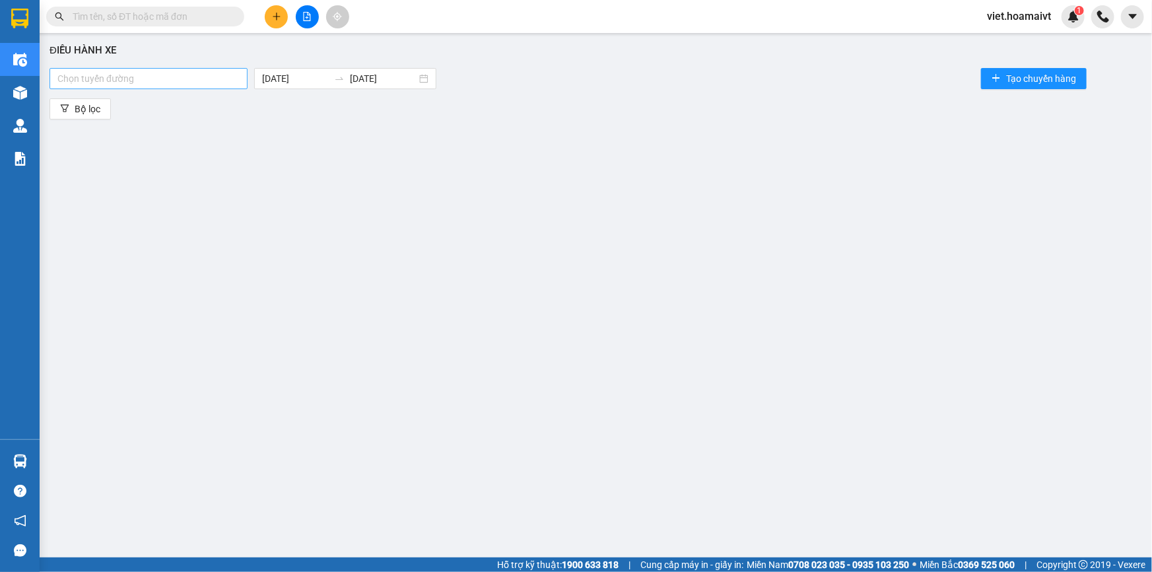
click at [177, 73] on div at bounding box center [148, 79] width 191 height 16
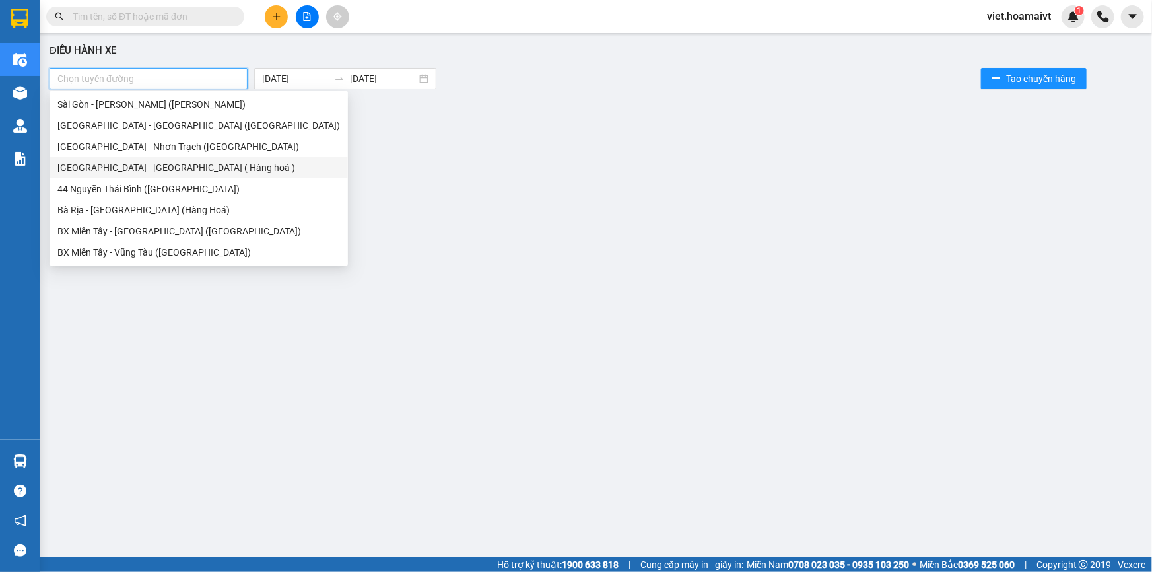
click at [170, 166] on div "Sài Gòn - Long Hải ( Hàng hoá )" at bounding box center [198, 167] width 283 height 15
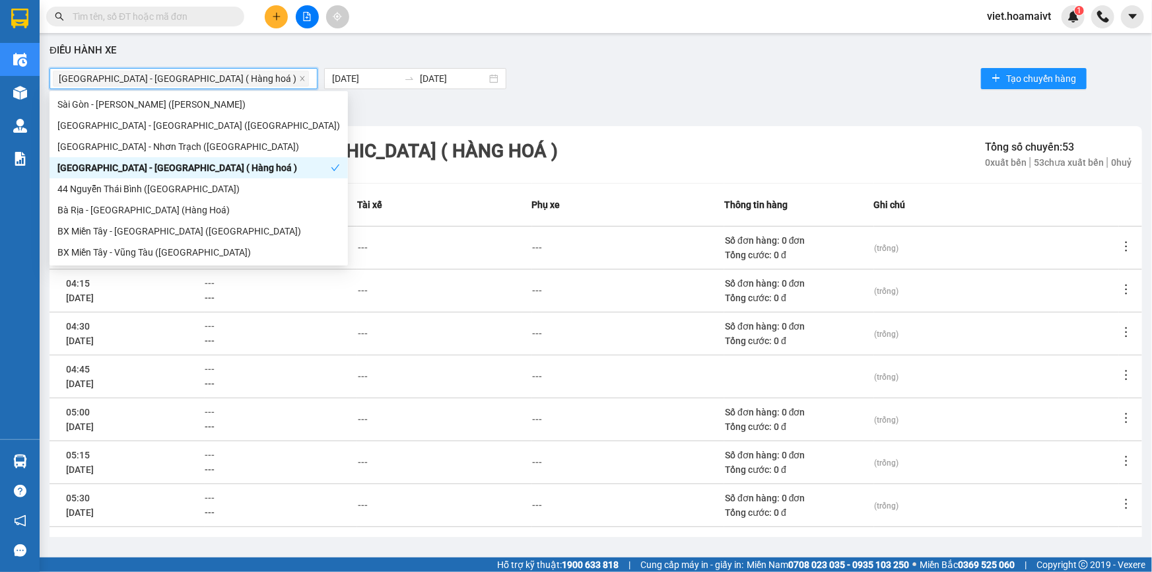
click at [580, 110] on div "Bộ lọc" at bounding box center [596, 108] width 1093 height 21
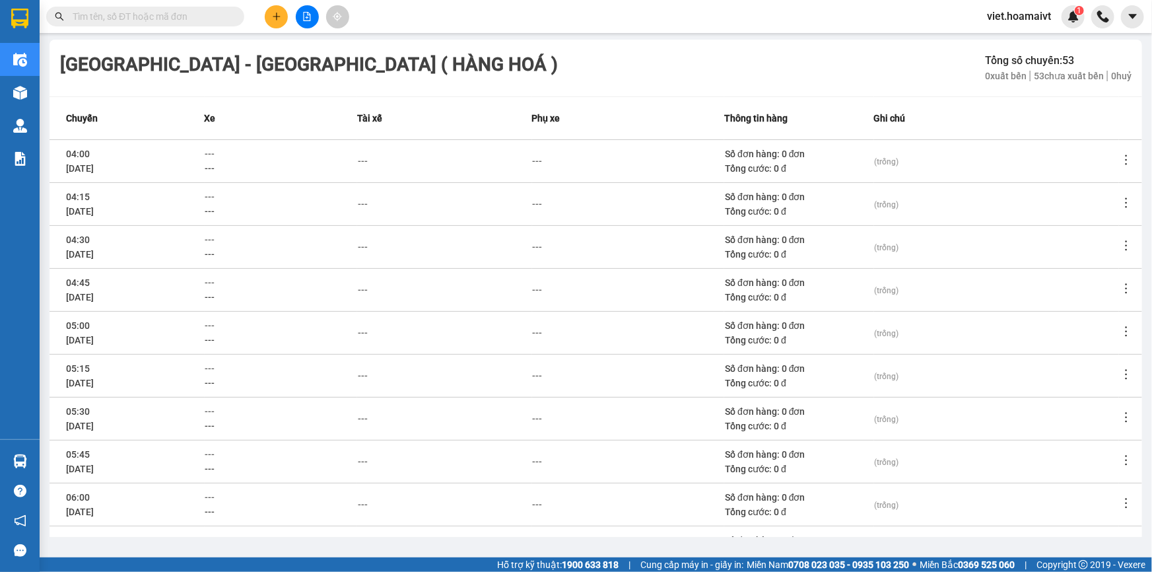
scroll to position [172, 0]
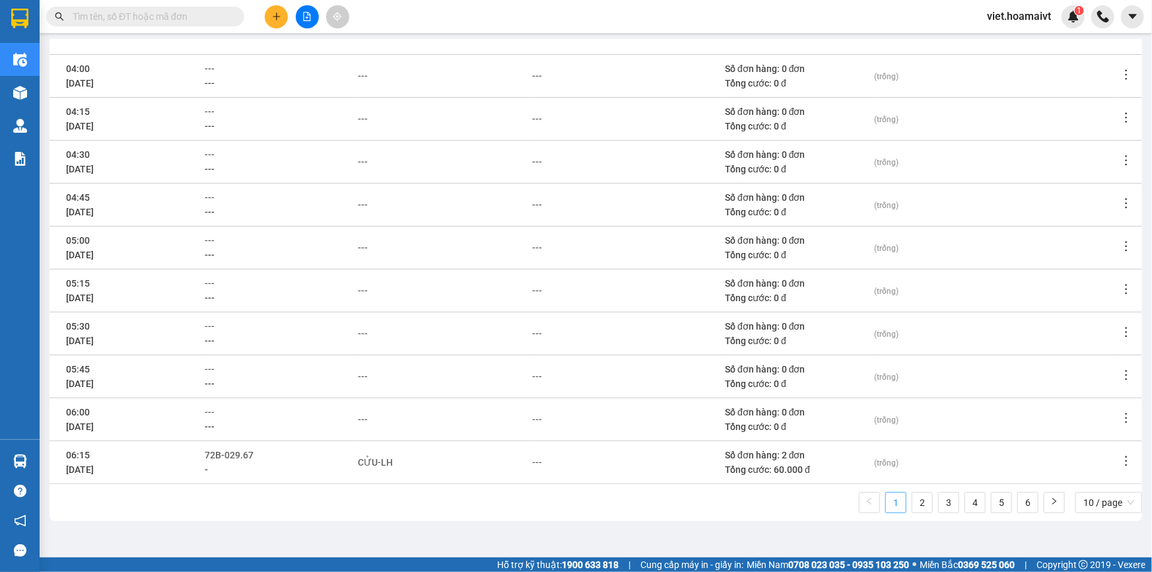
drag, startPoint x: 942, startPoint y: 502, endPoint x: 889, endPoint y: 504, distance: 53.5
click at [943, 502] on link "3" at bounding box center [949, 503] width 20 height 20
click at [215, 409] on span "---" at bounding box center [210, 412] width 10 height 11
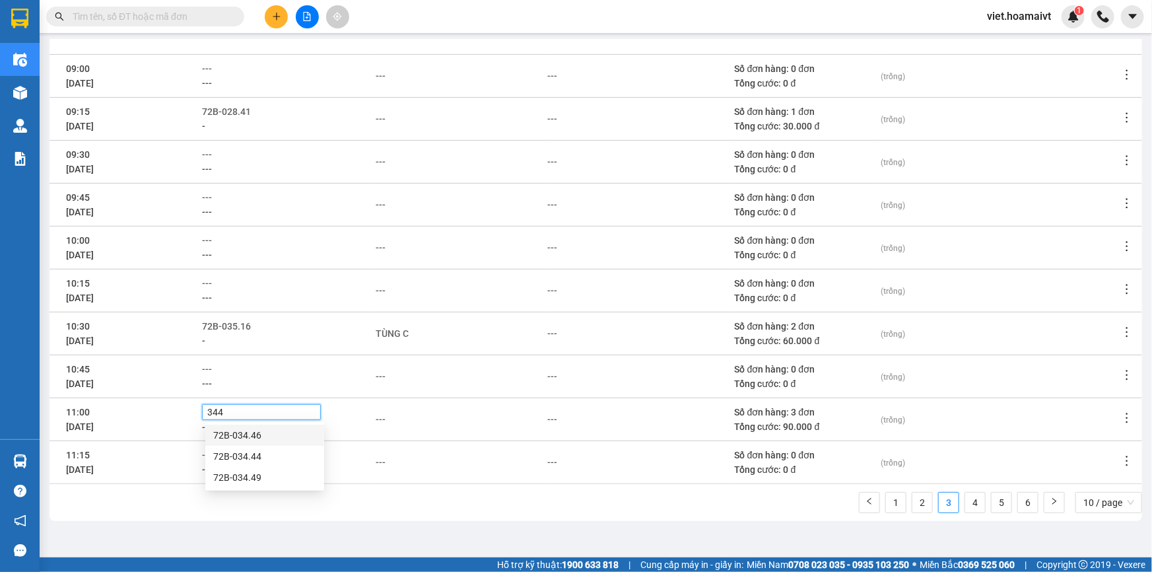
type input "3444"
click at [252, 435] on div "72B-034.44" at bounding box center [264, 435] width 103 height 15
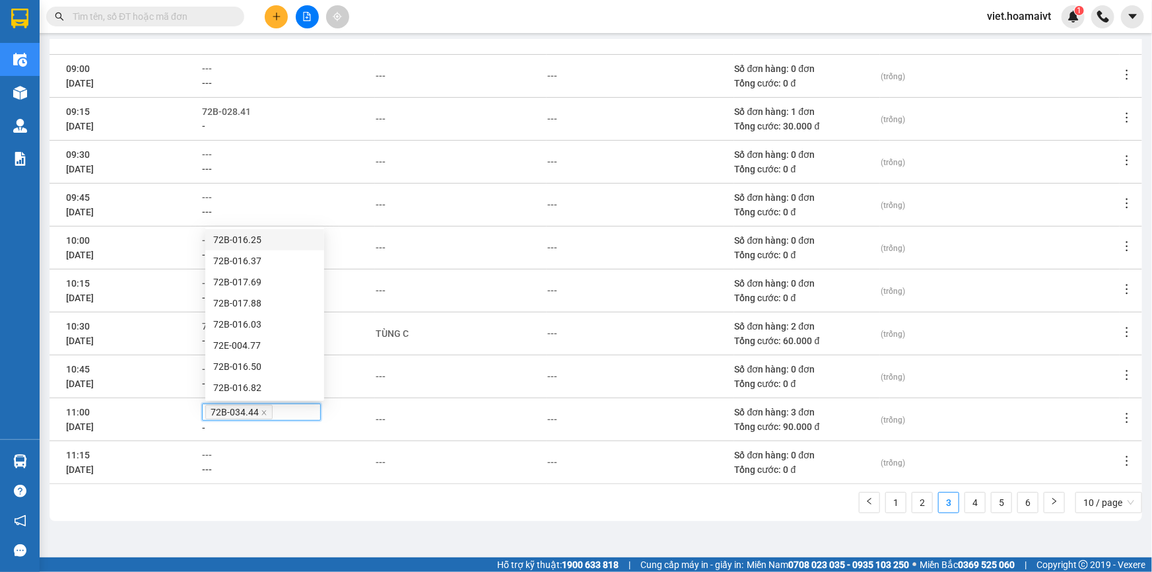
click at [427, 431] on td "---" at bounding box center [460, 418] width 171 height 43
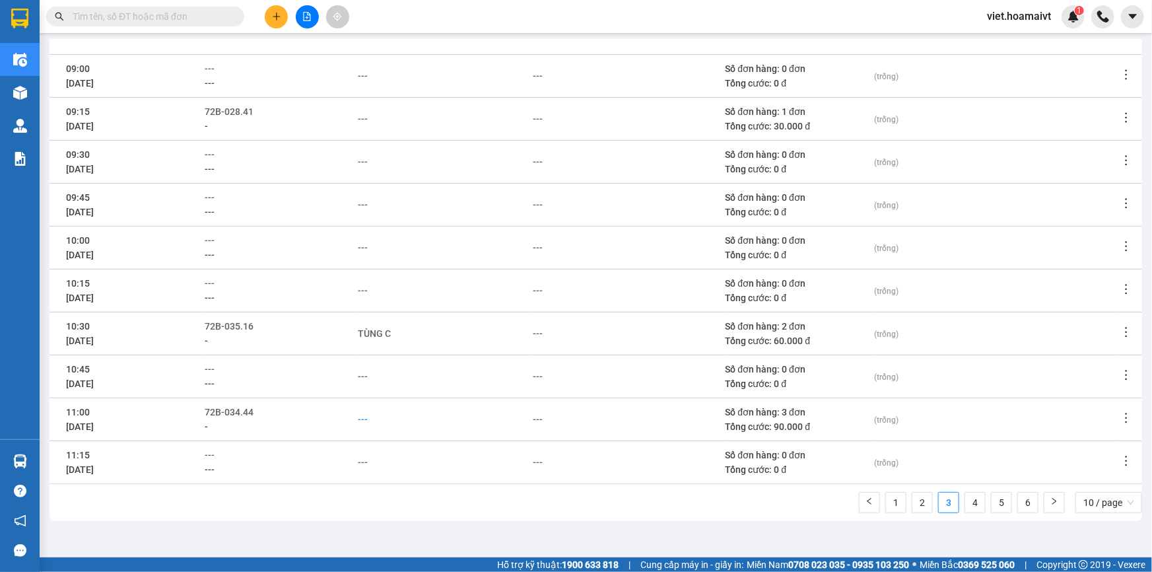
drag, startPoint x: 373, startPoint y: 417, endPoint x: 365, endPoint y: 421, distance: 8.9
click at [370, 419] on div "---" at bounding box center [445, 419] width 174 height 15
click at [365, 421] on div "---" at bounding box center [363, 419] width 10 height 15
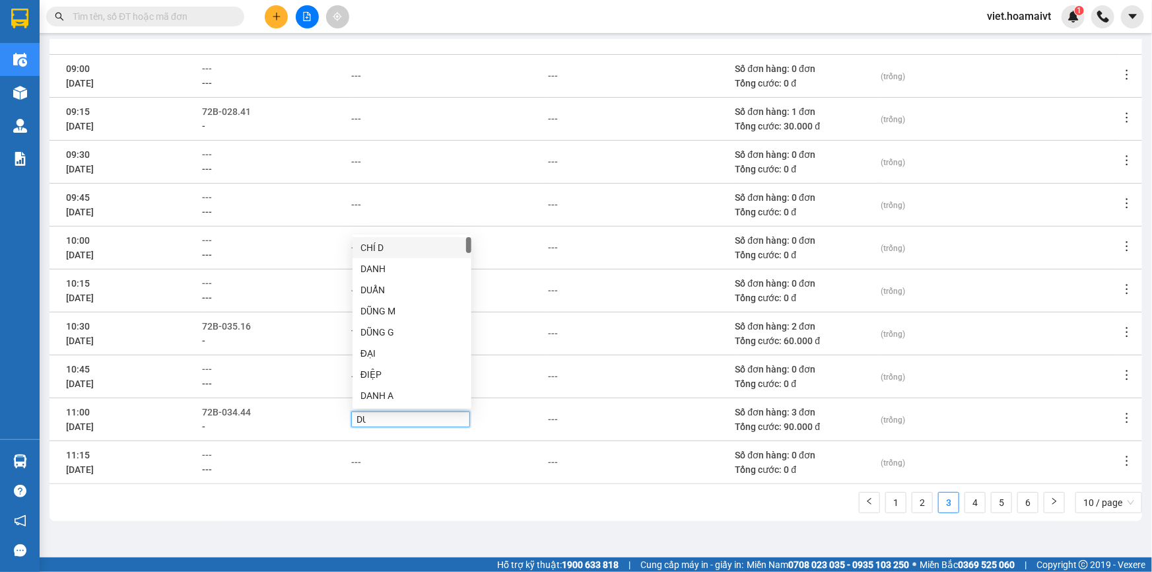
type input "DUY"
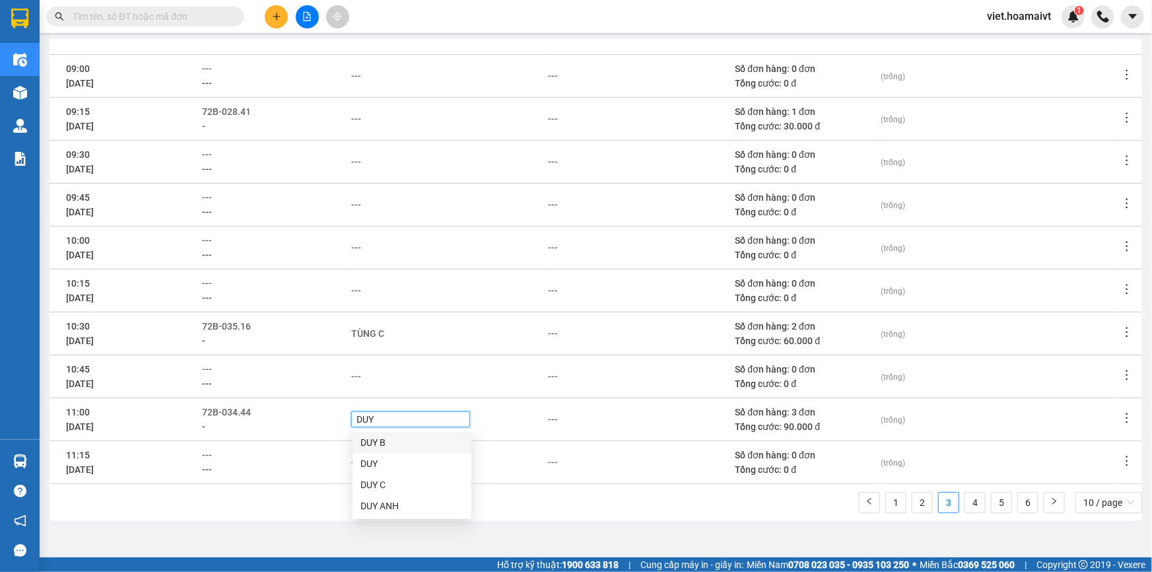
click at [393, 437] on div "DUY B" at bounding box center [411, 442] width 103 height 15
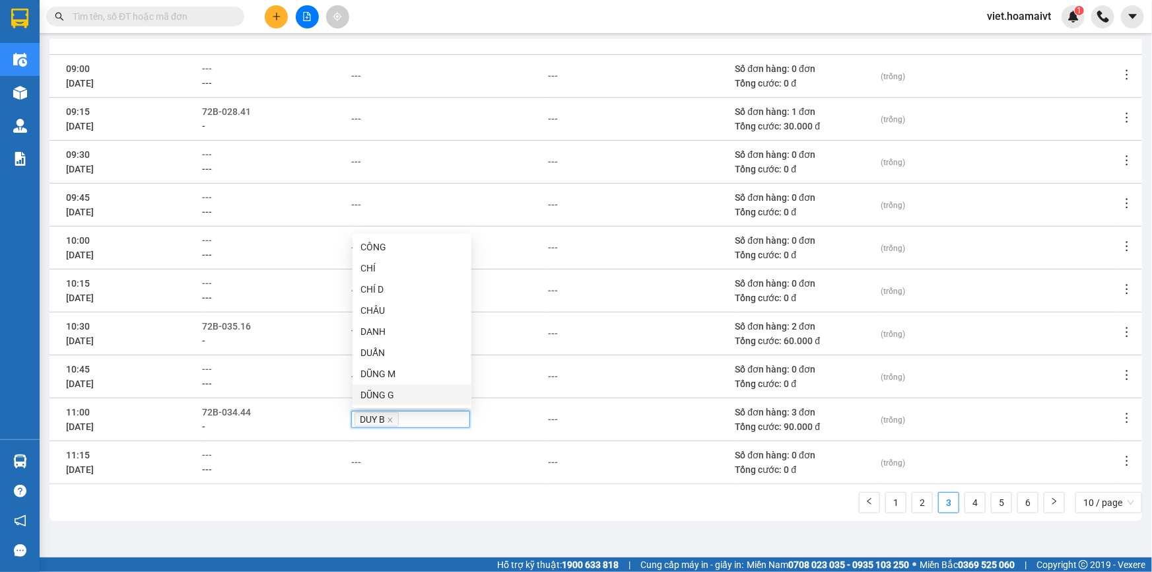
click at [536, 357] on td "---" at bounding box center [449, 376] width 197 height 43
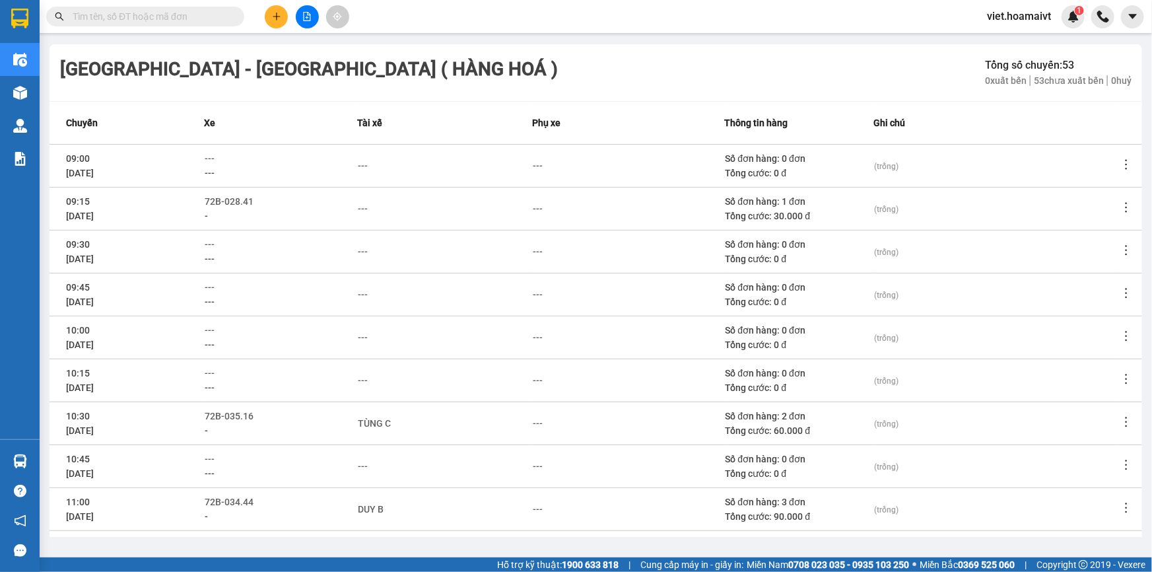
scroll to position [0, 0]
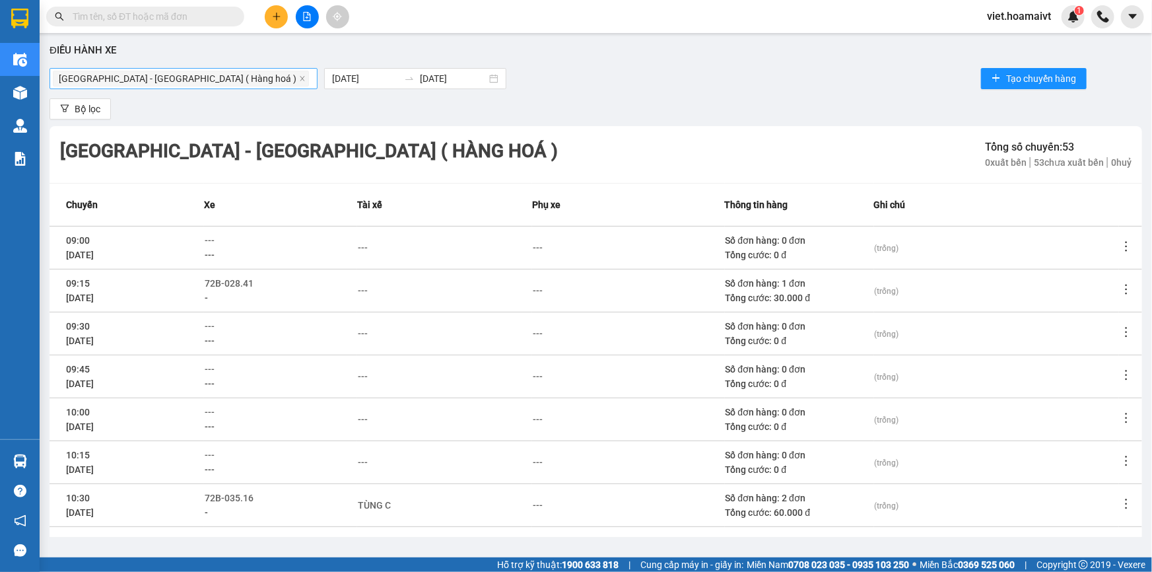
click at [273, 17] on icon "plus" at bounding box center [276, 16] width 9 height 9
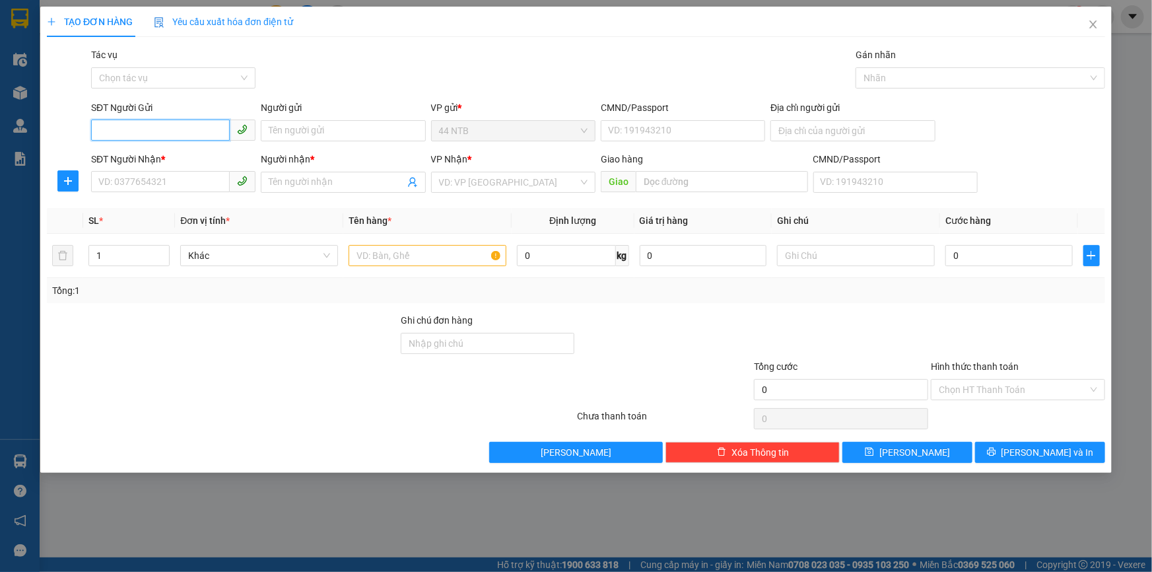
click at [157, 134] on input "SĐT Người Gửi" at bounding box center [160, 129] width 139 height 21
click at [155, 162] on div "0969997040 - Thân" at bounding box center [173, 157] width 149 height 15
type input "0969997040"
type input "Thân"
type input "079099013782"
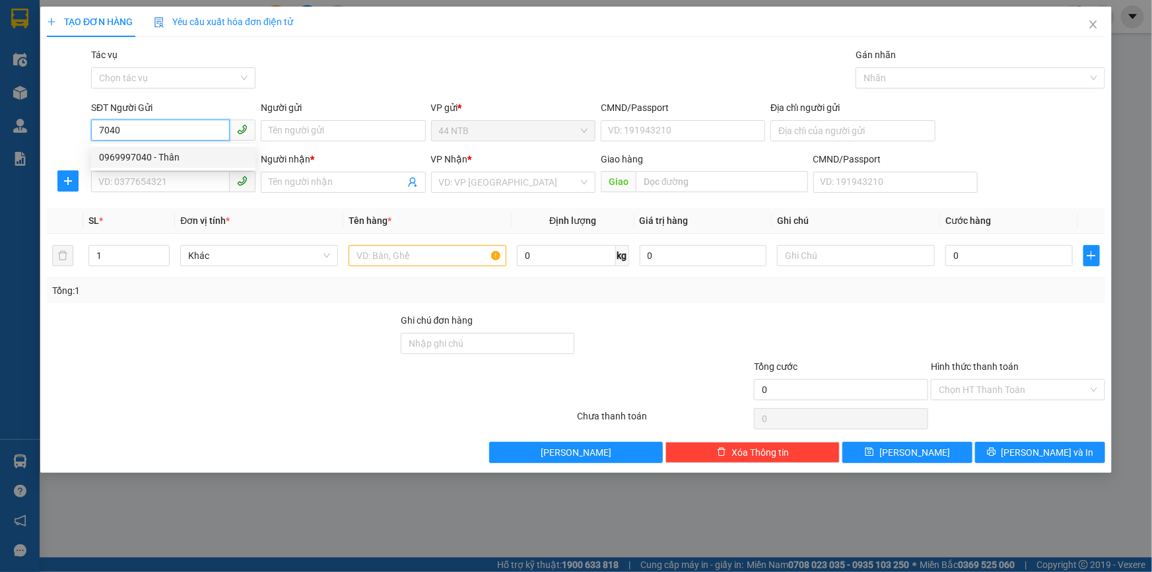
type input "0963469320"
type input "Tuyền"
type input "0969997040"
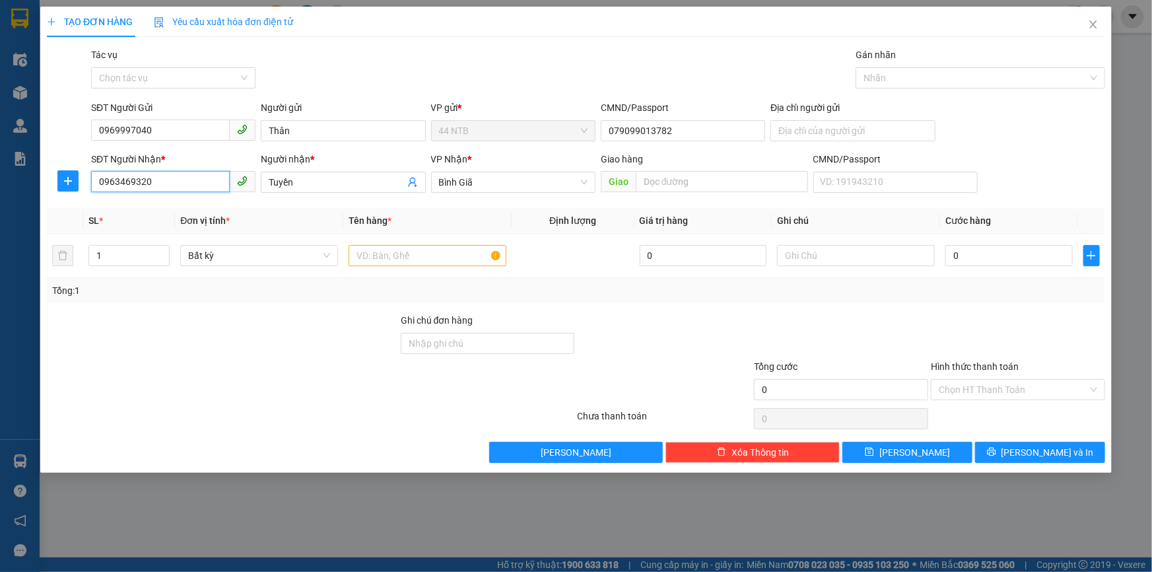
drag, startPoint x: 181, startPoint y: 185, endPoint x: 2, endPoint y: 222, distance: 182.8
click at [3, 222] on div "TẠO ĐƠN HÀNG Yêu cầu xuất hóa đơn điện tử Transit Pickup Surcharge Ids Transit …" at bounding box center [576, 286] width 1152 height 572
click at [182, 245] on div "0976463187 - LỰC" at bounding box center [173, 251] width 149 height 15
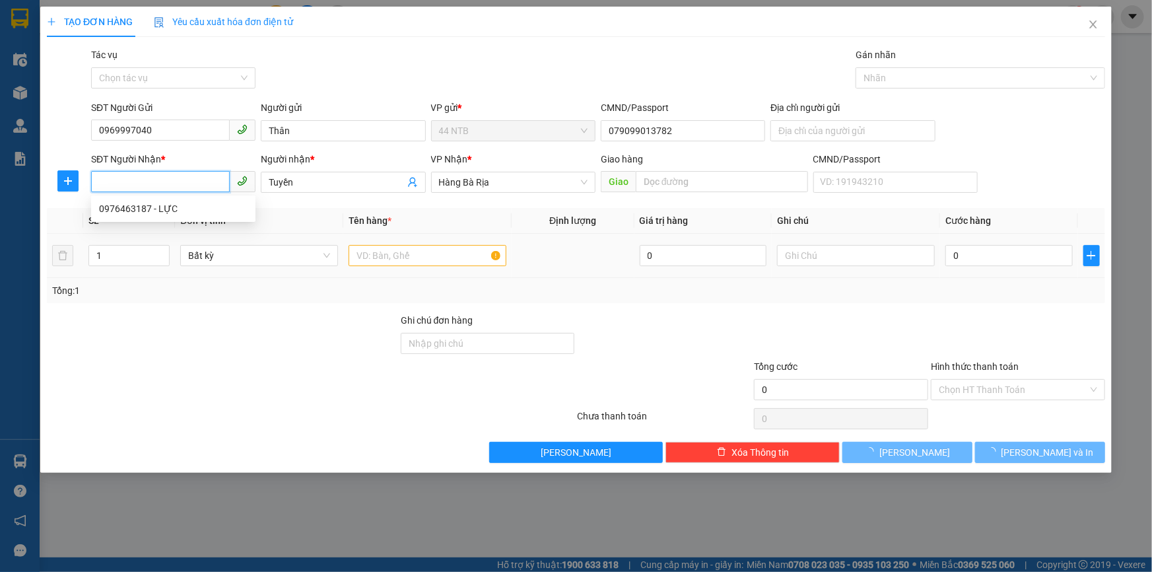
type input "0976463187"
type input "LỰC"
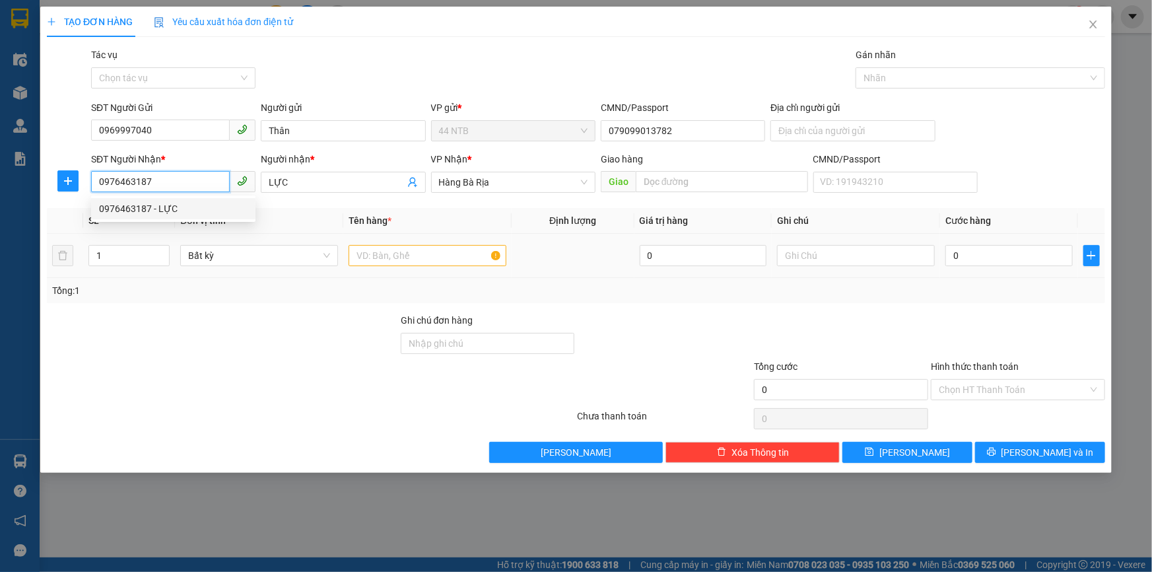
type input "0976463187"
click at [384, 264] on input "text" at bounding box center [428, 255] width 158 height 21
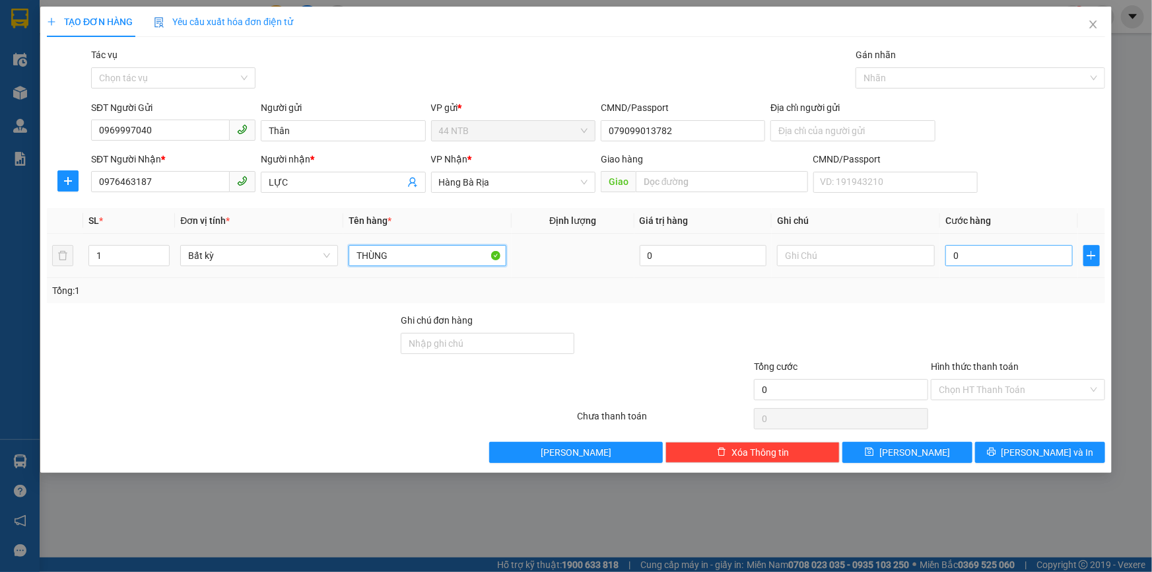
type input "THÙNG"
click at [971, 260] on input "0" at bounding box center [1008, 255] width 127 height 21
type input "3"
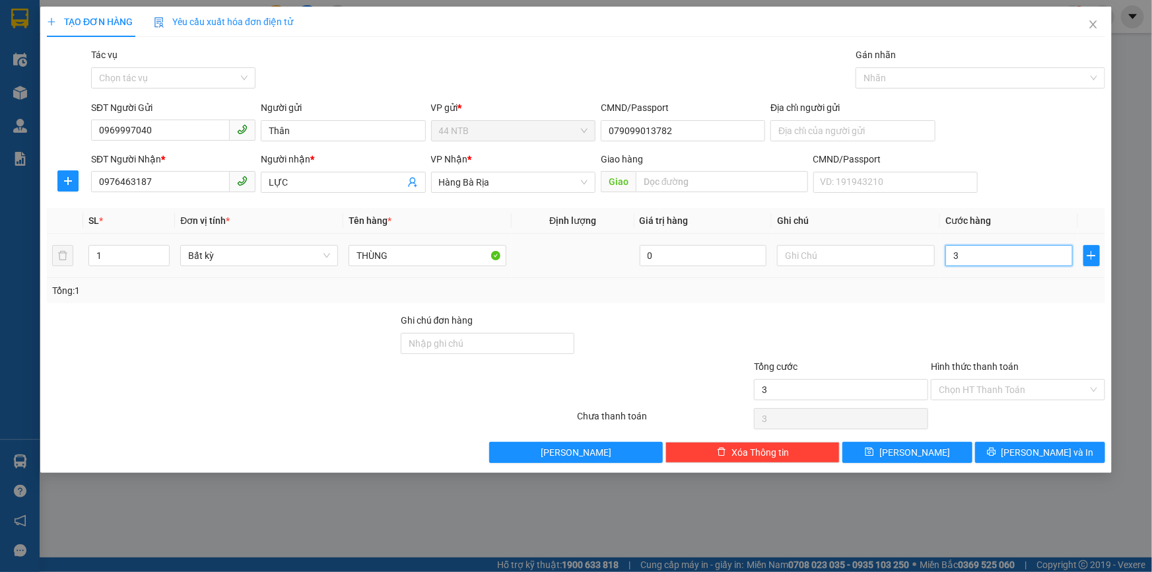
type input "30"
type input "30.000"
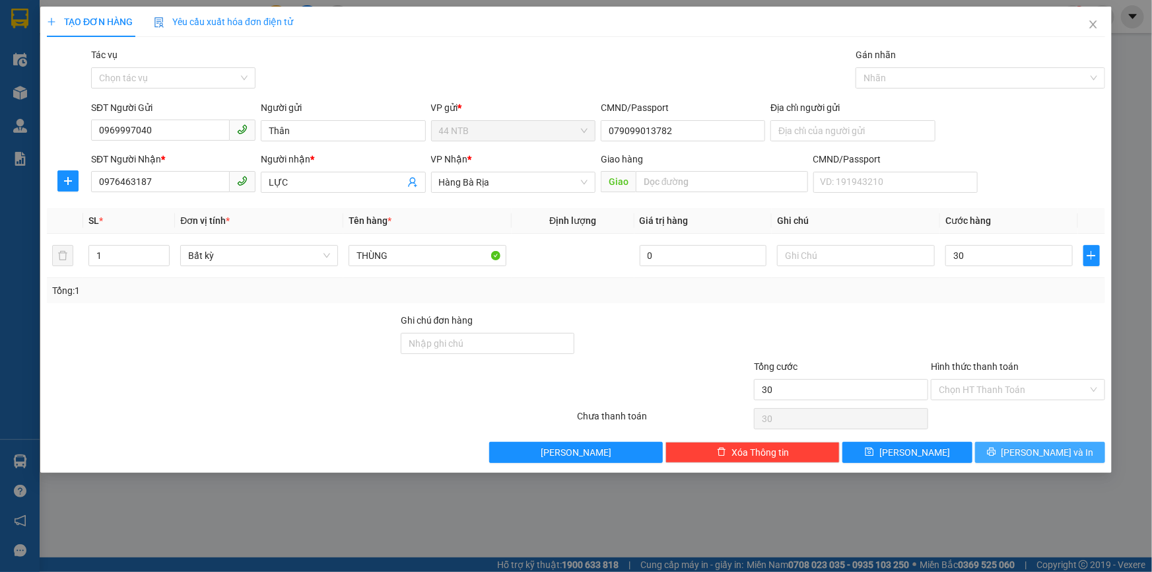
type input "30.000"
click at [1036, 452] on span "Lưu và In" at bounding box center [1048, 452] width 92 height 15
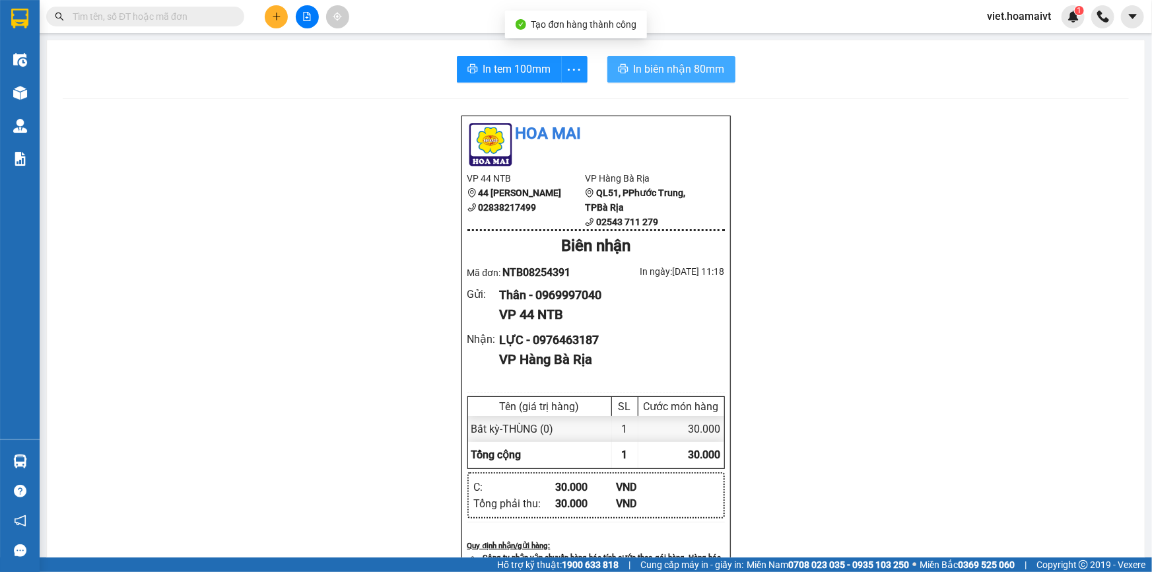
click at [649, 76] on span "In biên nhận 80mm" at bounding box center [679, 69] width 91 height 17
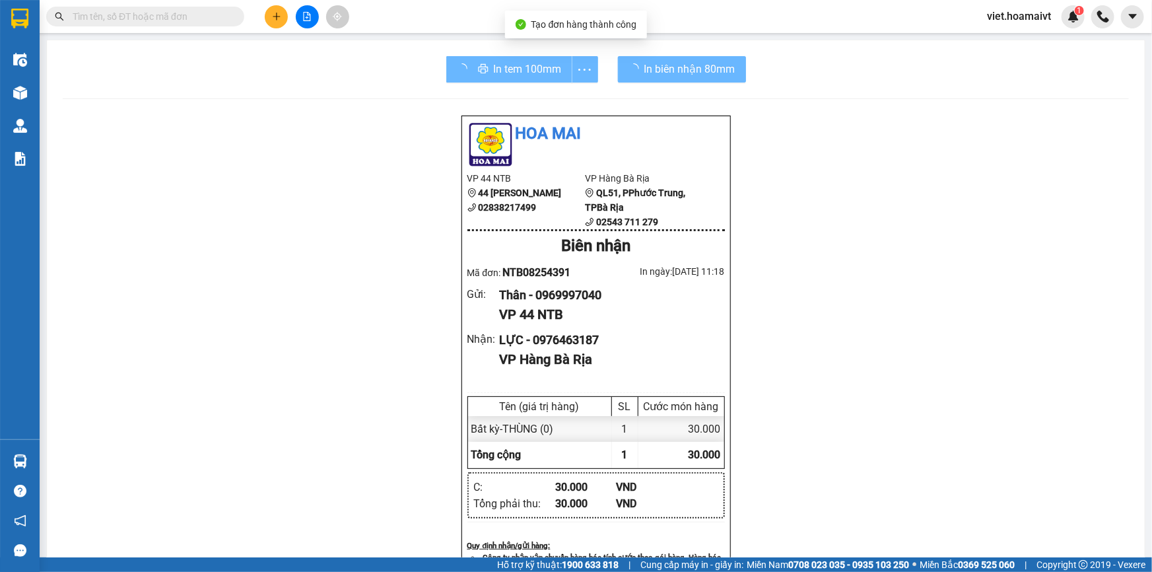
drag, startPoint x: 885, startPoint y: 394, endPoint x: 875, endPoint y: 390, distance: 10.9
click at [885, 394] on div "Hoa Mai VP 44 NTB 44 Nguyễn Thái Bình 02838217499 VP Hàng Bà Rịa QL51, PPhướ…" at bounding box center [596, 541] width 1066 height 853
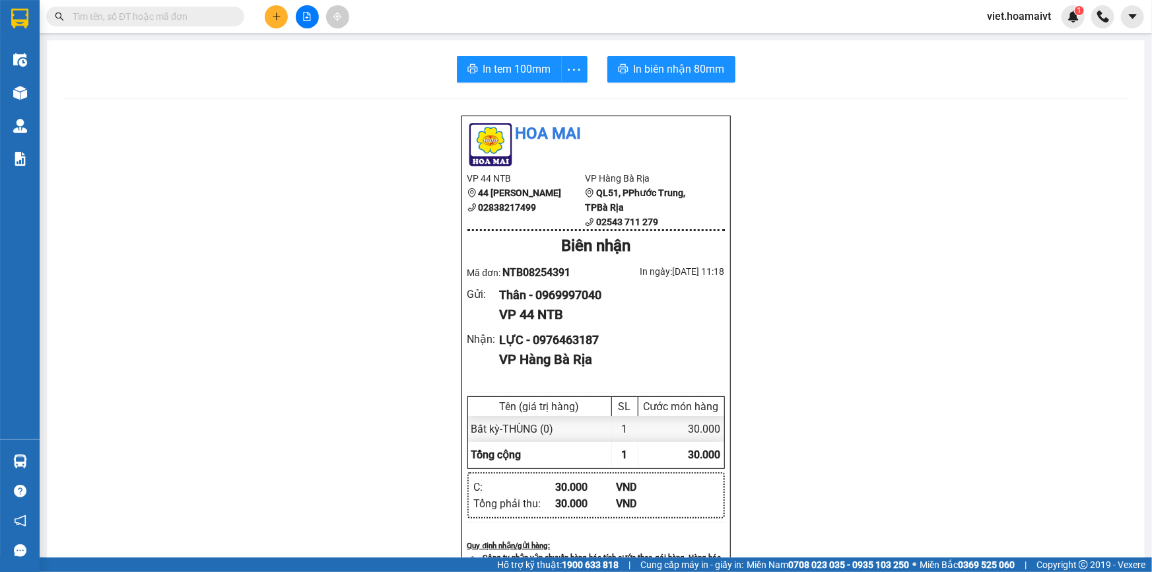
drag, startPoint x: 522, startPoint y: 52, endPoint x: 529, endPoint y: 73, distance: 22.1
click at [522, 53] on div "In tem 100mm In biên nhận 80mm Hoa Mai VP 44 NTB 44 Nguyễn Thái Bình 0283821749…" at bounding box center [596, 511] width 1098 height 943
click at [529, 75] on span "In tem 100mm" at bounding box center [517, 69] width 68 height 17
click at [910, 413] on div "Hoa Mai VP 44 NTB 44 Nguyễn Thái Bình 02838217499 VP Hàng Bà Rịa QL51, PPhướ…" at bounding box center [596, 541] width 1066 height 853
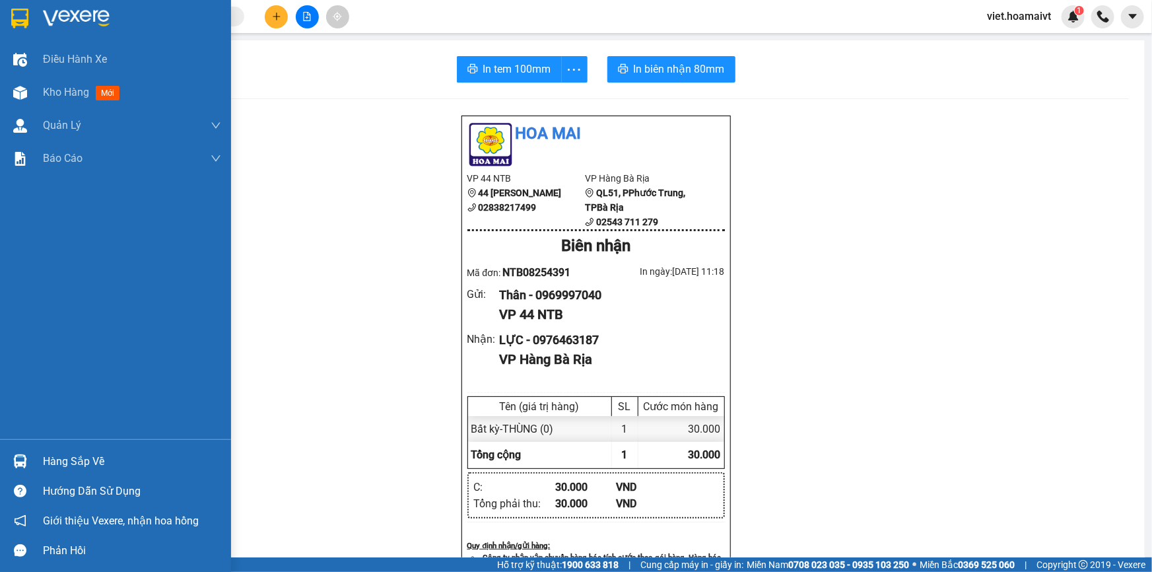
click at [56, 12] on img at bounding box center [76, 19] width 67 height 20
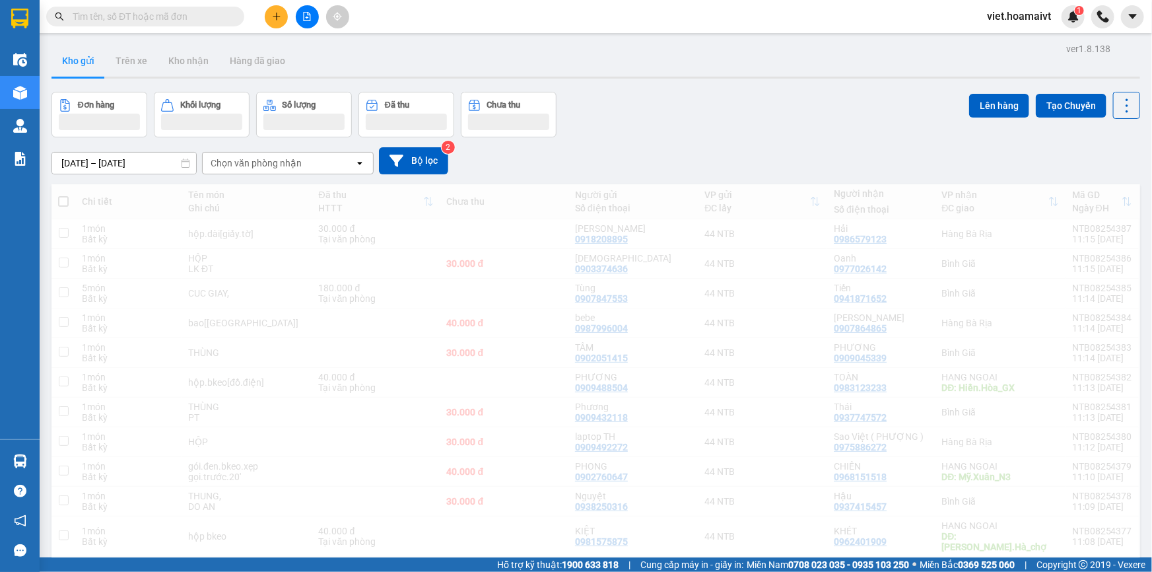
click at [793, 108] on div "Đơn hàng Khối lượng Số lượng Đã thu Chưa thu Lên hàng Tạo Chuyến" at bounding box center [595, 115] width 1089 height 46
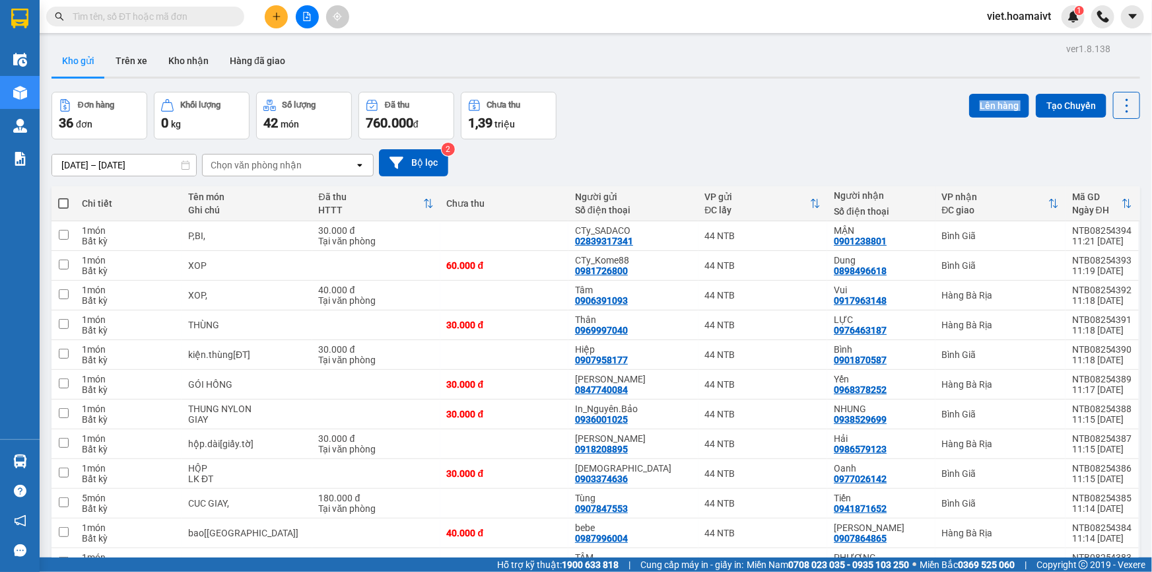
click at [793, 108] on div "Đơn hàng 36 đơn Khối lượng 0 kg Số lượng 42 món Đã thu 760.000 đ Chưa thu 1,39 …" at bounding box center [595, 116] width 1089 height 48
click at [238, 158] on div "Chọn văn phòng nhận" at bounding box center [256, 164] width 91 height 13
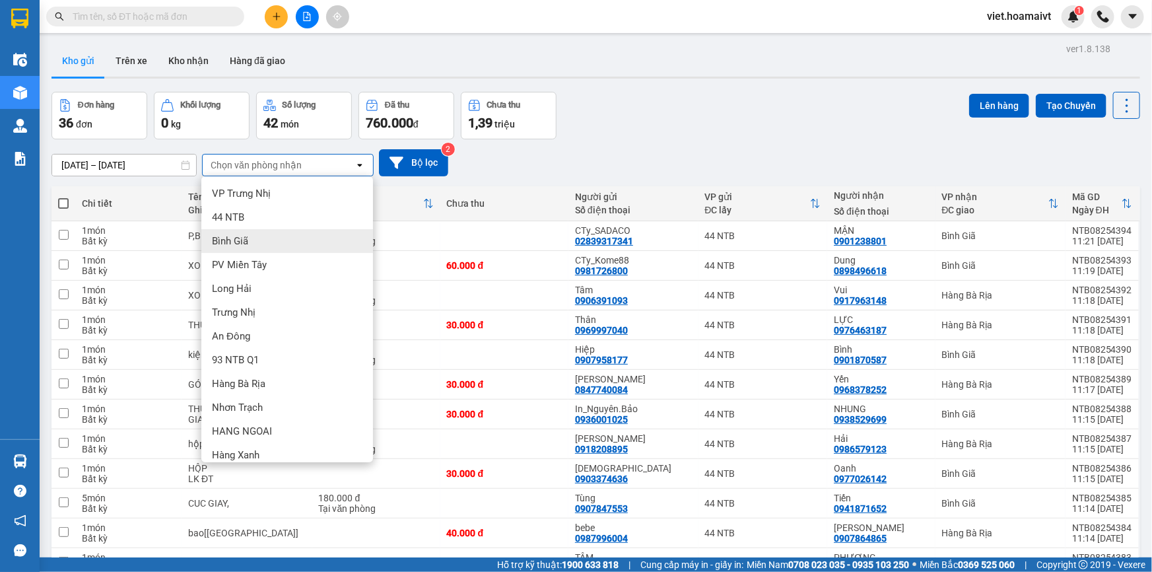
click at [260, 246] on div "Bình Giã" at bounding box center [287, 241] width 172 height 24
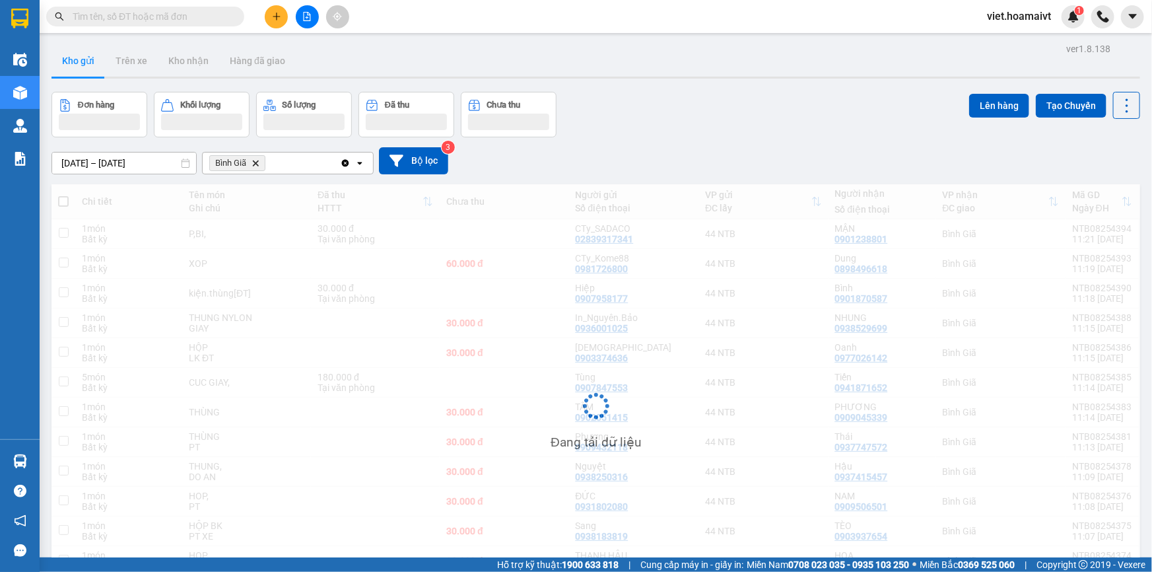
click at [711, 138] on div "13/08/2025 – 14/08/2025 Press the down arrow key to interact with the calendar …" at bounding box center [595, 160] width 1089 height 47
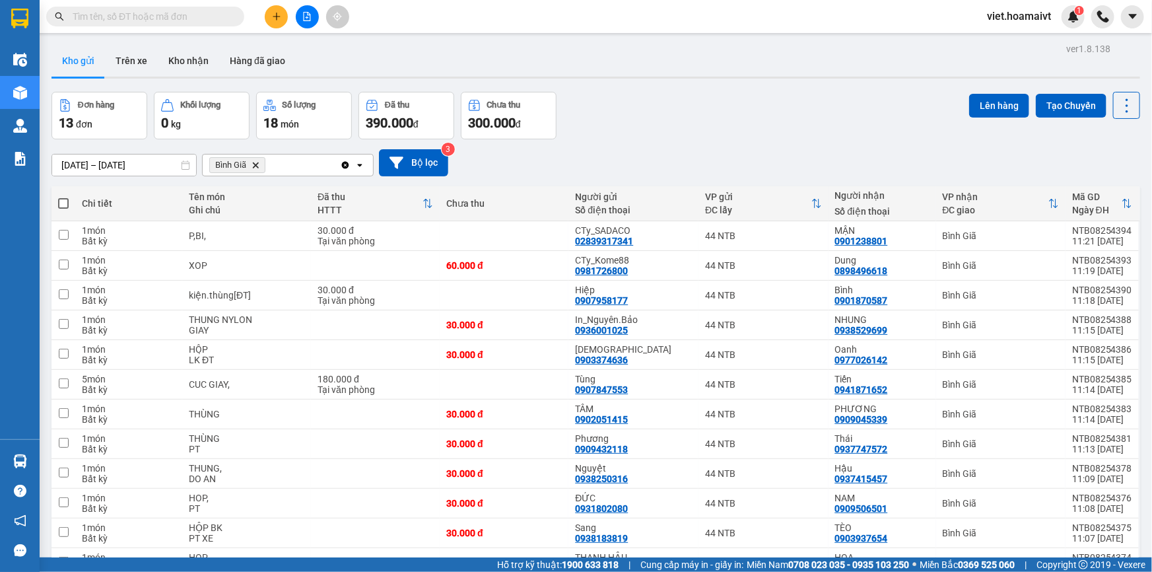
click at [711, 138] on div "Đơn hàng 13 đơn Khối lượng 0 kg Số lượng 18 món Đã thu 390.000 đ Chưa thu 300.0…" at bounding box center [595, 116] width 1089 height 48
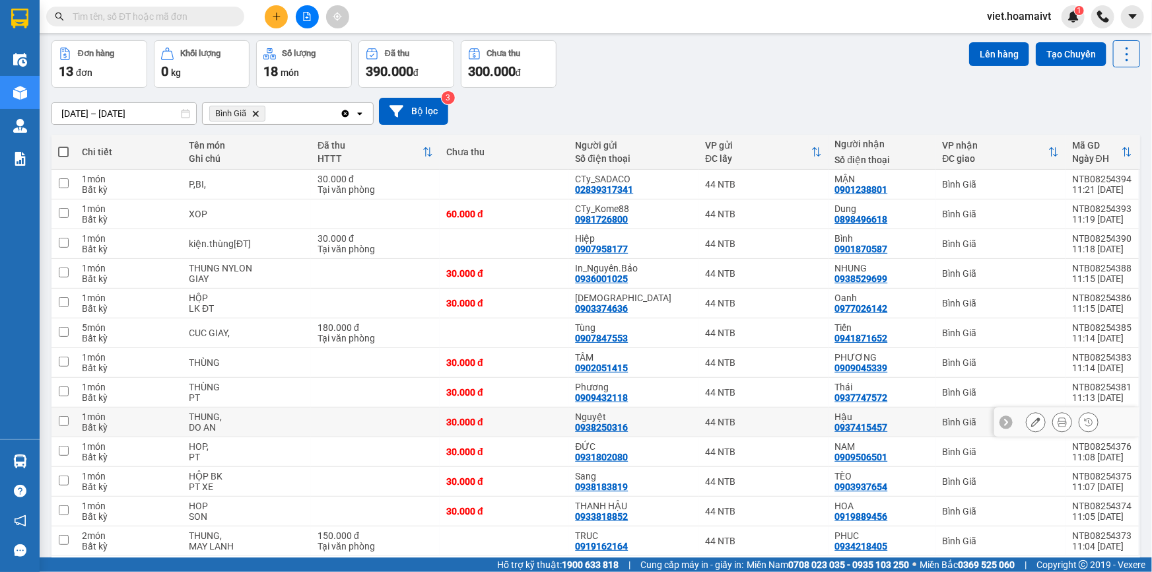
scroll to position [102, 0]
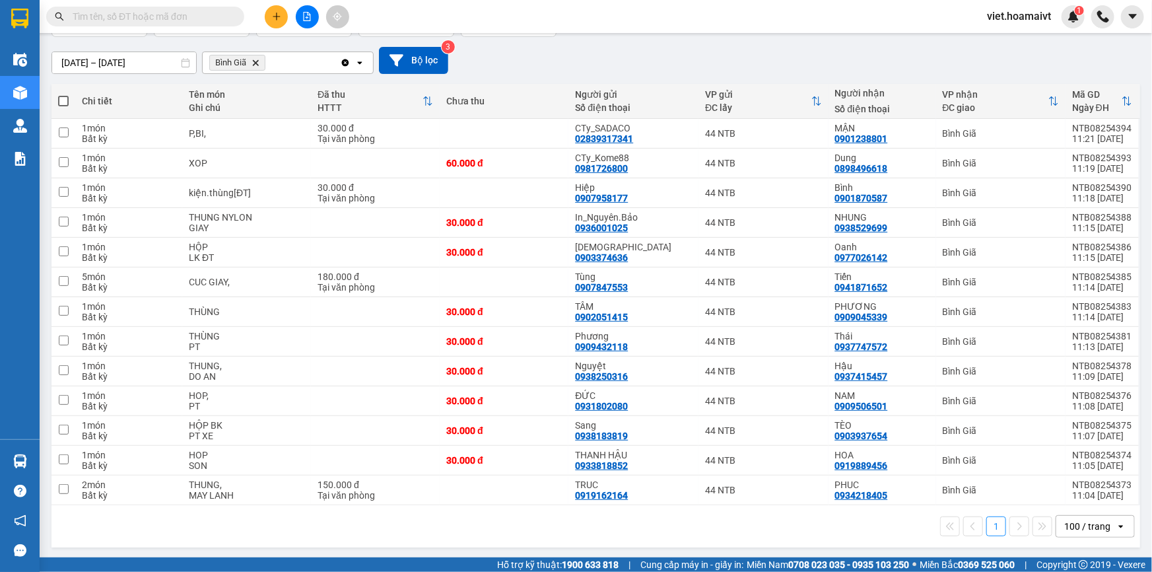
click at [472, 506] on div "1 100 / trang open" at bounding box center [595, 526] width 1089 height 42
click at [474, 522] on div "1 100 / trang open" at bounding box center [596, 526] width 1078 height 22
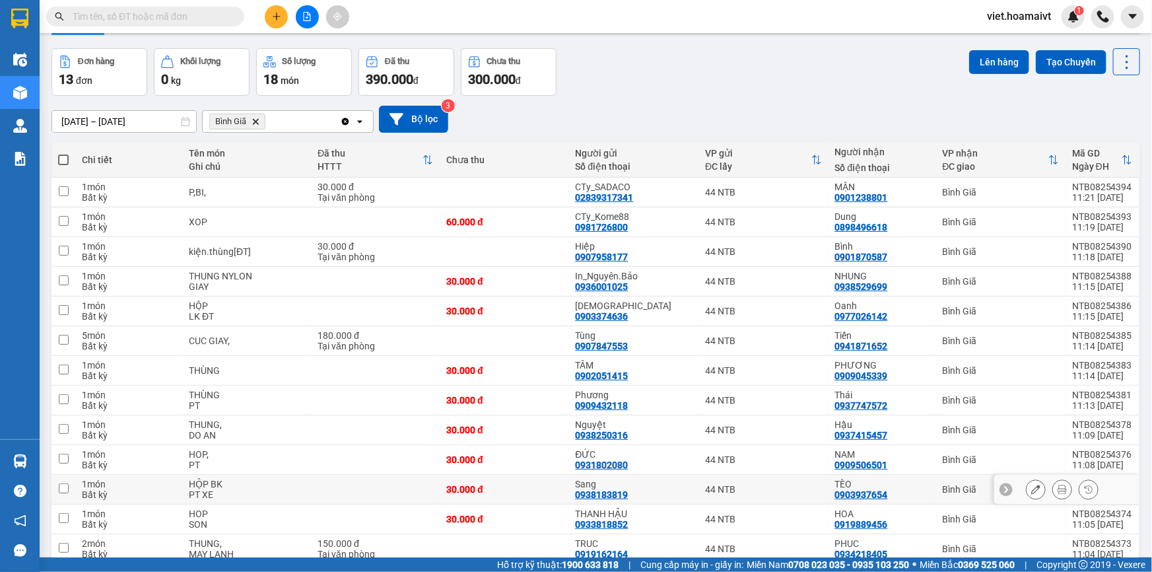
scroll to position [0, 0]
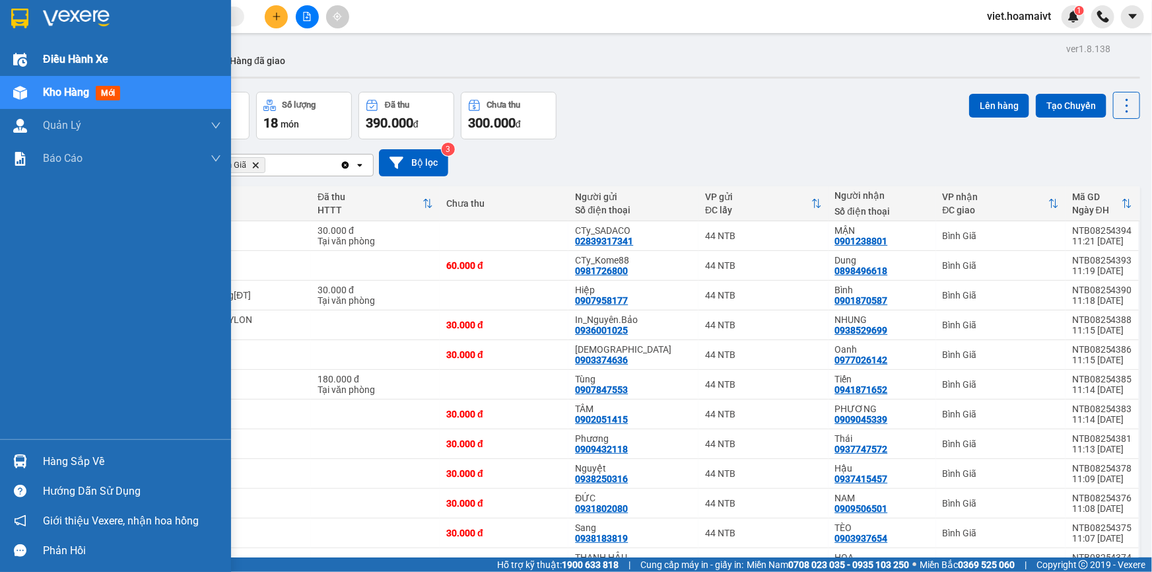
click at [73, 55] on span "Điều hành xe" at bounding box center [75, 59] width 65 height 17
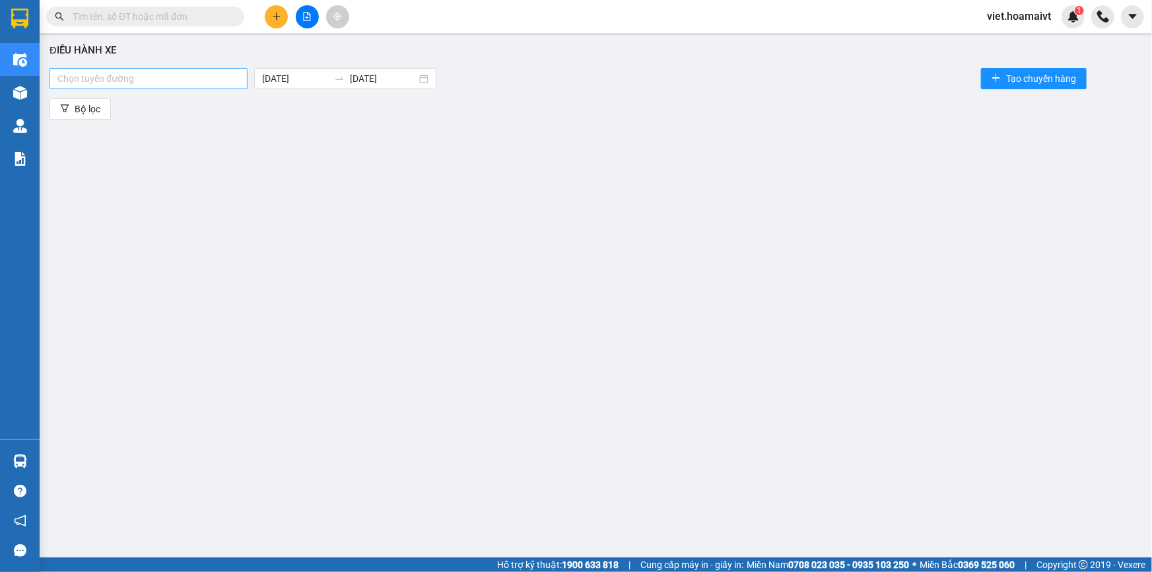
click at [172, 83] on div at bounding box center [148, 79] width 191 height 16
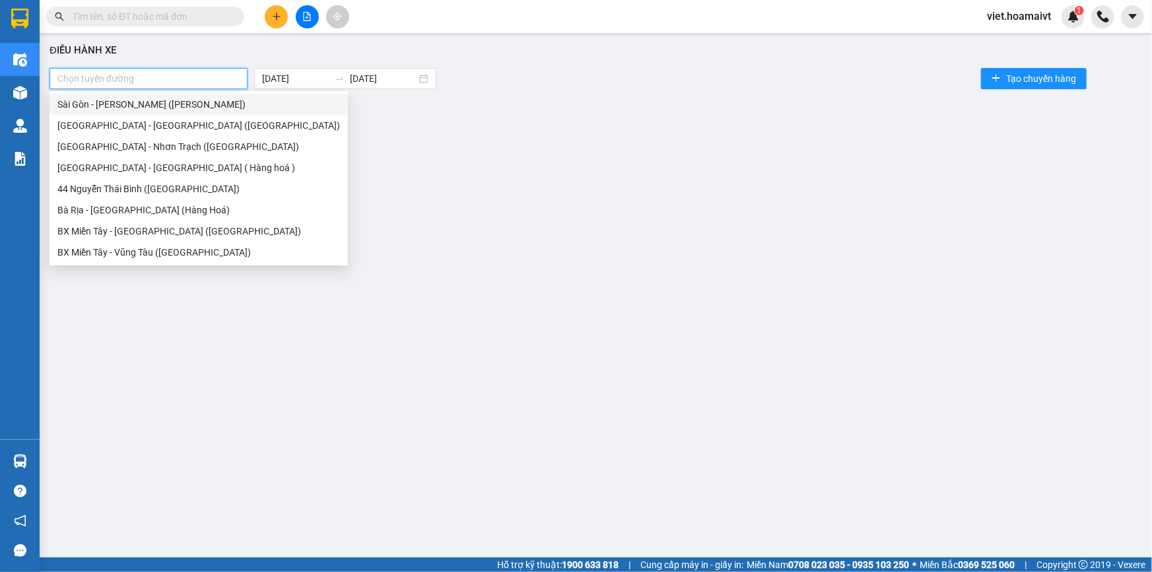
click at [173, 101] on div "Sài Gòn - Vũng Tàu (Hàng Hoá)" at bounding box center [198, 104] width 283 height 15
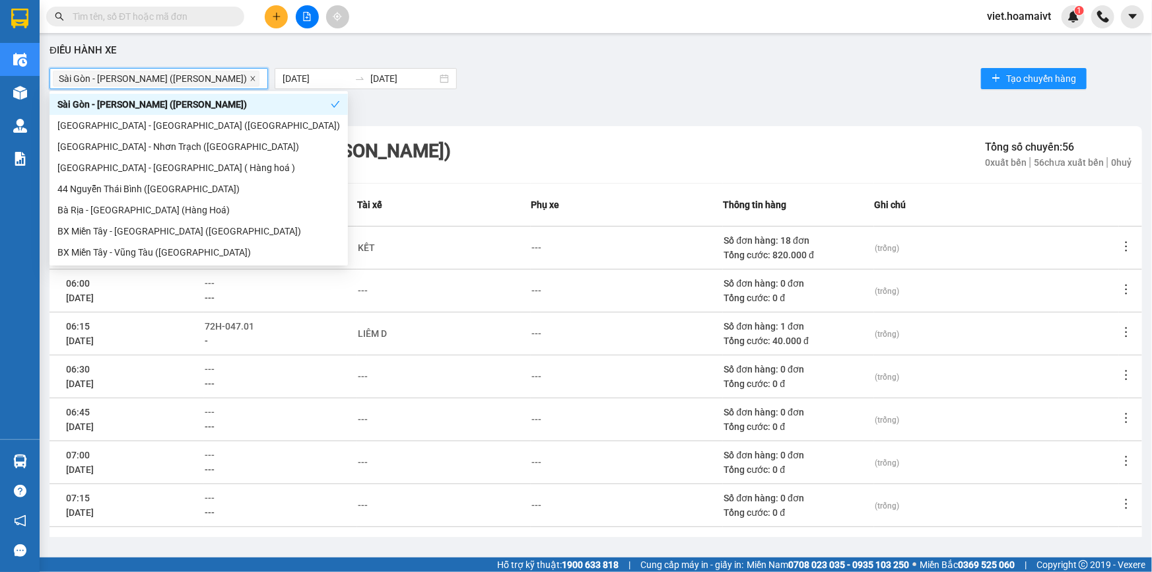
click at [250, 77] on icon "close" at bounding box center [253, 78] width 7 height 7
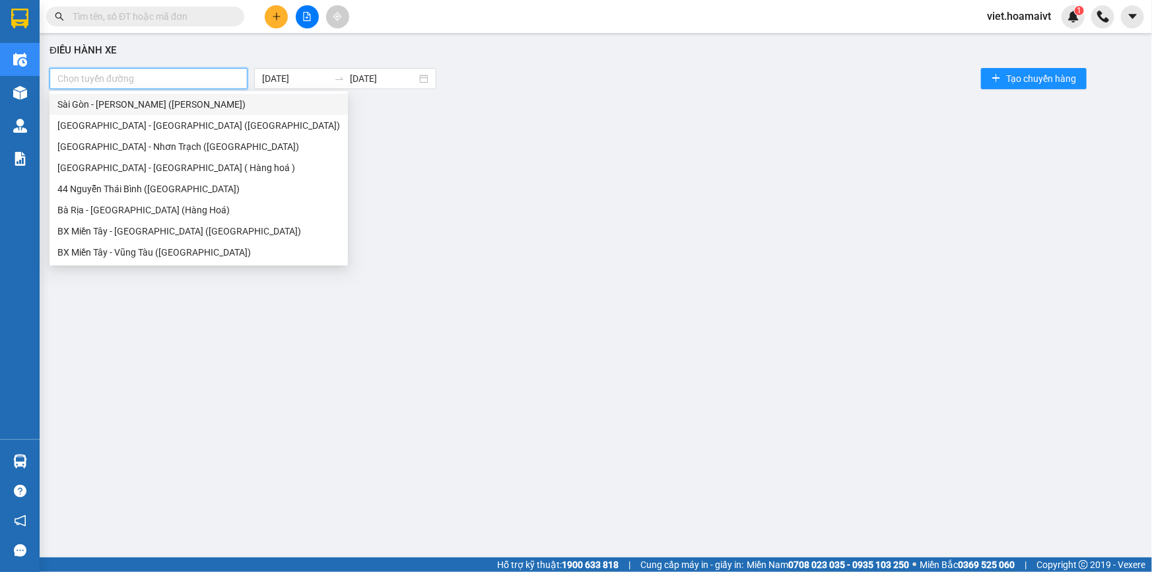
click at [703, 76] on div "Chọn tuyến đường 14/08/2025 14/08/2025 Tạo chuyến hàng" at bounding box center [596, 78] width 1093 height 26
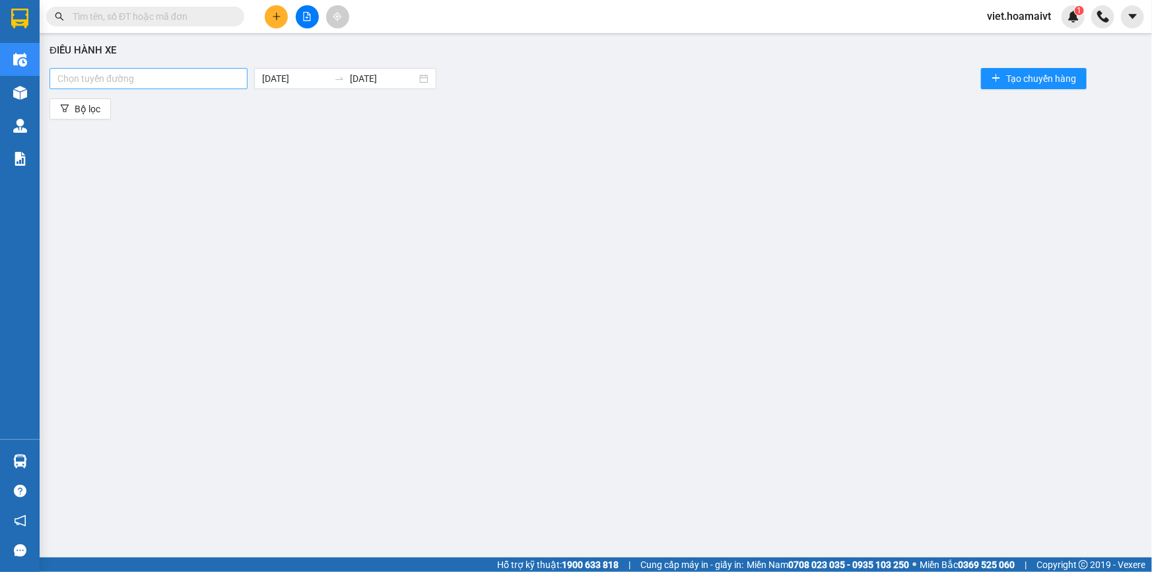
click at [114, 19] on input "text" at bounding box center [151, 16] width 156 height 15
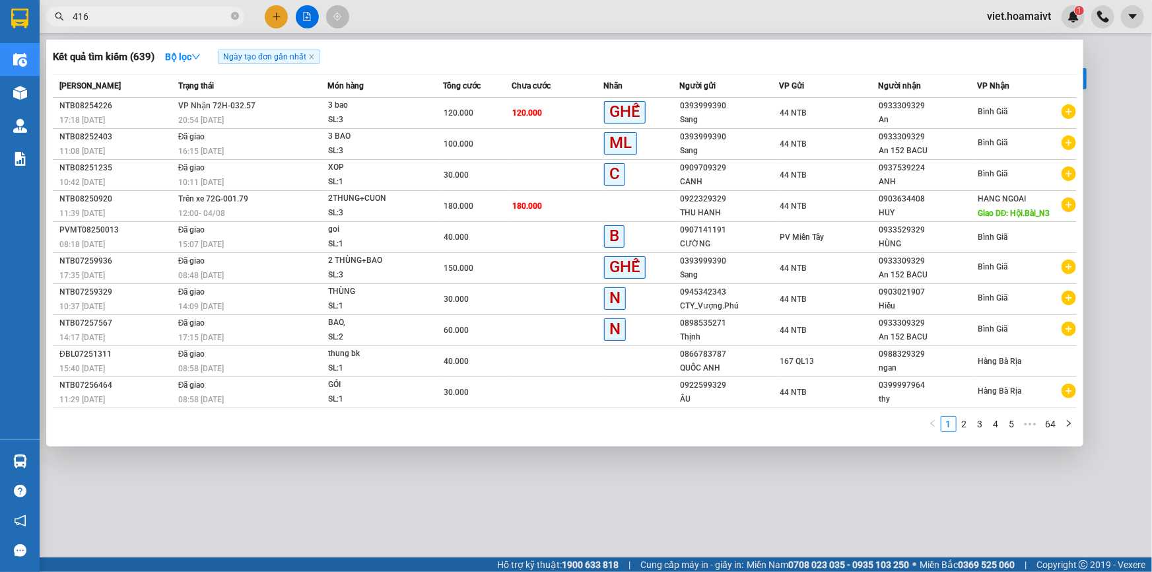
type input "4164"
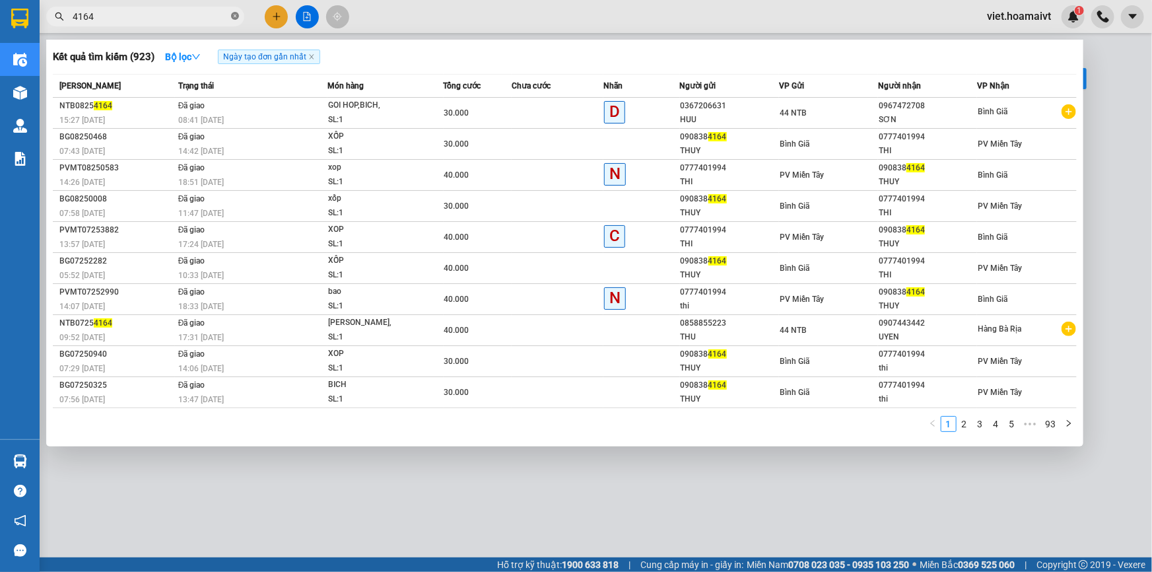
click at [233, 15] on icon "close-circle" at bounding box center [235, 16] width 8 height 8
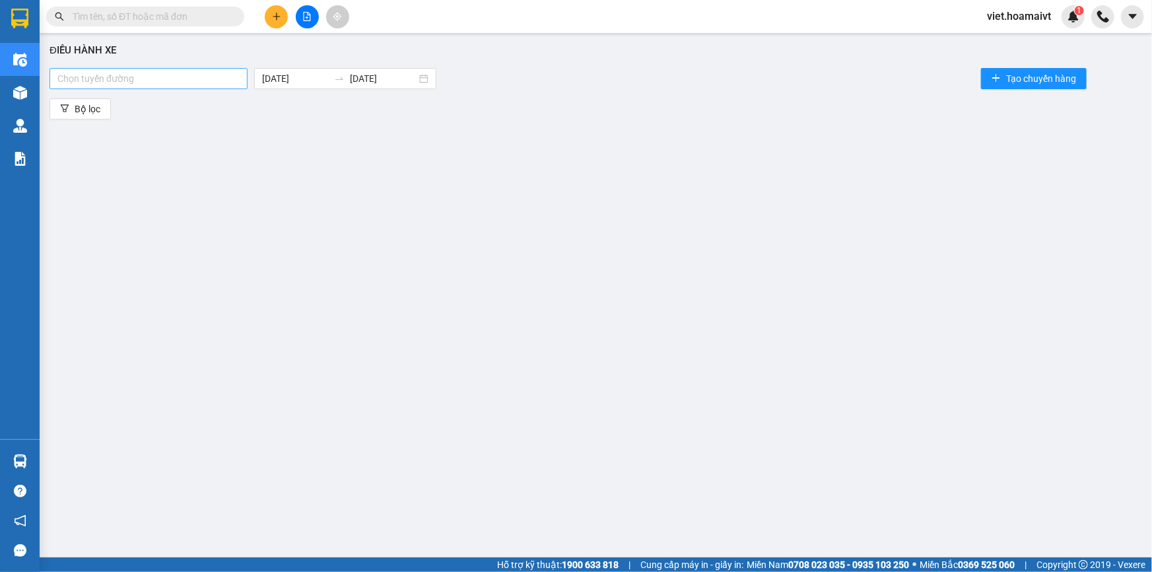
click at [211, 18] on input "text" at bounding box center [151, 16] width 156 height 15
click at [97, 11] on input "text" at bounding box center [151, 16] width 156 height 15
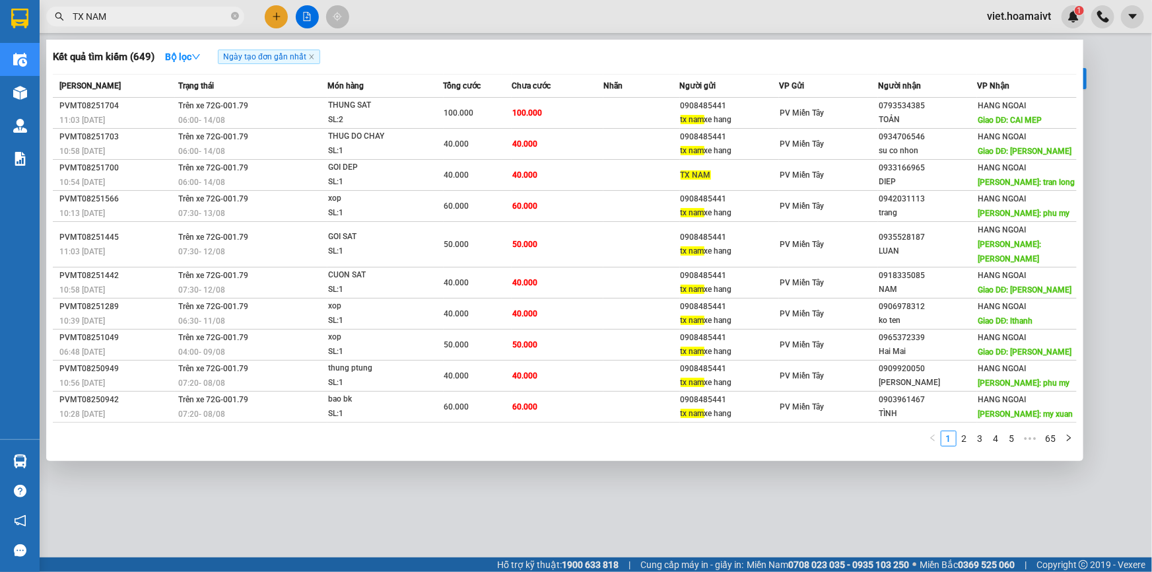
type input "TX NAM"
click at [417, 509] on div at bounding box center [576, 286] width 1152 height 572
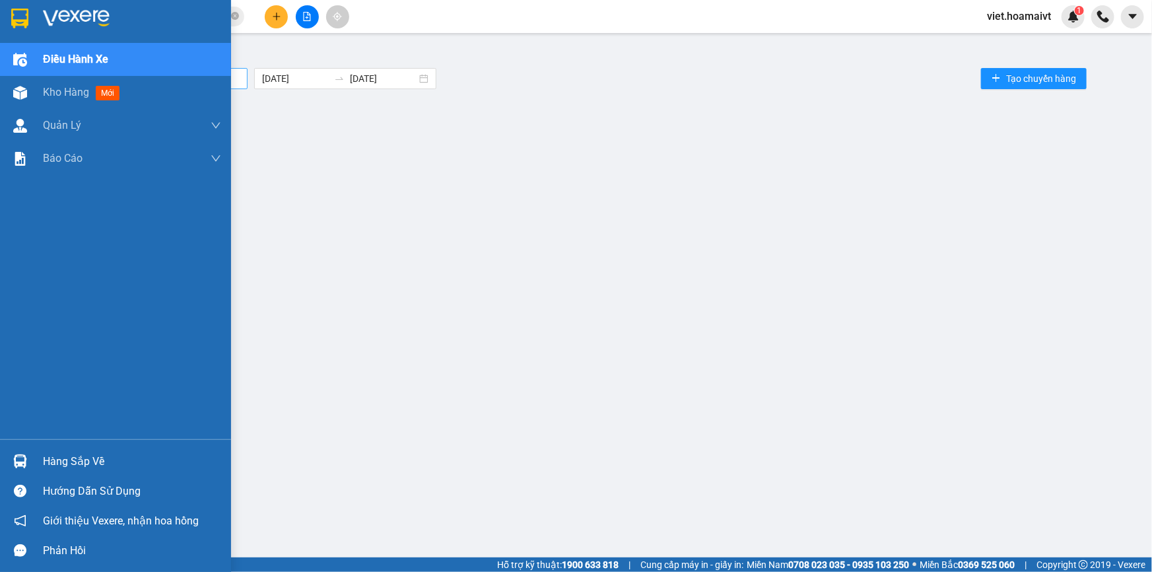
click at [84, 11] on img at bounding box center [76, 19] width 67 height 20
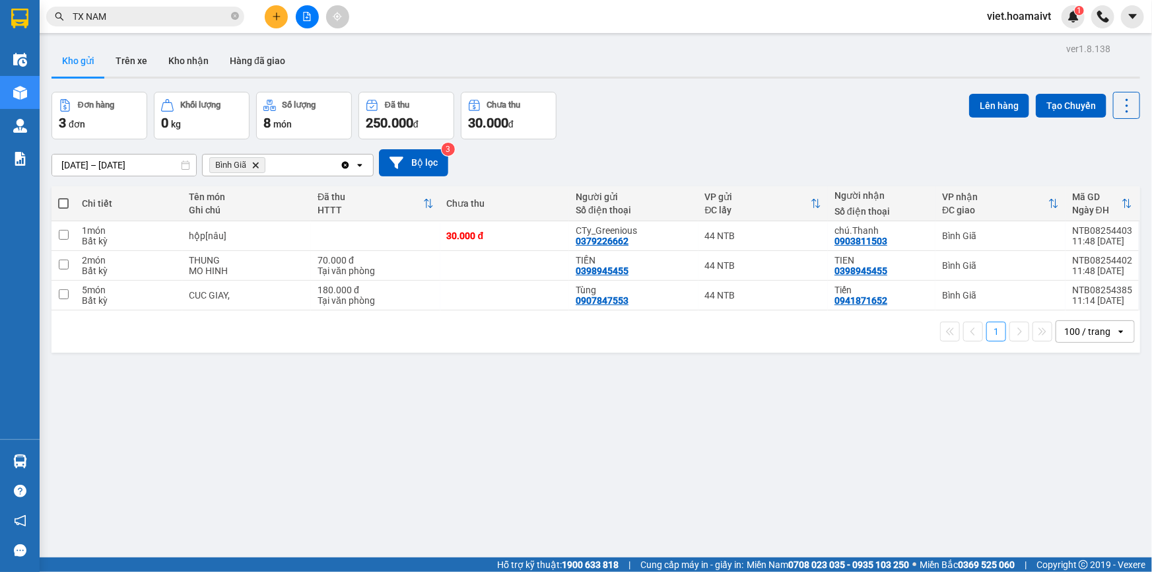
click at [252, 164] on icon "Delete" at bounding box center [256, 165] width 8 height 8
click at [252, 164] on div "Chọn văn phòng nhận" at bounding box center [256, 164] width 91 height 13
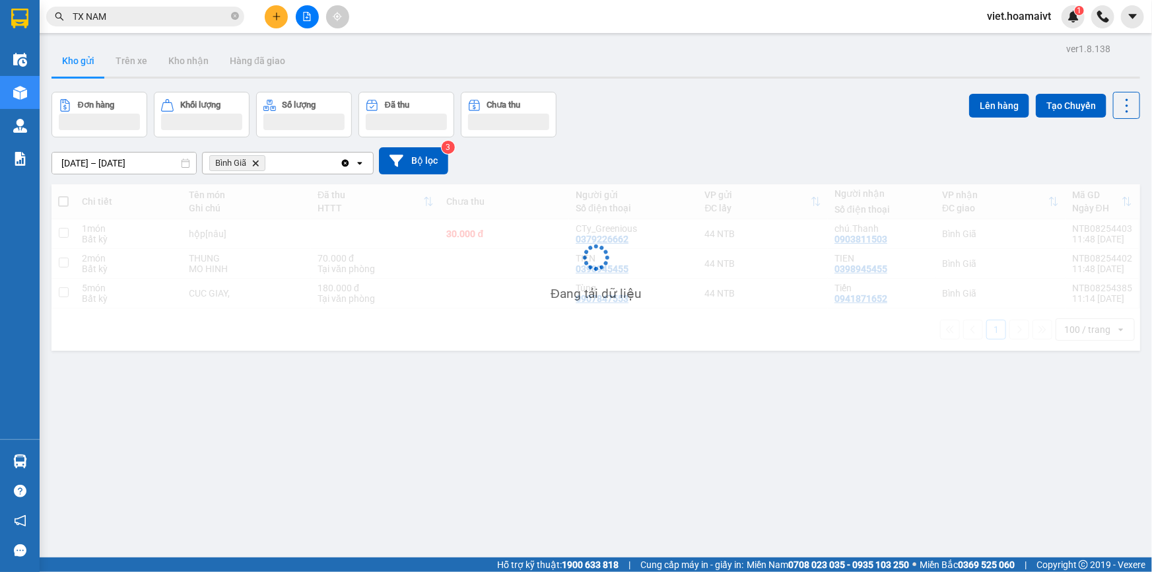
click at [705, 118] on div "Đơn hàng Khối lượng Số lượng Đã thu Chưa thu Lên hàng Tạo Chuyến" at bounding box center [595, 115] width 1089 height 46
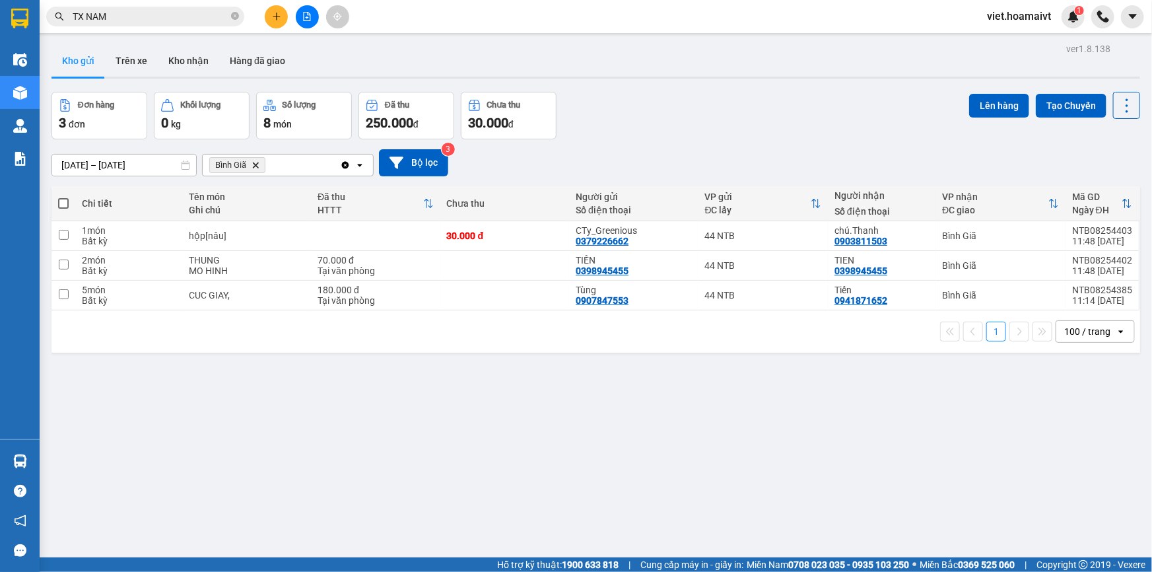
click at [705, 118] on div "Đơn hàng 3 đơn Khối lượng 0 kg Số lượng 8 món Đã thu 250.000 đ Chưa thu 30.000 …" at bounding box center [595, 116] width 1089 height 48
click at [696, 118] on div "Đơn hàng 3 đơn Khối lượng 0 kg Số lượng 8 món Đã thu 250.000 đ Chưa thu 30.000 …" at bounding box center [595, 116] width 1089 height 48
click at [318, 491] on div "ver 1.8.138 Kho gửi Trên xe Kho nhận Hàng đã giao Đơn hàng 3 đơn Khối lượng 0 k…" at bounding box center [595, 326] width 1099 height 572
click at [257, 166] on icon "Bình Giã, close by backspace" at bounding box center [256, 165] width 6 height 6
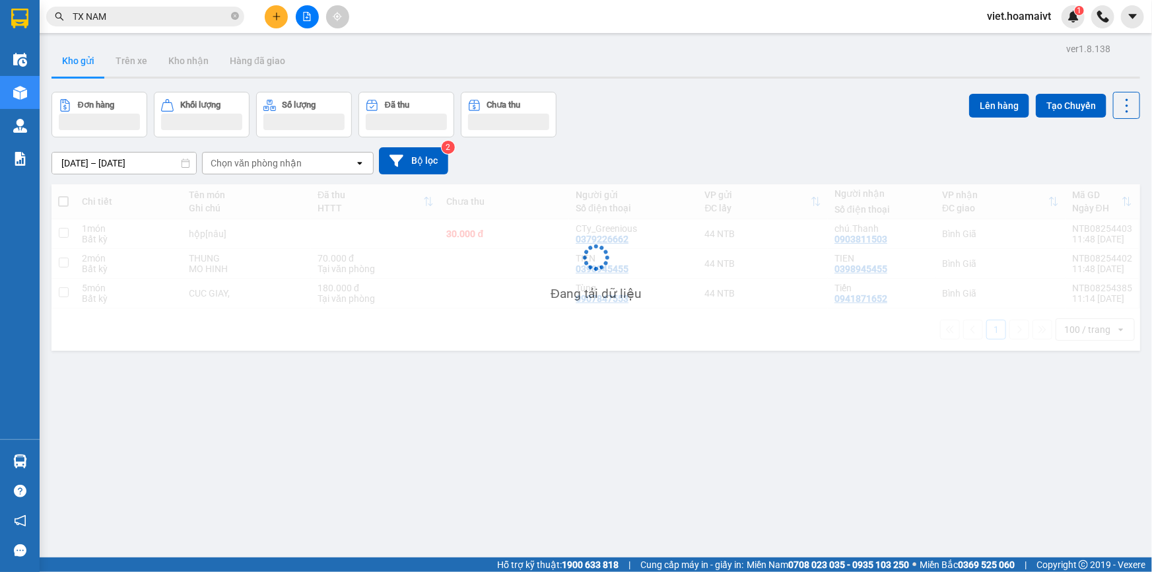
click at [692, 131] on div "Đơn hàng Khối lượng Số lượng Đã thu Chưa thu Lên hàng Tạo Chuyến" at bounding box center [595, 115] width 1089 height 46
click at [691, 131] on div "Đơn hàng Khối lượng Số lượng Đã thu Chưa thu Lên hàng Tạo Chuyến" at bounding box center [595, 115] width 1089 height 46
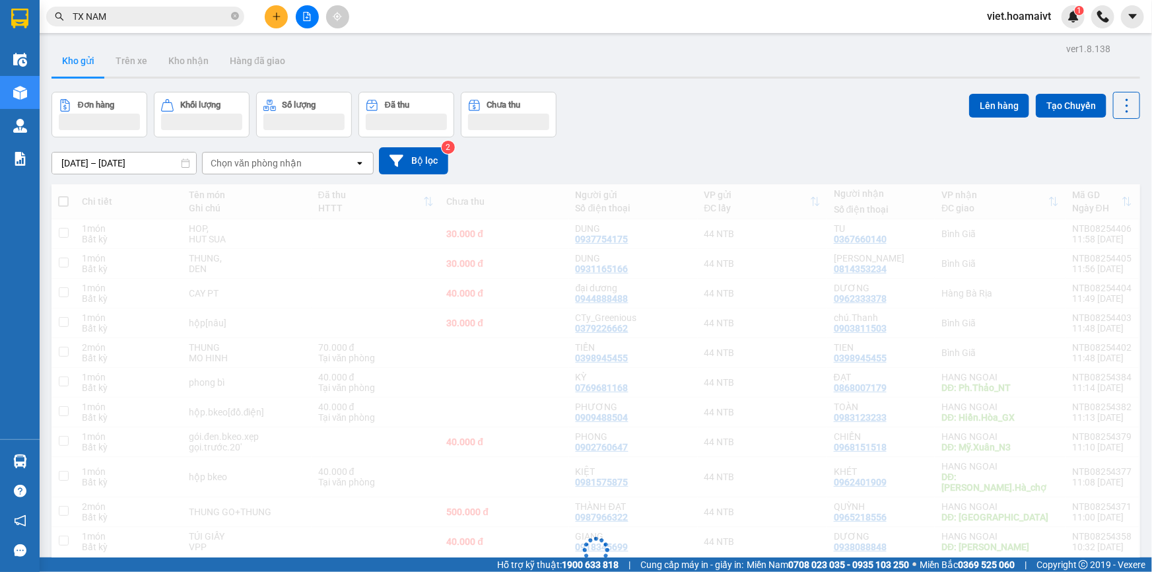
click at [691, 131] on div "Đơn hàng Khối lượng Số lượng Đã thu Chưa thu Lên hàng Tạo Chuyến" at bounding box center [595, 115] width 1089 height 46
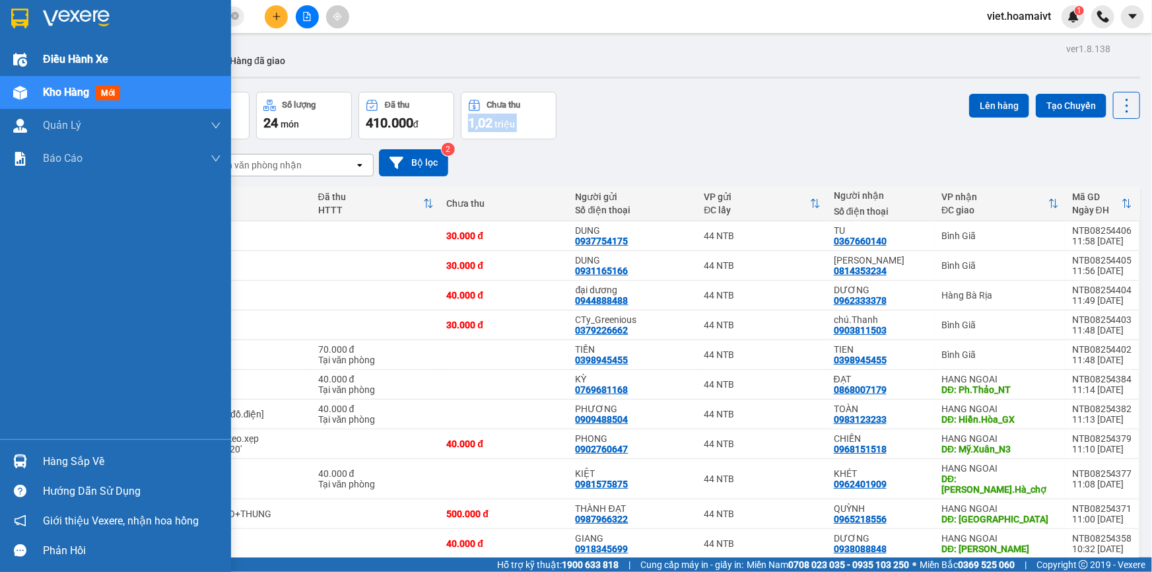
click at [77, 59] on span "Điều hành xe" at bounding box center [75, 59] width 65 height 17
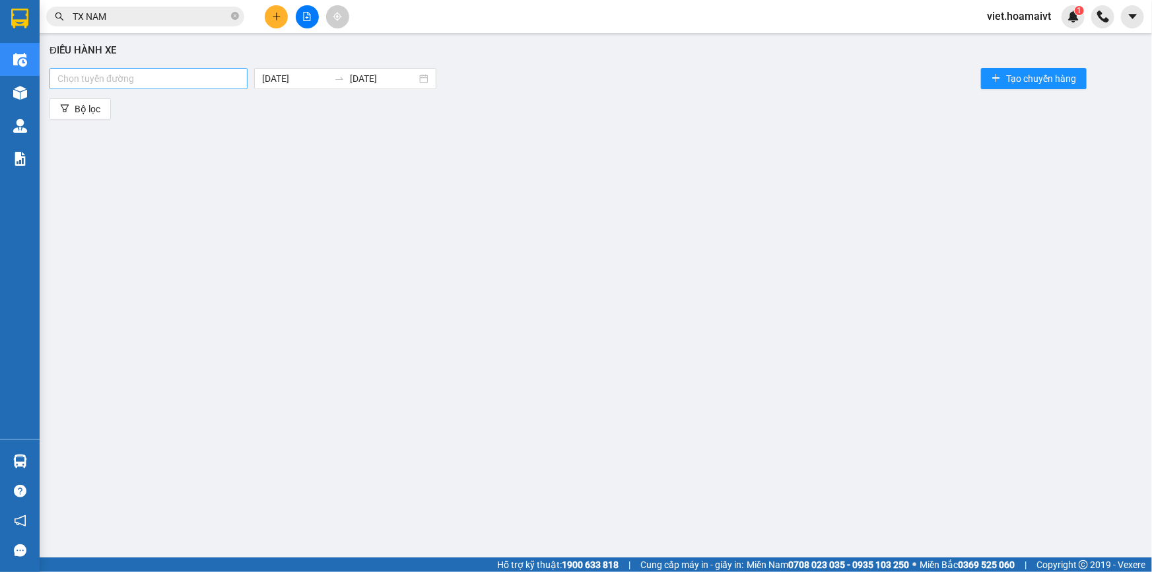
click at [97, 83] on div at bounding box center [148, 79] width 191 height 16
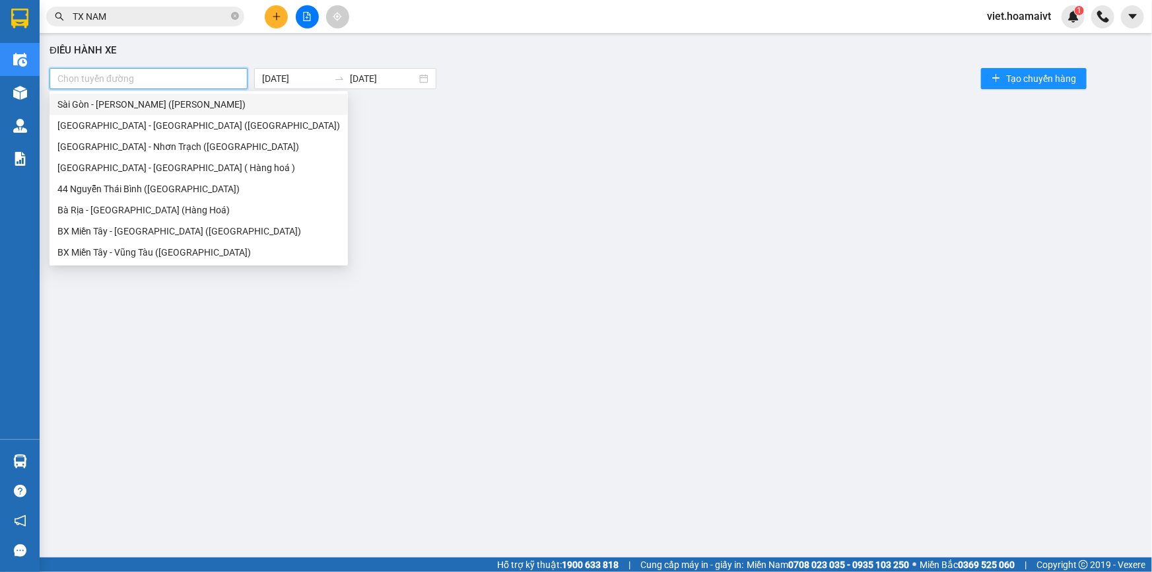
drag, startPoint x: 176, startPoint y: 96, endPoint x: 207, endPoint y: 98, distance: 31.1
click at [178, 97] on div "Sài Gòn - Vũng Tàu (Hàng Hoá)" at bounding box center [198, 104] width 283 height 15
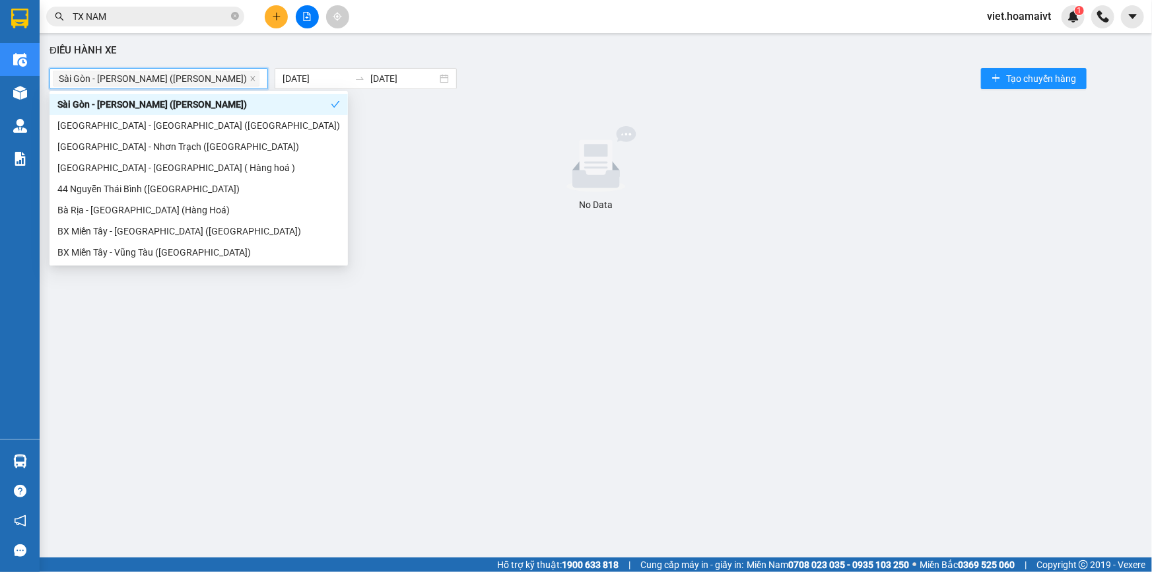
click at [611, 66] on div "Sài Gòn - Vũng Tàu (Hàng Hoá) 14/08/2025 14/08/2025 Tạo chuyến hàng" at bounding box center [596, 78] width 1093 height 26
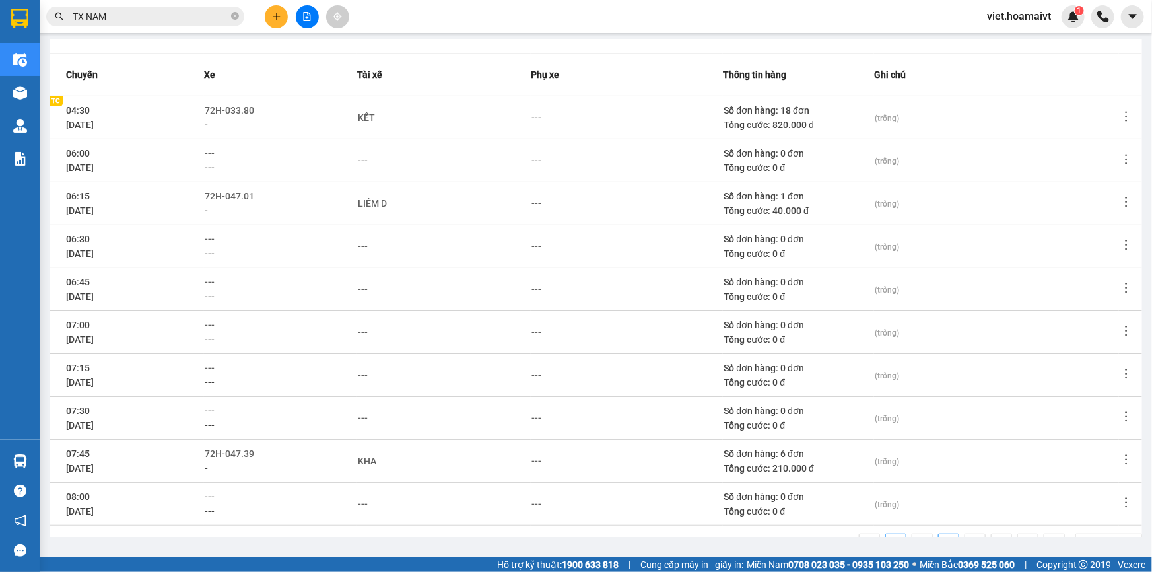
scroll to position [172, 0]
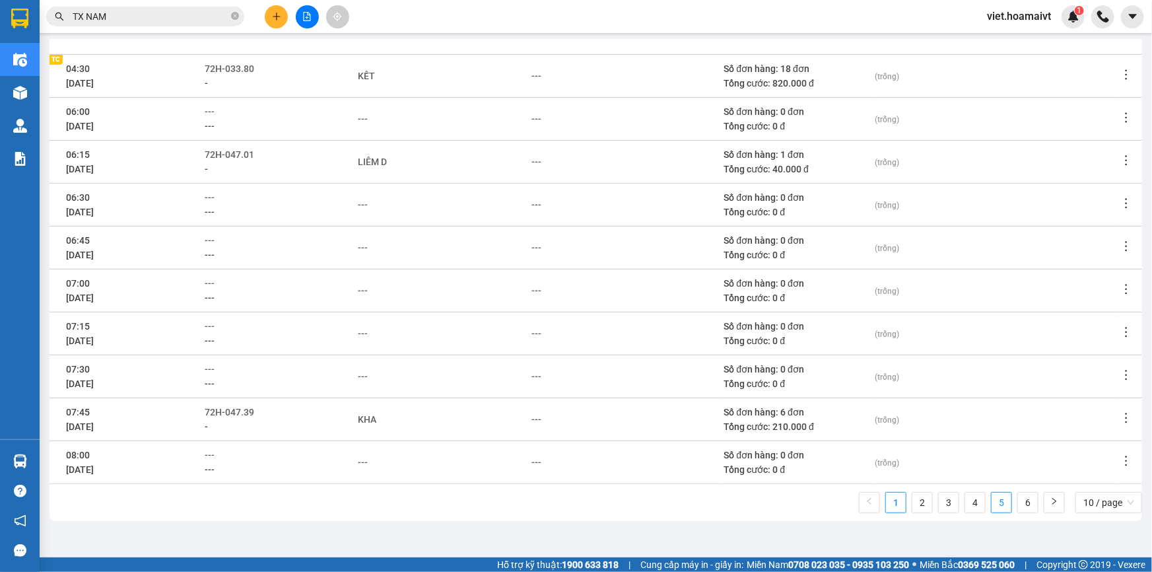
click at [992, 499] on link "5" at bounding box center [1002, 503] width 20 height 20
click at [971, 500] on link "4" at bounding box center [975, 503] width 20 height 20
click at [1120, 121] on icon "more" at bounding box center [1126, 117] width 13 height 13
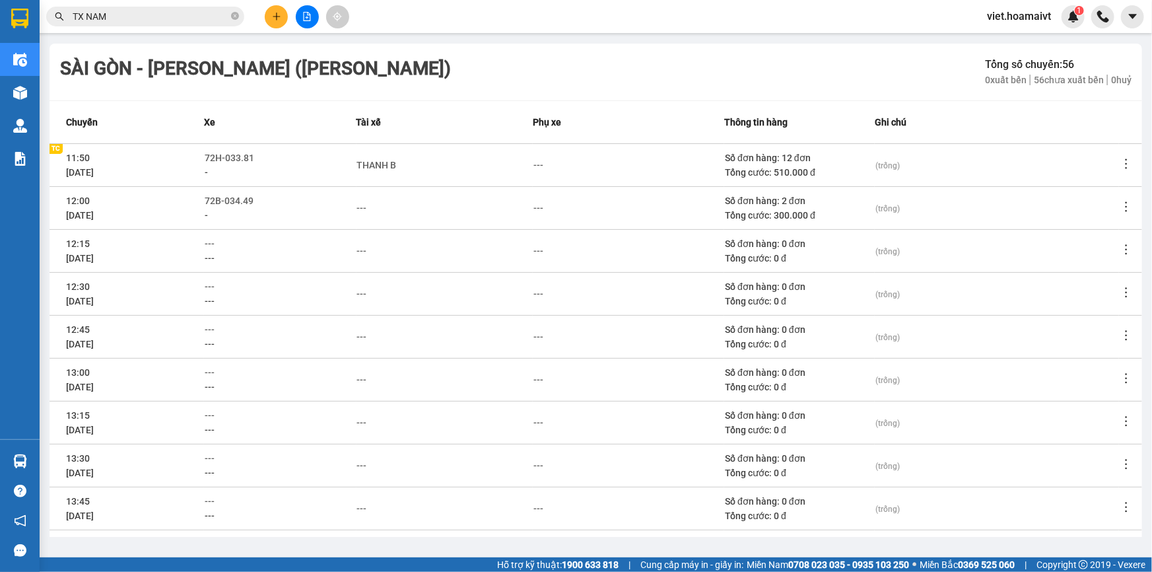
scroll to position [0, 0]
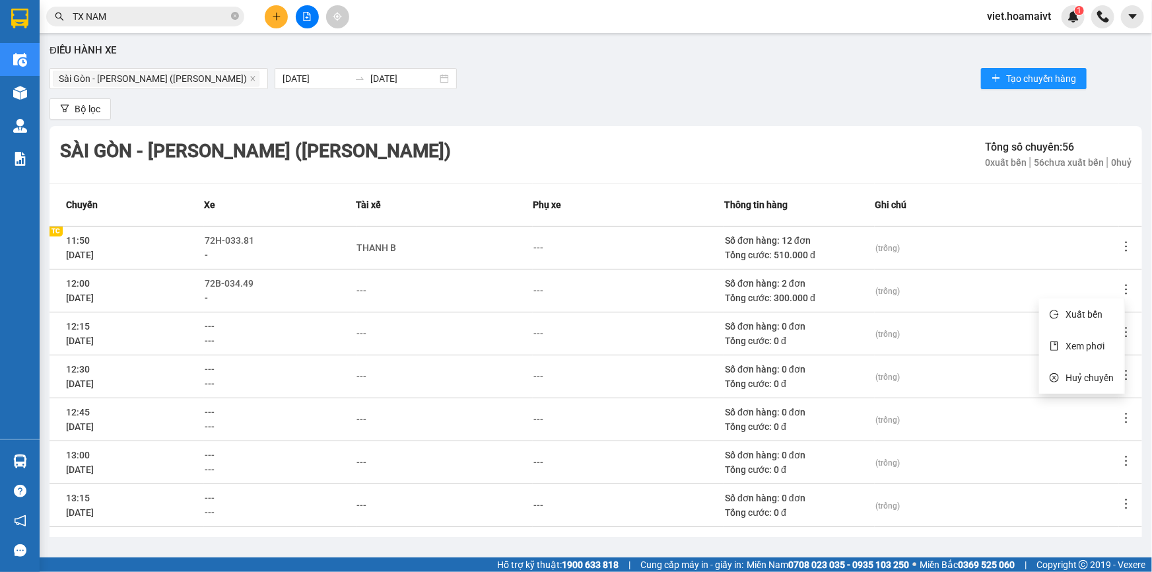
click at [1120, 289] on icon "more" at bounding box center [1126, 289] width 13 height 13
click at [1083, 344] on span "Xem phơi" at bounding box center [1085, 346] width 39 height 11
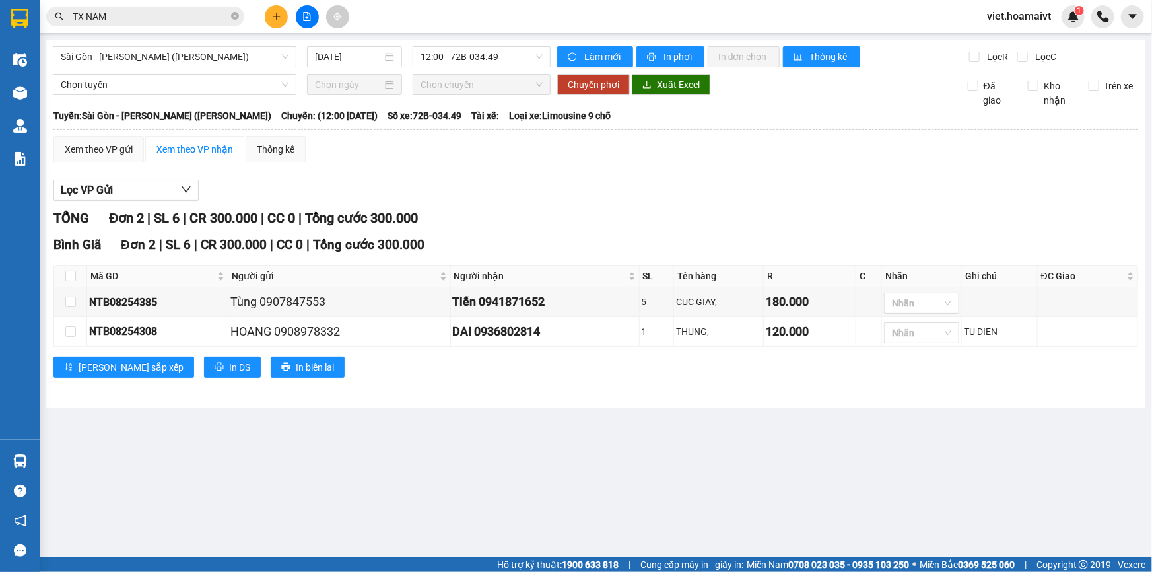
click at [741, 197] on div "Lọc VP Gửi" at bounding box center [595, 191] width 1085 height 22
click at [181, 487] on main "Sài Gòn - Vũng Tàu (Hàng Hoá) 14/08/2025 12:00 - 72B-034.49 Làm mới In phơi I…" at bounding box center [576, 278] width 1152 height 557
click at [69, 327] on input "checkbox" at bounding box center [70, 331] width 11 height 11
checkbox input "true"
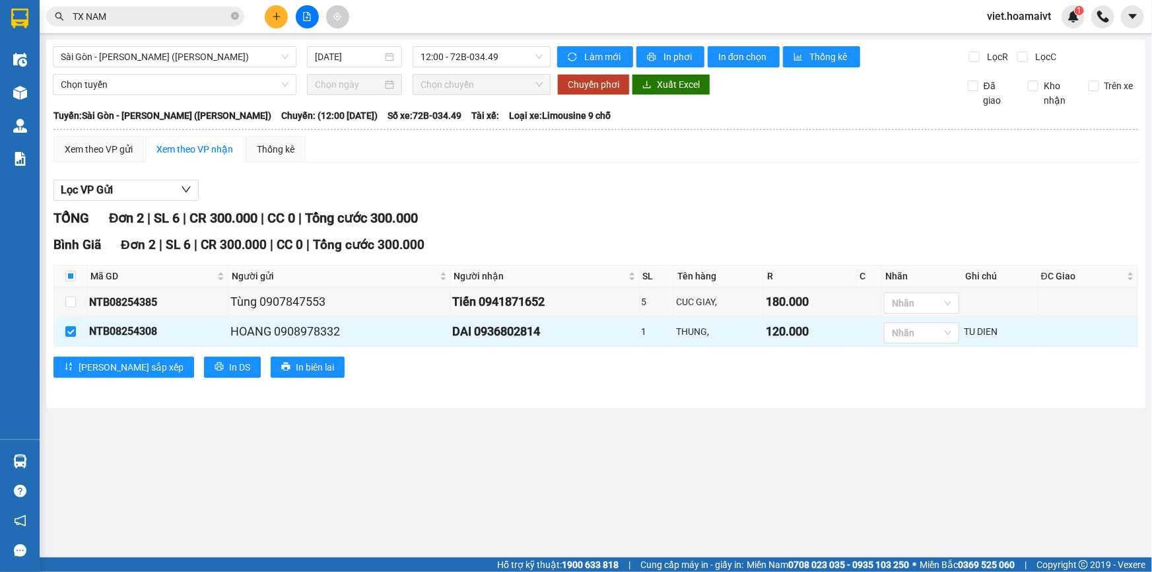
click at [679, 178] on div "Lọc VP Gửi TỔNG Đơn 2 | SL 6 | CR 300.000 | CC 0 | Tổng cước 300.000 Bình Gia…" at bounding box center [595, 283] width 1085 height 221
click at [152, 88] on span "Chọn tuyến" at bounding box center [175, 85] width 228 height 20
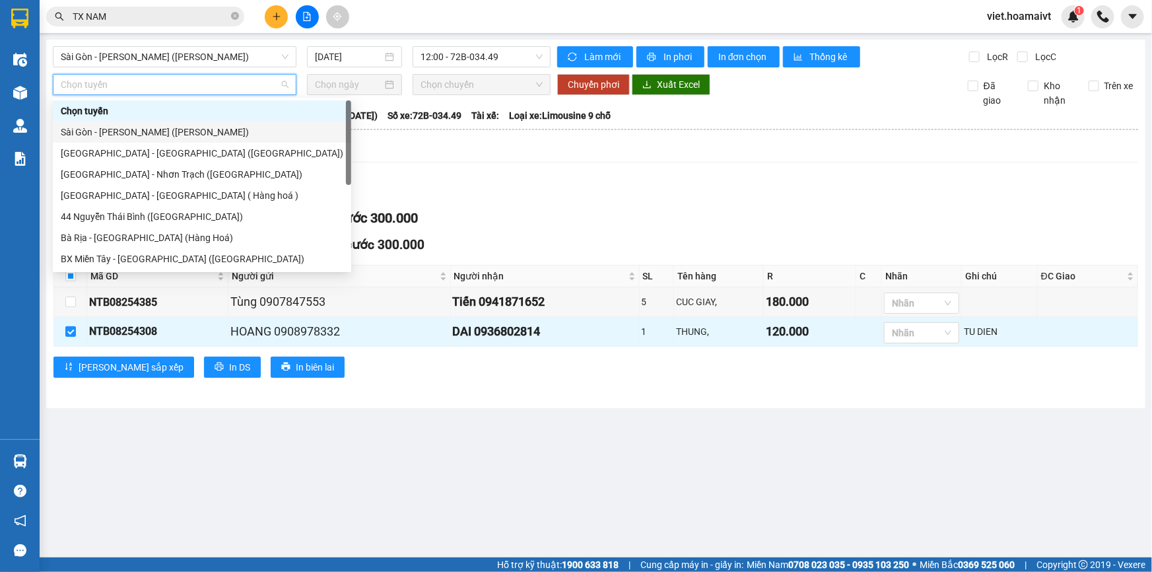
click at [156, 133] on div "Sài Gòn - Vũng Tàu (Hàng Hoá)" at bounding box center [202, 132] width 283 height 15
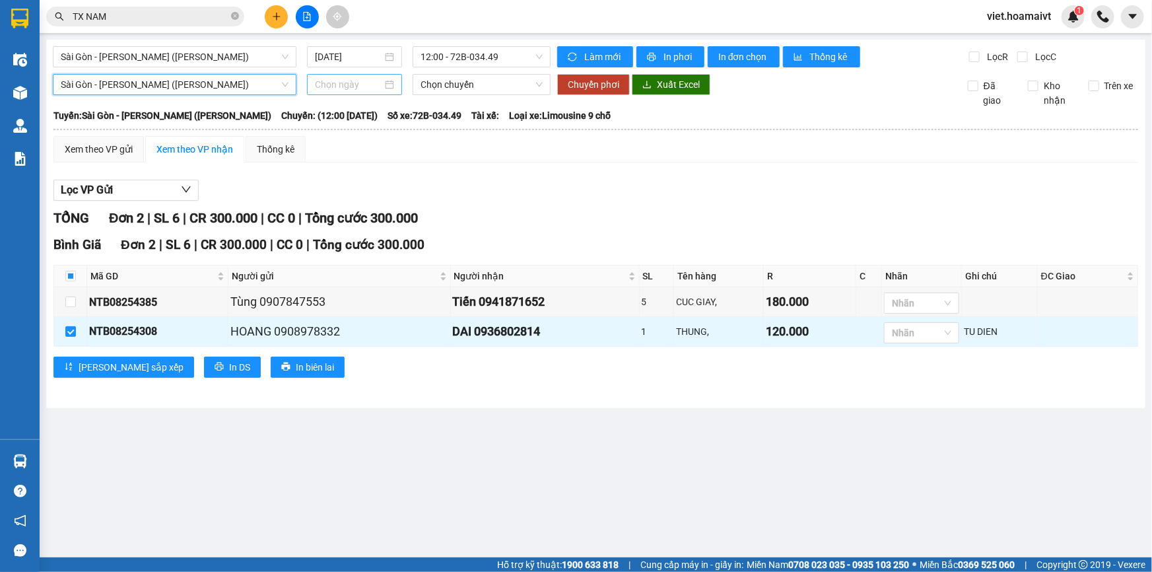
click at [331, 88] on input at bounding box center [348, 84] width 67 height 15
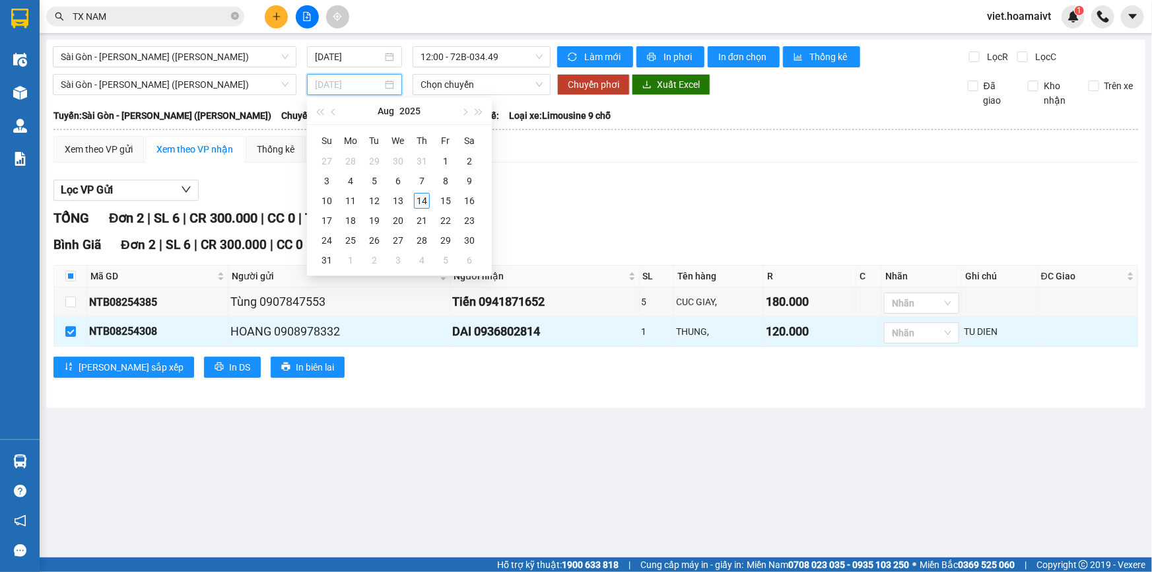
type input "14/08/2025"
click at [421, 198] on div "14" at bounding box center [422, 201] width 16 height 16
type input "14/08/2025"
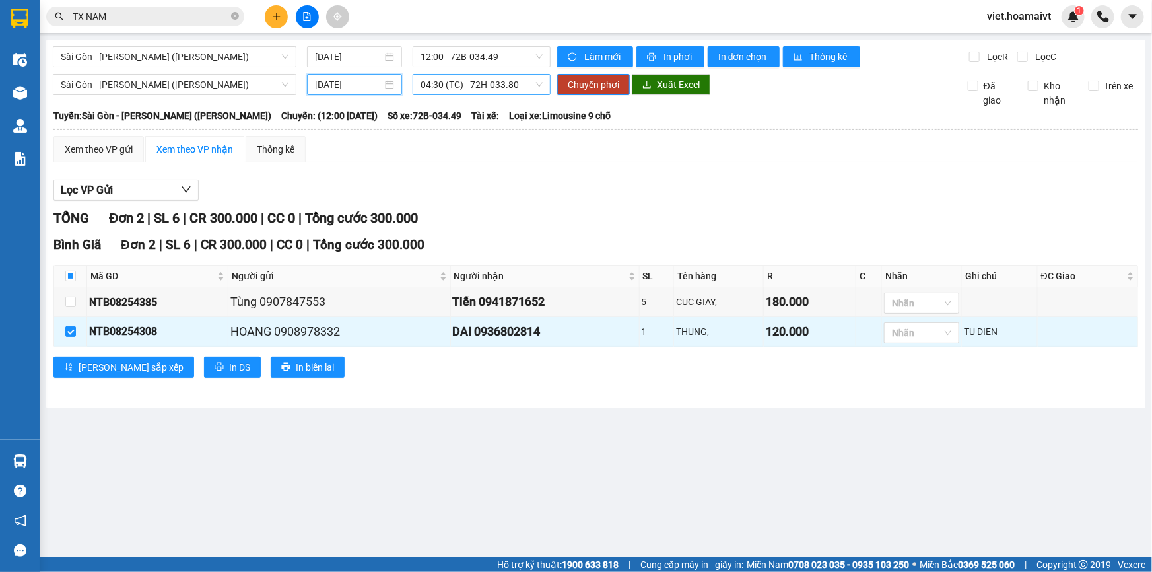
click at [442, 82] on span "04:30 (TC) - 72H-033.80" at bounding box center [482, 85] width 122 height 20
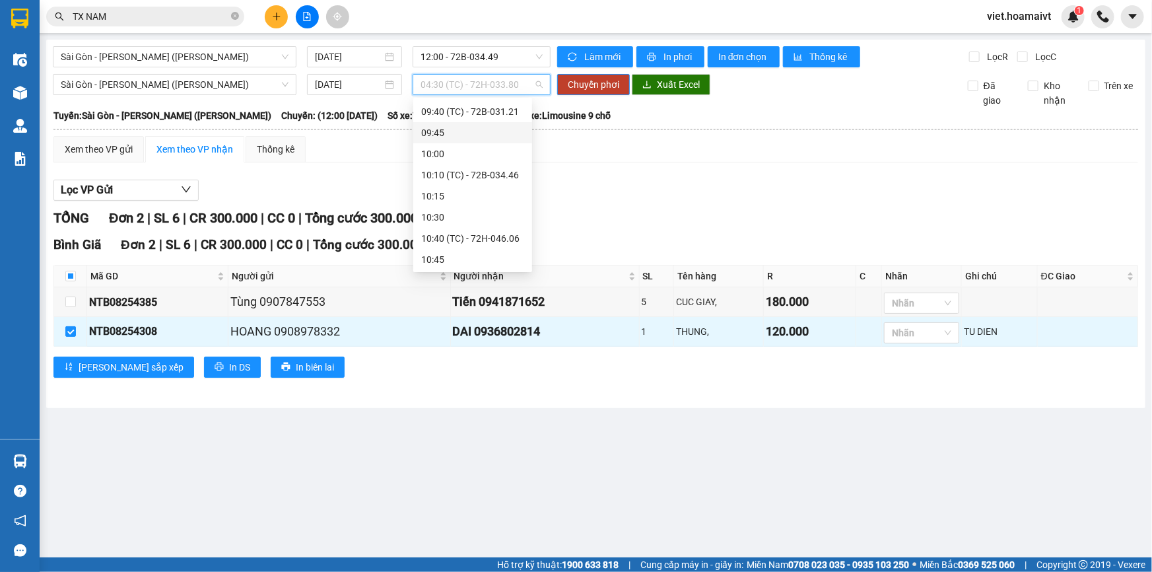
scroll to position [480, 0]
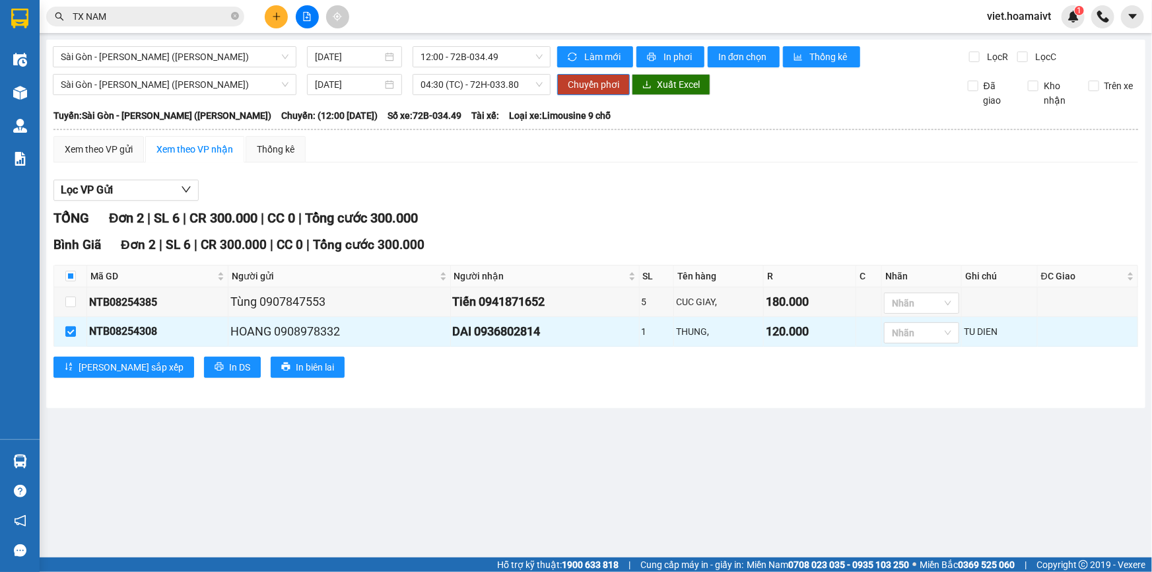
click at [662, 214] on div "TỔNG Đơn 2 | SL 6 | CR 300.000 | CC 0 | Tổng cước 300.000" at bounding box center [595, 218] width 1085 height 20
click at [481, 93] on span "04:30 (TC) - 72H-033.80" at bounding box center [482, 85] width 122 height 20
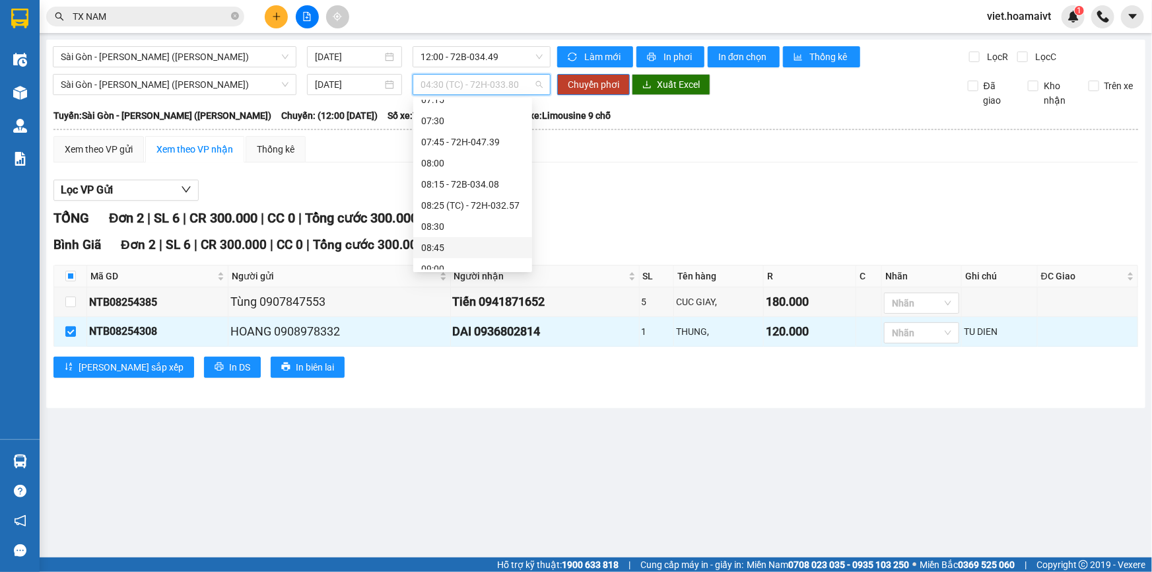
scroll to position [321, 0]
click at [517, 251] on div "10:10 (TC) - 72B-034.46" at bounding box center [472, 255] width 103 height 15
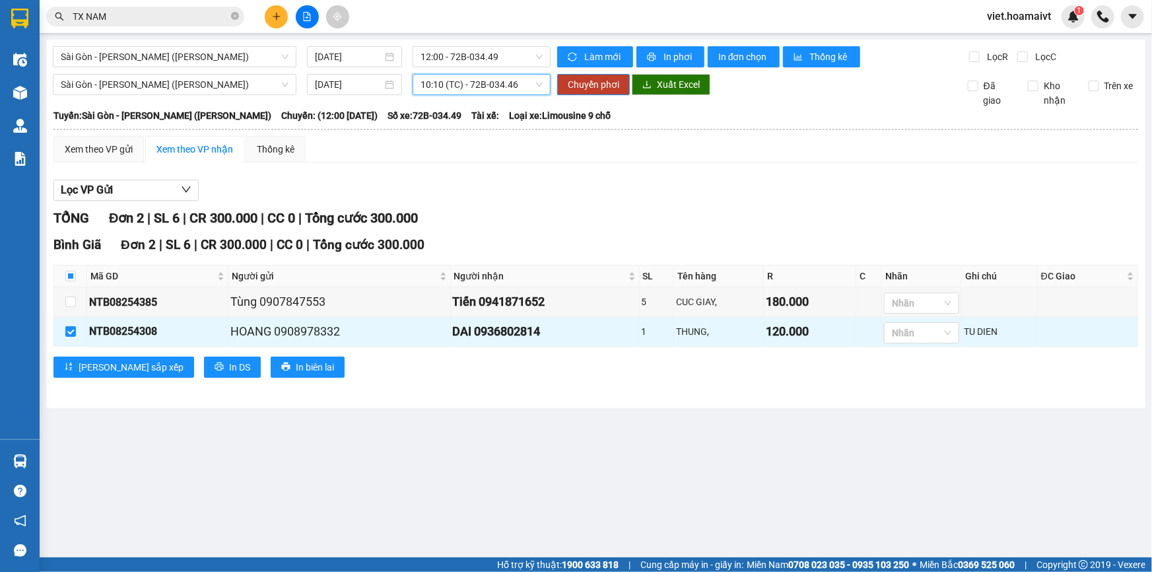
click at [705, 191] on div "Lọc VP Gửi" at bounding box center [595, 191] width 1085 height 22
click at [609, 90] on span "Chuyển phơi" at bounding box center [593, 84] width 51 height 15
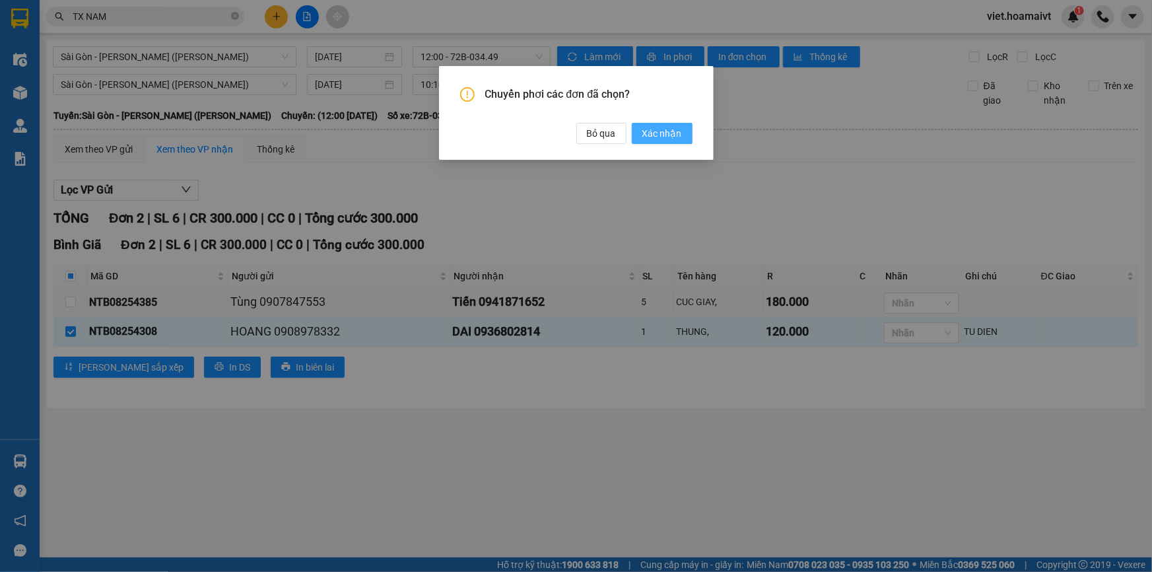
click at [657, 129] on span "Xác nhận" at bounding box center [662, 133] width 40 height 15
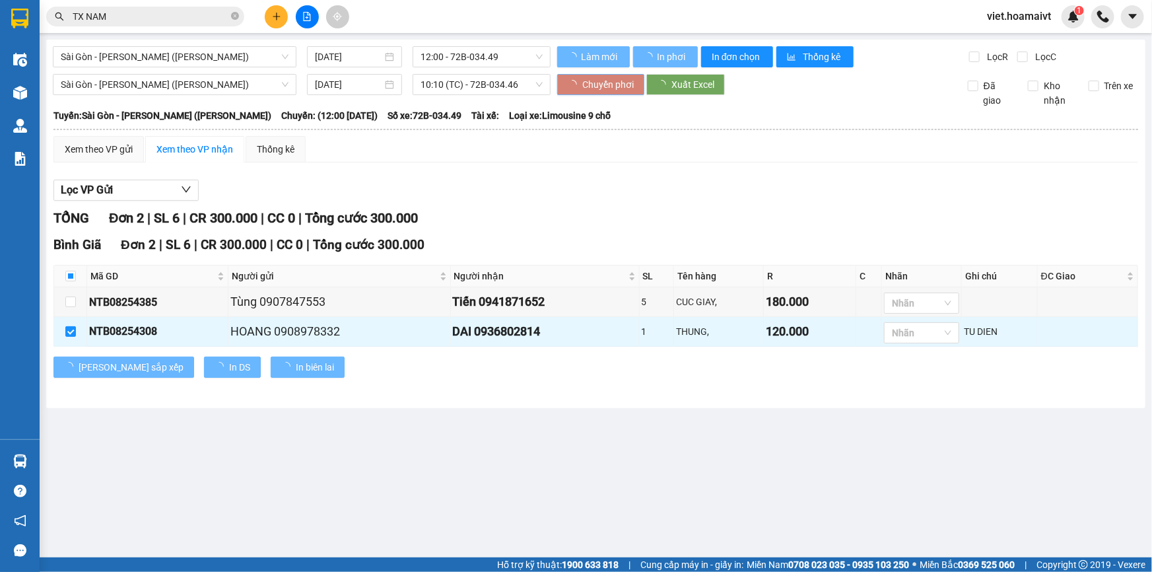
click at [812, 178] on div "Chuyển phơi các đơn đã chọn? Bỏ qua Xác nhận" at bounding box center [576, 286] width 1152 height 572
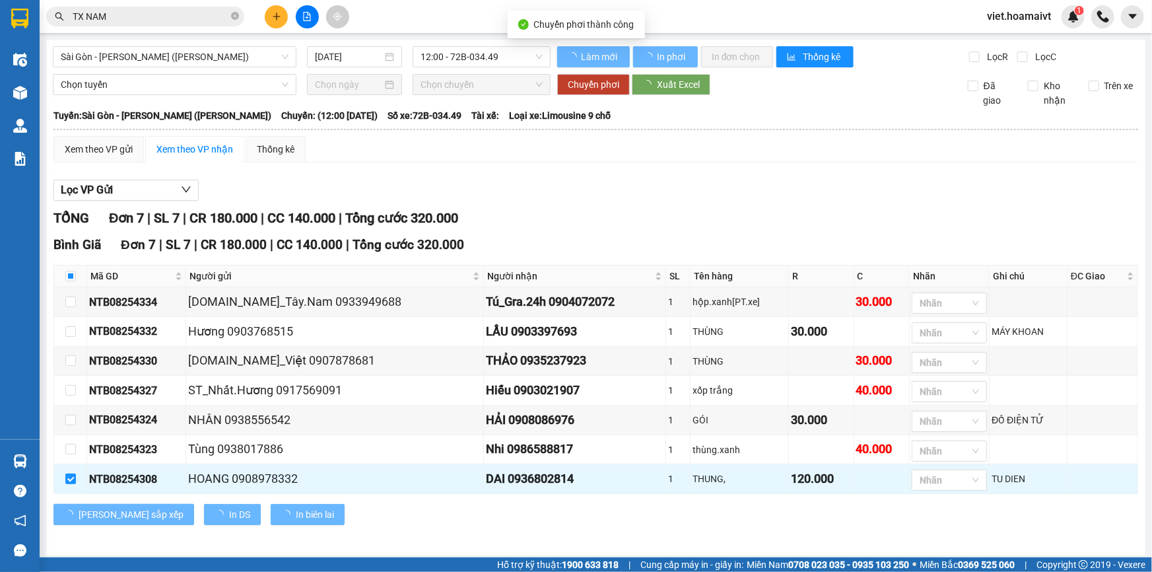
checkbox input "false"
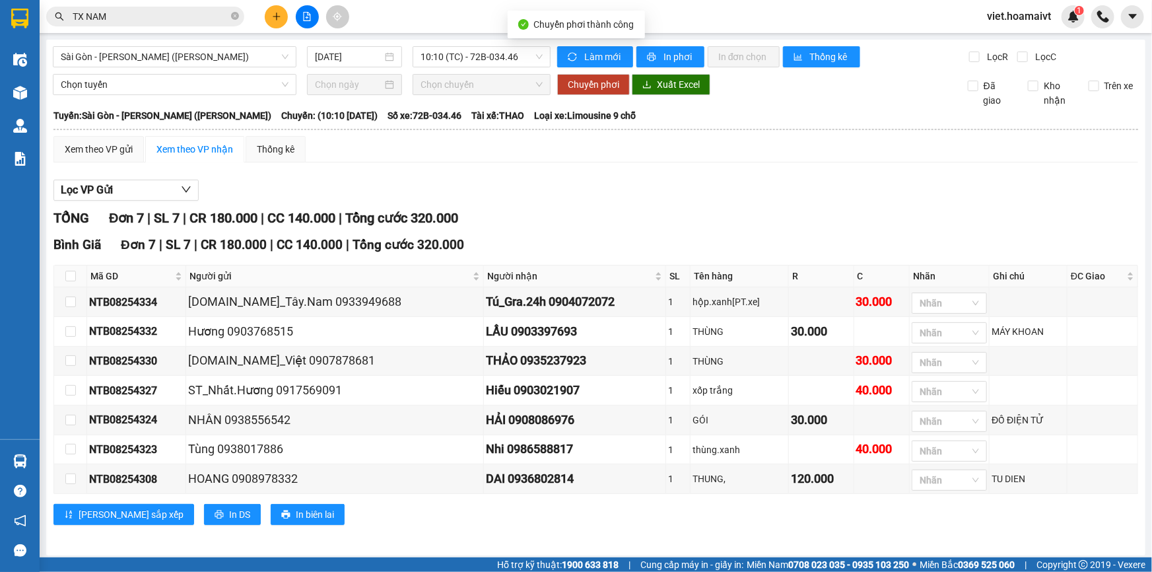
click at [809, 180] on div "Lọc VP Gửi" at bounding box center [595, 191] width 1085 height 22
click at [640, 198] on div "Lọc VP Gửi" at bounding box center [595, 191] width 1085 height 22
click at [282, 11] on button at bounding box center [276, 16] width 23 height 23
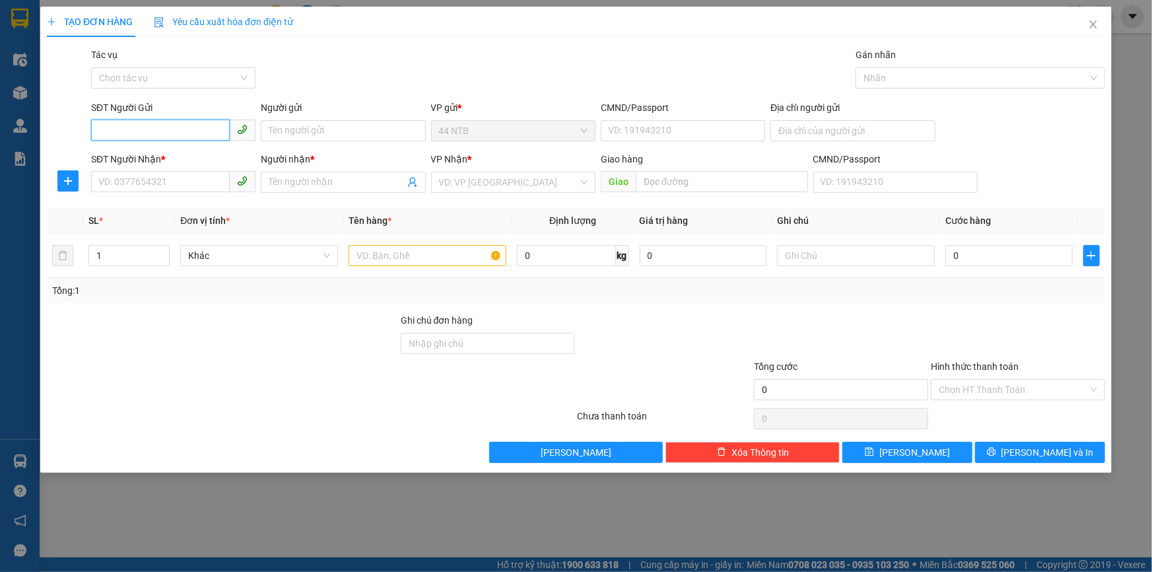
click at [164, 121] on input "SĐT Người Gửi" at bounding box center [160, 129] width 139 height 21
type input "0902715774"
click at [178, 158] on div "0902715774 - Hieu" at bounding box center [173, 157] width 149 height 15
type input "Hieu"
type input "0795510510"
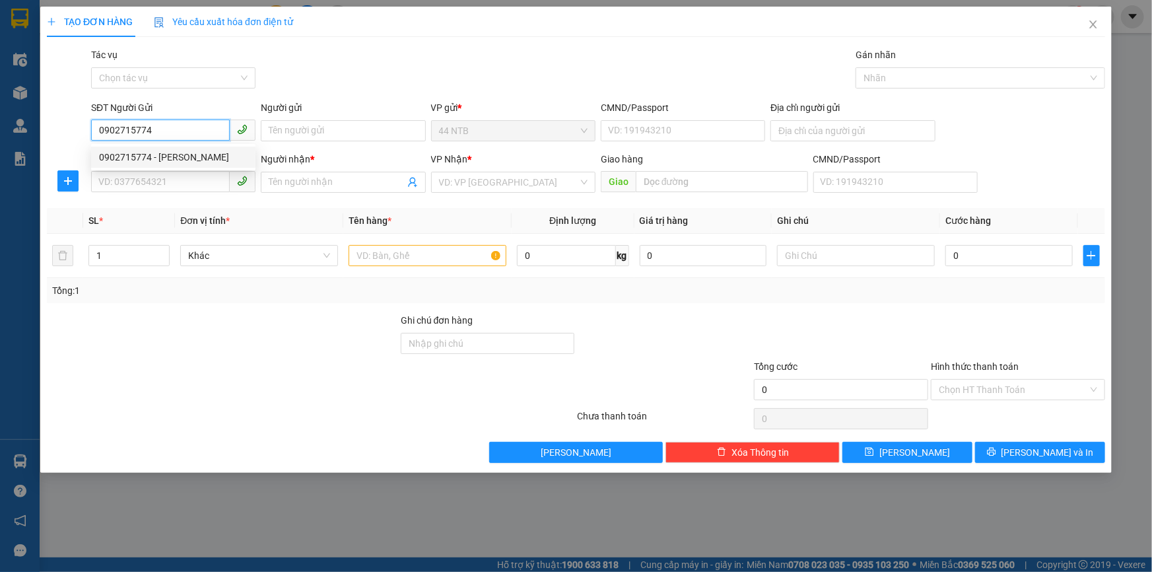
type input "thai"
type input "0902715774"
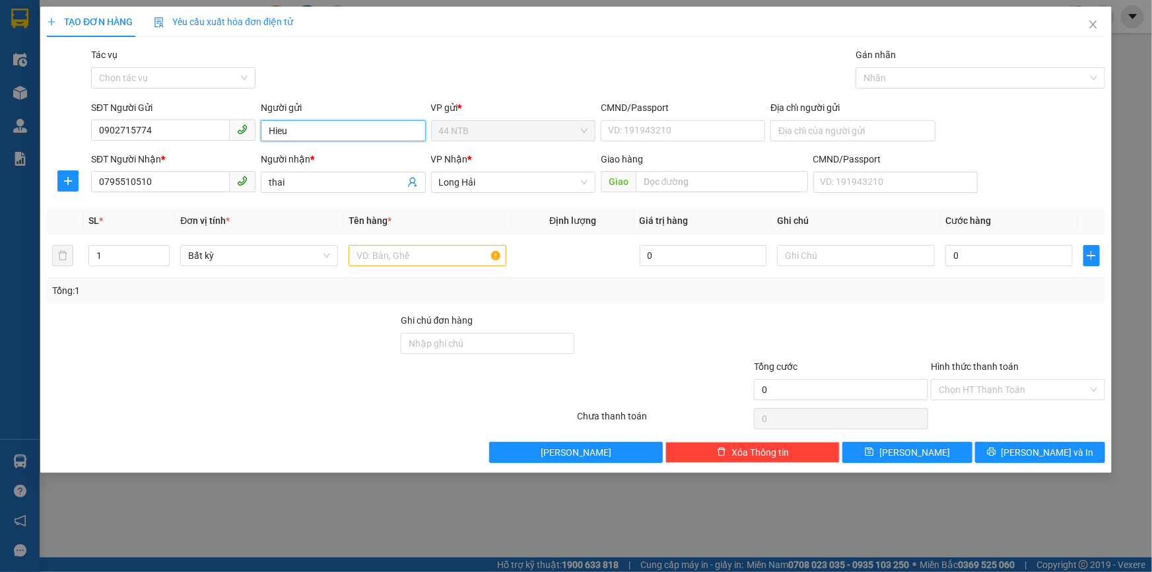
drag, startPoint x: 281, startPoint y: 139, endPoint x: 150, endPoint y: 159, distance: 132.3
click at [151, 159] on form "SĐT Người Gửi 0902715774 Người gửi Hieu Hieu VP gửi * 44 NTB CMND/Passport VD: …" at bounding box center [576, 149] width 1058 height 98
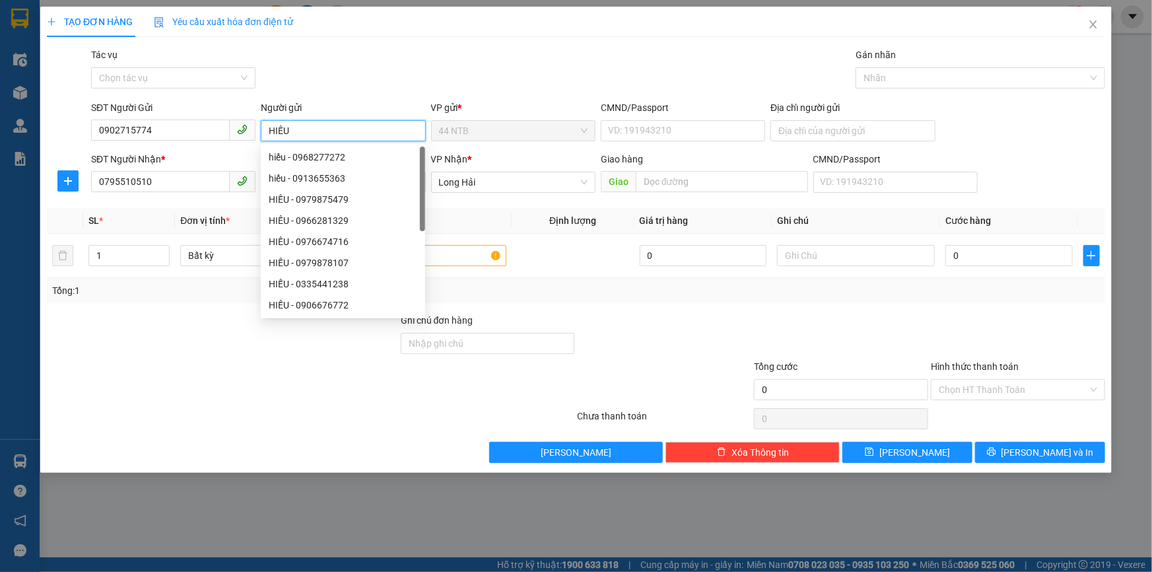
type input "HIẾU"
drag, startPoint x: 397, startPoint y: 84, endPoint x: 273, endPoint y: 220, distance: 184.1
click at [397, 86] on div "Gói vận chuyển * Tiêu chuẩn Tác vụ Chọn tác vụ Gán nhãn Nhãn" at bounding box center [597, 71] width 1019 height 46
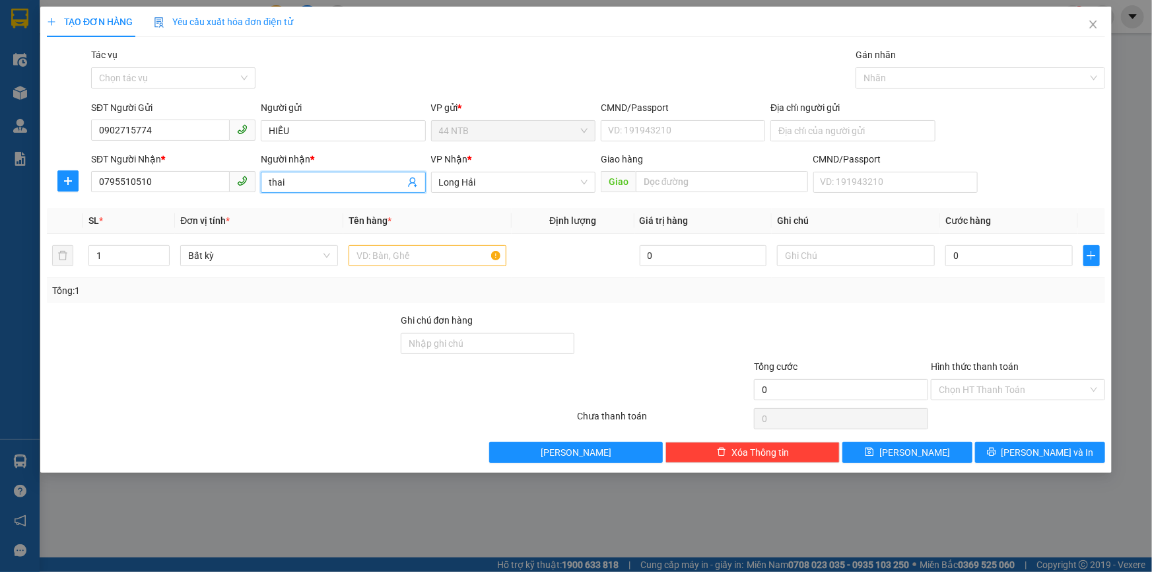
drag, startPoint x: 314, startPoint y: 185, endPoint x: 180, endPoint y: 205, distance: 134.9
click at [180, 205] on div "Transit Pickup Surcharge Ids Transit Deliver Surcharge Ids Transit Deliver Surc…" at bounding box center [576, 255] width 1058 height 415
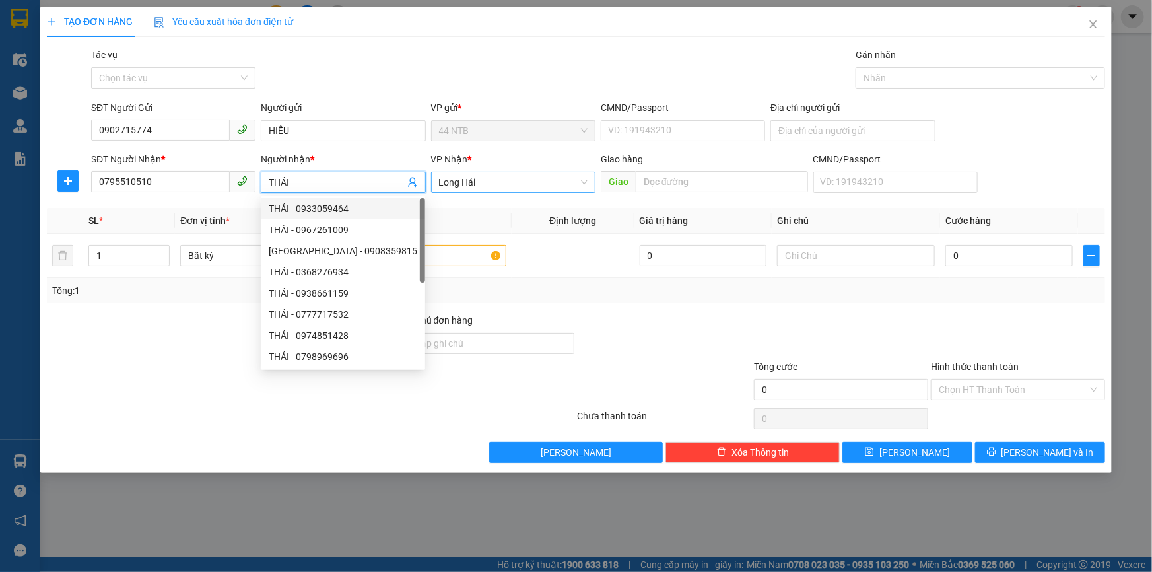
click at [466, 178] on span "Long Hải" at bounding box center [513, 182] width 149 height 20
type input "THÁI"
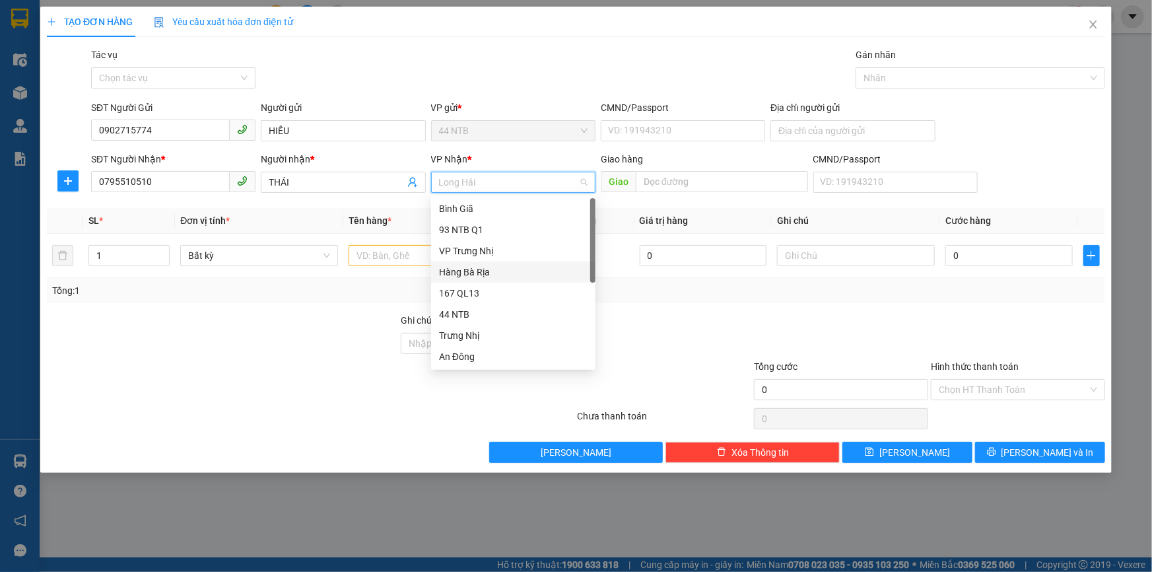
click at [500, 271] on div "Hàng Bà Rịa" at bounding box center [513, 272] width 149 height 15
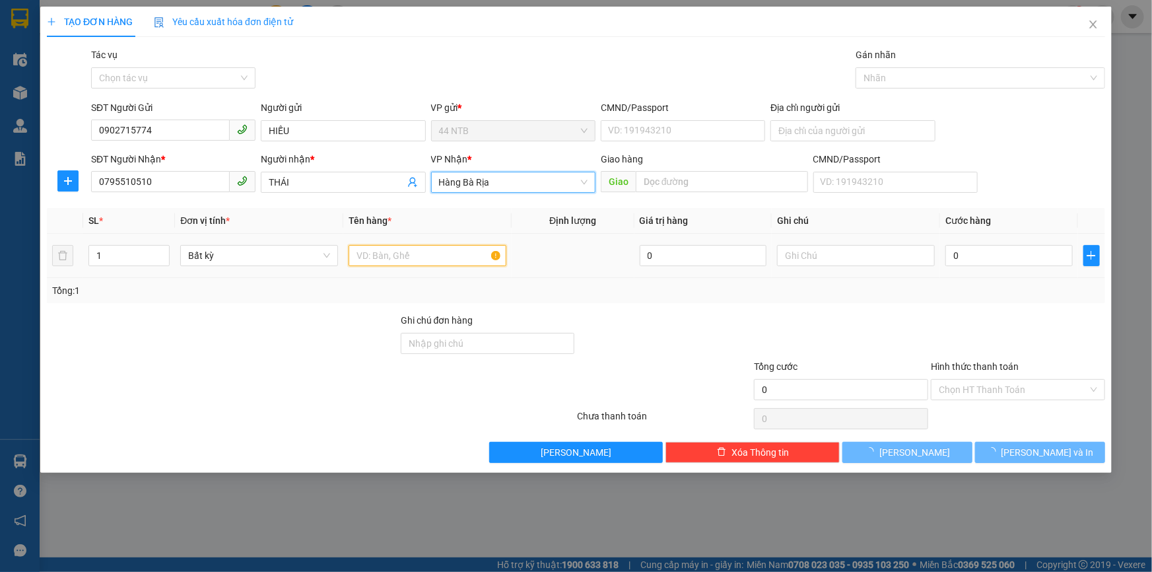
click at [434, 256] on input "text" at bounding box center [428, 255] width 158 height 21
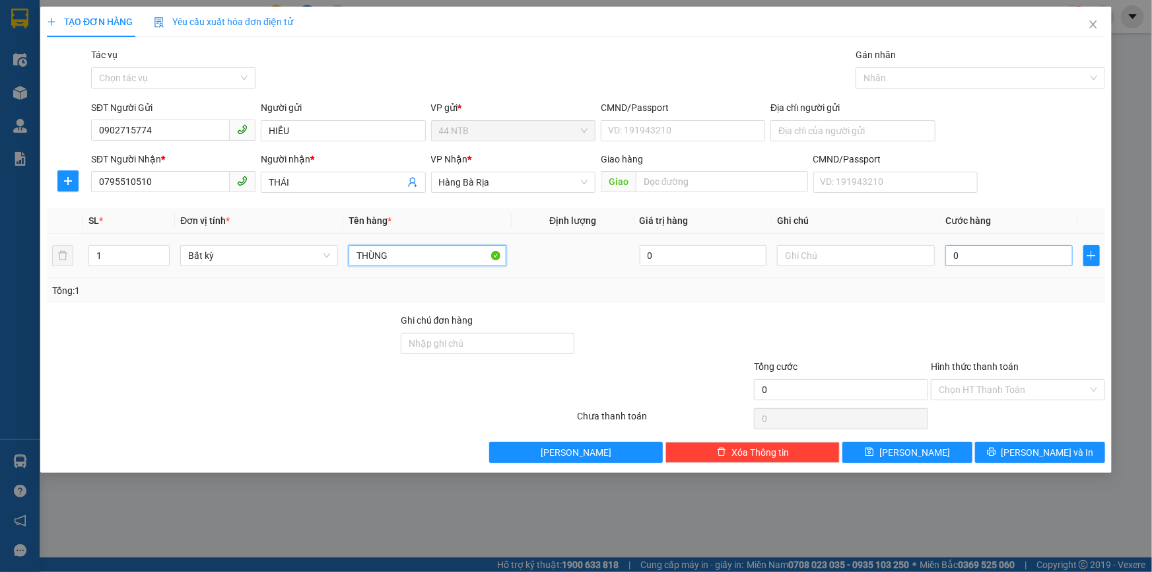
type input "THÙNG"
click at [990, 256] on input "0" at bounding box center [1008, 255] width 127 height 21
type input "3"
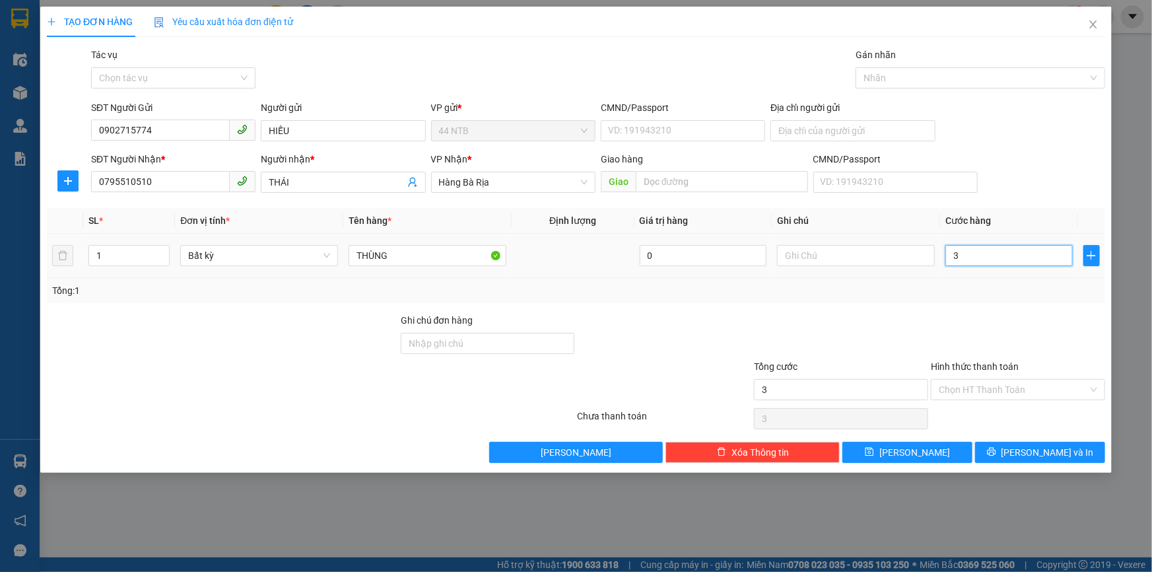
type input "30"
type input "30.000"
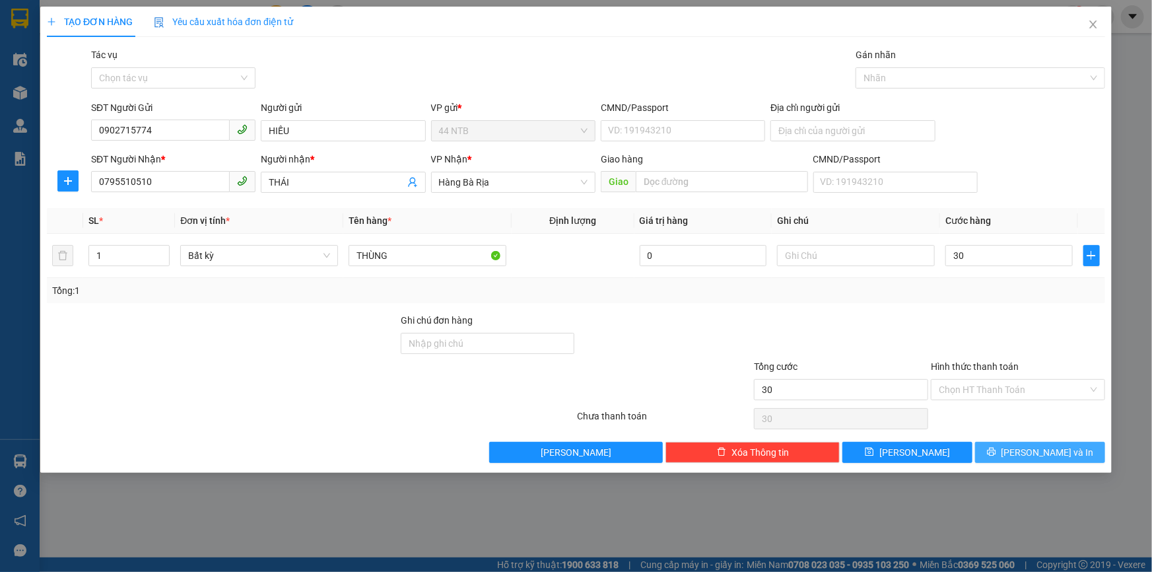
type input "30.000"
click at [1043, 455] on span "Lưu và In" at bounding box center [1048, 452] width 92 height 15
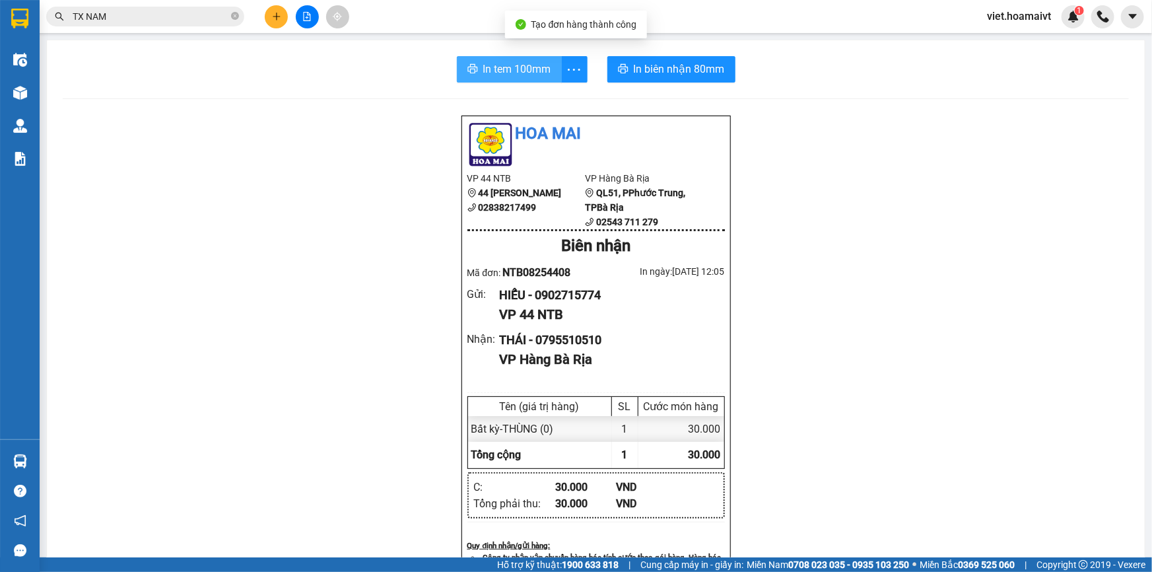
click at [488, 74] on span "In tem 100mm" at bounding box center [517, 69] width 68 height 17
click at [931, 405] on div "Hoa Mai VP 44 NTB 44 Nguyễn Thái Bình 02838217499 VP Hàng Bà Rịa QL51, PPhướ…" at bounding box center [596, 541] width 1066 height 853
click at [931, 396] on div "Hoa Mai VP 44 NTB 44 Nguyễn Thái Bình 02838217499 VP Hàng Bà Rịa QL51, PPhướ…" at bounding box center [596, 541] width 1066 height 853
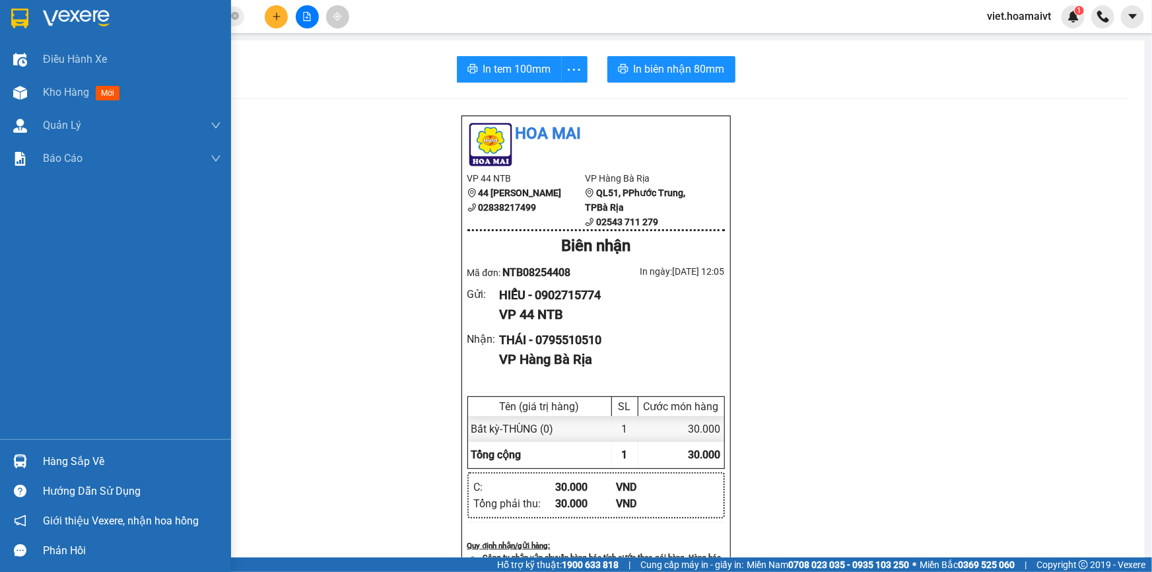
click at [58, 20] on img at bounding box center [76, 19] width 67 height 20
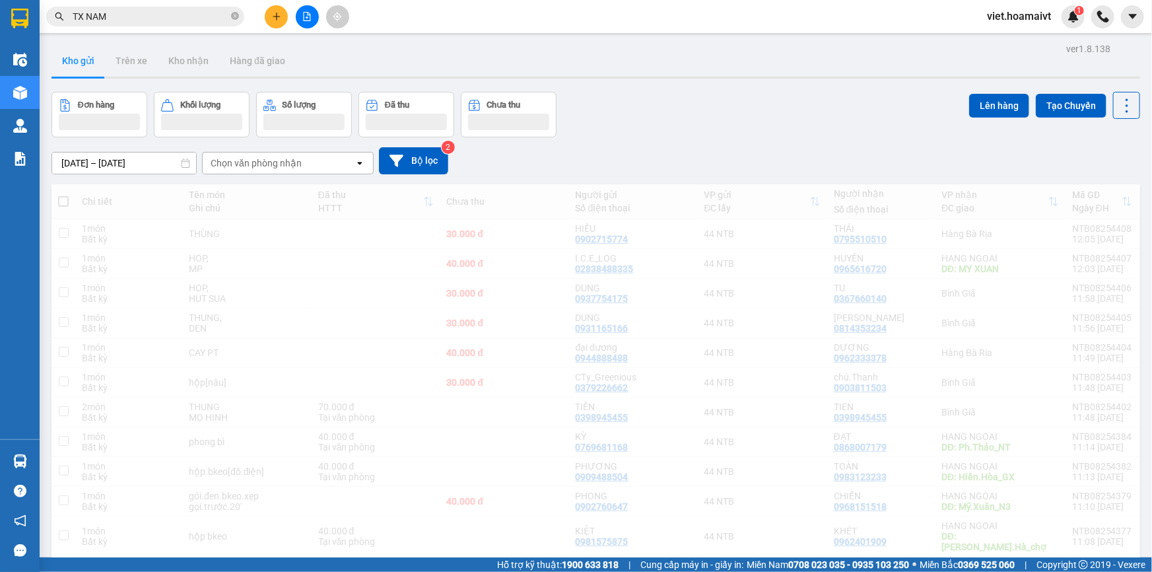
click at [814, 141] on div "13/08/2025 – 14/08/2025 Press the down arrow key to interact with the calendar …" at bounding box center [595, 160] width 1089 height 47
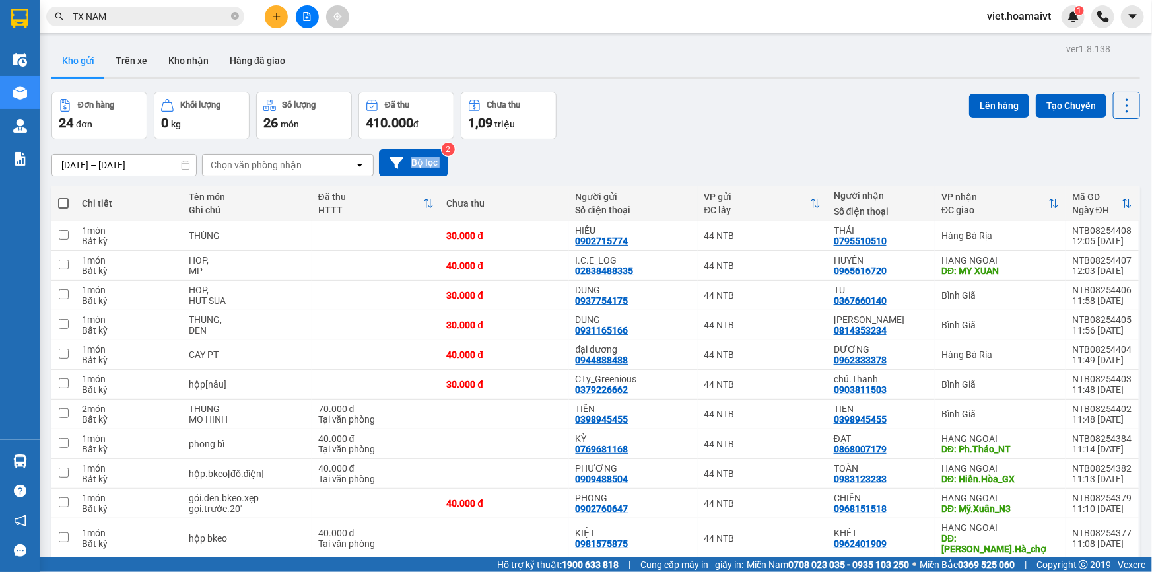
click at [814, 141] on div "13/08/2025 – 14/08/2025 Press the down arrow key to interact with the calendar …" at bounding box center [595, 162] width 1089 height 47
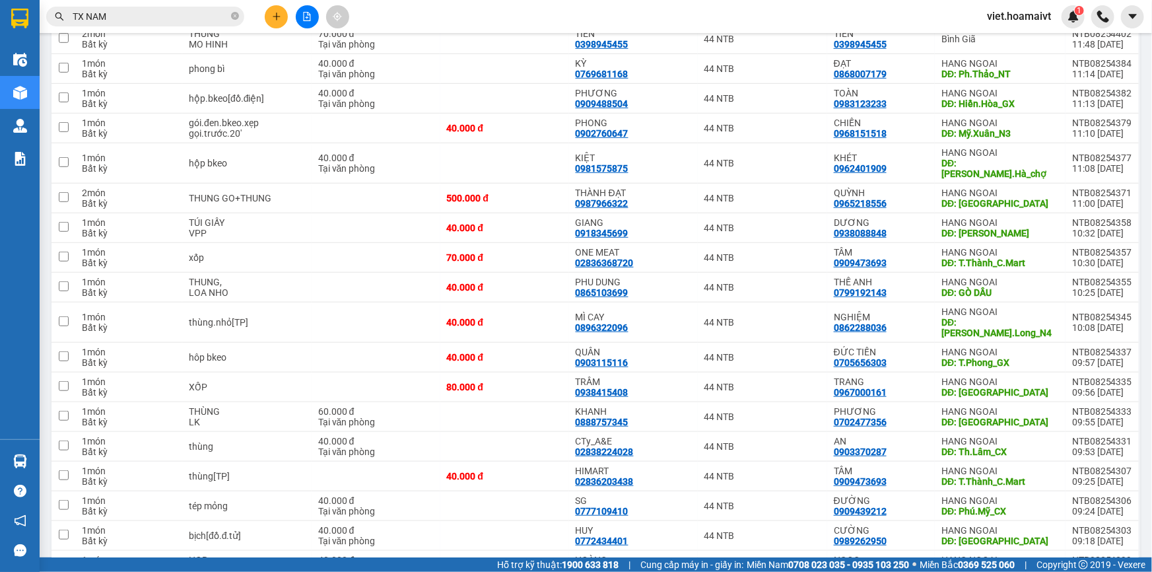
scroll to position [428, 0]
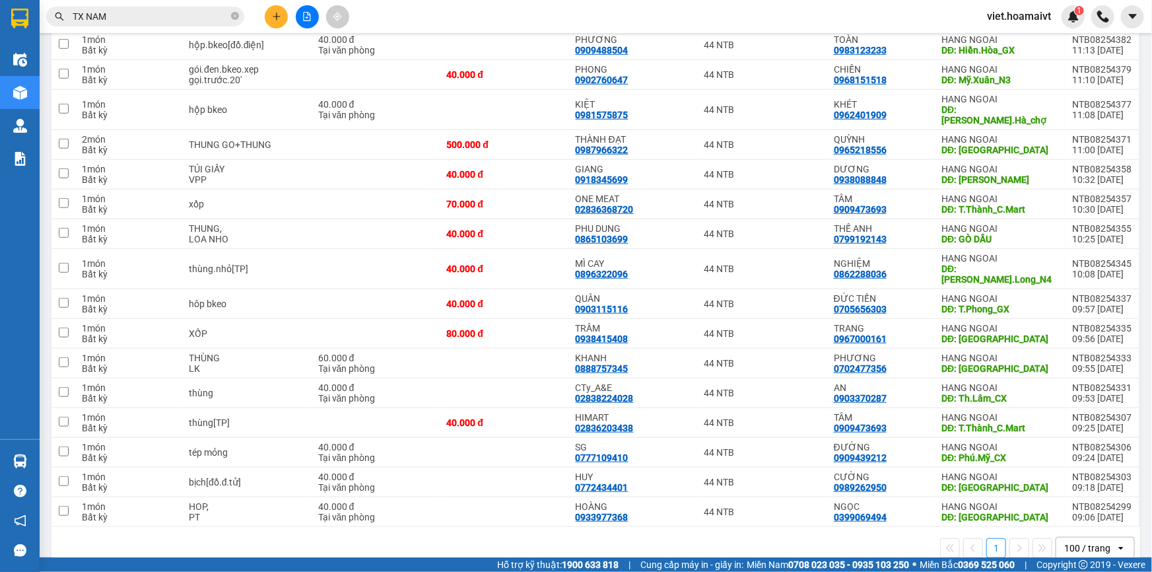
click at [730, 537] on div "1 100 / trang open" at bounding box center [595, 548] width 1089 height 42
click at [268, 12] on button at bounding box center [276, 16] width 23 height 23
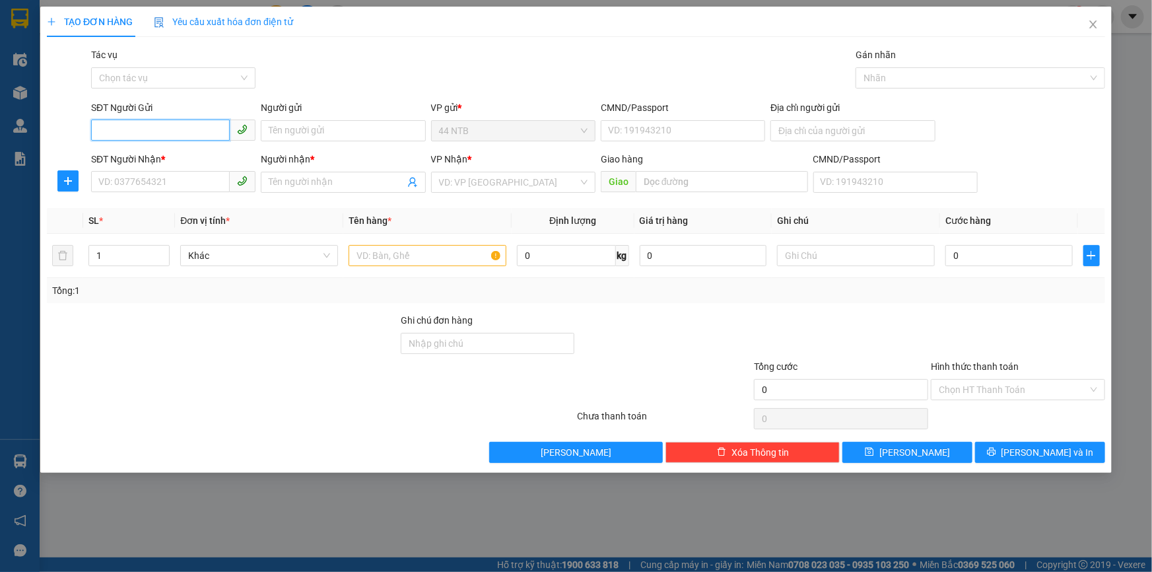
click at [188, 192] on div "SĐT Người Nhận * VD: 0377654321" at bounding box center [173, 175] width 164 height 46
click at [182, 184] on input "SĐT Người Nhận *" at bounding box center [160, 181] width 139 height 21
click at [193, 209] on div "0906598918 - Giang" at bounding box center [173, 208] width 149 height 15
type input "0906598918"
type input "Giang"
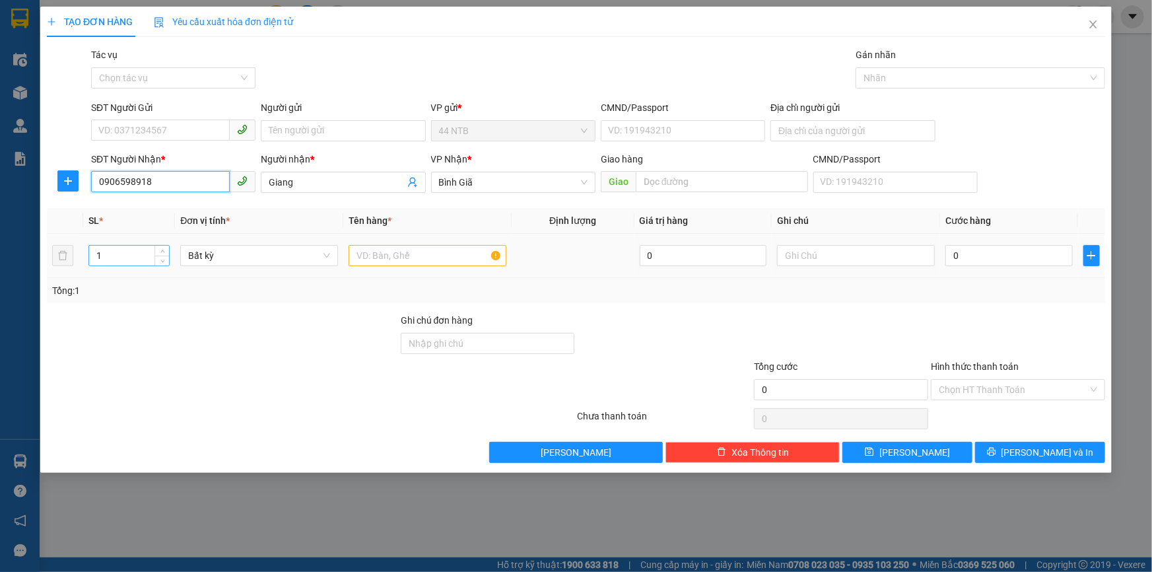
type input "0906598918"
click at [128, 256] on input "1" at bounding box center [129, 256] width 80 height 20
type input "10"
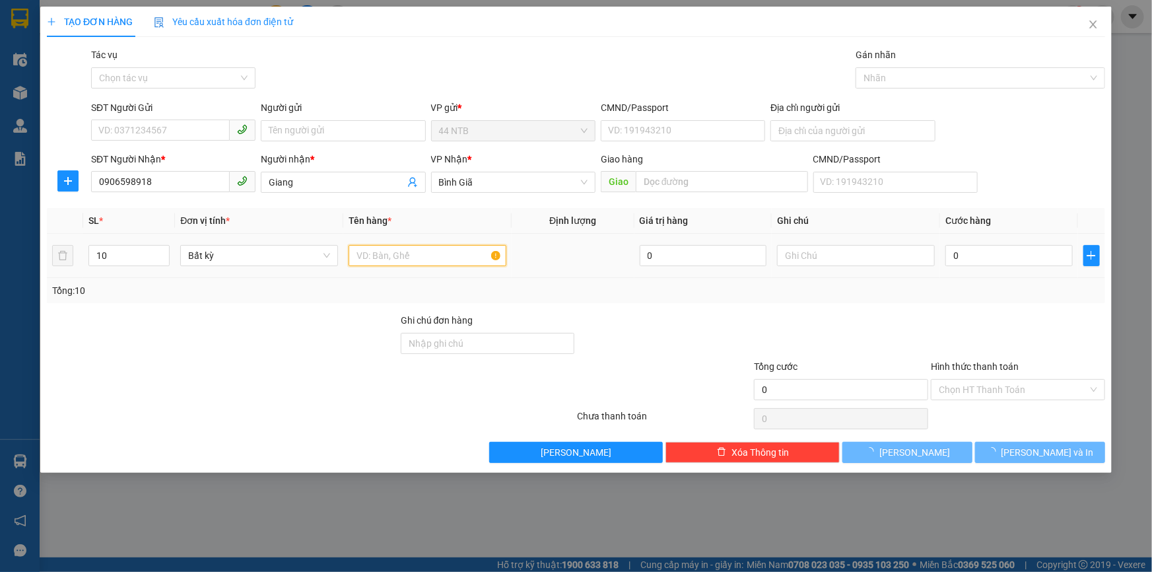
click at [376, 259] on input "text" at bounding box center [428, 255] width 158 height 21
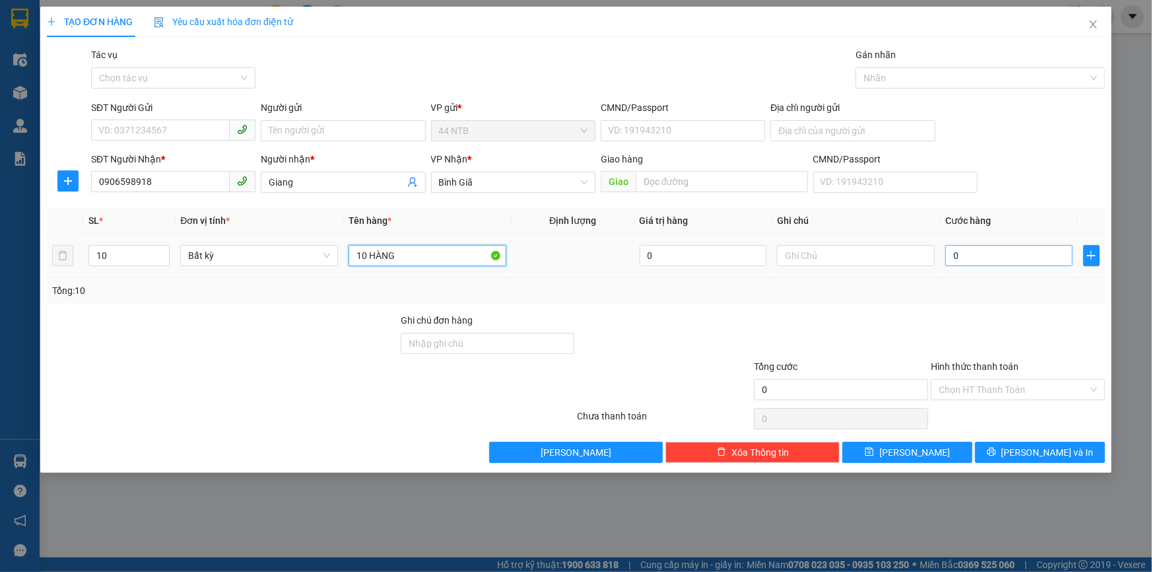
type input "10 HÀNG"
click at [986, 256] on input "0" at bounding box center [1008, 255] width 127 height 21
type input "2"
click at [990, 296] on div "Tổng: 10" at bounding box center [576, 290] width 1048 height 15
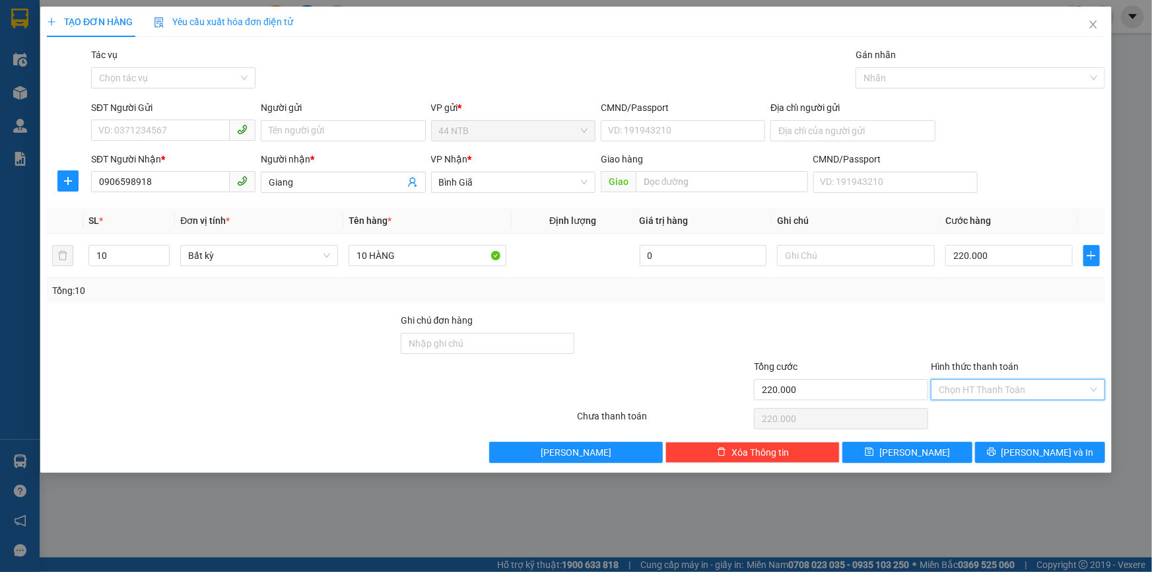
click at [1006, 387] on input "Hình thức thanh toán" at bounding box center [1013, 390] width 149 height 20
click at [1017, 416] on div "Tại văn phòng" at bounding box center [1018, 415] width 158 height 15
click at [1031, 450] on span "Lưu và In" at bounding box center [1048, 452] width 92 height 15
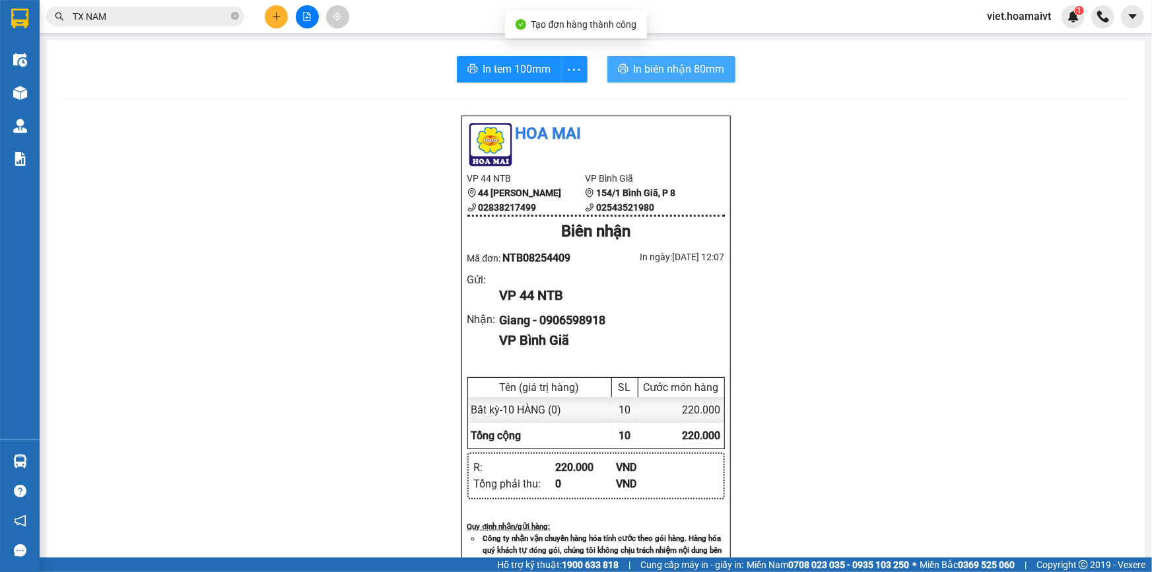
click at [665, 59] on button "In biên nhận 80mm" at bounding box center [671, 69] width 128 height 26
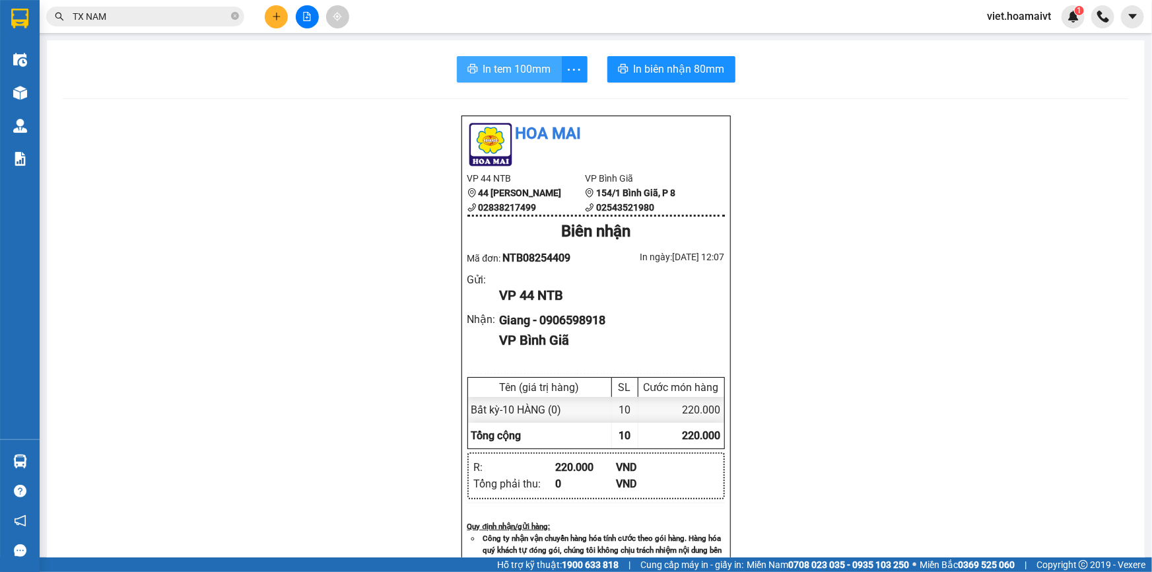
click at [516, 69] on span "In tem 100mm" at bounding box center [517, 69] width 68 height 17
click at [916, 442] on div "Hoa Mai VP 44 NTB 44 Nguyễn Thái Bình 02838217499 VP Bình Giã 154/1 Bình Giã,…" at bounding box center [596, 530] width 1066 height 831
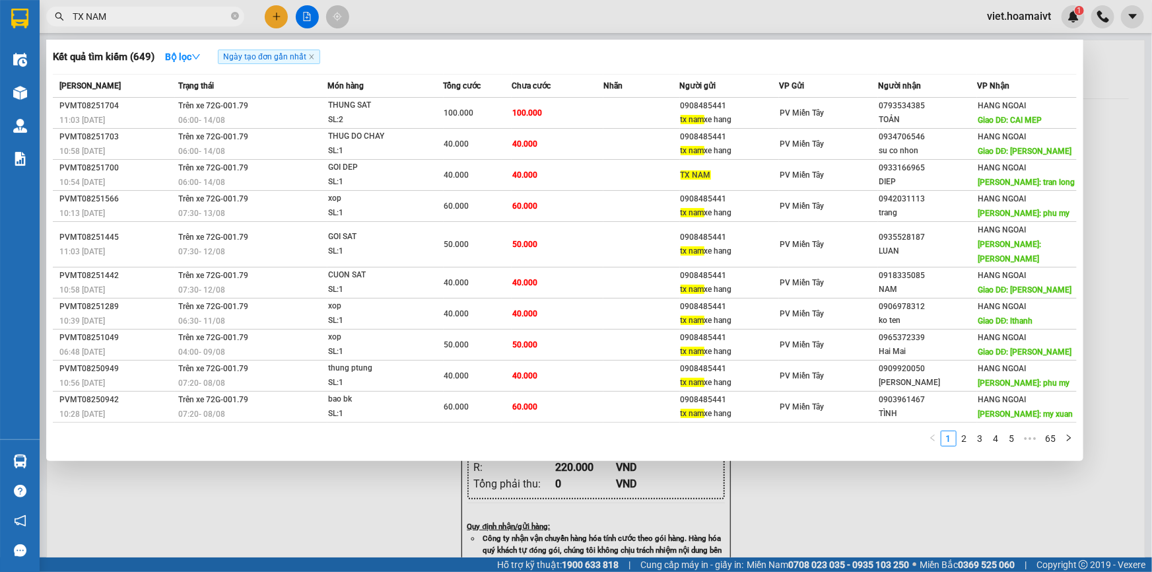
click at [111, 15] on input "TX NAM" at bounding box center [151, 16] width 156 height 15
drag, startPoint x: 108, startPoint y: 15, endPoint x: 61, endPoint y: 17, distance: 46.3
click at [61, 17] on div "TX NAM" at bounding box center [128, 17] width 257 height 20
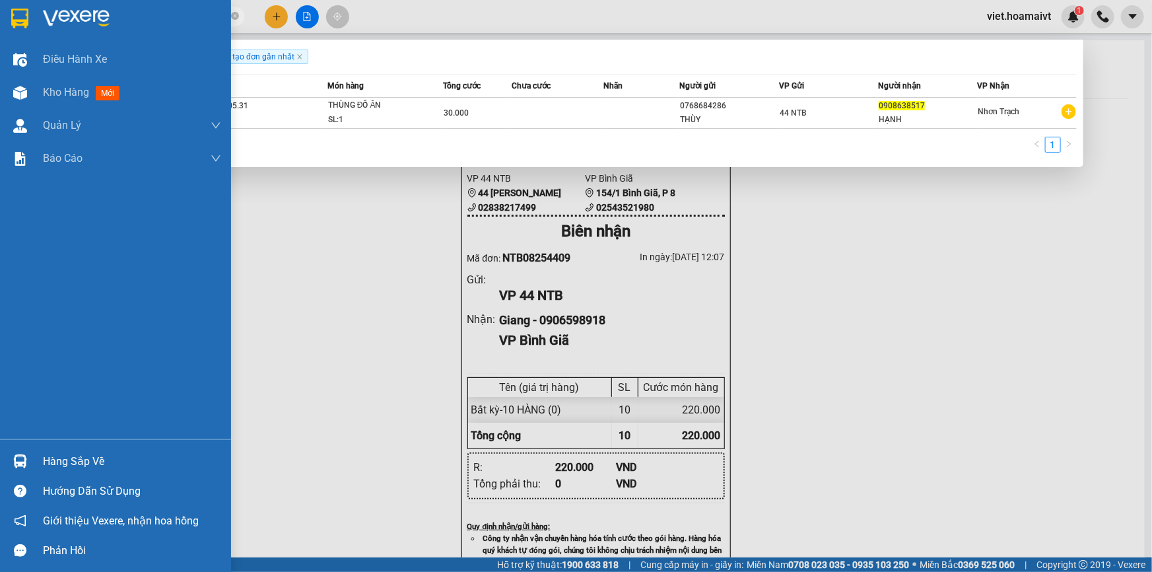
drag, startPoint x: 131, startPoint y: 13, endPoint x: 33, endPoint y: 18, distance: 98.5
click at [33, 18] on section "Kết quả tìm kiếm ( 1 ) Bộ lọc Ngày tạo đơn gần nhất Mã ĐH Trạng thái Món hàng T…" at bounding box center [576, 286] width 1152 height 572
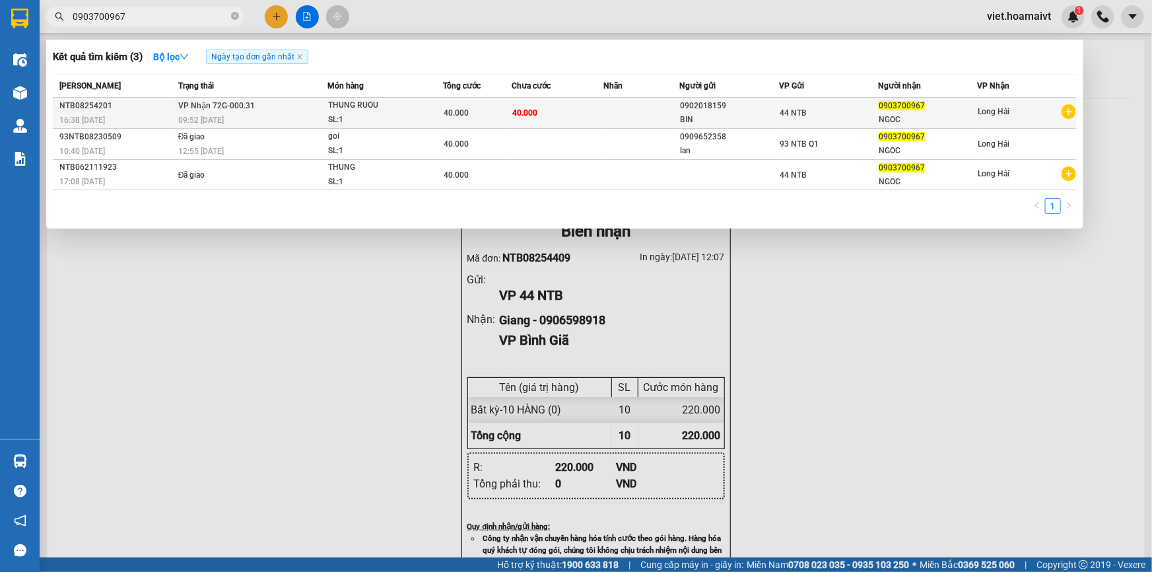
click at [299, 116] on div "09:52 - 14/08" at bounding box center [252, 120] width 149 height 15
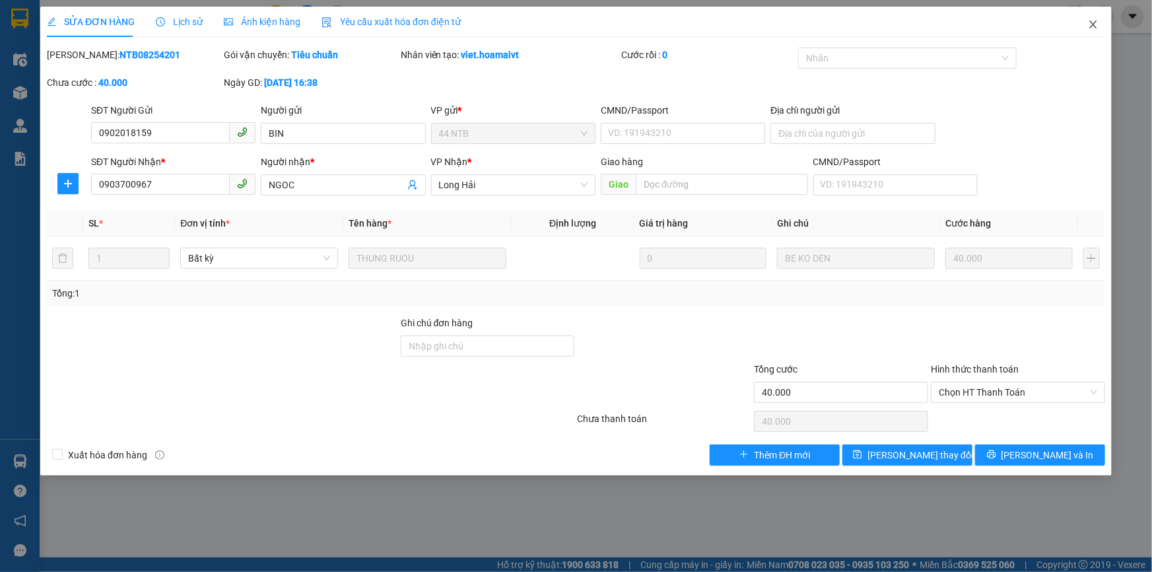
click at [1091, 23] on icon "close" at bounding box center [1093, 24] width 11 height 11
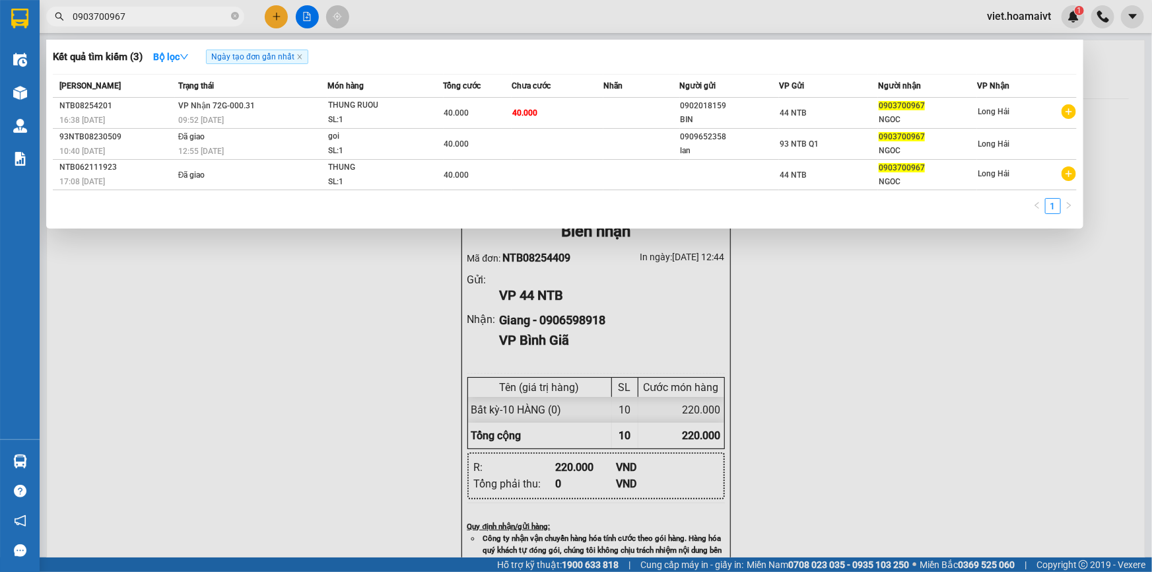
click at [202, 15] on input "0903700967" at bounding box center [151, 16] width 156 height 15
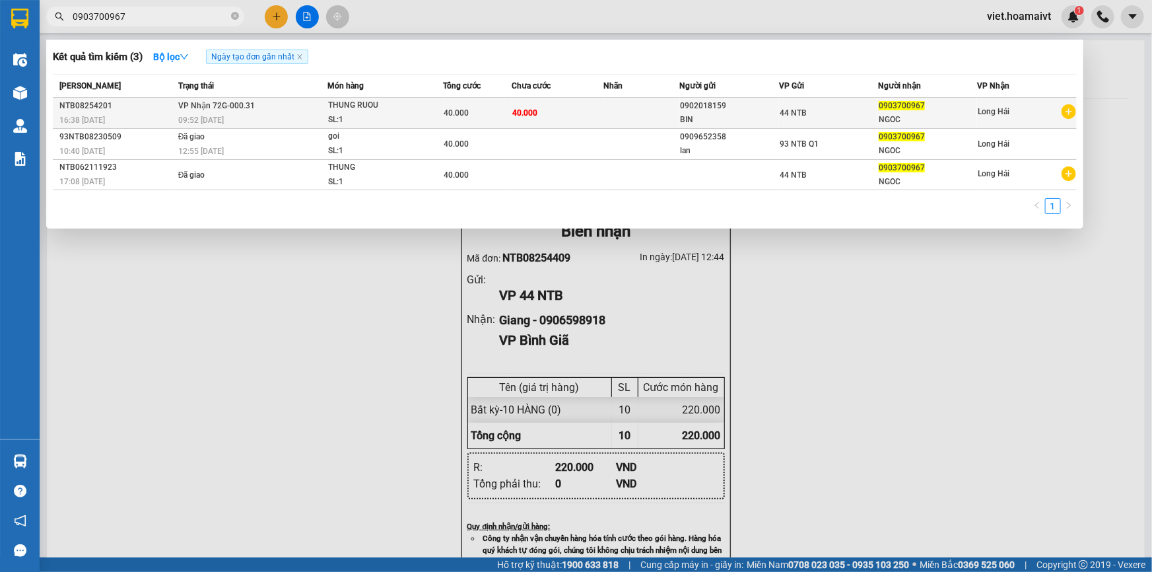
click at [594, 121] on td "40.000" at bounding box center [558, 113] width 92 height 31
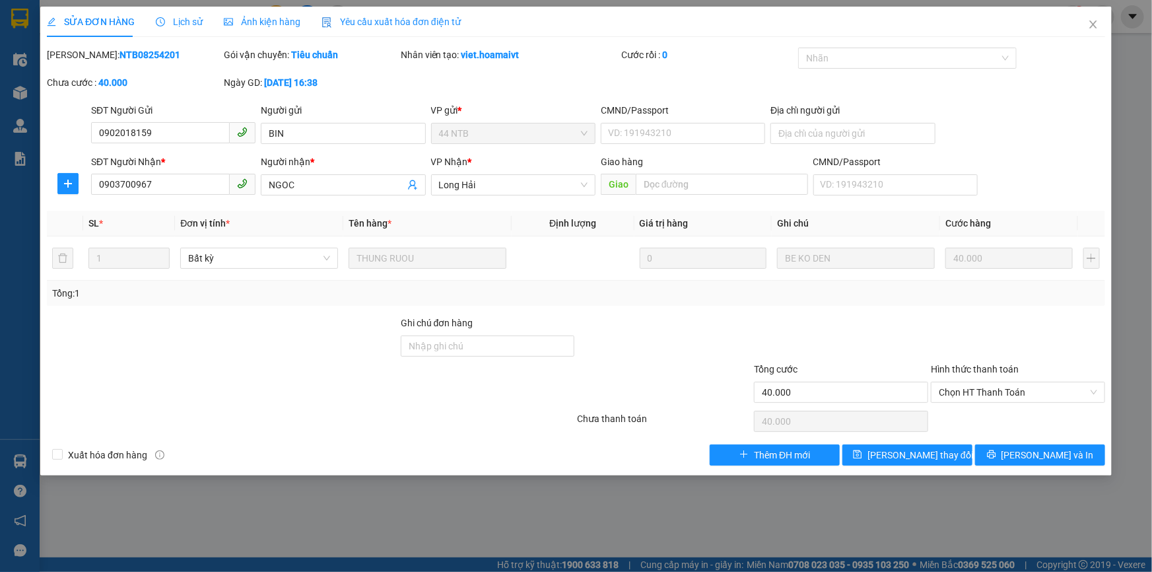
click at [191, 24] on span "Lịch sử" at bounding box center [179, 22] width 47 height 11
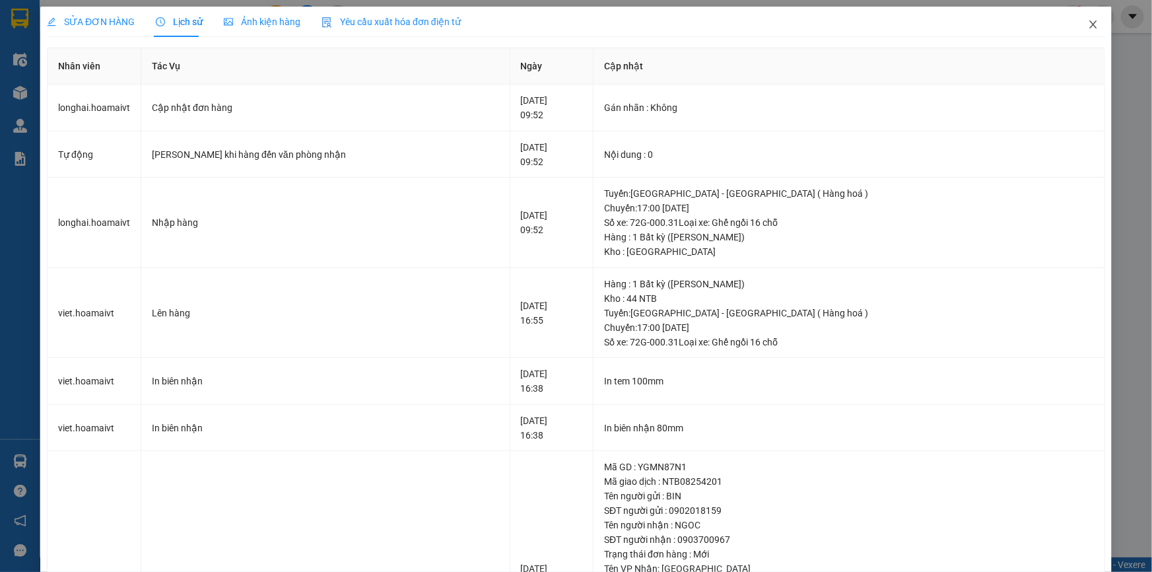
click at [1089, 26] on icon "close" at bounding box center [1093, 24] width 11 height 11
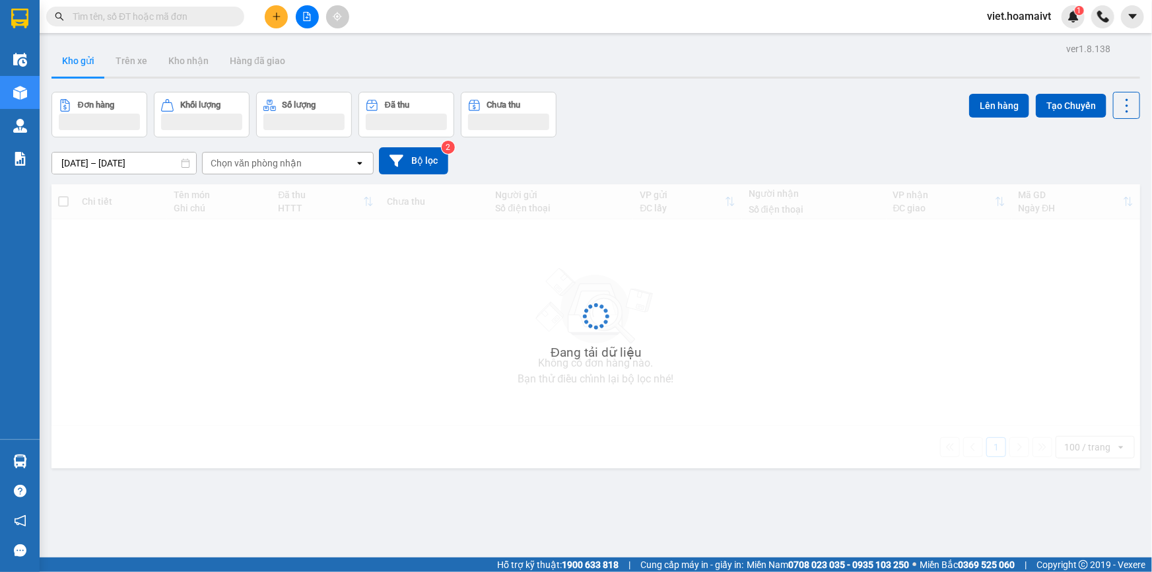
click at [166, 17] on input "text" at bounding box center [151, 16] width 156 height 15
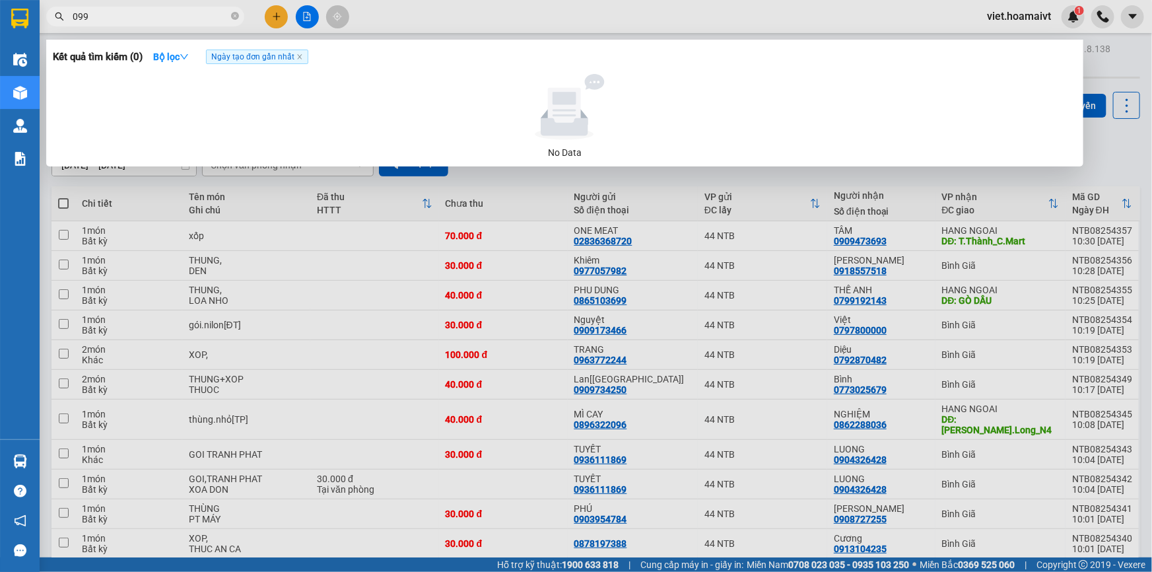
type input "0997"
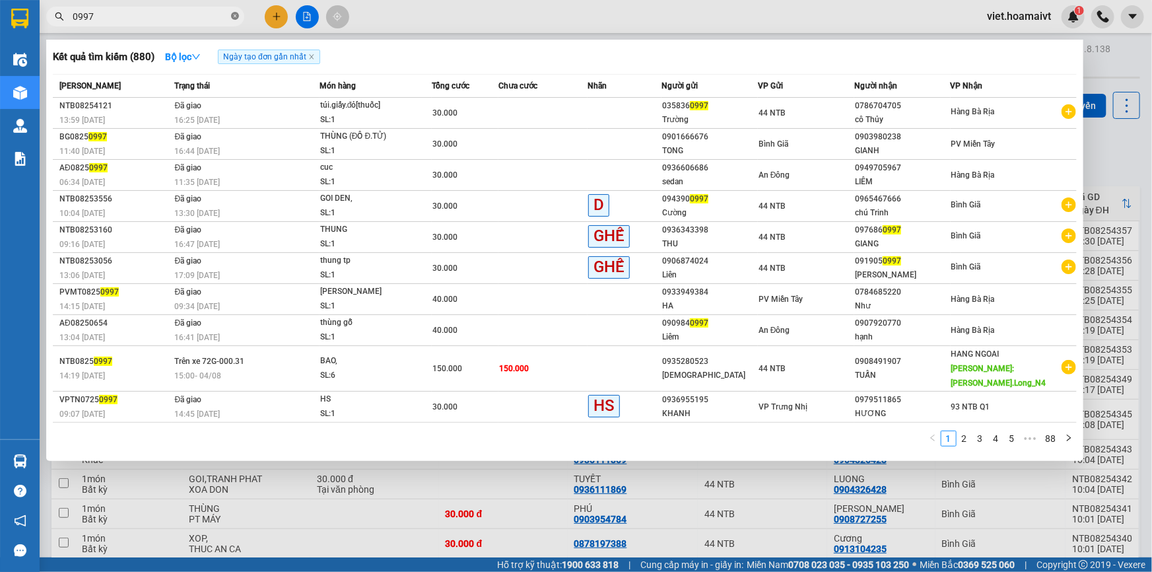
click at [236, 17] on icon "close-circle" at bounding box center [235, 16] width 8 height 8
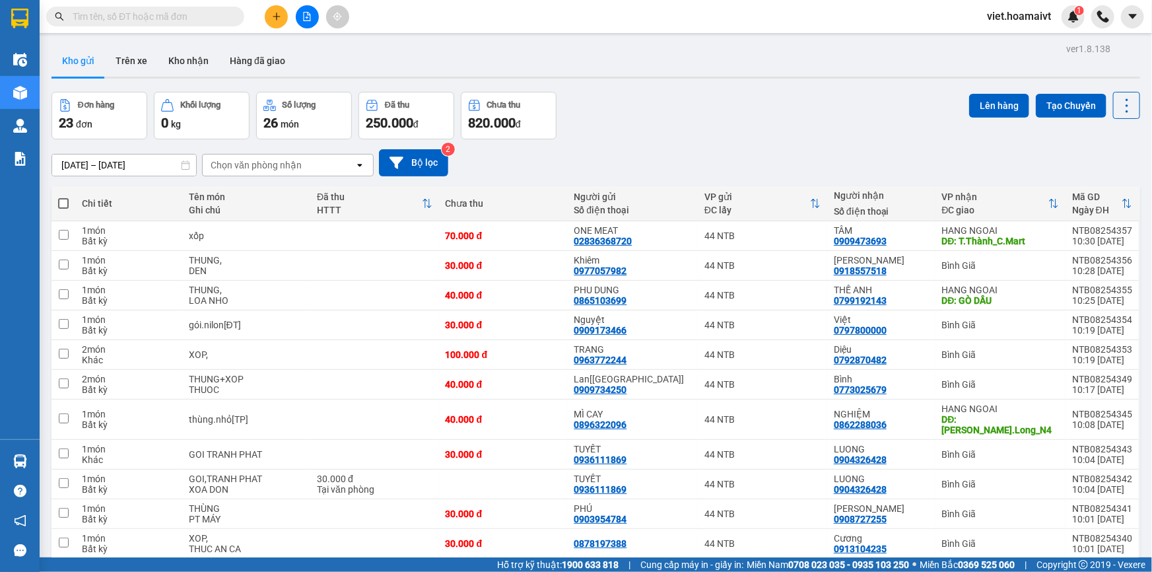
click at [675, 125] on div "Đơn hàng 23 đơn Khối lượng 0 kg Số lượng 26 món Đã thu 250.000 đ Chưa thu 820.0…" at bounding box center [595, 116] width 1089 height 48
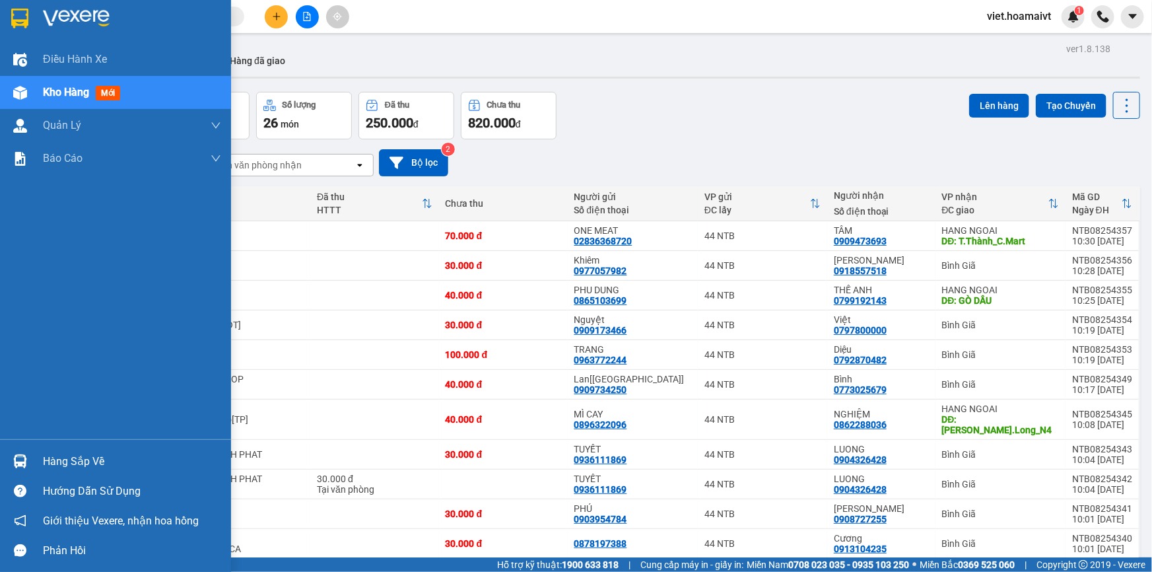
click at [63, 20] on img at bounding box center [76, 19] width 67 height 20
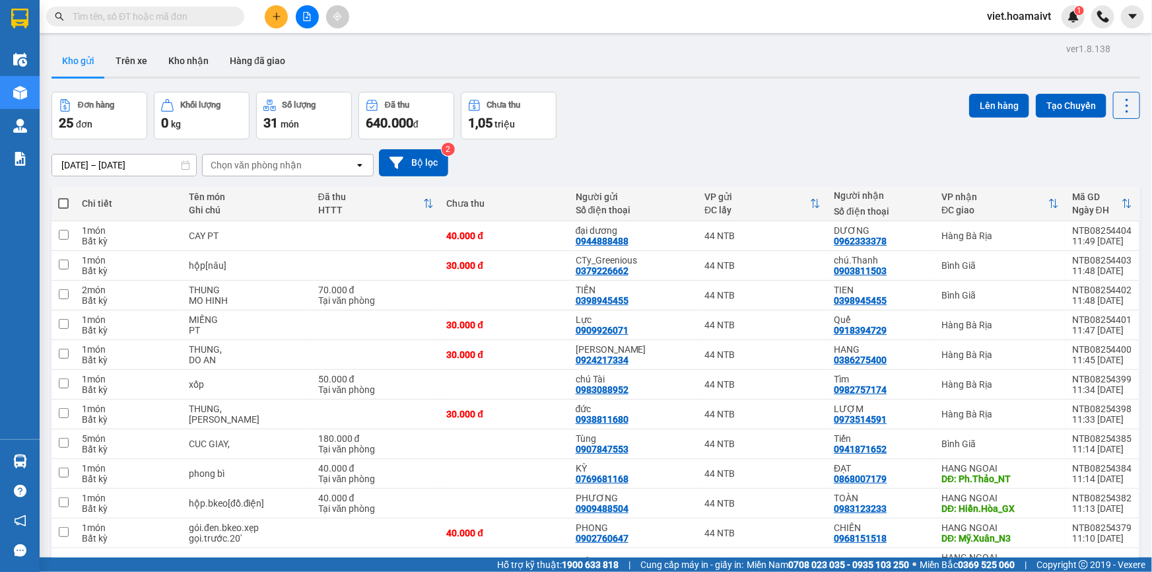
click at [786, 128] on div "Đơn hàng 25 đơn Khối lượng 0 kg Số lượng 31 món Đã thu 640.000 đ Chưa thu 1,05 …" at bounding box center [595, 116] width 1089 height 48
drag, startPoint x: 63, startPoint y: 20, endPoint x: 786, endPoint y: 129, distance: 730.5
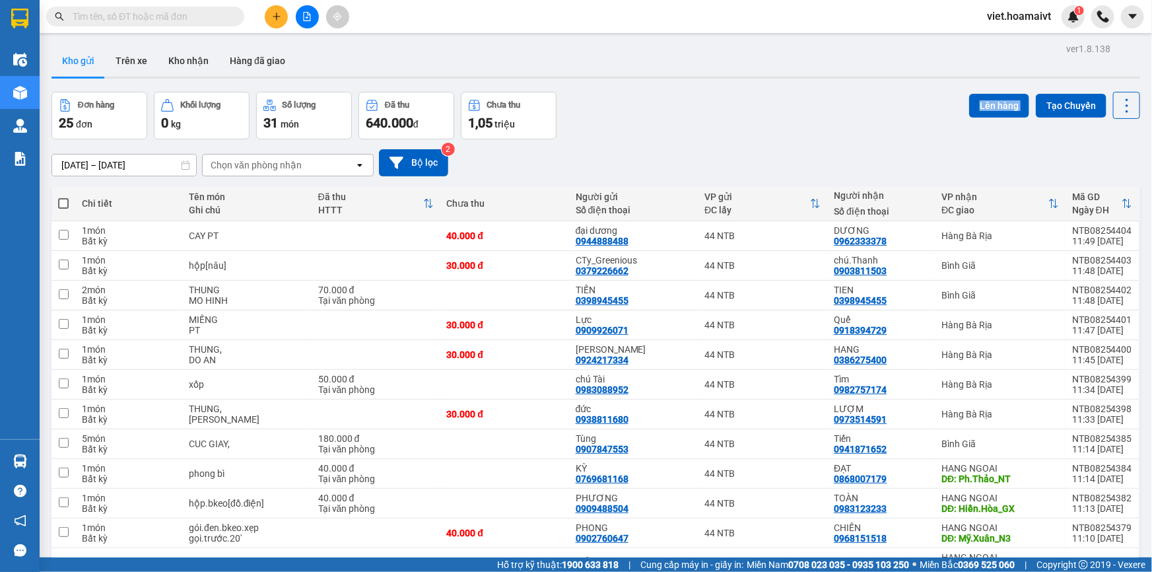
click at [786, 129] on div "Đơn hàng 25 đơn Khối lượng 0 kg Số lượng 31 món Đã thu 640.000 đ Chưa thu 1,05 …" at bounding box center [595, 116] width 1089 height 48
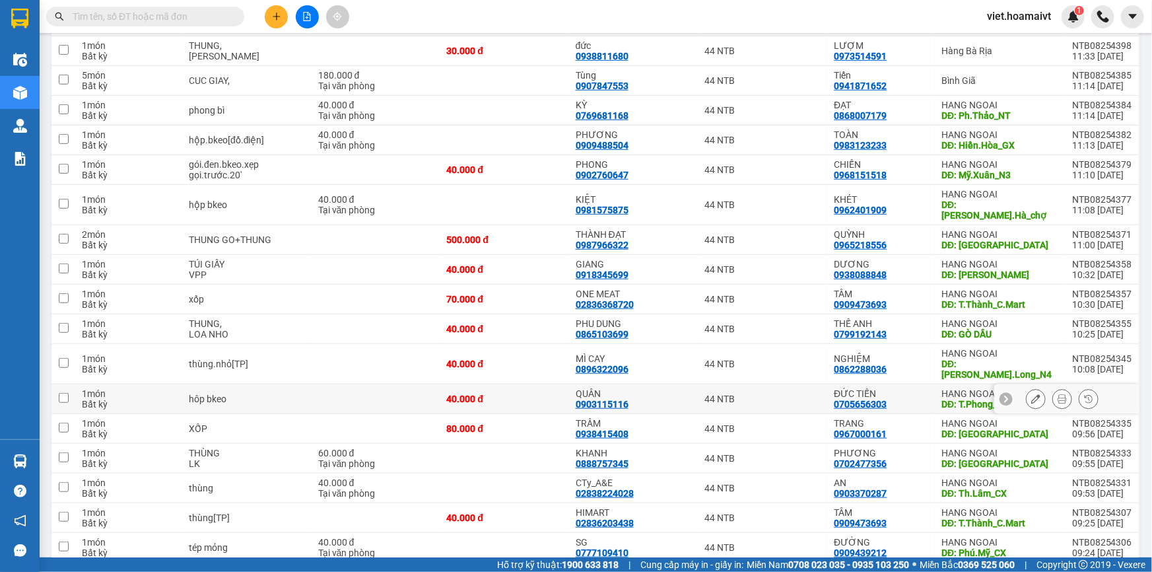
scroll to position [458, 0]
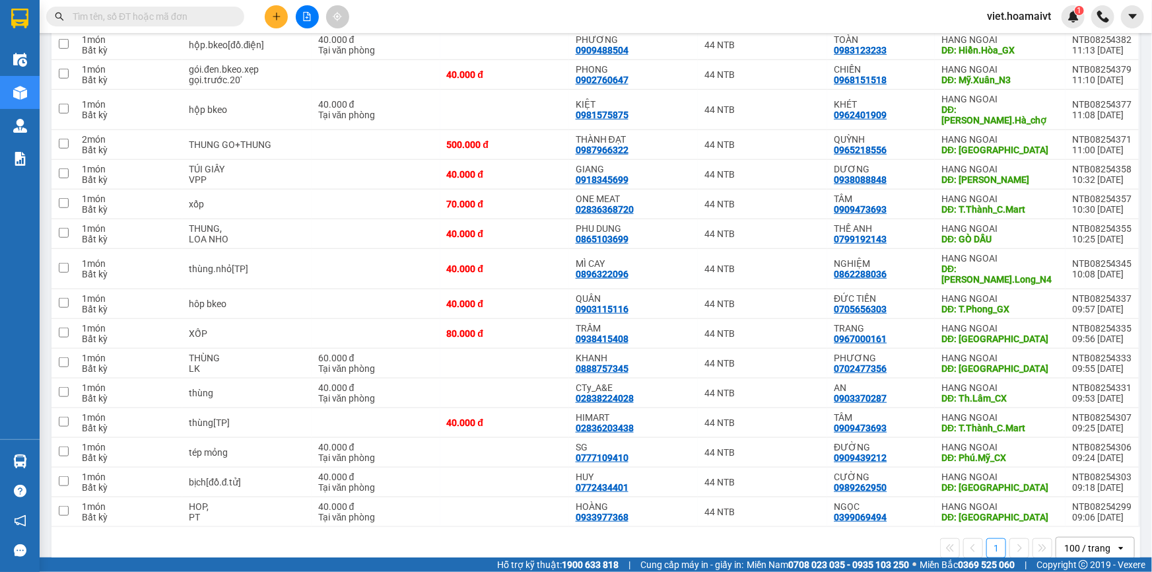
click at [794, 537] on div "1 100 / trang open" at bounding box center [596, 548] width 1078 height 22
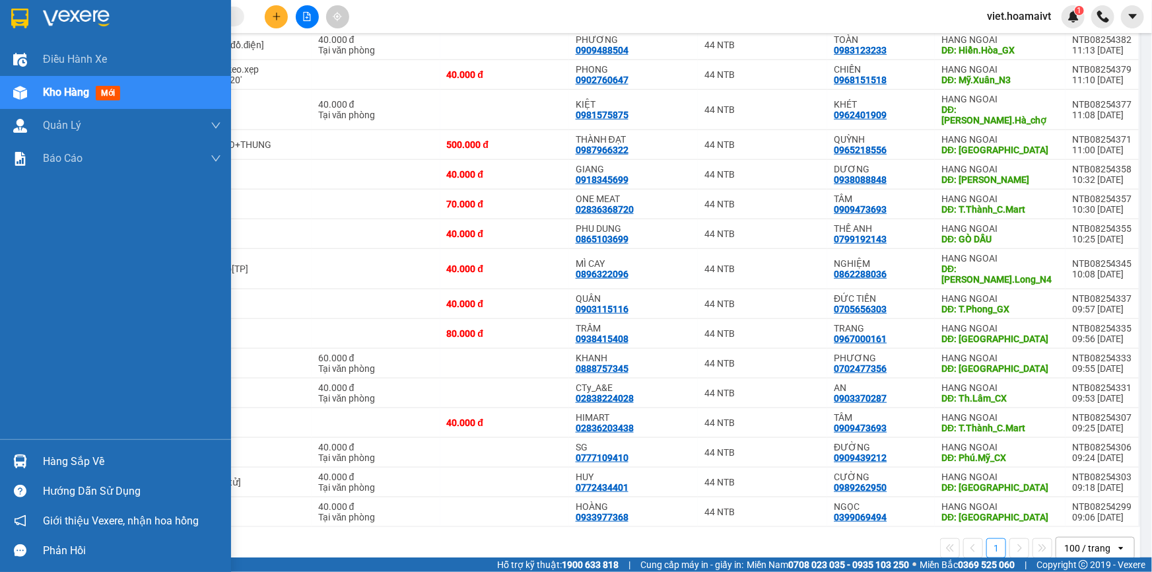
click at [69, 15] on img at bounding box center [76, 19] width 67 height 20
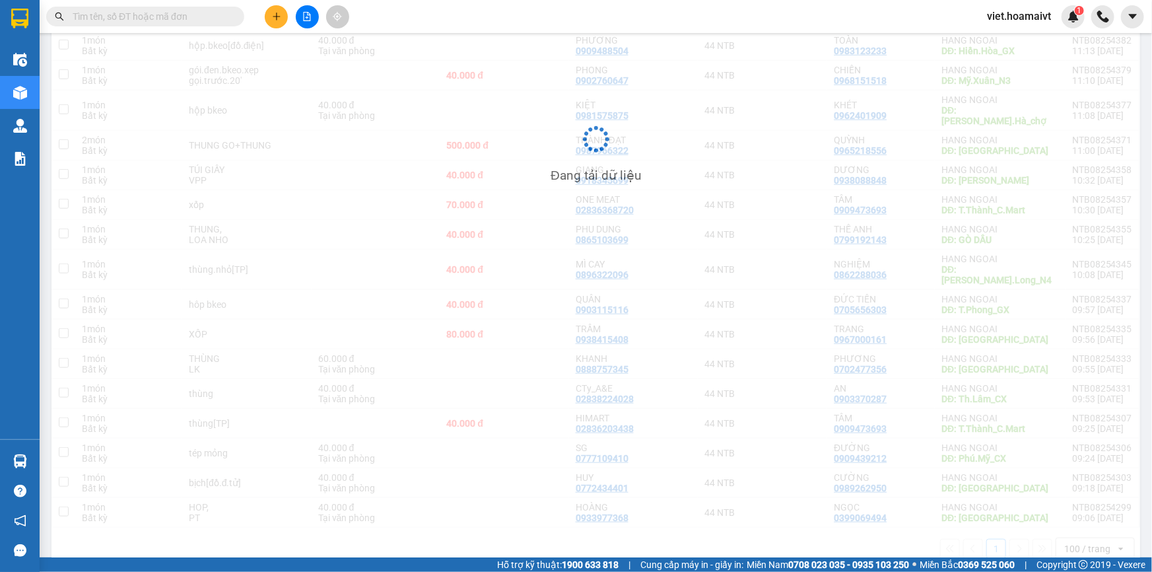
scroll to position [458, 0]
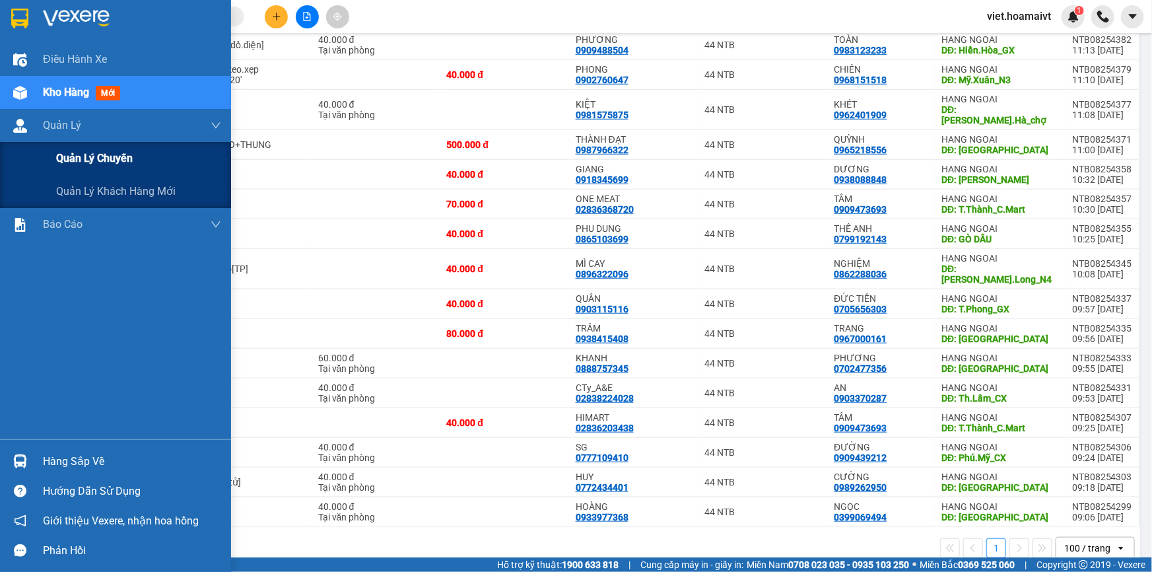
click at [111, 158] on span "Quản lý chuyến" at bounding box center [94, 158] width 77 height 17
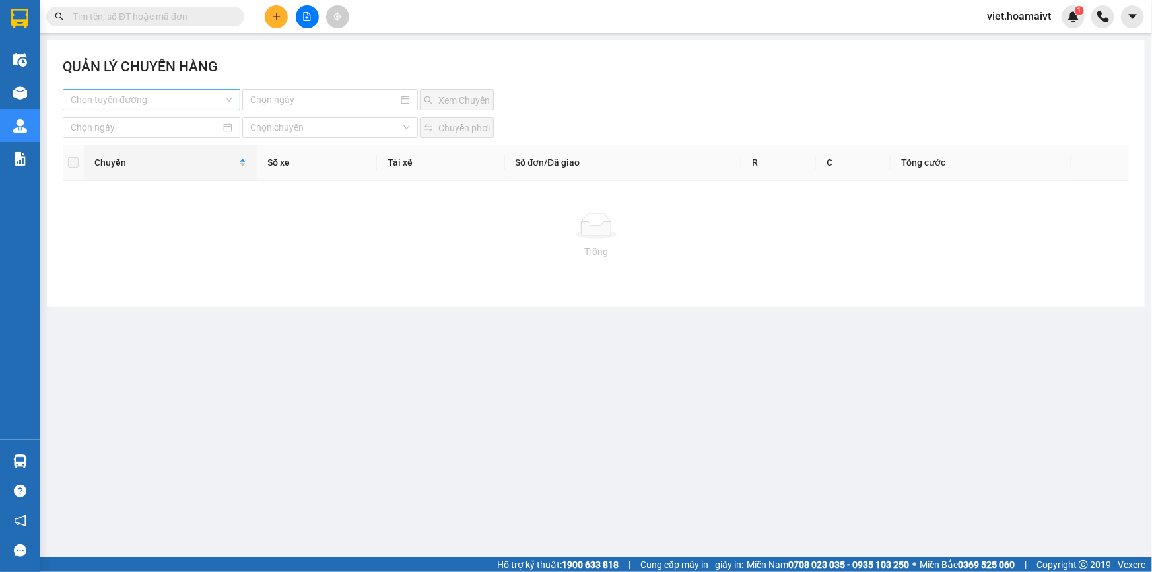
click at [197, 101] on input "search" at bounding box center [147, 100] width 153 height 20
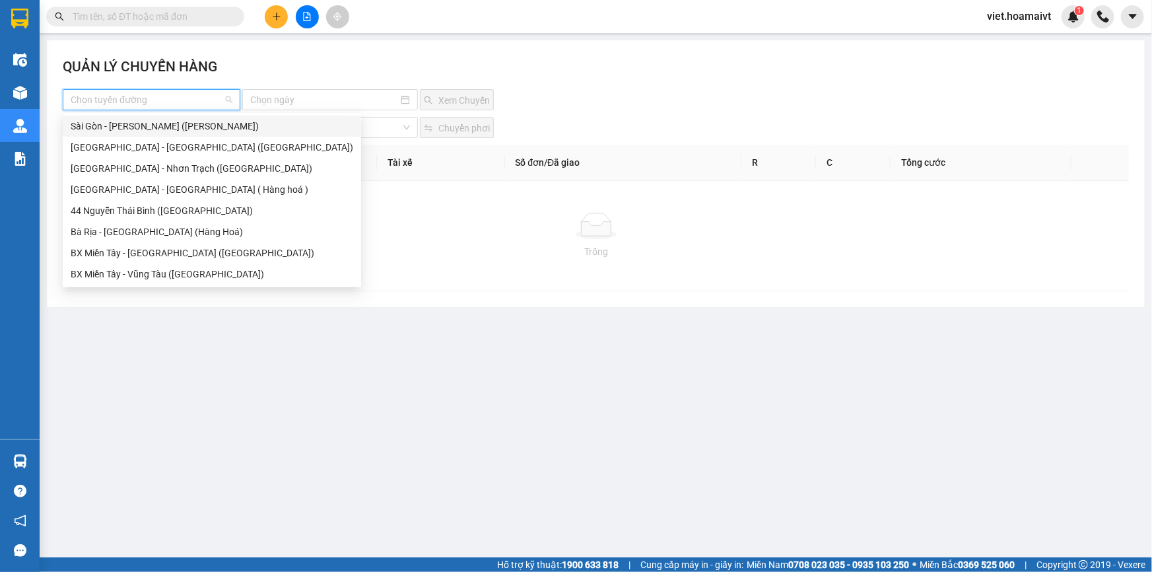
click at [205, 133] on div "Sài Gòn - Vũng Tàu (Hàng Hoá)" at bounding box center [212, 126] width 283 height 15
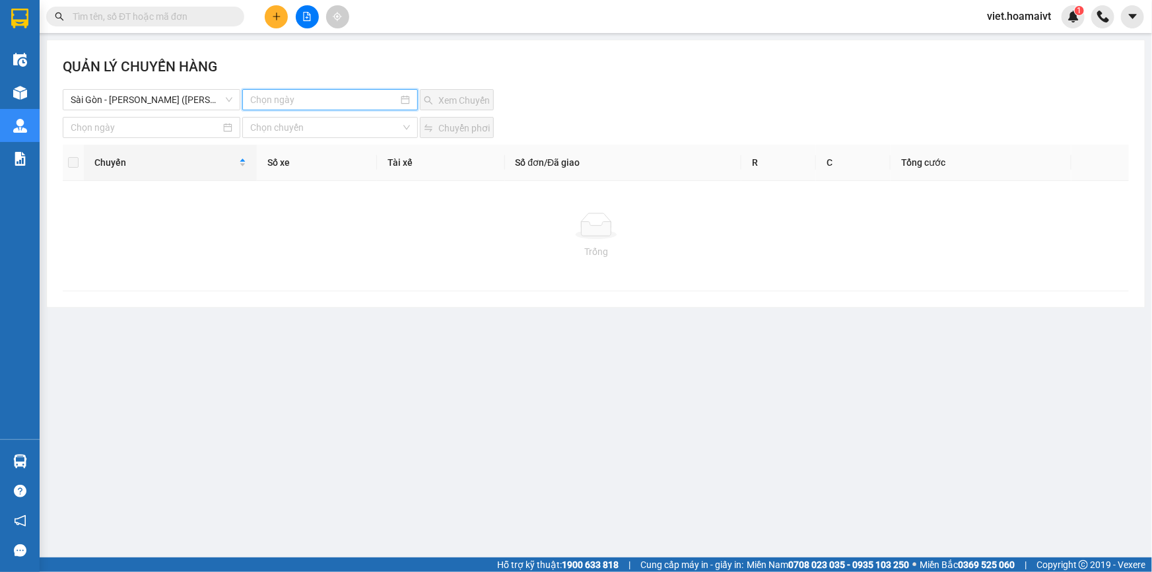
click at [295, 103] on input at bounding box center [324, 99] width 148 height 15
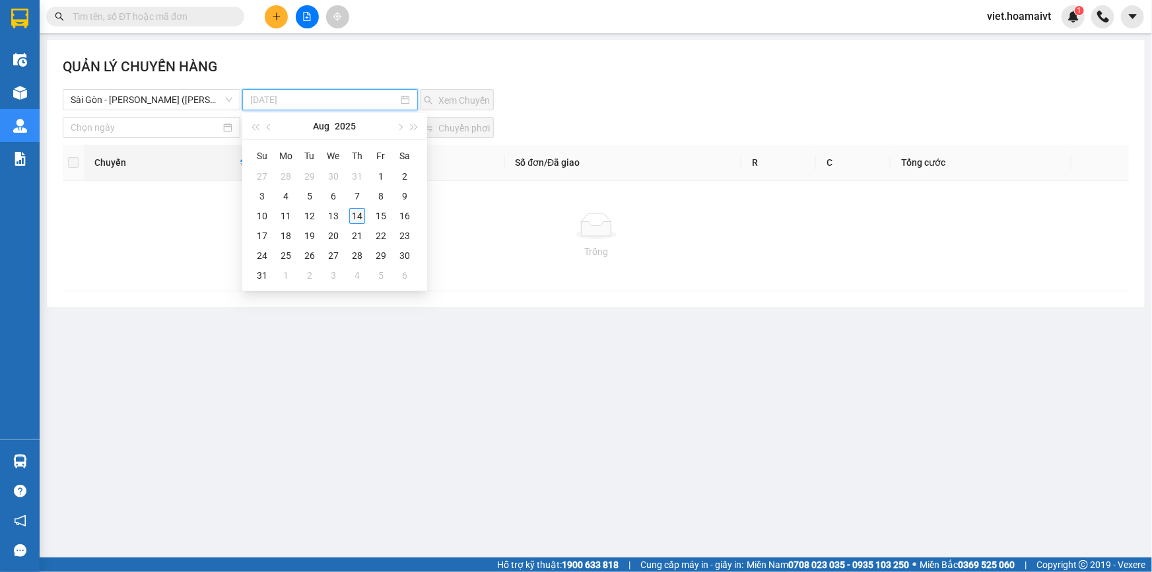
type input "14-08-2025"
click at [359, 219] on div "14" at bounding box center [357, 216] width 16 height 16
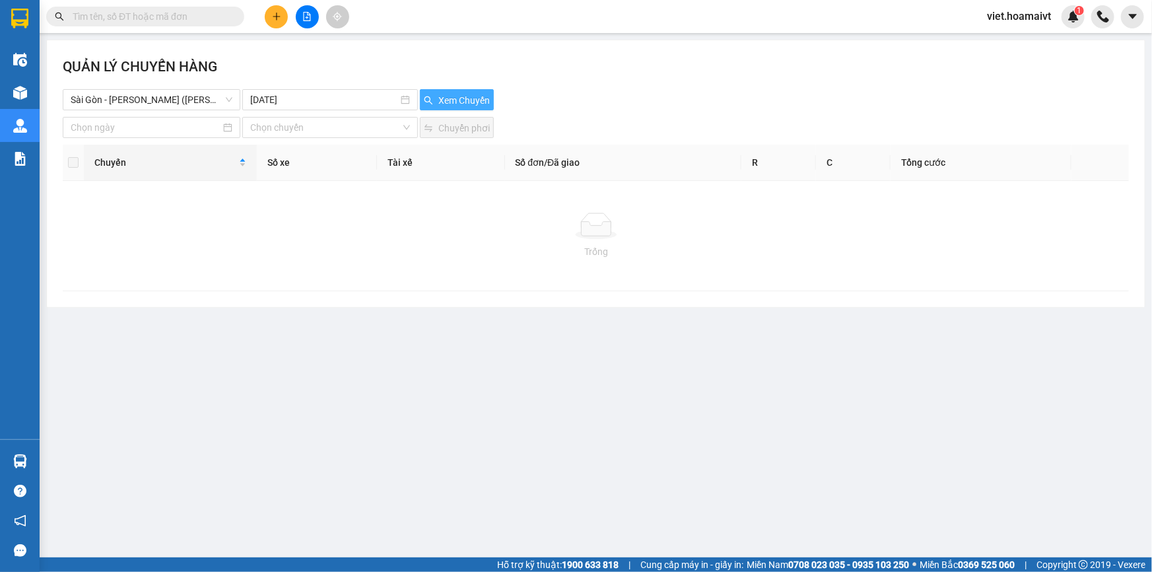
click at [466, 89] on button "Xem Chuyến" at bounding box center [457, 99] width 74 height 21
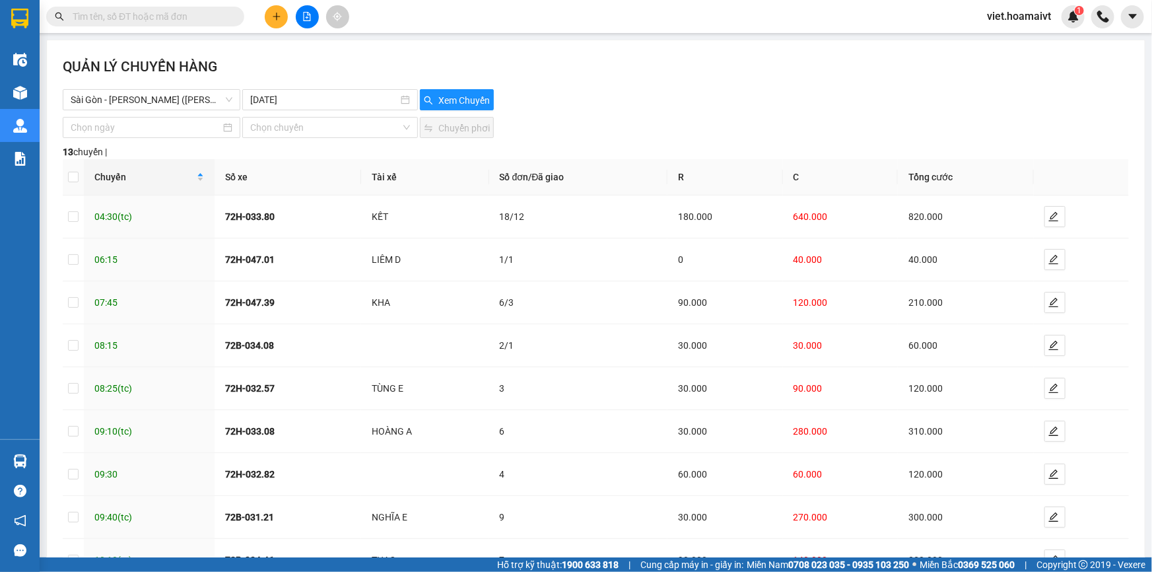
click at [573, 105] on div "Xem Chuyến" at bounding box center [507, 99] width 178 height 21
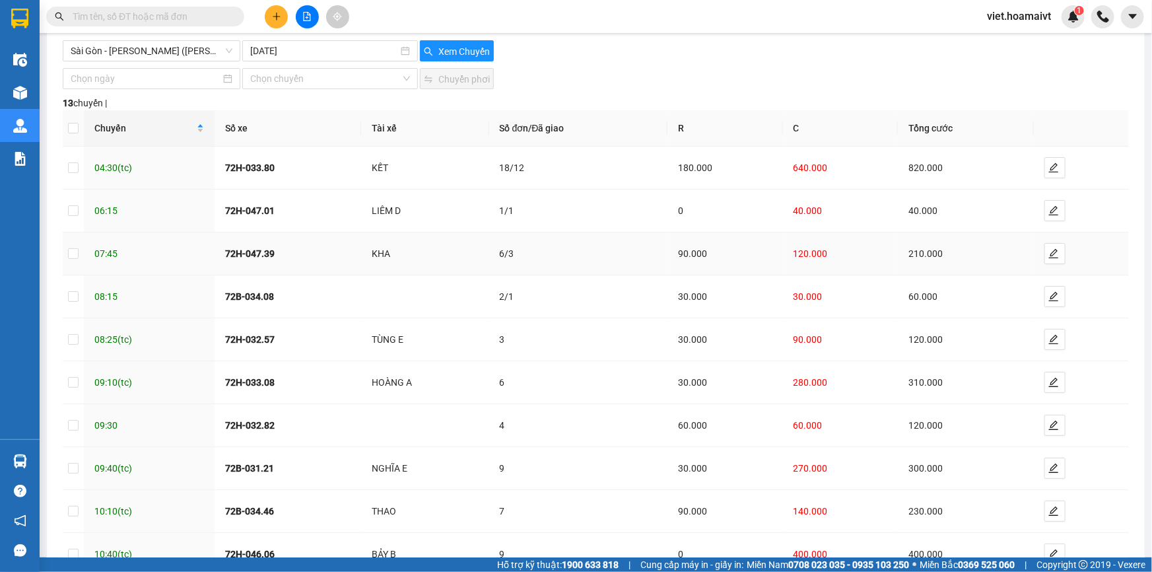
scroll to position [137, 0]
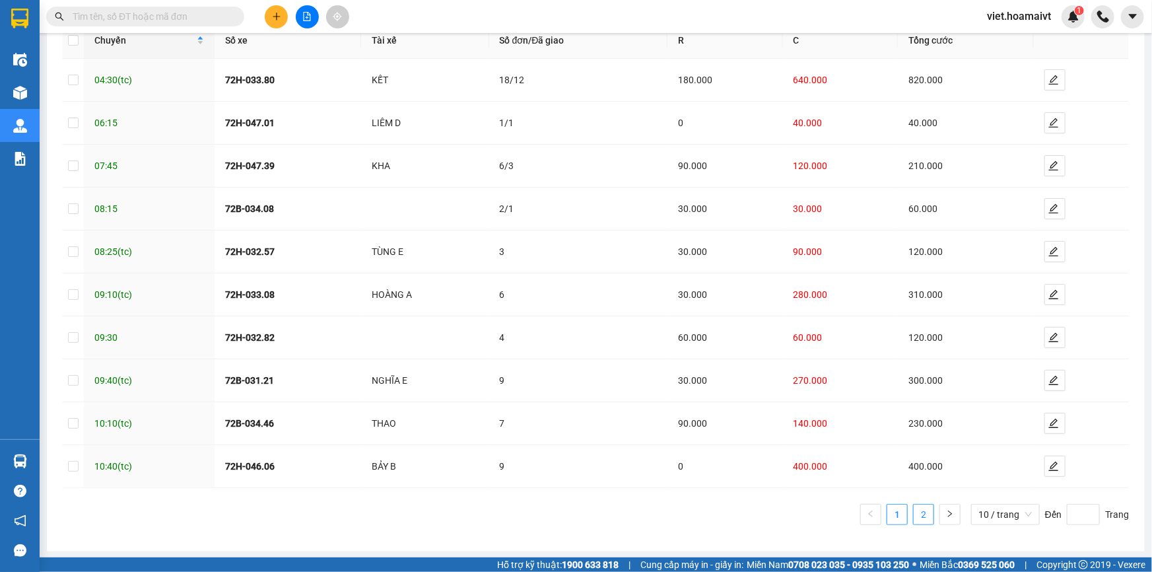
click at [914, 516] on link "2" at bounding box center [924, 514] width 20 height 20
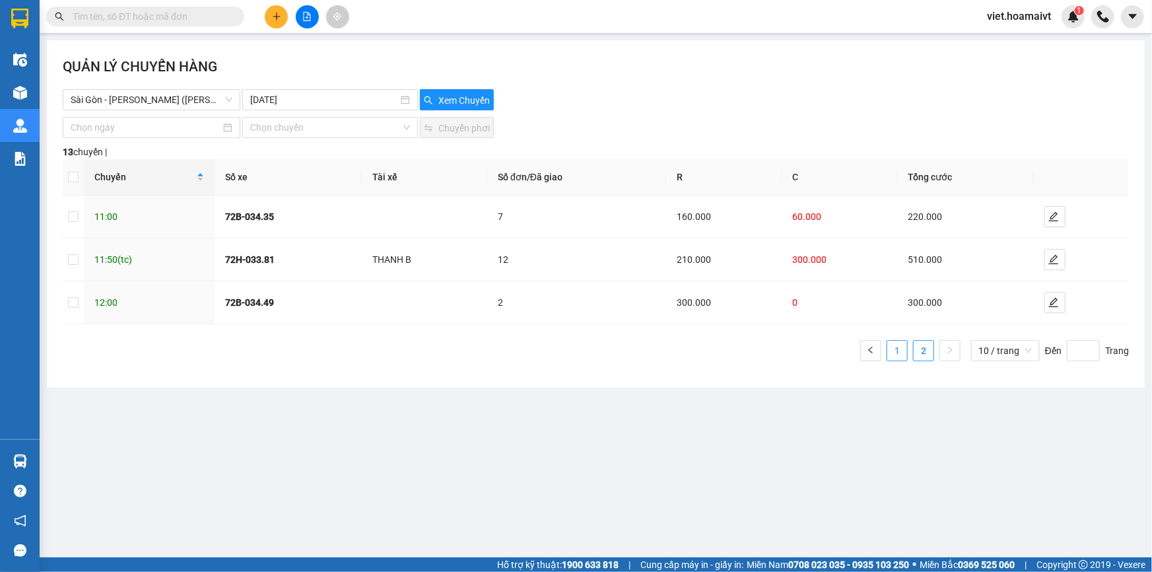
click at [905, 355] on link "1" at bounding box center [897, 351] width 20 height 20
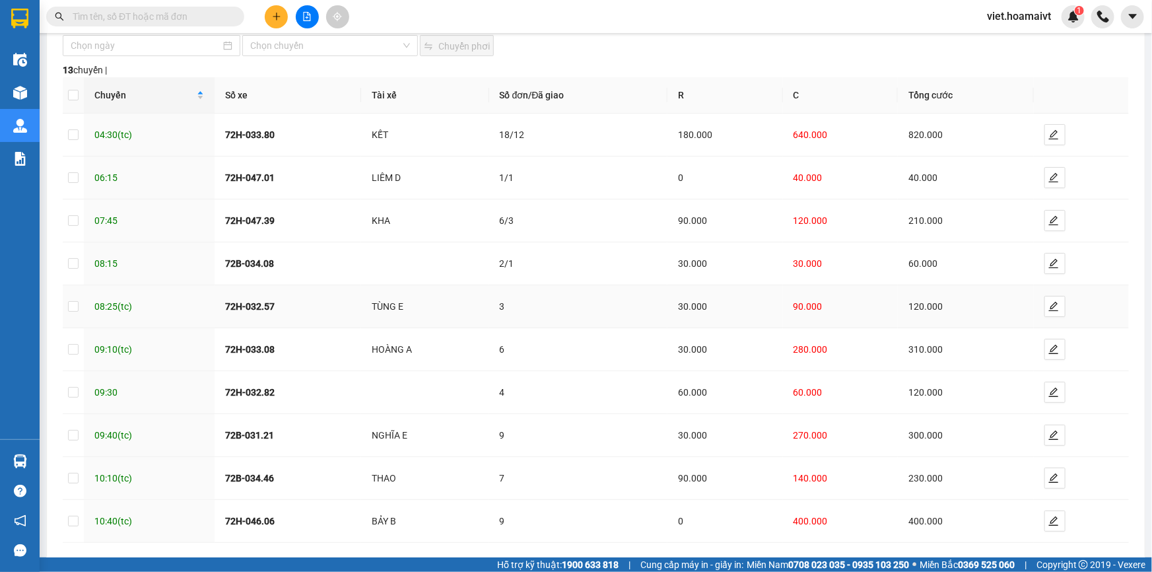
scroll to position [137, 0]
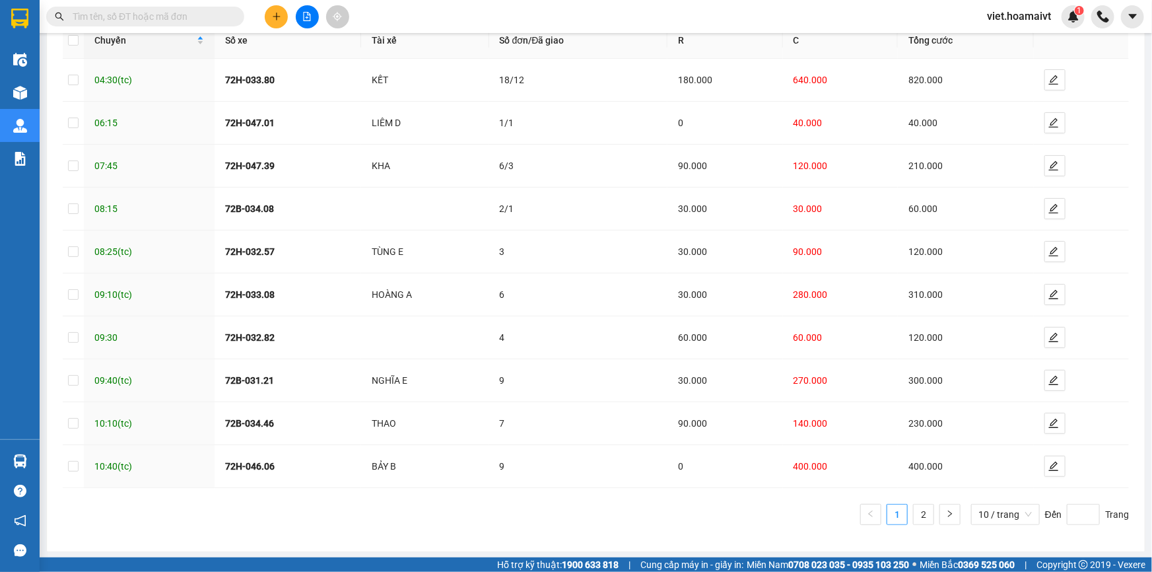
click at [395, 504] on ul "1 2 10 / trang Đến Trang" at bounding box center [596, 514] width 1066 height 21
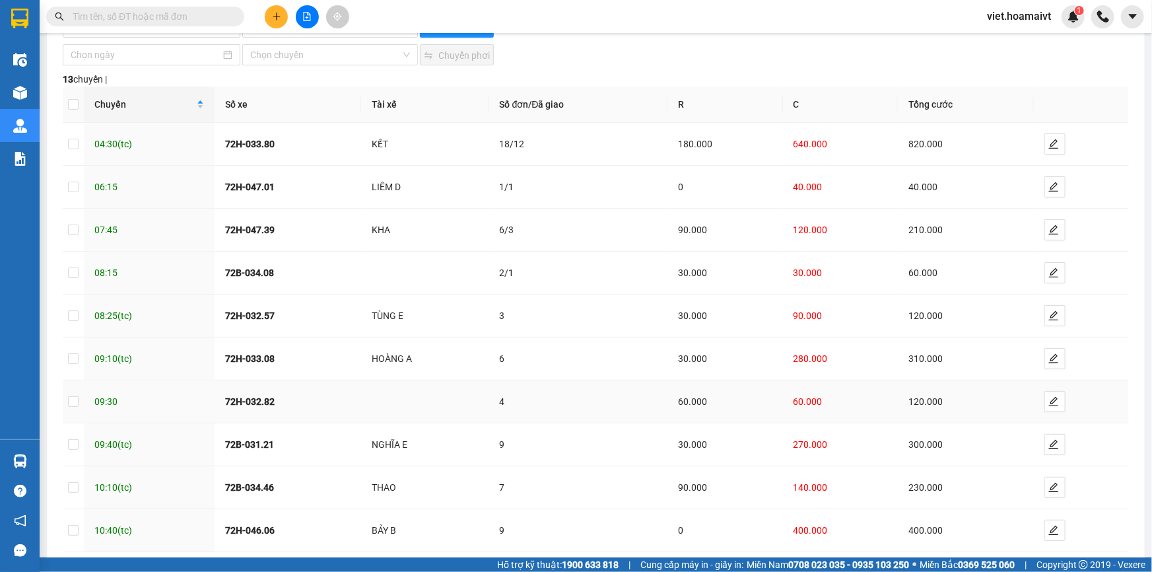
scroll to position [0, 0]
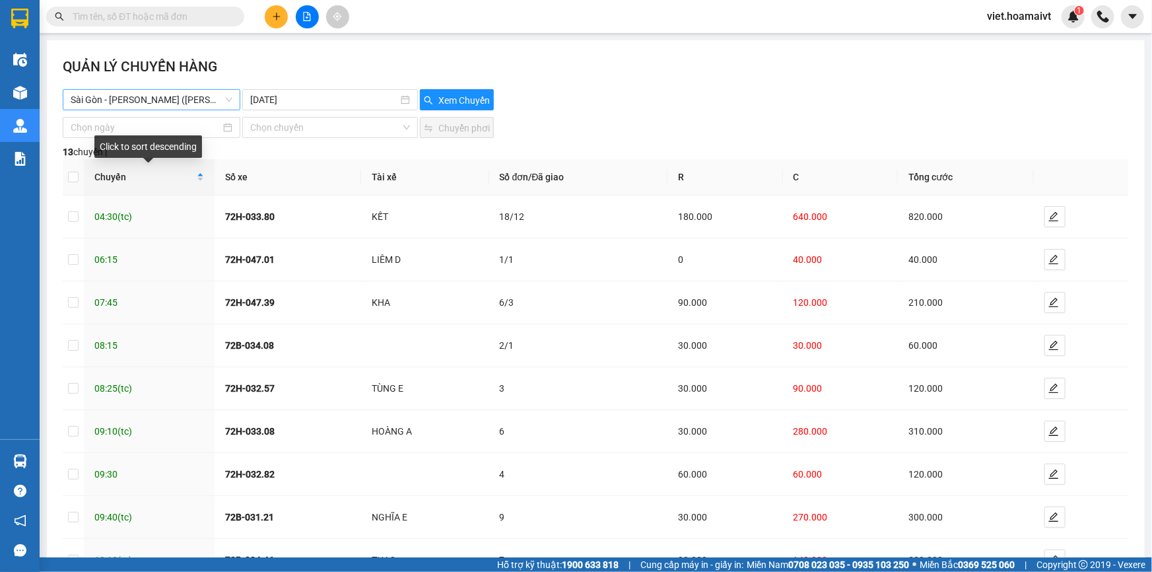
click at [199, 99] on span "Sài Gòn - Vũng Tàu (Hàng Hoá)" at bounding box center [152, 100] width 162 height 20
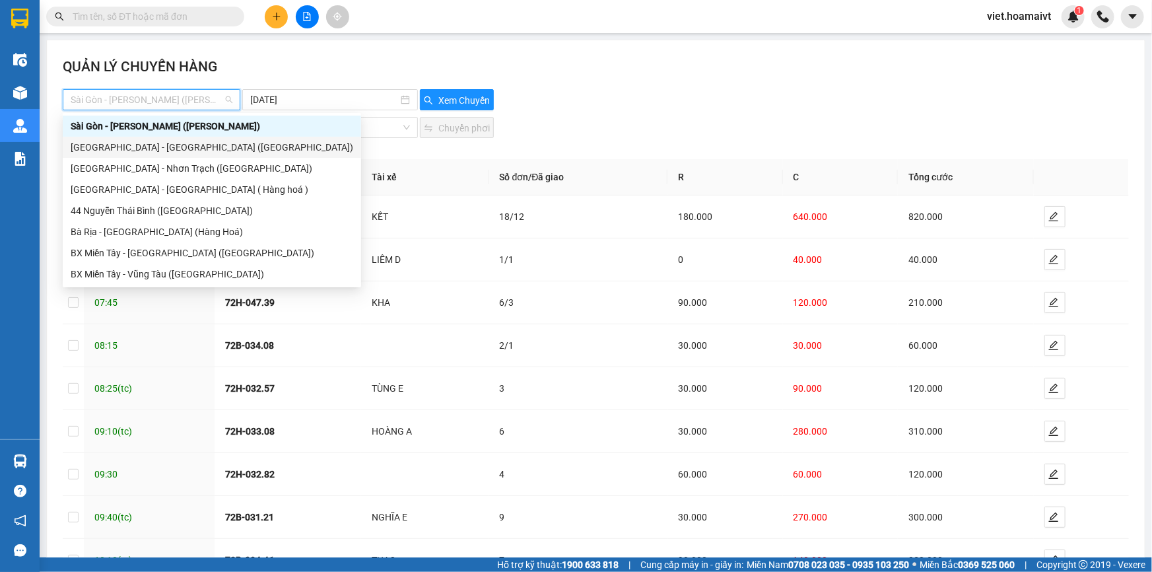
click at [186, 151] on div "Sài Gòn - Bà Rịa (Hàng Hoá)" at bounding box center [212, 147] width 283 height 15
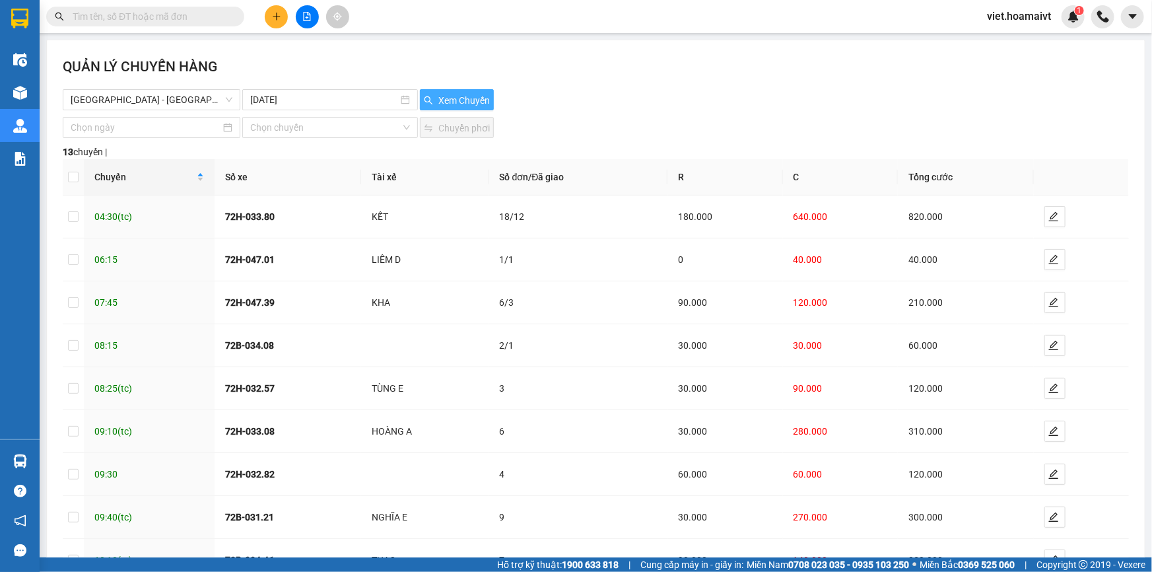
click at [469, 99] on span "Xem Chuyến" at bounding box center [463, 100] width 51 height 15
click at [597, 100] on div "Sài Gòn - Bà Rịa (Hàng Hoá) 14-08-2025 Xem Chuyến" at bounding box center [596, 99] width 1066 height 21
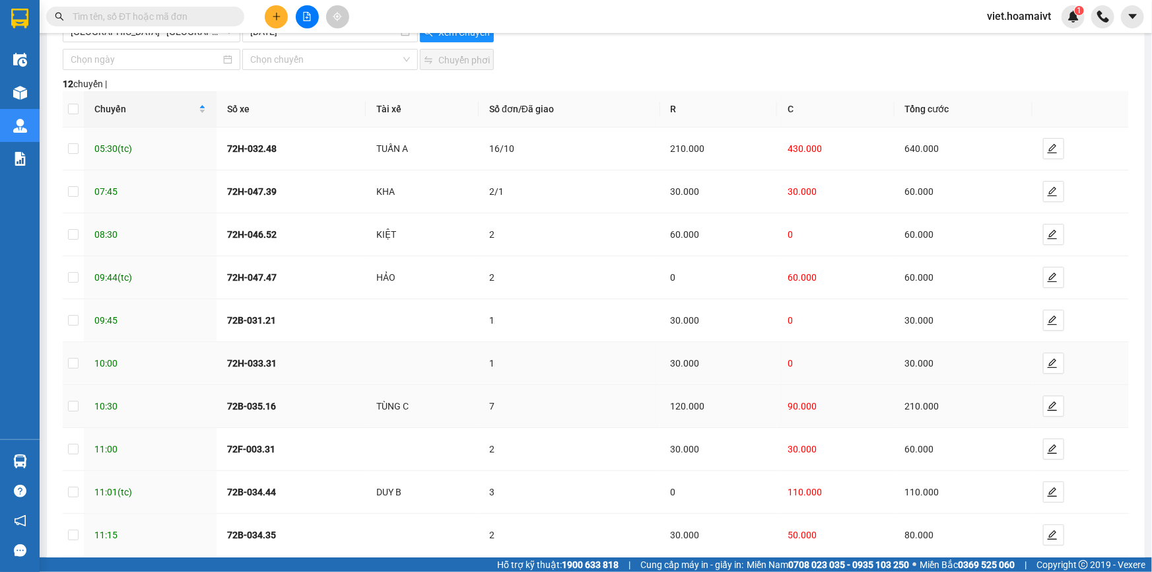
scroll to position [137, 0]
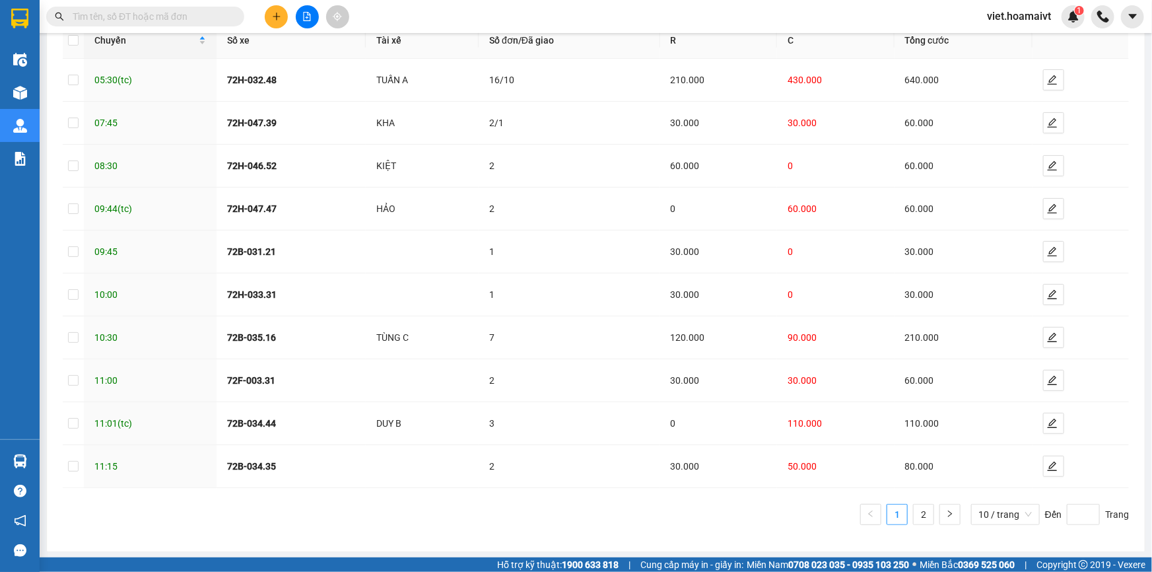
click at [653, 533] on div "Chuyến Số xe Tài xế Số đơn/Đã giao R C Tổng cước 05:30 (tc) 72H-032.48 TUẤN A 1…" at bounding box center [596, 278] width 1066 height 513
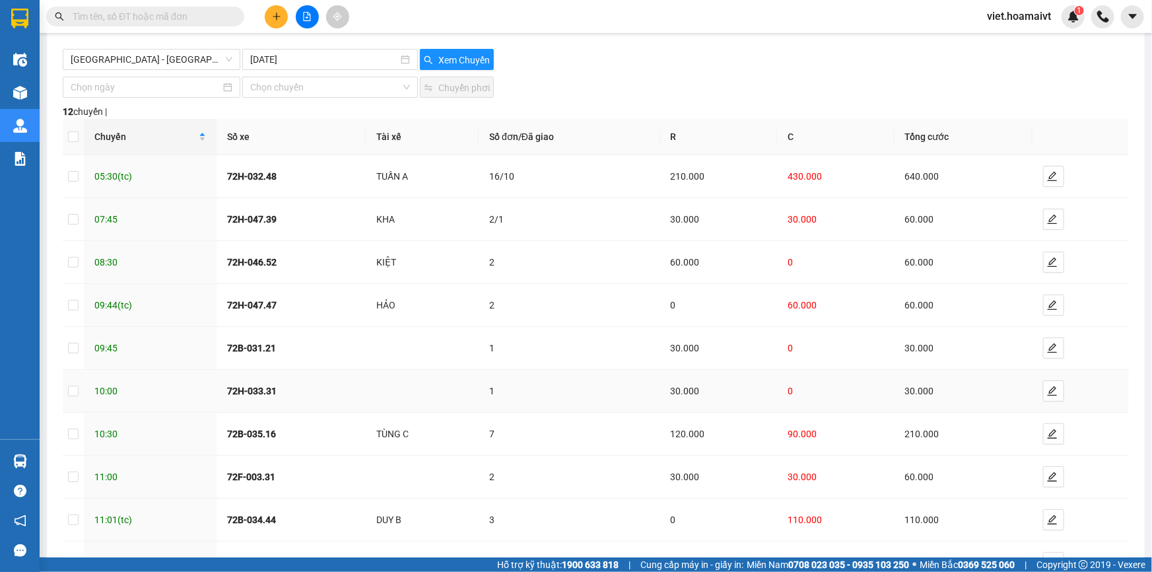
scroll to position [0, 0]
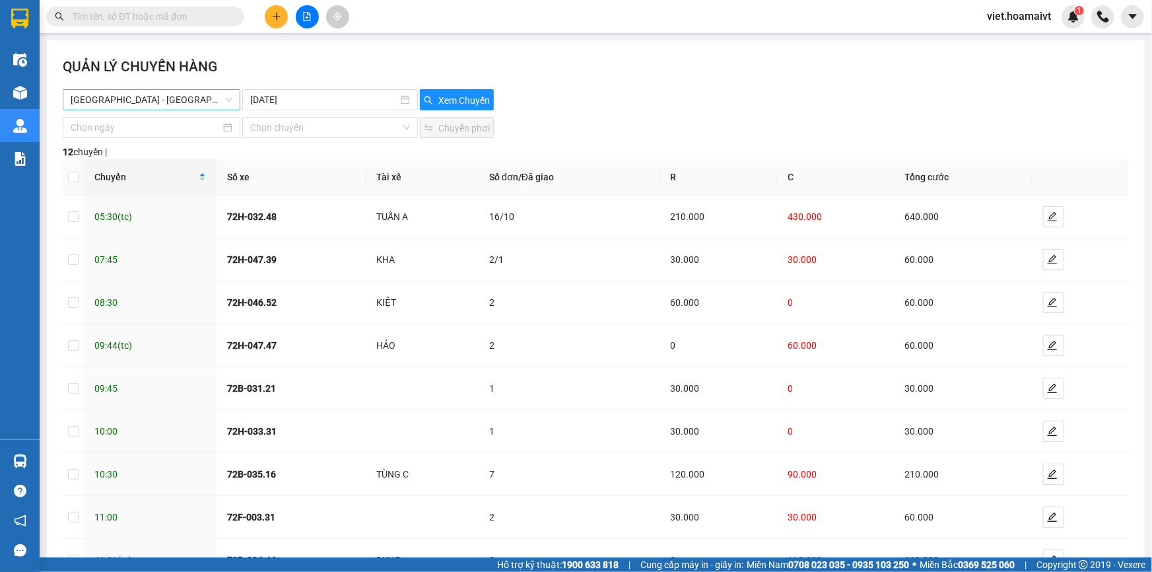
click at [201, 105] on span "Sài Gòn - Bà Rịa (Hàng Hoá)" at bounding box center [152, 100] width 162 height 20
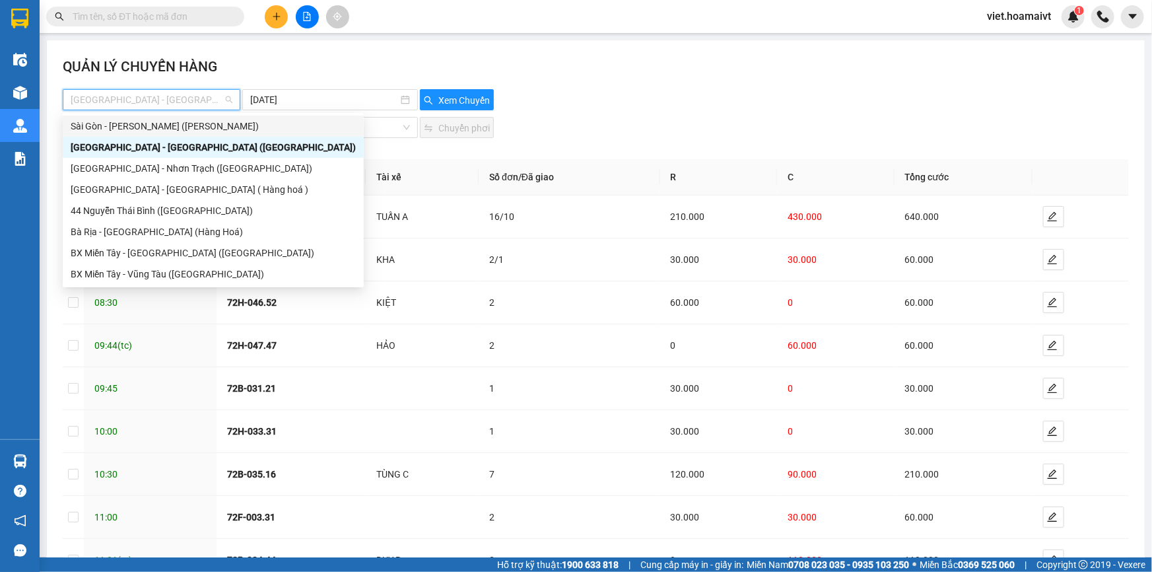
click at [191, 132] on div "Sài Gòn - Vũng Tàu (Hàng Hoá)" at bounding box center [213, 126] width 285 height 15
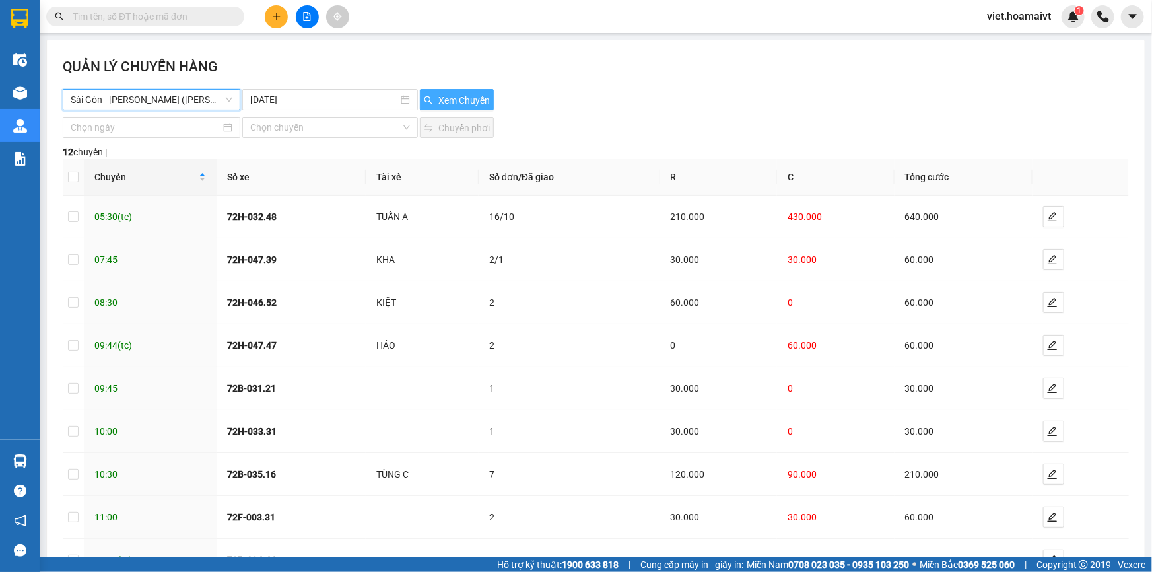
click at [463, 100] on span "Xem Chuyến" at bounding box center [463, 100] width 51 height 15
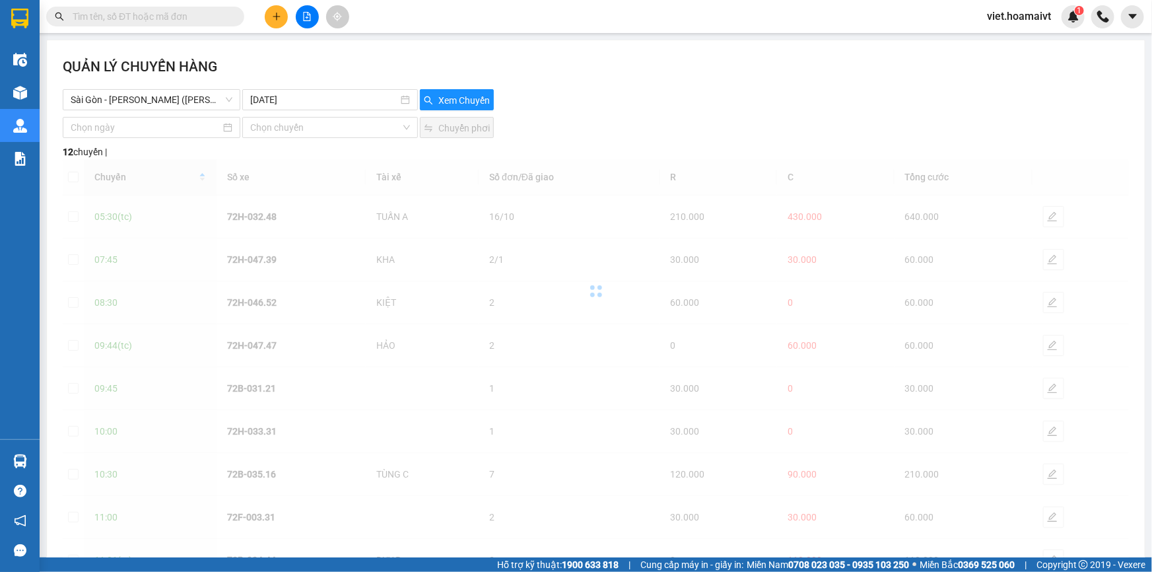
click at [668, 93] on div "Sài Gòn - Vũng Tàu (Hàng Hoá) 14-08-2025 Xem Chuyến" at bounding box center [596, 99] width 1066 height 21
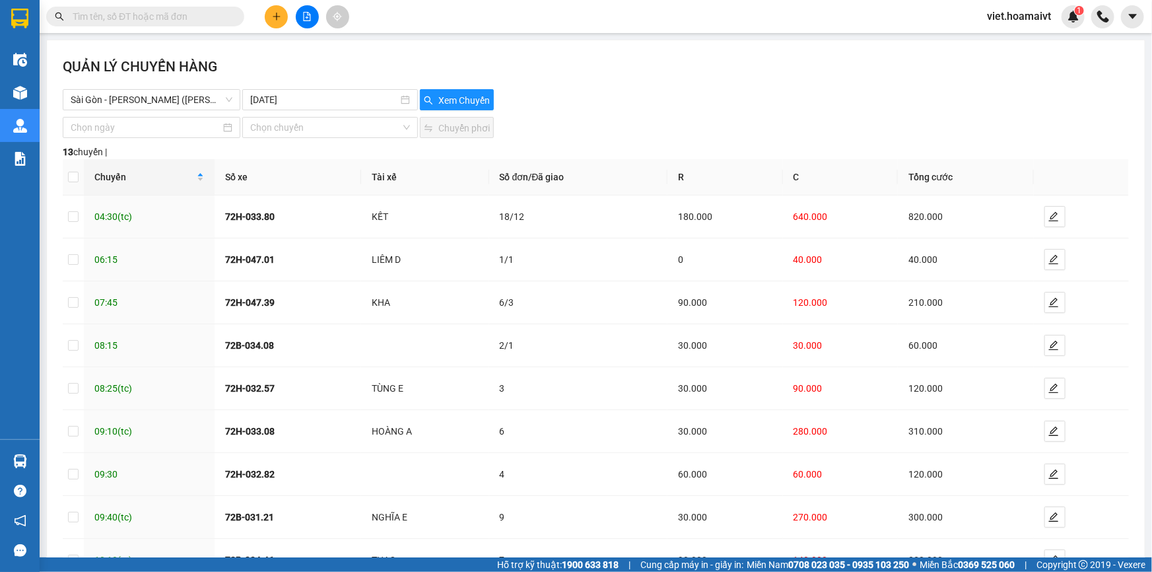
click at [666, 91] on div "Sài Gòn - Vũng Tàu (Hàng Hoá) 14-08-2025 Xem Chuyến" at bounding box center [596, 99] width 1066 height 21
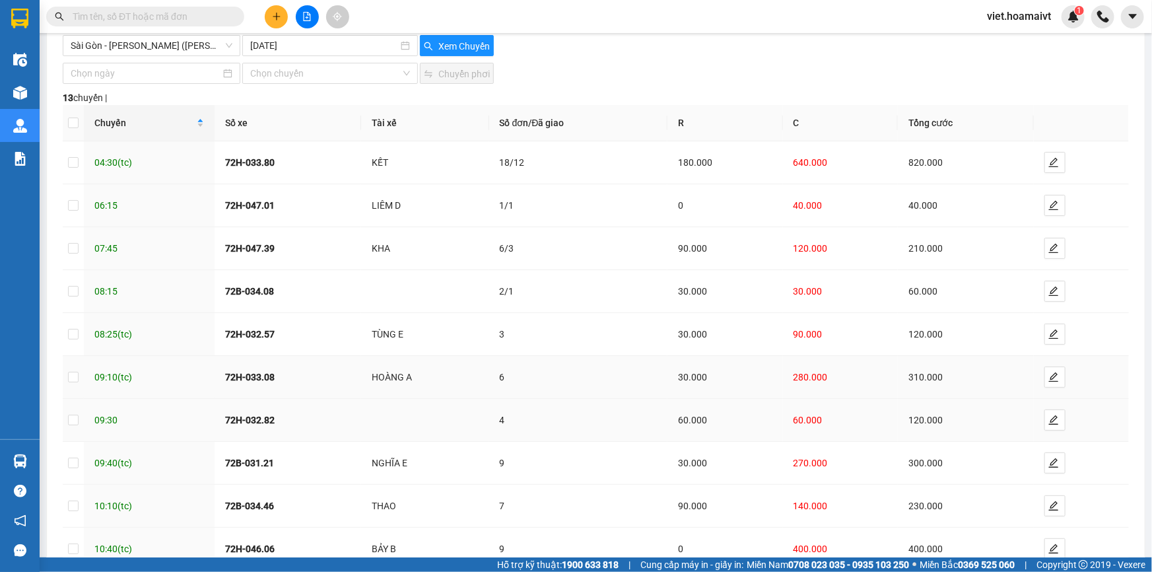
scroll to position [137, 0]
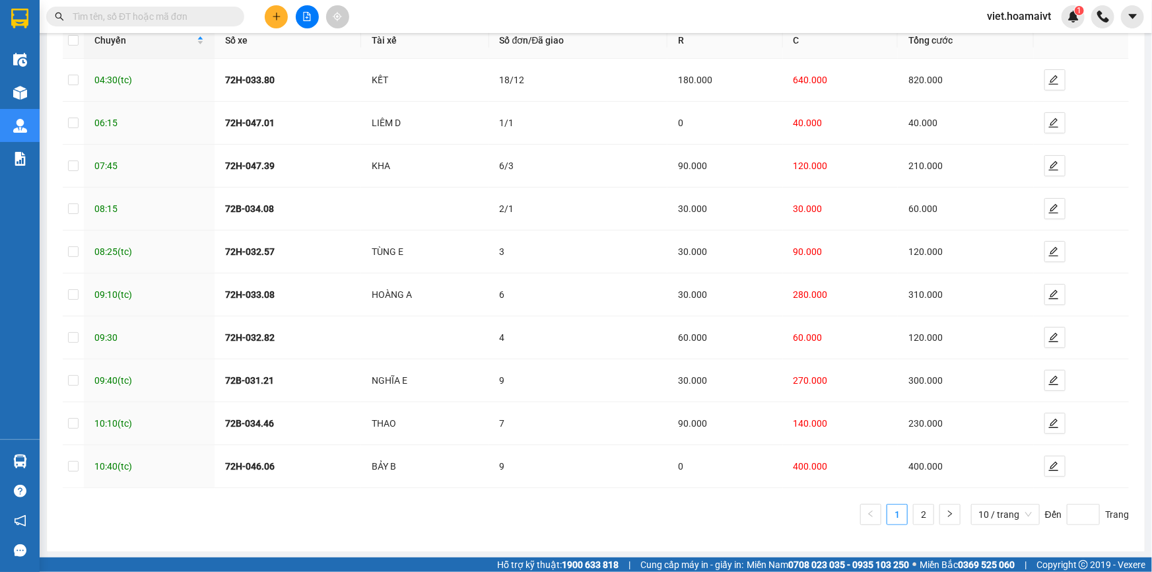
click at [581, 518] on ul "1 2 10 / trang Đến Trang" at bounding box center [596, 514] width 1066 height 21
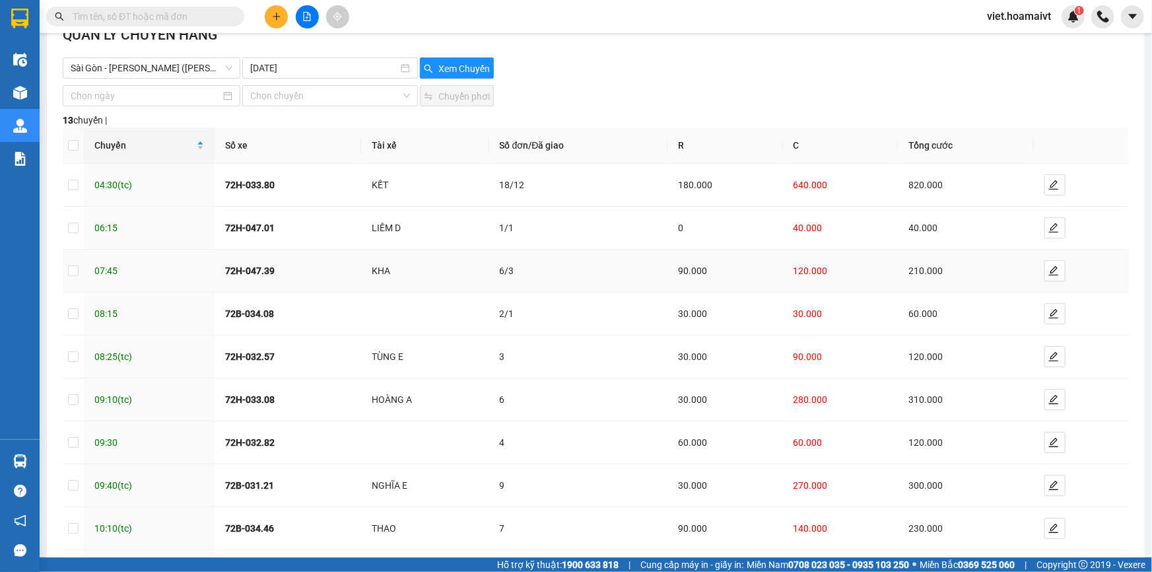
scroll to position [0, 0]
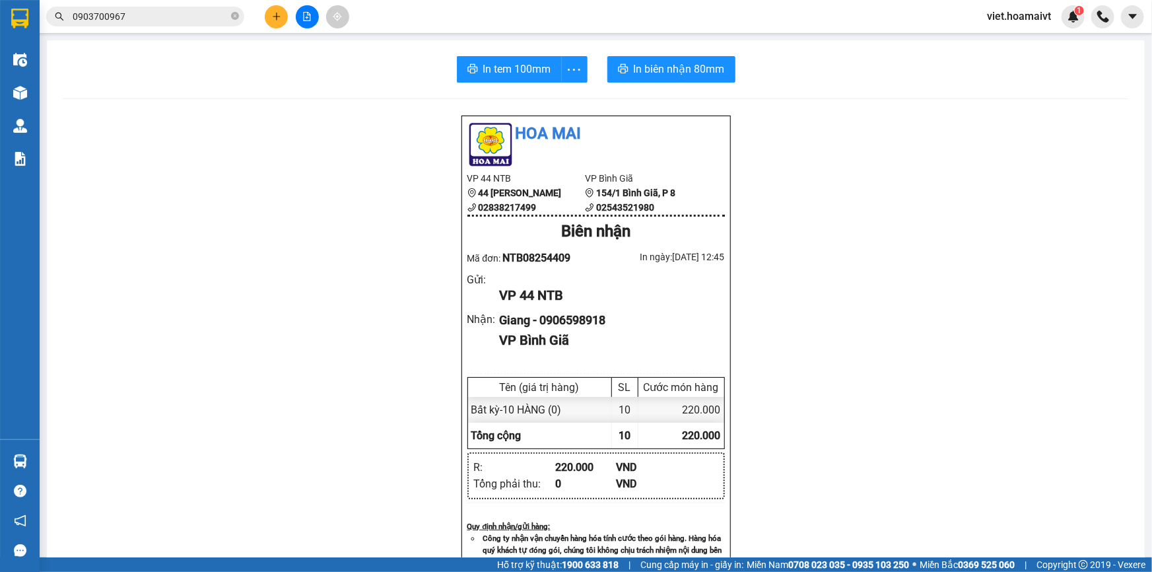
click at [911, 451] on div "Hoa Mai VP 44 NTB 44 [PERSON_NAME] 02838217499 VP Bình Giã 154/1 [GEOGRAPHIC_…" at bounding box center [596, 530] width 1066 height 831
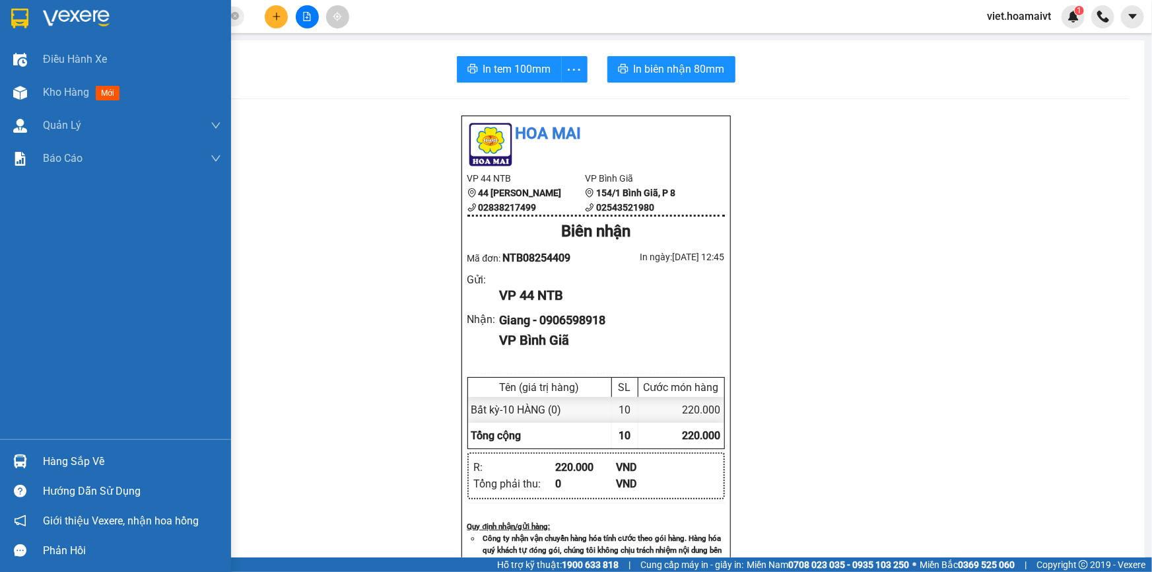
click at [66, 34] on div at bounding box center [115, 21] width 231 height 43
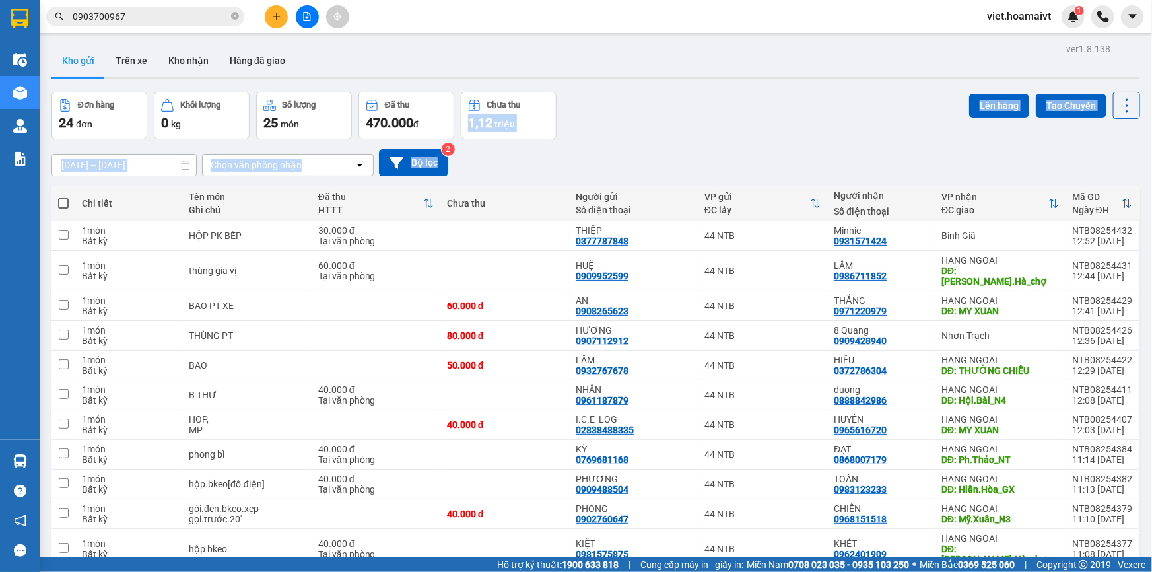
drag, startPoint x: 732, startPoint y: 133, endPoint x: 718, endPoint y: 141, distance: 16.5
click at [718, 141] on div "ver 1.8.138 Kho gửi Trên xe Kho nhận Hàng đã giao Đơn hàng 24 đơn Khối lượng 0 …" at bounding box center [595, 527] width 1099 height 974
click at [711, 139] on div "[DATE] – [DATE] Press the down arrow key to interact with the calendar and sele…" at bounding box center [595, 162] width 1089 height 47
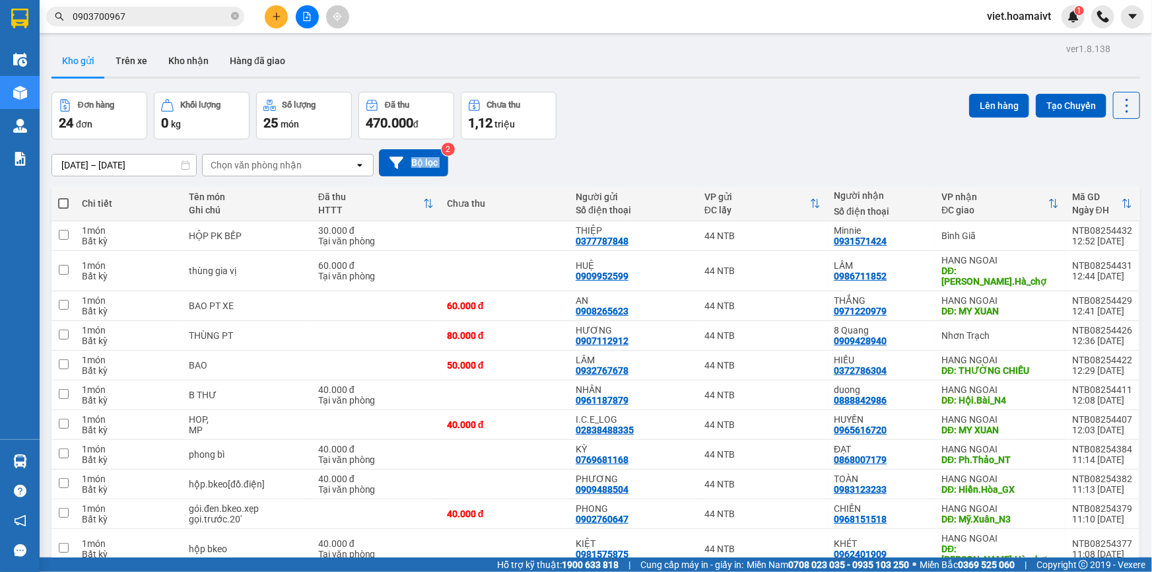
click at [711, 139] on div "[DATE] – [DATE] Press the down arrow key to interact with the calendar and sele…" at bounding box center [595, 162] width 1089 height 47
click at [736, 153] on div "[DATE] – [DATE] Press the down arrow key to interact with the calendar and sele…" at bounding box center [595, 162] width 1089 height 27
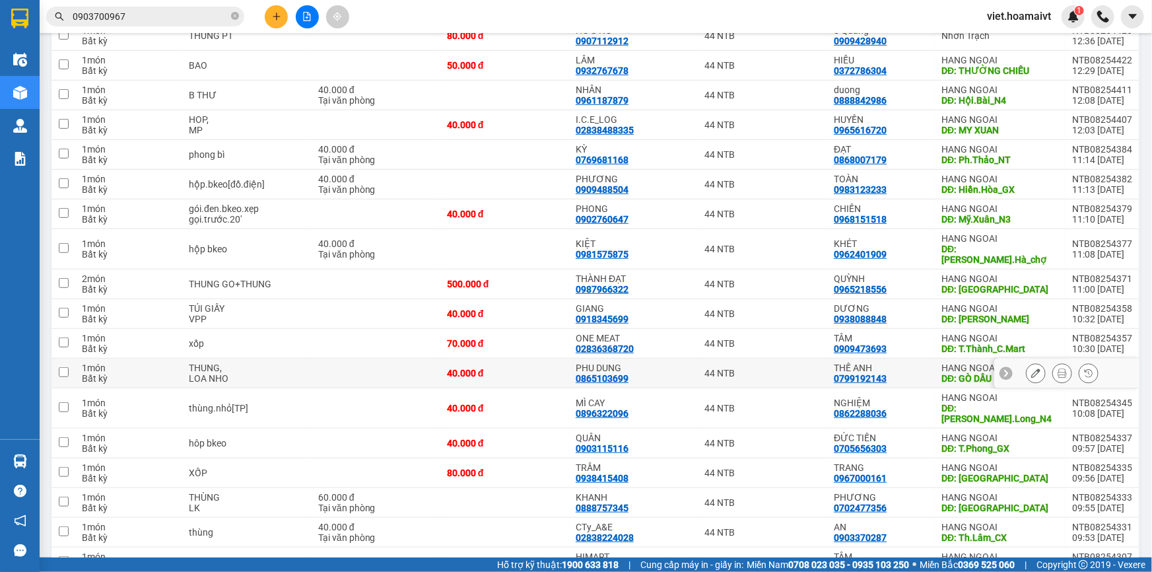
scroll to position [428, 0]
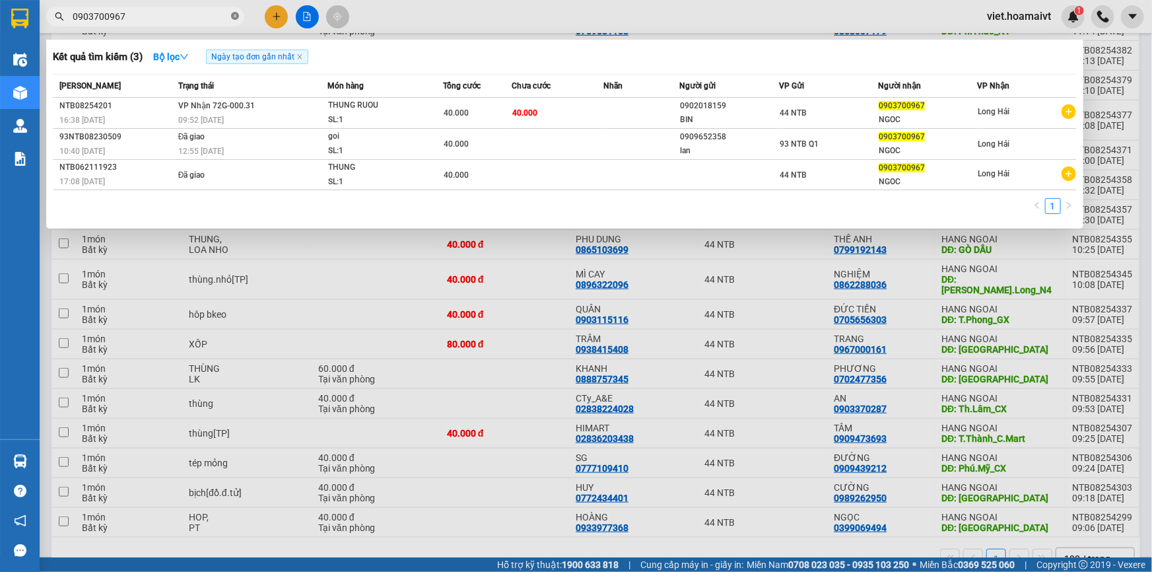
click at [236, 13] on icon "close-circle" at bounding box center [235, 16] width 8 height 8
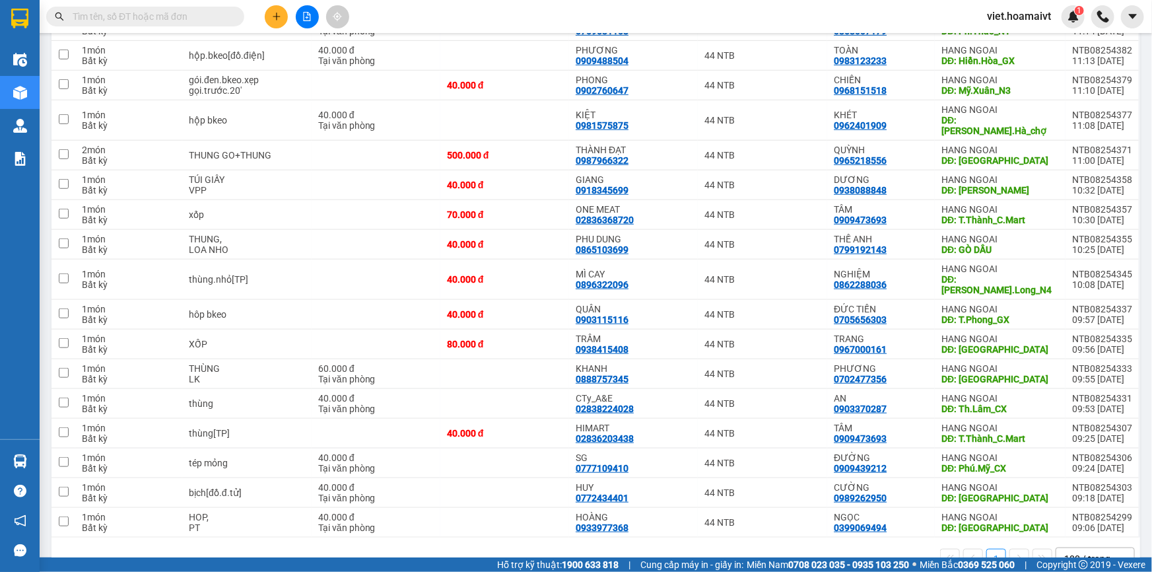
click at [178, 13] on input "text" at bounding box center [151, 16] width 156 height 15
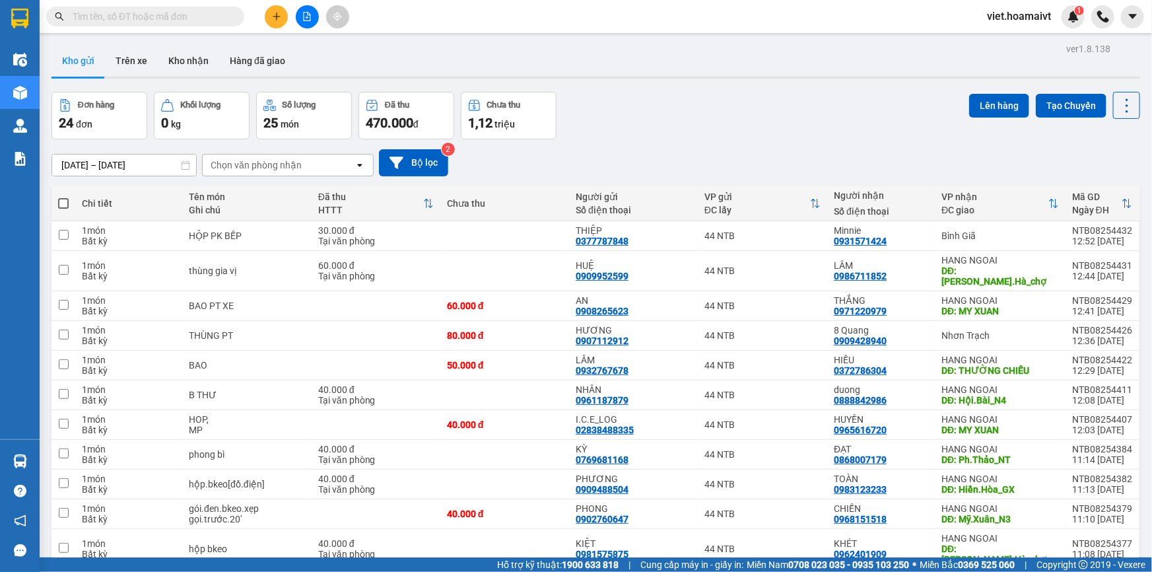
scroll to position [0, 0]
click at [713, 110] on div "Đơn hàng 24 đơn Khối lượng 0 kg Số lượng 25 món Đã thu 470.000 đ Chưa thu 1,12 …" at bounding box center [595, 116] width 1089 height 48
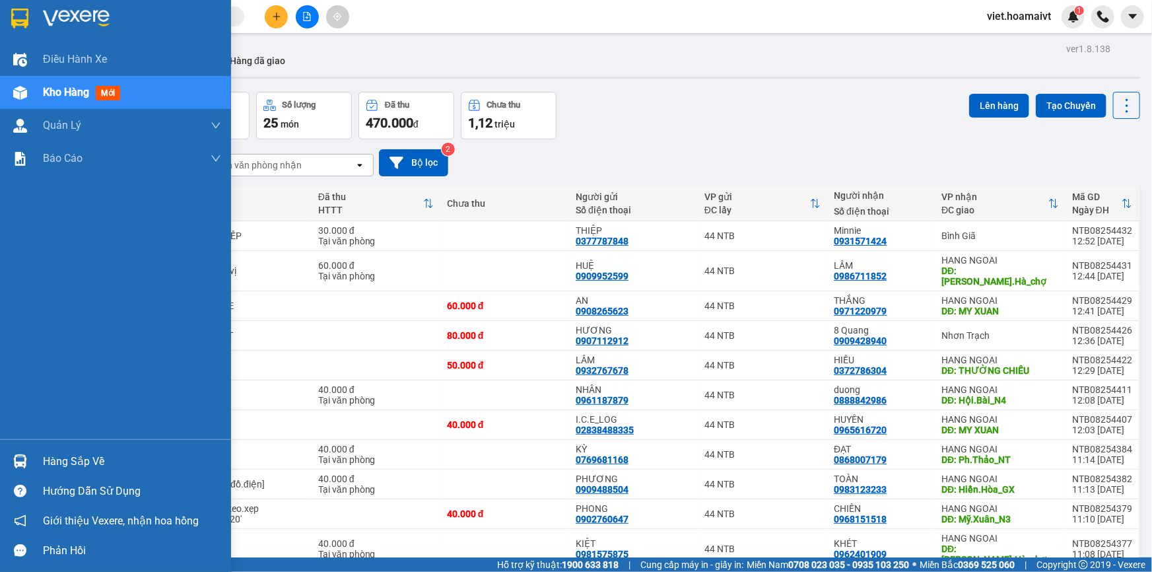
click at [75, 15] on img at bounding box center [76, 19] width 67 height 20
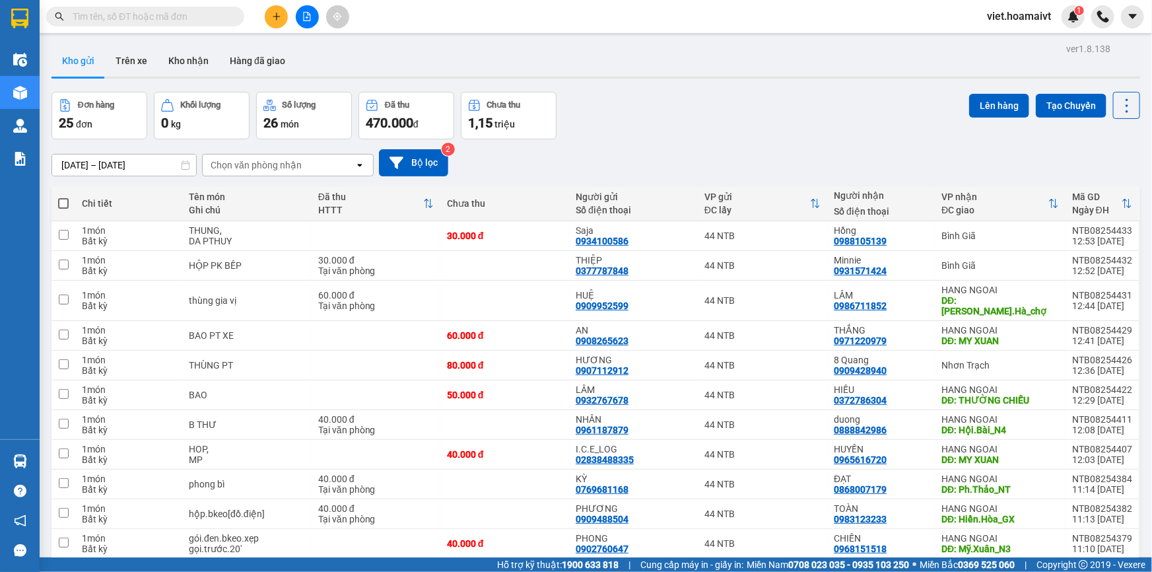
click at [633, 110] on div "Đơn hàng 25 đơn Khối lượng 0 kg Số lượng 26 món Đã thu 470.000 đ Chưa thu 1,15 …" at bounding box center [595, 116] width 1089 height 48
click at [627, 136] on div "Đơn hàng 25 đơn Khối lượng 0 kg Số lượng 26 món Đã thu 470.000 đ Chưa thu 1,15 …" at bounding box center [595, 116] width 1089 height 48
click at [662, 125] on div "Đơn hàng 25 đơn Khối lượng 0 kg Số lượng 26 món Đã thu 470.000 đ Chưa thu 1,15 …" at bounding box center [595, 116] width 1089 height 48
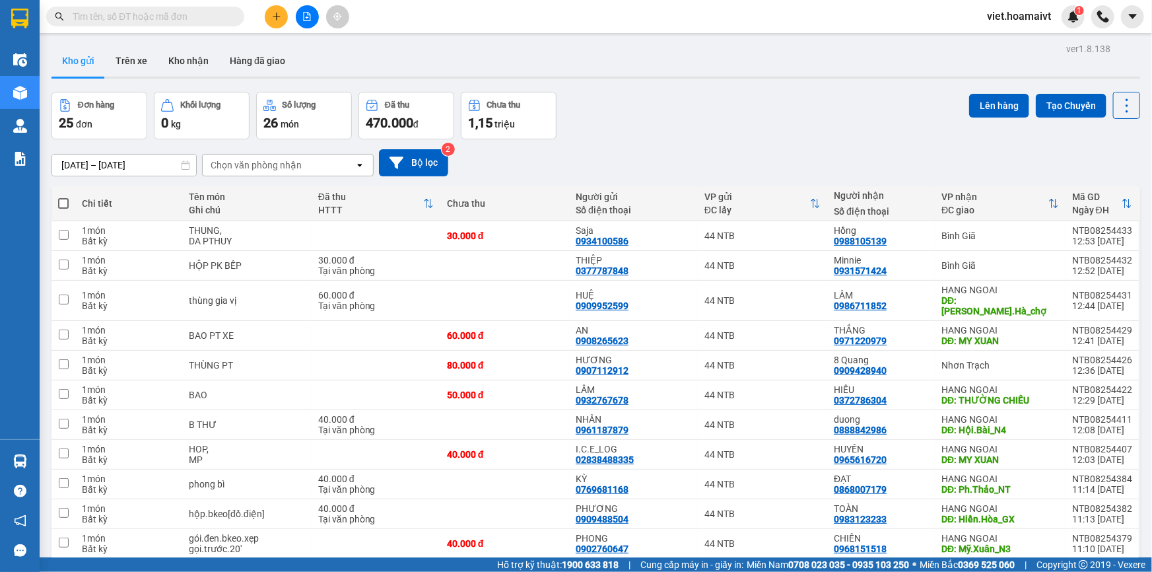
click at [299, 164] on div "Chọn văn phòng nhận" at bounding box center [256, 164] width 91 height 13
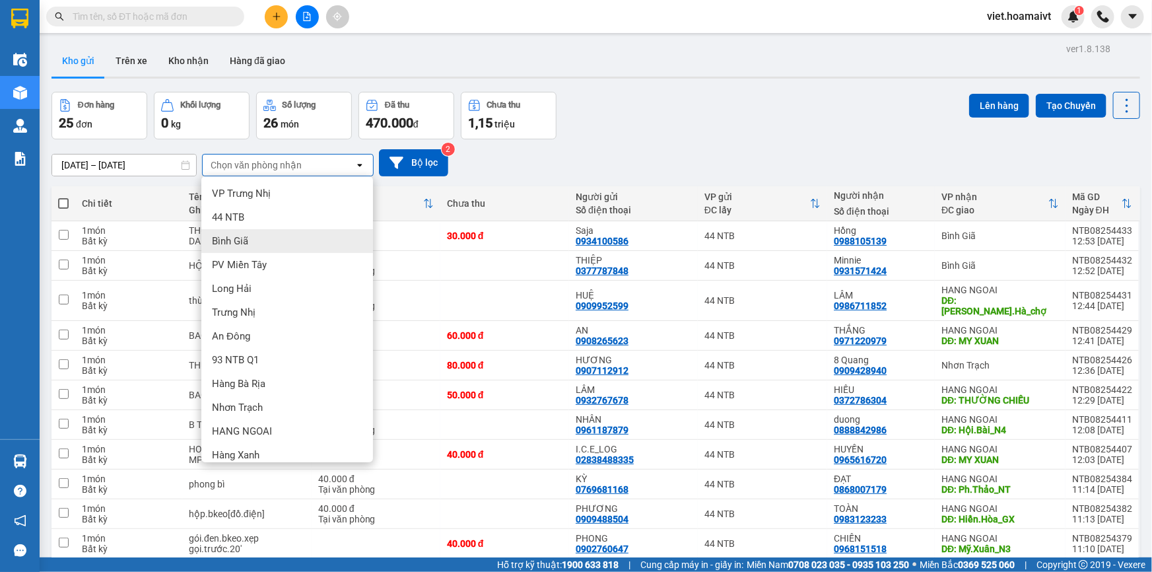
click at [302, 243] on div "Bình Giã" at bounding box center [287, 241] width 172 height 24
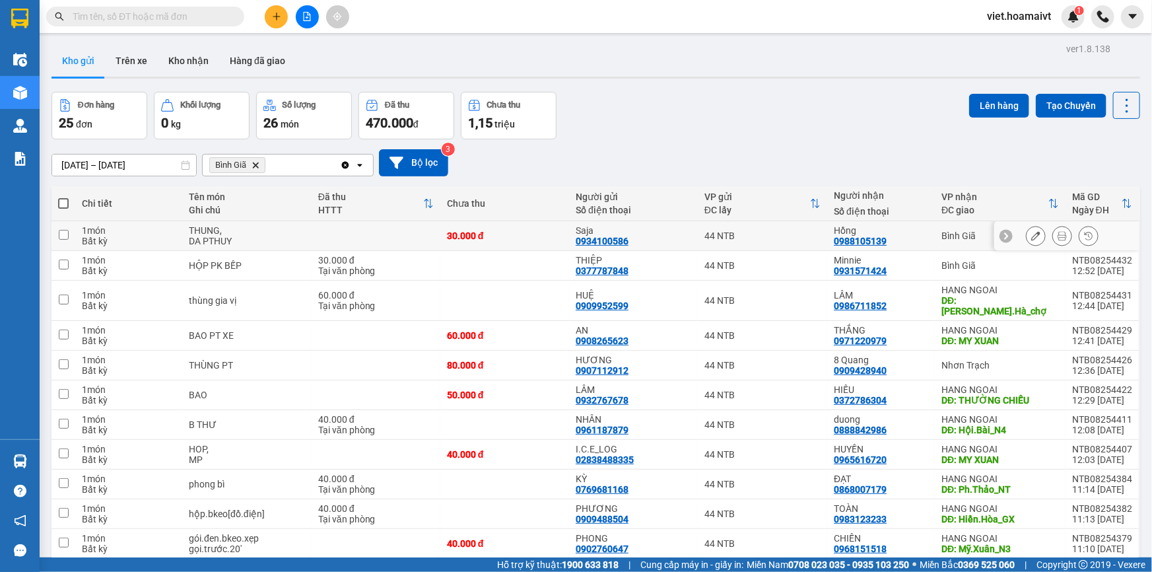
click at [720, 149] on div "[DATE] – [DATE] Press the down arrow key to interact with the calendar and sele…" at bounding box center [595, 162] width 1089 height 27
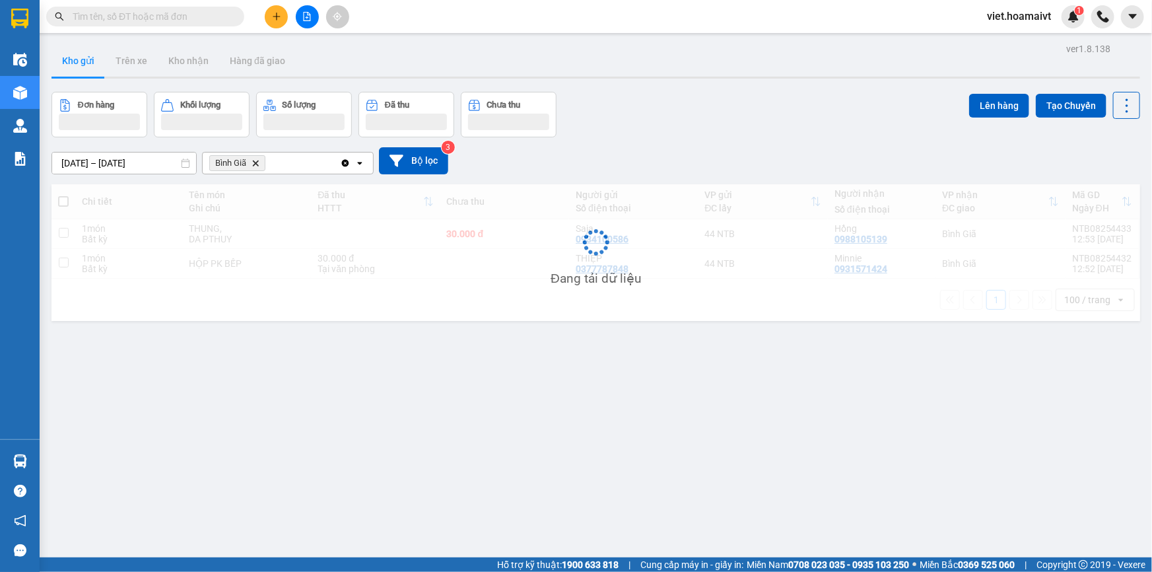
click at [720, 149] on div "[DATE] – [DATE] Press the down arrow key to interact with the calendar and sele…" at bounding box center [595, 160] width 1089 height 27
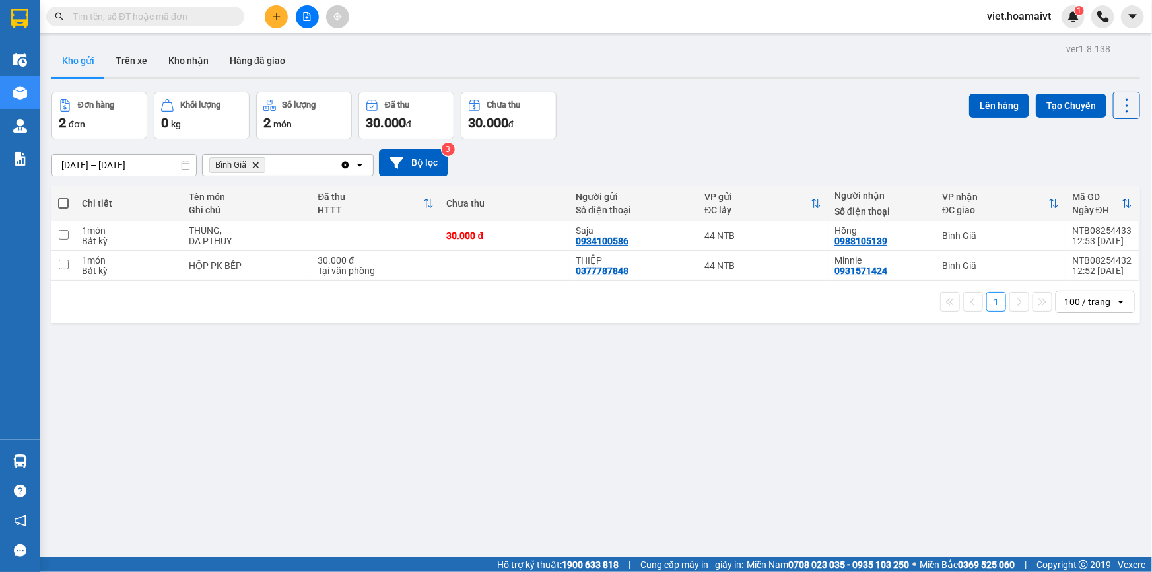
click at [720, 149] on div "[DATE] – [DATE] Press the down arrow key to interact with the calendar and sele…" at bounding box center [595, 162] width 1089 height 27
click at [257, 164] on icon "Delete" at bounding box center [256, 165] width 8 height 8
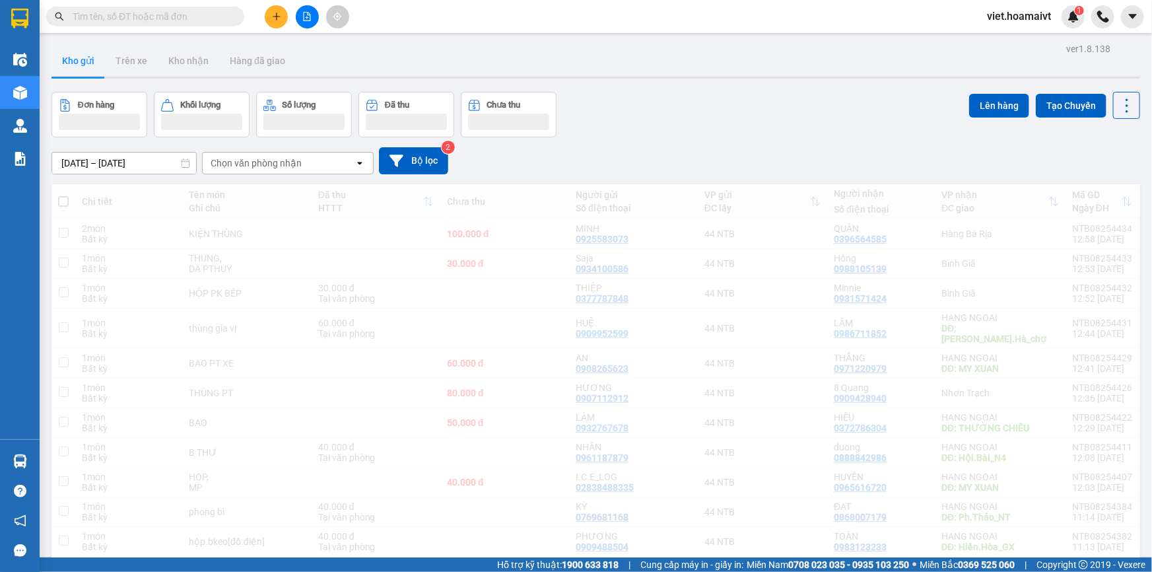
click at [660, 115] on div "Đơn hàng Khối lượng Số lượng Đã thu Chưa thu Lên hàng Tạo Chuyến" at bounding box center [595, 115] width 1089 height 46
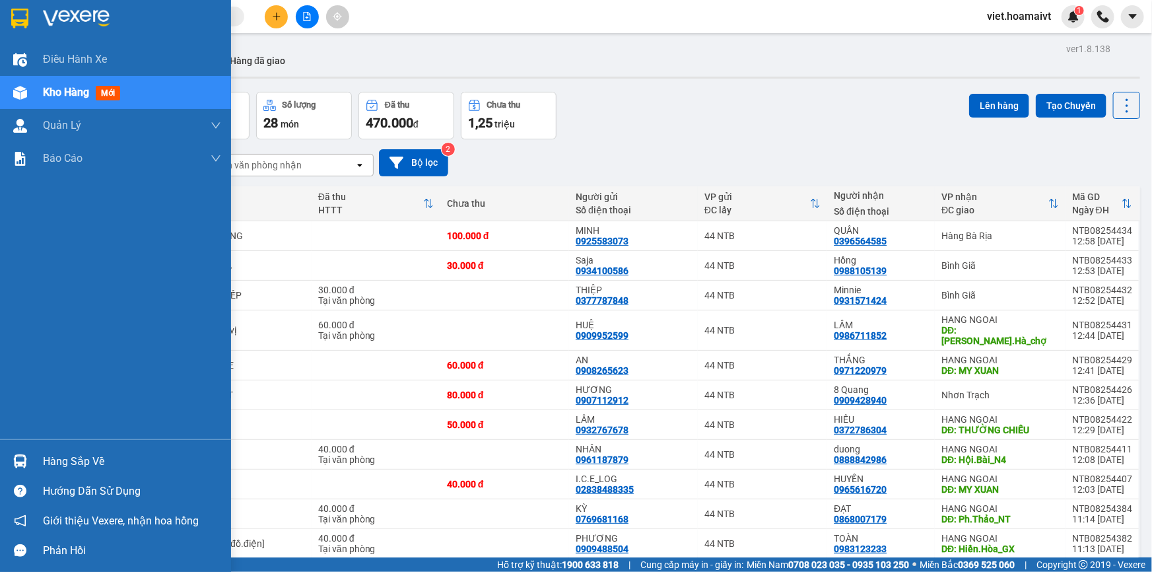
click at [83, 11] on img at bounding box center [76, 19] width 67 height 20
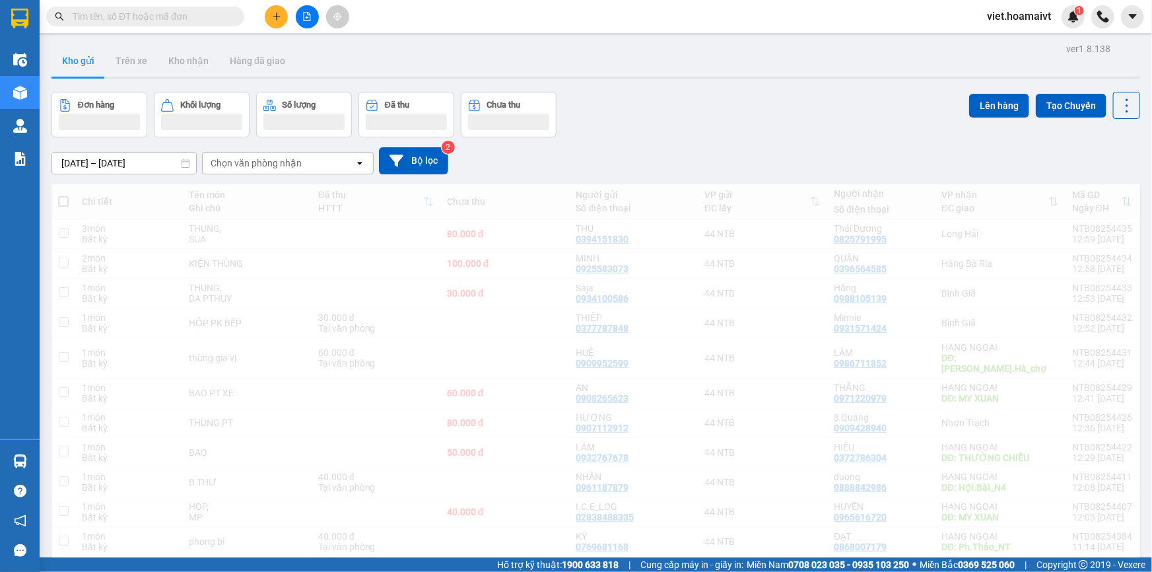
click at [688, 121] on div "Đơn hàng Khối lượng Số lượng Đã thu Chưa thu Lên hàng Tạo Chuyến" at bounding box center [595, 115] width 1089 height 46
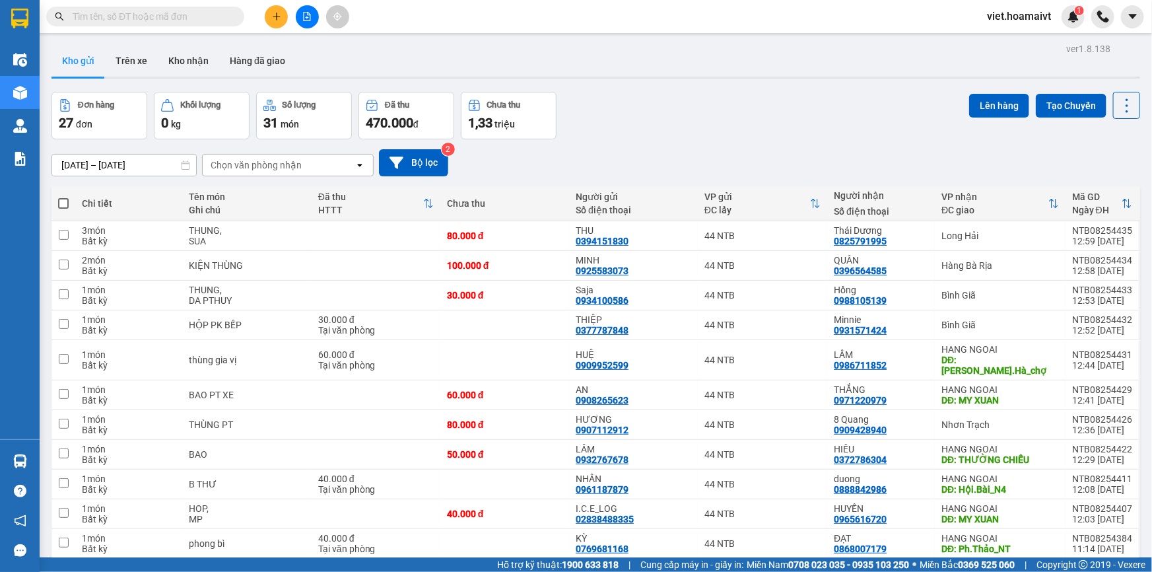
click at [688, 121] on div "Đơn hàng 27 đơn Khối lượng 0 kg Số lượng 31 món Đã thu 470.000 đ Chưa thu 1,33 …" at bounding box center [595, 116] width 1089 height 48
click at [312, 18] on button at bounding box center [307, 16] width 23 height 23
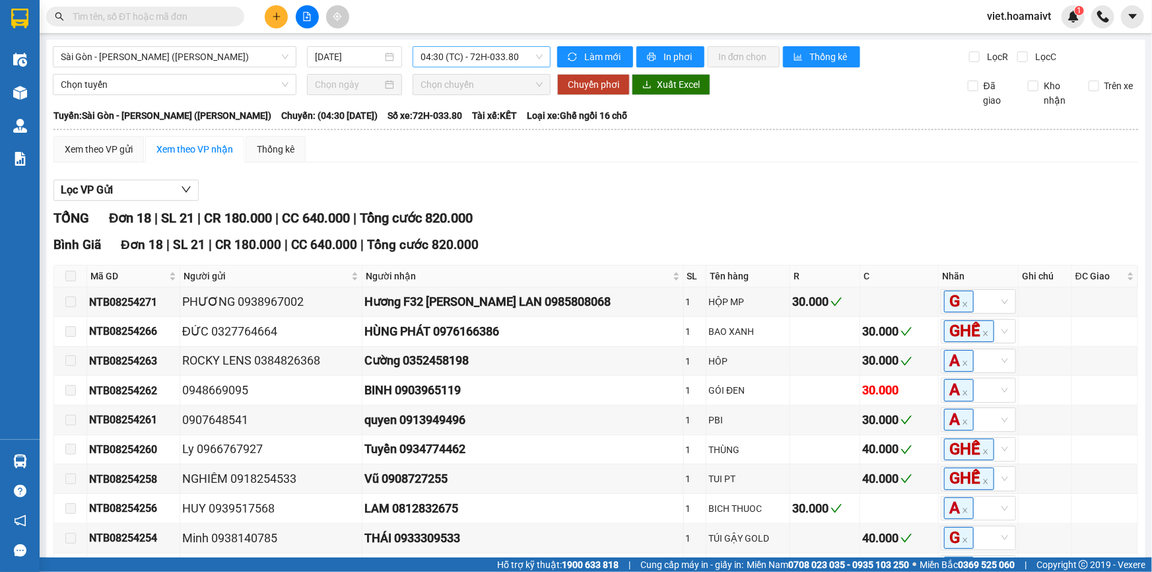
click at [447, 59] on span "04:30 (TC) - 72H-033.80" at bounding box center [482, 57] width 122 height 20
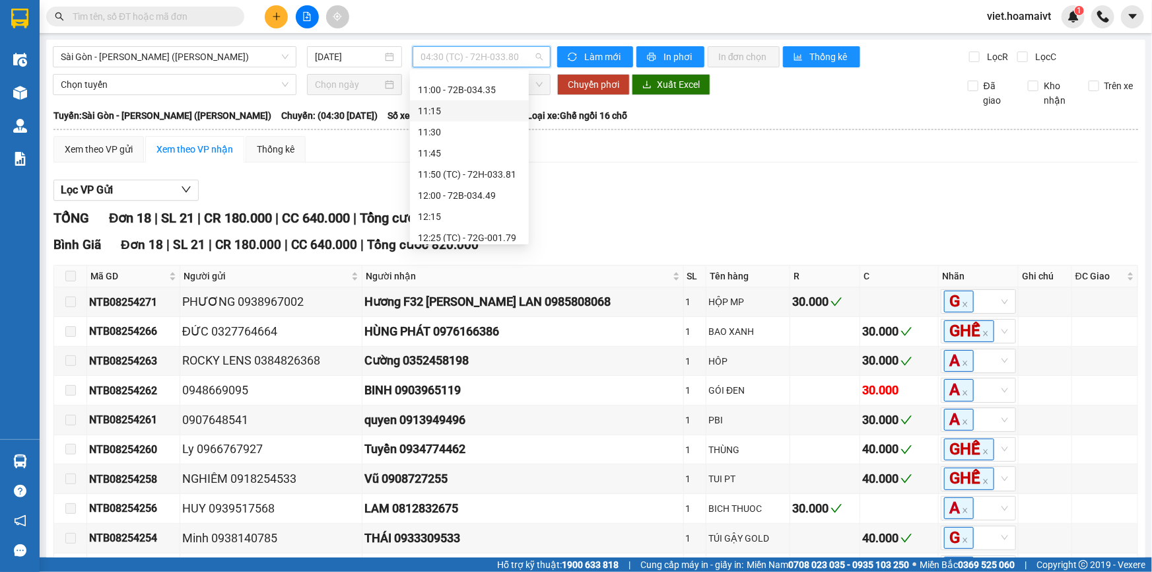
scroll to position [720, 0]
click at [506, 81] on div "12:25 (TC) - 72G-001.79" at bounding box center [469, 82] width 103 height 15
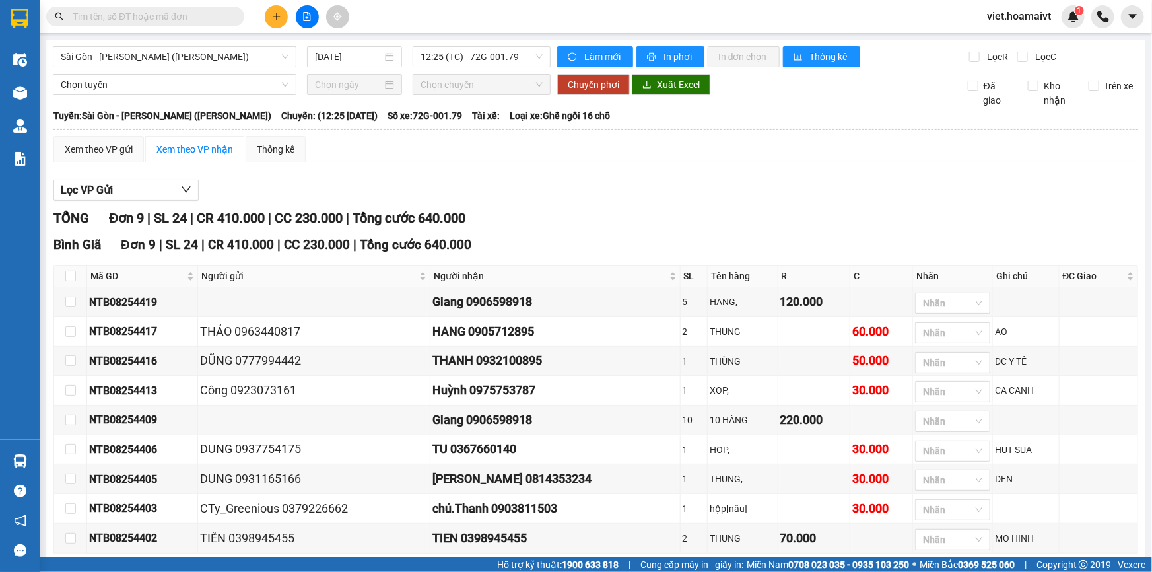
click at [728, 205] on div "Lọc VP Gửi TỔNG Đơn 9 | SL 24 | CR 410.000 | CC 230.000 | Tổng cước 640.000 Bi…" at bounding box center [595, 387] width 1085 height 428
click at [162, 14] on input "text" at bounding box center [151, 16] width 156 height 15
click at [171, 19] on input "text" at bounding box center [151, 16] width 156 height 15
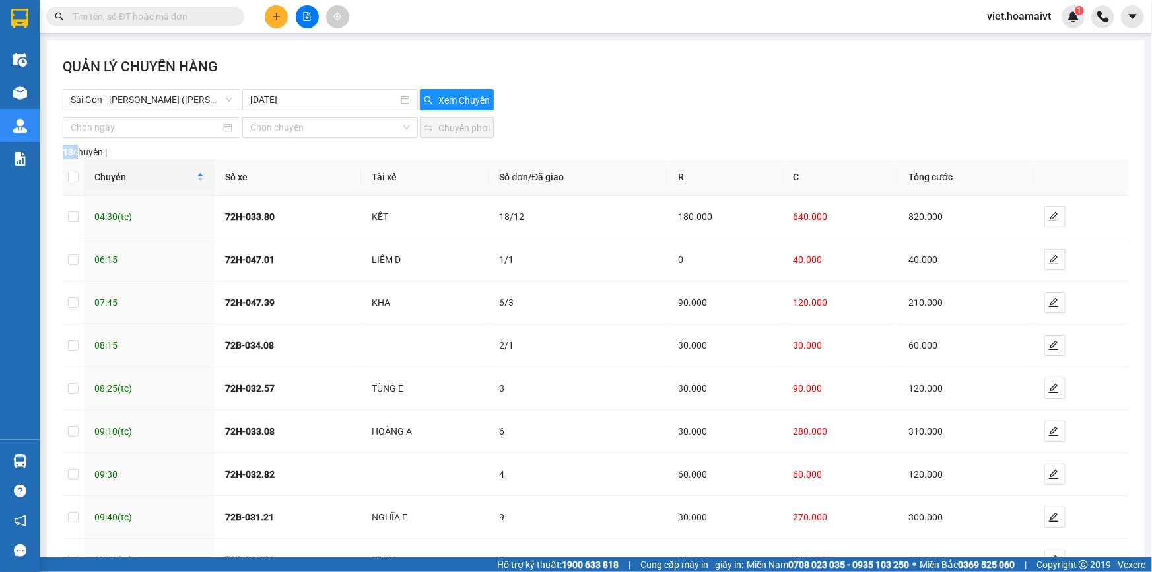
click at [675, 121] on div "[PERSON_NAME] [PERSON_NAME]" at bounding box center [596, 127] width 1066 height 21
click at [671, 112] on div "[PERSON_NAME] CHUYẾN HÀNG [GEOGRAPHIC_DATA] - [GEOGRAPHIC_DATA] (Hàng Hoá) [D…" at bounding box center [596, 364] width 1098 height 648
click at [739, 96] on div "Sài Gòn - Vũng Tàu (Hàng Hoá) [DATE] Xem Chuyến" at bounding box center [596, 99] width 1066 height 21
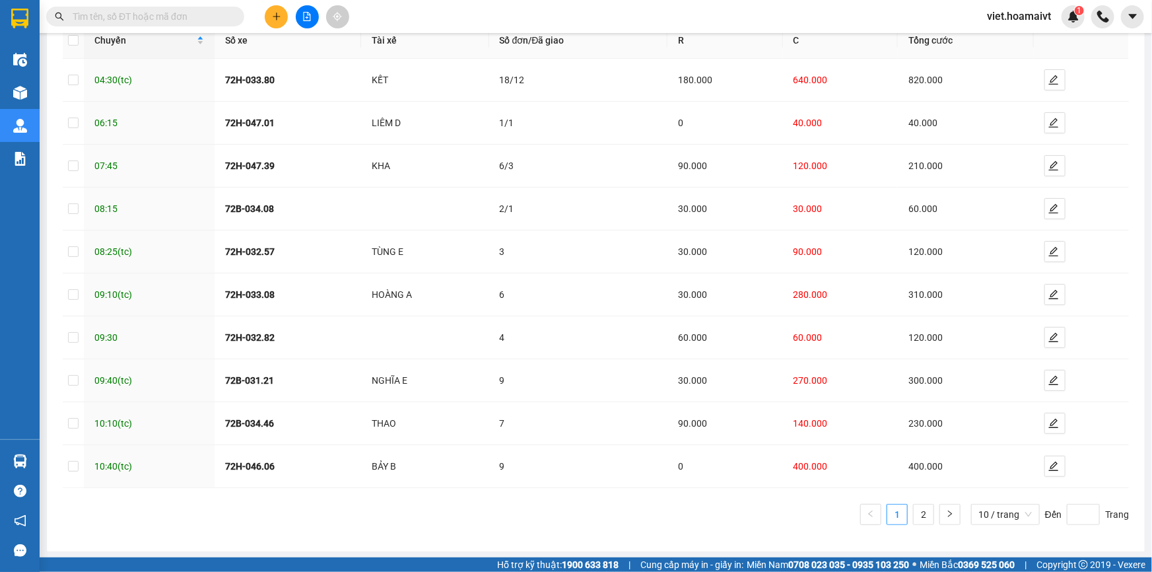
click at [209, 18] on input "text" at bounding box center [151, 16] width 156 height 15
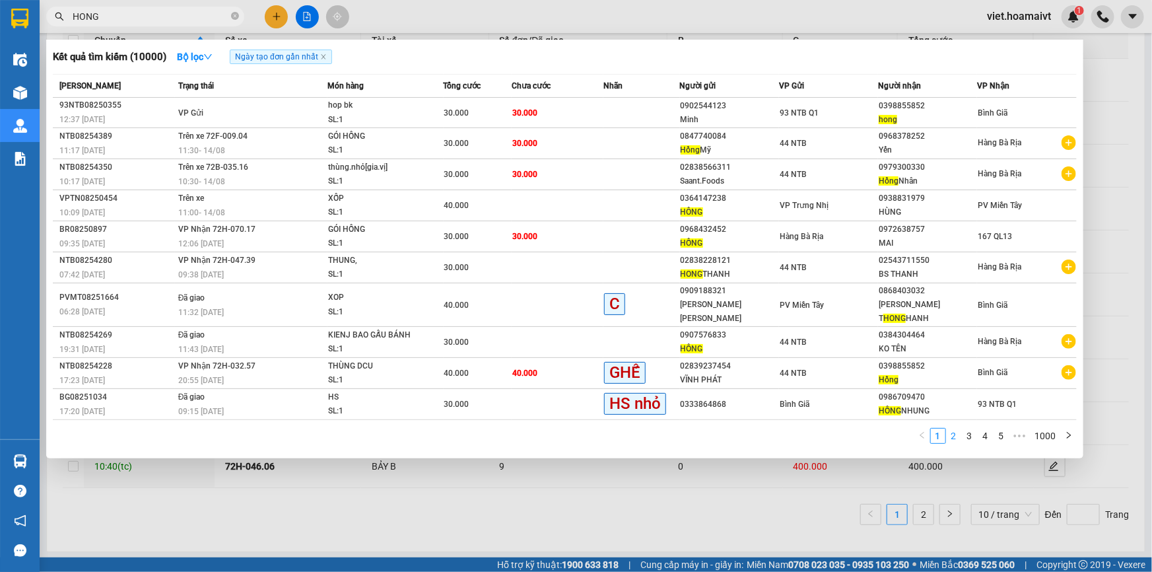
type input "HONG"
click at [953, 428] on link "2" at bounding box center [954, 435] width 15 height 15
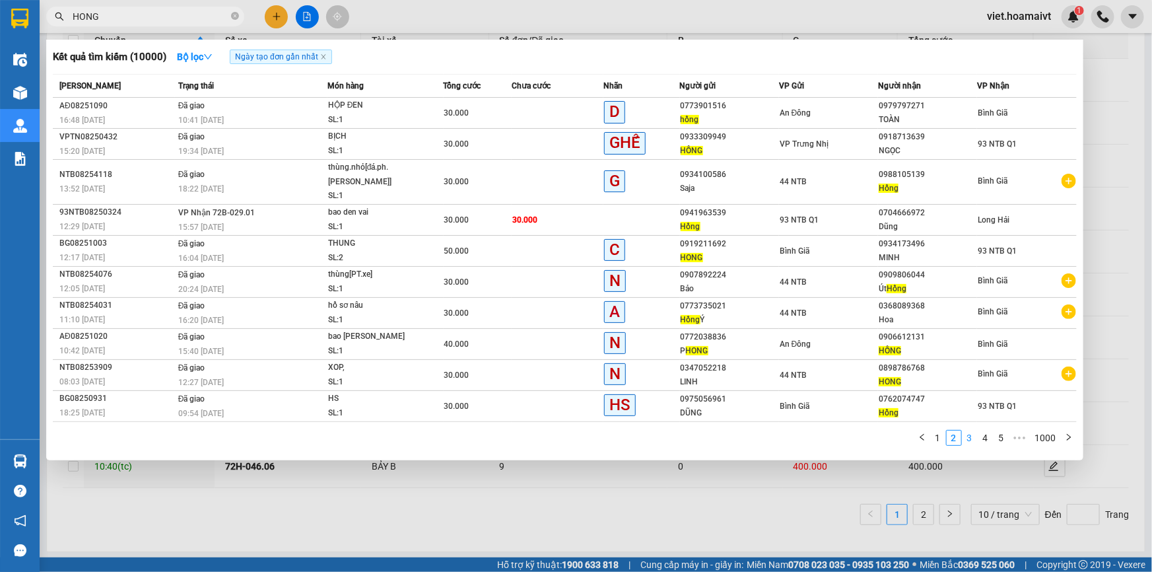
click at [970, 430] on link "3" at bounding box center [970, 437] width 15 height 15
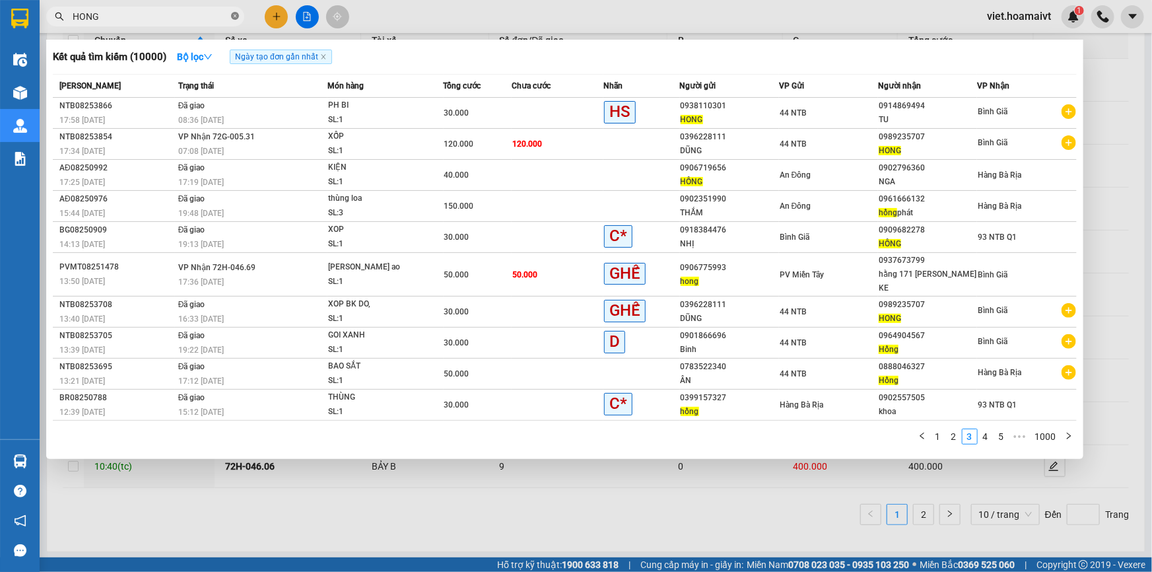
click at [234, 16] on icon "close-circle" at bounding box center [235, 16] width 8 height 8
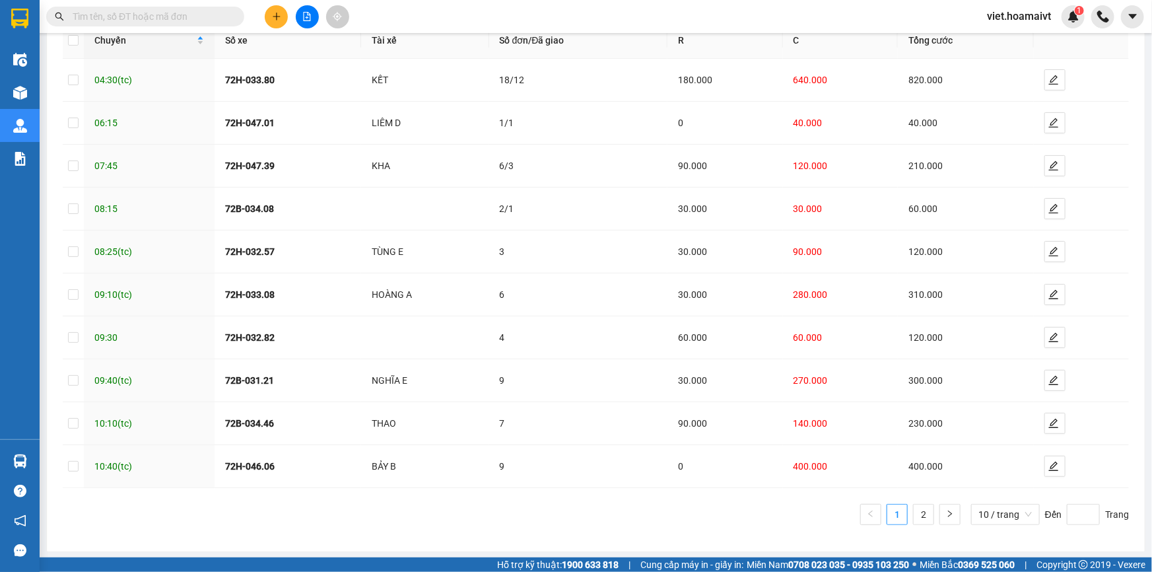
click at [203, 13] on input "text" at bounding box center [151, 16] width 156 height 15
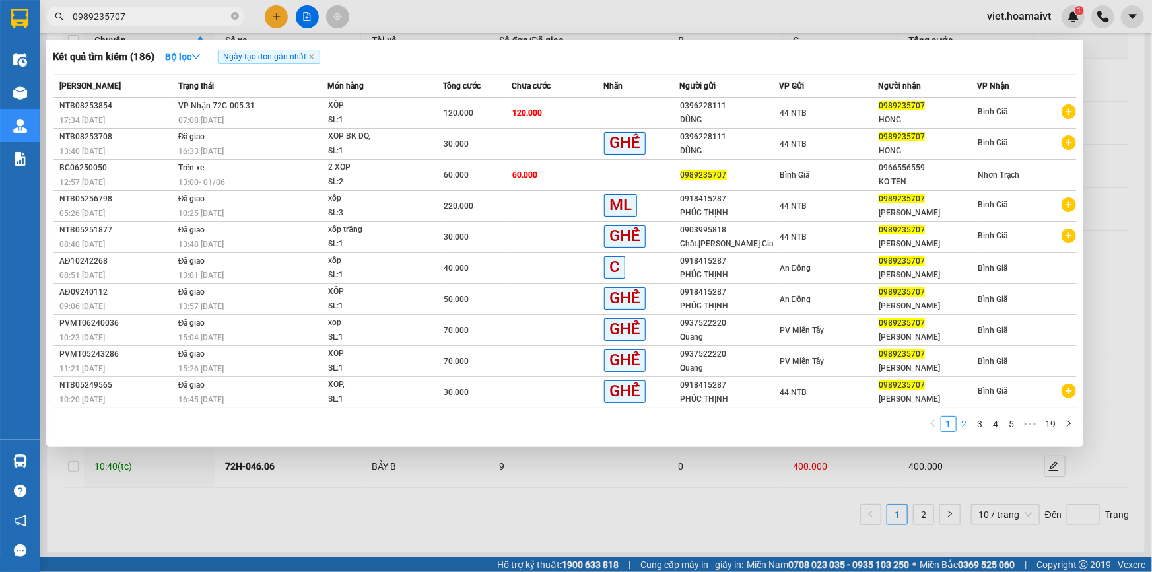
type input "0989235707"
click at [965, 428] on link "2" at bounding box center [964, 424] width 15 height 15
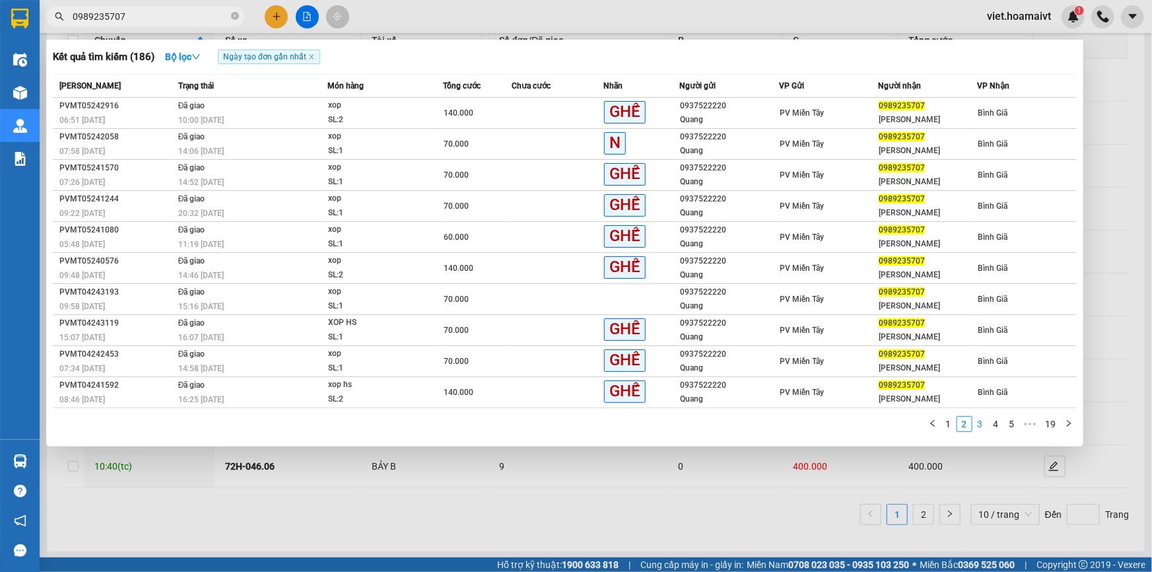
click at [979, 423] on link "3" at bounding box center [980, 424] width 15 height 15
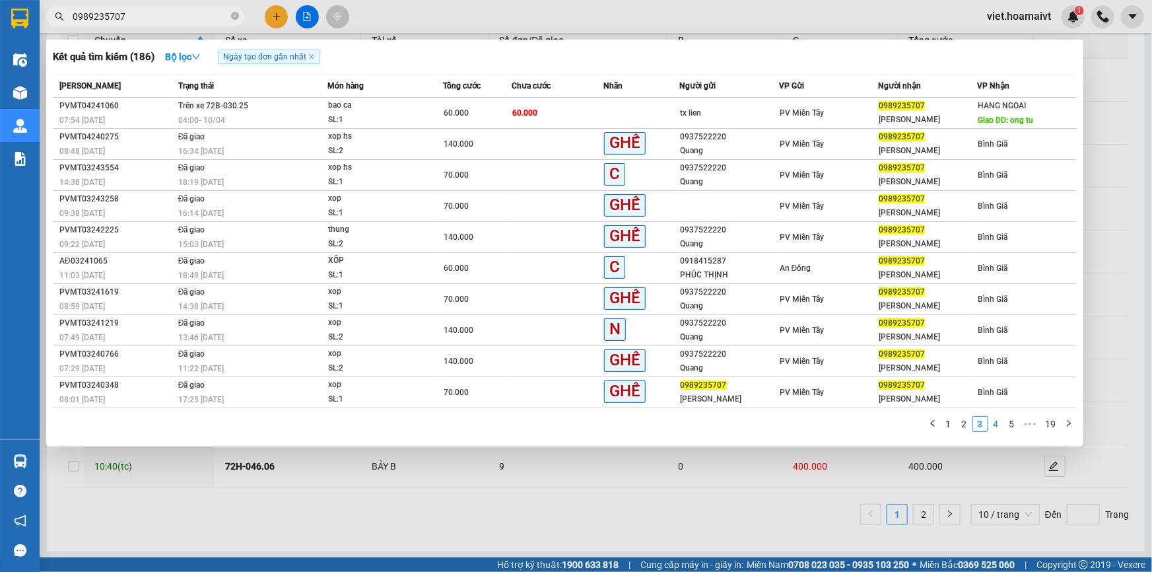
click at [996, 420] on link "4" at bounding box center [996, 424] width 15 height 15
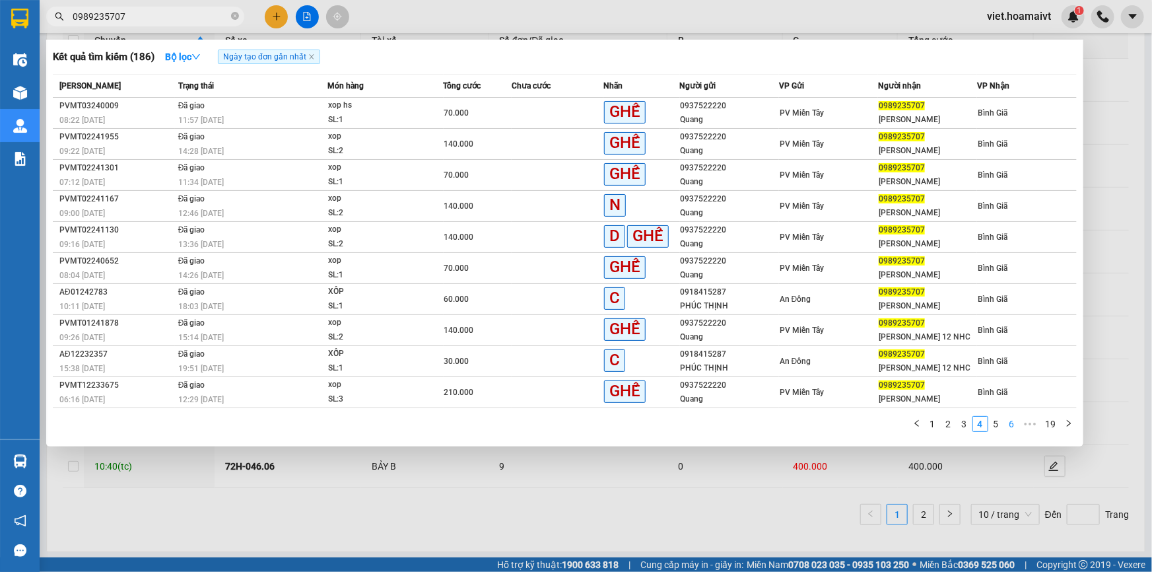
click at [1017, 424] on link "6" at bounding box center [1012, 424] width 15 height 15
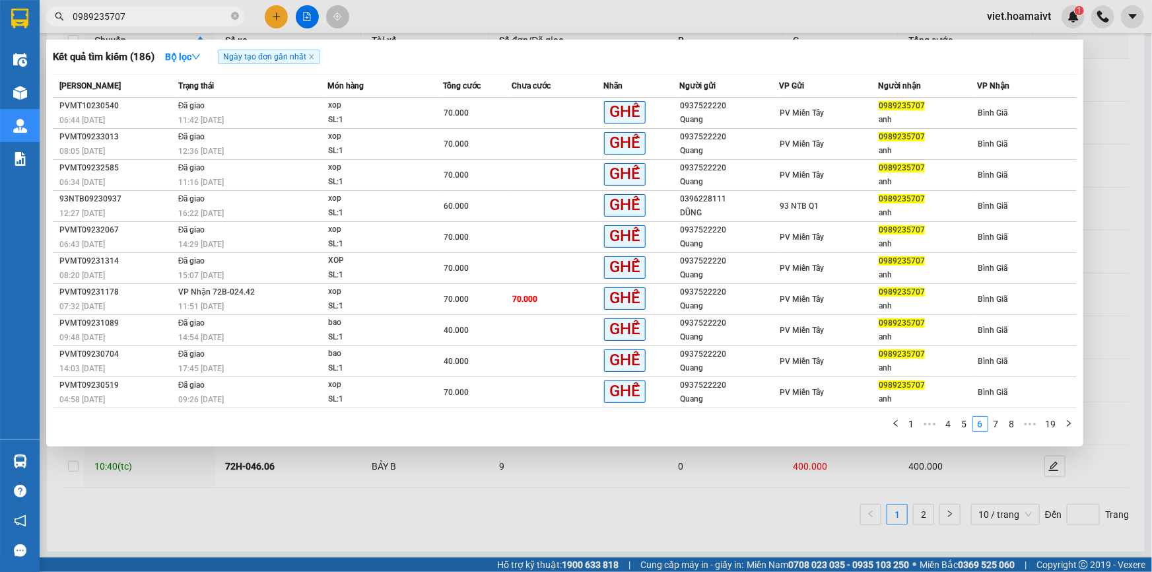
click at [622, 531] on div at bounding box center [576, 286] width 1152 height 572
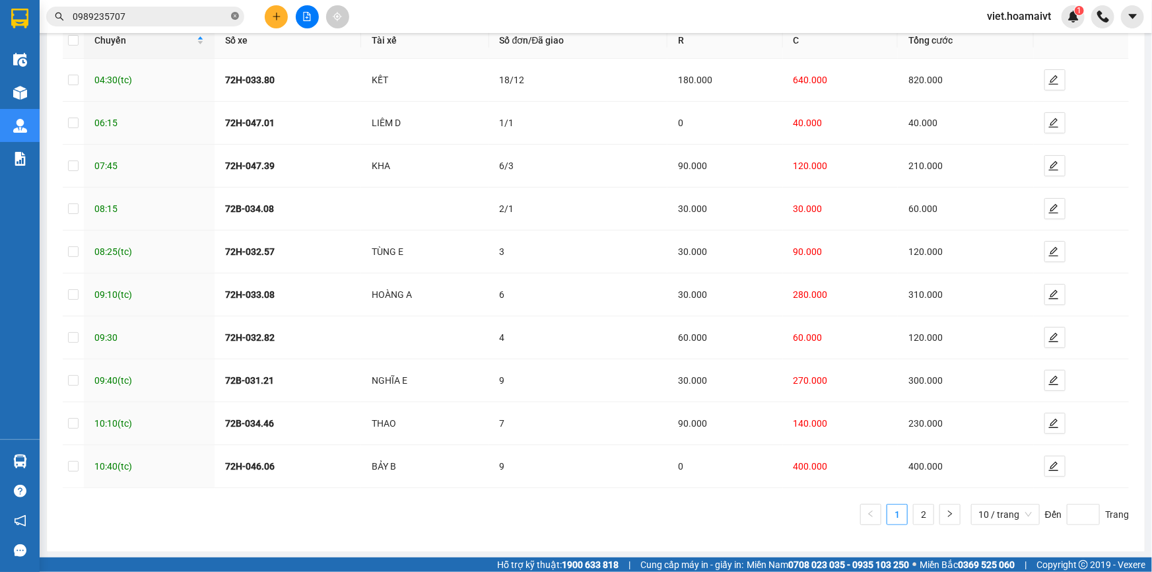
click at [234, 13] on icon "close-circle" at bounding box center [235, 16] width 8 height 8
click at [171, 30] on div "Kết quả [PERSON_NAME] ( 186 ) Bộ lọc Ngày tạo [PERSON_NAME] nhất Mã ĐH Trạng th…" at bounding box center [576, 16] width 1152 height 33
click at [168, 25] on span at bounding box center [145, 17] width 198 height 20
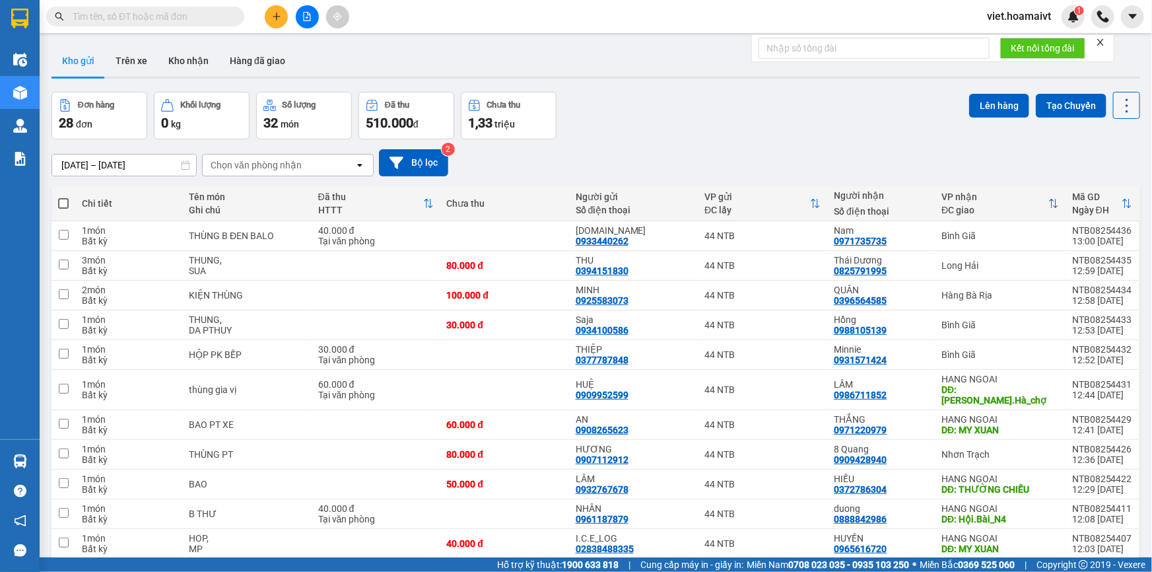
click at [1113, 102] on button at bounding box center [1126, 105] width 27 height 27
click at [1097, 189] on span "Làm mới" at bounding box center [1099, 188] width 36 height 13
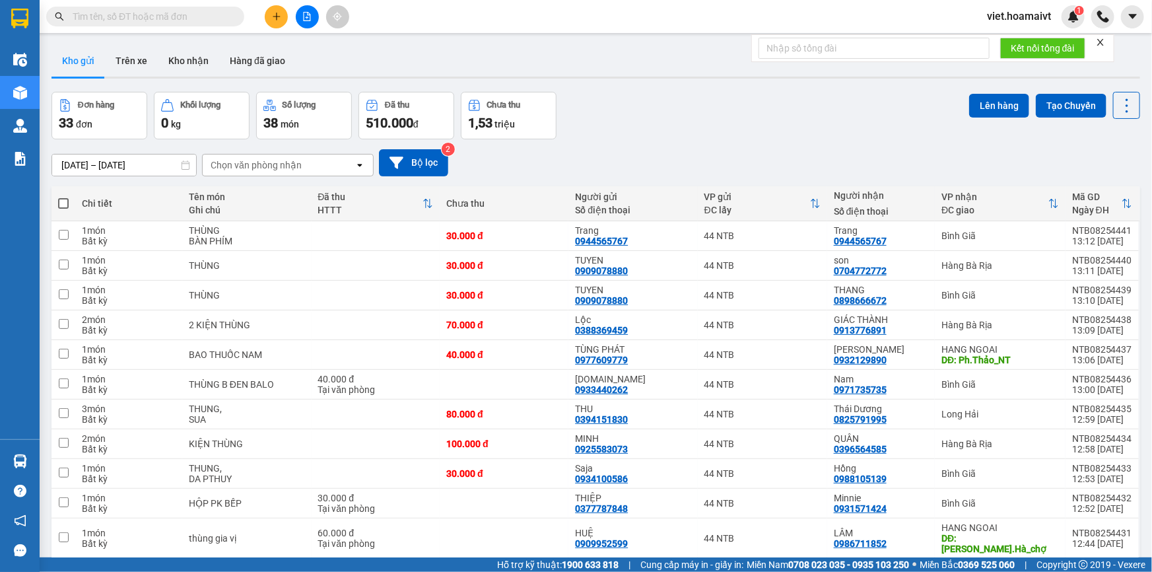
click at [292, 158] on div "Chọn văn phòng nhận" at bounding box center [256, 164] width 91 height 13
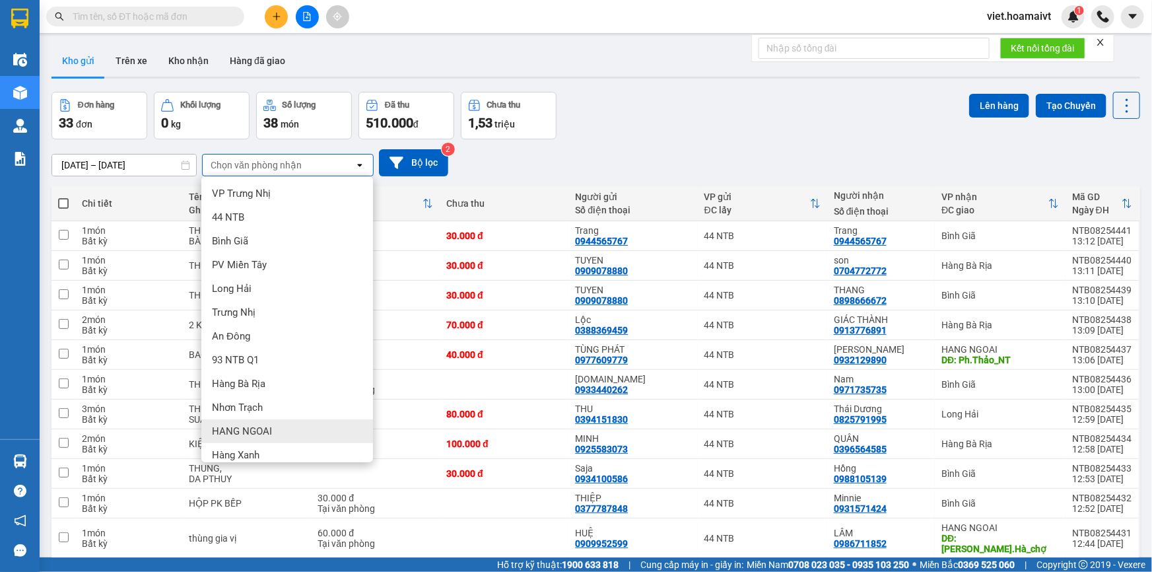
click at [250, 432] on span "HANG NGOAI" at bounding box center [242, 431] width 60 height 13
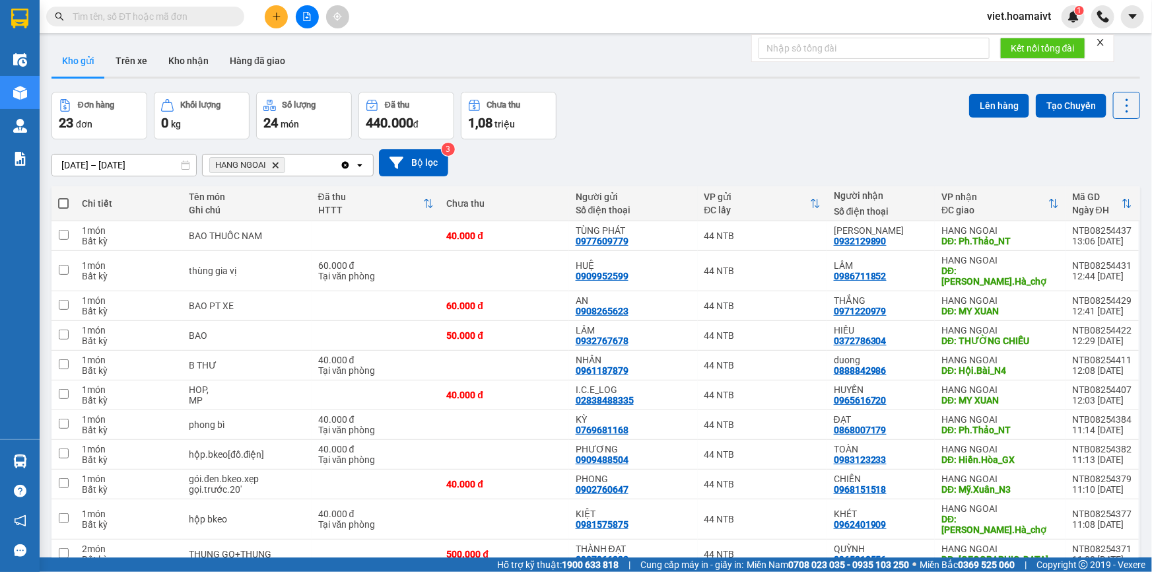
click at [712, 118] on div "Đơn hàng 23 đơn Khối lượng 0 kg Số lượng 24 món Đã thu 440.000 đ Chưa thu 1,08 …" at bounding box center [595, 116] width 1089 height 48
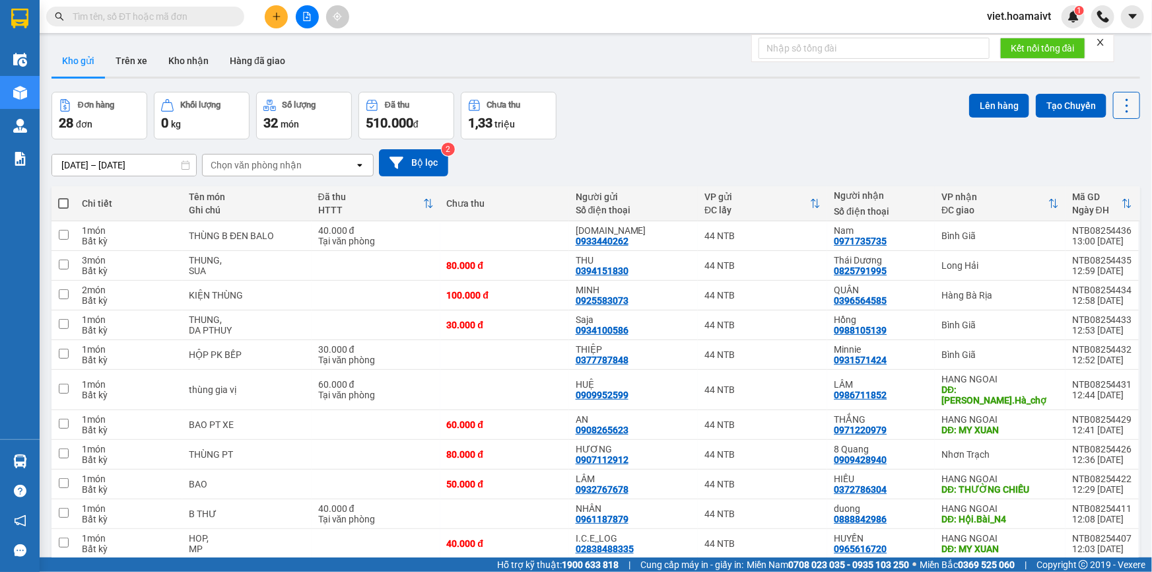
click at [1118, 96] on icon at bounding box center [1127, 105] width 18 height 18
click at [1103, 186] on span "Làm mới" at bounding box center [1099, 188] width 36 height 13
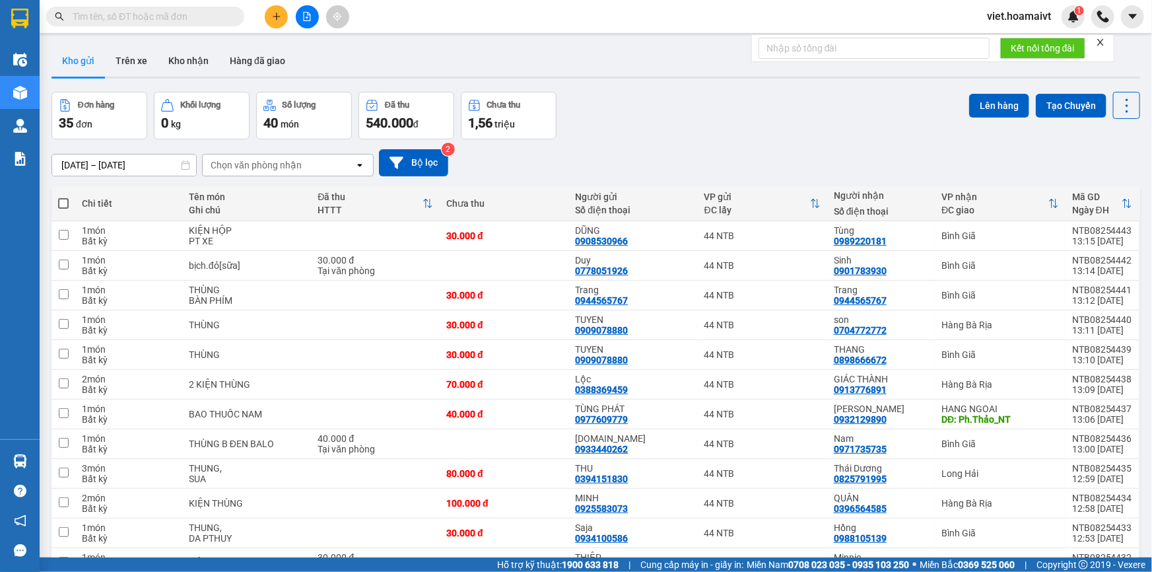
click at [631, 137] on div "Đơn hàng 35 đơn Khối lượng 0 kg Số lượng 40 món Đã thu 540.000 đ Chưa thu 1,56 …" at bounding box center [595, 116] width 1089 height 48
